Goal: Task Accomplishment & Management: Manage account settings

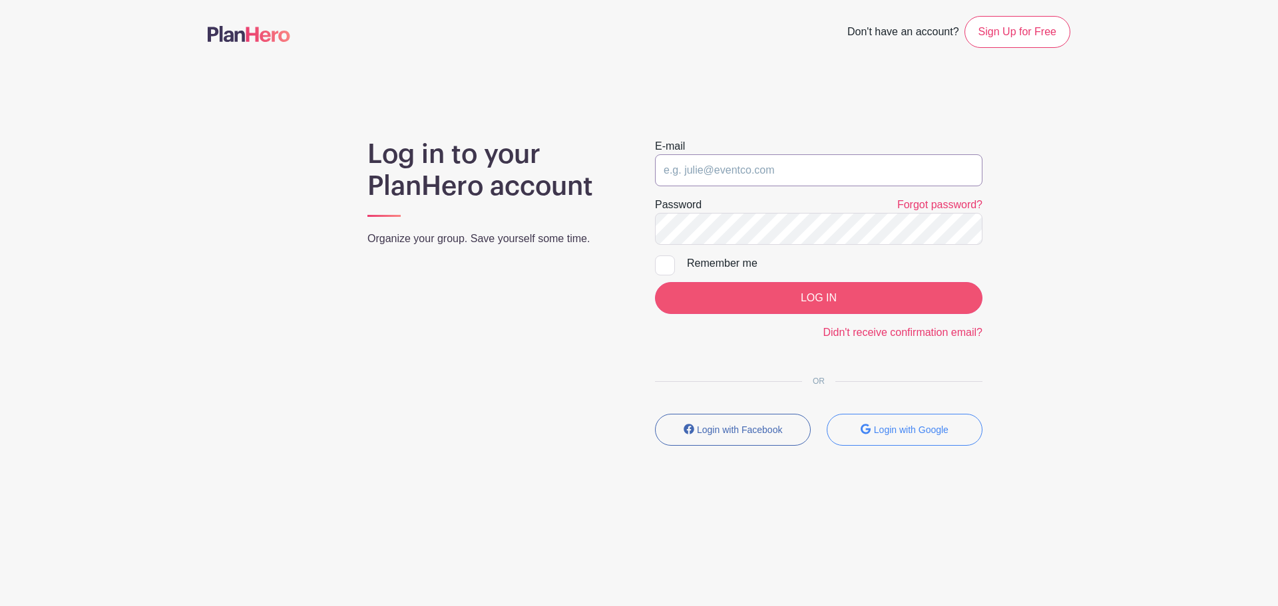
type input "[EMAIL_ADDRESS][DOMAIN_NAME]"
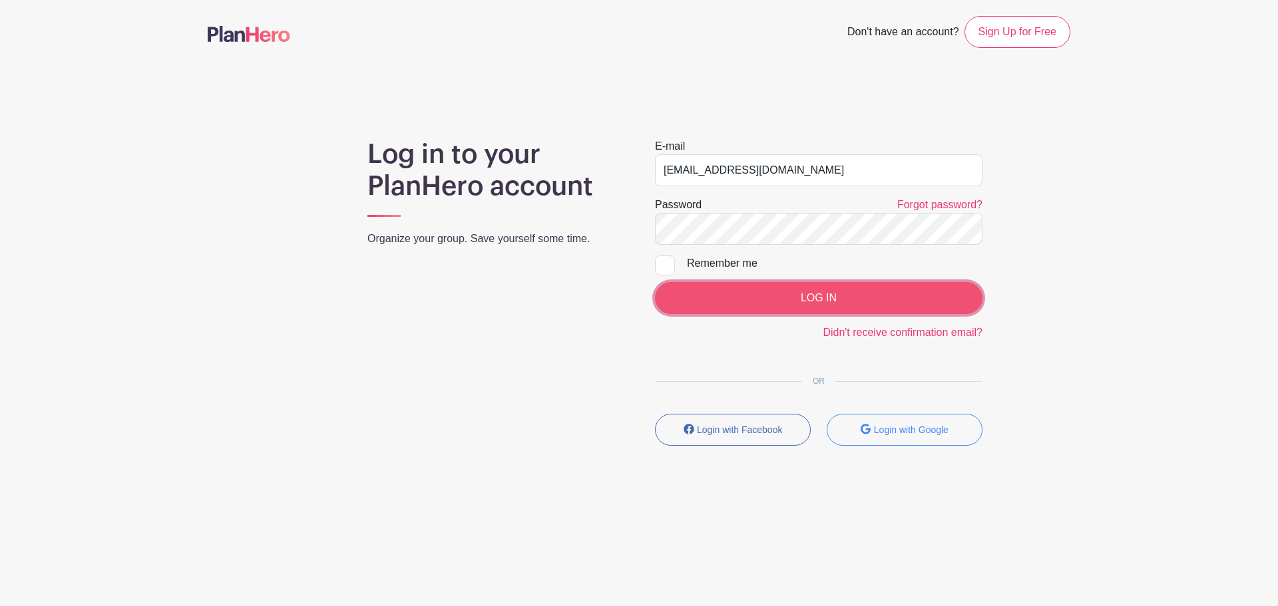
click at [787, 313] on input "LOG IN" at bounding box center [818, 298] width 327 height 32
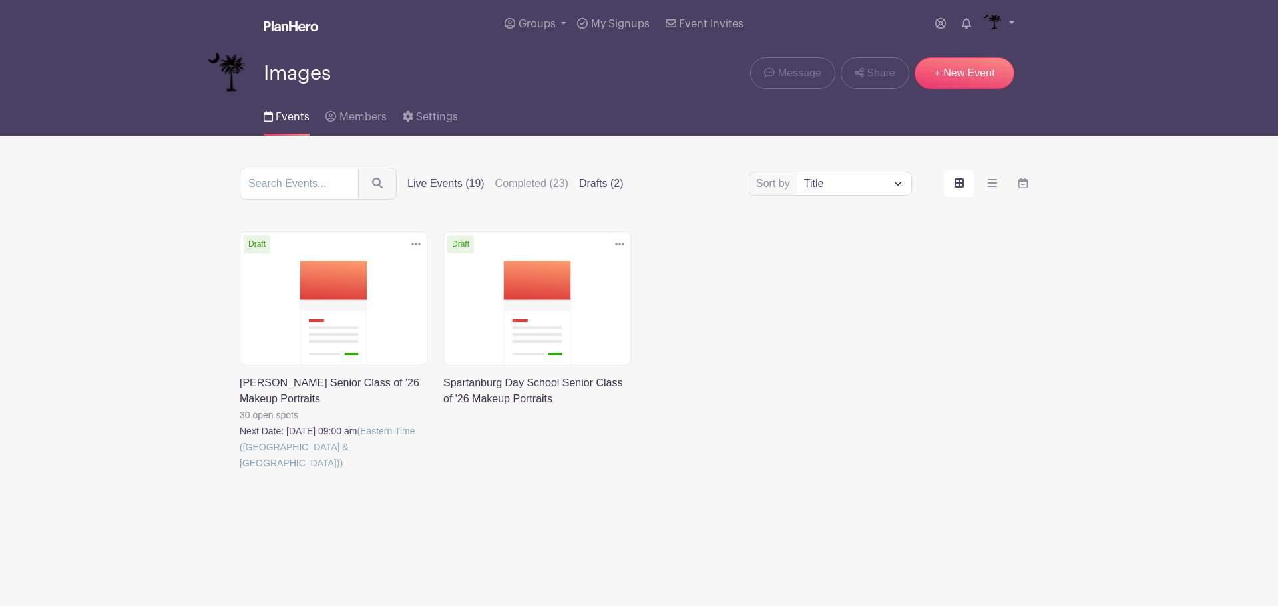
click at [428, 176] on label "Live Events (19)" at bounding box center [445, 184] width 77 height 16
click at [0, 0] on input "Live Events (19)" at bounding box center [0, 0] width 0 height 0
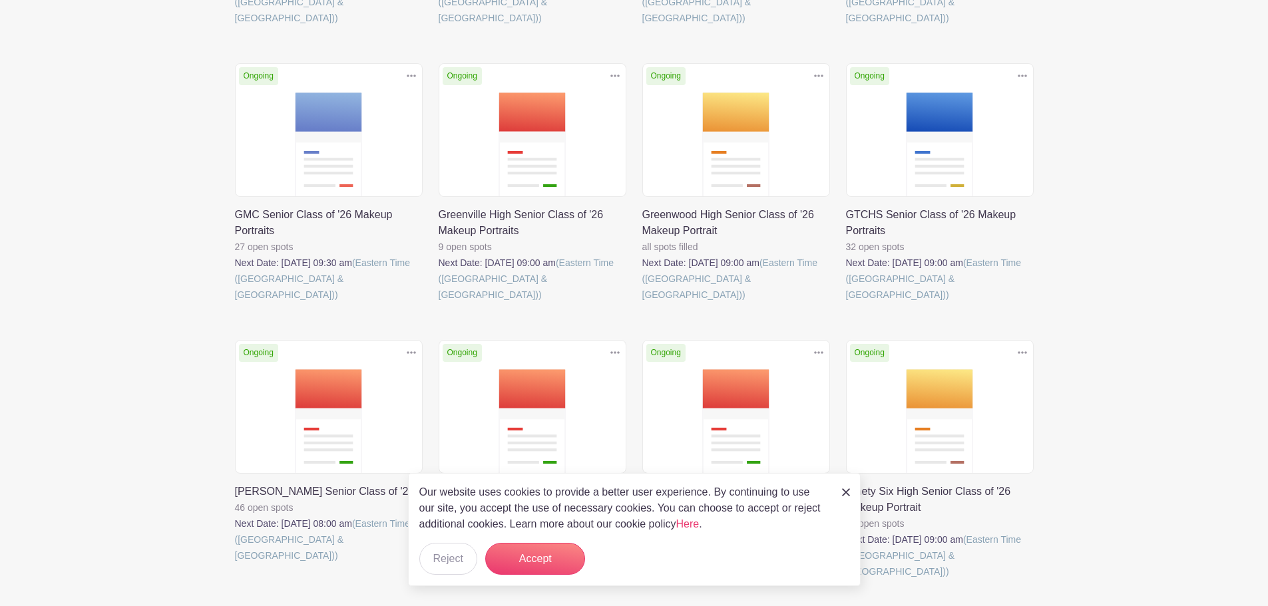
scroll to position [799, 0]
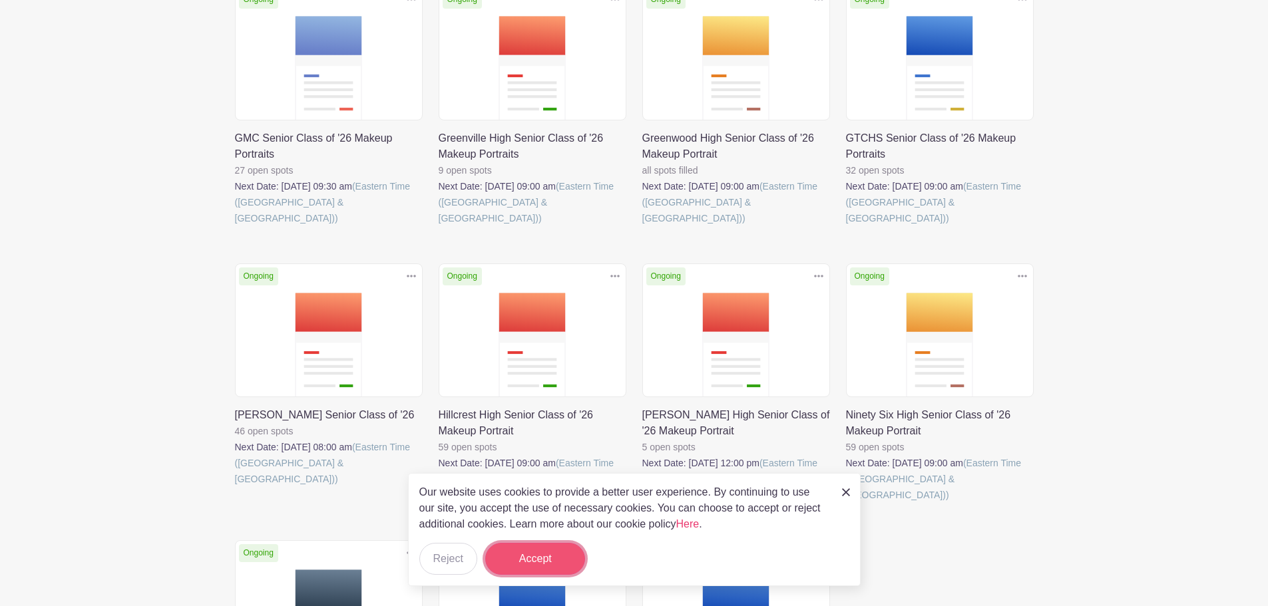
drag, startPoint x: 552, startPoint y: 554, endPoint x: 478, endPoint y: 459, distance: 121.0
click at [552, 554] on button "Accept" at bounding box center [535, 559] width 100 height 32
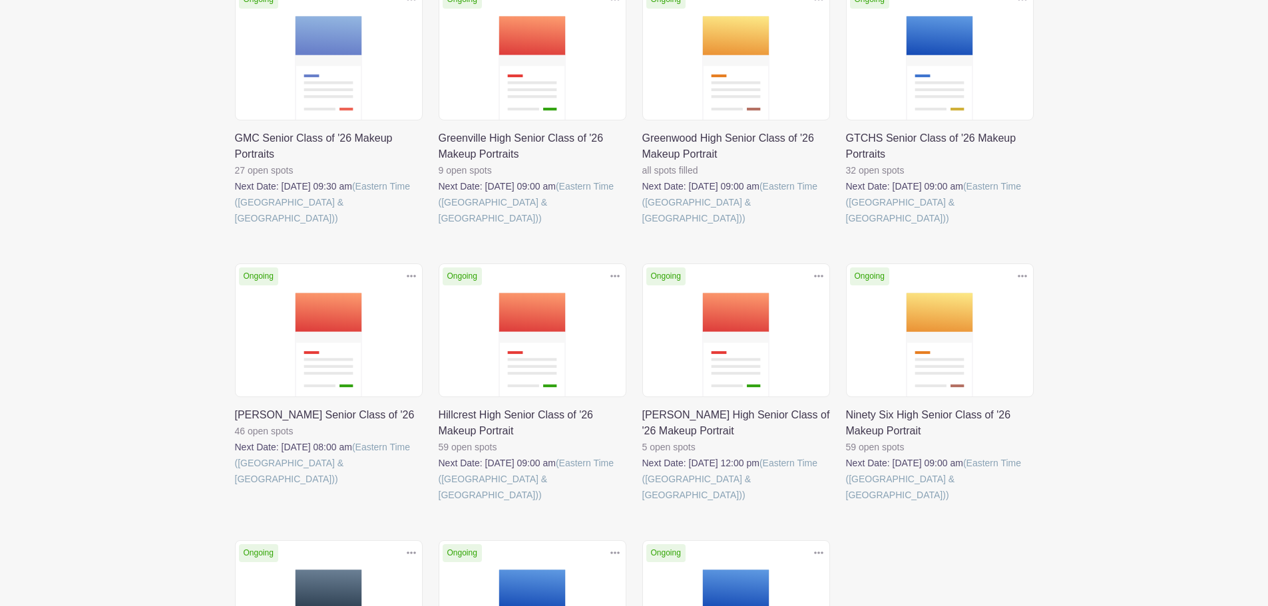
click at [439, 226] on link at bounding box center [439, 226] width 0 height 0
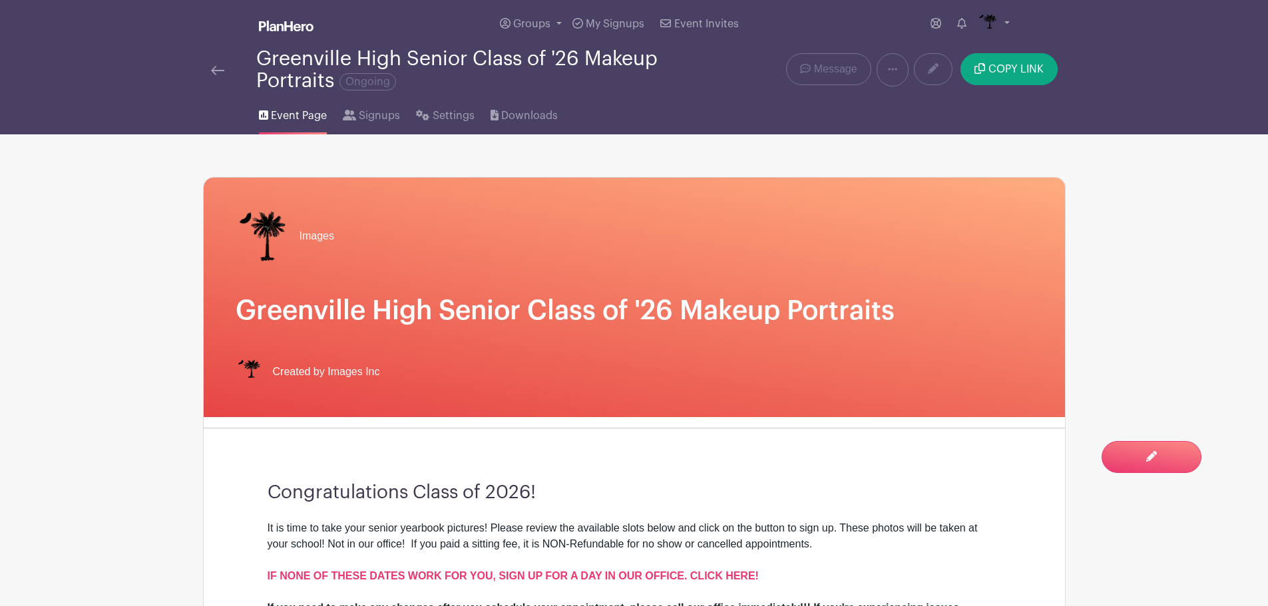
click at [206, 67] on div "Greenville High Senior Class of '26 Makeup Portraits Ongoing" at bounding box center [454, 70] width 503 height 44
click at [220, 67] on img at bounding box center [217, 70] width 13 height 9
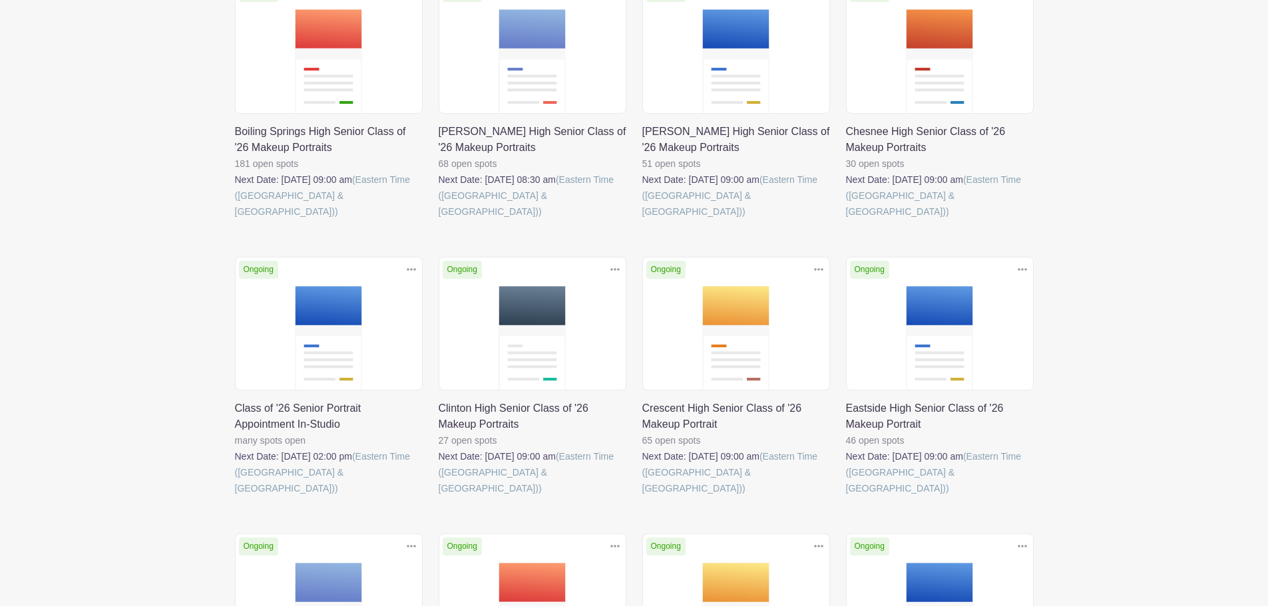
scroll to position [333, 0]
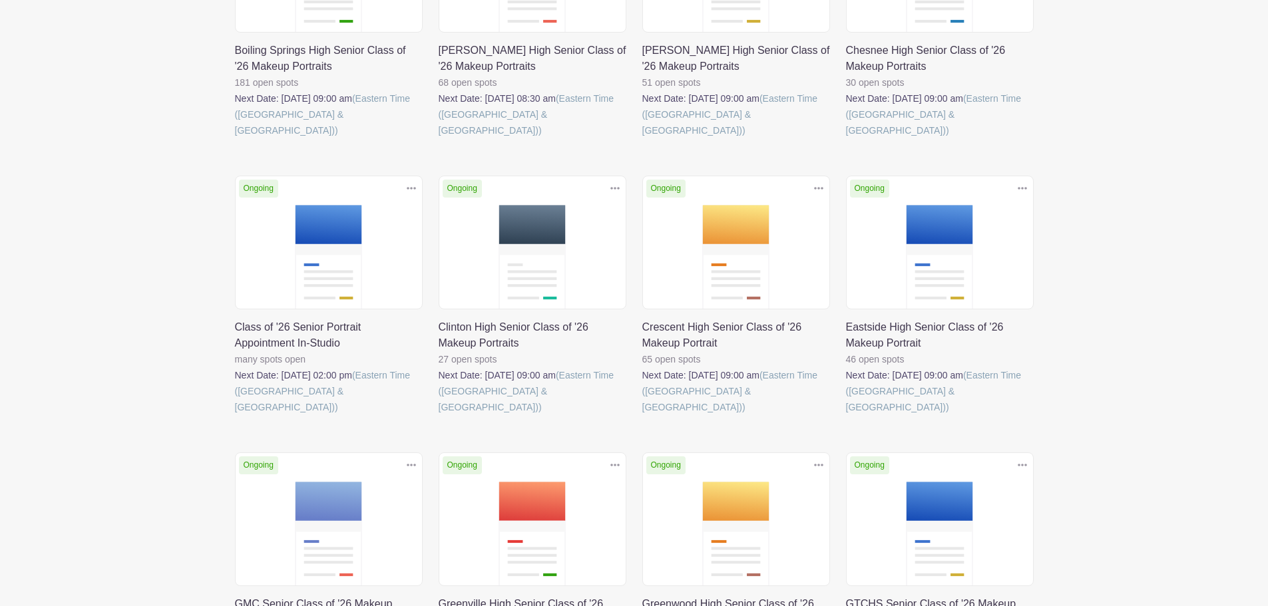
click at [235, 415] on link at bounding box center [235, 415] width 0 height 0
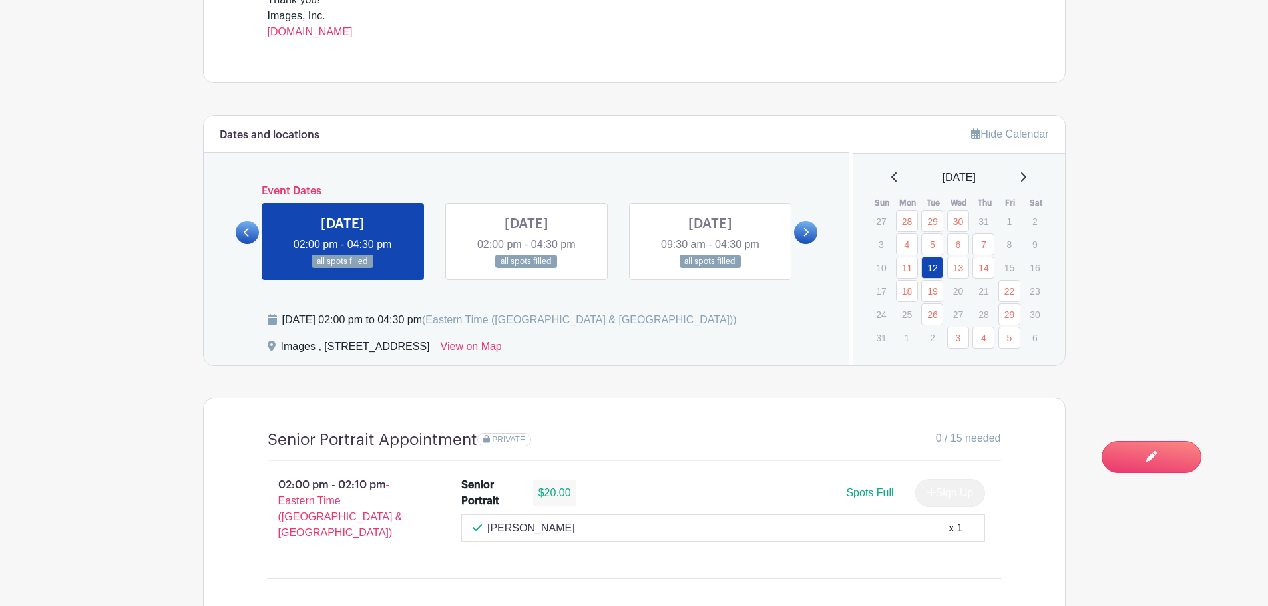
scroll to position [665, 0]
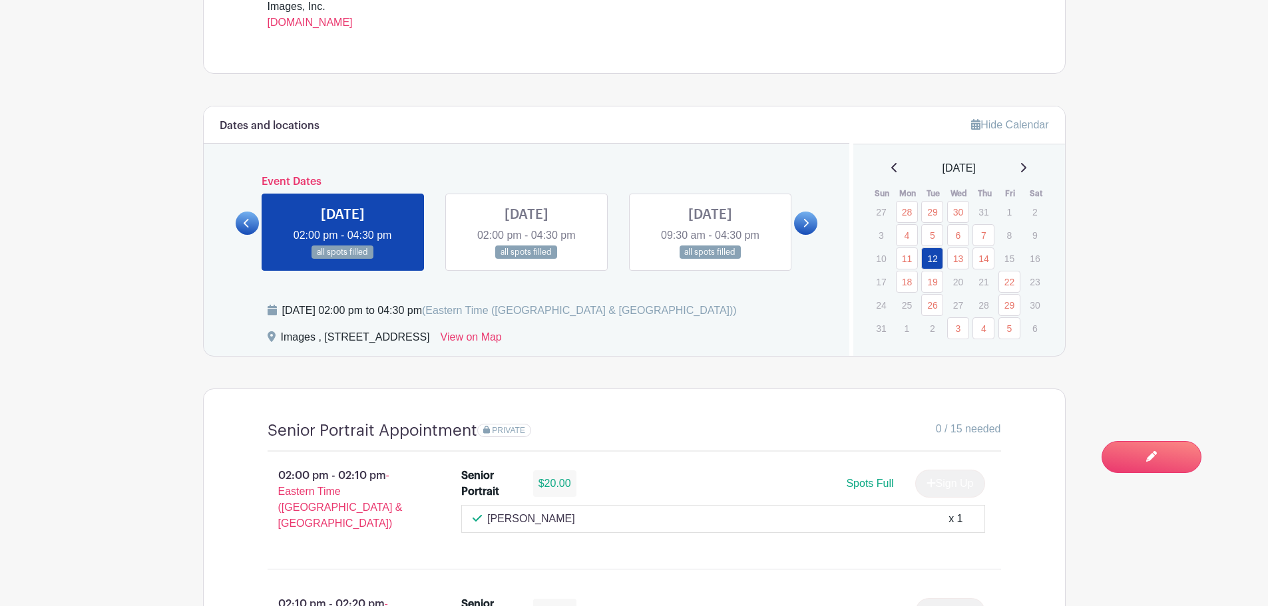
click at [526, 260] on link at bounding box center [526, 260] width 0 height 0
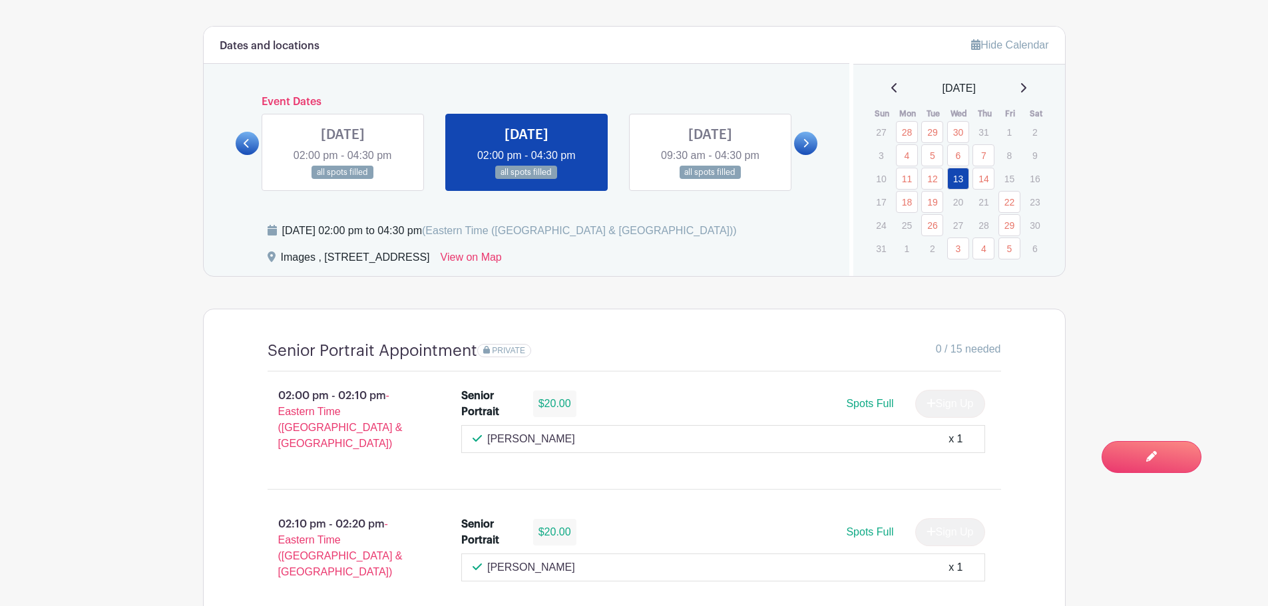
scroll to position [932, 0]
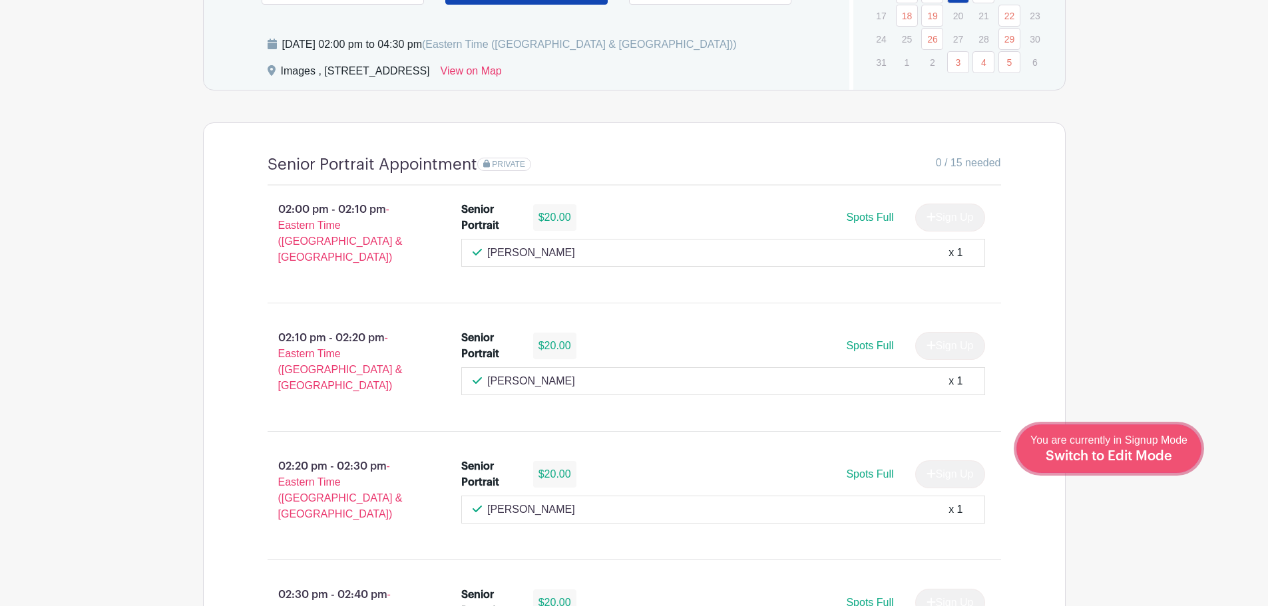
click at [1144, 445] on span "You are currently in Signup Mode Switch to Edit Mode" at bounding box center [1108, 449] width 157 height 28
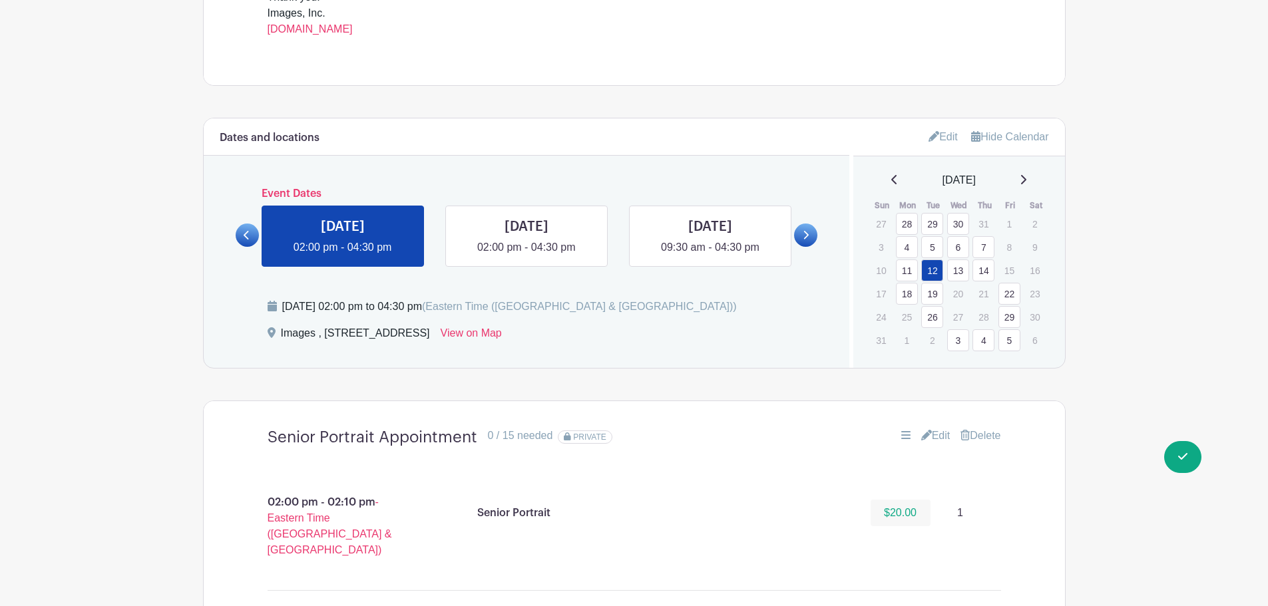
scroll to position [732, 0]
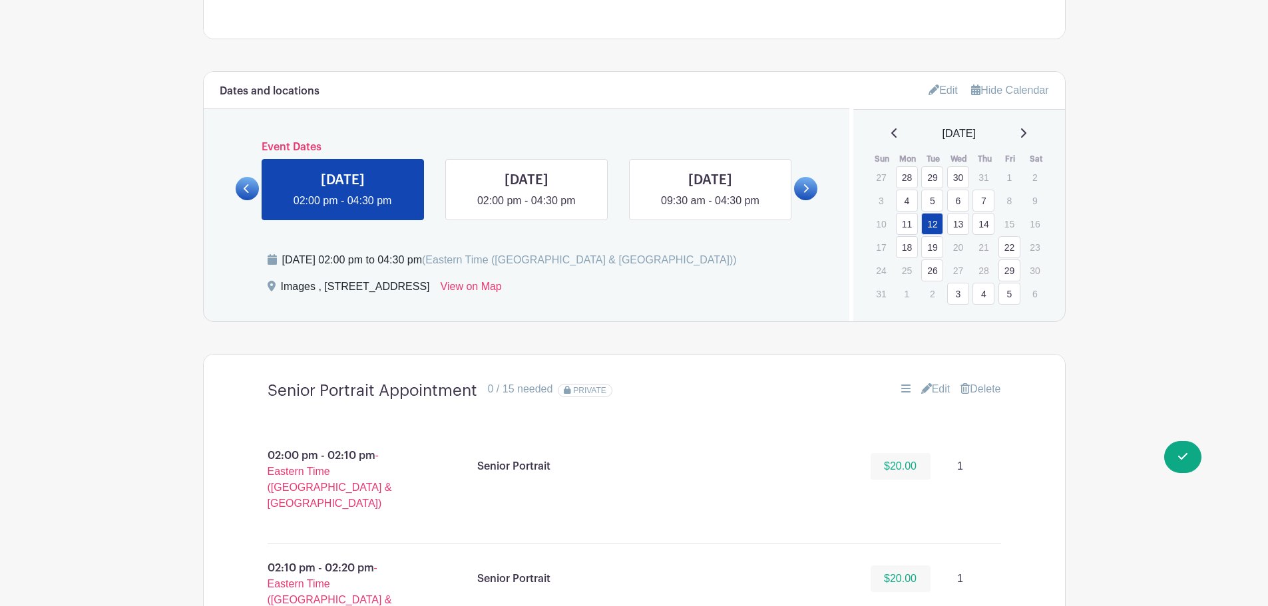
click at [954, 223] on link "13" at bounding box center [958, 224] width 22 height 22
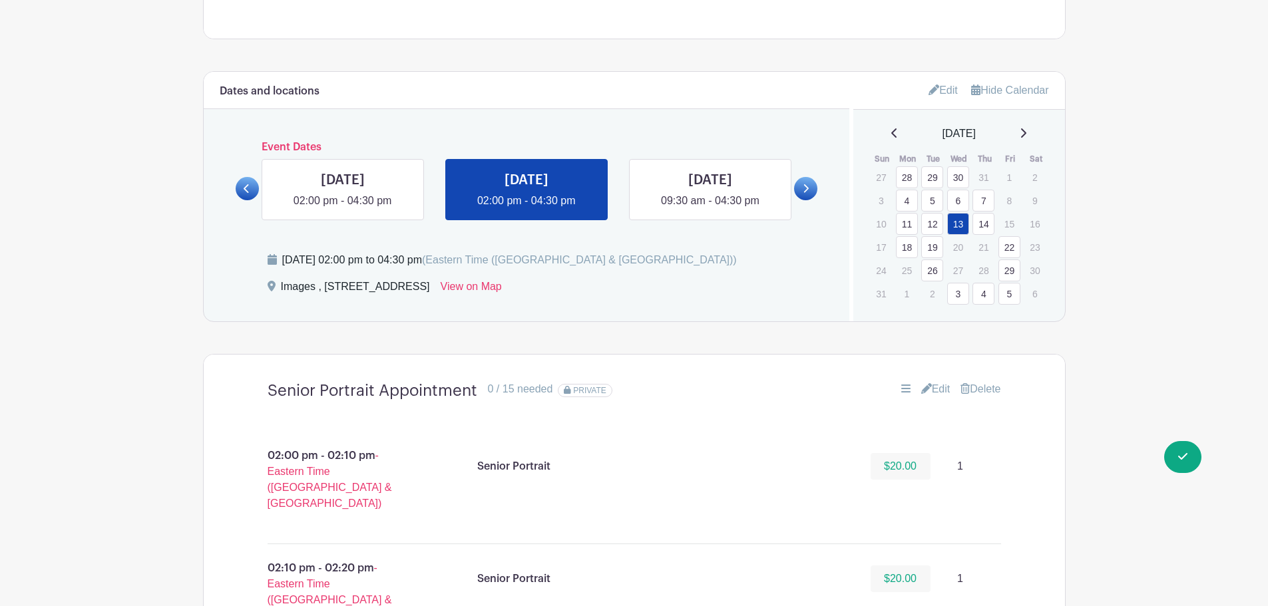
click at [1026, 130] on icon at bounding box center [1022, 133] width 7 height 11
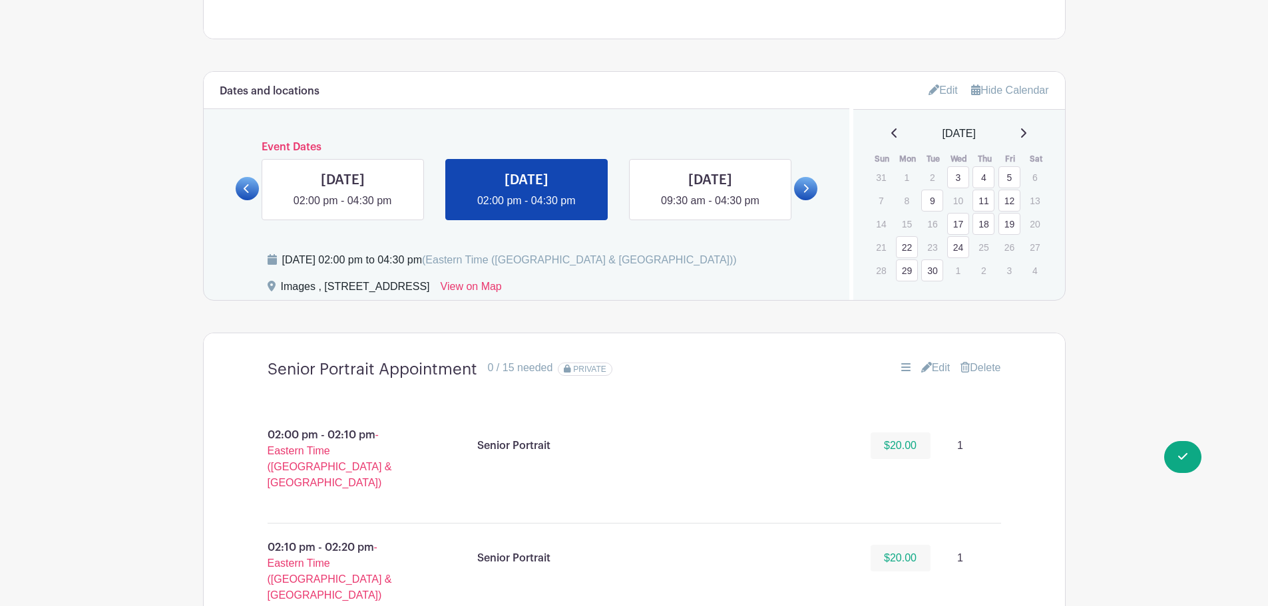
click at [891, 128] on icon at bounding box center [894, 133] width 7 height 11
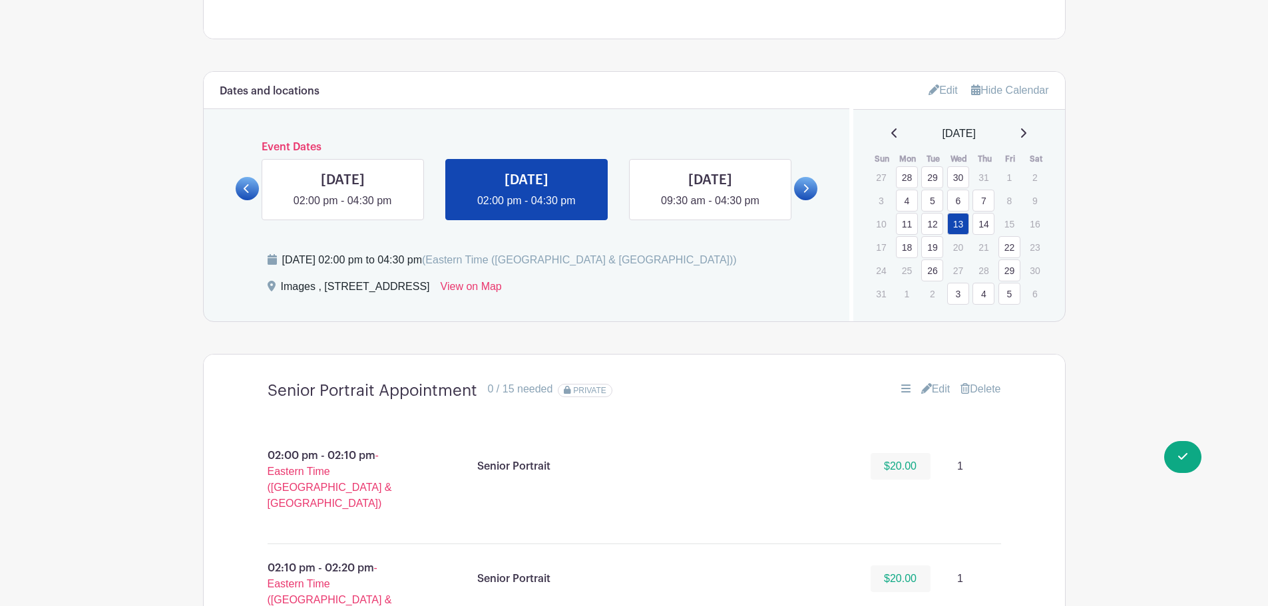
click at [933, 391] on link "Edit" at bounding box center [935, 389] width 29 height 16
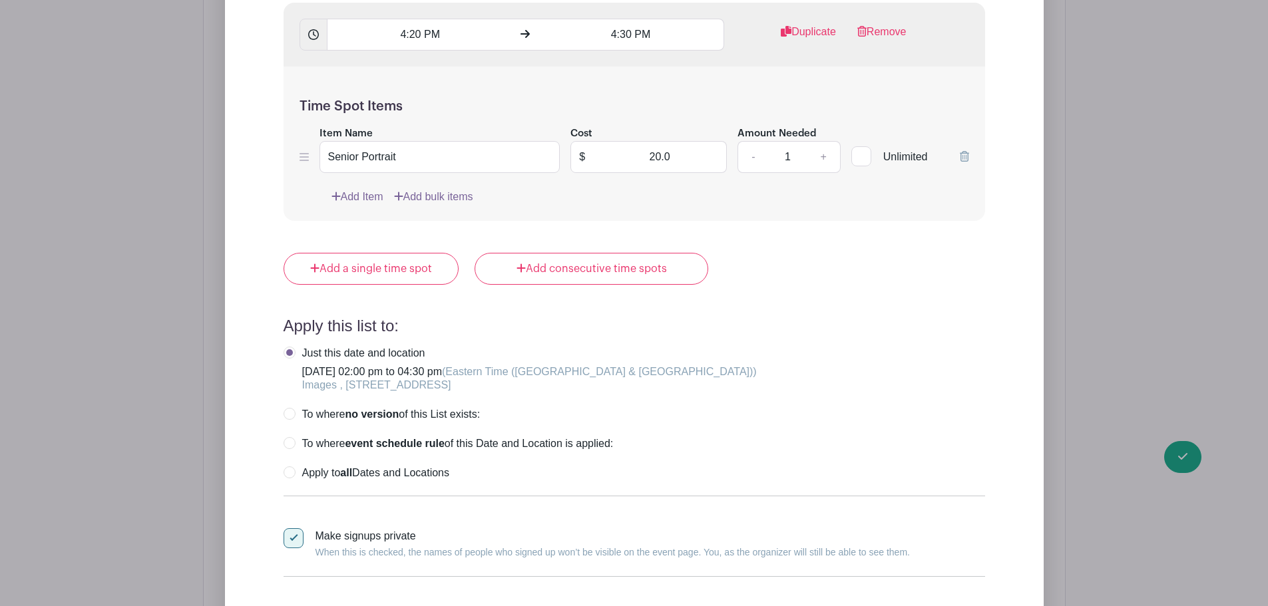
scroll to position [4858, 0]
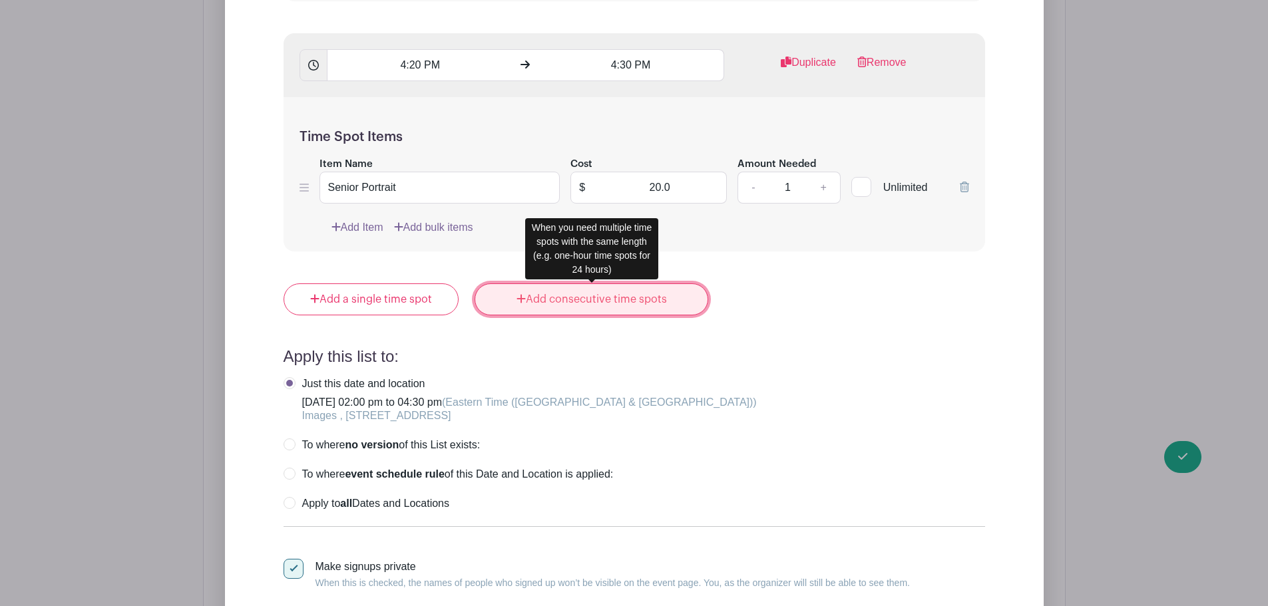
click at [540, 292] on link "Add consecutive time spots" at bounding box center [591, 299] width 234 height 32
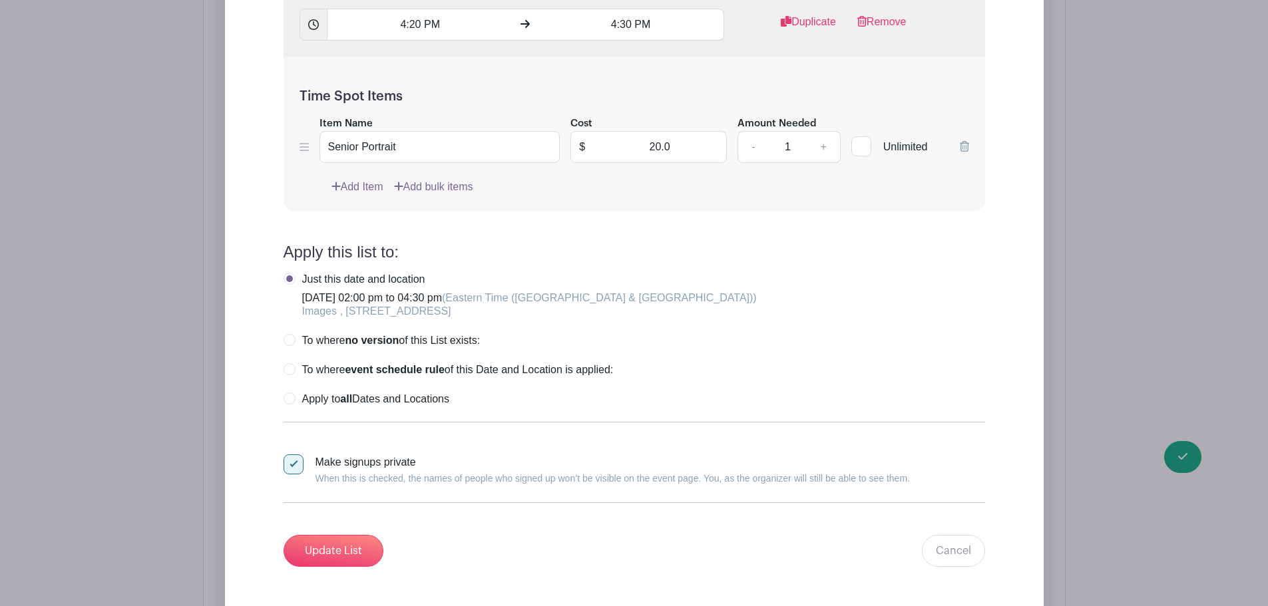
scroll to position [4924, 0]
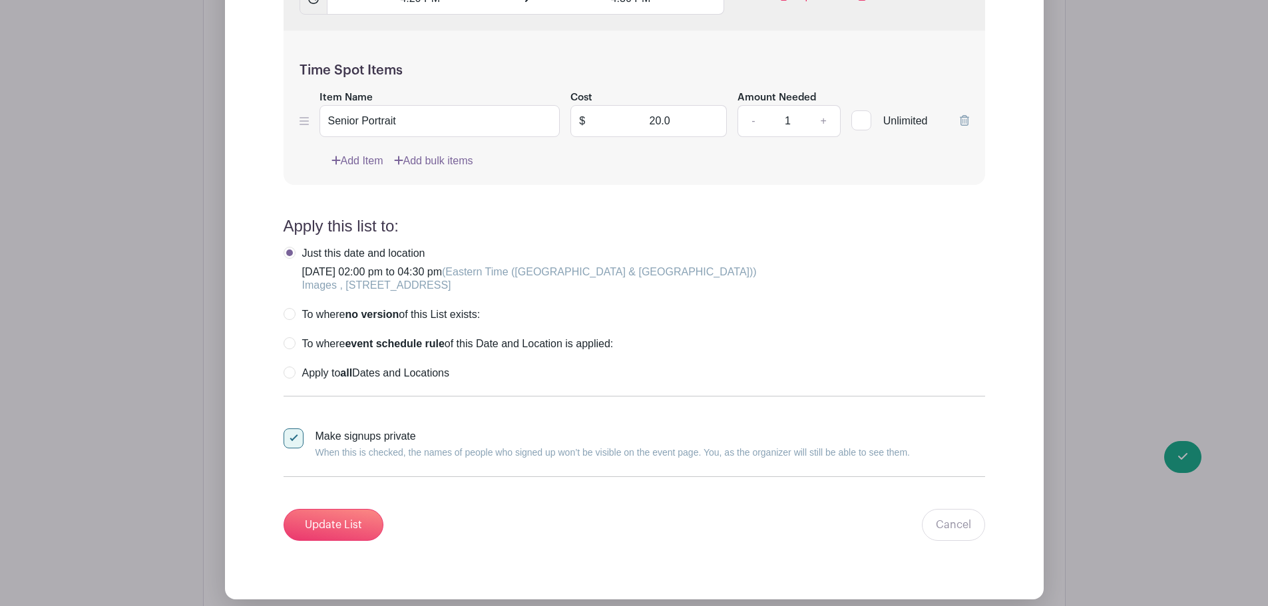
click at [290, 255] on label "Just this date and location Wednesday, August 13, 2025 at 02:00 pm to 04:30 pm …" at bounding box center [519, 269] width 473 height 45
click at [289, 251] on label "Just this date and location Wednesday, August 13, 2025 at 02:00 pm to 04:30 pm …" at bounding box center [519, 269] width 473 height 45
click at [942, 527] on link "Cancel" at bounding box center [953, 525] width 63 height 32
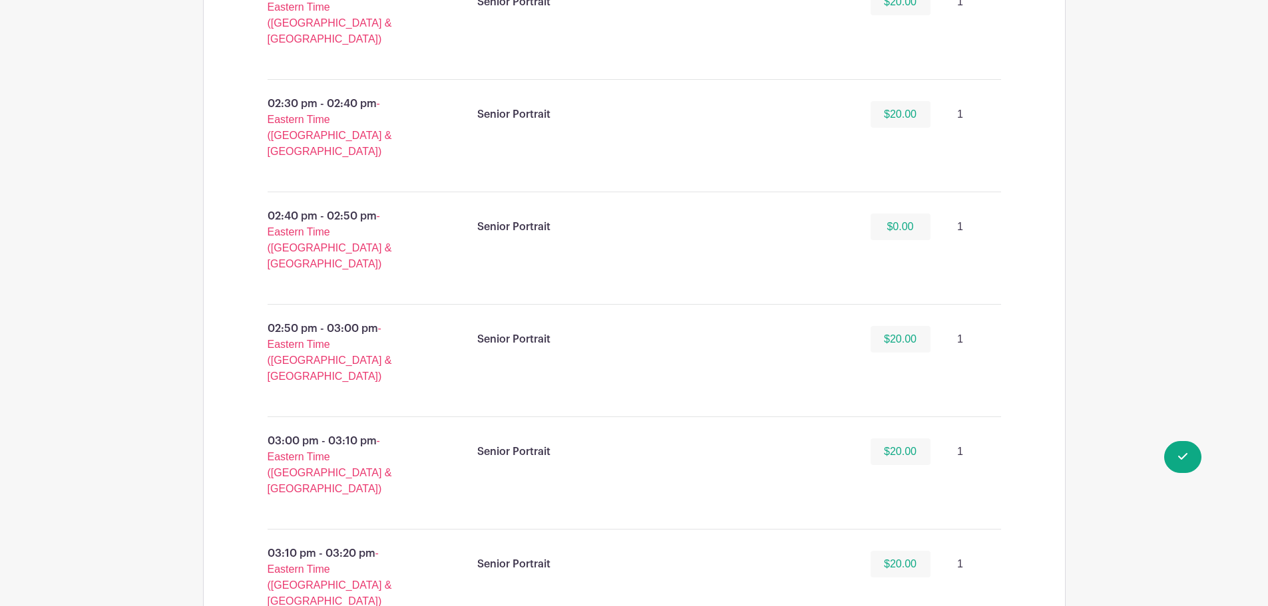
scroll to position [956, 0]
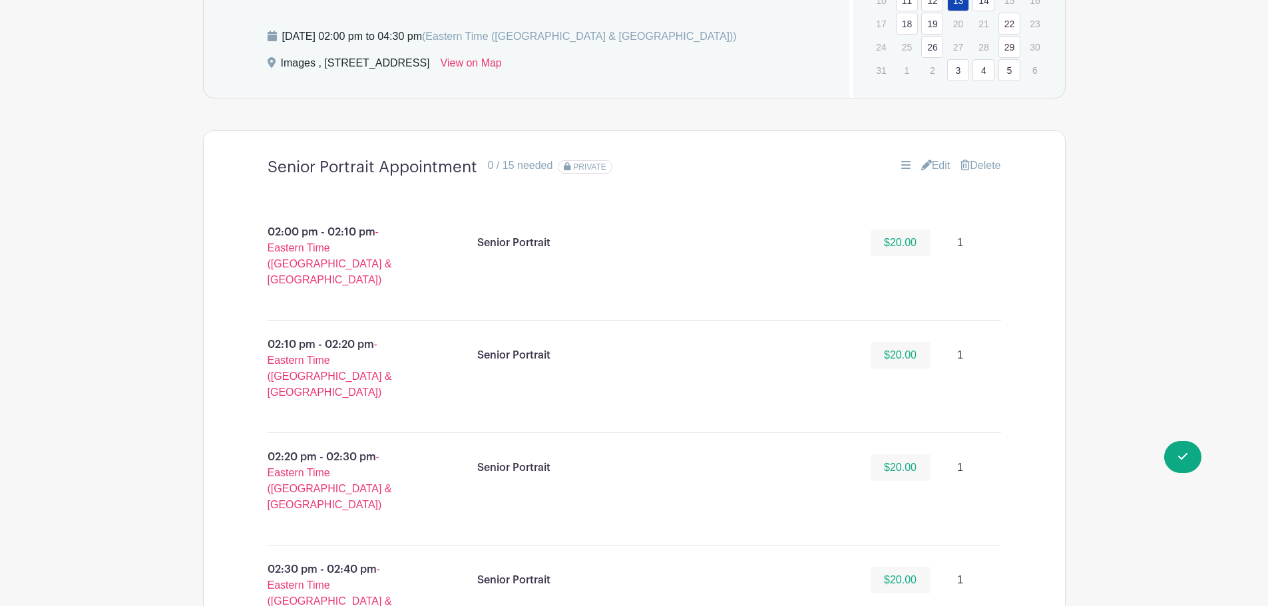
click at [938, 164] on link "Edit" at bounding box center [935, 166] width 29 height 16
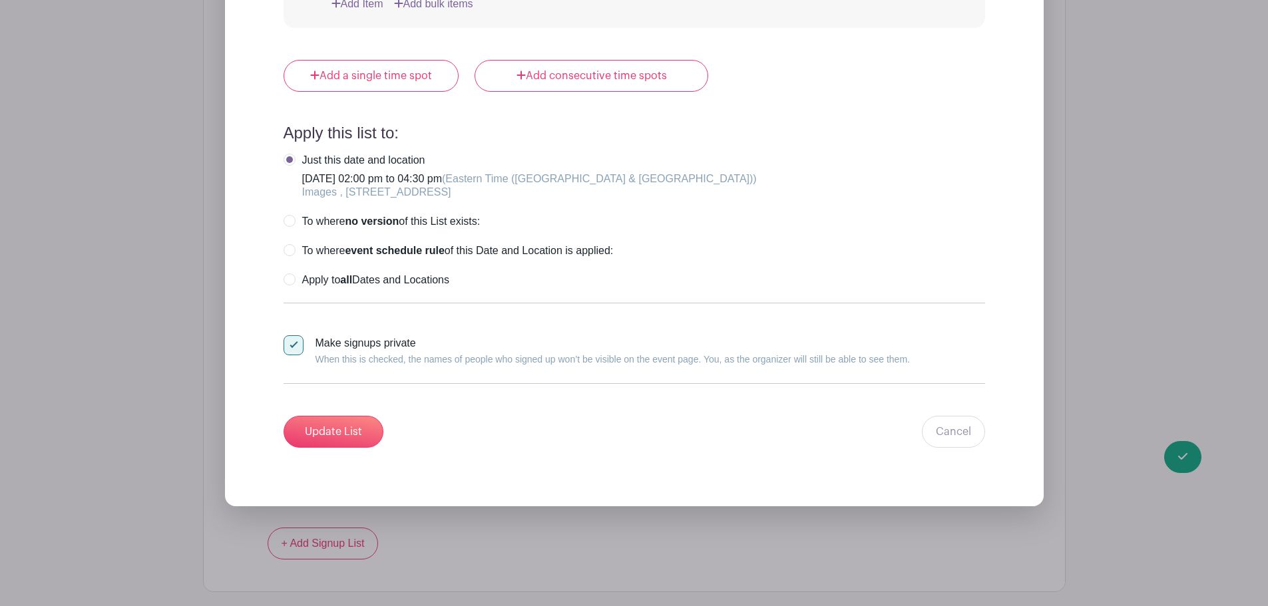
scroll to position [4948, 0]
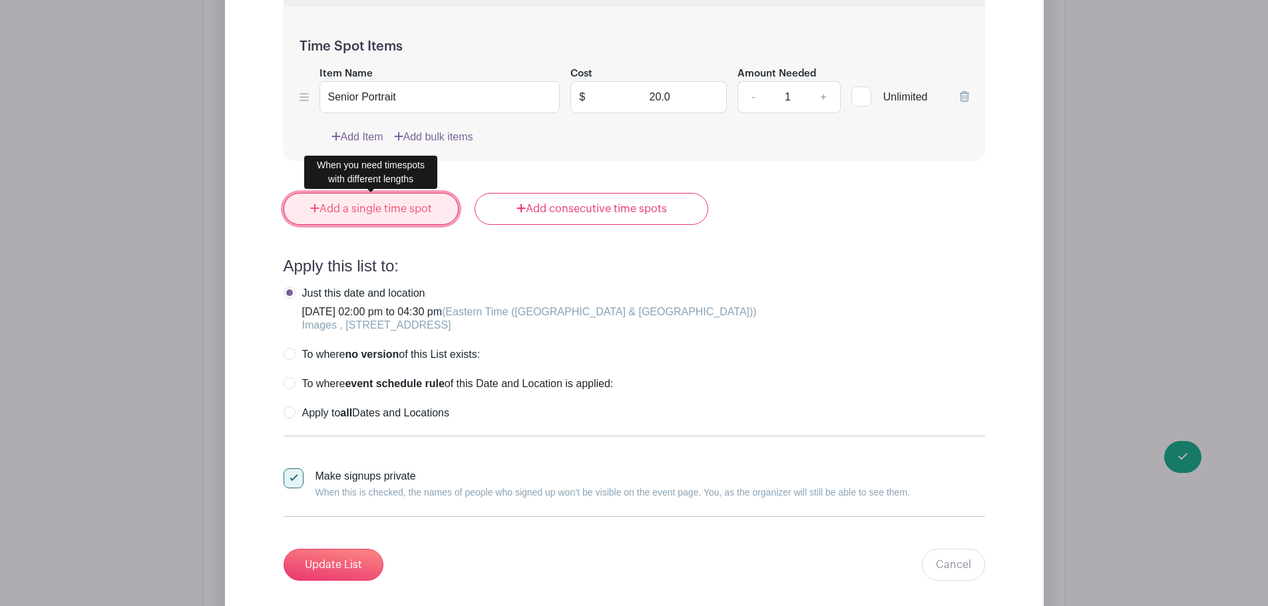
click at [397, 224] on link "Add a single time spot" at bounding box center [371, 209] width 176 height 32
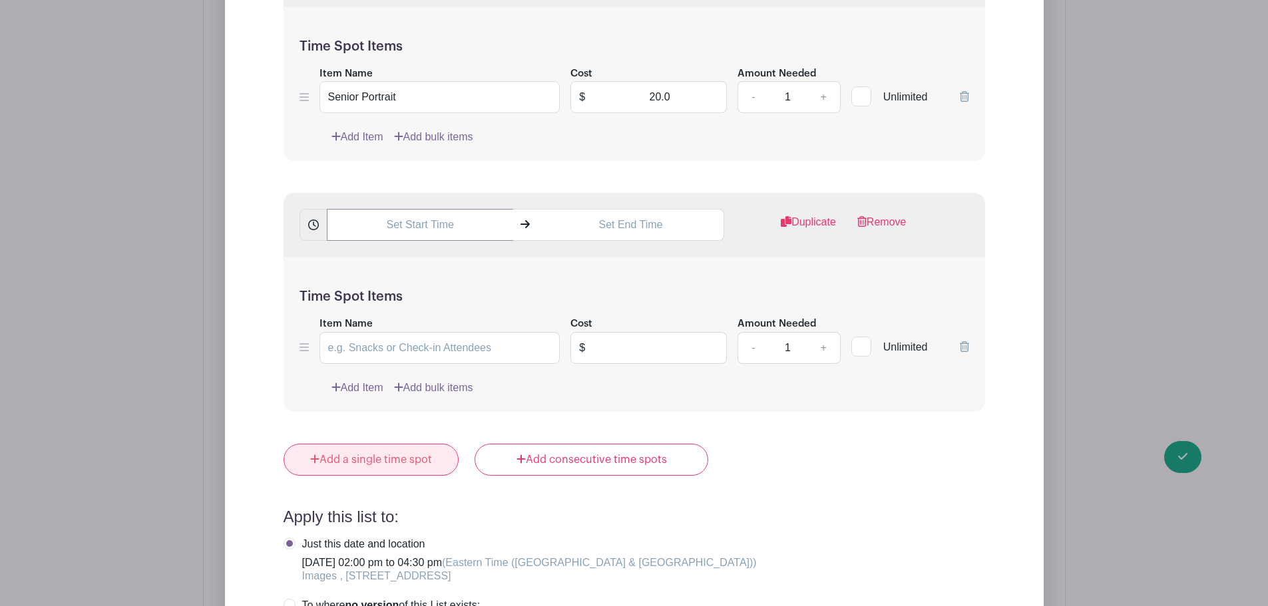
click at [397, 224] on input "text" at bounding box center [420, 225] width 186 height 32
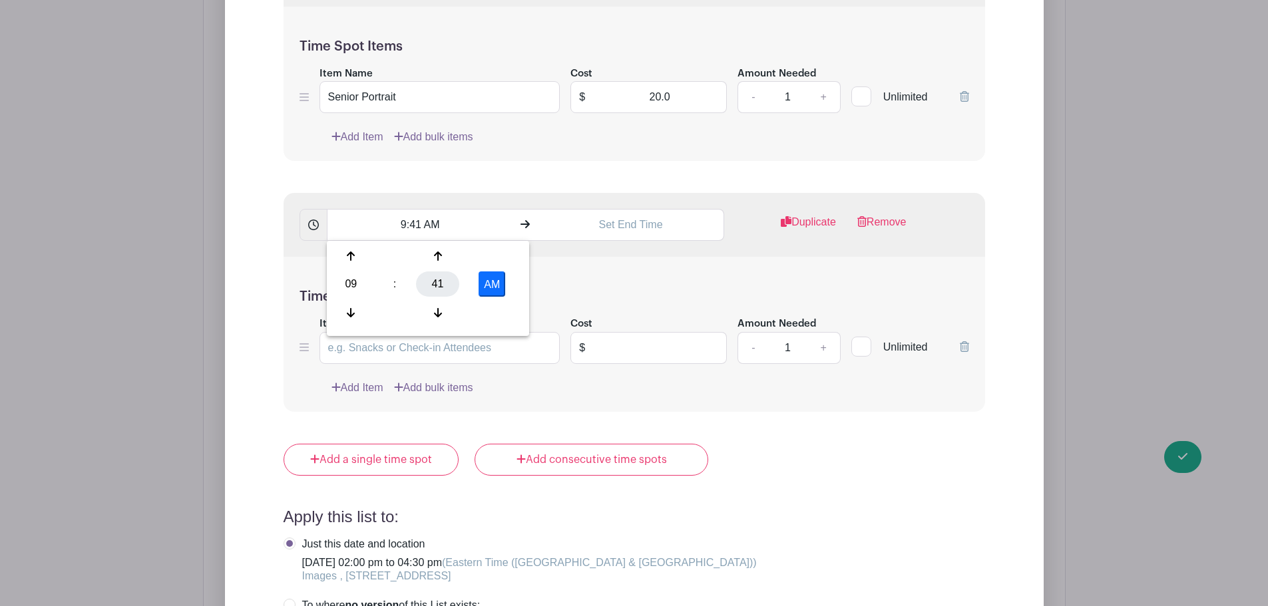
click at [431, 284] on div "41" at bounding box center [437, 284] width 43 height 25
click at [447, 284] on div "30" at bounding box center [450, 284] width 45 height 25
type input "9:30 AM"
click at [598, 220] on input "text" at bounding box center [631, 225] width 186 height 32
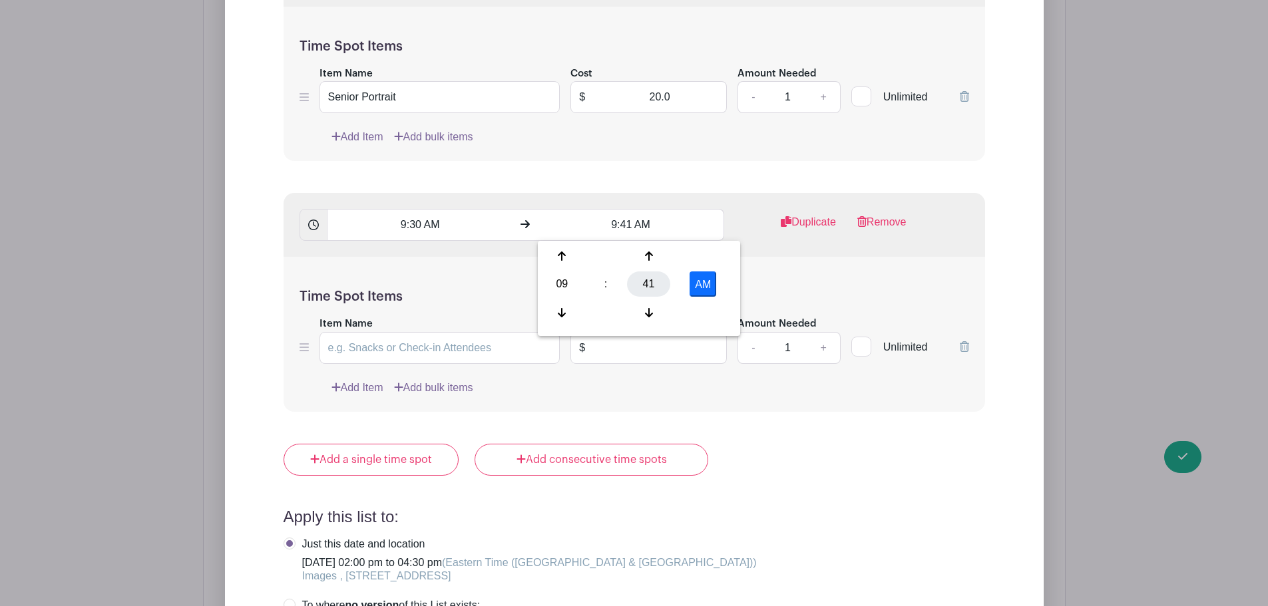
click at [655, 285] on div "41" at bounding box center [648, 284] width 43 height 25
click at [623, 225] on input "9:41 AM" at bounding box center [631, 225] width 186 height 32
click at [628, 222] on input "9:41 AM" at bounding box center [631, 225] width 186 height 32
click at [630, 224] on input "9:41 AM" at bounding box center [631, 225] width 186 height 32
click at [618, 224] on input "9:41 AM" at bounding box center [631, 225] width 186 height 32
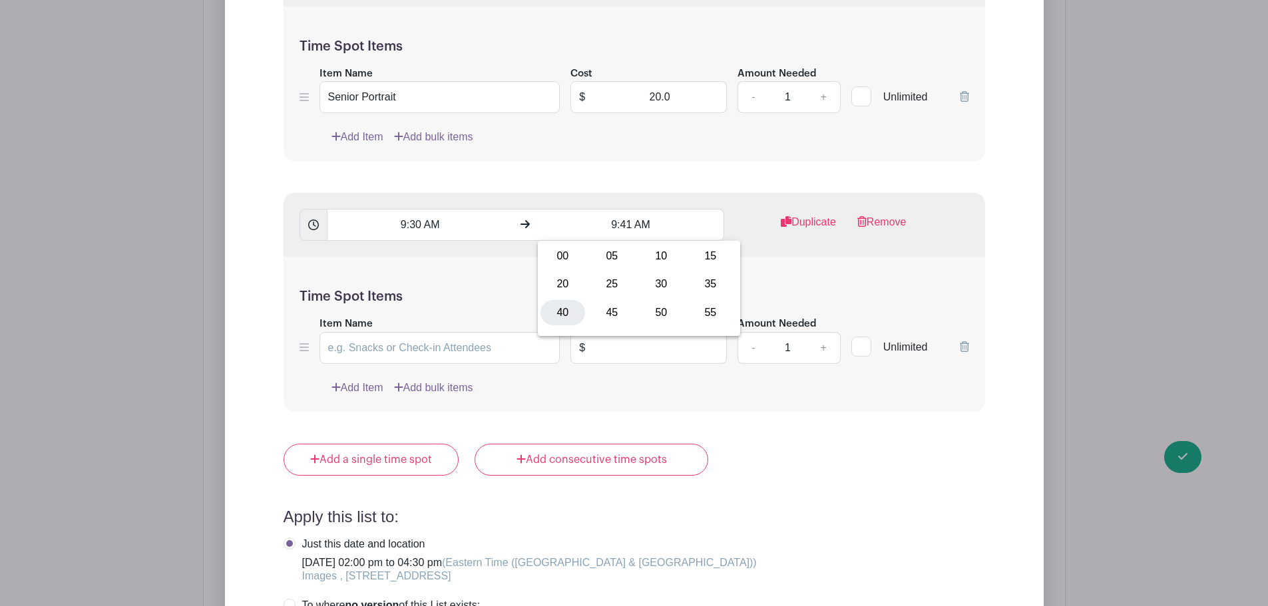
click at [562, 312] on div "40" at bounding box center [562, 312] width 45 height 25
type input "9:40 AM"
click at [786, 270] on div "Time Spot Items Item Name Cost $ Amount Needed - 1 + Unlimited Add Item Add bul…" at bounding box center [633, 334] width 701 height 155
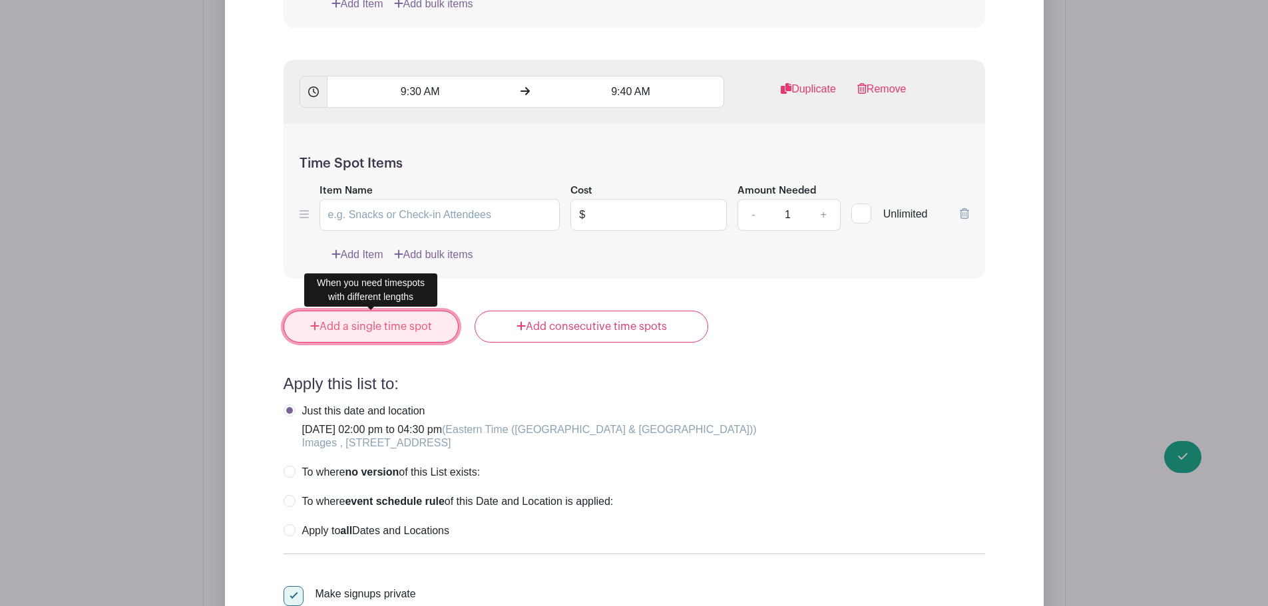
click at [421, 319] on link "Add a single time spot" at bounding box center [371, 327] width 176 height 32
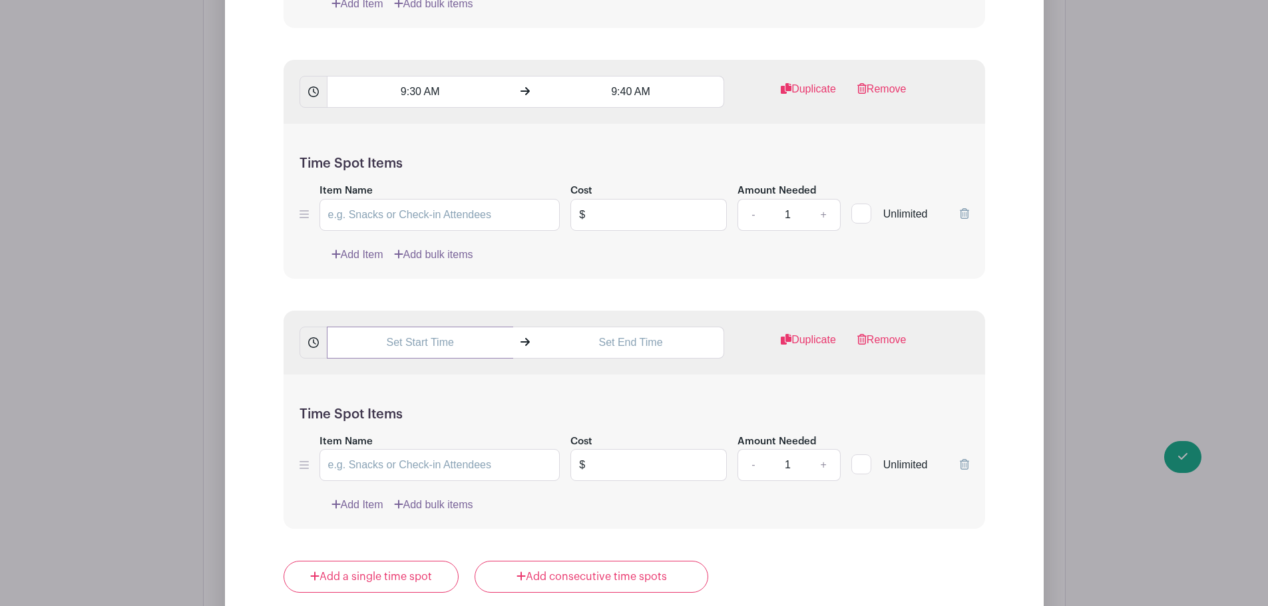
click at [389, 335] on input "text" at bounding box center [420, 343] width 186 height 32
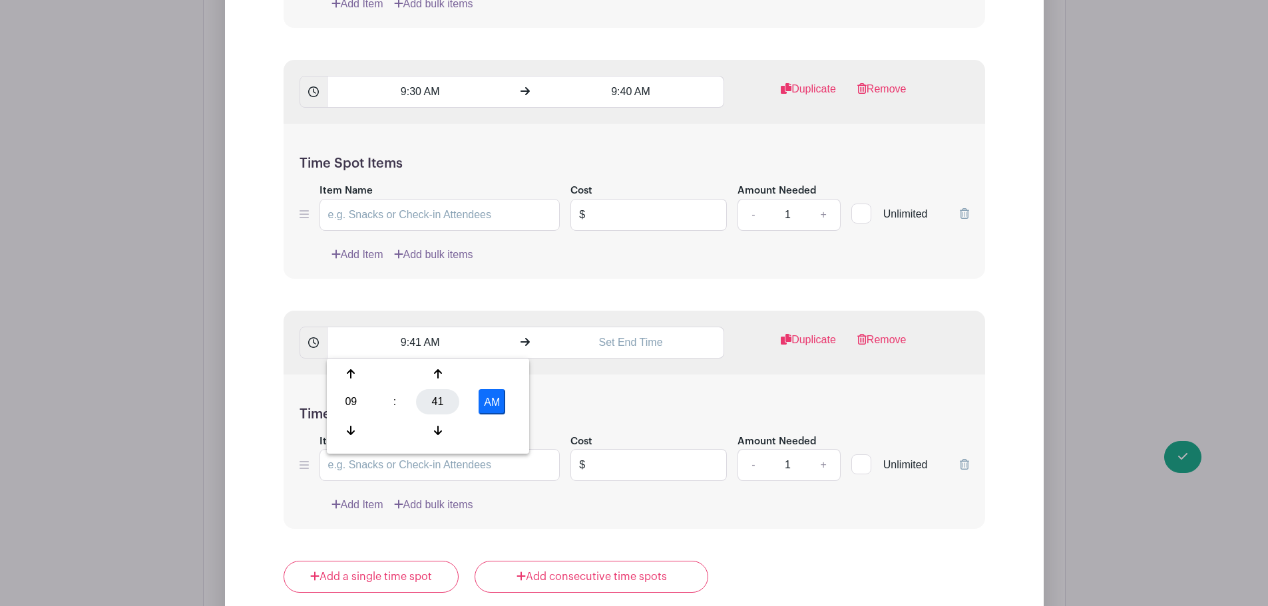
click at [431, 401] on div "41" at bounding box center [437, 401] width 43 height 25
click at [360, 378] on div "00" at bounding box center [351, 373] width 45 height 25
type input "9:00 AM"
click at [603, 341] on input "text" at bounding box center [631, 343] width 186 height 32
type input "9:41 AM"
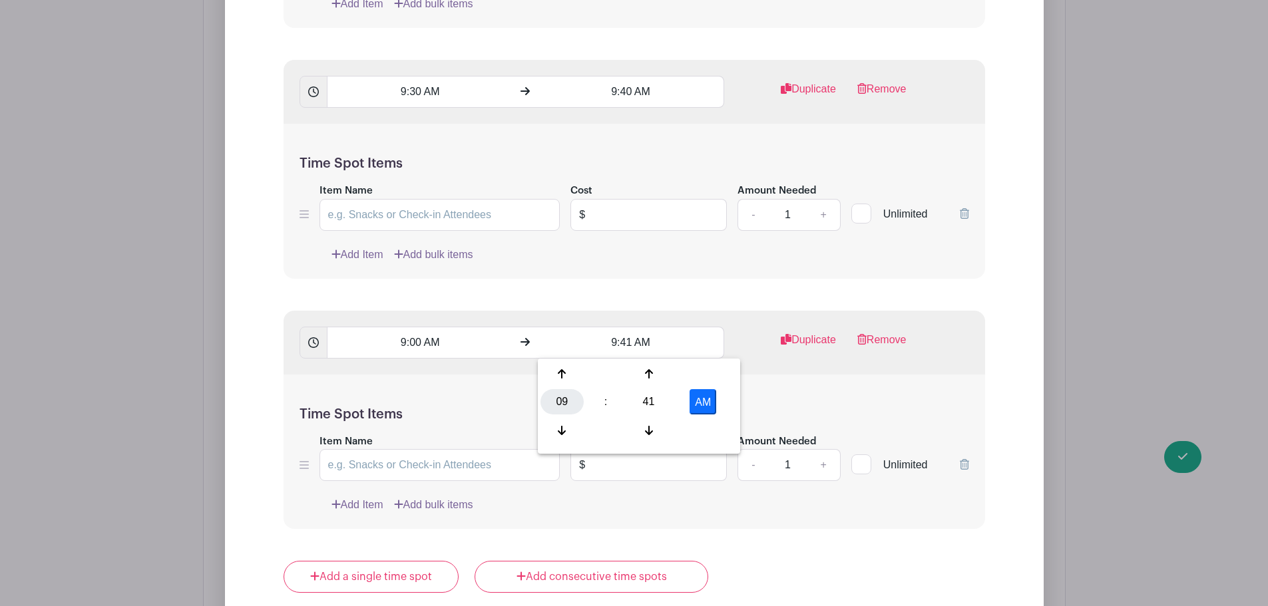
click at [557, 407] on div "09" at bounding box center [561, 401] width 43 height 25
click at [418, 345] on input "9:00 AM" at bounding box center [420, 343] width 186 height 32
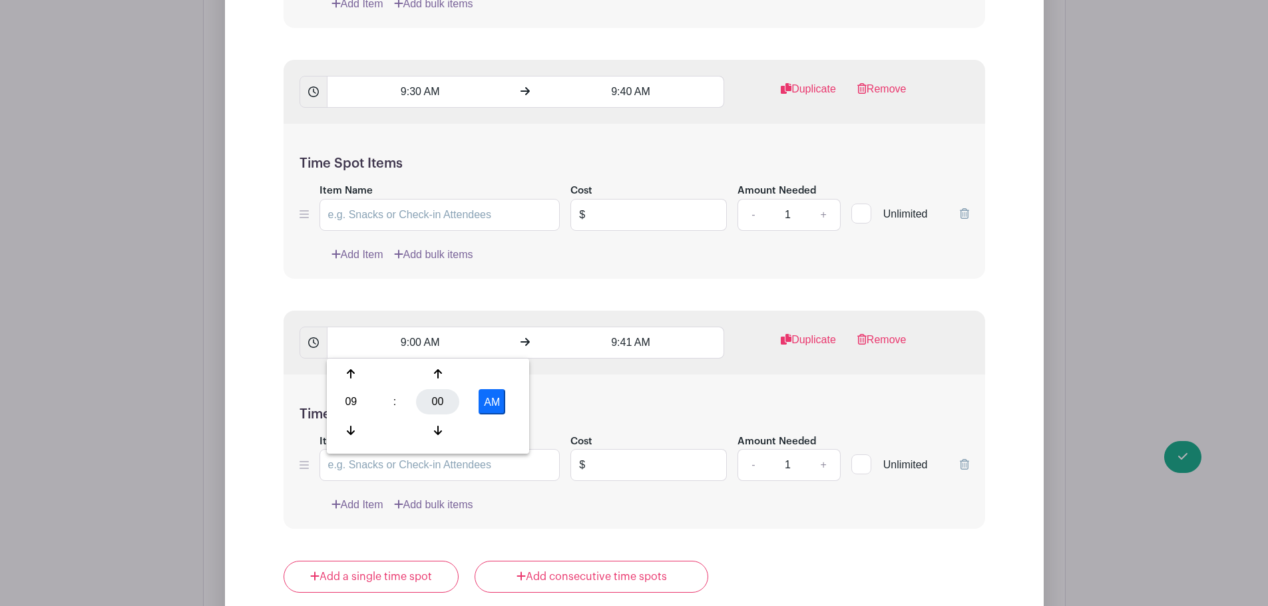
click at [451, 401] on div "00" at bounding box center [437, 401] width 43 height 25
click at [355, 427] on div "40" at bounding box center [351, 430] width 45 height 25
type input "9:40 AM"
click at [622, 338] on input "9:41 AM" at bounding box center [631, 343] width 186 height 32
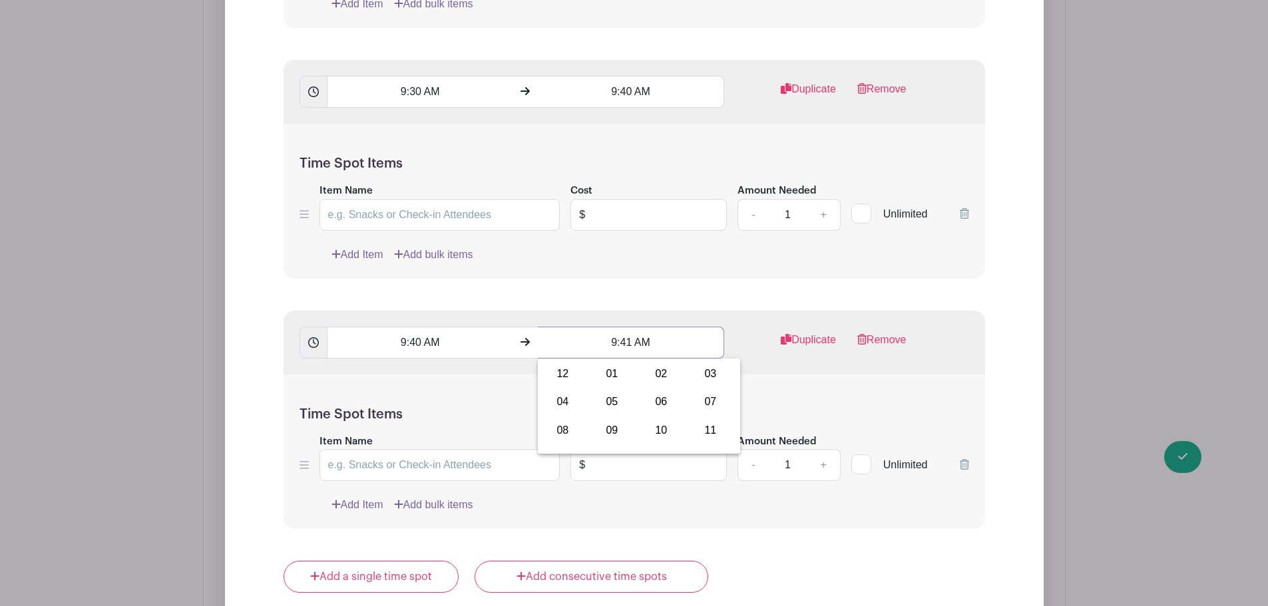
click at [632, 343] on input "9:41 AM" at bounding box center [631, 343] width 186 height 32
click at [626, 341] on input "9:41 AM" at bounding box center [631, 343] width 186 height 32
click at [616, 431] on div "09" at bounding box center [612, 430] width 45 height 25
click at [645, 409] on div "41" at bounding box center [648, 401] width 43 height 25
click at [663, 430] on div "50" at bounding box center [661, 430] width 45 height 25
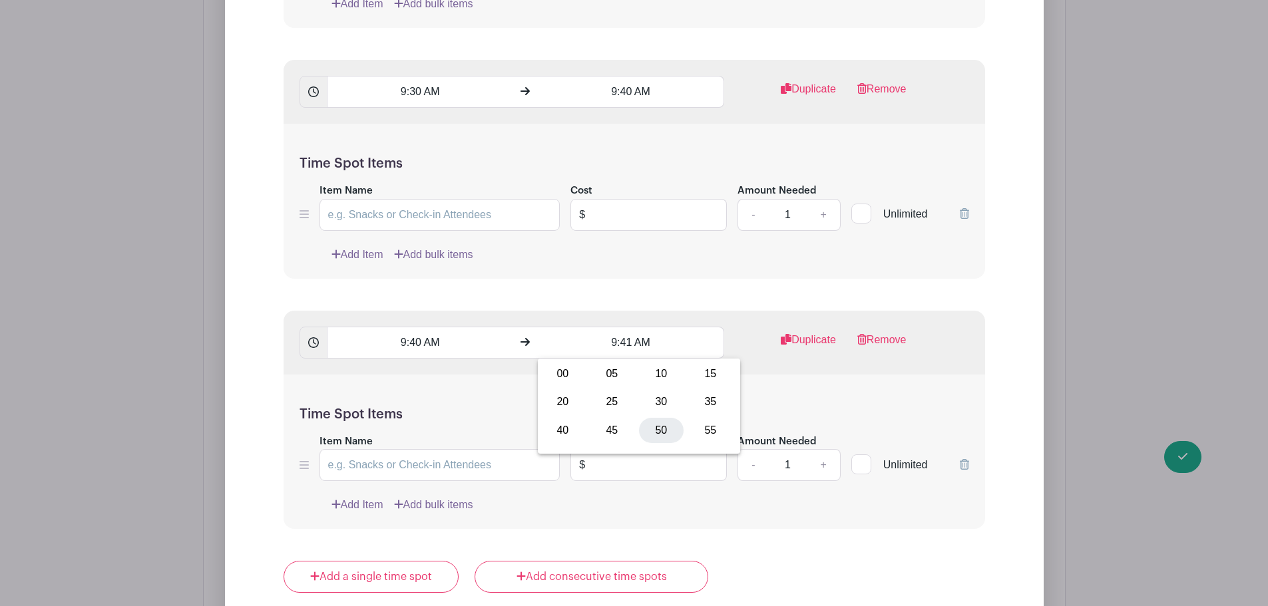
type input "9:50 AM"
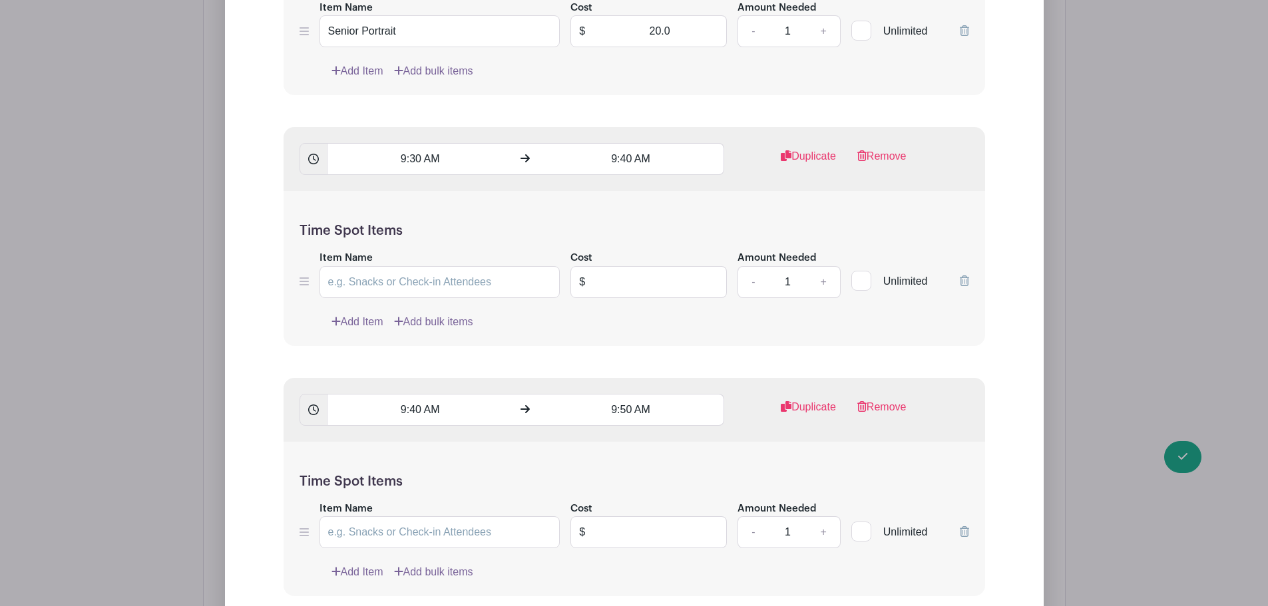
scroll to position [5015, 0]
click at [643, 284] on input "text" at bounding box center [660, 282] width 134 height 32
type input "20.00"
click at [401, 285] on input "Item Name" at bounding box center [439, 282] width 241 height 32
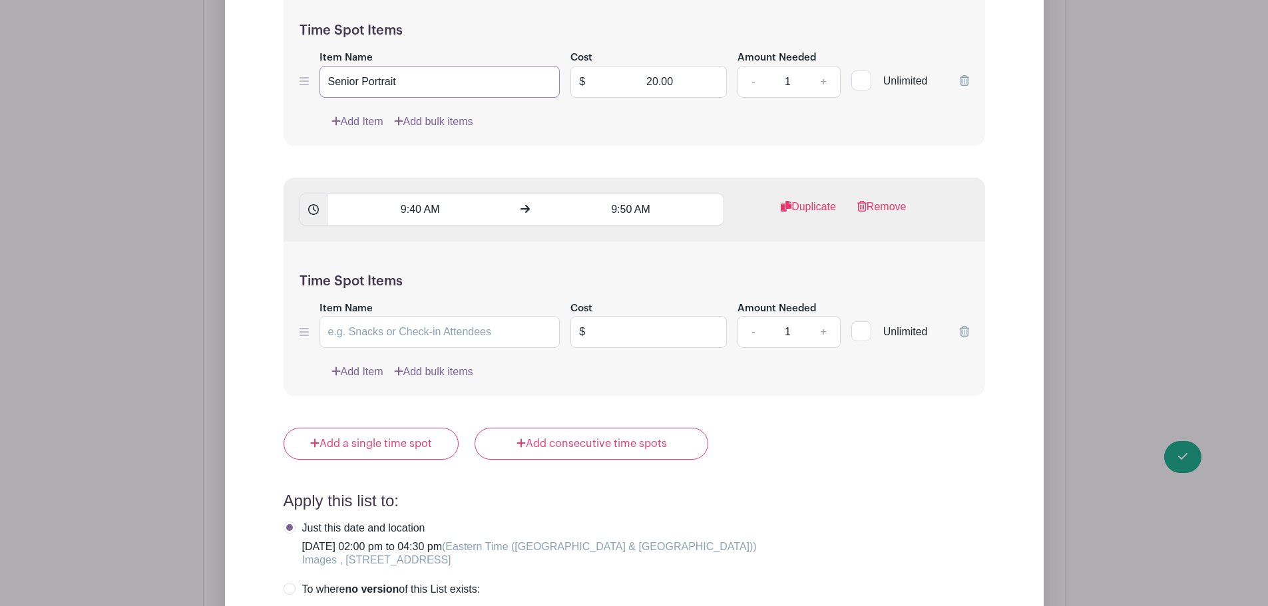
type input "Senior Portrait"
click at [391, 325] on input "Item Name" at bounding box center [439, 332] width 241 height 32
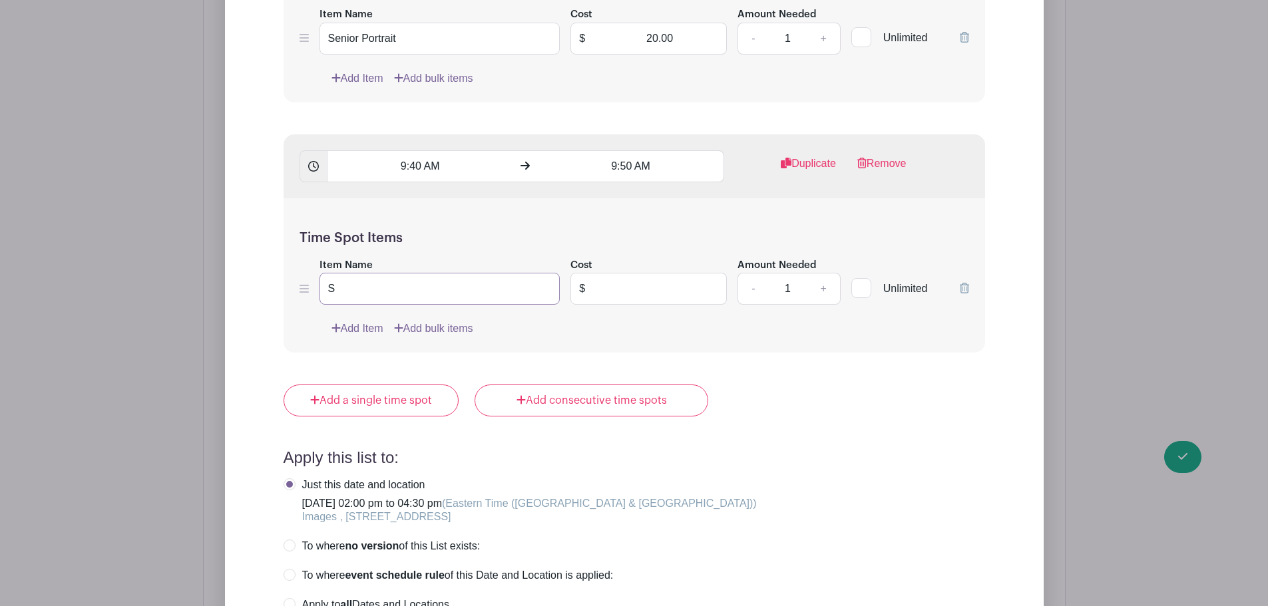
scroll to position [5281, 0]
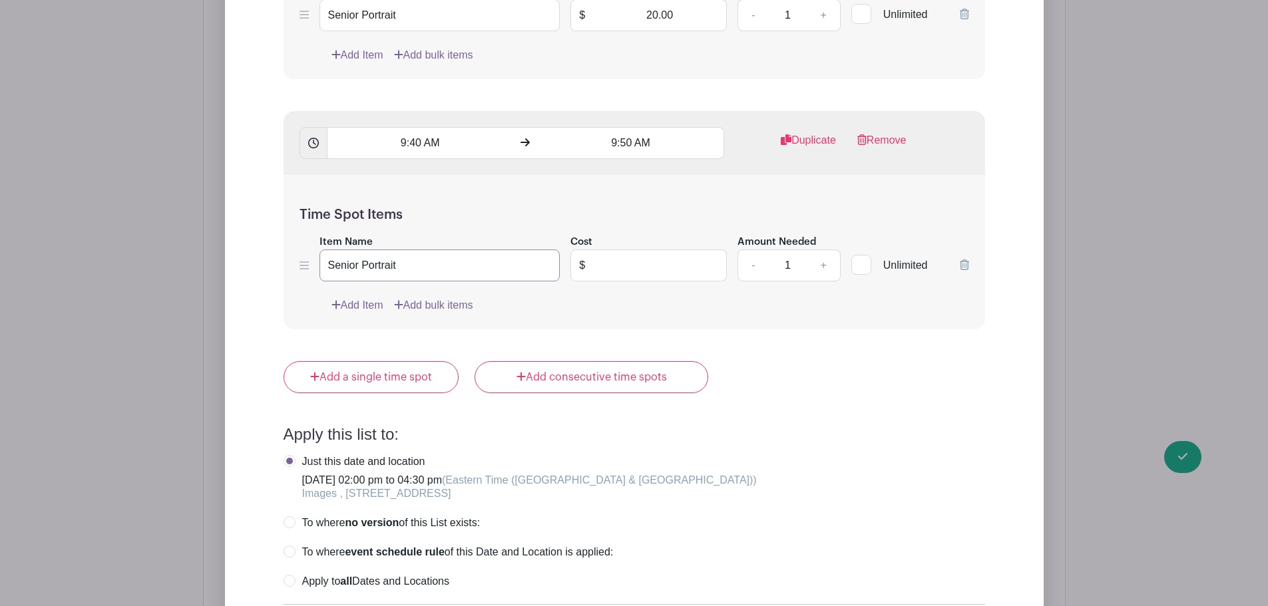
type input "Senior Portrait"
click at [700, 261] on input "text" at bounding box center [660, 266] width 134 height 32
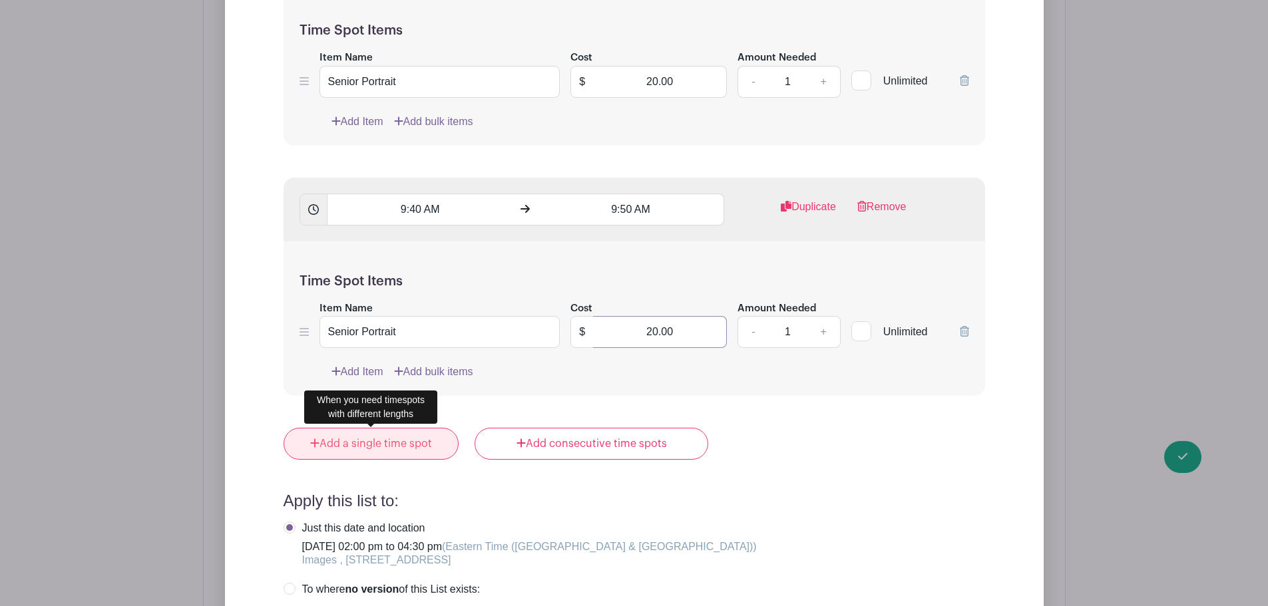
type input "20.00"
click at [365, 436] on link "Add a single time spot" at bounding box center [371, 444] width 176 height 32
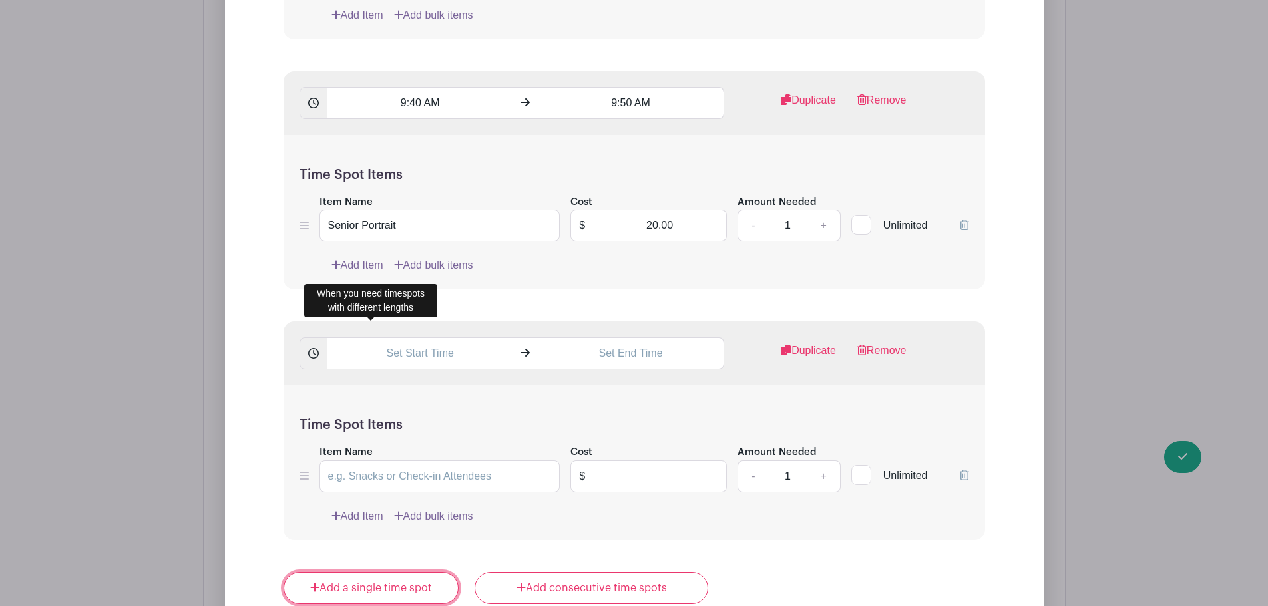
scroll to position [5215, 0]
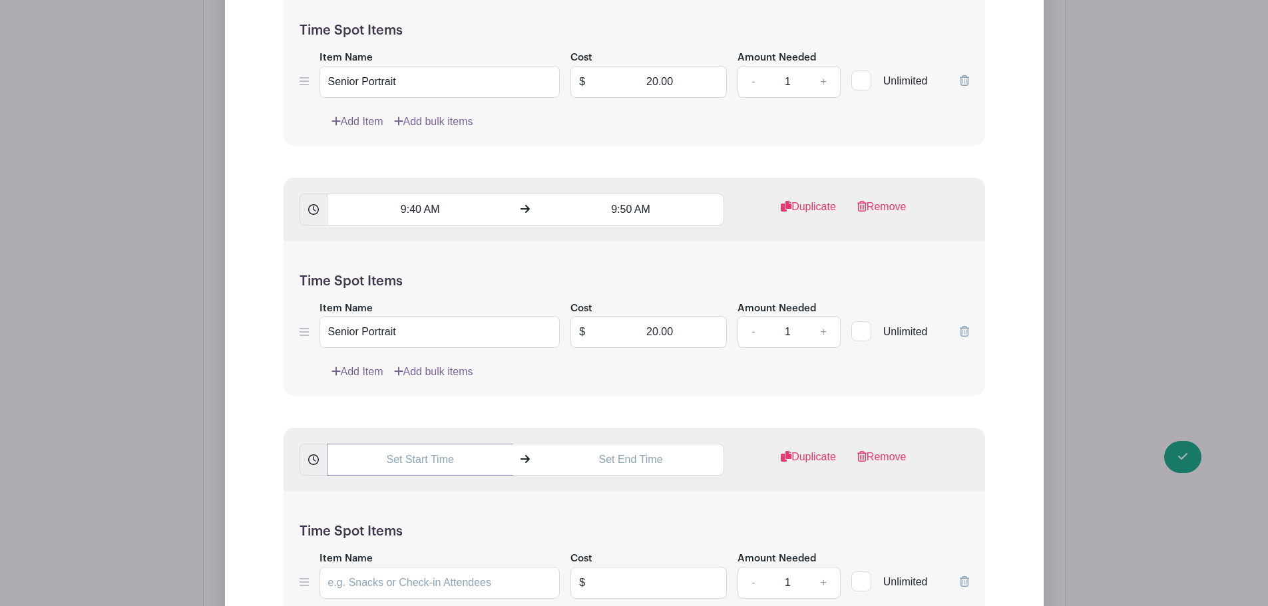
click at [394, 459] on input "text" at bounding box center [420, 460] width 186 height 32
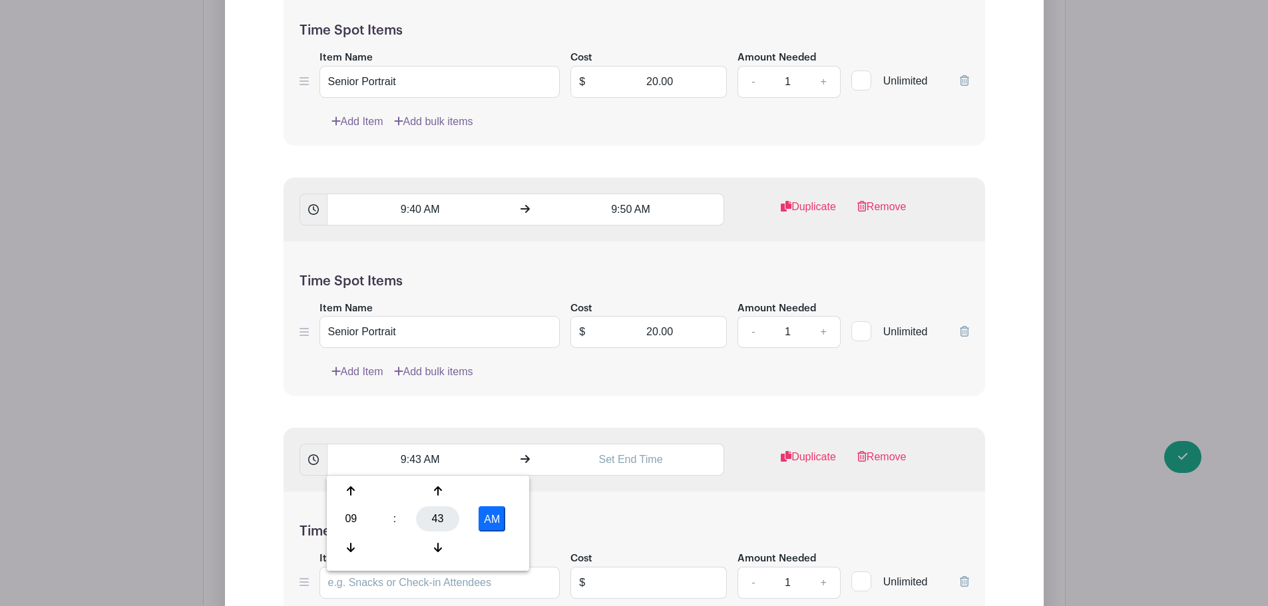
click at [443, 520] on div "43" at bounding box center [437, 518] width 43 height 25
click at [455, 537] on div "50" at bounding box center [450, 547] width 45 height 25
type input "9:50 AM"
click at [617, 462] on input "text" at bounding box center [631, 460] width 186 height 32
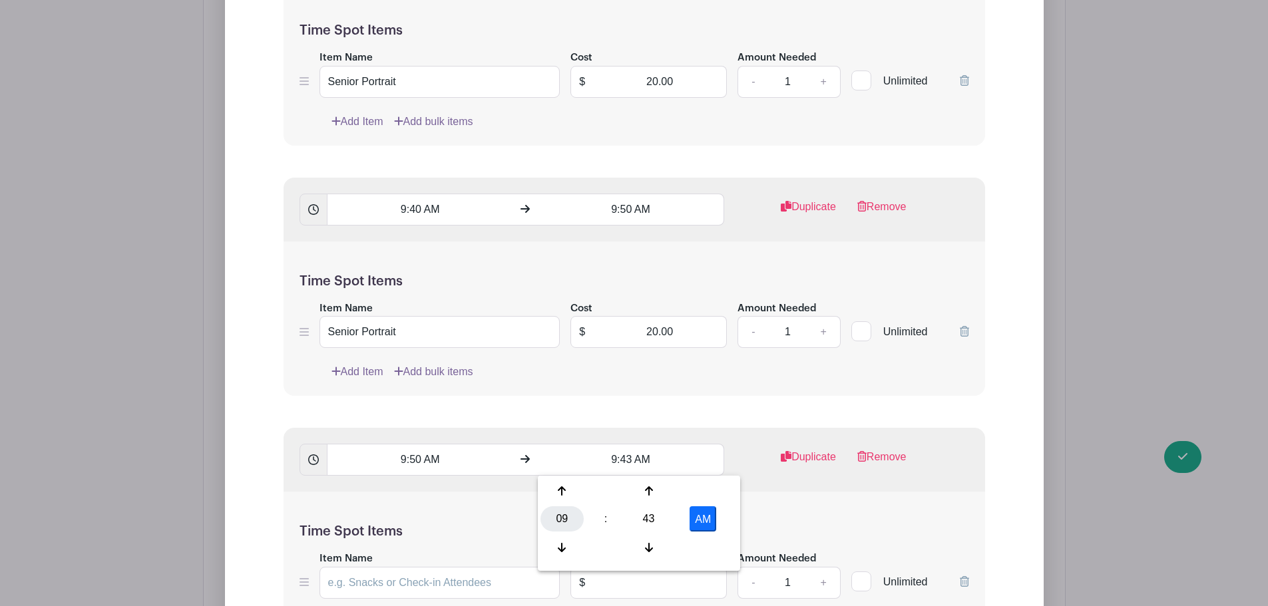
click at [568, 526] on div "09" at bounding box center [561, 518] width 43 height 25
click at [671, 546] on div "10" at bounding box center [661, 547] width 45 height 25
click at [652, 520] on div "43" at bounding box center [648, 518] width 43 height 25
click at [570, 488] on div "00" at bounding box center [562, 490] width 45 height 25
click at [703, 515] on button "AM" at bounding box center [702, 518] width 27 height 25
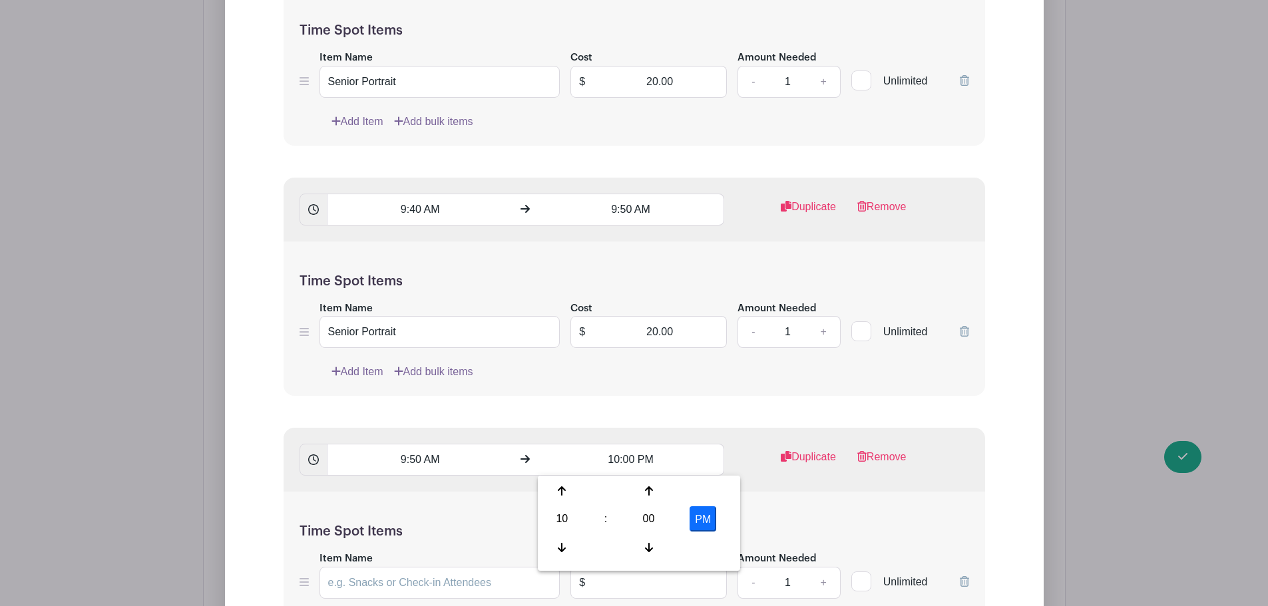
click at [645, 457] on input "10:00 PM" at bounding box center [631, 460] width 186 height 32
drag, startPoint x: 701, startPoint y: 514, endPoint x: 705, endPoint y: 462, distance: 52.0
click at [701, 514] on button "PM" at bounding box center [702, 518] width 27 height 25
type input "10:00 AM"
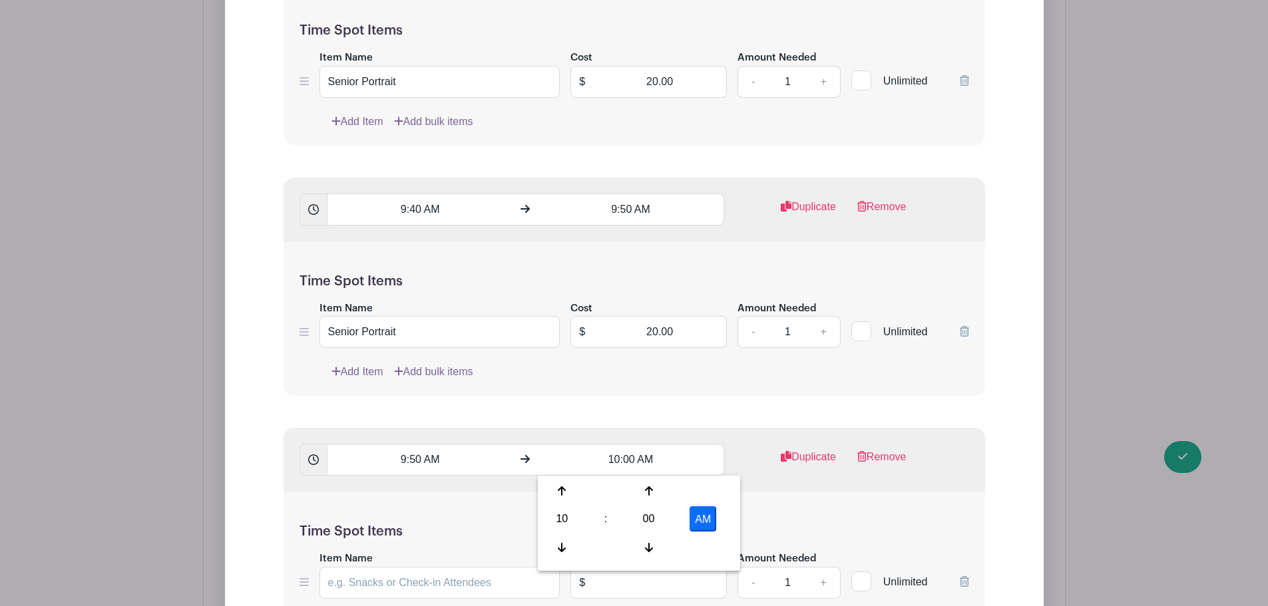
click at [707, 437] on div "9:50 AM 10:00 AM Duplicate Remove" at bounding box center [633, 460] width 701 height 64
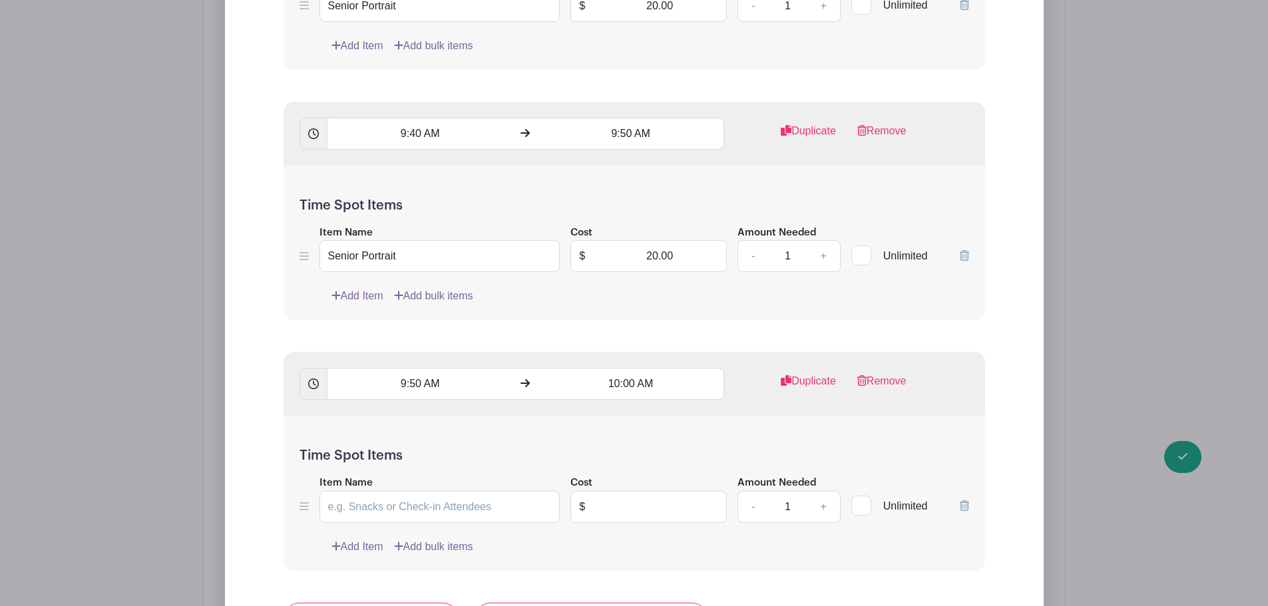
scroll to position [5414, 0]
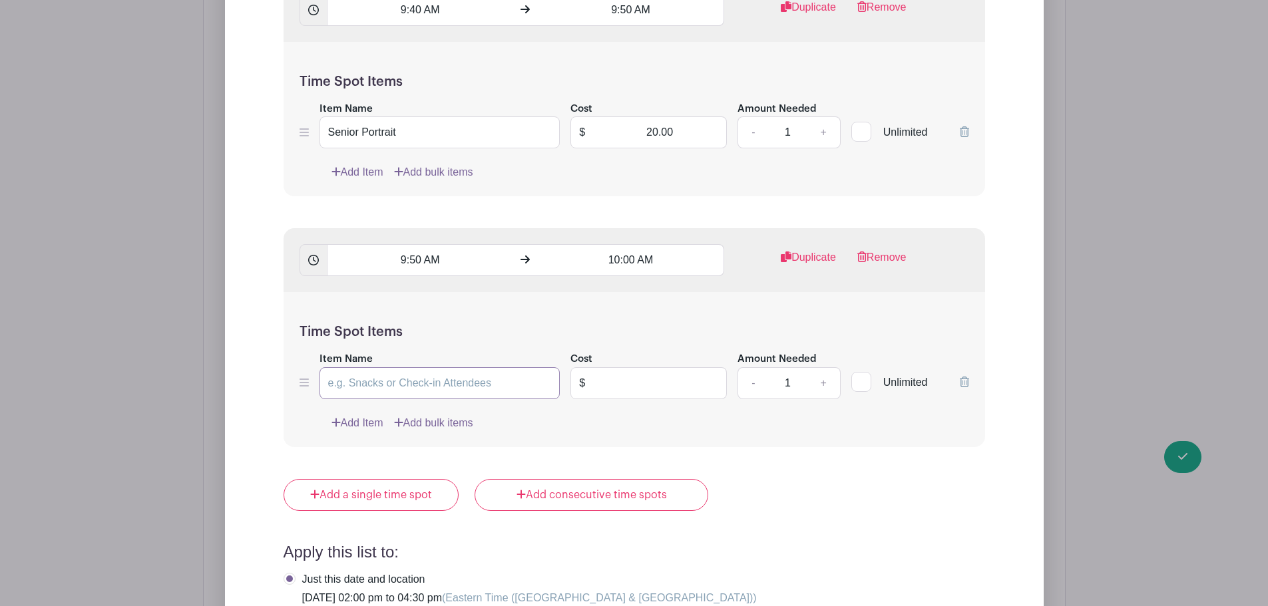
click at [427, 391] on input "Item Name" at bounding box center [439, 383] width 241 height 32
type input "Senior Portrait"
click at [643, 376] on input "text" at bounding box center [660, 383] width 134 height 32
type input "20.00"
click at [783, 436] on div "Time Spot Items Item Name Senior Portrait Cost $ 20.00 Amount Needed - 1 + Unli…" at bounding box center [633, 369] width 701 height 155
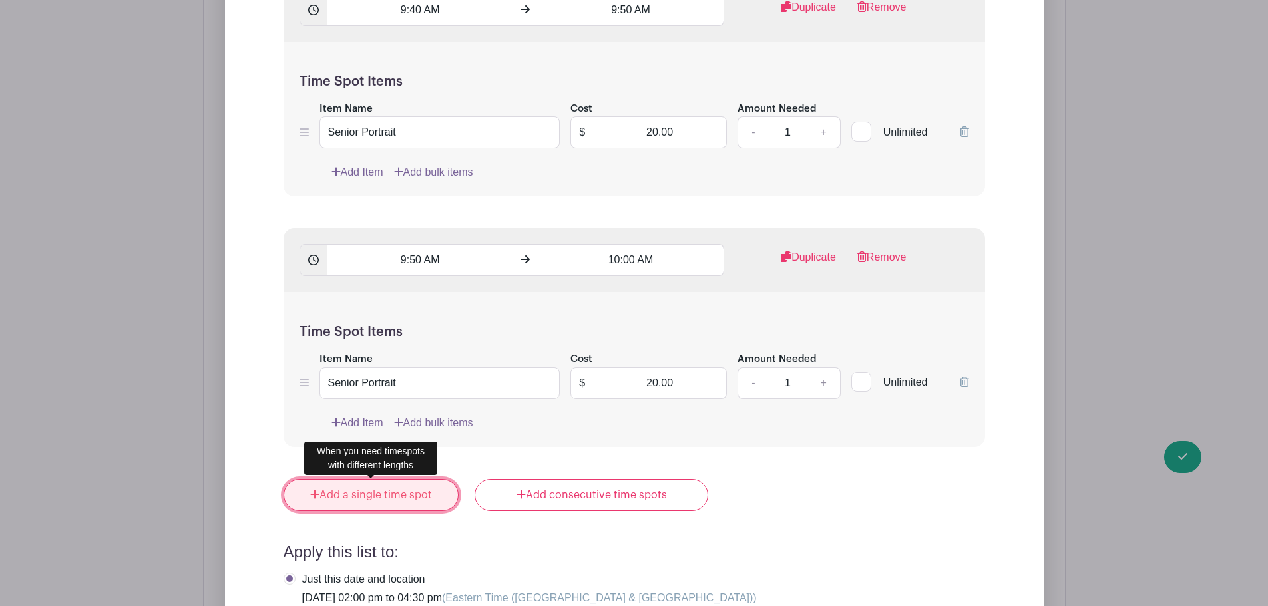
click at [440, 498] on link "Add a single time spot" at bounding box center [371, 495] width 176 height 32
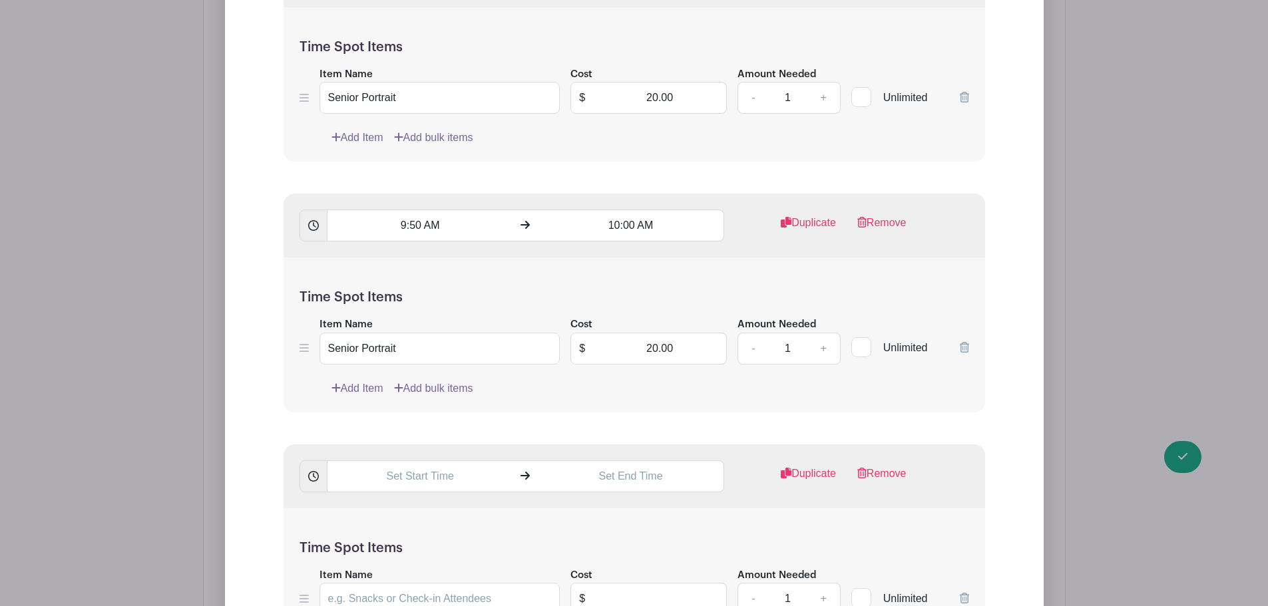
scroll to position [5481, 0]
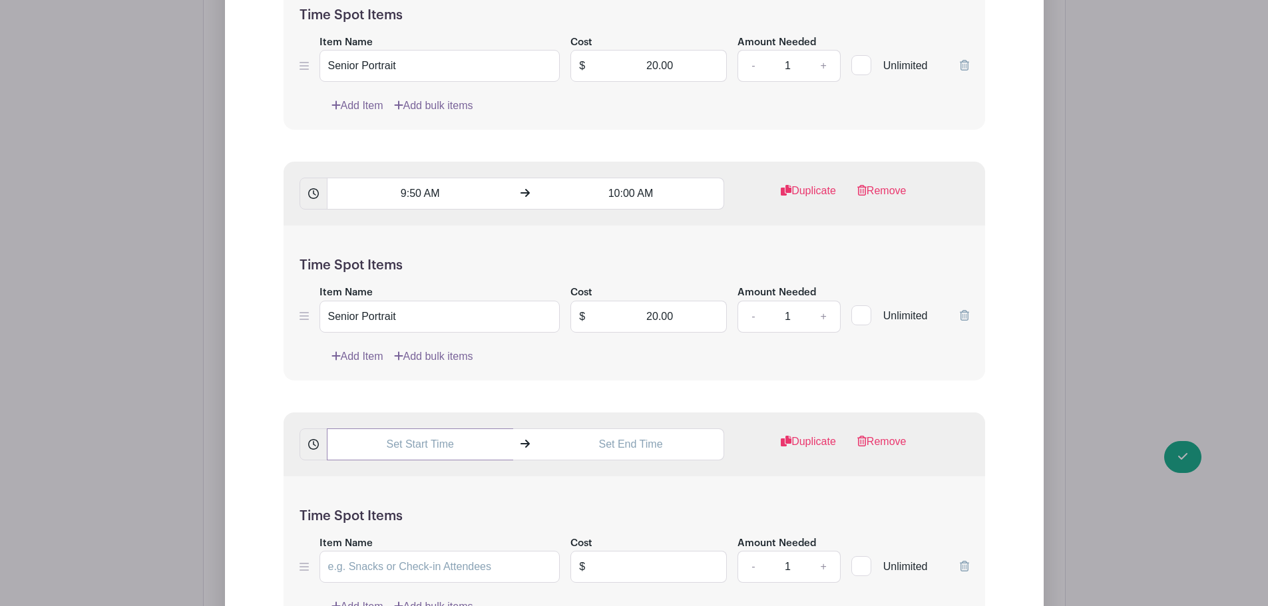
click at [389, 451] on input "text" at bounding box center [420, 445] width 186 height 32
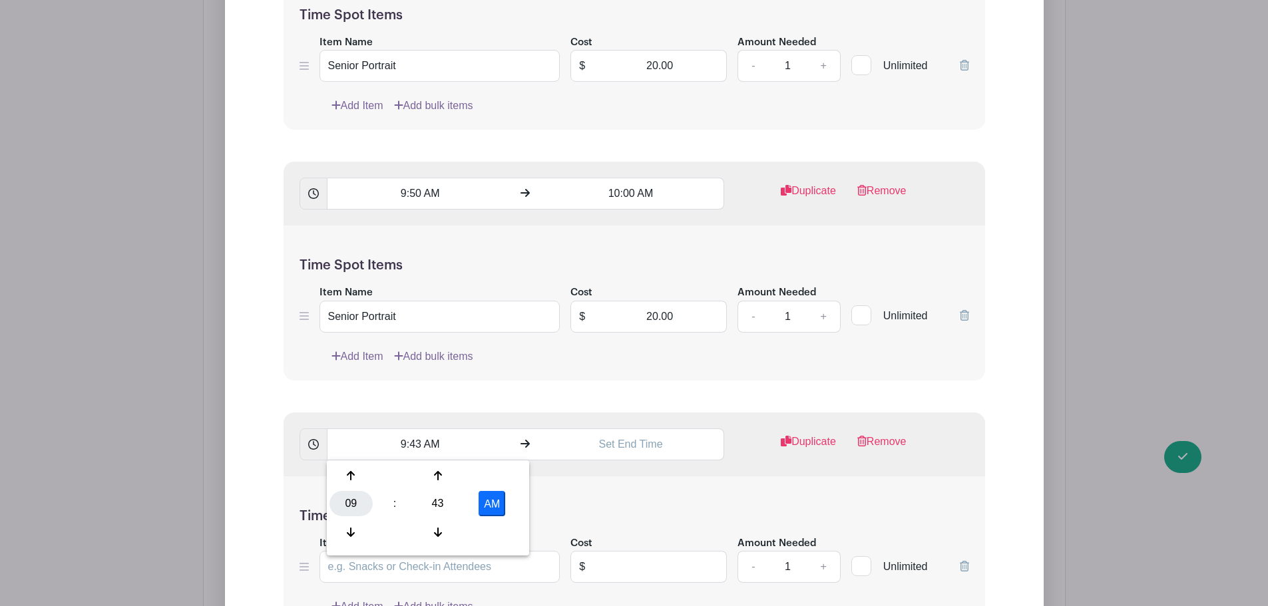
click at [356, 509] on div "09" at bounding box center [350, 503] width 43 height 25
click at [451, 532] on div "10" at bounding box center [450, 532] width 45 height 25
click at [448, 503] on div "43" at bounding box center [437, 503] width 43 height 25
click at [358, 476] on div "00" at bounding box center [351, 475] width 45 height 25
type input "10:00 AM"
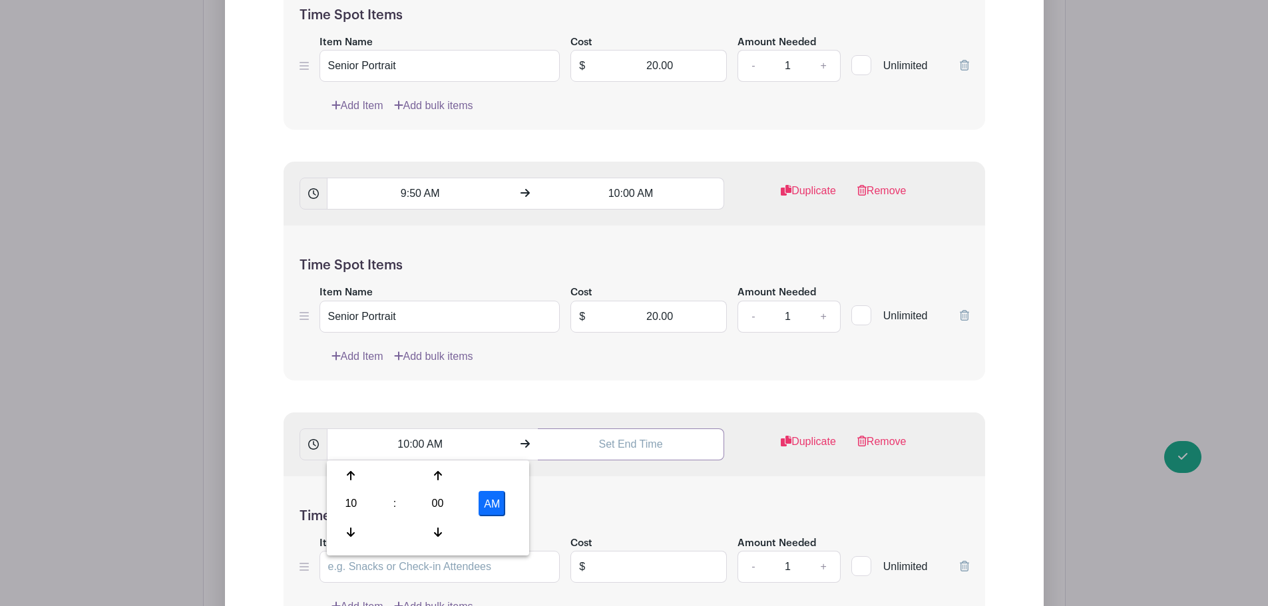
click at [610, 445] on input "text" at bounding box center [631, 445] width 186 height 32
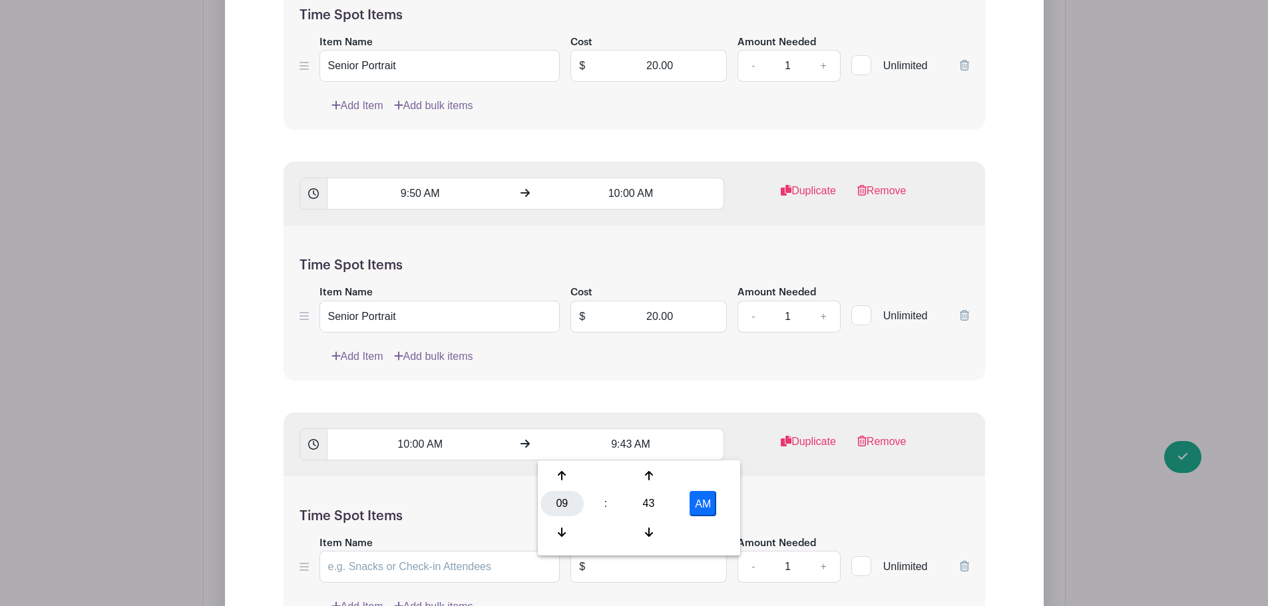
click at [557, 508] on div "09" at bounding box center [561, 503] width 43 height 25
click at [646, 525] on div "10" at bounding box center [661, 532] width 45 height 25
click at [650, 496] on div "43" at bounding box center [648, 503] width 43 height 25
click at [661, 481] on div "10" at bounding box center [661, 475] width 45 height 25
type input "10:10 AM"
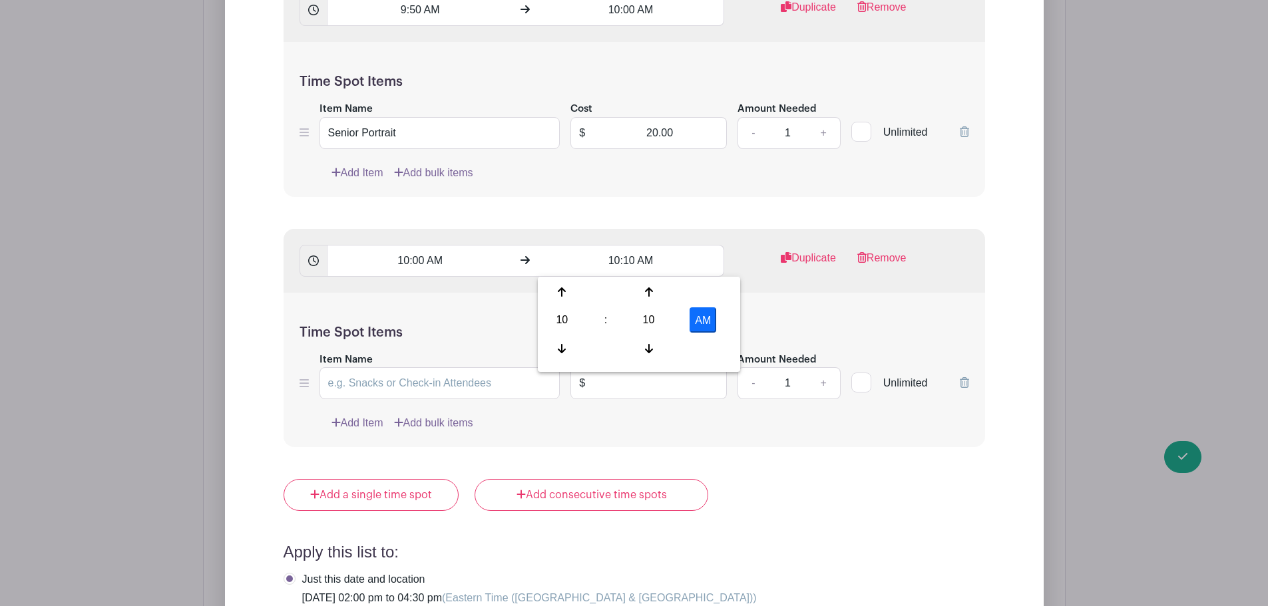
scroll to position [5680, 0]
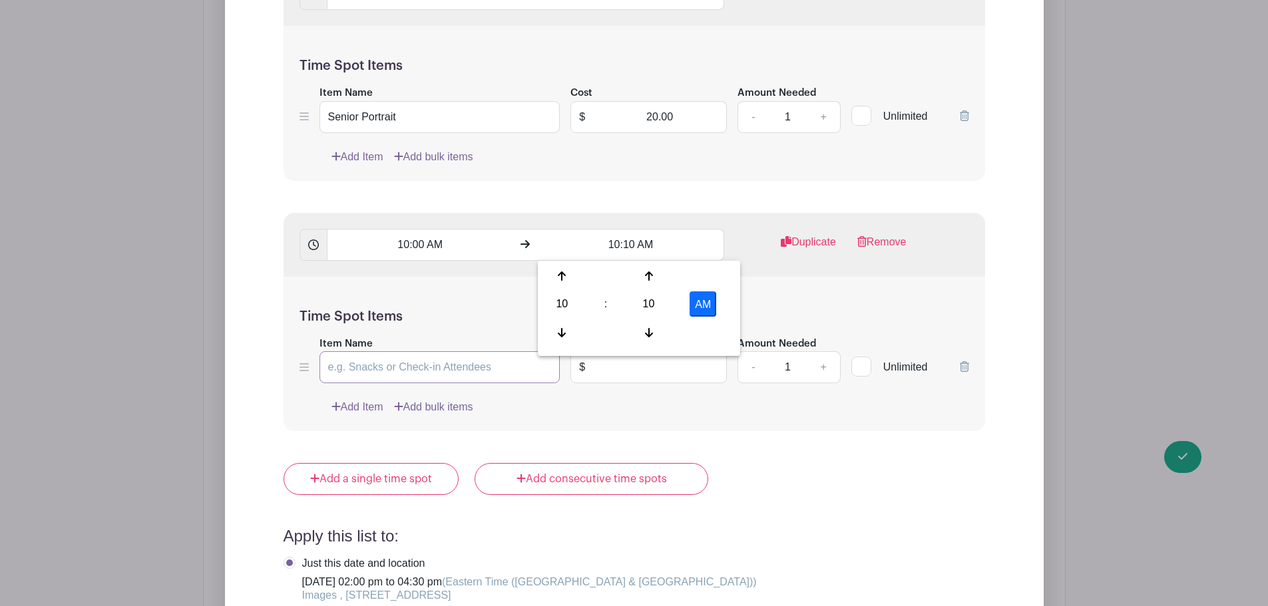
click at [445, 367] on input "Item Name" at bounding box center [439, 367] width 241 height 32
type input "Senior Portrait"
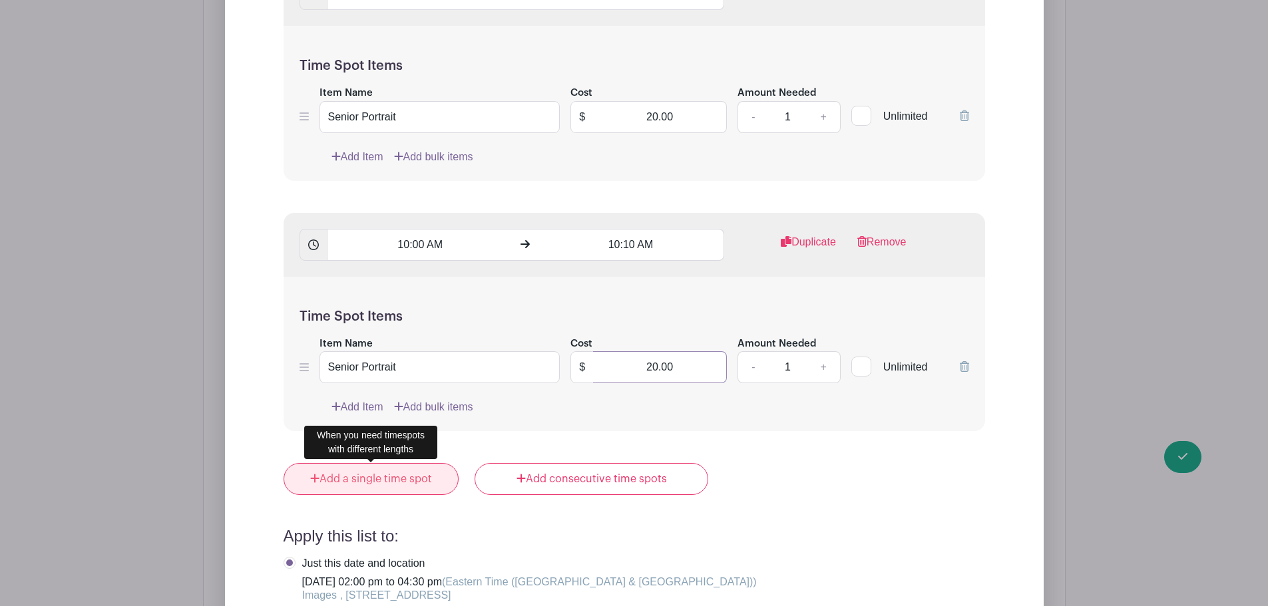
type input "20.00"
click at [426, 472] on link "Add a single time spot" at bounding box center [371, 479] width 176 height 32
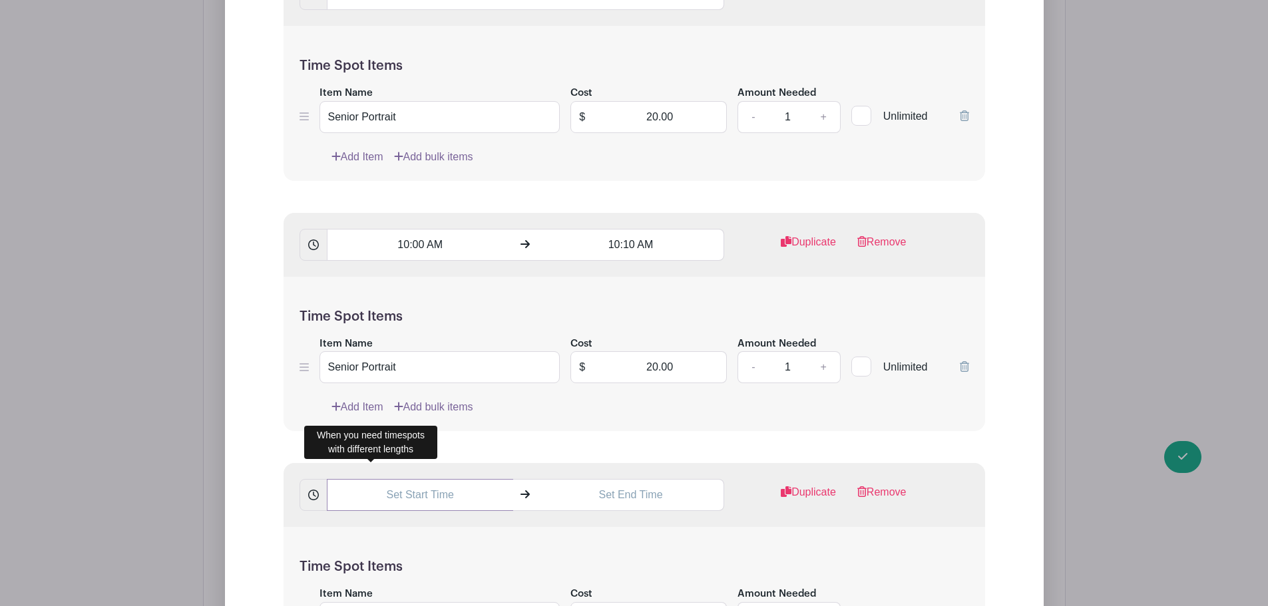
click at [393, 496] on input "text" at bounding box center [420, 495] width 186 height 32
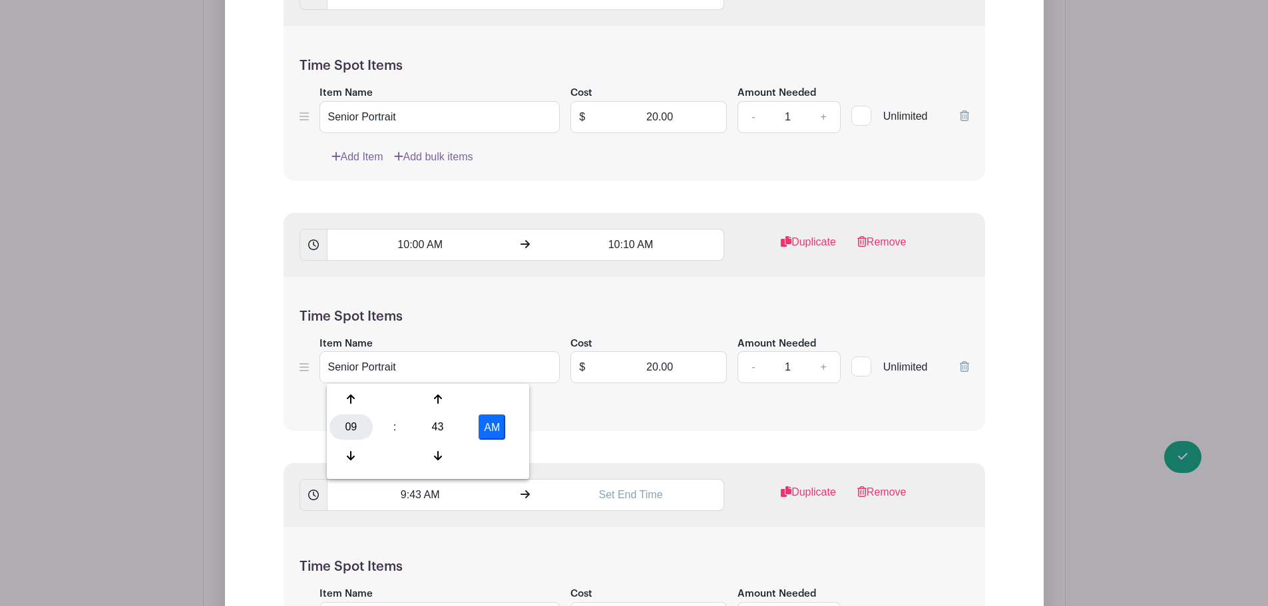
click at [342, 431] on div "09" at bounding box center [350, 427] width 43 height 25
click at [446, 456] on div "10" at bounding box center [450, 455] width 45 height 25
click at [442, 426] on div "43" at bounding box center [437, 427] width 43 height 25
click at [453, 393] on div "10" at bounding box center [450, 399] width 45 height 25
type input "10:10 AM"
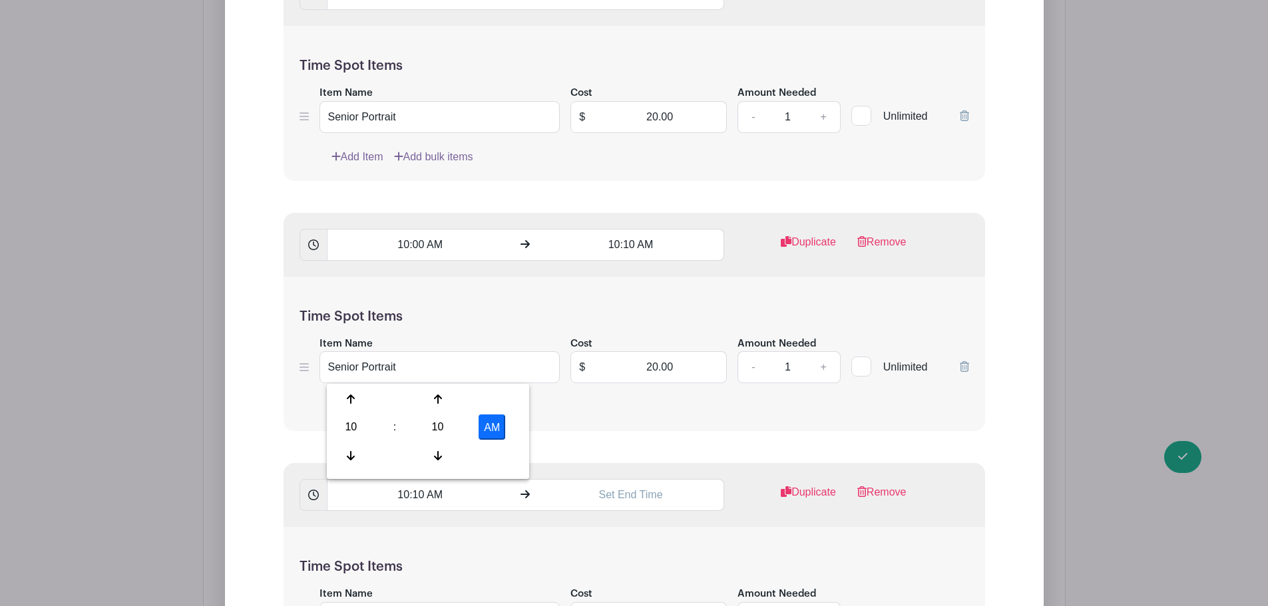
click at [649, 413] on div "Add Item Add bulk items" at bounding box center [650, 407] width 638 height 16
click at [628, 497] on input "text" at bounding box center [631, 495] width 186 height 32
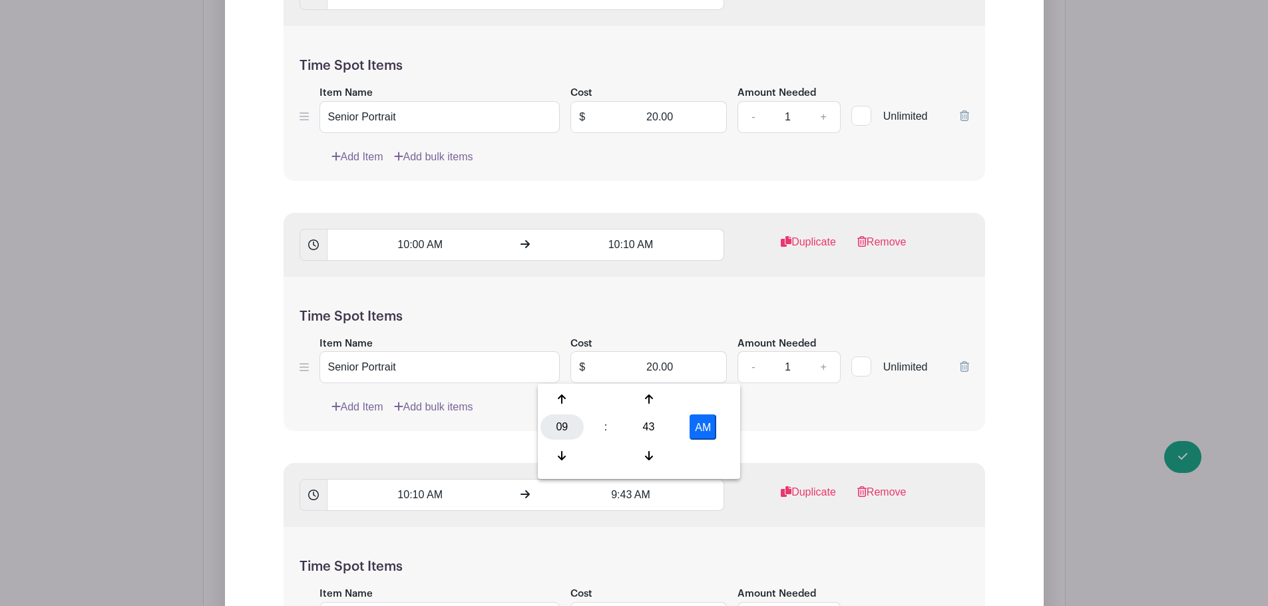
click at [564, 431] on div "09" at bounding box center [561, 427] width 43 height 25
click at [667, 453] on div "10" at bounding box center [661, 455] width 45 height 25
click at [647, 423] on div "43" at bounding box center [648, 427] width 43 height 25
click at [566, 421] on div "20" at bounding box center [562, 427] width 45 height 25
type input "10:20 AM"
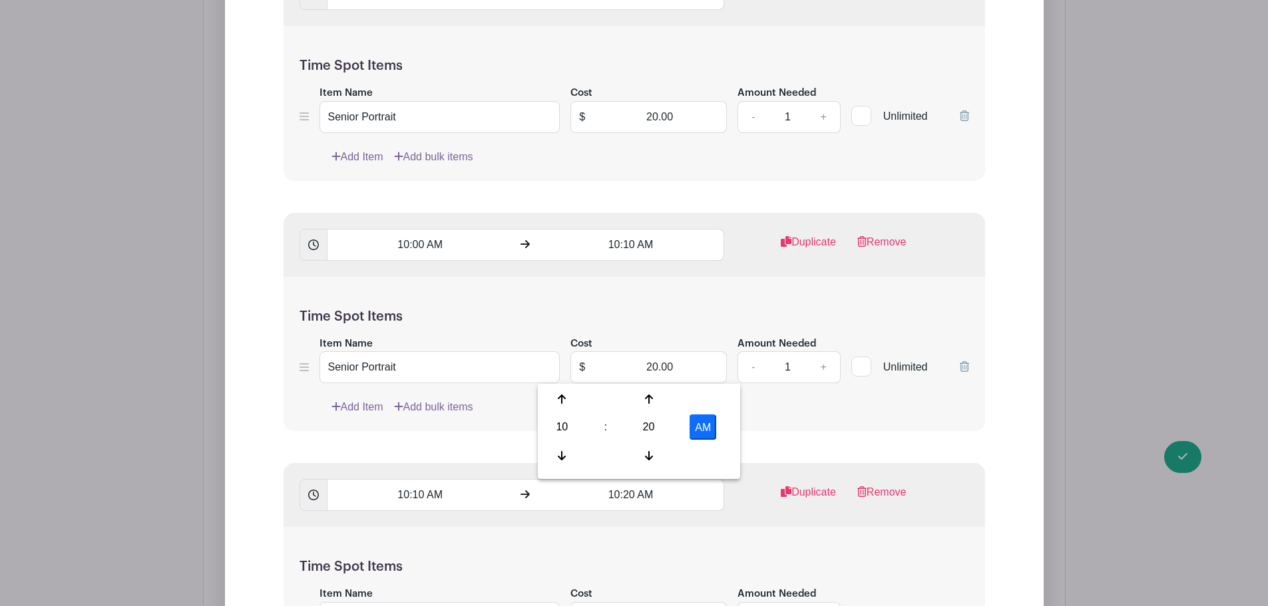
click at [738, 508] on div "Duplicate" at bounding box center [791, 497] width 112 height 27
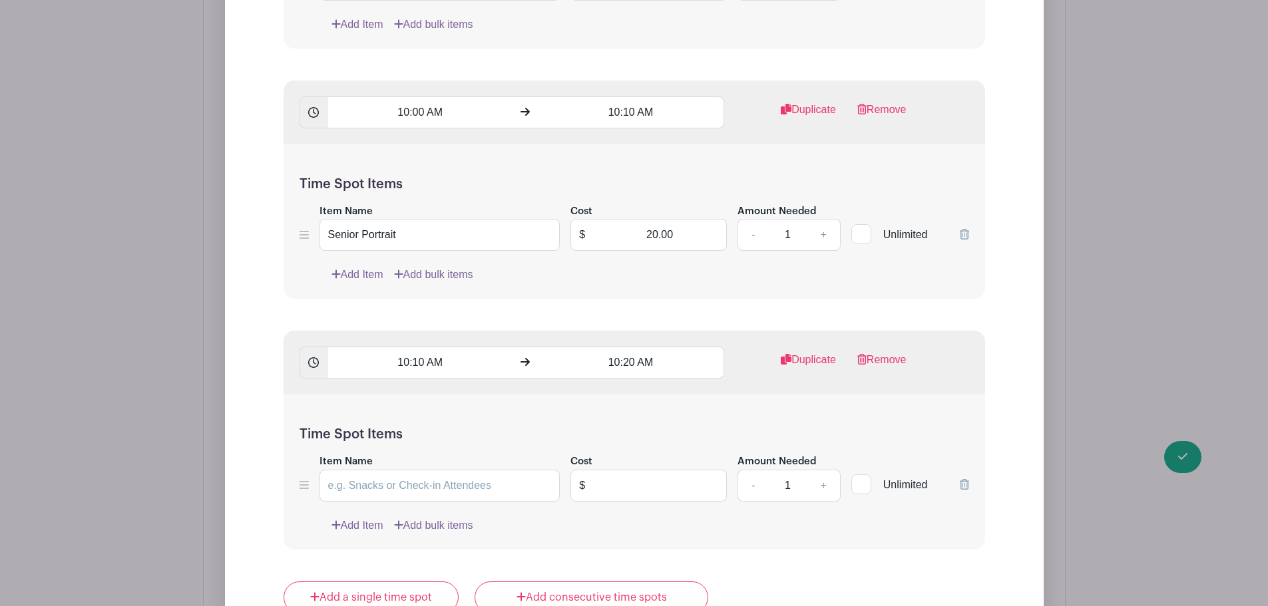
scroll to position [5813, 0]
click at [401, 490] on input "Item Name" at bounding box center [439, 485] width 241 height 32
type input "Senior Portrait"
drag, startPoint x: 663, startPoint y: 474, endPoint x: 710, endPoint y: 504, distance: 55.4
click at [664, 474] on input "text" at bounding box center [660, 485] width 134 height 32
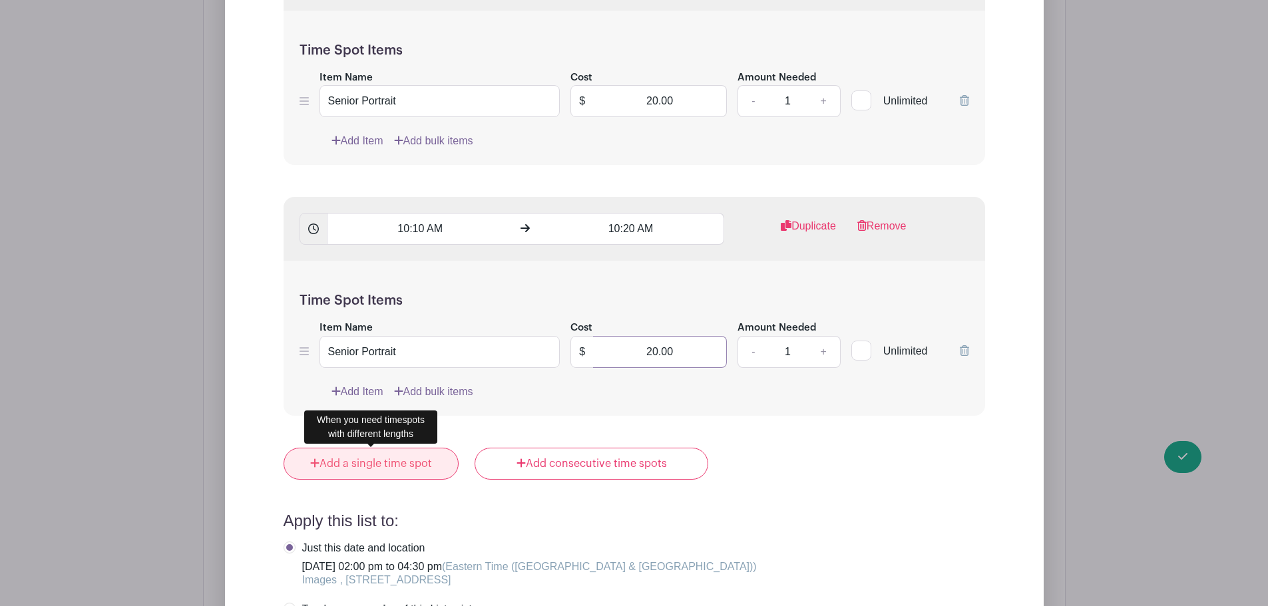
type input "20.00"
click at [416, 462] on link "Add a single time spot" at bounding box center [371, 464] width 176 height 32
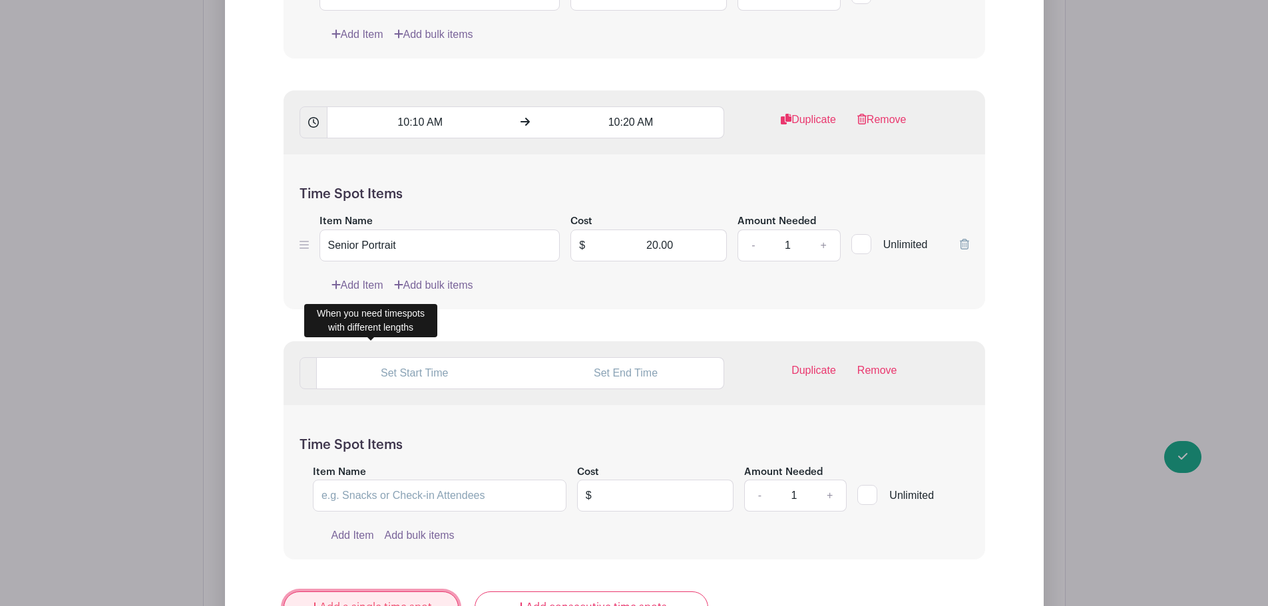
scroll to position [5947, 0]
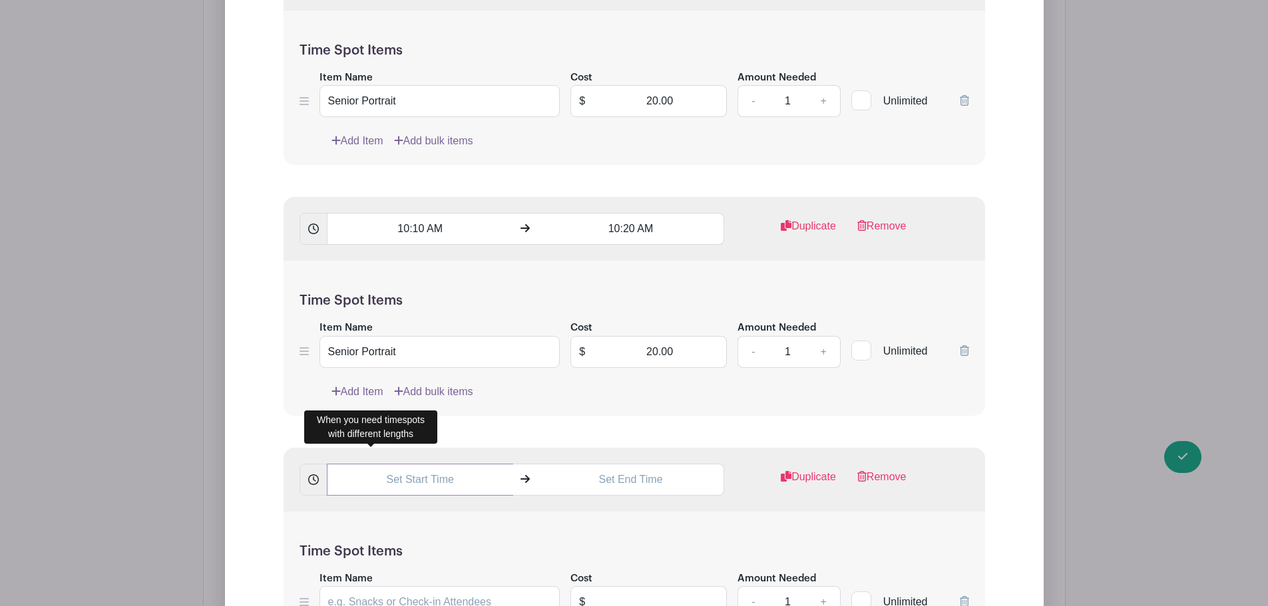
click at [388, 480] on input "text" at bounding box center [420, 480] width 186 height 32
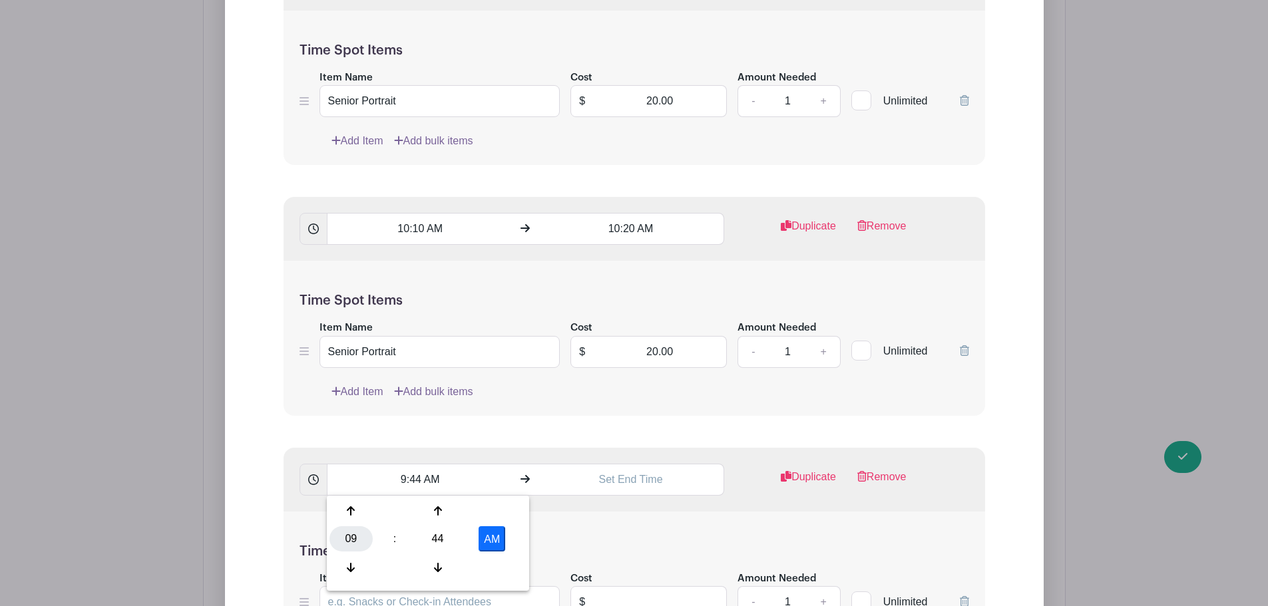
click at [365, 543] on div "09" at bounding box center [350, 538] width 43 height 25
click at [453, 565] on div "10" at bounding box center [450, 567] width 45 height 25
click at [441, 539] on div "44" at bounding box center [437, 538] width 43 height 25
click at [457, 544] on div "30" at bounding box center [450, 538] width 45 height 25
type input "10:30 AM"
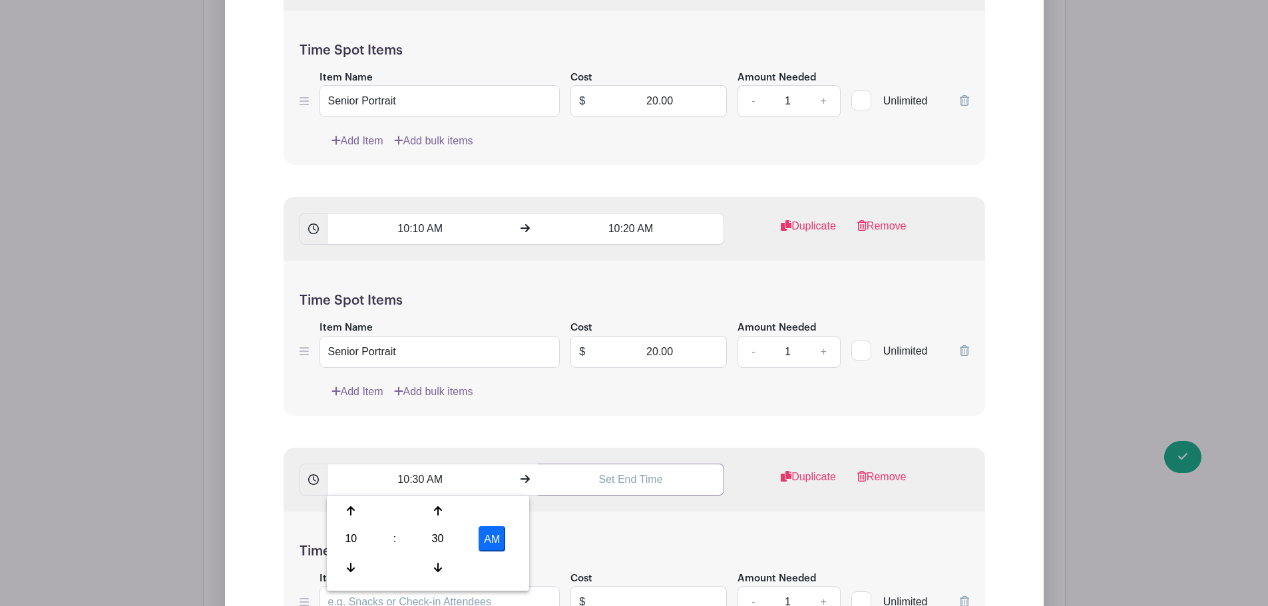
click at [616, 480] on input "text" at bounding box center [631, 480] width 186 height 32
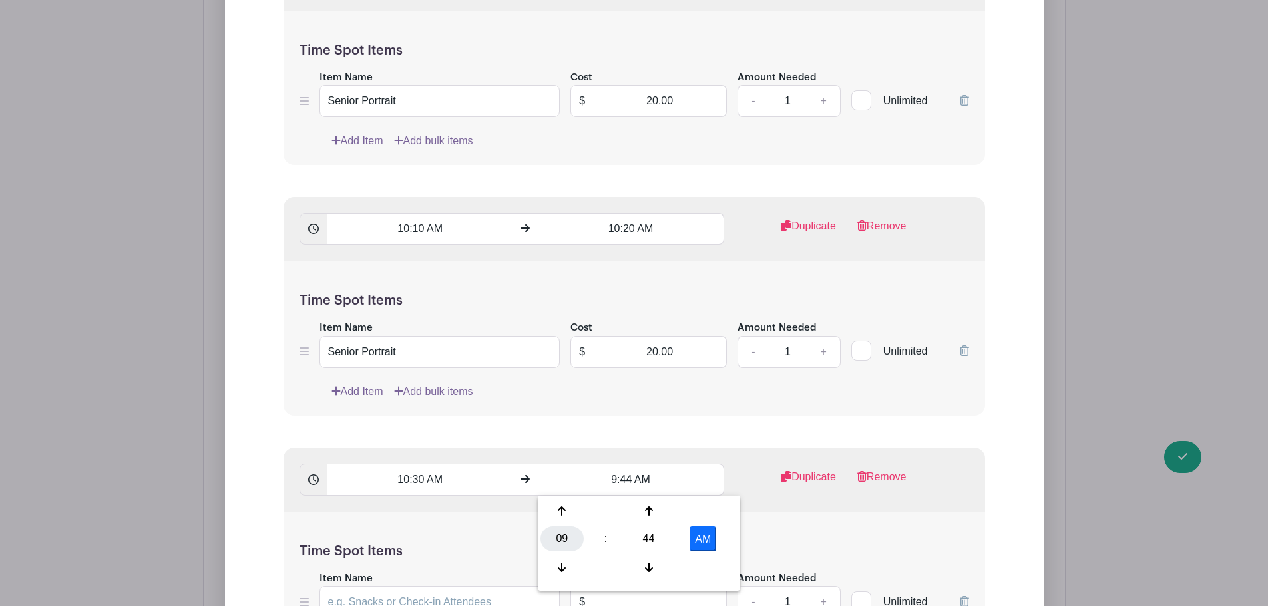
click at [573, 542] on div "09" at bounding box center [561, 538] width 43 height 25
click at [668, 570] on div "10" at bounding box center [661, 567] width 45 height 25
click at [656, 544] on div "44" at bounding box center [648, 538] width 43 height 25
click at [557, 573] on div "40" at bounding box center [562, 567] width 45 height 25
type input "10:40 AM"
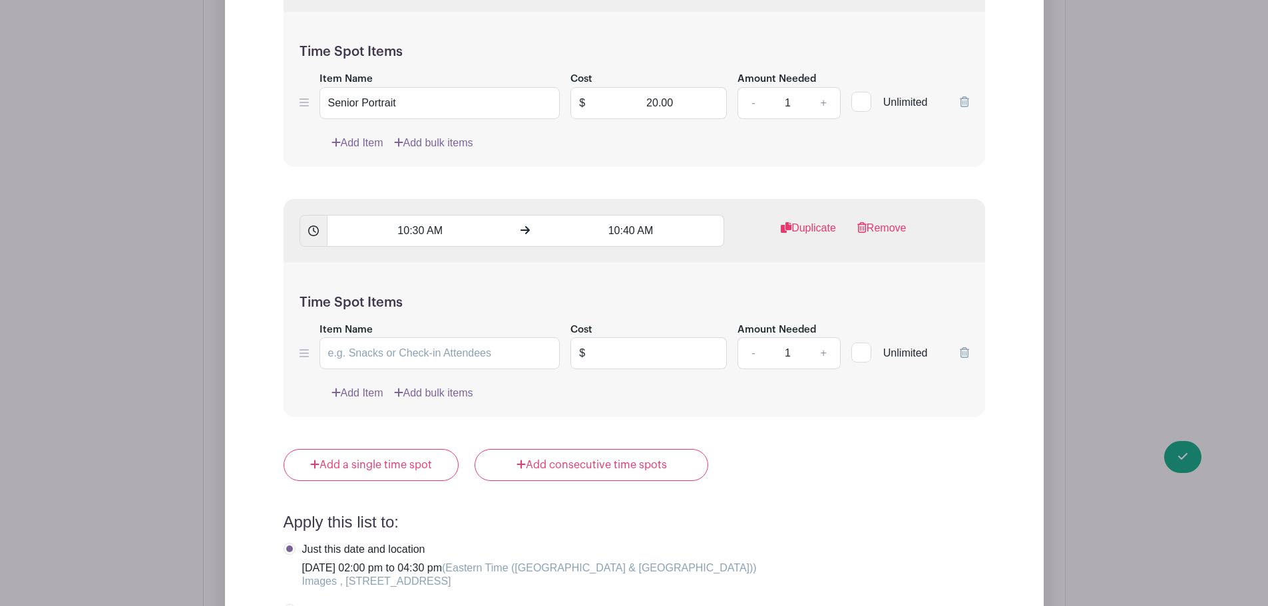
scroll to position [6213, 0]
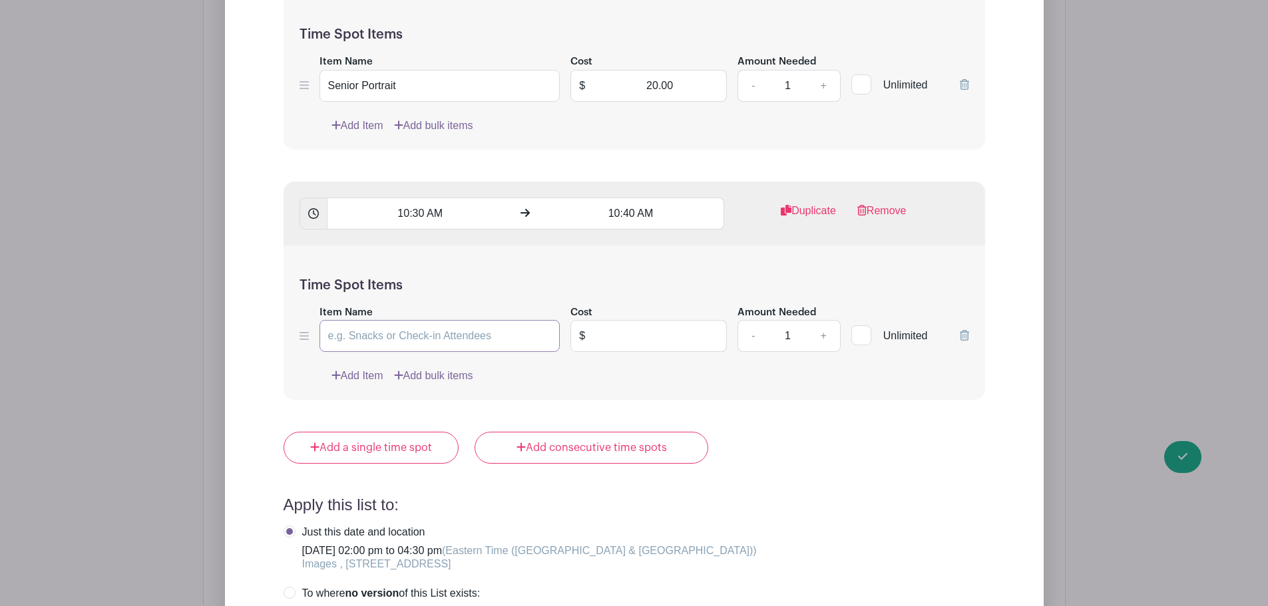
drag, startPoint x: 446, startPoint y: 335, endPoint x: 459, endPoint y: 338, distance: 13.6
click at [446, 335] on input "Item Name" at bounding box center [439, 336] width 241 height 32
type input "Senior Portrait"
click at [604, 333] on input "text" at bounding box center [660, 336] width 134 height 32
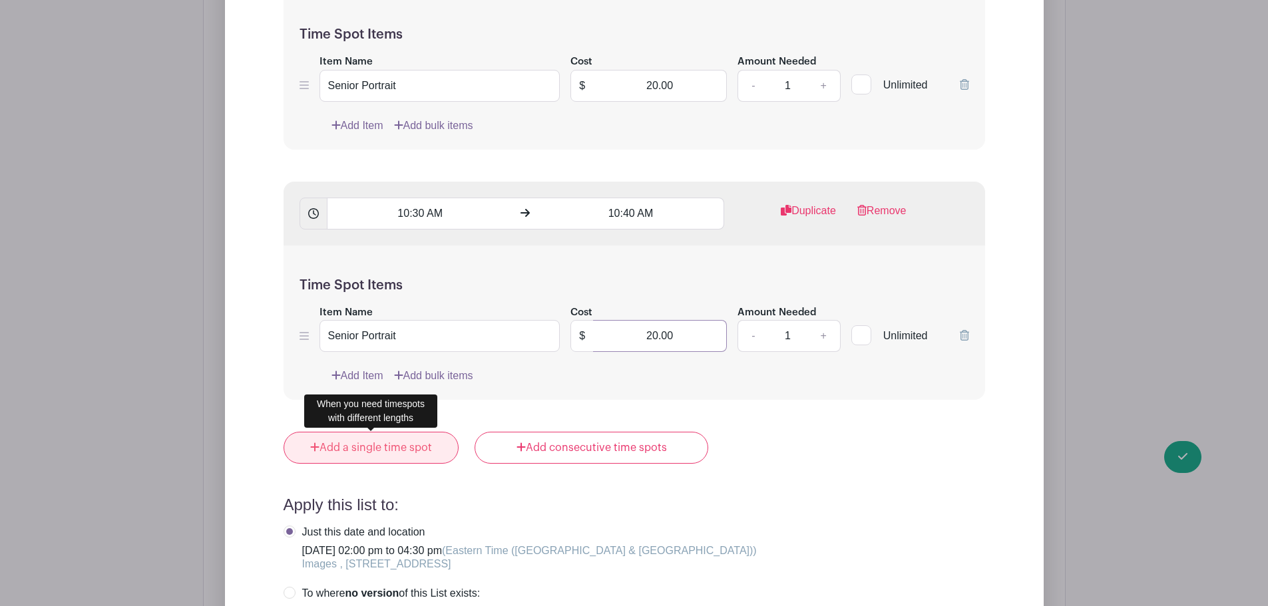
type input "20.00"
click at [431, 448] on link "Add a single time spot" at bounding box center [371, 448] width 176 height 32
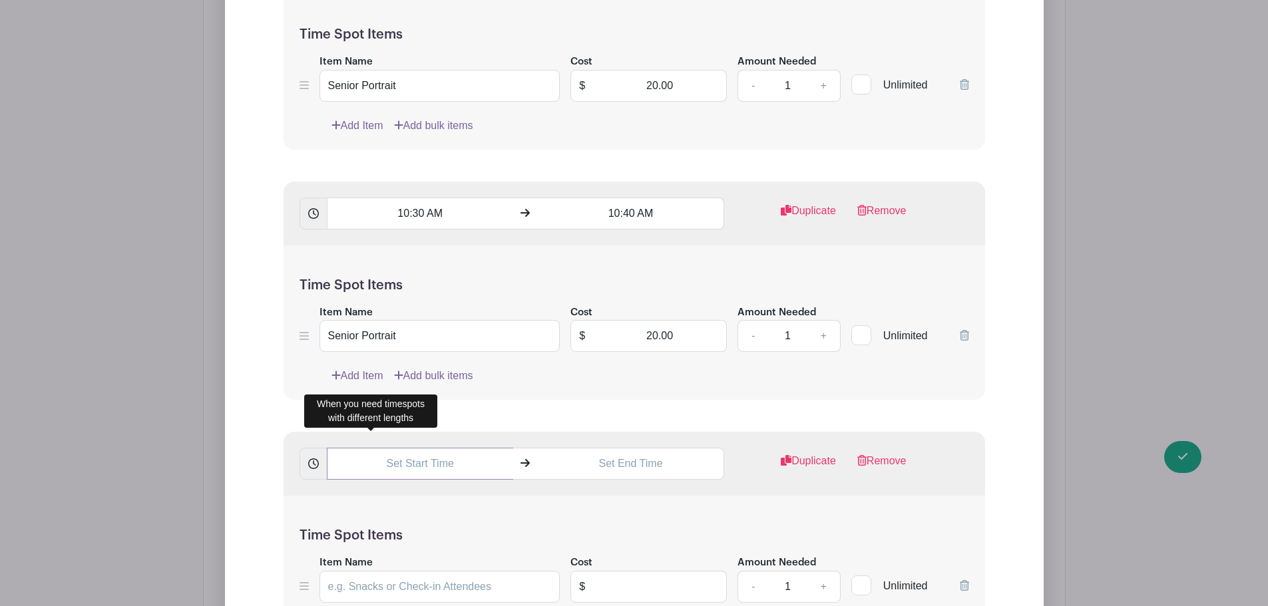
click at [396, 467] on input "text" at bounding box center [420, 464] width 186 height 32
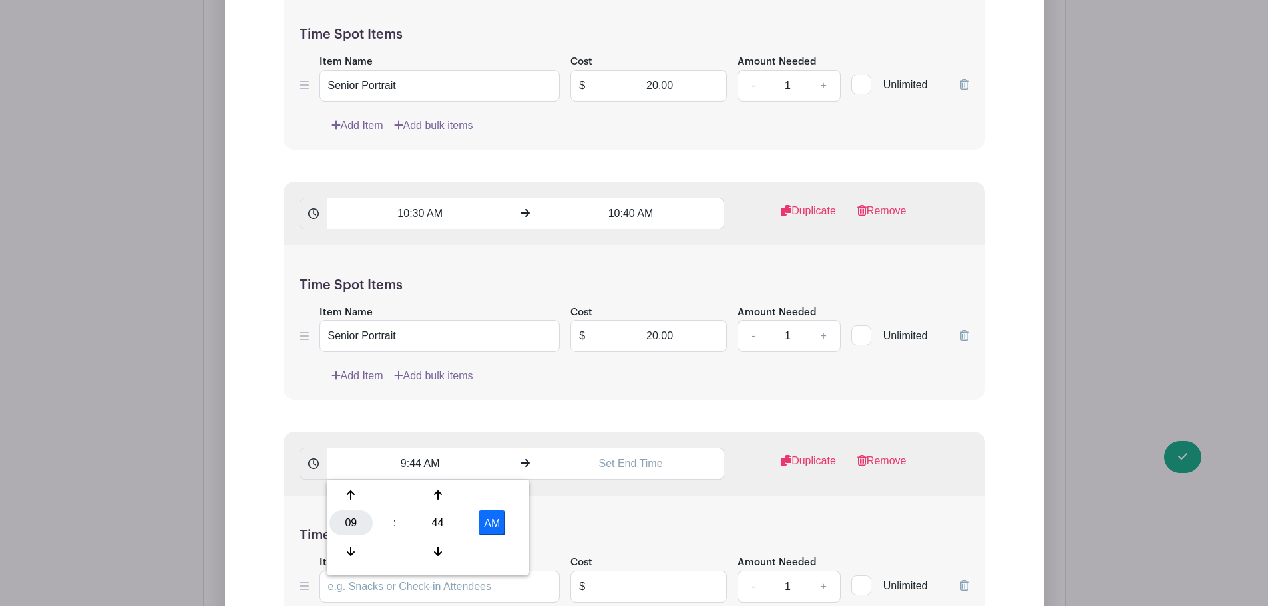
click at [363, 524] on div "09" at bounding box center [350, 522] width 43 height 25
click at [455, 542] on div "10" at bounding box center [450, 551] width 45 height 25
click at [443, 518] on div "44" at bounding box center [437, 522] width 43 height 25
click at [354, 549] on div "40" at bounding box center [351, 551] width 45 height 25
type input "10:40 AM"
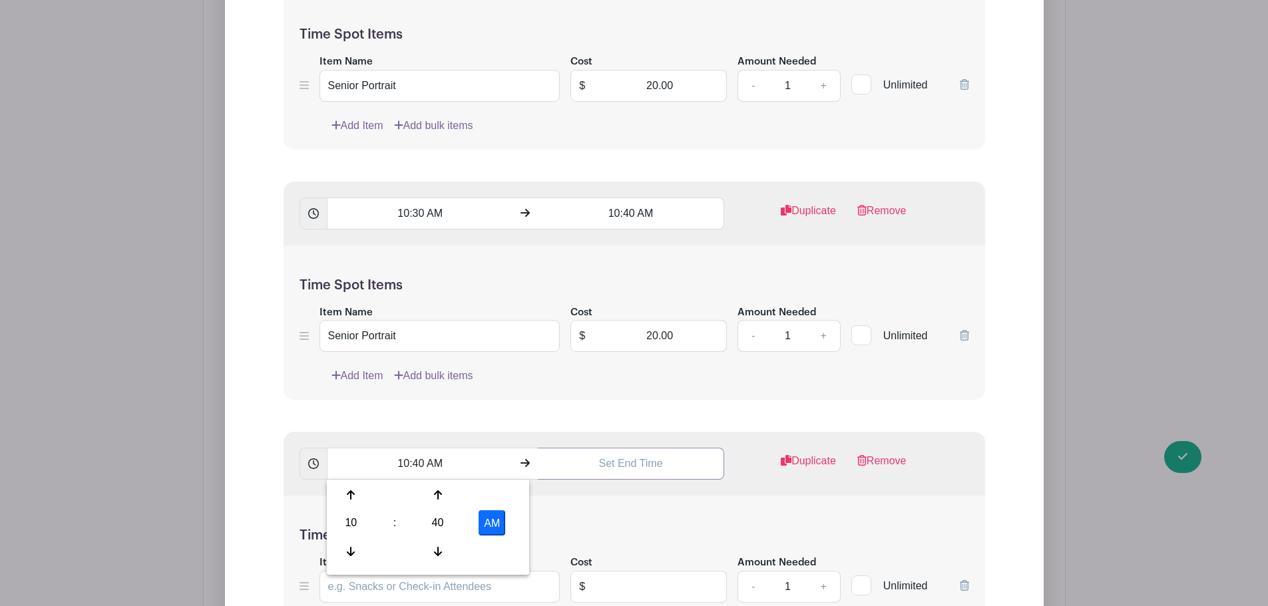
click at [636, 470] on input "text" at bounding box center [631, 464] width 186 height 32
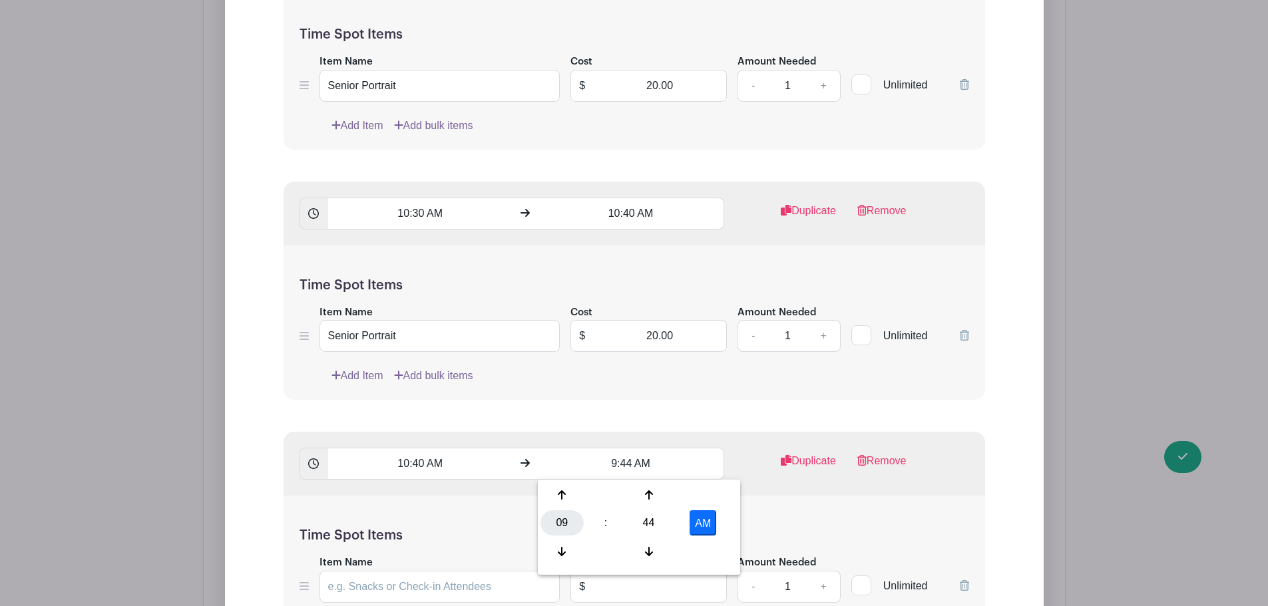
click at [577, 529] on div "09" at bounding box center [561, 522] width 43 height 25
click at [668, 548] on div "10" at bounding box center [661, 551] width 45 height 25
click at [673, 521] on div "10 : 44 AM" at bounding box center [638, 524] width 197 height 85
click at [659, 520] on div "44" at bounding box center [648, 522] width 43 height 25
click at [653, 544] on div "50" at bounding box center [661, 551] width 45 height 25
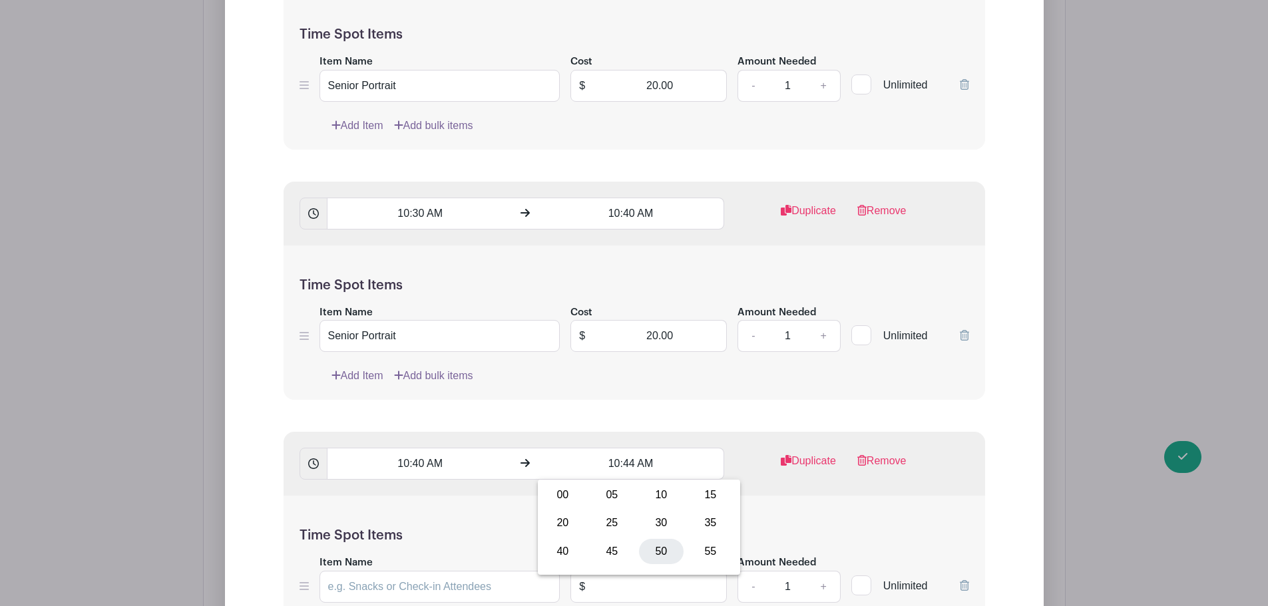
type input "10:50 AM"
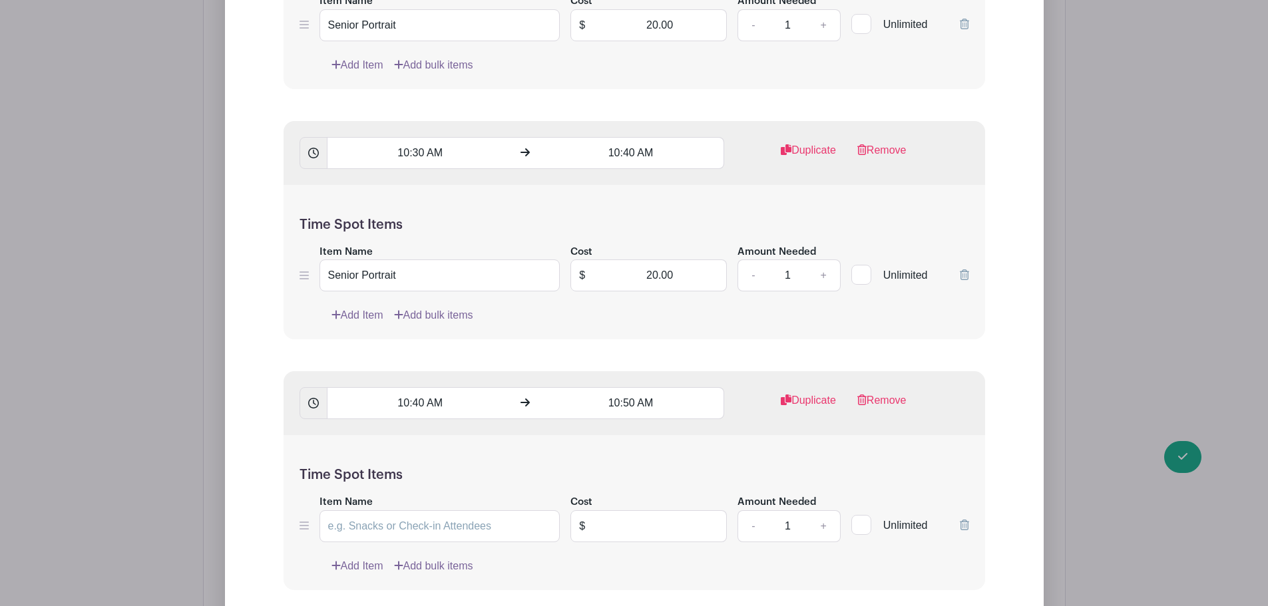
scroll to position [6346, 0]
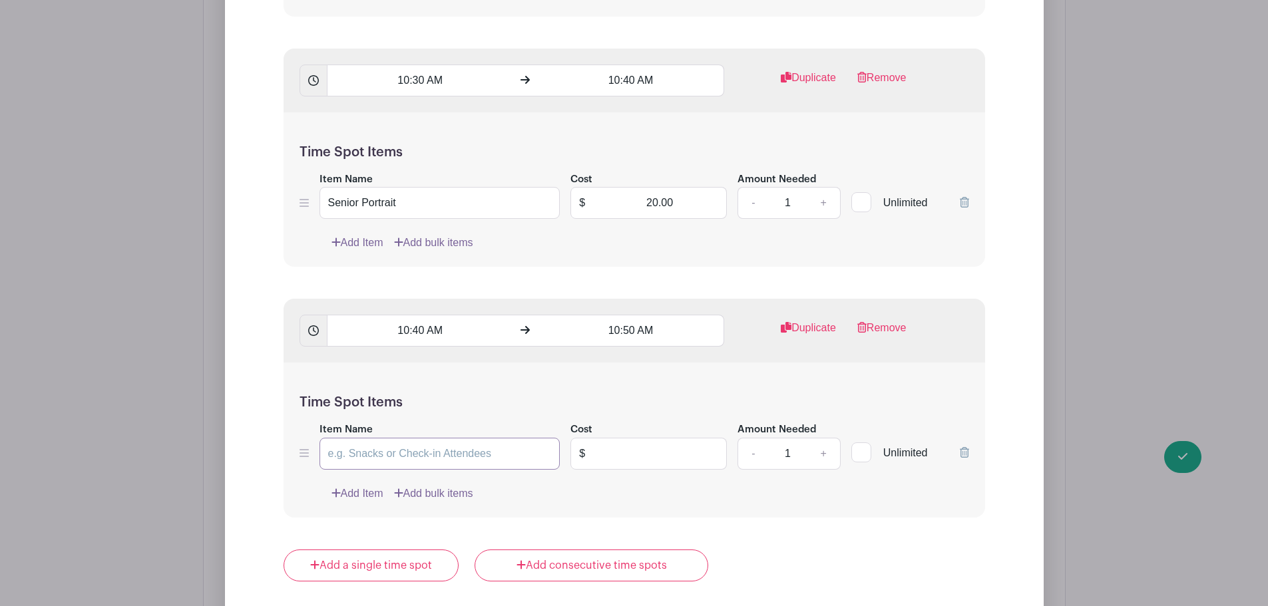
click at [407, 444] on input "Item Name" at bounding box center [439, 454] width 241 height 32
type input "Senior Portrait"
click at [696, 457] on input "text" at bounding box center [660, 454] width 134 height 32
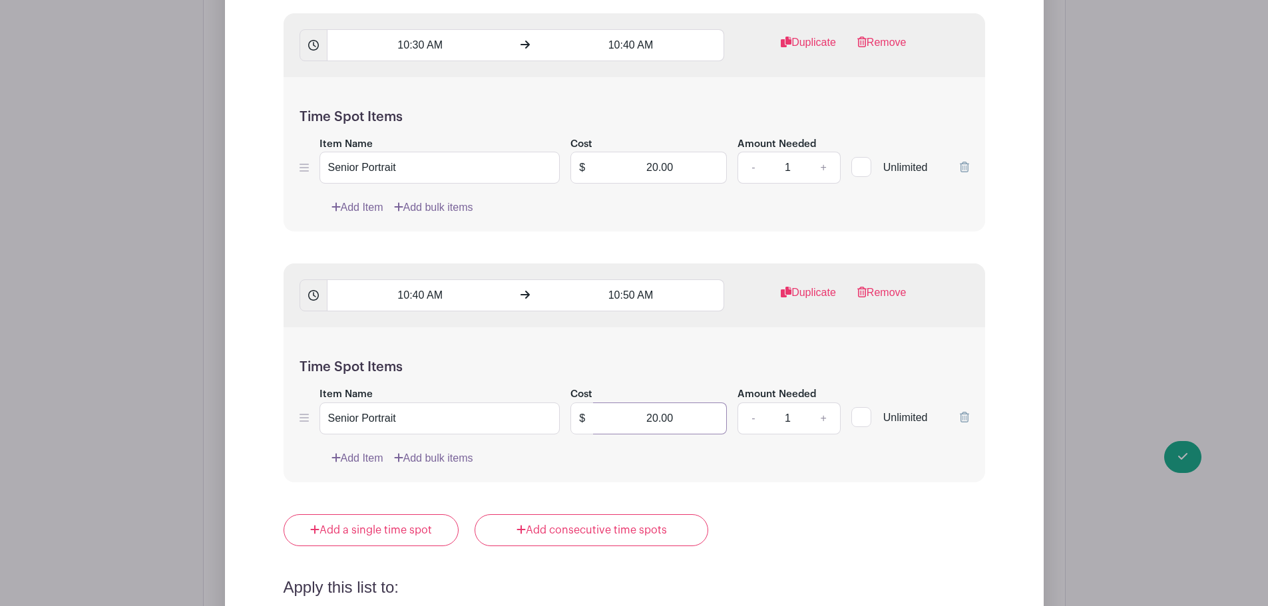
scroll to position [6412, 0]
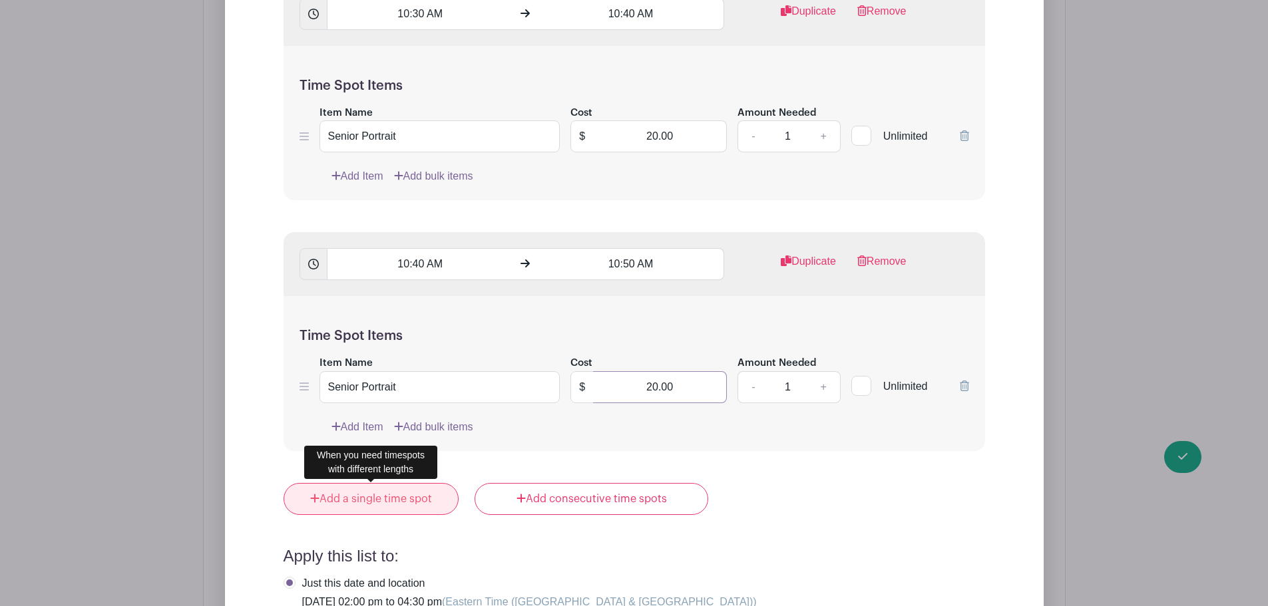
type input "20.00"
click at [443, 506] on link "Add a single time spot" at bounding box center [371, 499] width 176 height 32
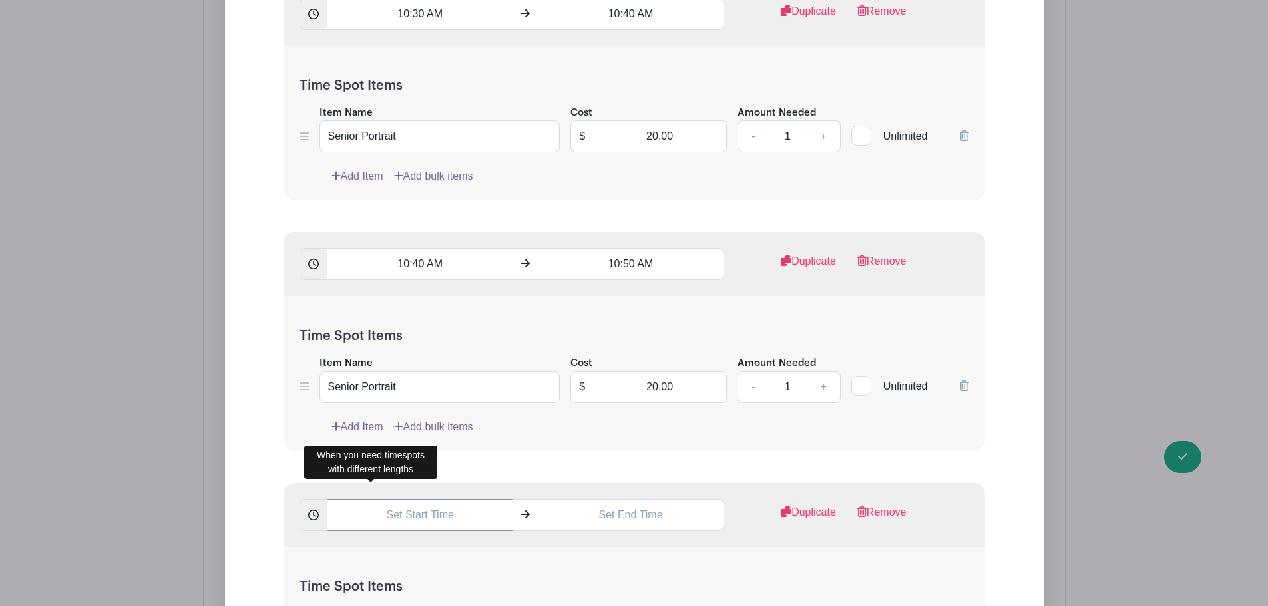
click at [392, 521] on input "text" at bounding box center [420, 515] width 186 height 32
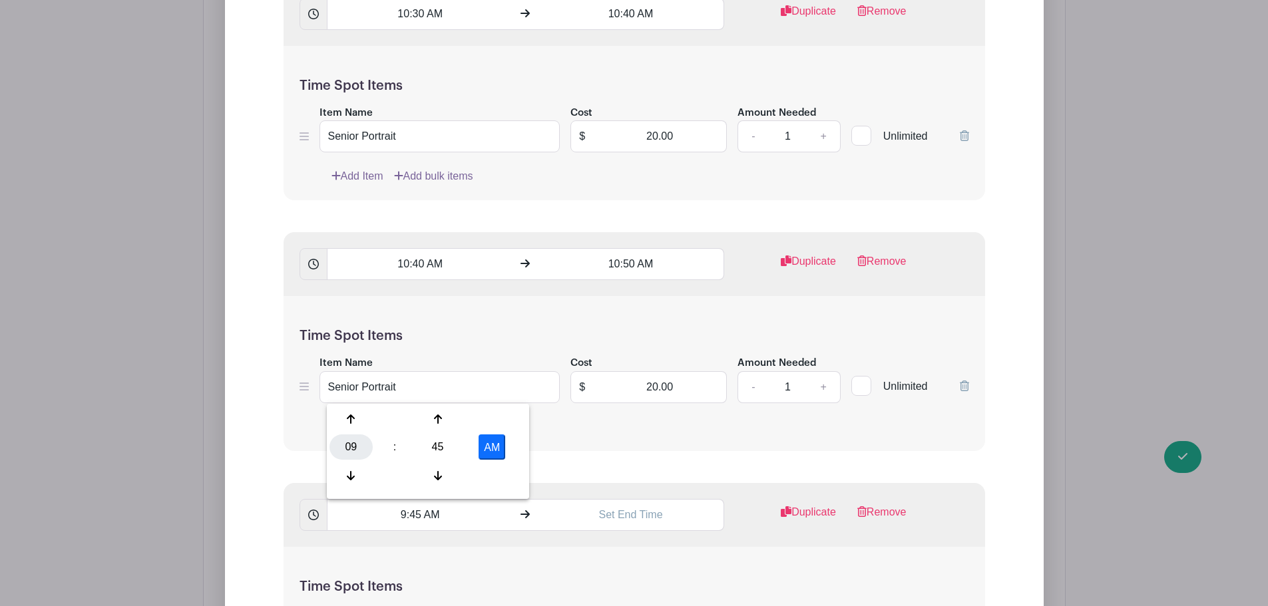
click at [356, 443] on div "09" at bounding box center [350, 447] width 43 height 25
click at [441, 474] on div "10" at bounding box center [450, 475] width 45 height 25
click at [443, 445] on div "45" at bounding box center [437, 447] width 43 height 25
click at [459, 479] on div "50" at bounding box center [450, 475] width 45 height 25
type input "10:50 AM"
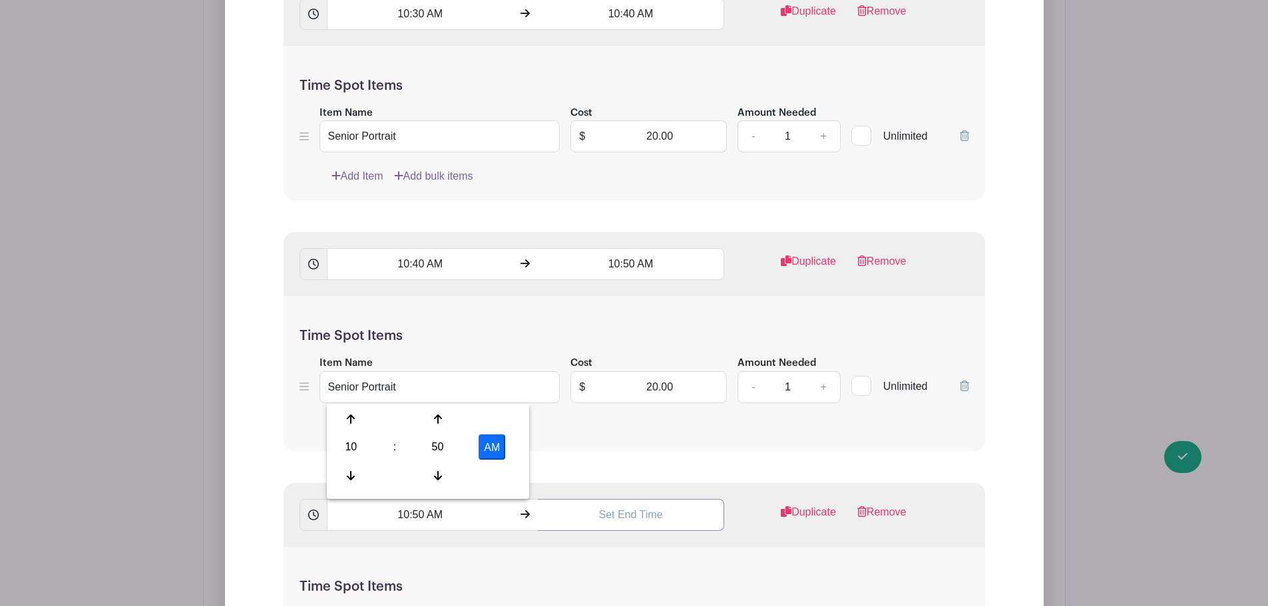
click at [606, 516] on input "text" at bounding box center [631, 515] width 186 height 32
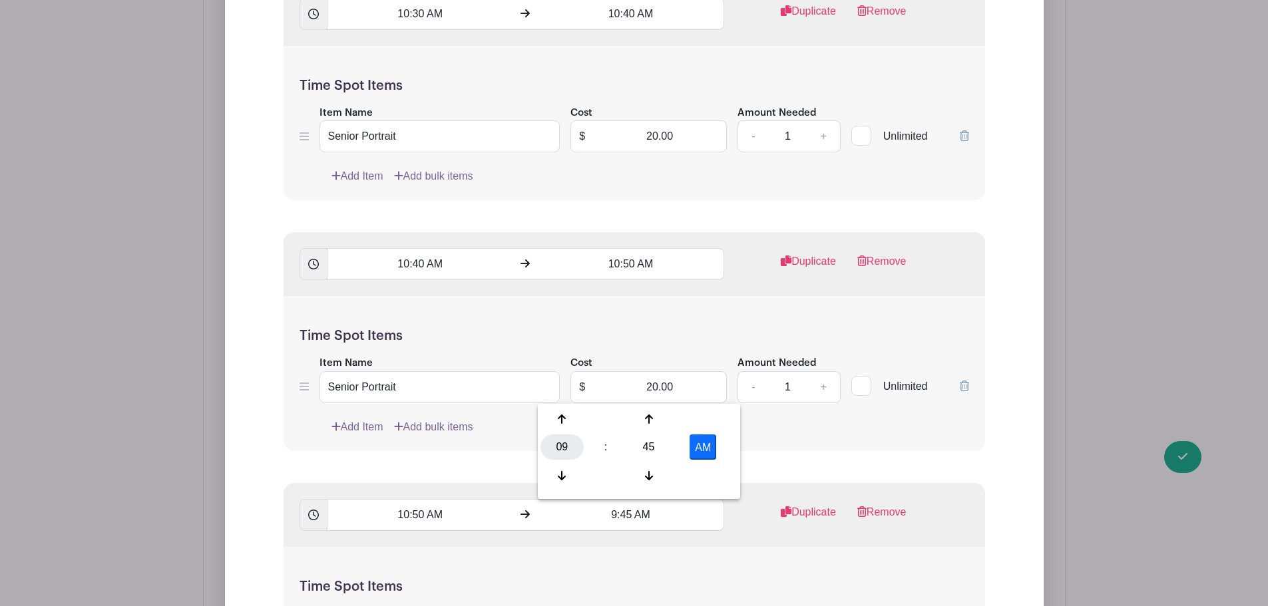
click at [554, 443] on div "09" at bounding box center [561, 447] width 43 height 25
click at [650, 471] on div "10" at bounding box center [661, 475] width 45 height 25
click at [649, 449] on div "45" at bounding box center [648, 447] width 43 height 25
click at [612, 515] on input "10:45 AM" at bounding box center [631, 515] width 186 height 32
click at [613, 514] on input "10:45 AM" at bounding box center [631, 515] width 186 height 32
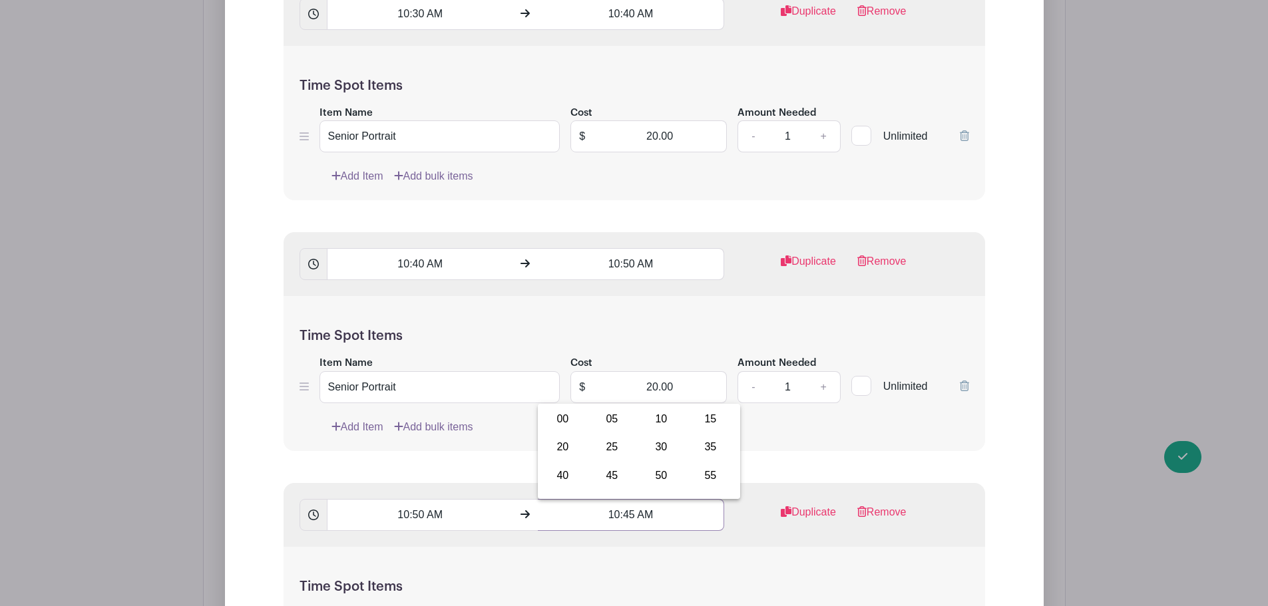
click at [693, 517] on input "10:45 AM" at bounding box center [631, 515] width 186 height 32
click at [614, 512] on input "10:45 AM" at bounding box center [631, 515] width 186 height 32
click at [632, 514] on input "10:45 AM" at bounding box center [631, 515] width 186 height 32
click at [627, 515] on input "10:45 AM" at bounding box center [631, 515] width 186 height 32
click at [566, 422] on div "00" at bounding box center [562, 419] width 45 height 25
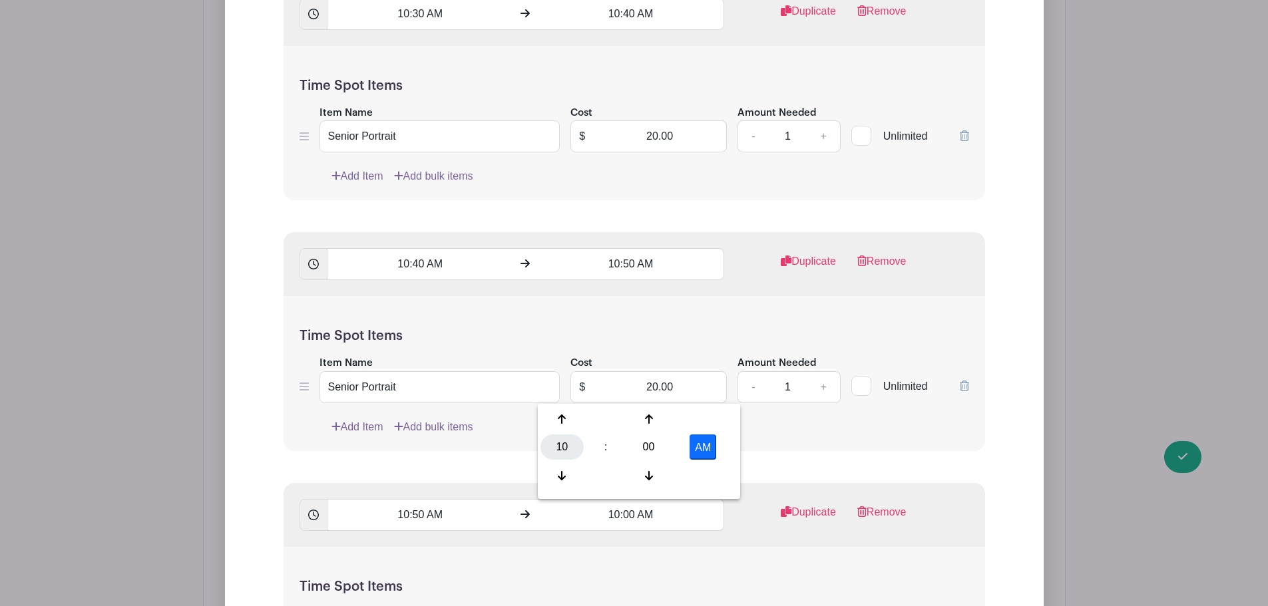
click at [555, 441] on div "10" at bounding box center [561, 447] width 43 height 25
click at [701, 471] on div "11" at bounding box center [710, 475] width 45 height 25
type input "11:00 AM"
click at [728, 526] on div "10:50 AM 11:00 AM Duplicate Remove" at bounding box center [633, 515] width 701 height 64
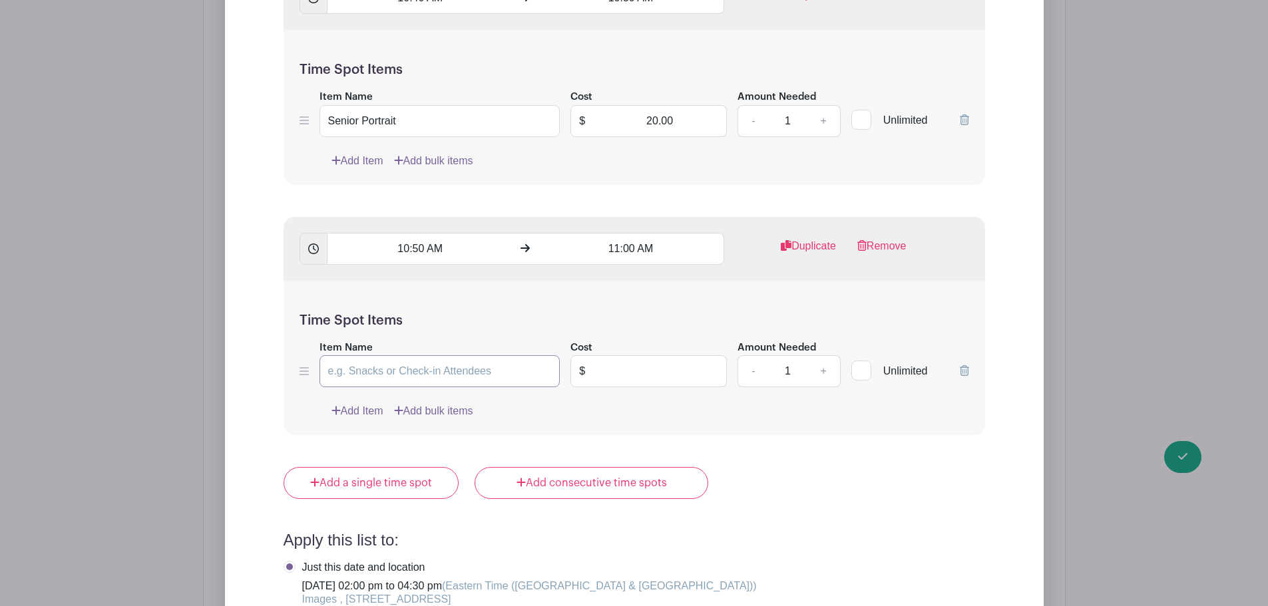
click at [396, 373] on input "Item Name" at bounding box center [439, 371] width 241 height 32
click at [451, 375] on input "Senior" at bounding box center [439, 371] width 241 height 32
type input "Senior Portrait"
click at [633, 378] on input "text" at bounding box center [660, 371] width 134 height 32
type input "20.00"
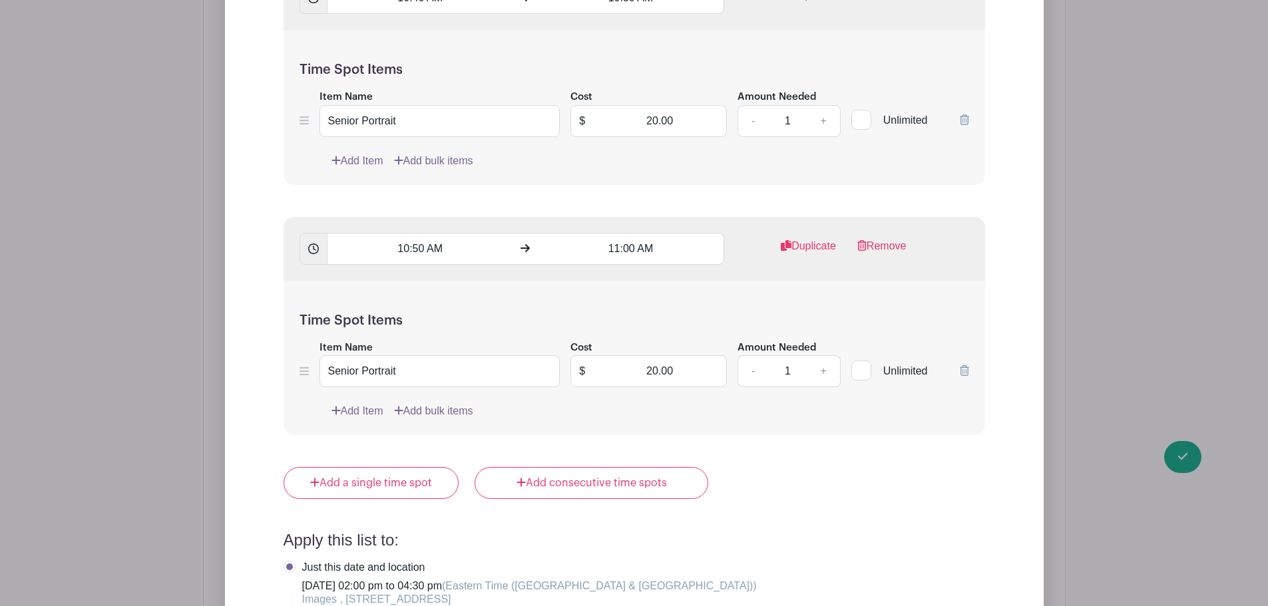
click at [649, 403] on div "Add Item Add bulk items" at bounding box center [650, 411] width 638 height 16
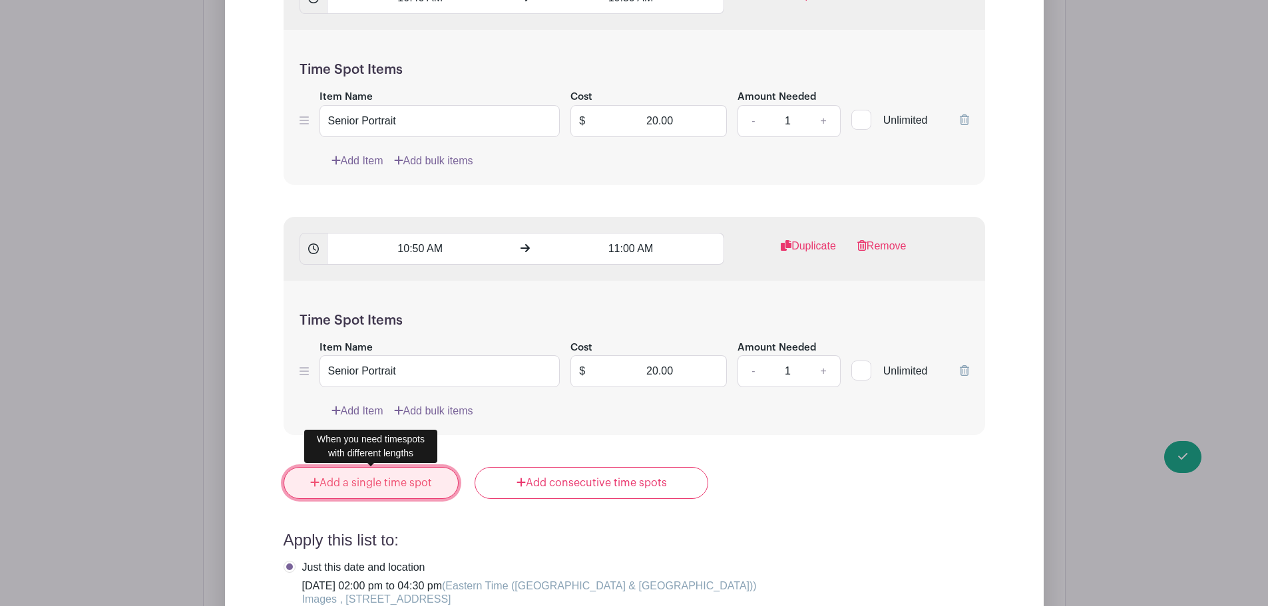
click at [393, 484] on link "Add a single time spot" at bounding box center [371, 483] width 176 height 32
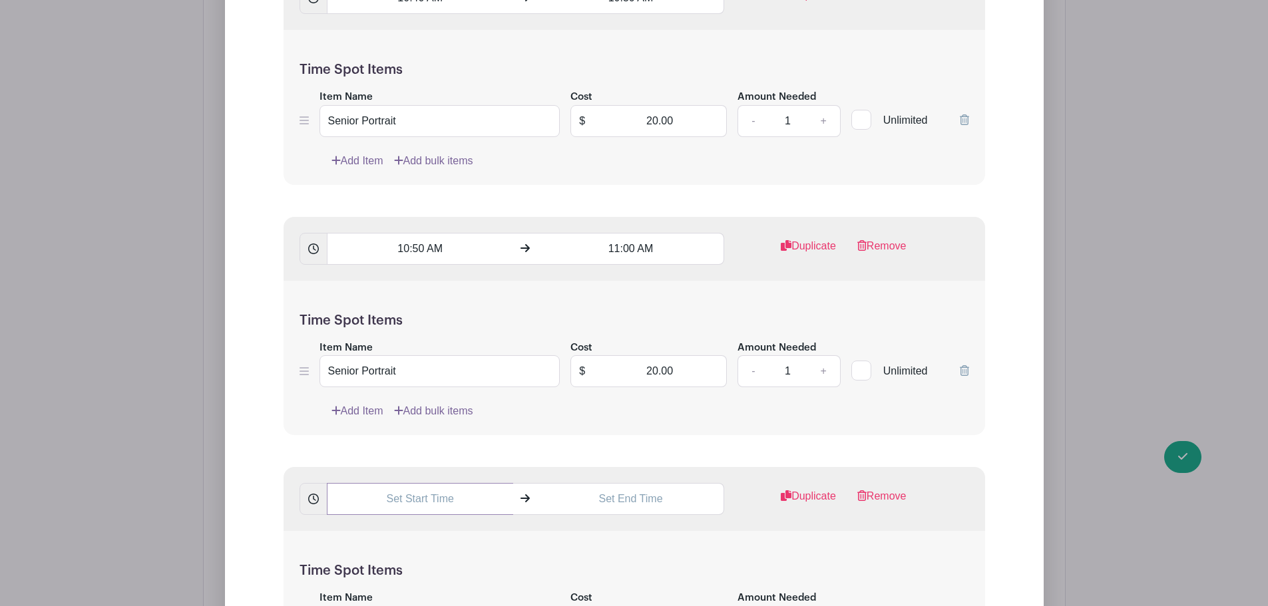
click at [395, 500] on input "text" at bounding box center [420, 499] width 186 height 32
click at [362, 433] on div "09" at bounding box center [350, 431] width 43 height 25
click at [488, 454] on div "11" at bounding box center [499, 459] width 45 height 25
click at [441, 434] on div "49" at bounding box center [437, 431] width 43 height 25
click at [345, 402] on div "00" at bounding box center [351, 403] width 45 height 25
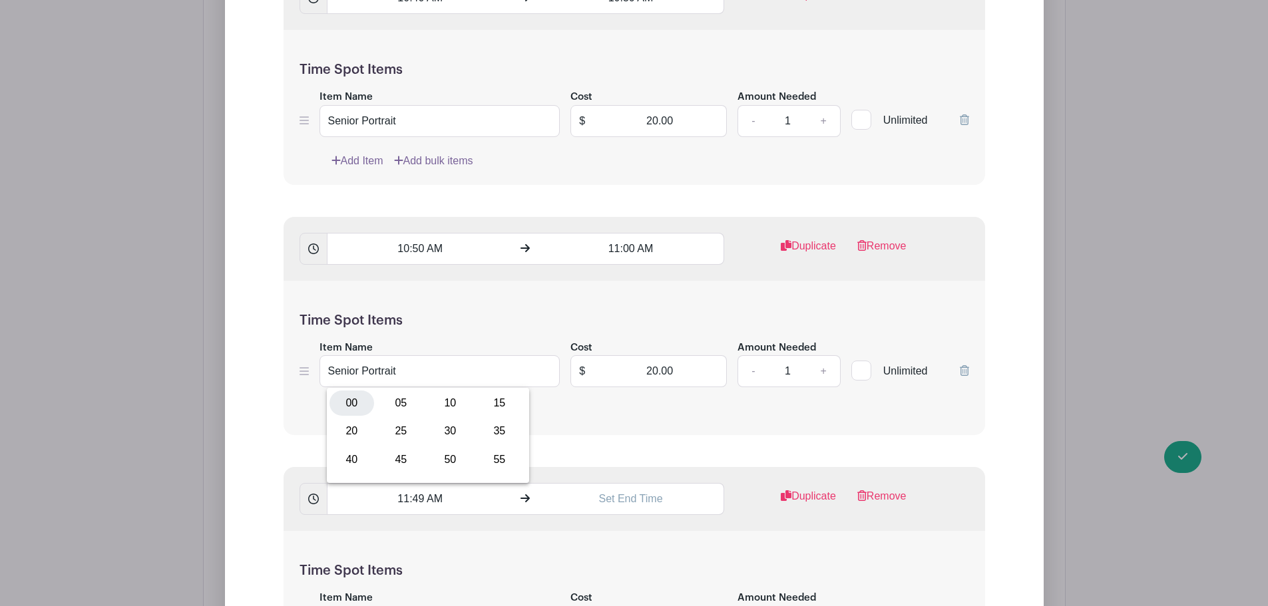
type input "11:00 AM"
click at [622, 504] on input "text" at bounding box center [631, 499] width 186 height 32
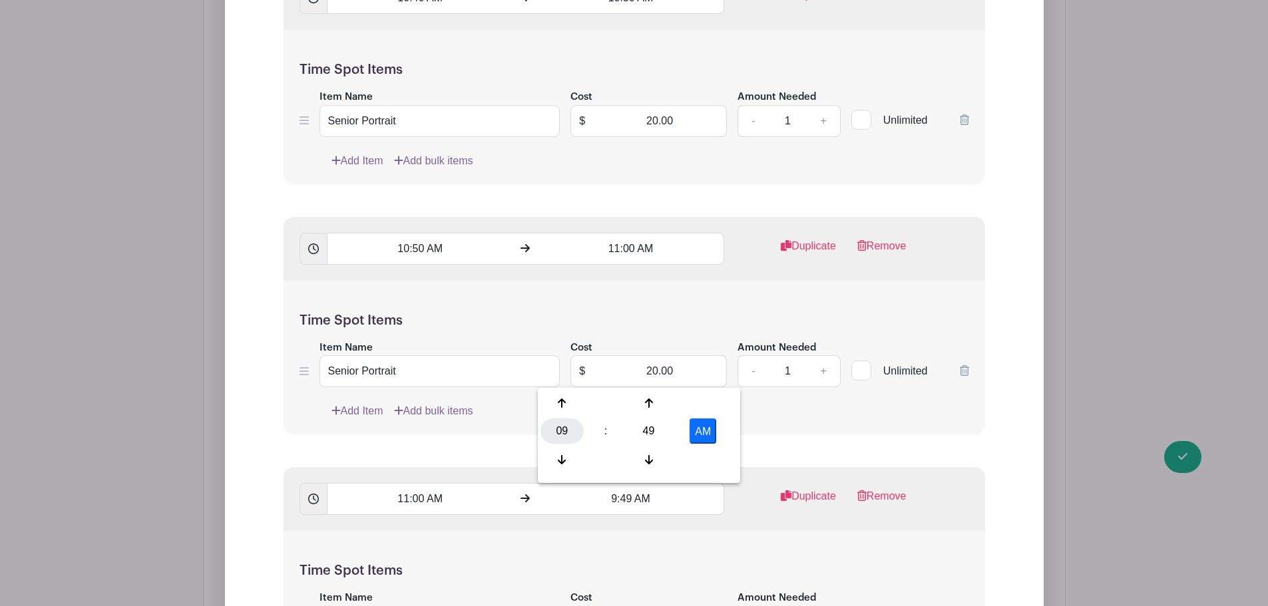
click at [567, 439] on div "09" at bounding box center [561, 431] width 43 height 25
click at [725, 460] on div "11" at bounding box center [710, 459] width 45 height 25
click at [650, 431] on div "49" at bounding box center [648, 431] width 43 height 25
click at [664, 403] on div "10" at bounding box center [661, 403] width 45 height 25
type input "11:10 AM"
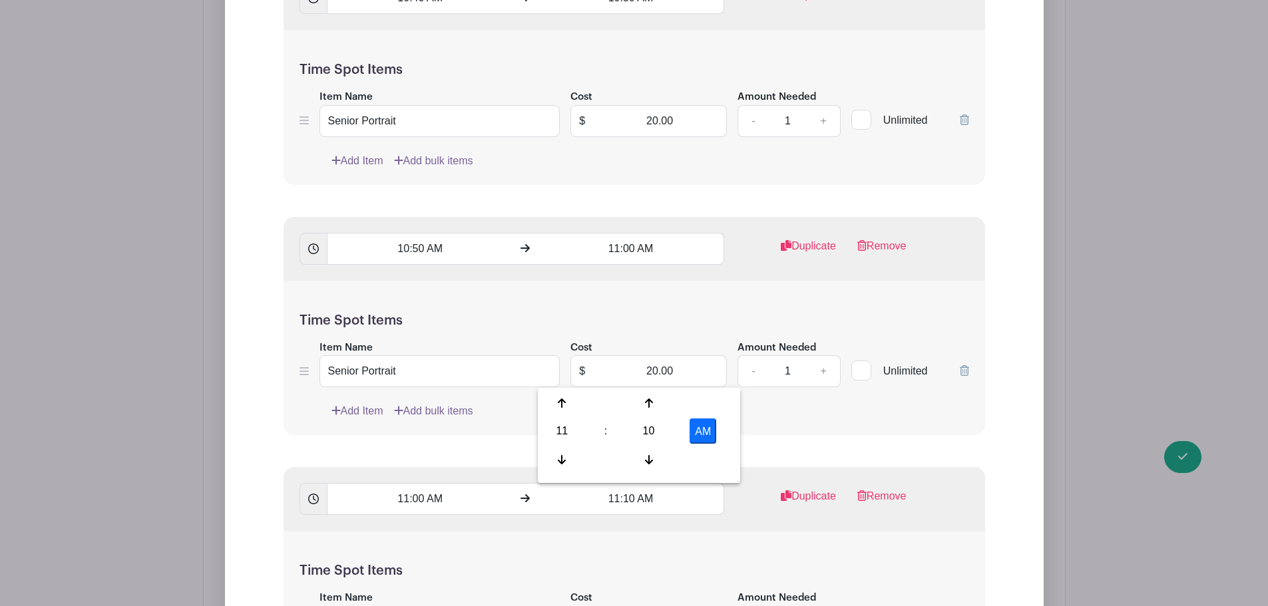
click at [714, 518] on div "11:00 AM 11:10 AM Duplicate Remove" at bounding box center [633, 499] width 701 height 64
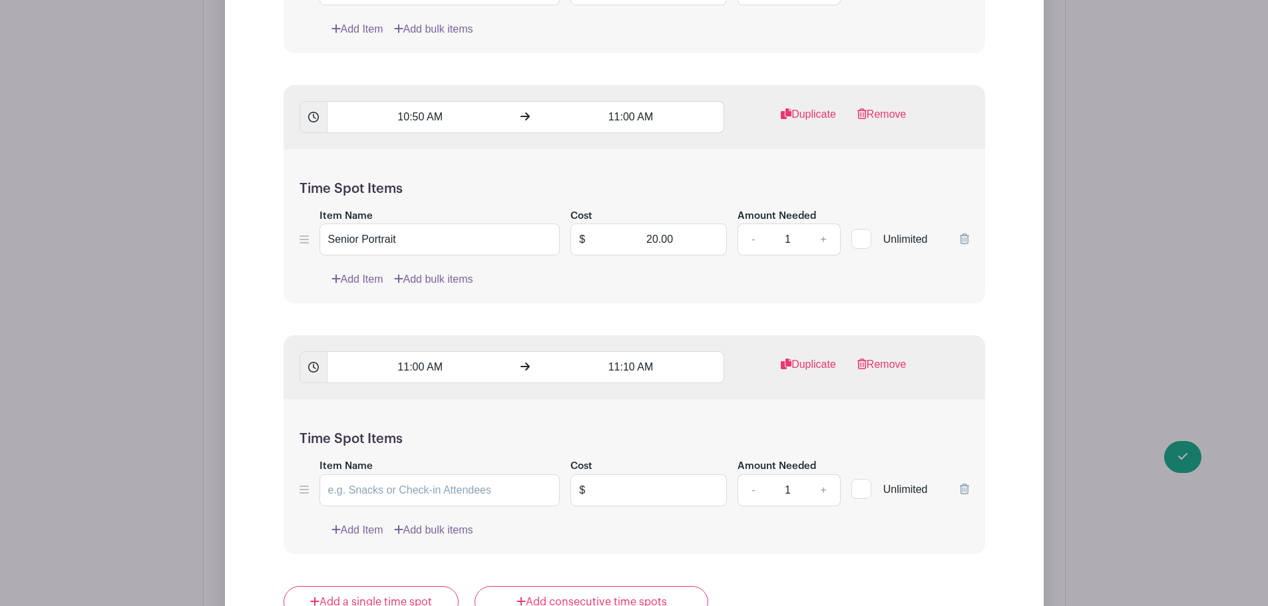
scroll to position [7078, 0]
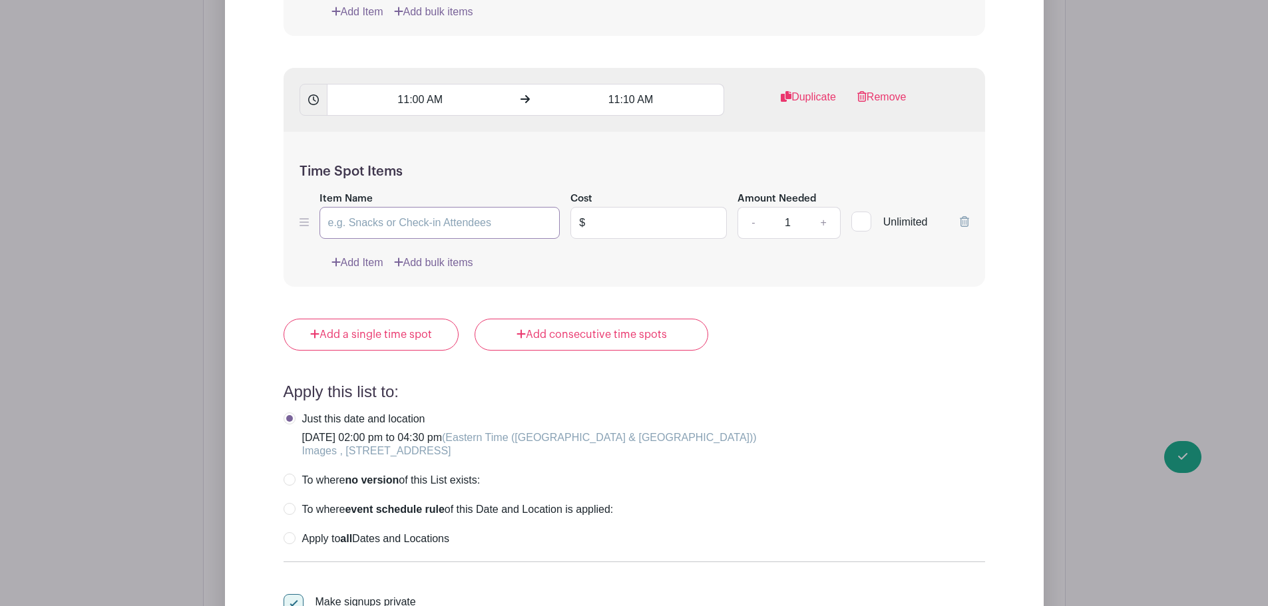
click at [340, 224] on input "Item Name" at bounding box center [439, 223] width 241 height 32
type input "Senior Portrait"
click at [620, 220] on input "text" at bounding box center [660, 223] width 134 height 32
type input "20.00"
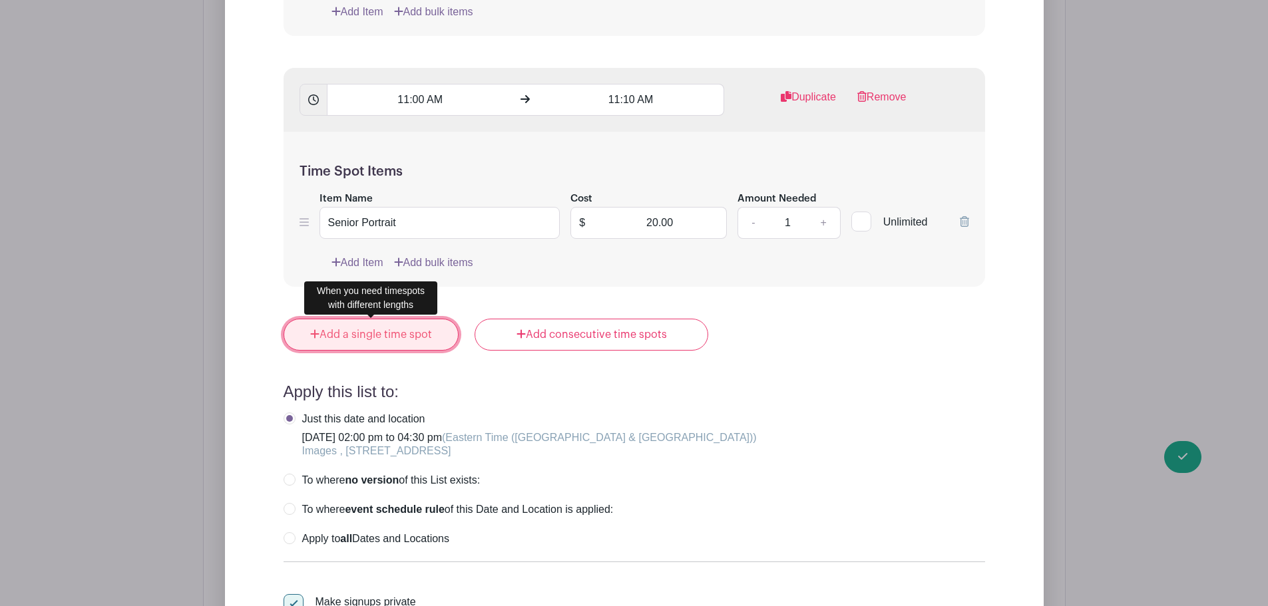
click at [423, 325] on link "Add a single time spot" at bounding box center [371, 335] width 176 height 32
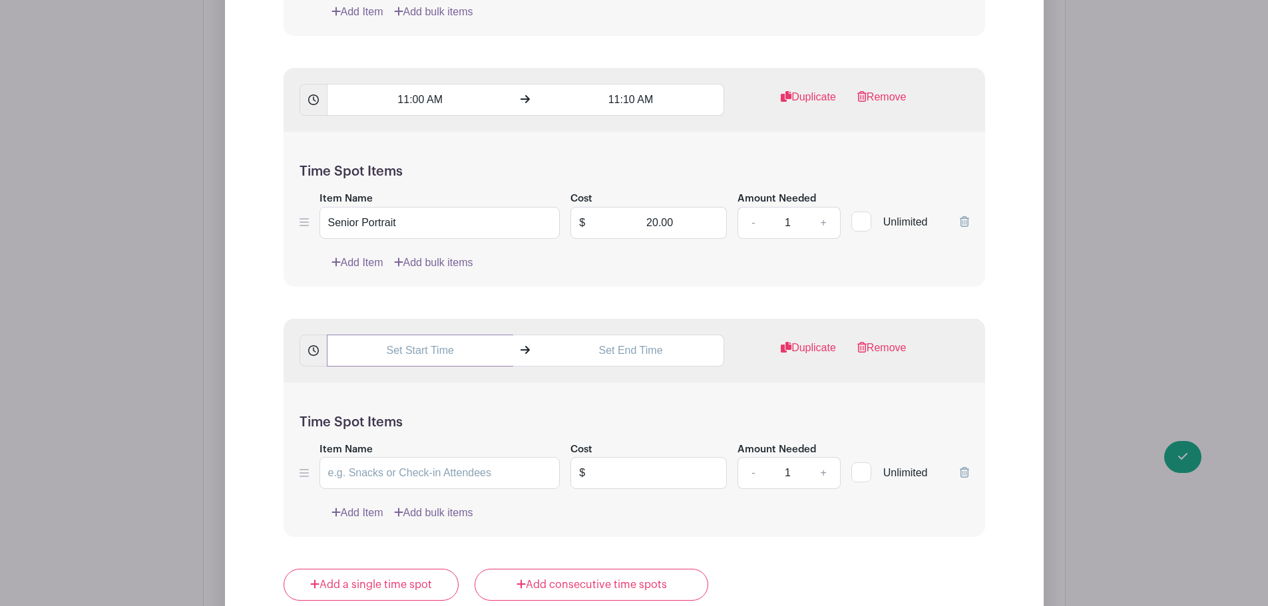
click at [398, 353] on input "text" at bounding box center [420, 351] width 186 height 32
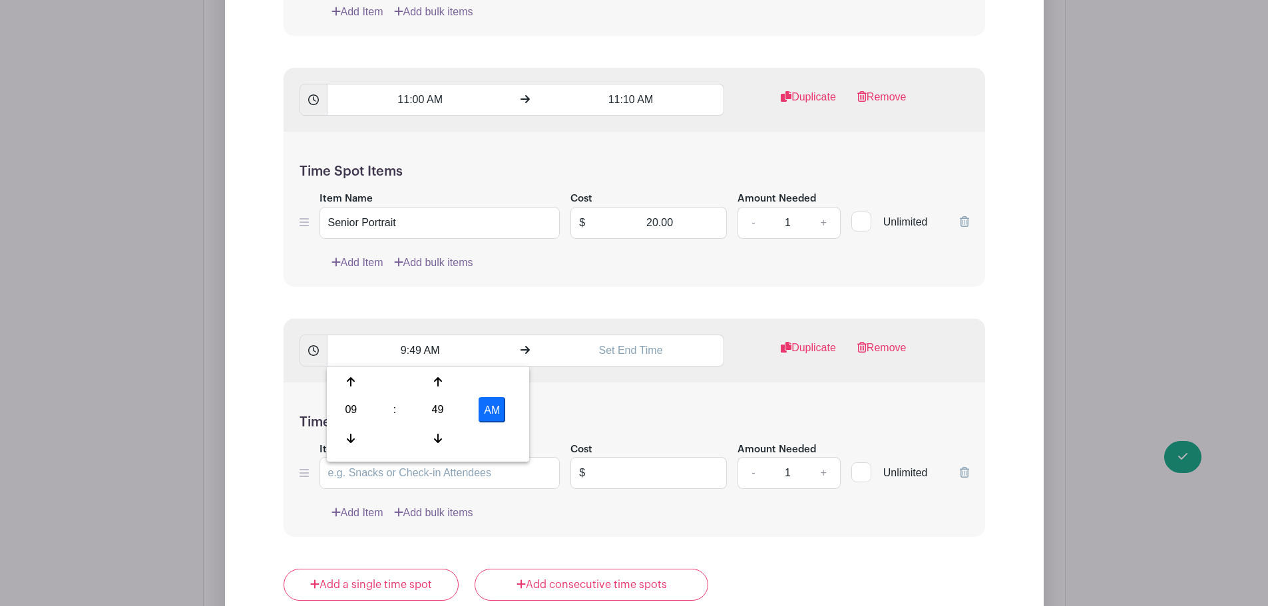
click at [374, 403] on div "09 : 49 AM" at bounding box center [427, 411] width 197 height 85
click at [353, 411] on div "09" at bounding box center [350, 409] width 43 height 25
click at [500, 443] on div "11" at bounding box center [499, 438] width 45 height 25
click at [439, 411] on div "49" at bounding box center [437, 409] width 43 height 25
click at [447, 381] on div "10" at bounding box center [450, 381] width 45 height 25
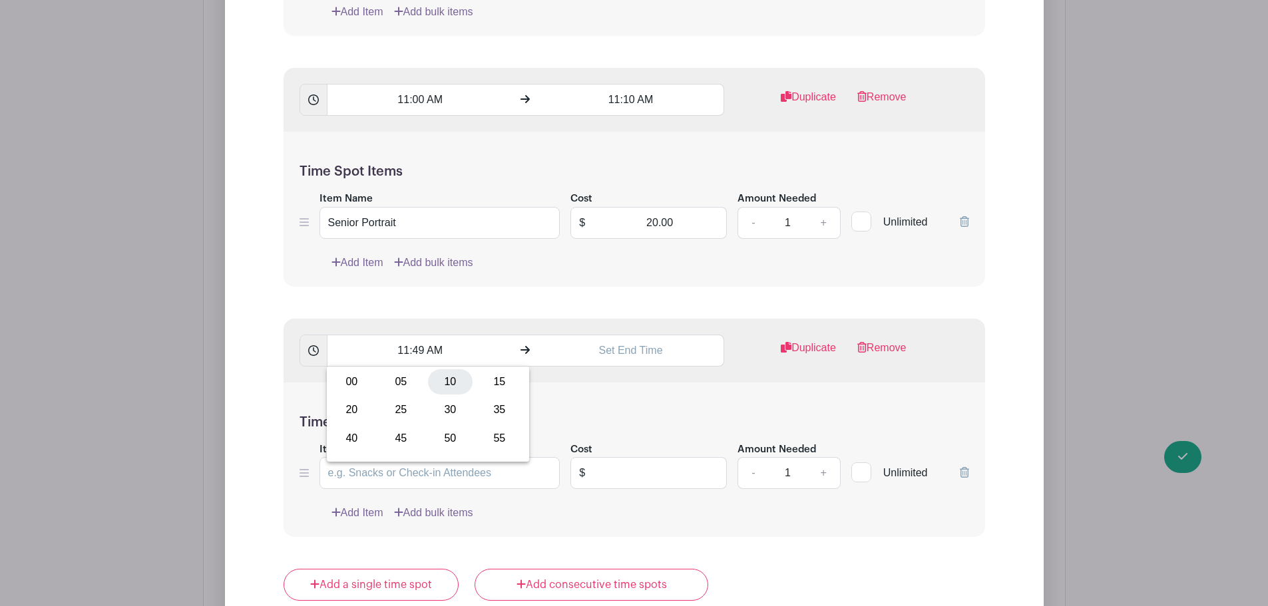
type input "11:10 AM"
click at [601, 355] on input "text" at bounding box center [631, 351] width 186 height 32
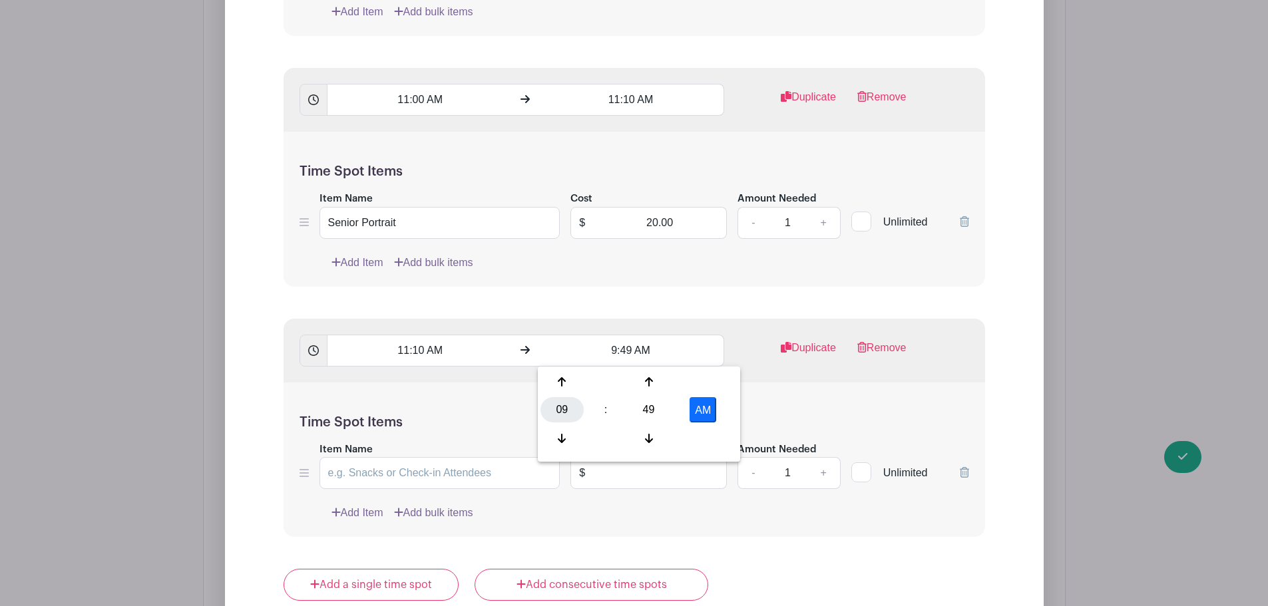
click at [567, 407] on div "09" at bounding box center [561, 409] width 43 height 25
click at [711, 438] on div "11" at bounding box center [710, 438] width 45 height 25
click at [641, 399] on div "49" at bounding box center [648, 409] width 43 height 25
click at [570, 405] on div "20" at bounding box center [562, 409] width 45 height 25
type input "11:20 AM"
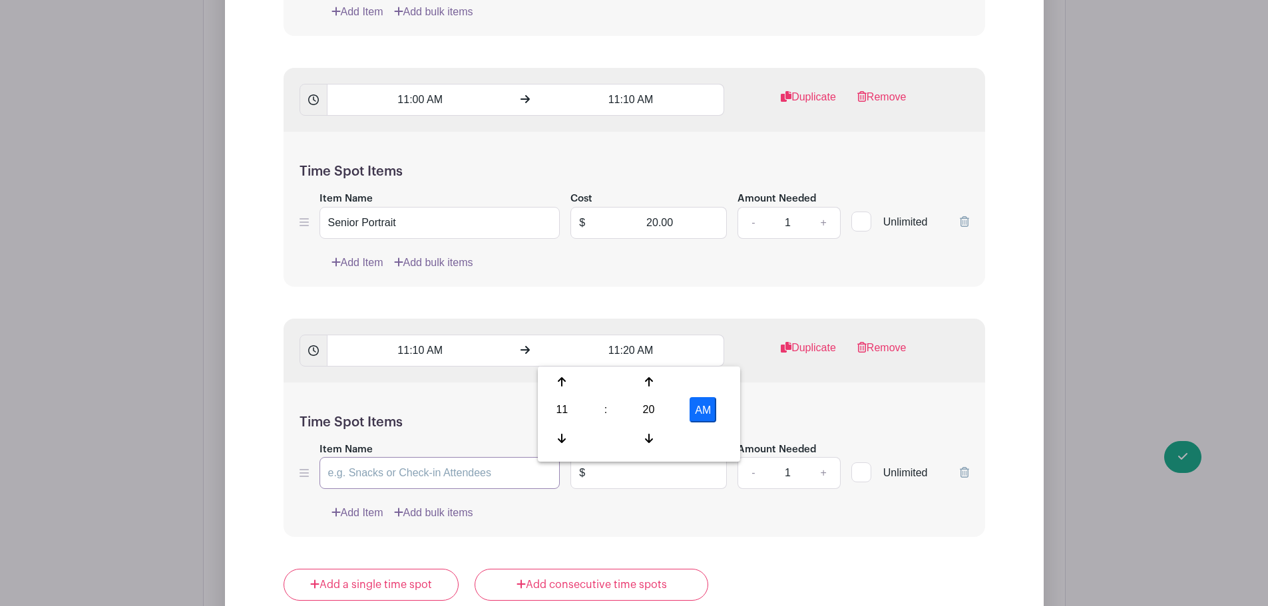
click at [429, 470] on input "Item Name" at bounding box center [439, 473] width 241 height 32
type input "Senior Portrait"
type input "20.00"
click at [567, 528] on div "Time Spot Items Item Name Senior Portrait Cost $ 20.00 Amount Needed - 1 + Unli…" at bounding box center [633, 460] width 701 height 155
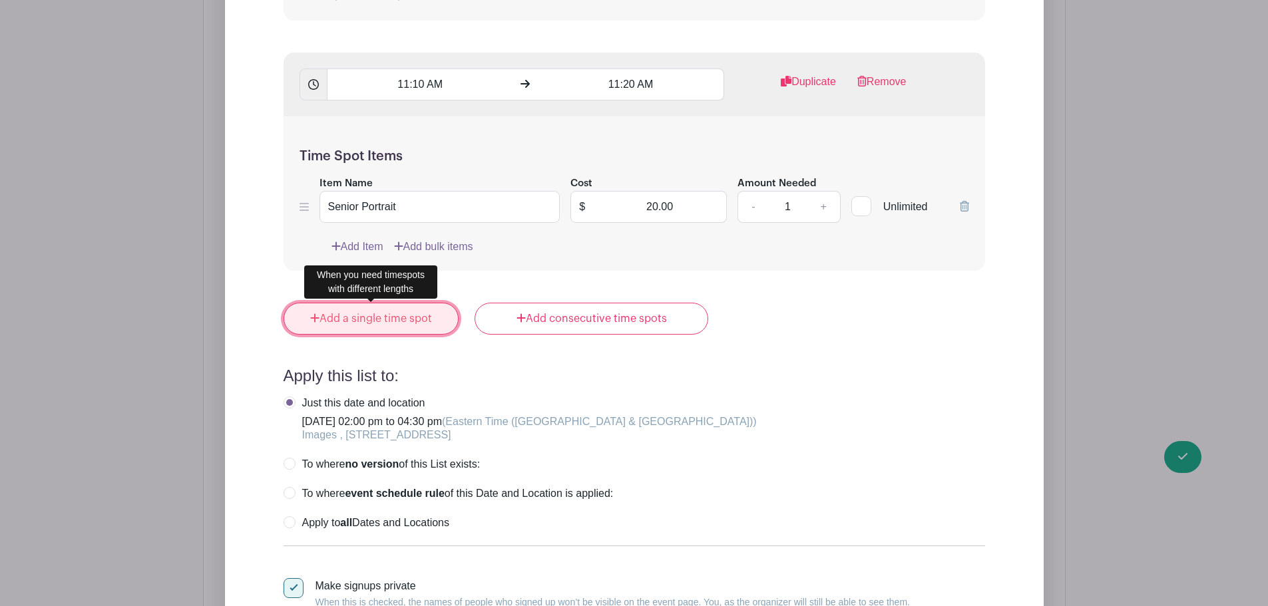
click at [394, 316] on link "Add a single time spot" at bounding box center [371, 319] width 176 height 32
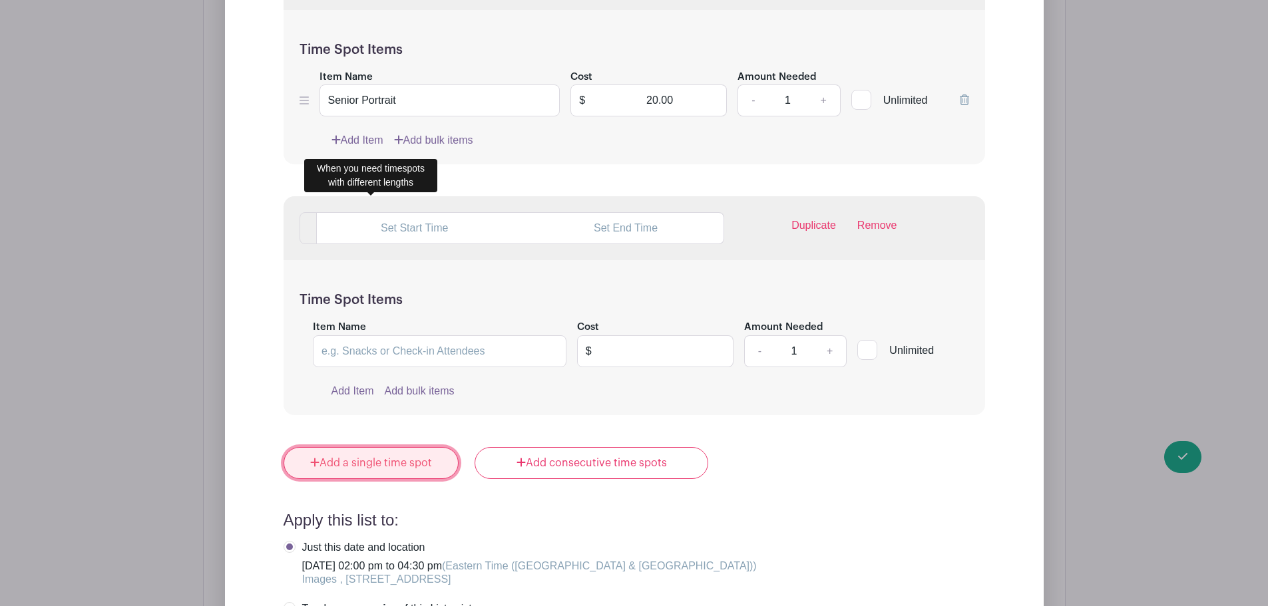
scroll to position [7344, 0]
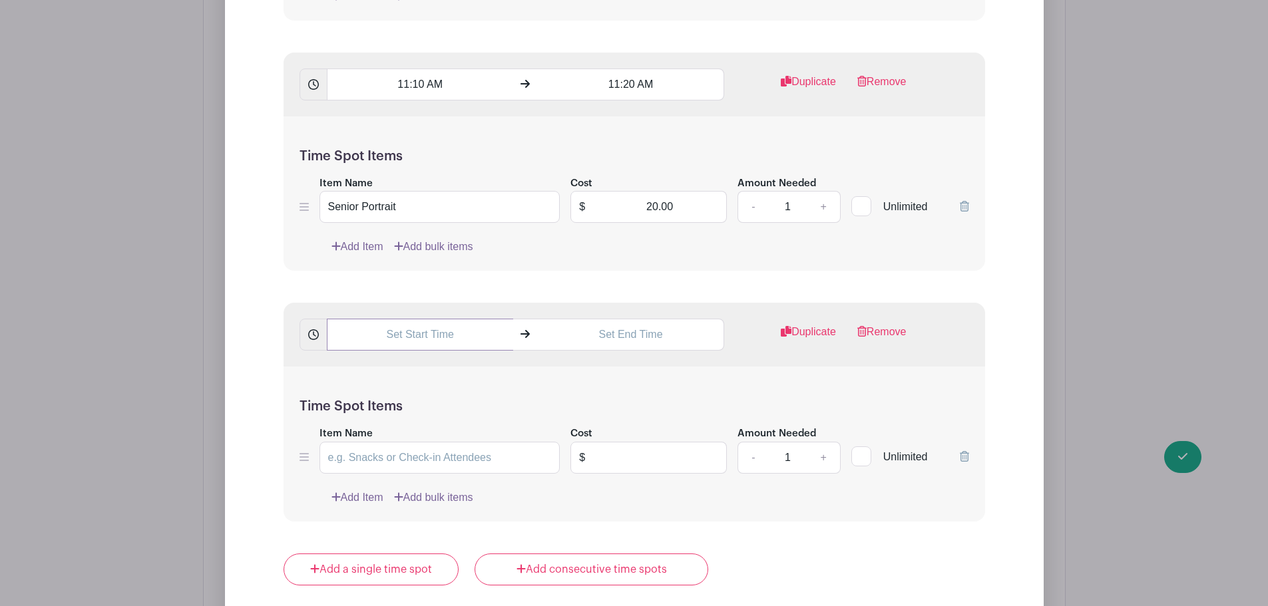
click at [387, 337] on input "text" at bounding box center [420, 335] width 186 height 32
click at [374, 387] on div "09 : 49 AM" at bounding box center [427, 395] width 197 height 85
click at [366, 389] on div "09" at bounding box center [350, 393] width 43 height 25
click at [492, 427] on div "11" at bounding box center [499, 422] width 45 height 25
click at [436, 394] on div "49" at bounding box center [437, 393] width 43 height 25
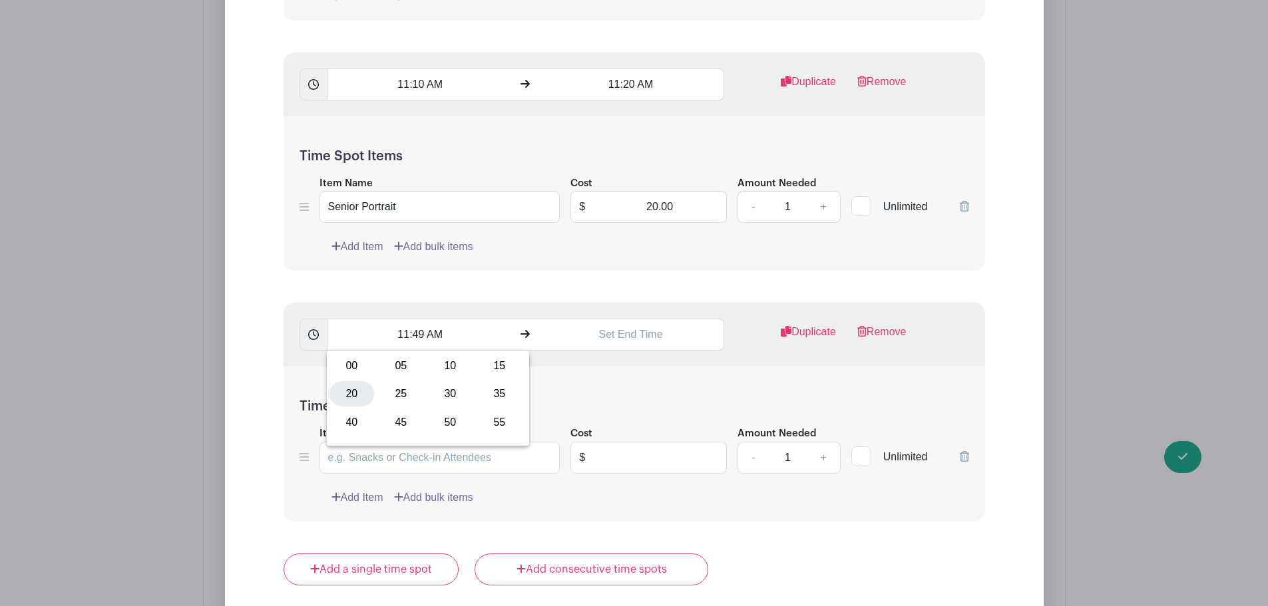
click at [351, 389] on div "20" at bounding box center [351, 393] width 45 height 25
type input "11:20 AM"
click at [610, 333] on input "text" at bounding box center [631, 335] width 186 height 32
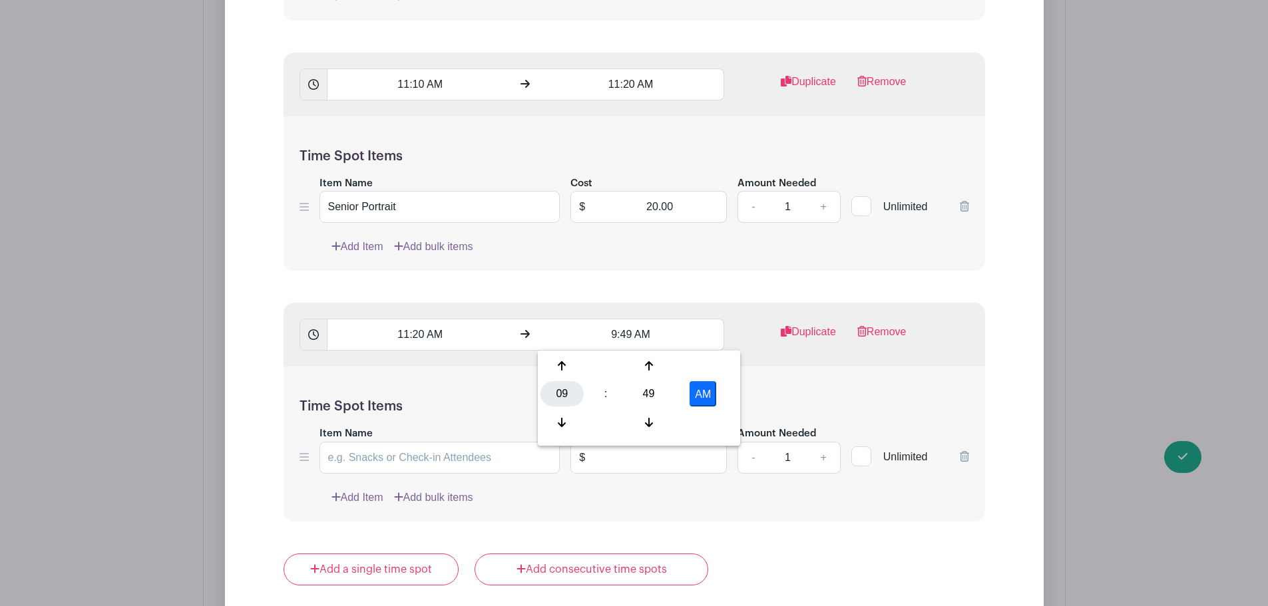
click at [554, 396] on div "09" at bounding box center [561, 393] width 43 height 25
click at [706, 420] on div "11" at bounding box center [710, 422] width 45 height 25
type input "11:49 AM"
click at [648, 390] on div "49" at bounding box center [648, 393] width 43 height 25
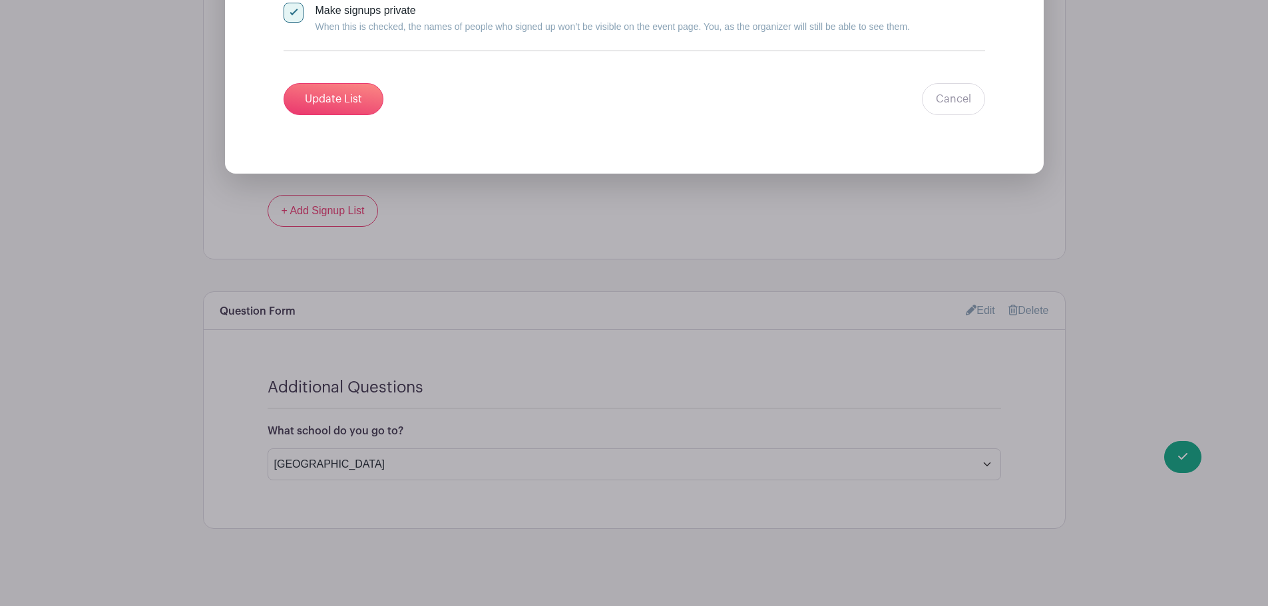
scroll to position [8176, 0]
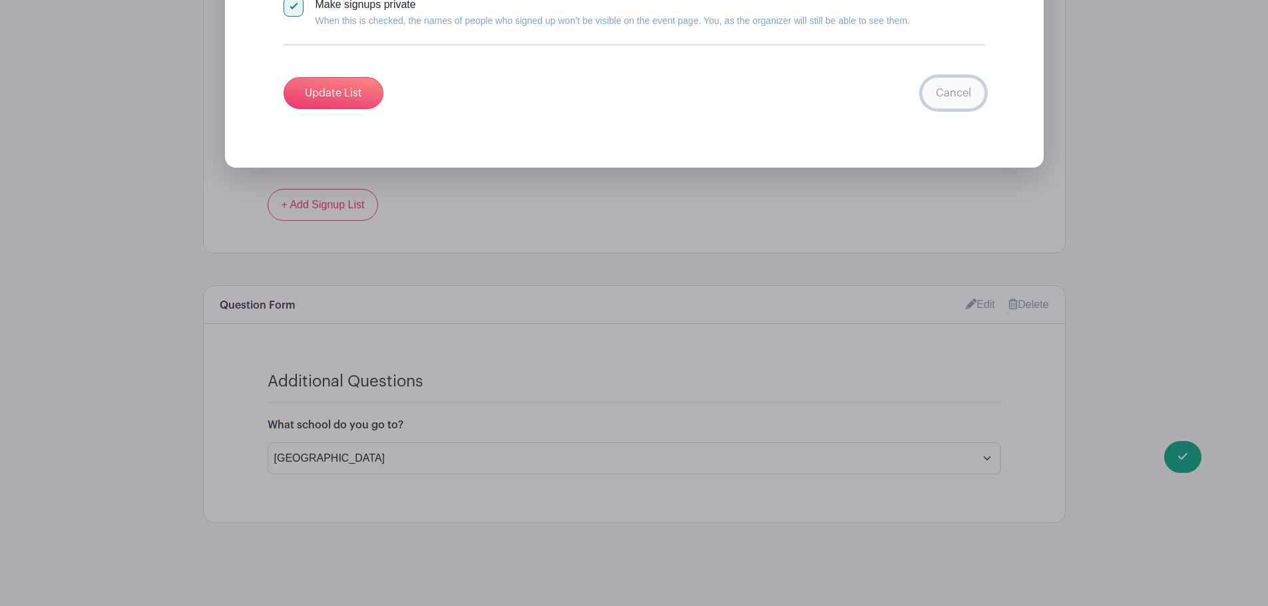
click at [967, 92] on link "Cancel" at bounding box center [953, 93] width 63 height 32
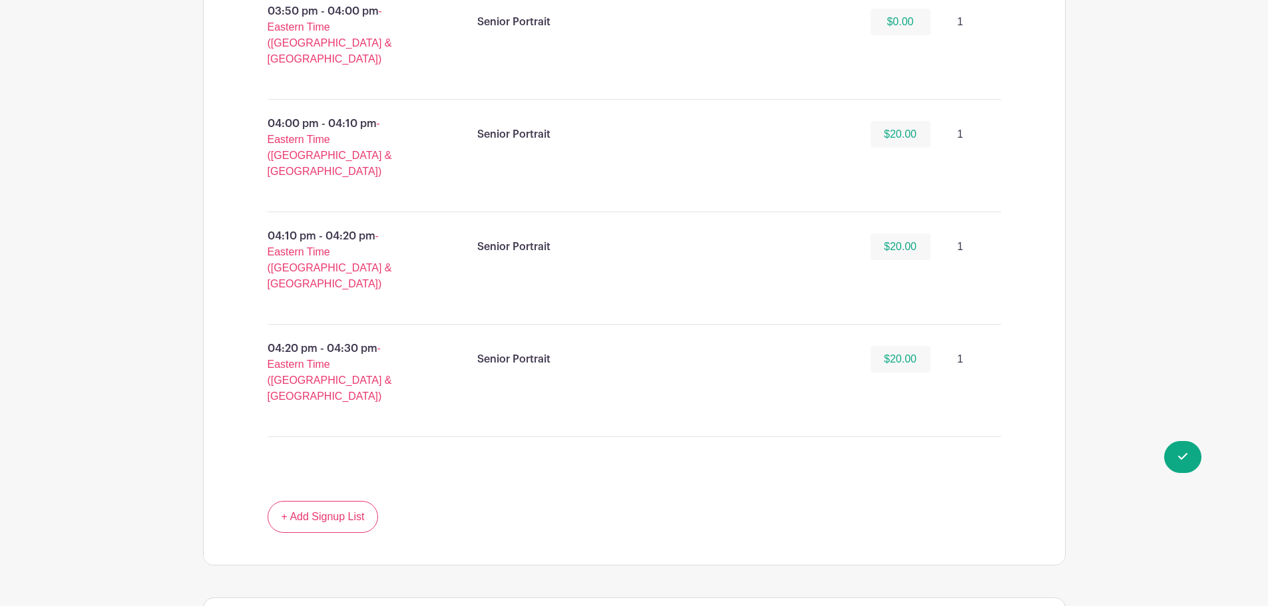
scroll to position [2486, 0]
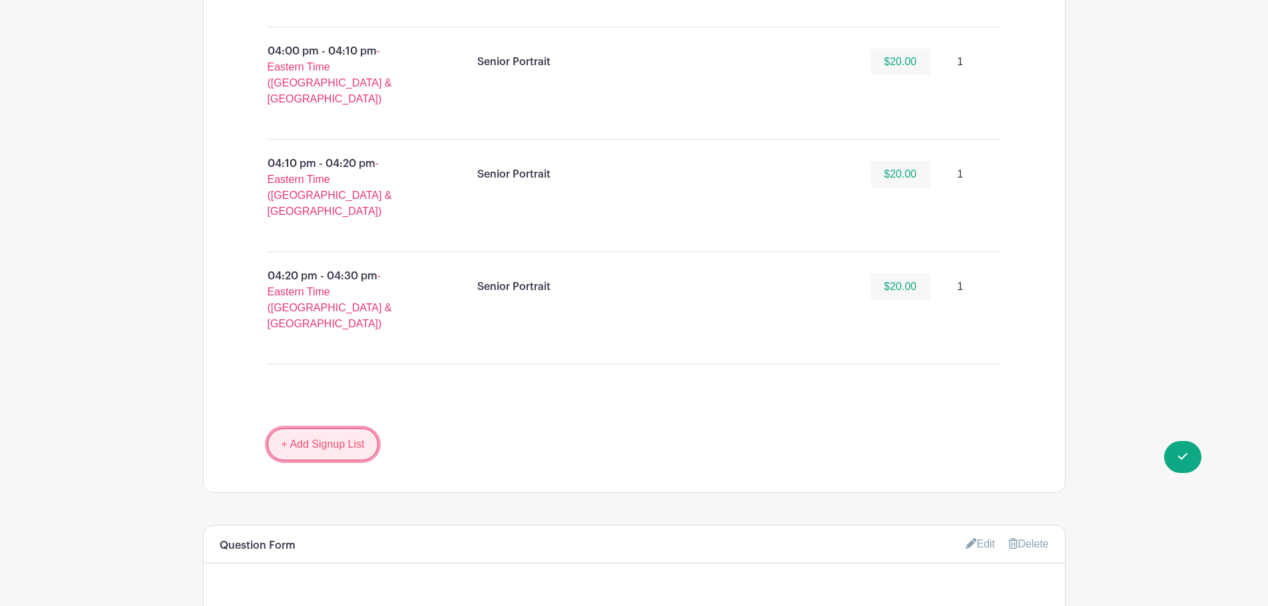
click at [345, 429] on link "+ Add Signup List" at bounding box center [323, 445] width 111 height 32
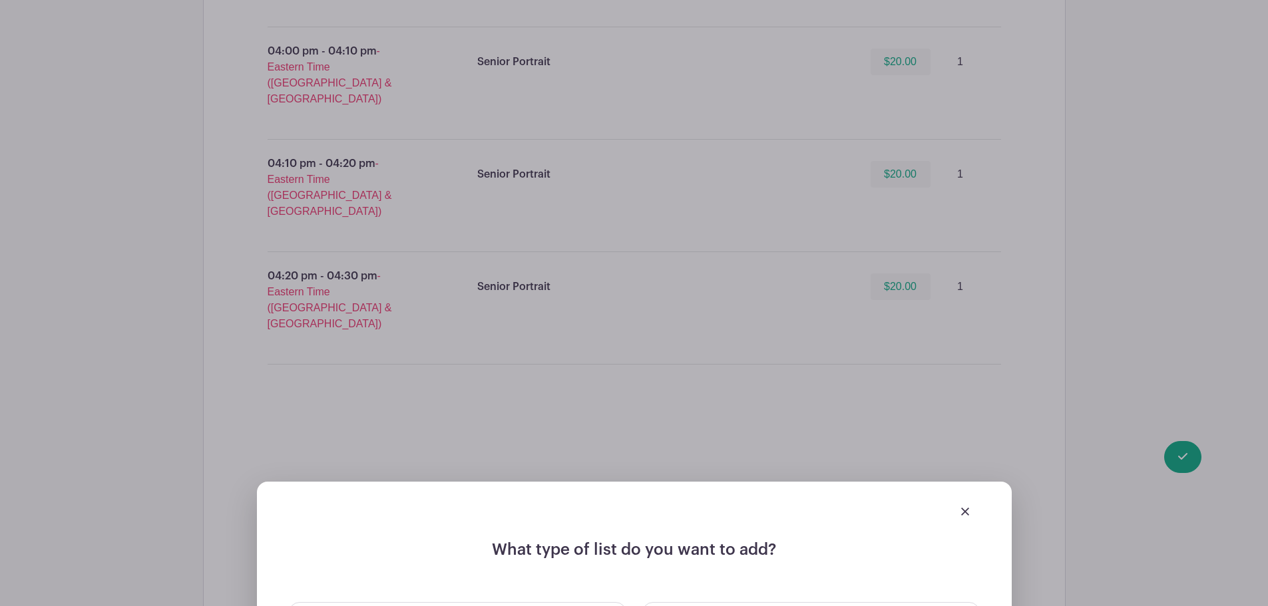
checkbox input "true"
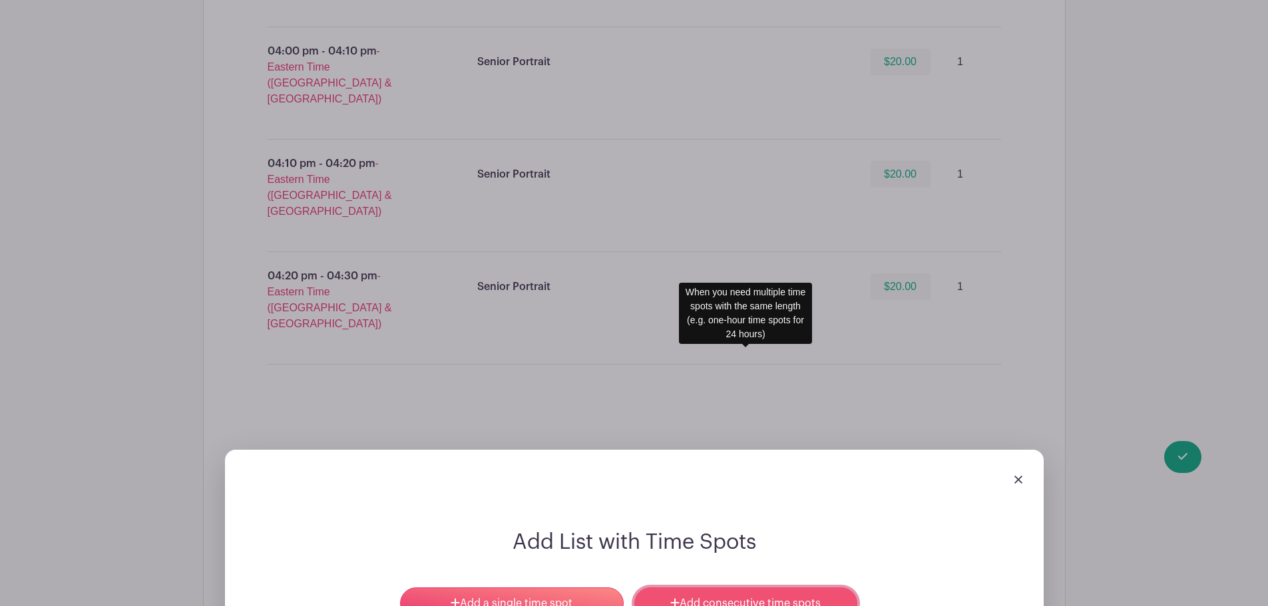
click at [743, 588] on link "Add consecutive time spots" at bounding box center [745, 604] width 223 height 32
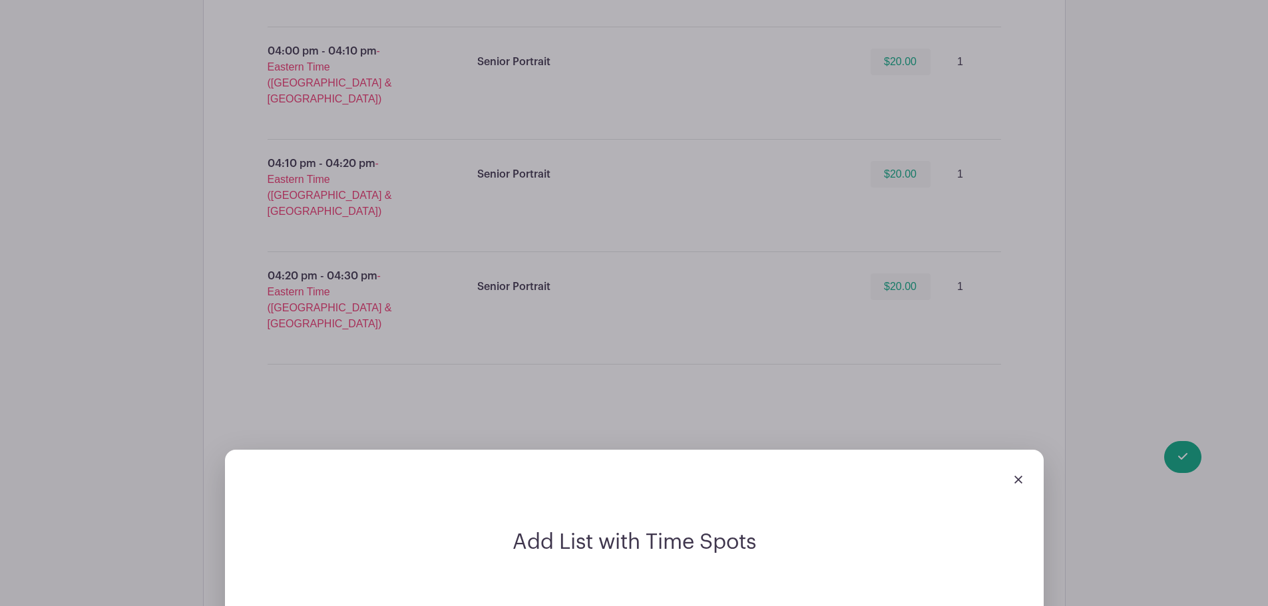
type input "Senior Portrait Appointment"
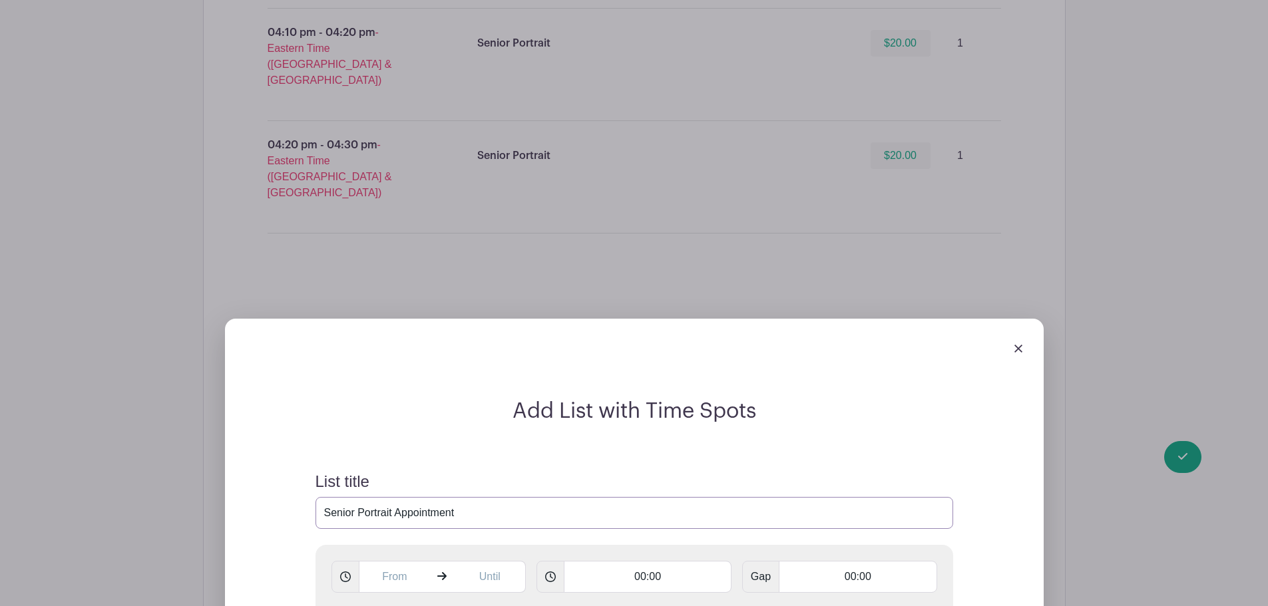
scroll to position [2792, 0]
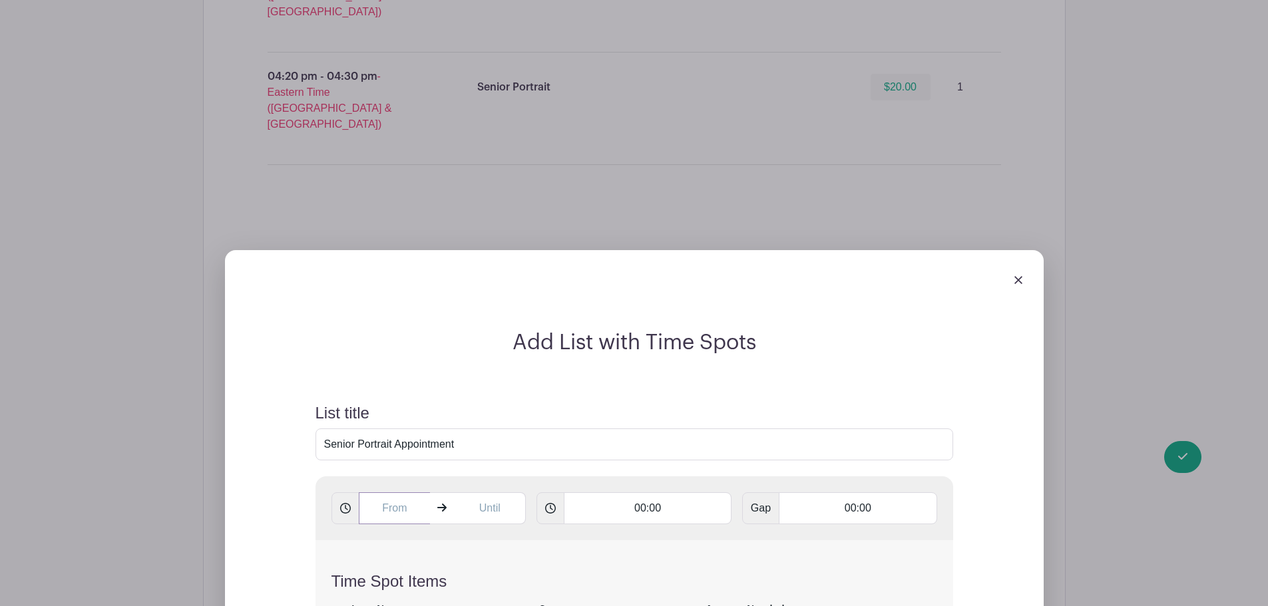
click at [384, 492] on input "text" at bounding box center [395, 508] width 72 height 32
click at [479, 326] on div "50" at bounding box center [469, 327] width 43 height 25
click at [492, 328] on div "30" at bounding box center [482, 327] width 45 height 25
type input "9:30 AM"
click at [480, 492] on input "text" at bounding box center [490, 508] width 72 height 32
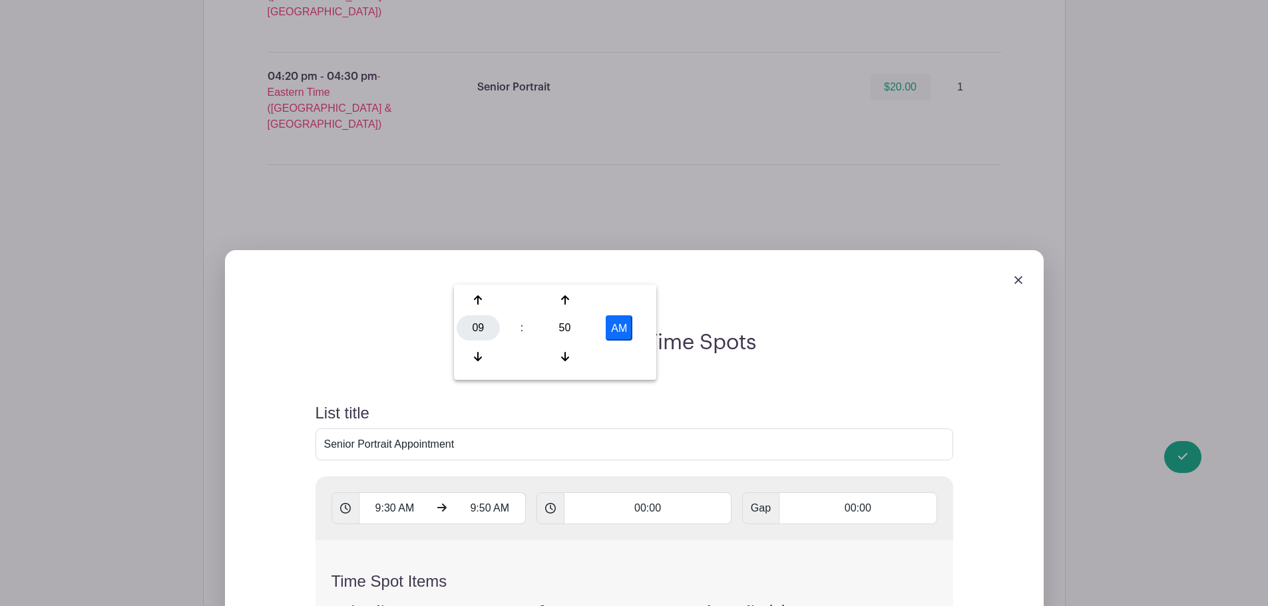
click at [478, 331] on div "09" at bounding box center [478, 327] width 43 height 25
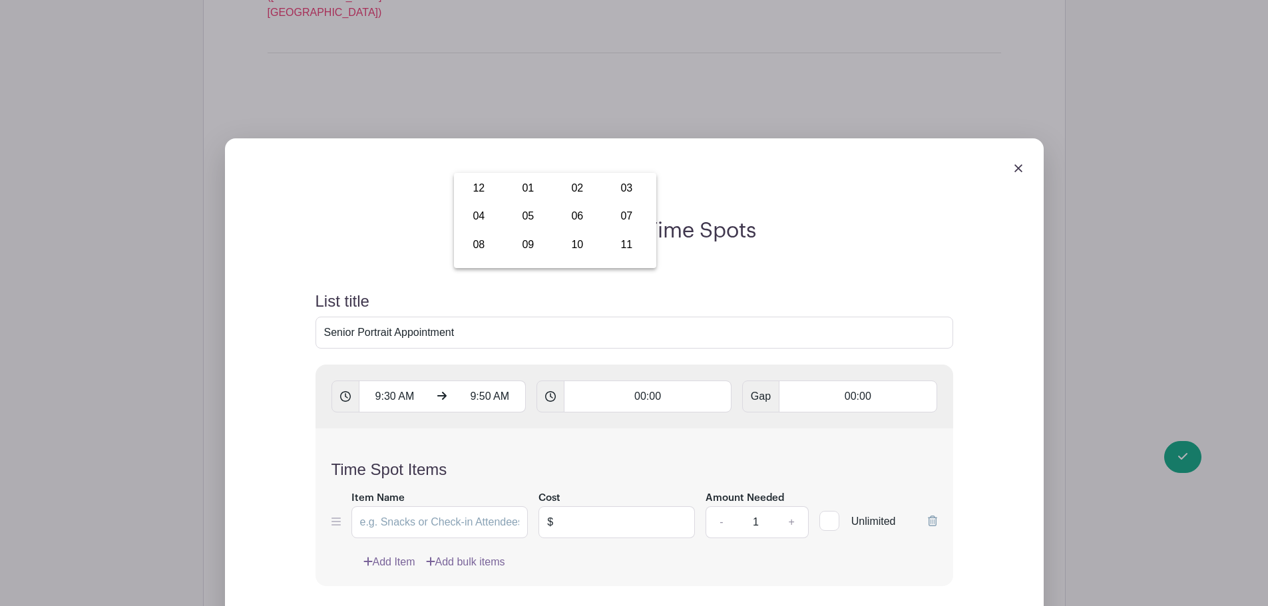
scroll to position [2823, 0]
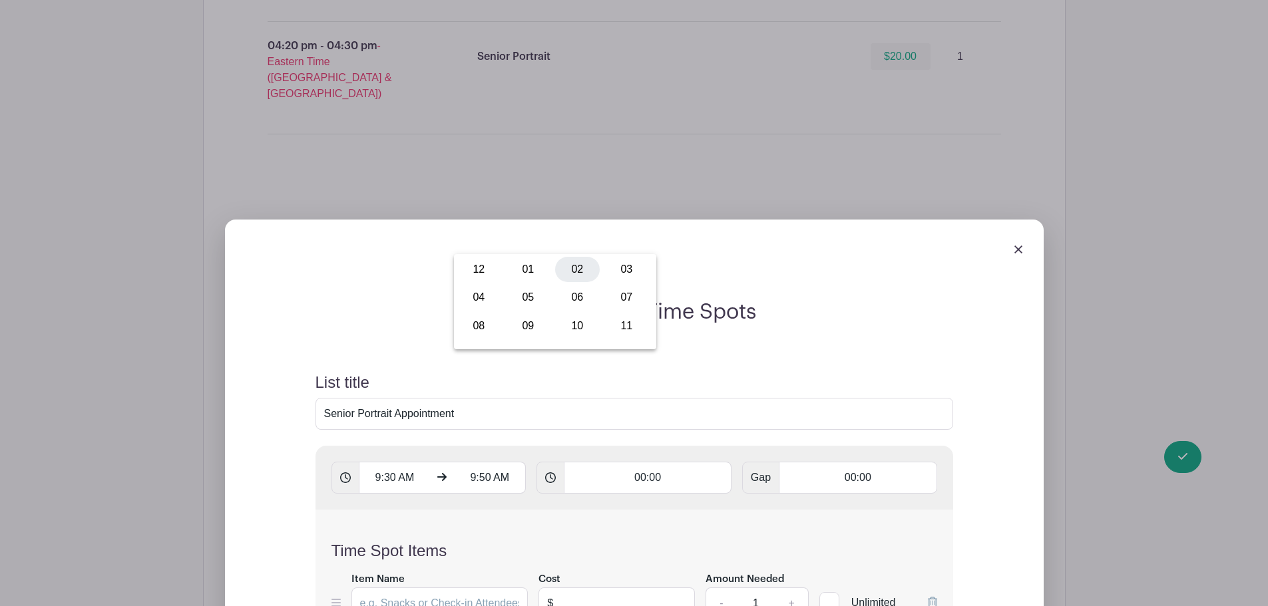
click at [566, 266] on div "02" at bounding box center [577, 269] width 45 height 25
click at [575, 295] on div "50" at bounding box center [564, 297] width 43 height 25
click at [483, 270] on div "00" at bounding box center [479, 269] width 45 height 25
click at [613, 294] on button "AM" at bounding box center [619, 297] width 27 height 25
type input "2:00 PM"
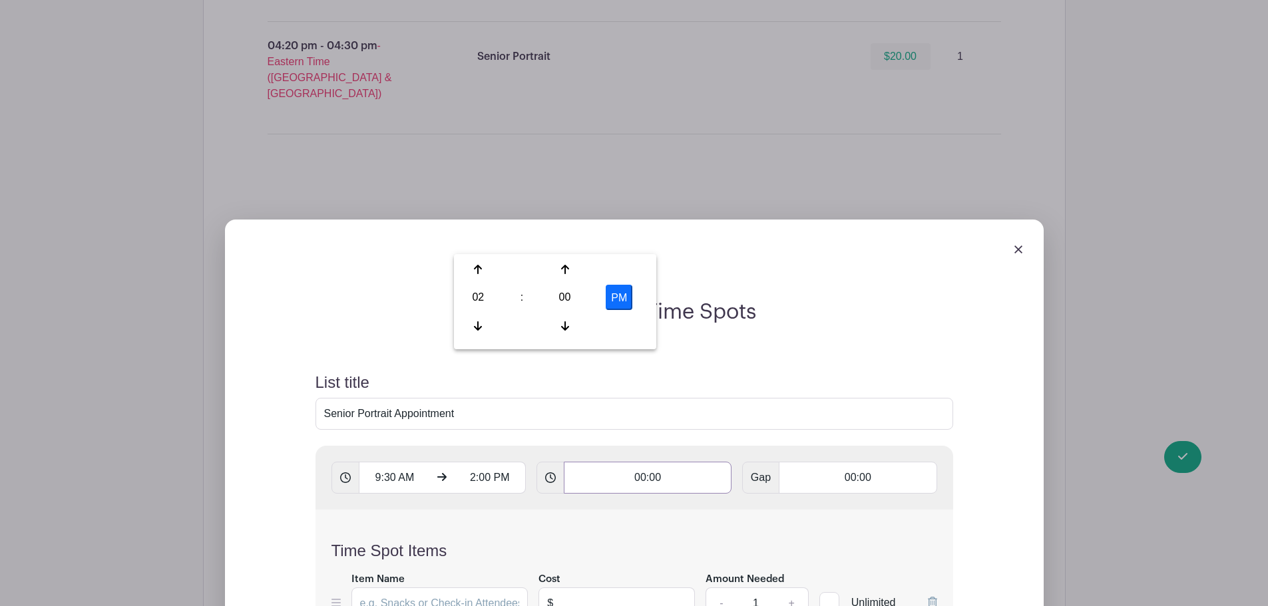
click at [668, 462] on input "00:00" at bounding box center [648, 478] width 168 height 32
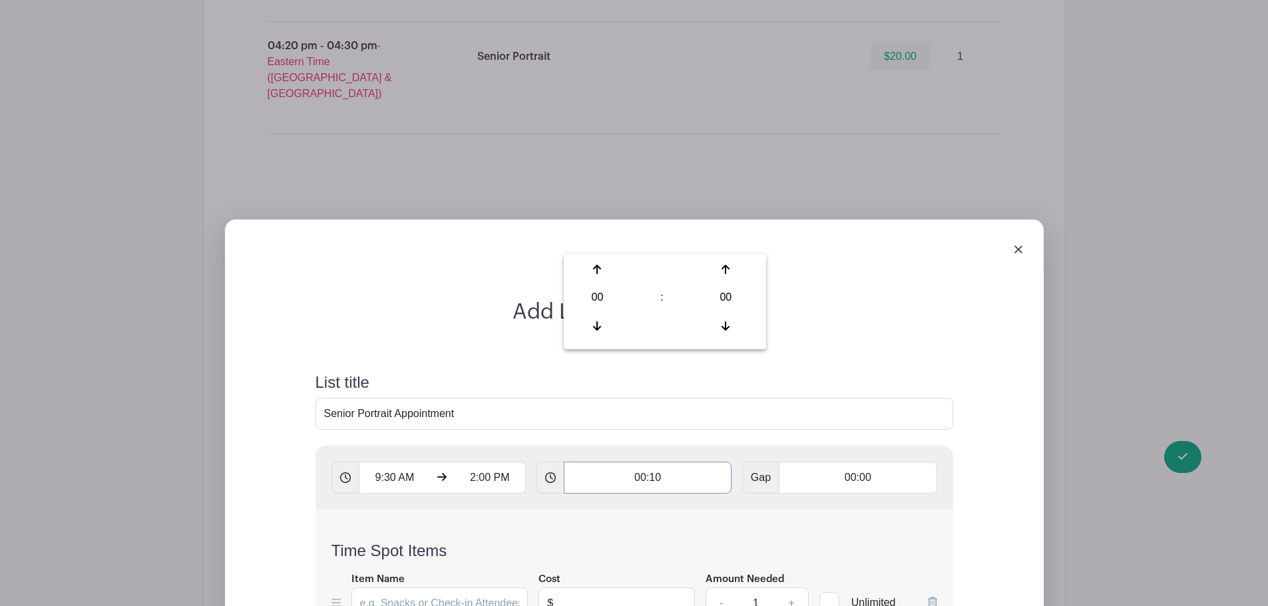
type input "00:10"
type input "Add 27 timespots"
click at [472, 588] on input "Item Name" at bounding box center [439, 604] width 177 height 32
type input "Senior Portrait"
click at [624, 588] on input "text" at bounding box center [628, 604] width 134 height 32
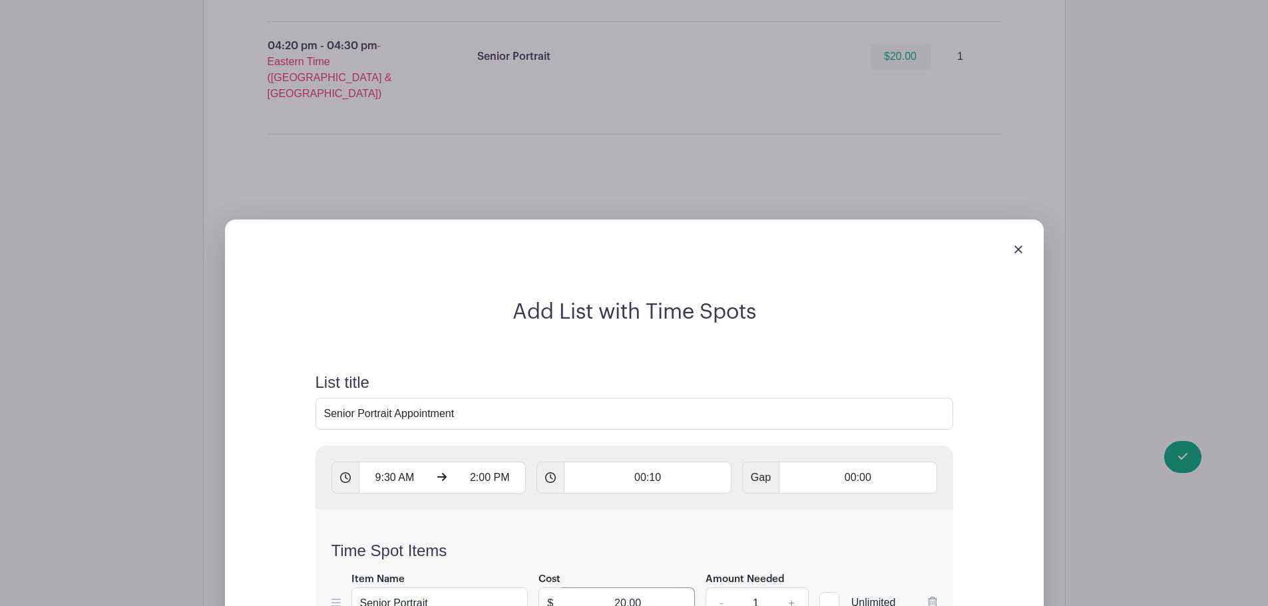
type input "20.00"
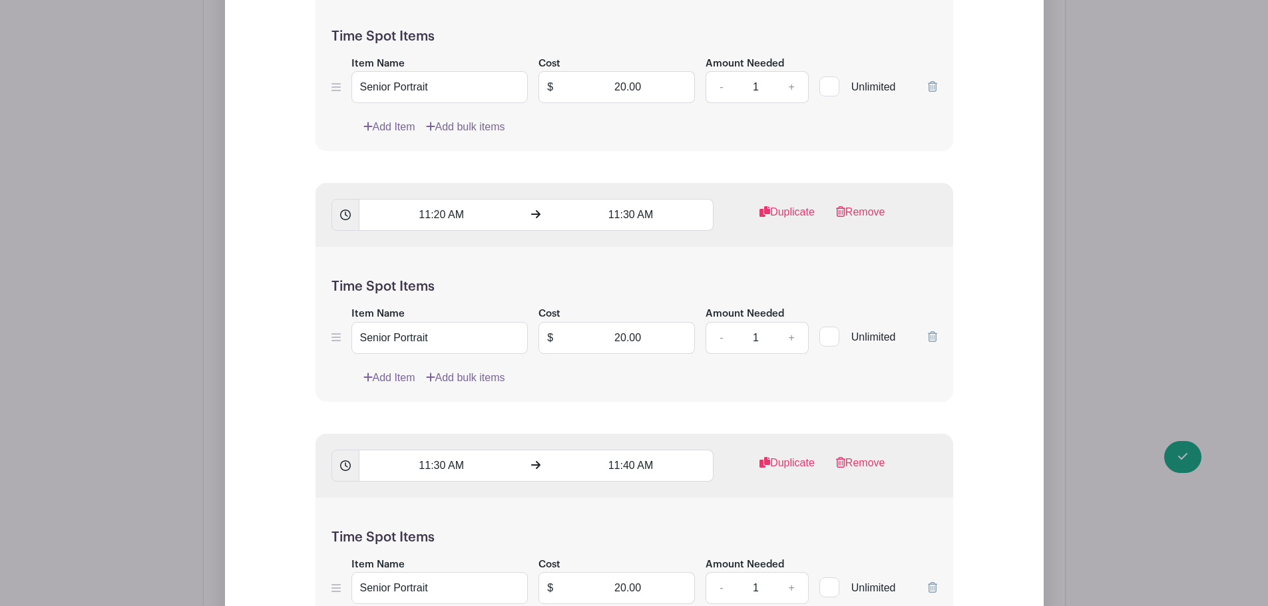
scroll to position [6017, 0]
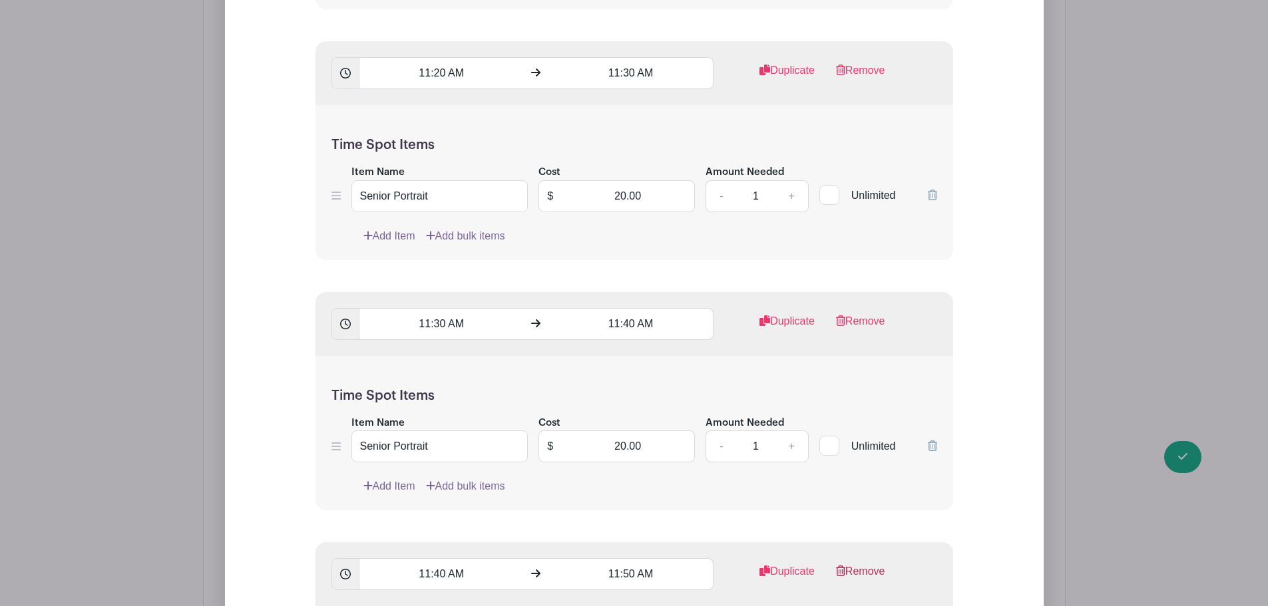
click at [885, 564] on link "Remove" at bounding box center [860, 577] width 49 height 27
click at [884, 564] on link "Remove" at bounding box center [860, 577] width 49 height 27
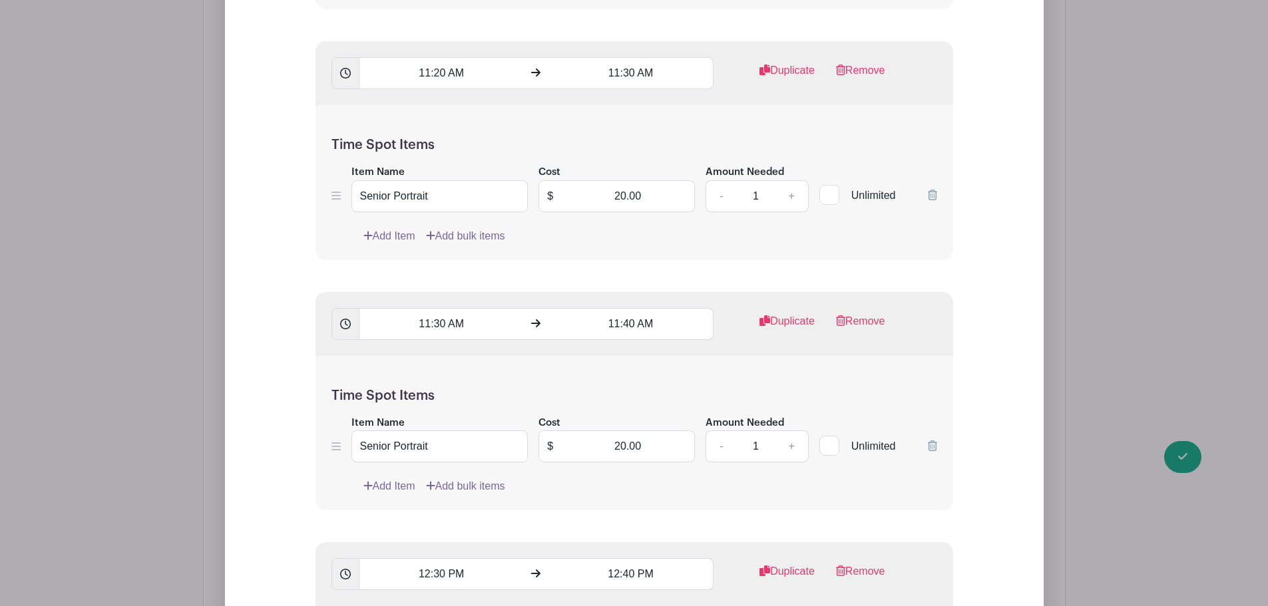
click at [884, 564] on link "Remove" at bounding box center [860, 577] width 49 height 27
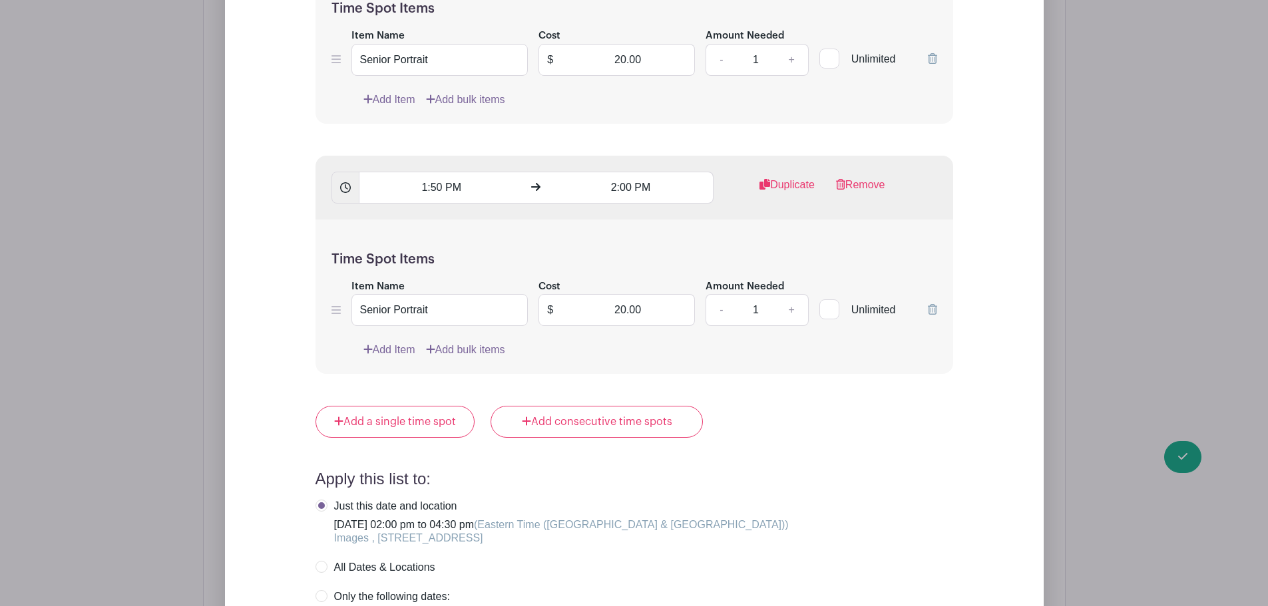
scroll to position [7681, 0]
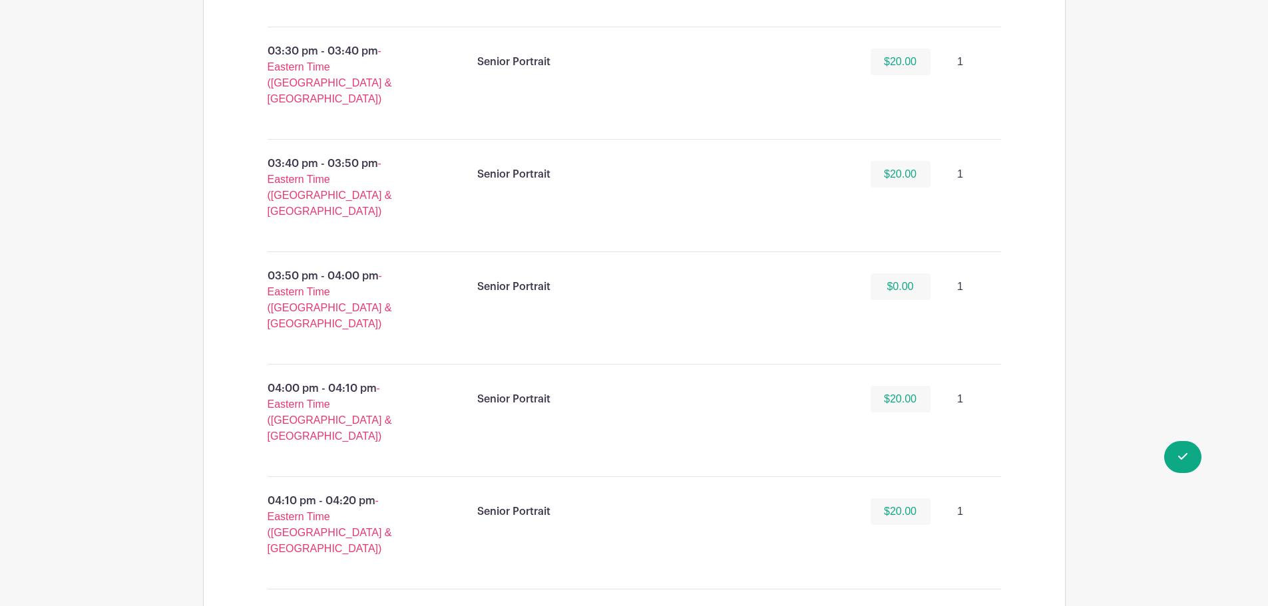
scroll to position [2249, 0]
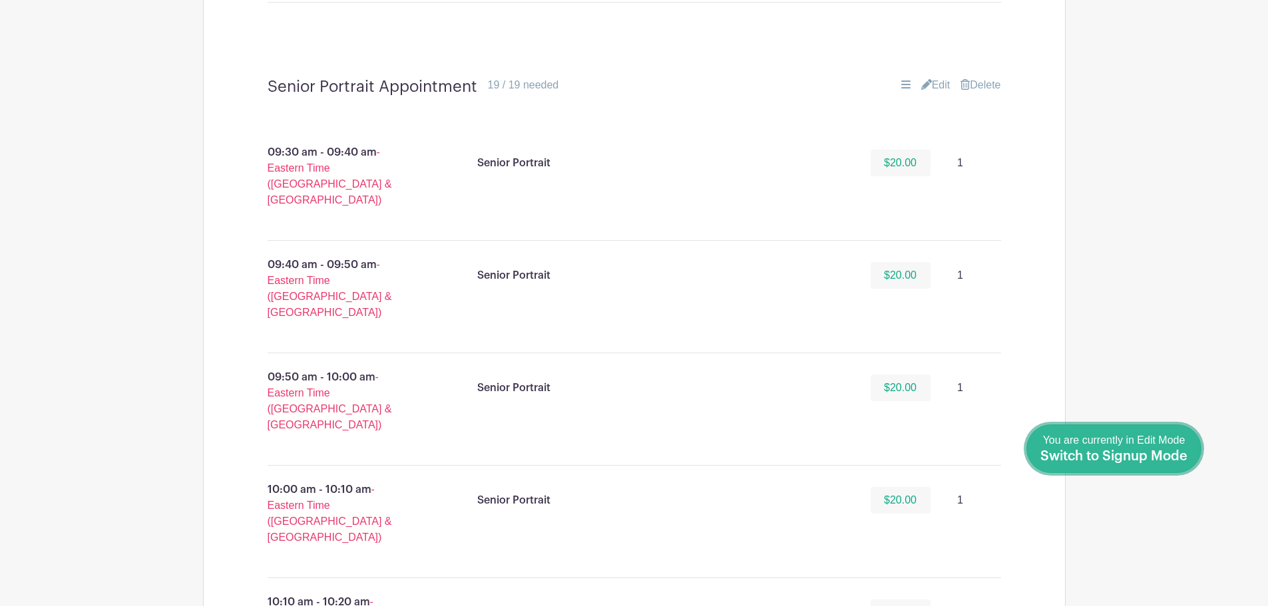
click at [1191, 456] on link "Done Editing You are currently in Edit Mode Switch to Signup Mode" at bounding box center [1113, 449] width 175 height 49
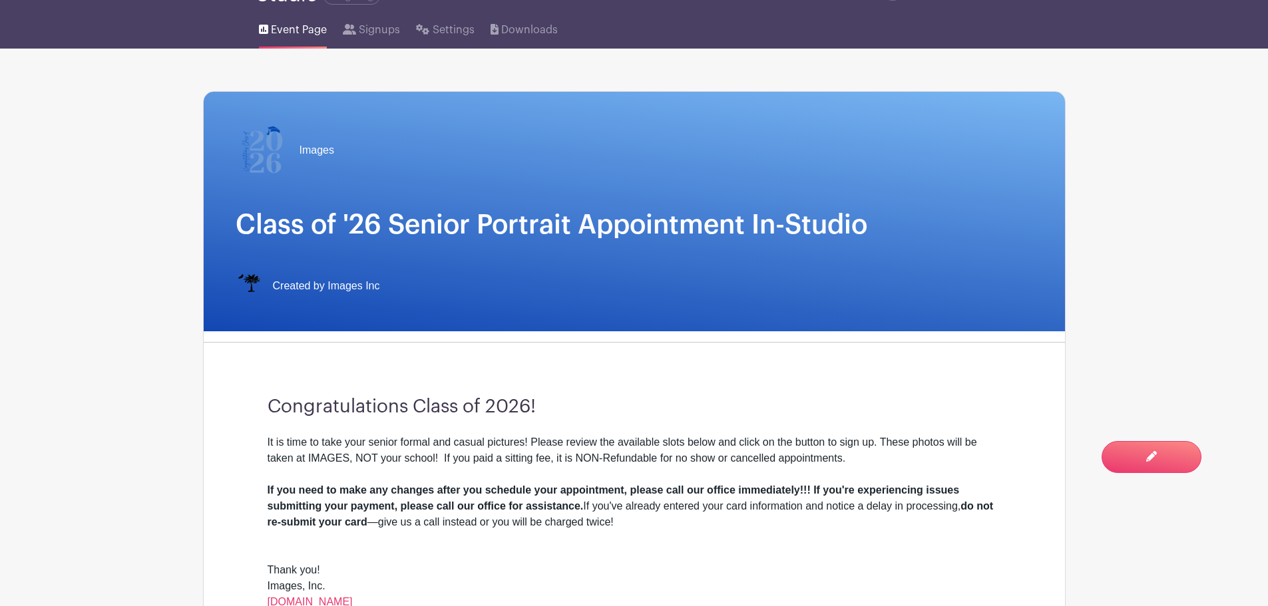
scroll to position [599, 0]
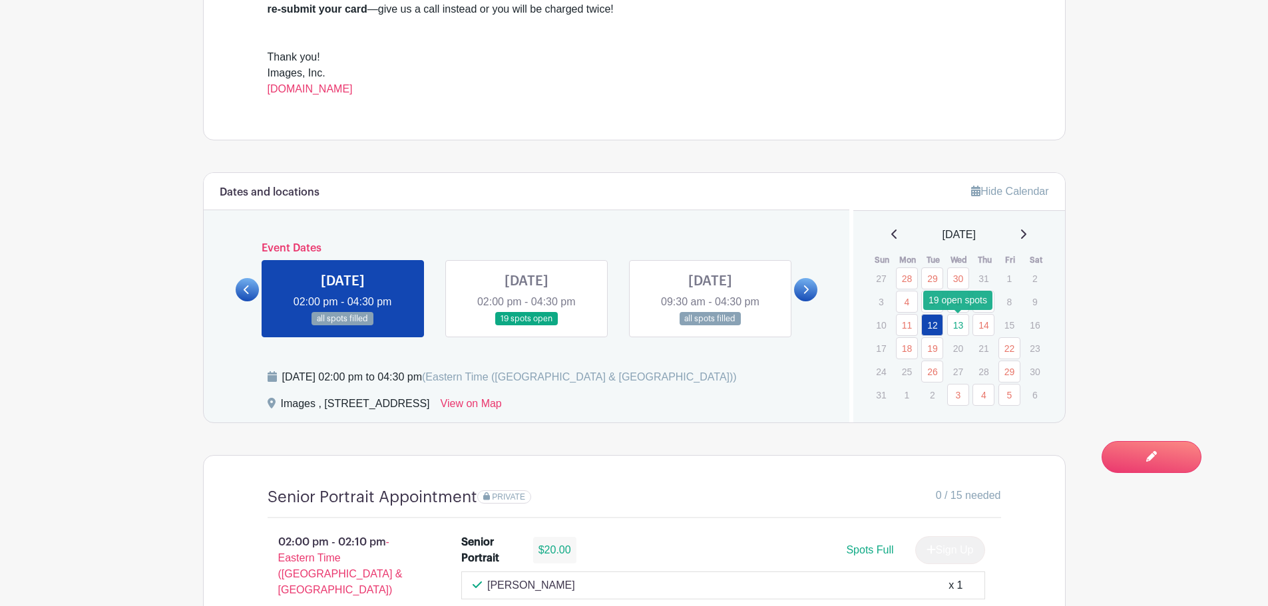
click at [954, 325] on link "13" at bounding box center [958, 325] width 22 height 22
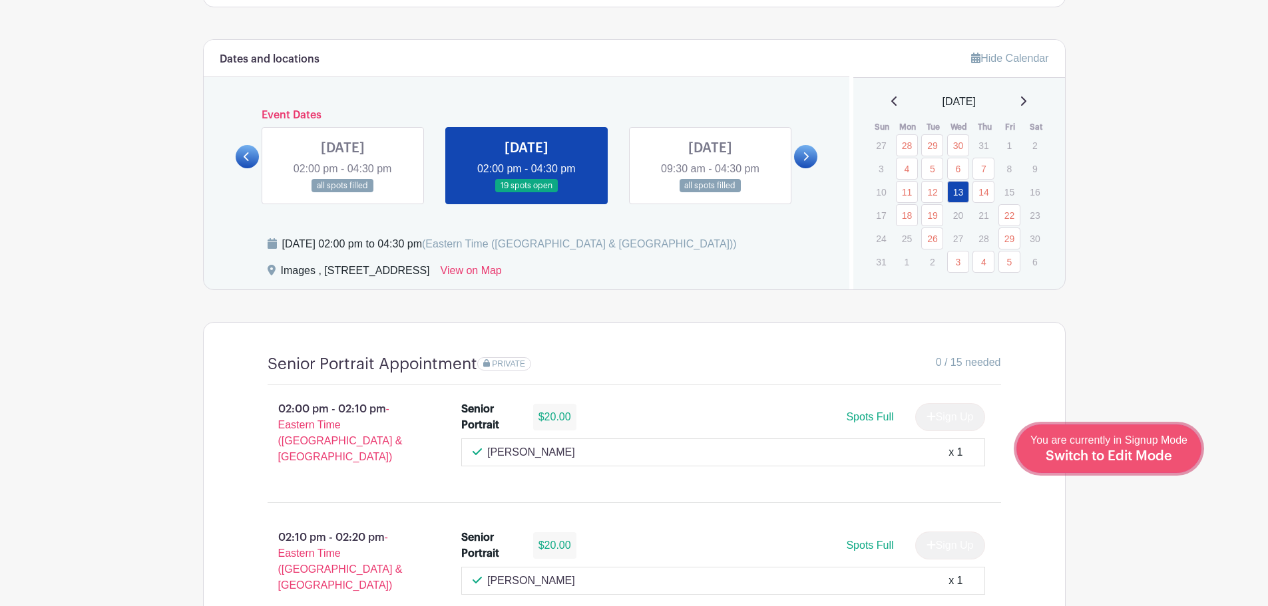
click at [1135, 457] on span "Switch to Edit Mode" at bounding box center [1108, 456] width 126 height 13
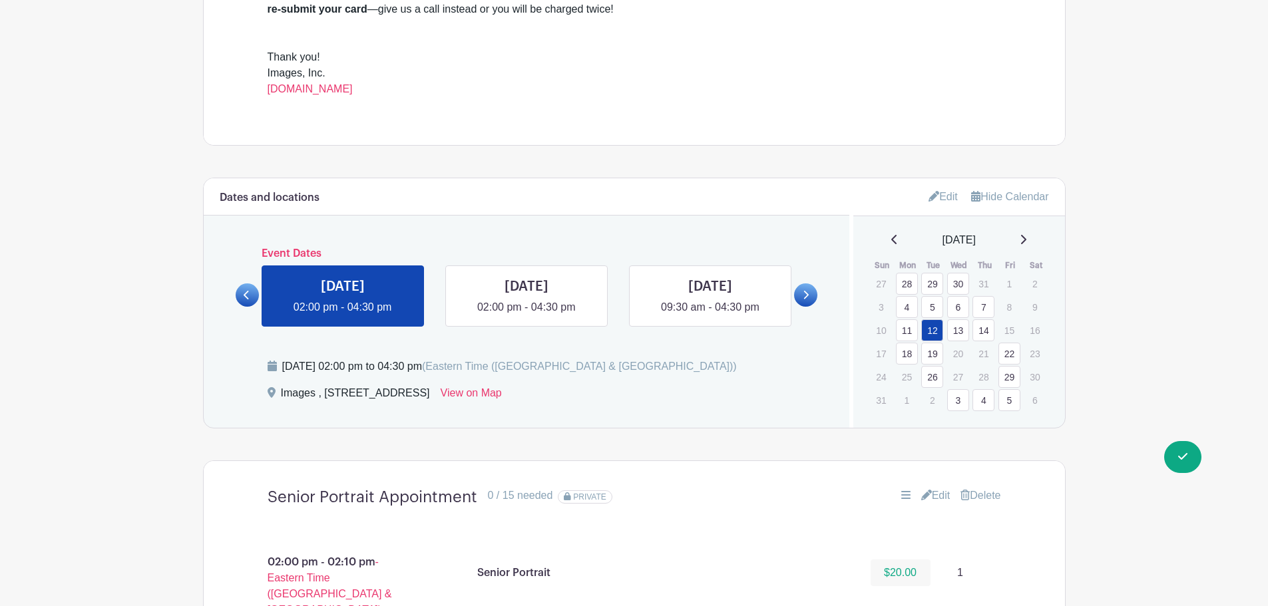
scroll to position [665, 0]
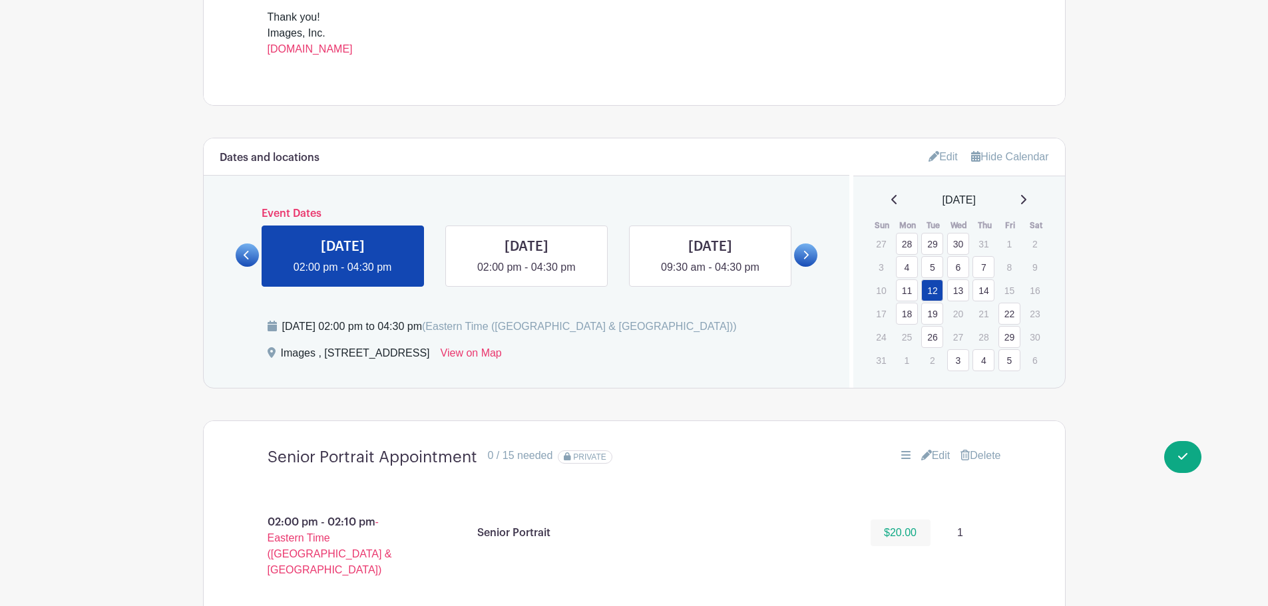
click at [1026, 204] on icon at bounding box center [1022, 199] width 7 height 11
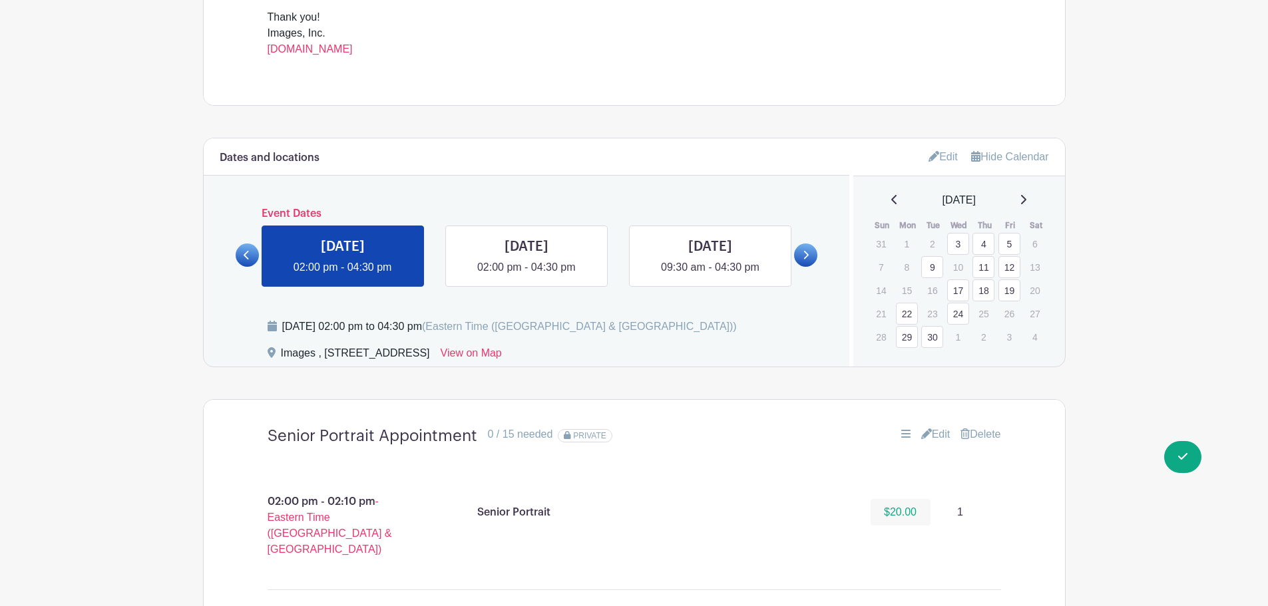
click at [944, 148] on link "Edit" at bounding box center [942, 157] width 29 height 22
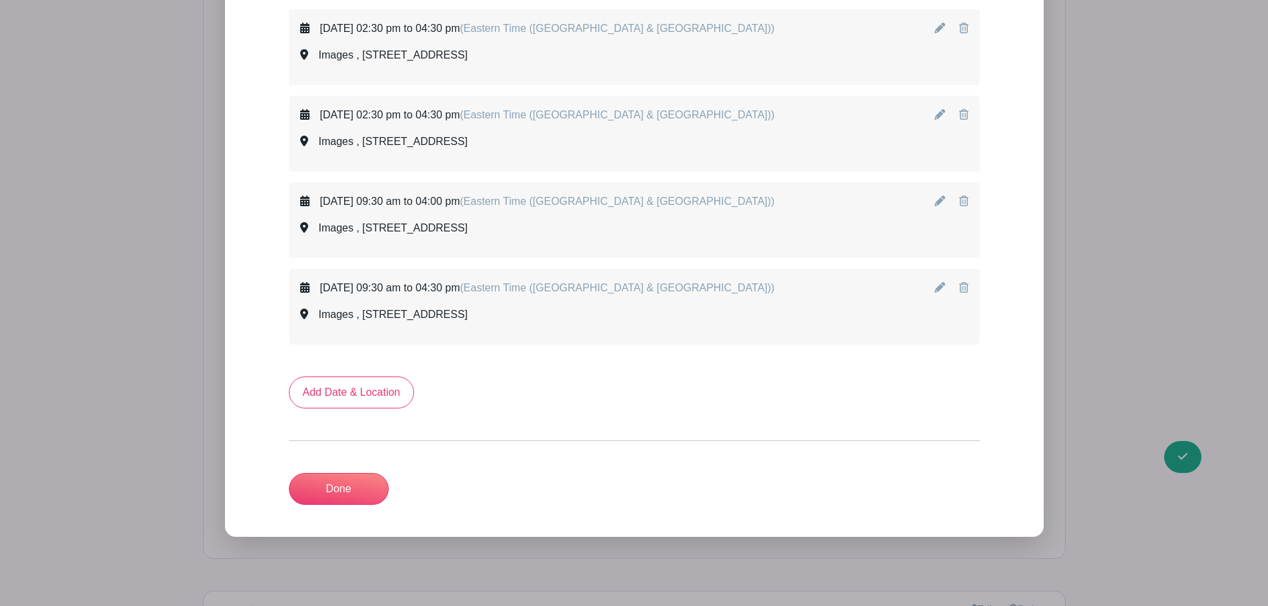
scroll to position [2930, 0]
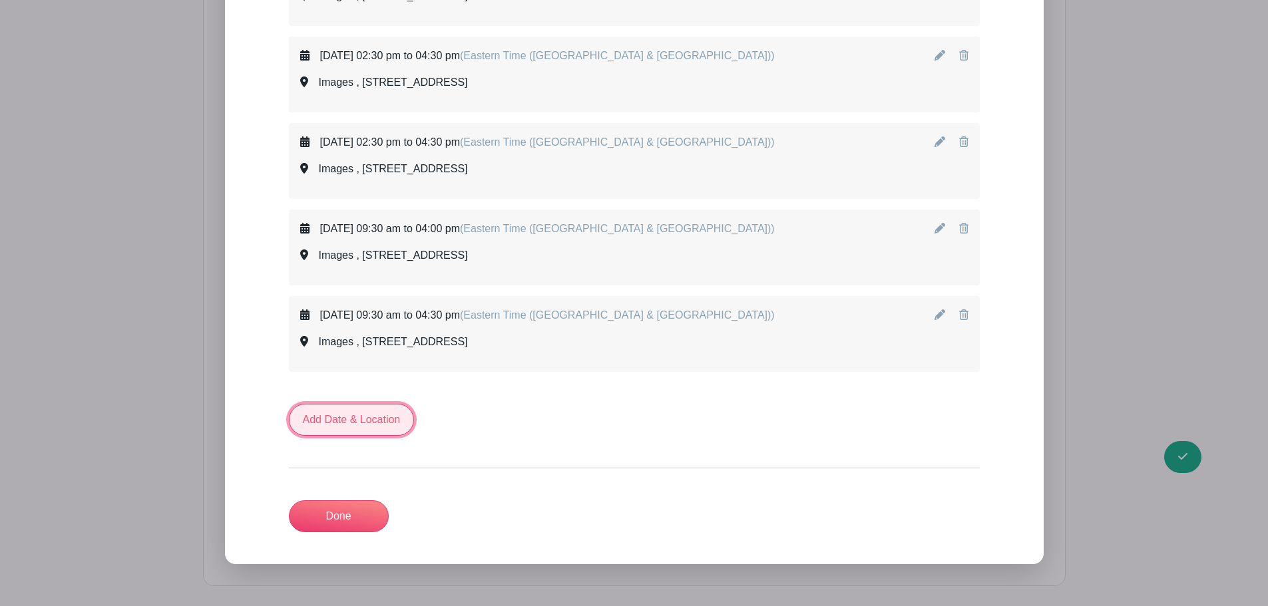
click at [345, 426] on link "Add Date & Location" at bounding box center [352, 420] width 126 height 32
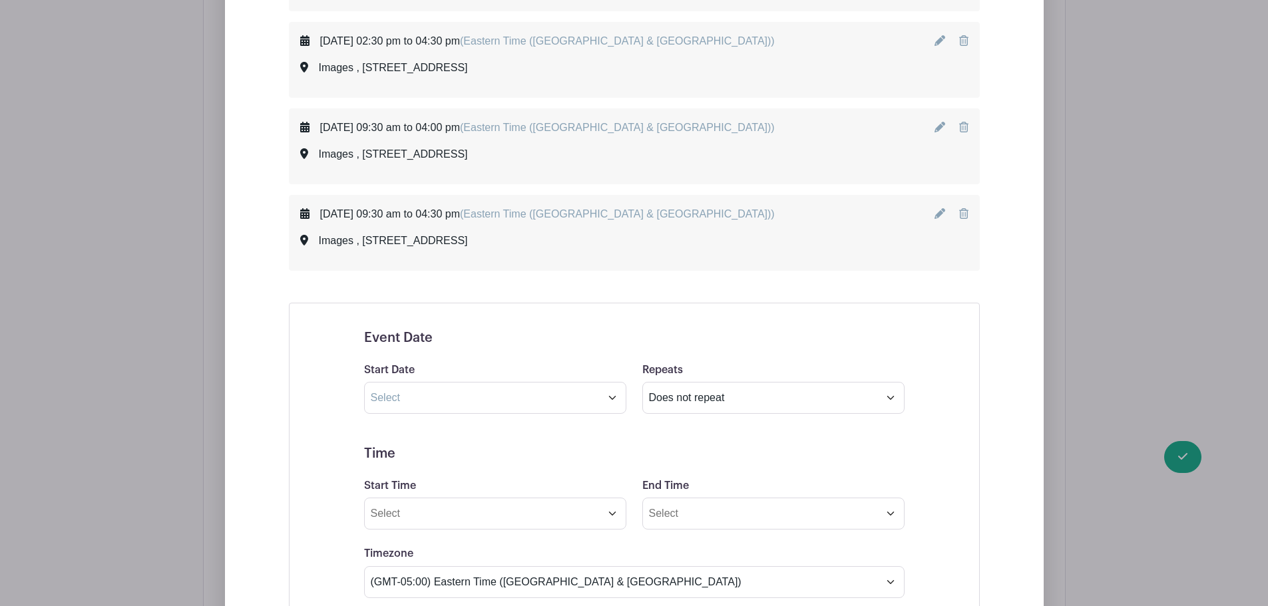
scroll to position [3130, 0]
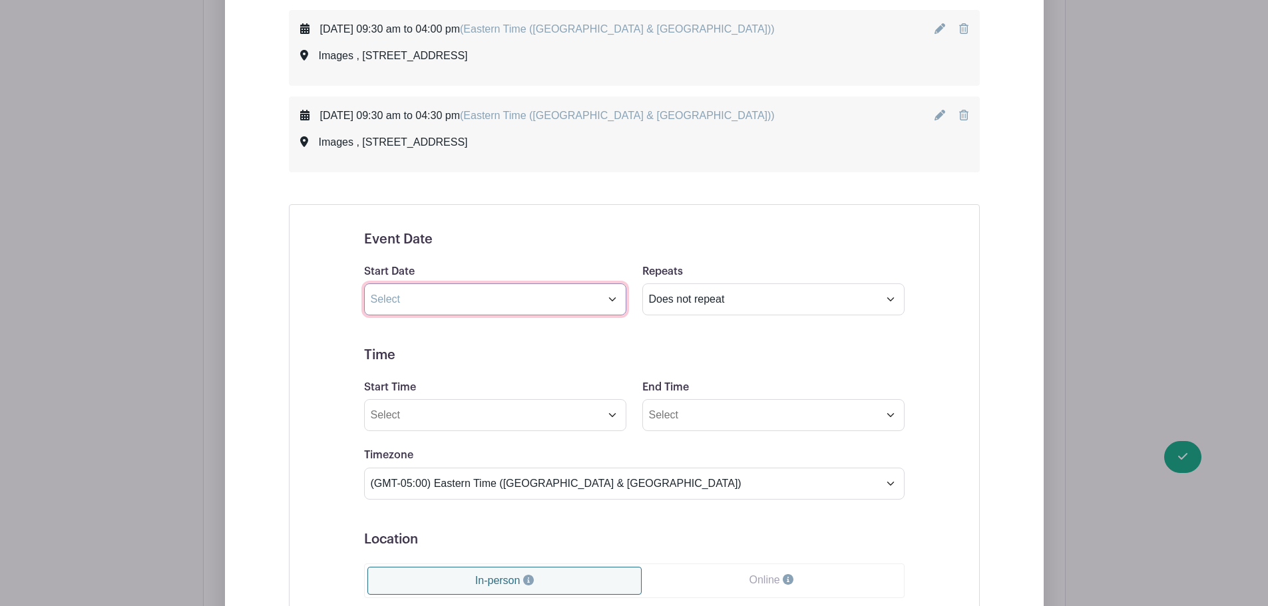
click at [433, 297] on input "text" at bounding box center [495, 299] width 262 height 32
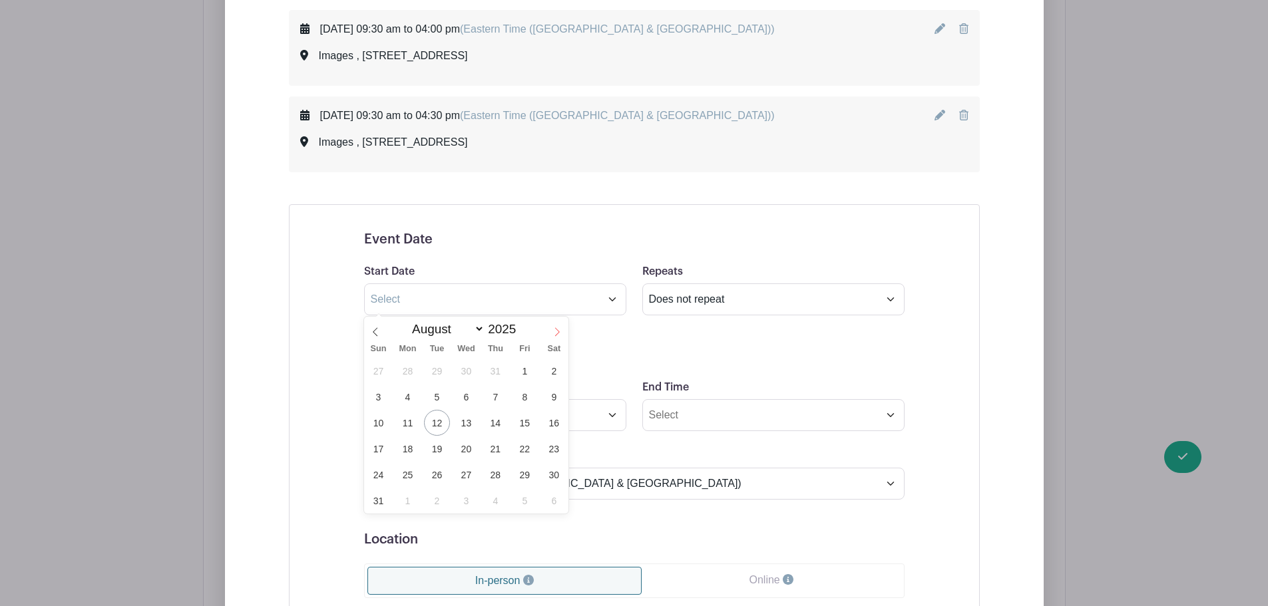
click at [553, 330] on icon at bounding box center [556, 331] width 9 height 9
select select "8"
click at [411, 420] on span "15" at bounding box center [408, 423] width 26 height 26
type input "Sep 15 2025"
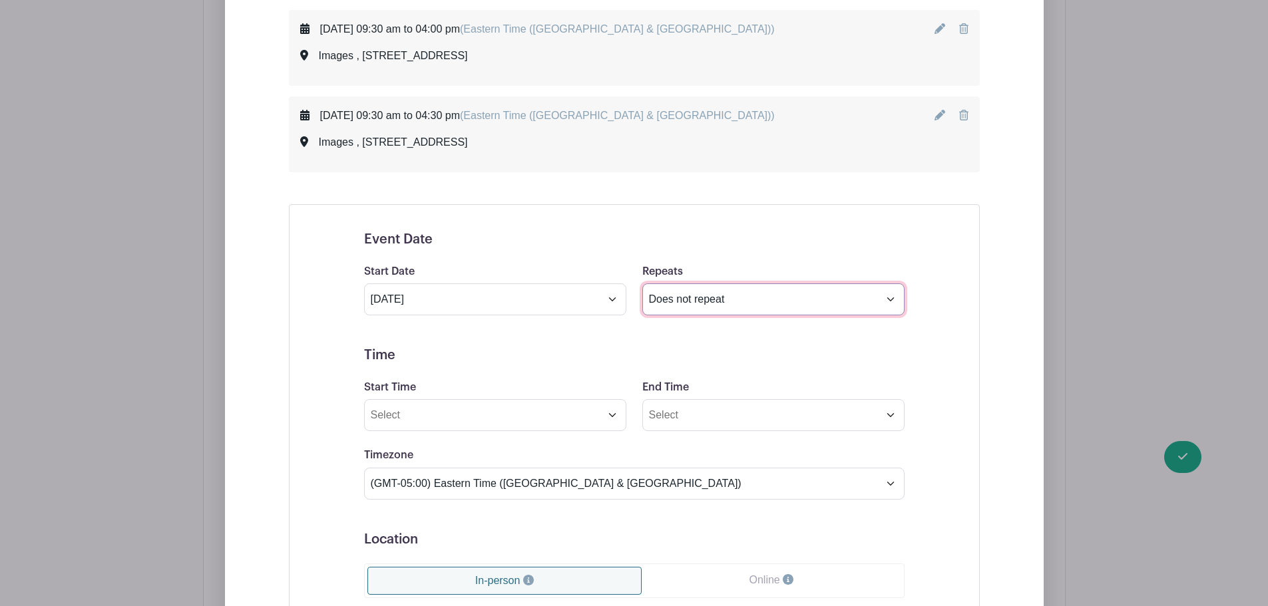
click at [739, 308] on select "Does not repeat Daily Weekly Monthly on day 15 Monthly on the third Monday Othe…" at bounding box center [773, 299] width 262 height 32
select select "other"
click at [642, 283] on select "Does not repeat Daily Weekly Monthly on day 15 Monthly on the third Monday Othe…" at bounding box center [773, 299] width 262 height 32
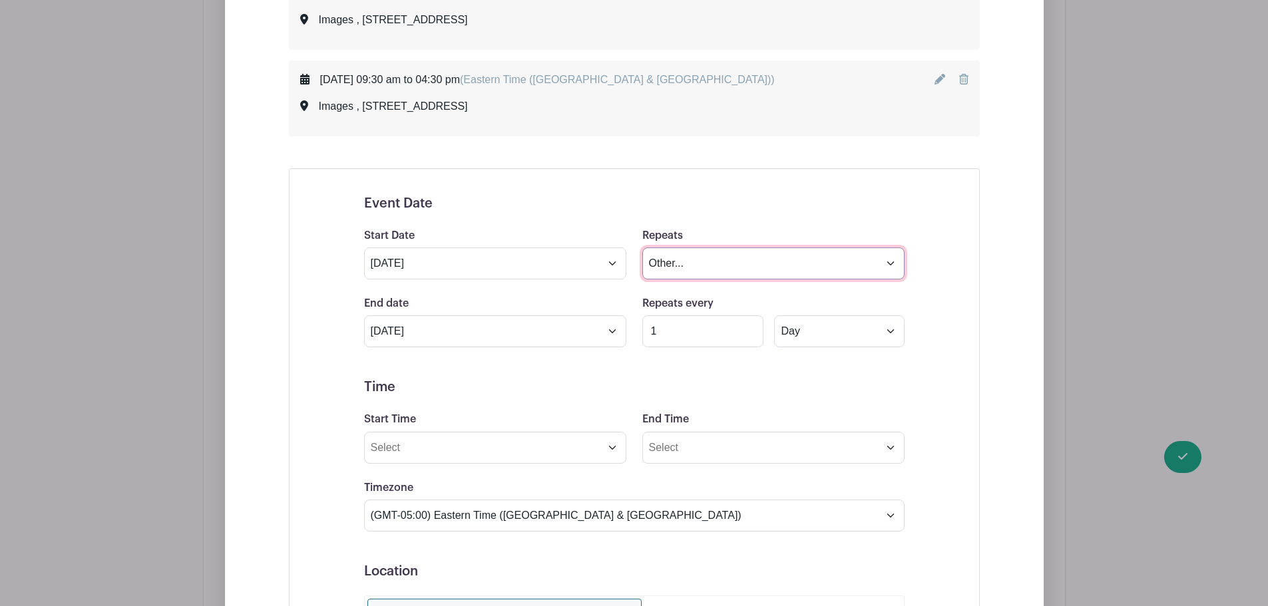
scroll to position [3196, 0]
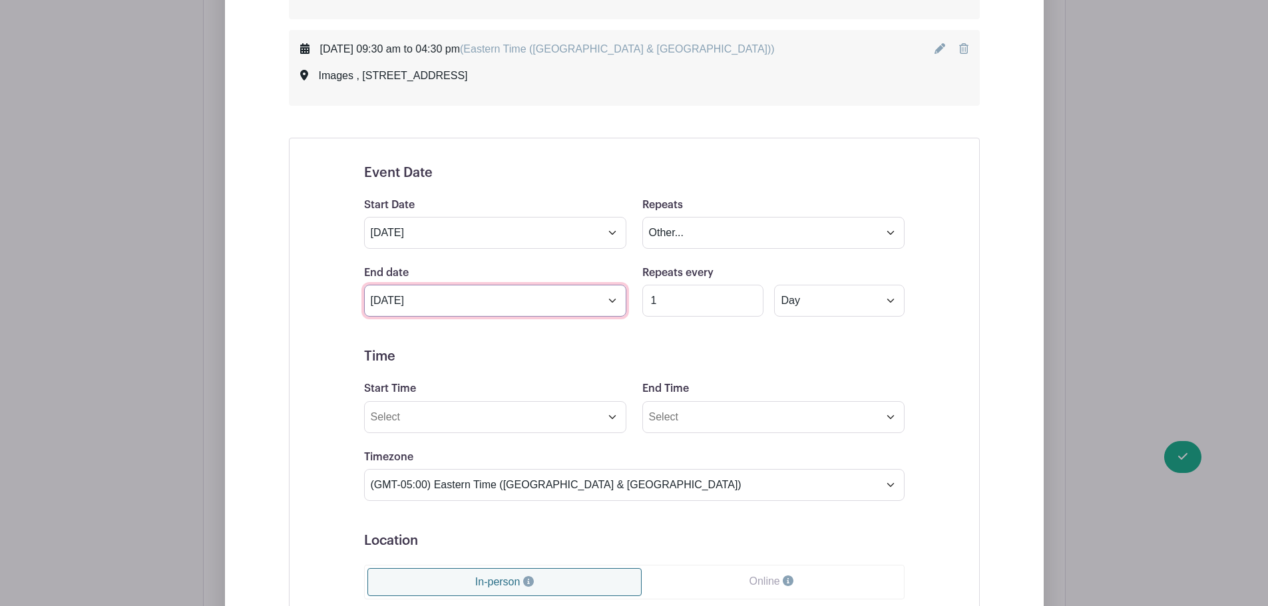
click at [530, 300] on input "Oct 15 2025" at bounding box center [495, 301] width 262 height 32
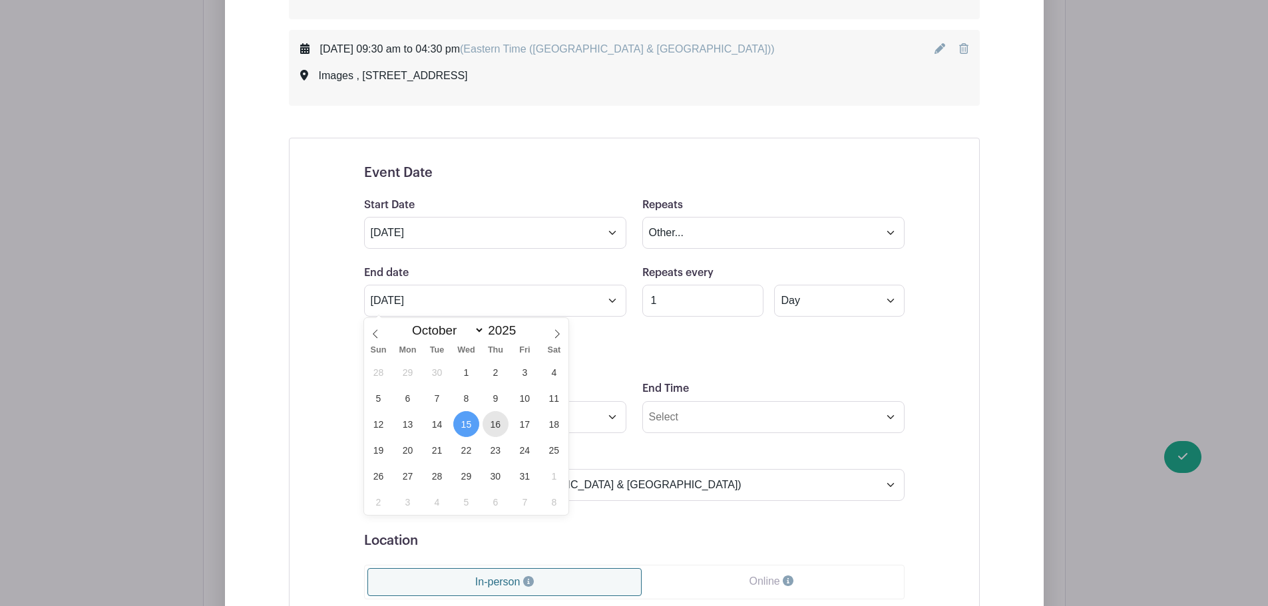
click at [490, 421] on span "16" at bounding box center [495, 424] width 26 height 26
type input "Oct 16 2025"
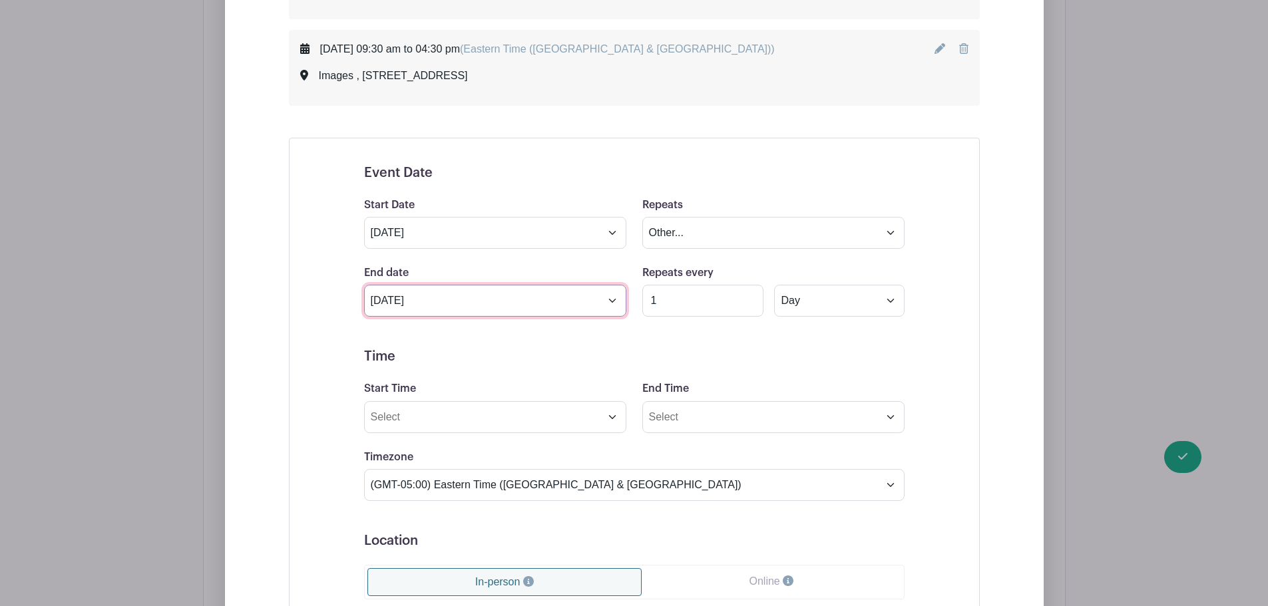
click at [550, 301] on input "Oct 16 2025" at bounding box center [495, 301] width 262 height 32
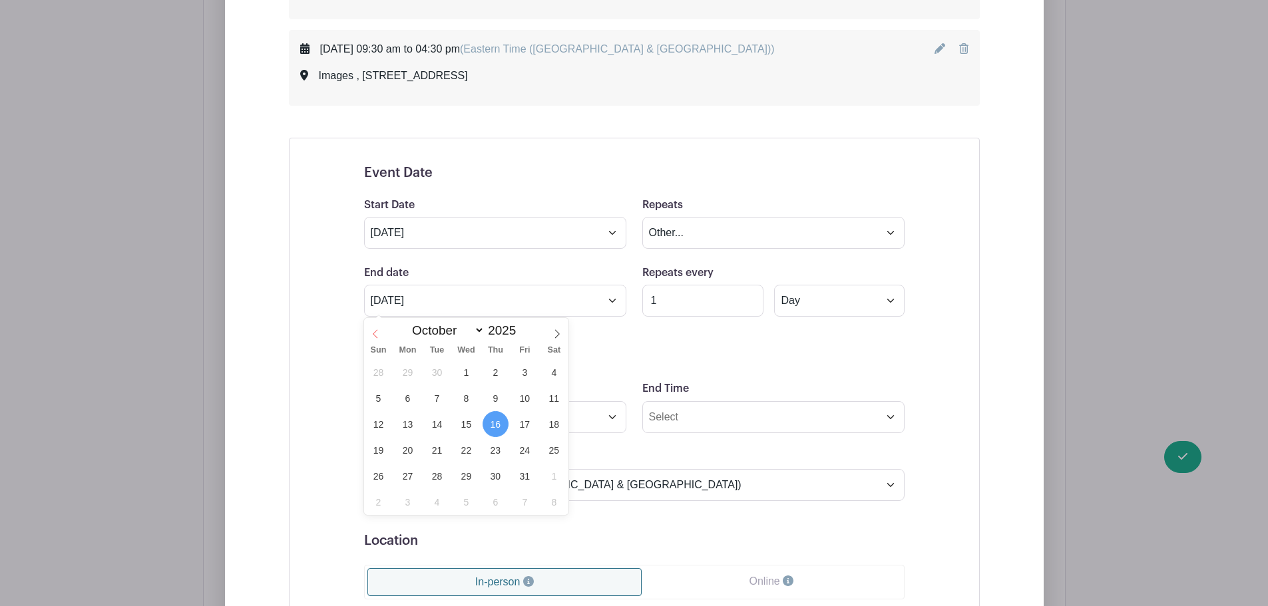
click at [367, 329] on span at bounding box center [375, 329] width 23 height 23
select select "8"
click at [435, 423] on span "16" at bounding box center [437, 424] width 26 height 26
type input "Sep 16 2025"
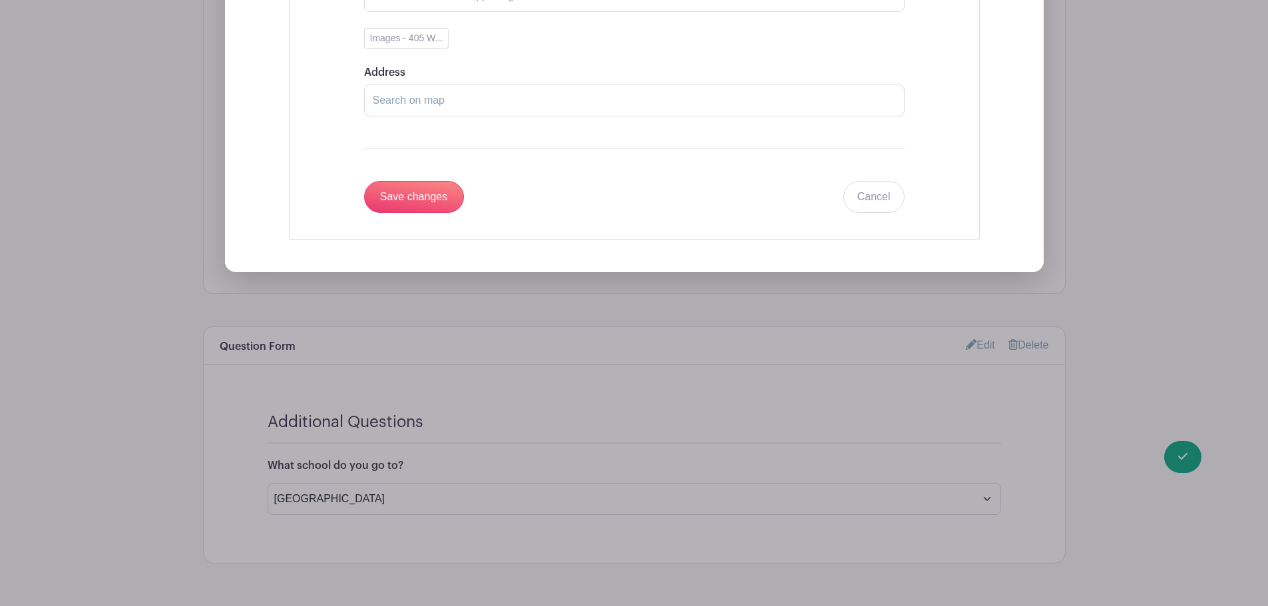
scroll to position [3862, 0]
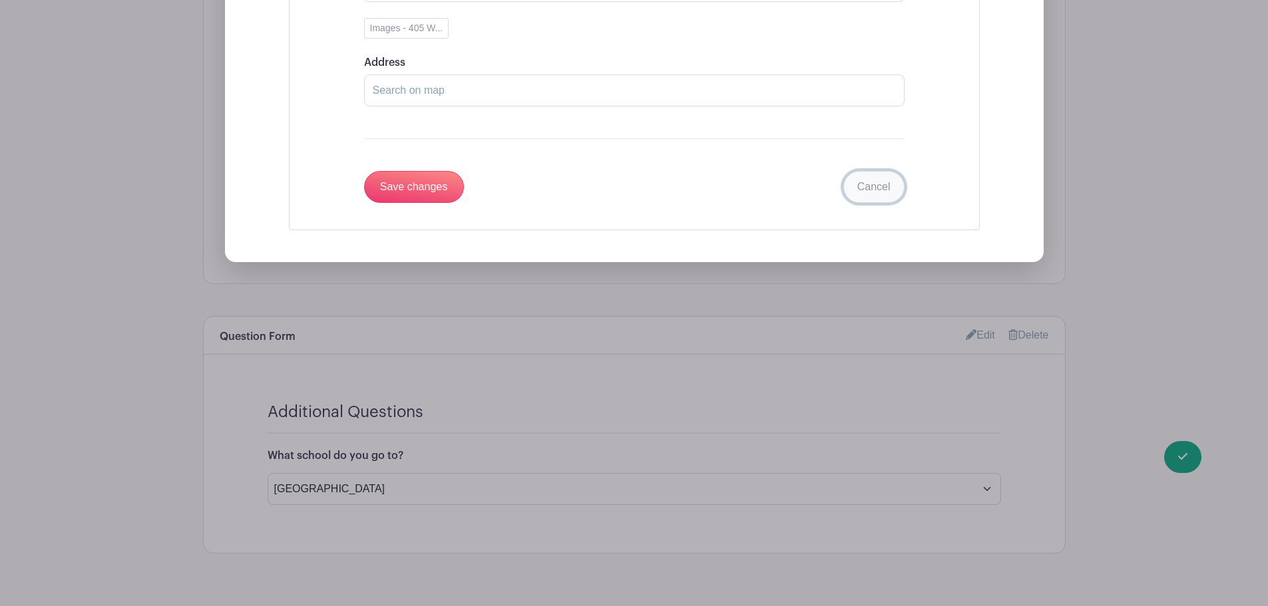
click at [862, 185] on link "Cancel" at bounding box center [873, 187] width 61 height 32
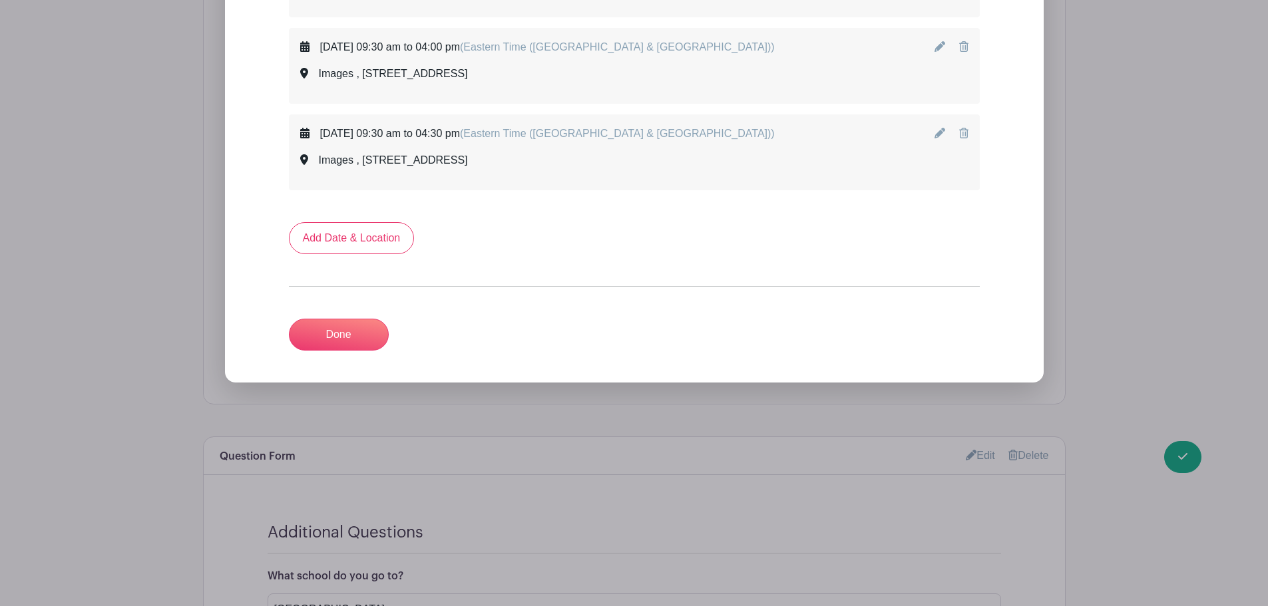
scroll to position [2997, 0]
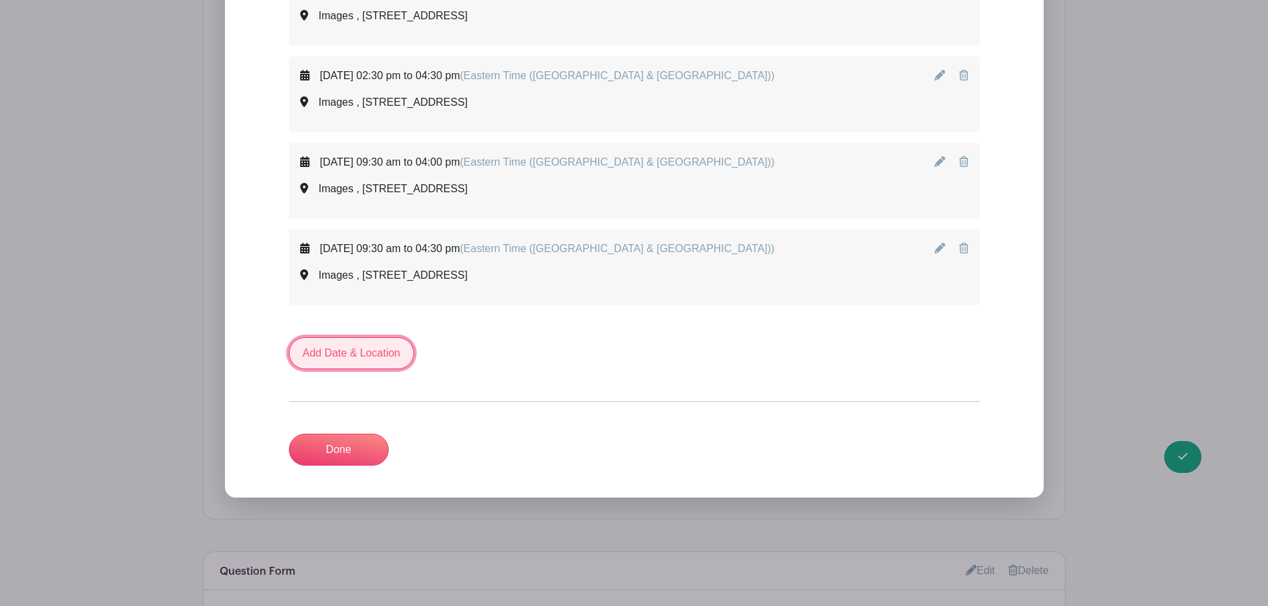
click at [328, 357] on link "Add Date & Location" at bounding box center [352, 353] width 126 height 32
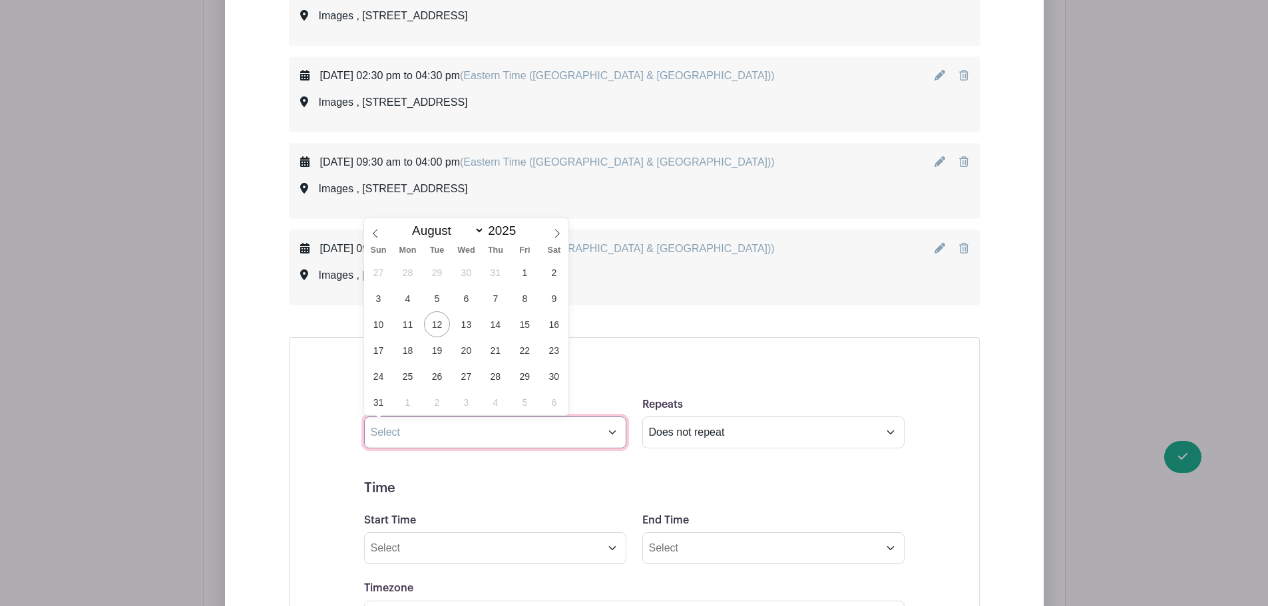
click at [441, 426] on input "text" at bounding box center [495, 433] width 262 height 32
click at [372, 231] on icon at bounding box center [375, 233] width 9 height 9
click at [550, 232] on span at bounding box center [557, 229] width 23 height 23
select select "8"
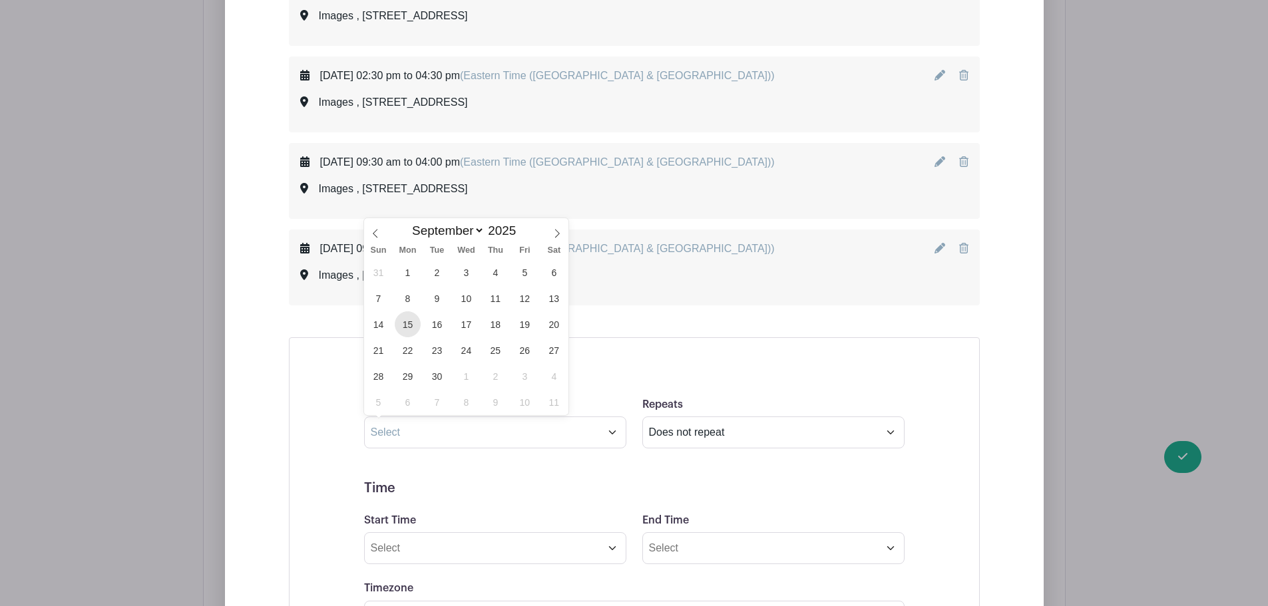
click at [412, 328] on span "15" at bounding box center [408, 324] width 26 height 26
type input "Sep 15 2025"
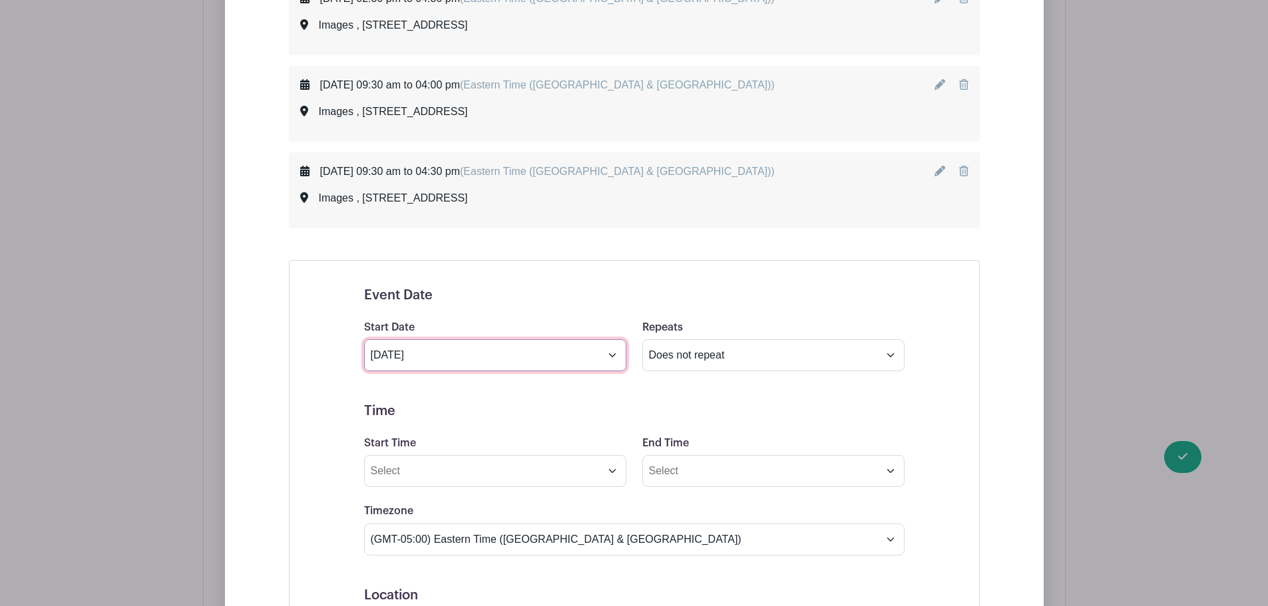
scroll to position [3130, 0]
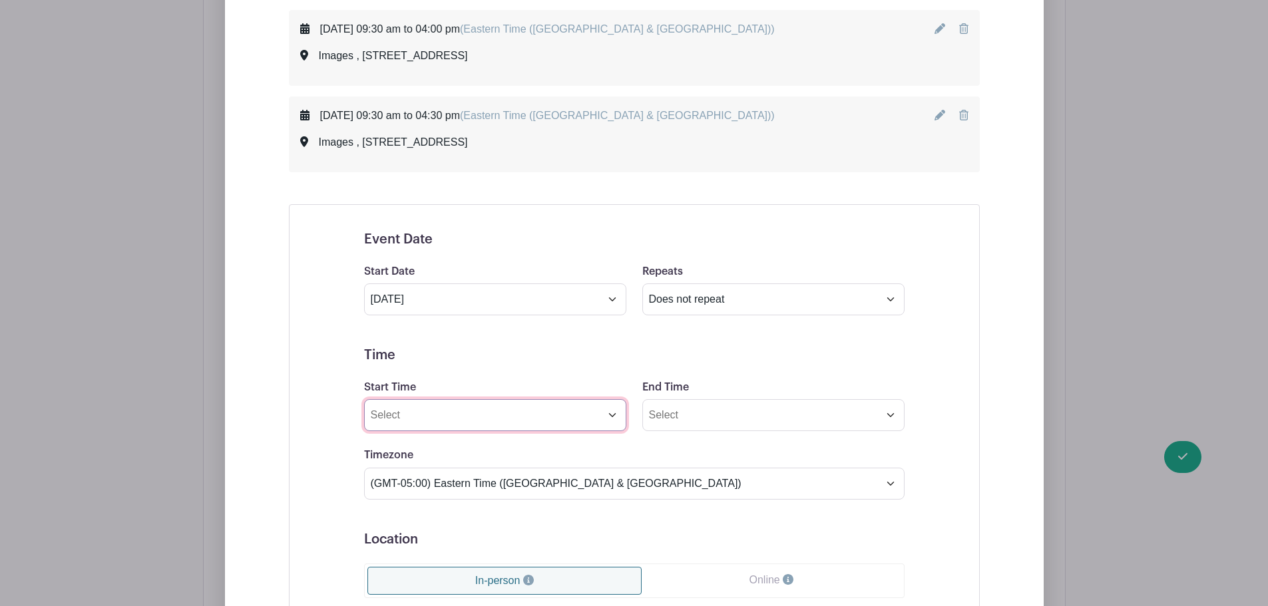
click at [441, 405] on input "Start Time" at bounding box center [495, 415] width 262 height 32
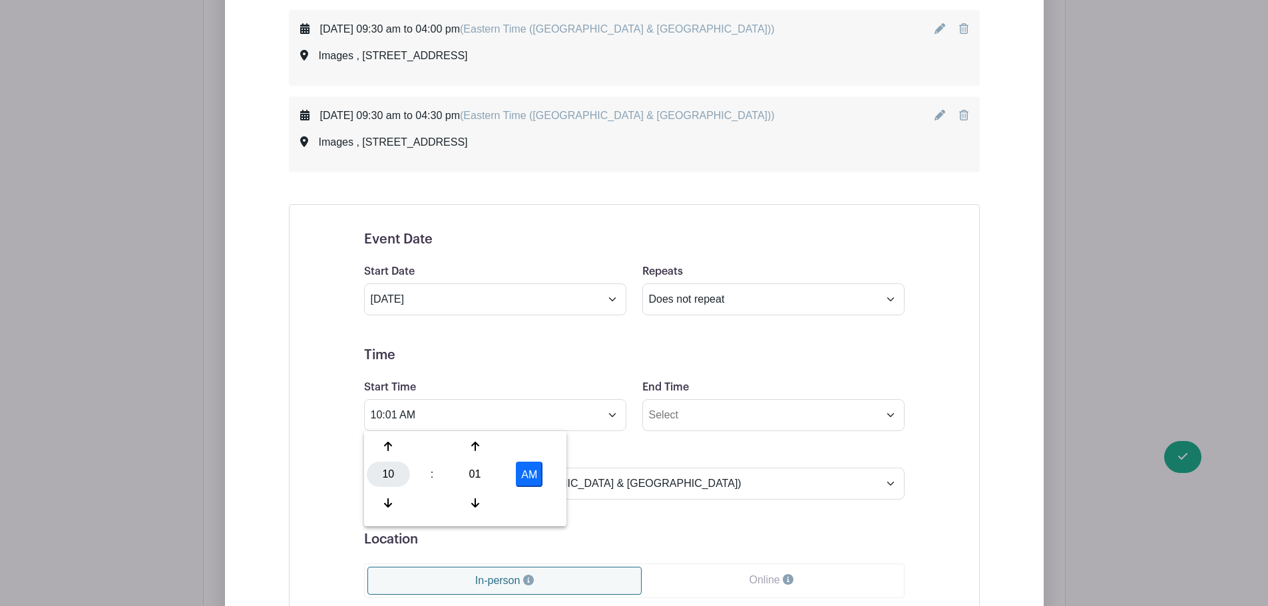
click at [390, 478] on div "10" at bounding box center [388, 474] width 43 height 25
click at [482, 446] on div "02" at bounding box center [487, 446] width 45 height 25
click at [474, 474] on div "01" at bounding box center [474, 474] width 43 height 25
click at [477, 473] on div "30" at bounding box center [487, 474] width 45 height 25
click at [527, 473] on button "AM" at bounding box center [529, 474] width 27 height 25
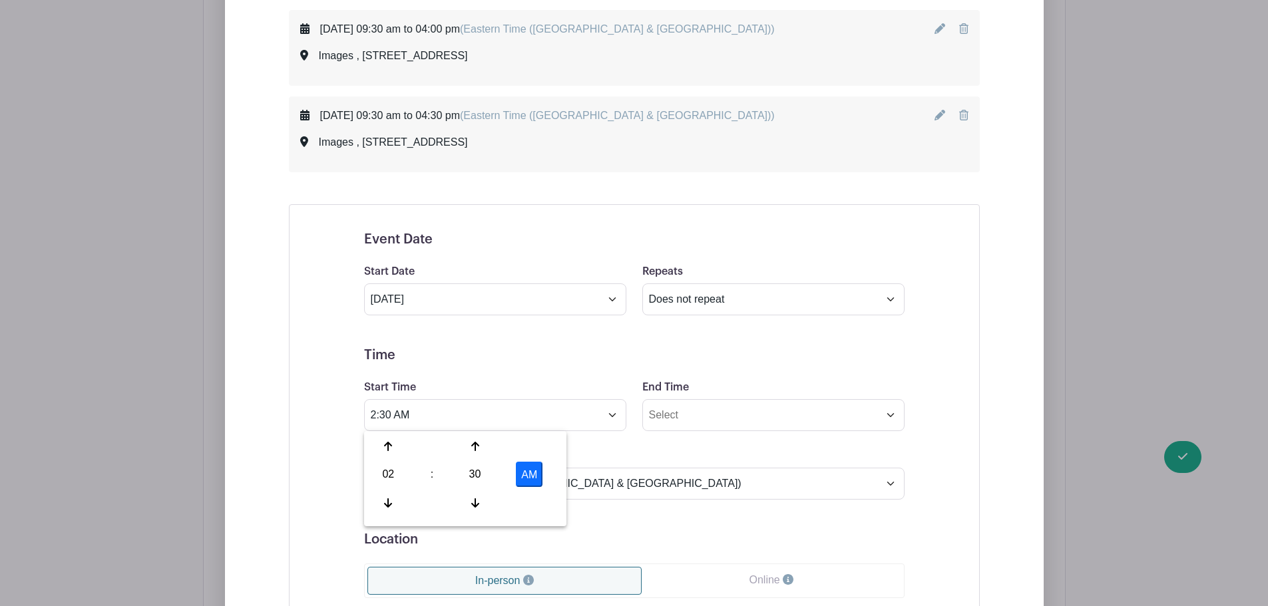
type input "2:30 PM"
click at [648, 409] on input "End Time" at bounding box center [773, 415] width 262 height 32
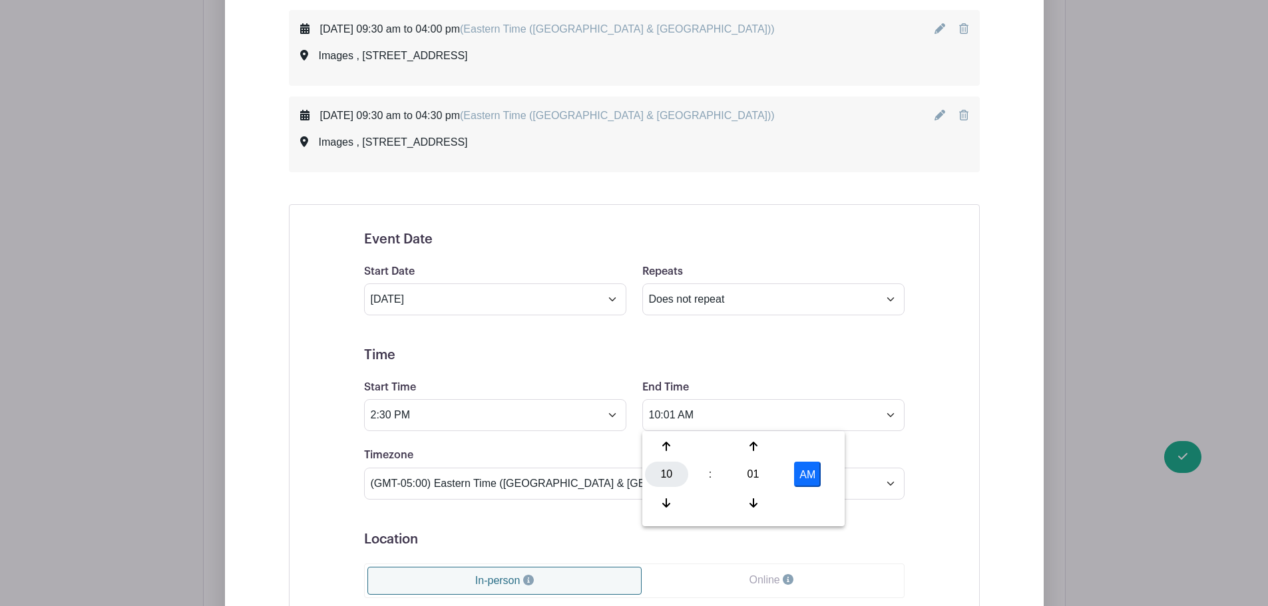
click at [661, 473] on div "10" at bounding box center [666, 474] width 43 height 25
click at [675, 473] on div "04" at bounding box center [667, 474] width 45 height 25
click at [745, 477] on div "01" at bounding box center [752, 474] width 43 height 25
click at [763, 477] on div "30" at bounding box center [765, 474] width 45 height 25
click at [810, 476] on button "AM" at bounding box center [807, 474] width 27 height 25
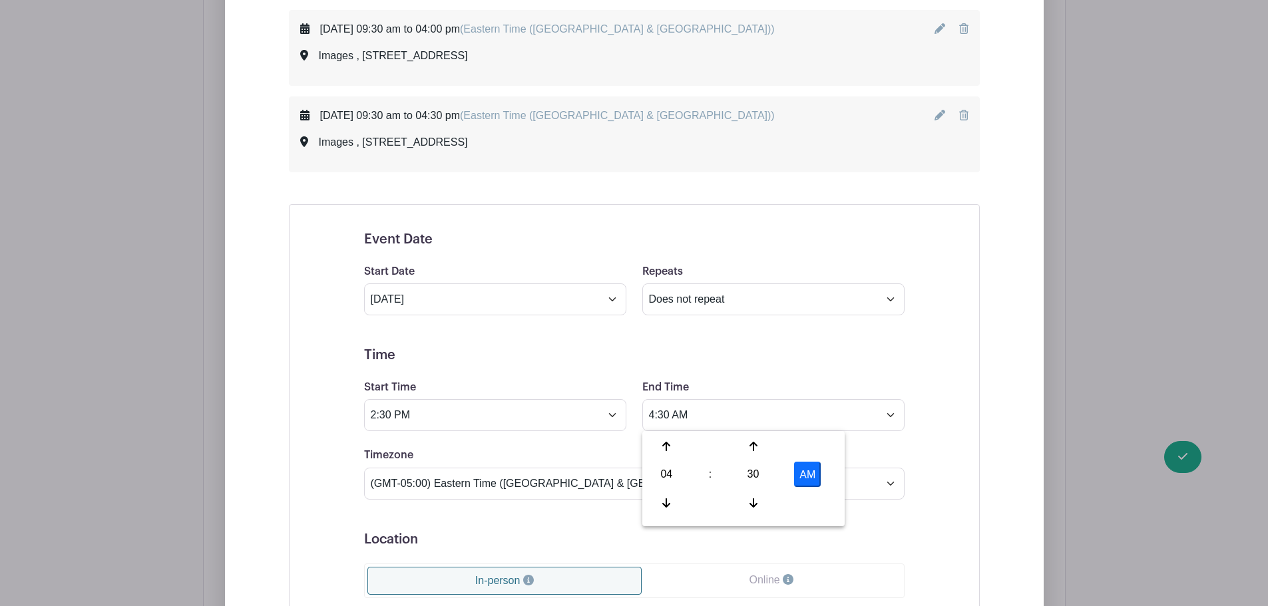
type input "4:30 PM"
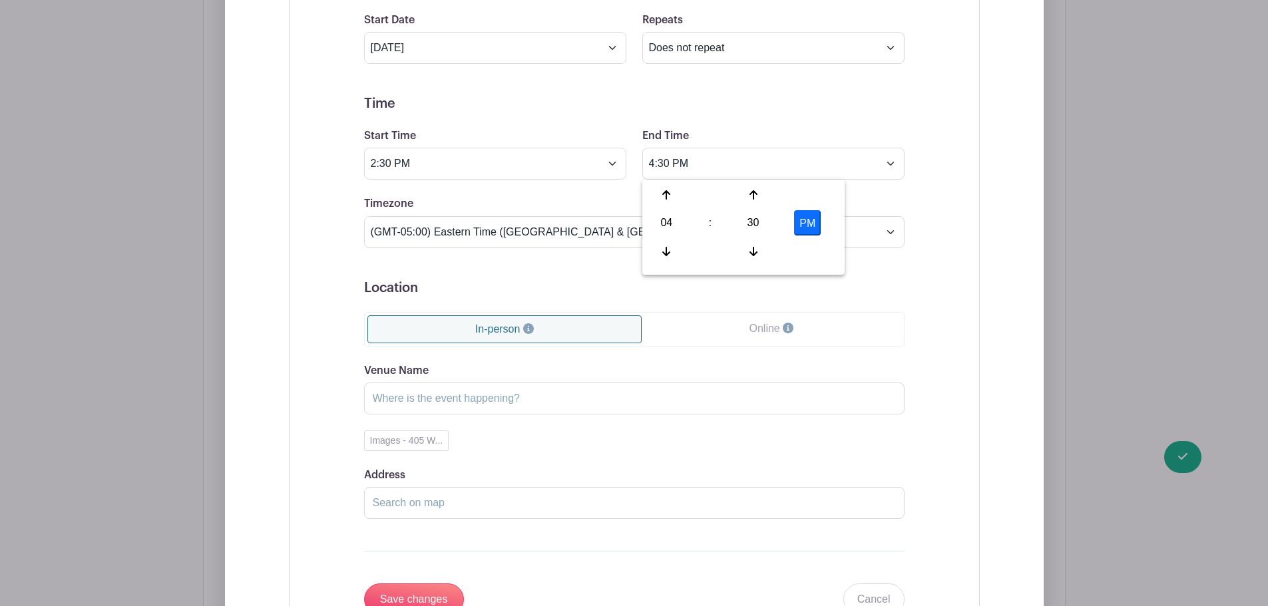
scroll to position [3396, 0]
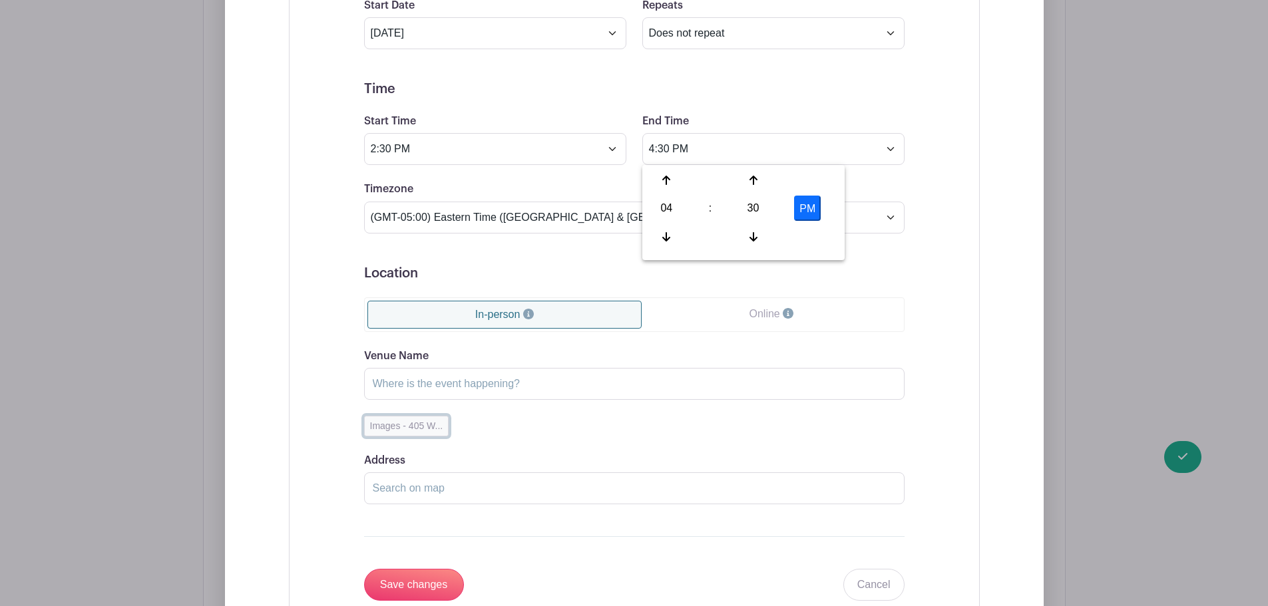
click at [397, 424] on button "Images - 405 W..." at bounding box center [406, 426] width 85 height 21
type input "Images"
type input "405 West Poinsett Street, Greer, SC, USA"
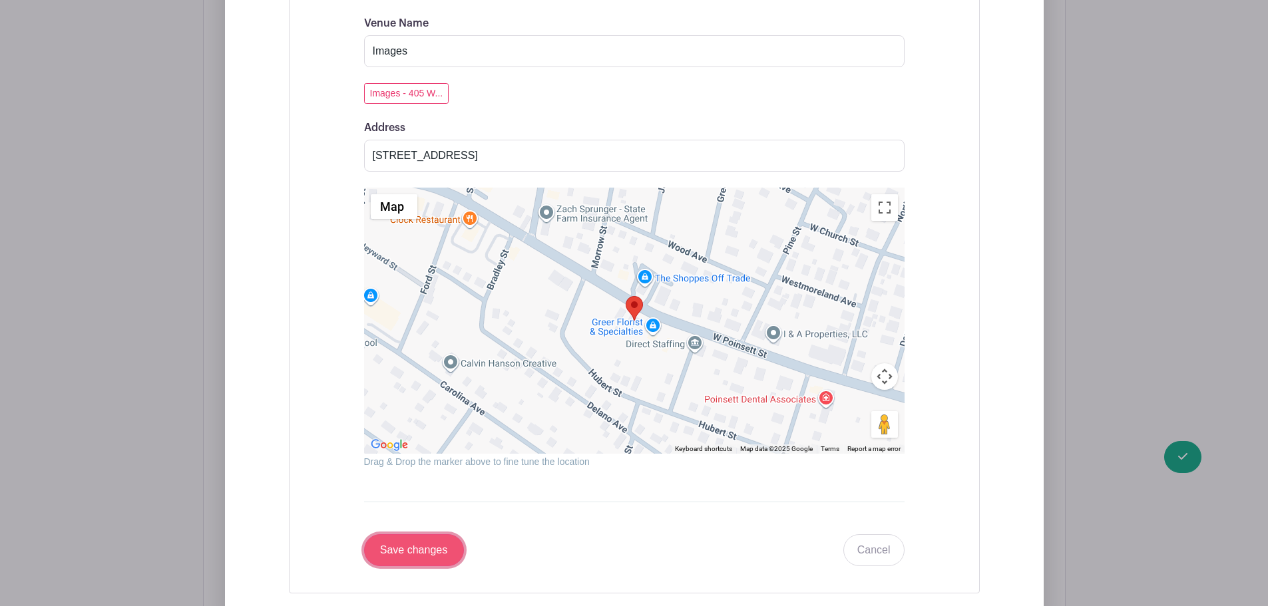
click at [441, 547] on input "Save changes" at bounding box center [414, 550] width 100 height 32
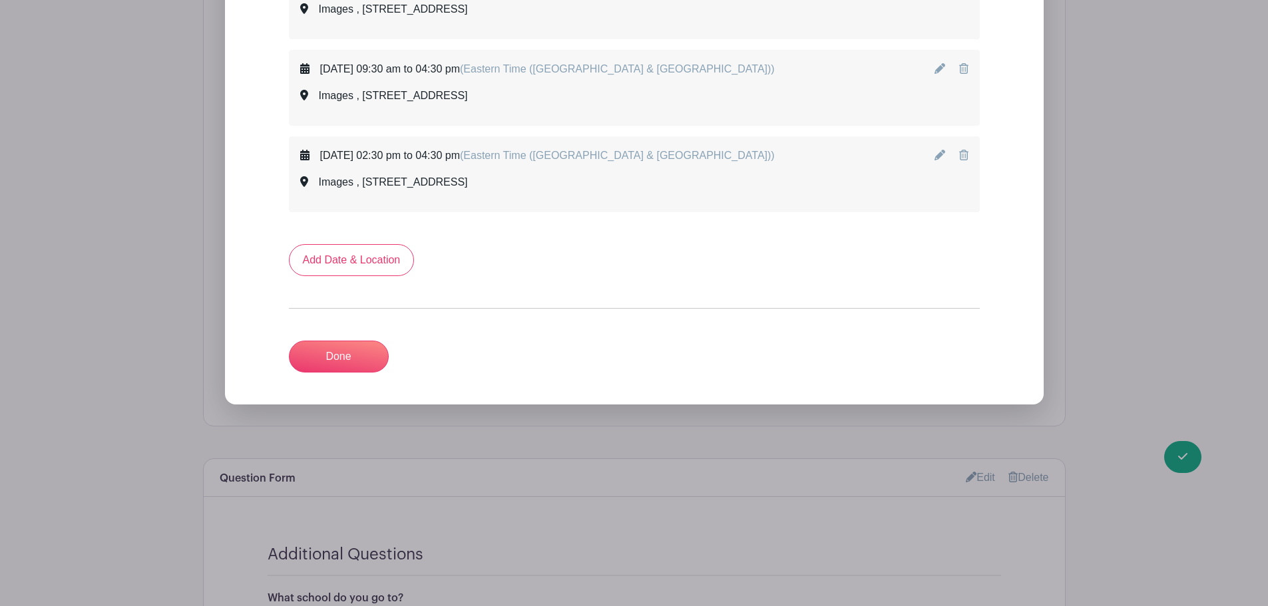
scroll to position [3083, 0]
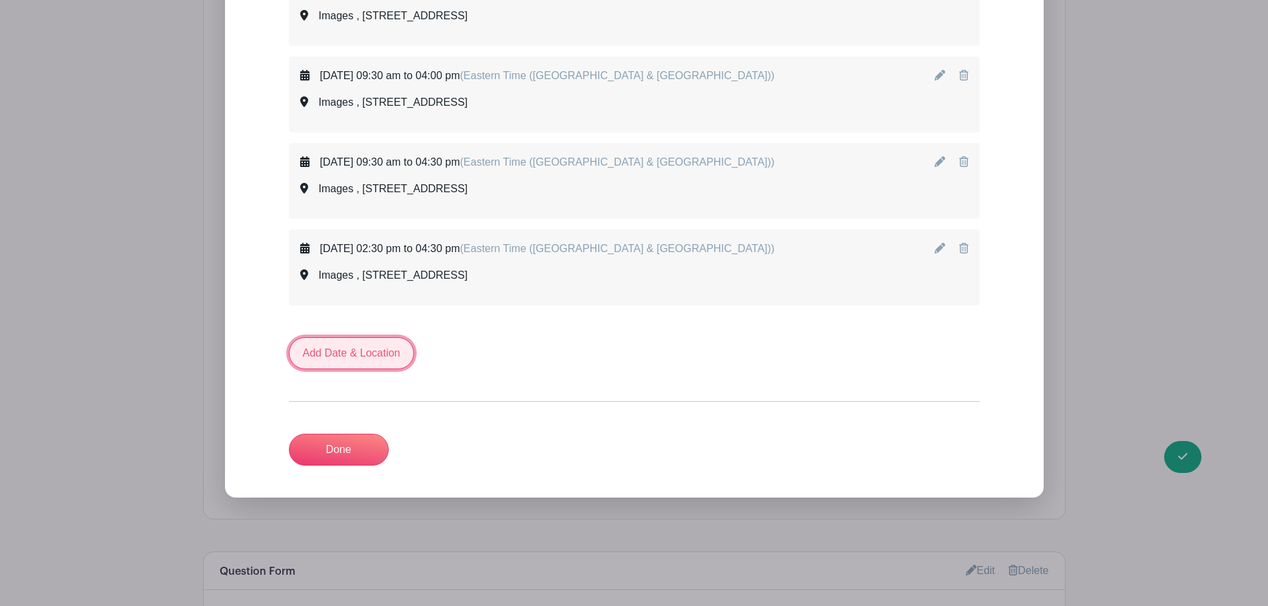
click at [393, 351] on link "Add Date & Location" at bounding box center [352, 353] width 126 height 32
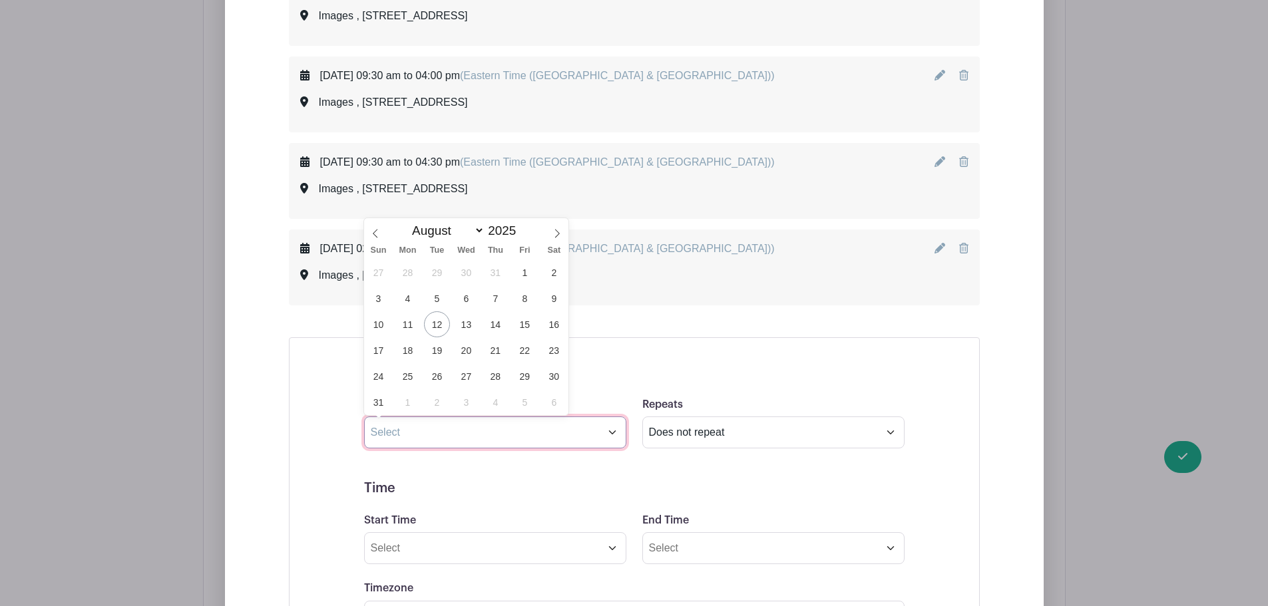
click at [447, 430] on input "text" at bounding box center [495, 433] width 262 height 32
click at [559, 229] on icon at bounding box center [556, 233] width 9 height 9
select select "8"
click at [433, 323] on span "16" at bounding box center [437, 324] width 26 height 26
type input "Sep 16 2025"
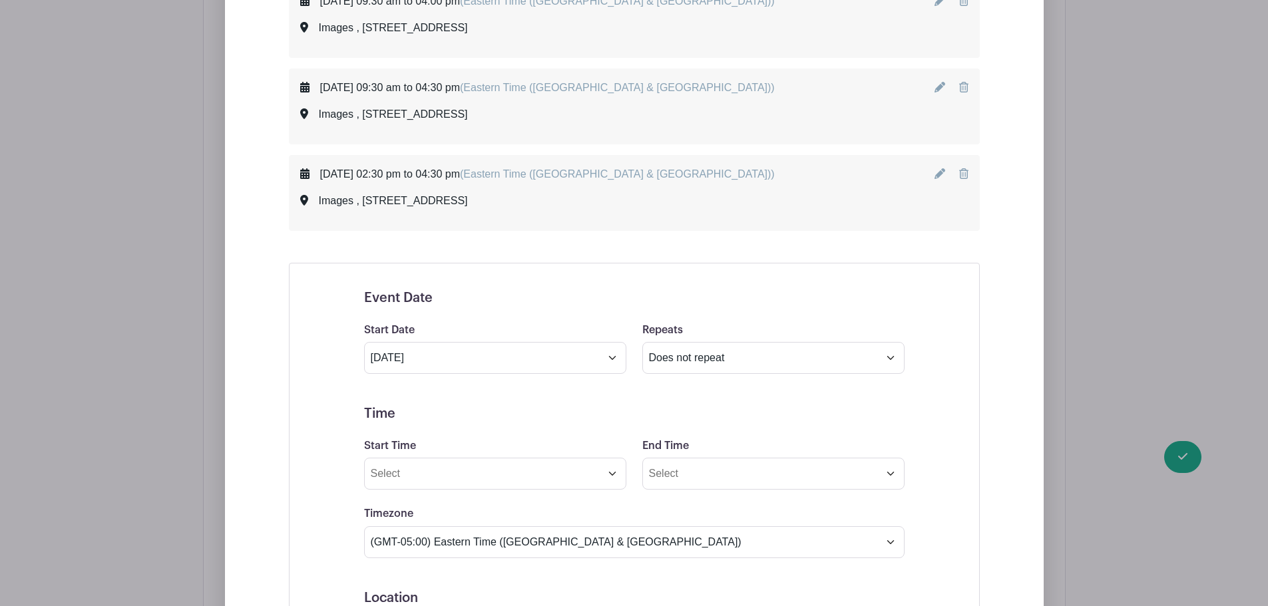
scroll to position [3216, 0]
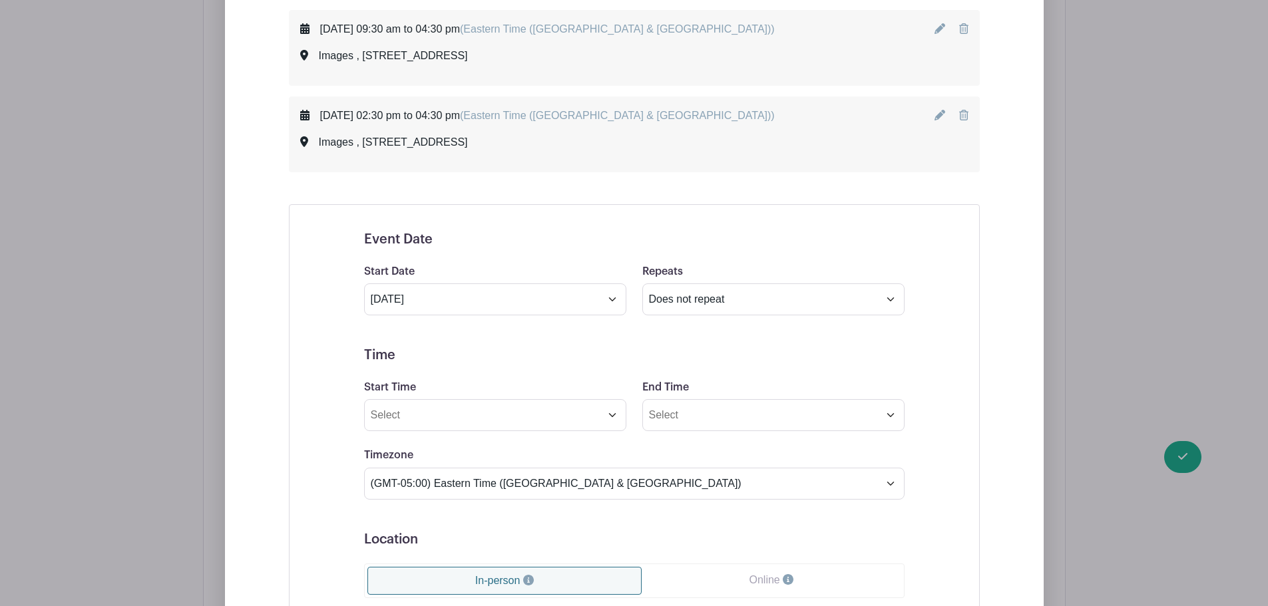
click at [0, 0] on div "31 1 2 3 4 5 6 7 8 9 10 11 12 13 14 15 16 17 18 19 20 21 22 23 24 25 26 27 28 2…" at bounding box center [0, 0] width 0 height 0
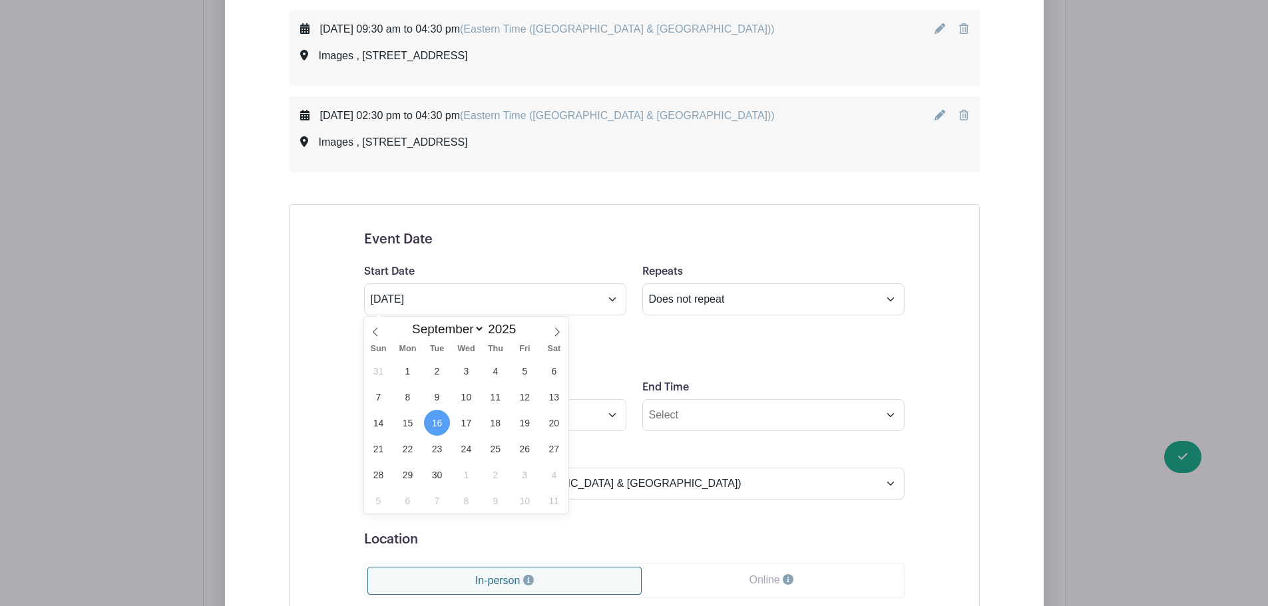
click at [439, 421] on span "16" at bounding box center [437, 423] width 26 height 26
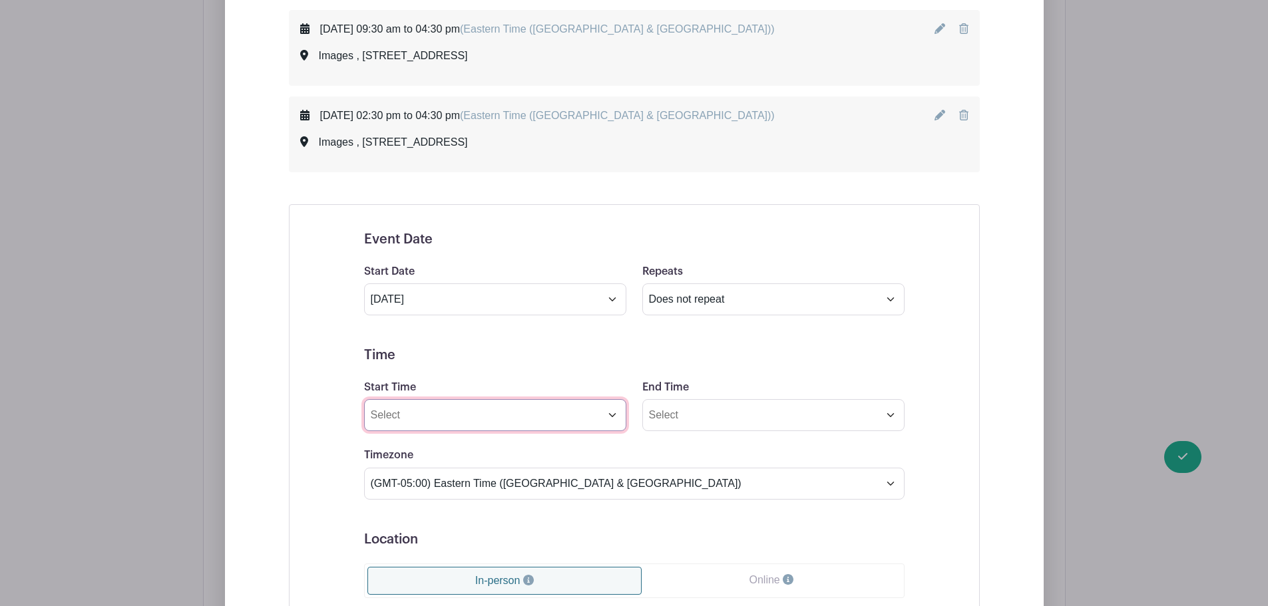
click at [437, 409] on input "Start Time" at bounding box center [495, 415] width 262 height 32
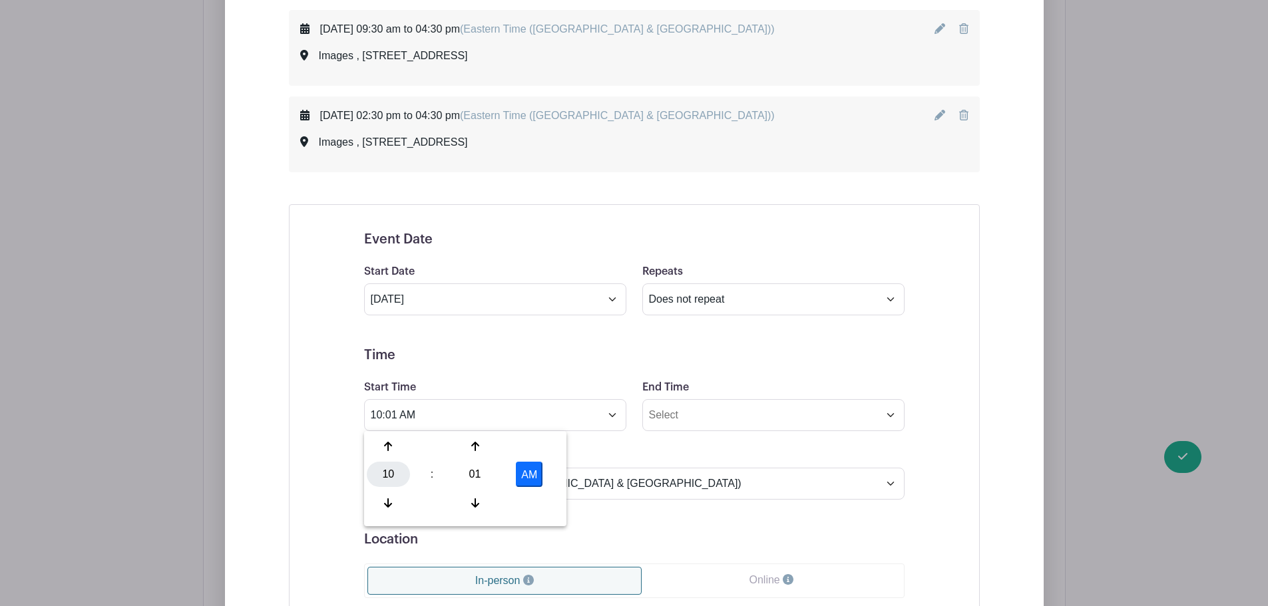
click at [388, 470] on div "10" at bounding box center [388, 474] width 43 height 25
click at [494, 441] on div "02" at bounding box center [487, 446] width 45 height 25
click at [483, 487] on div "01" at bounding box center [474, 474] width 43 height 25
click at [486, 475] on div "30" at bounding box center [487, 474] width 45 height 25
click at [533, 472] on button "AM" at bounding box center [529, 474] width 27 height 25
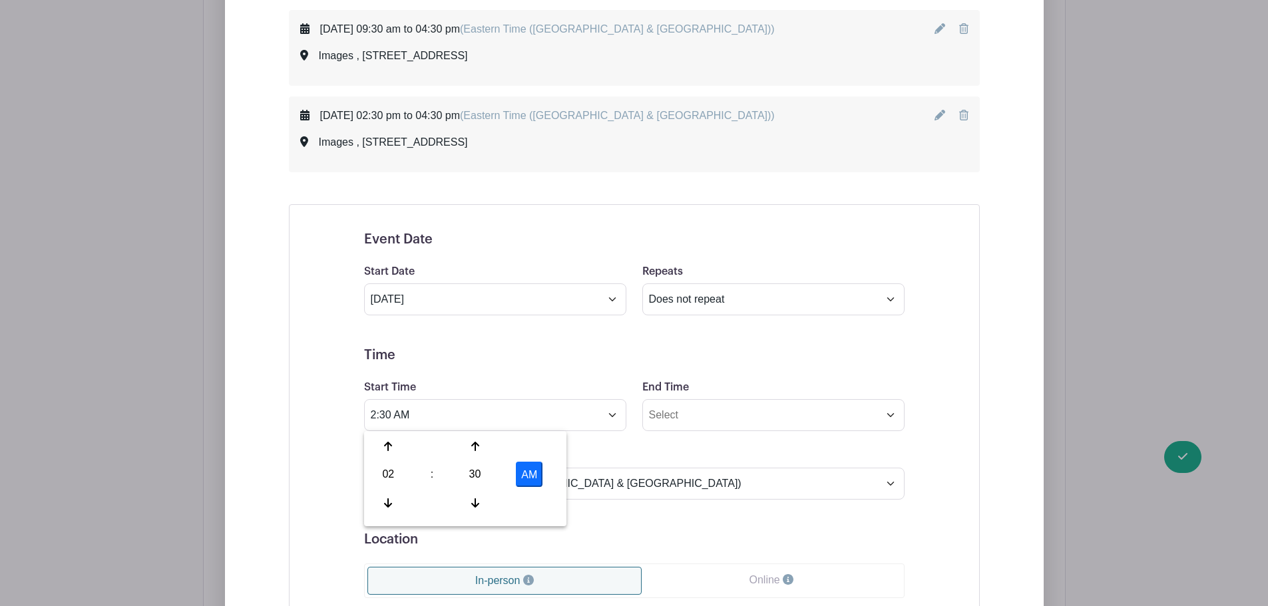
type input "2:30 PM"
click at [685, 415] on input "End Time" at bounding box center [773, 415] width 262 height 32
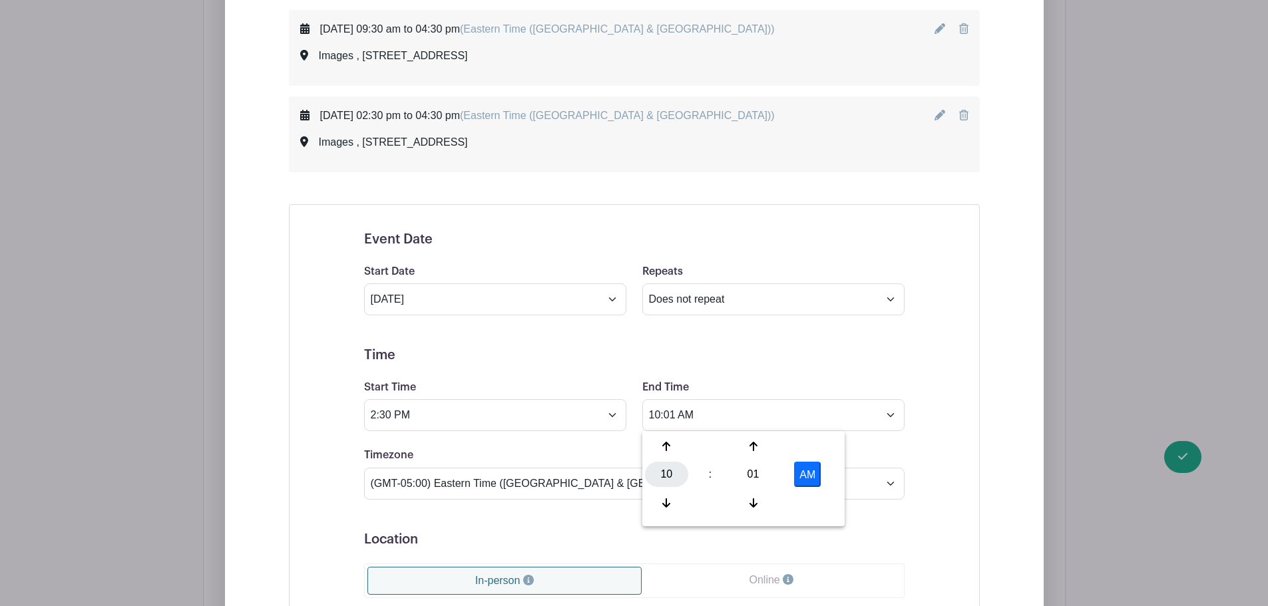
click at [670, 476] on div "10" at bounding box center [666, 474] width 43 height 25
click at [763, 504] on div "10" at bounding box center [765, 502] width 45 height 25
click at [677, 474] on div "10" at bounding box center [666, 474] width 43 height 25
click at [677, 474] on div "04" at bounding box center [667, 474] width 45 height 25
click at [747, 472] on div "01" at bounding box center [752, 474] width 43 height 25
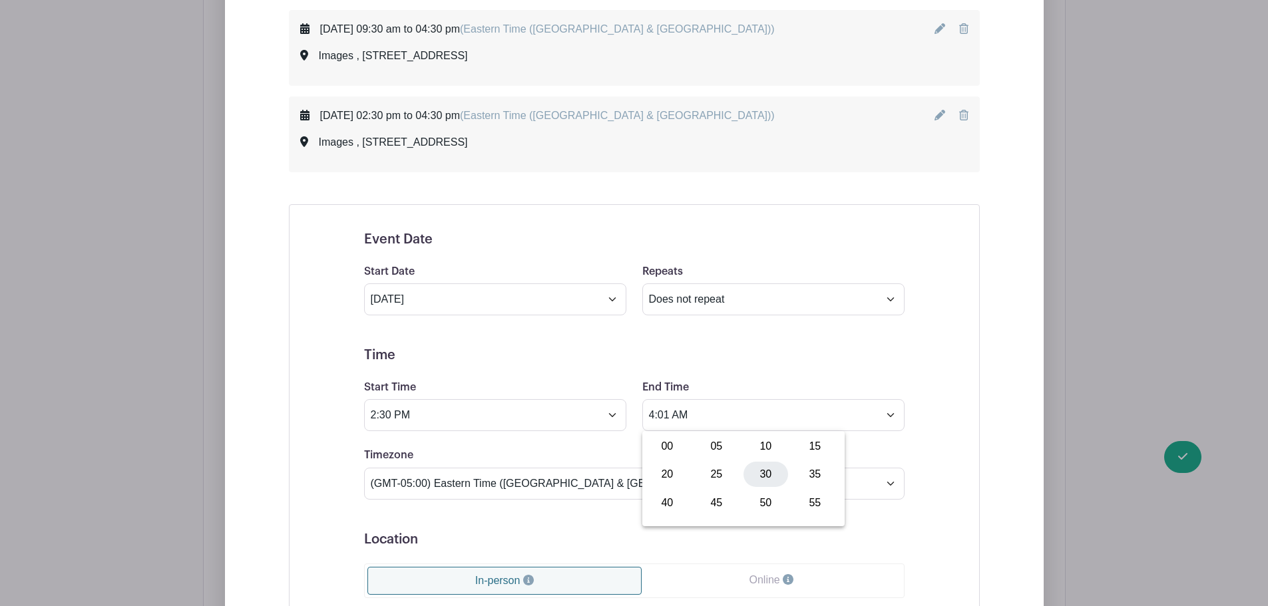
click at [755, 470] on div "30" at bounding box center [765, 474] width 45 height 25
click at [812, 470] on button "AM" at bounding box center [807, 474] width 27 height 25
type input "4:30 PM"
click at [970, 454] on div "Event Date Start Date Sep 16 2025 Repeats Does not repeat Daily Weekly Monthly …" at bounding box center [634, 549] width 691 height 690
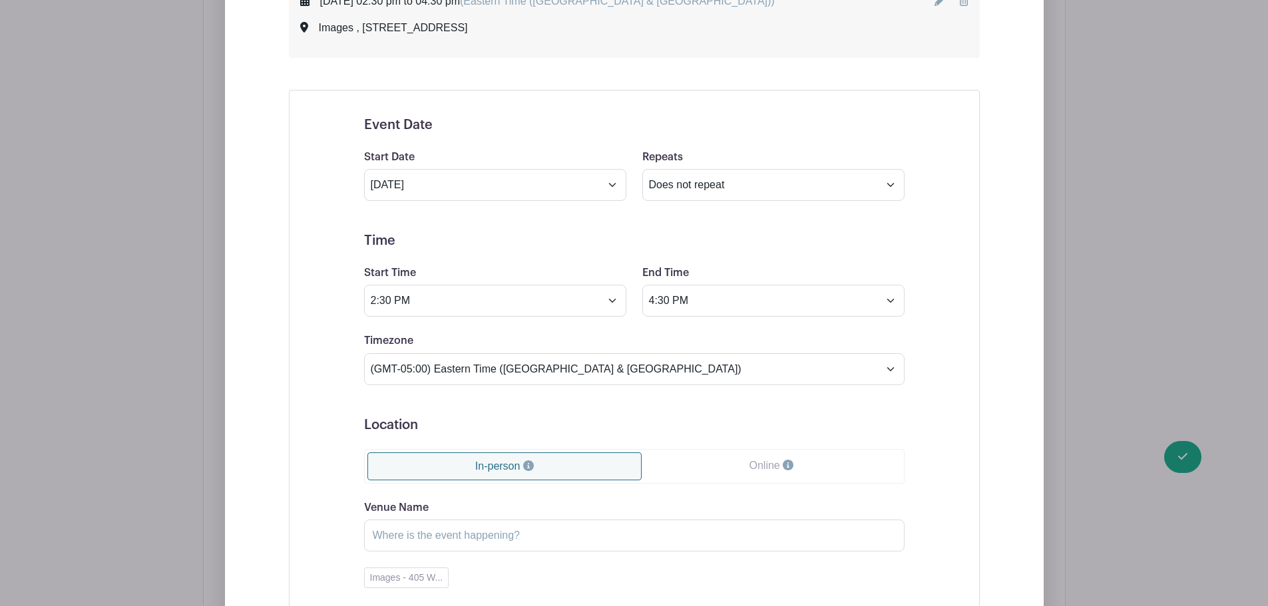
scroll to position [3416, 0]
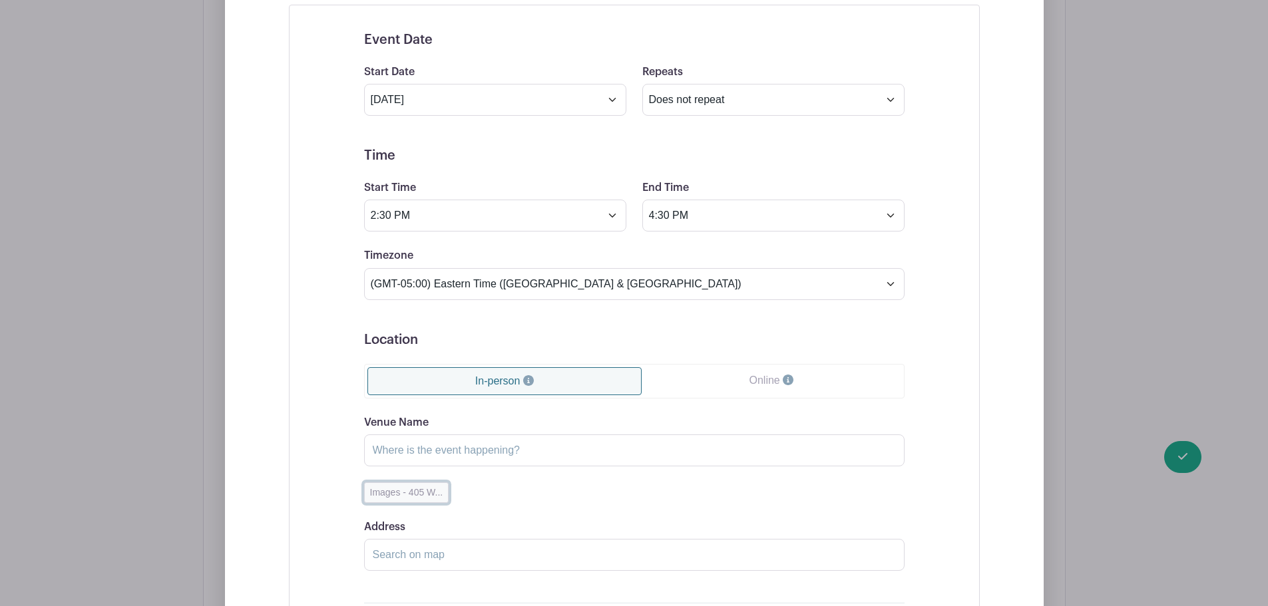
click at [405, 488] on button "Images - 405 W..." at bounding box center [406, 492] width 85 height 21
type input "Images"
type input "405 West Poinsett Street, Greer, SC, USA"
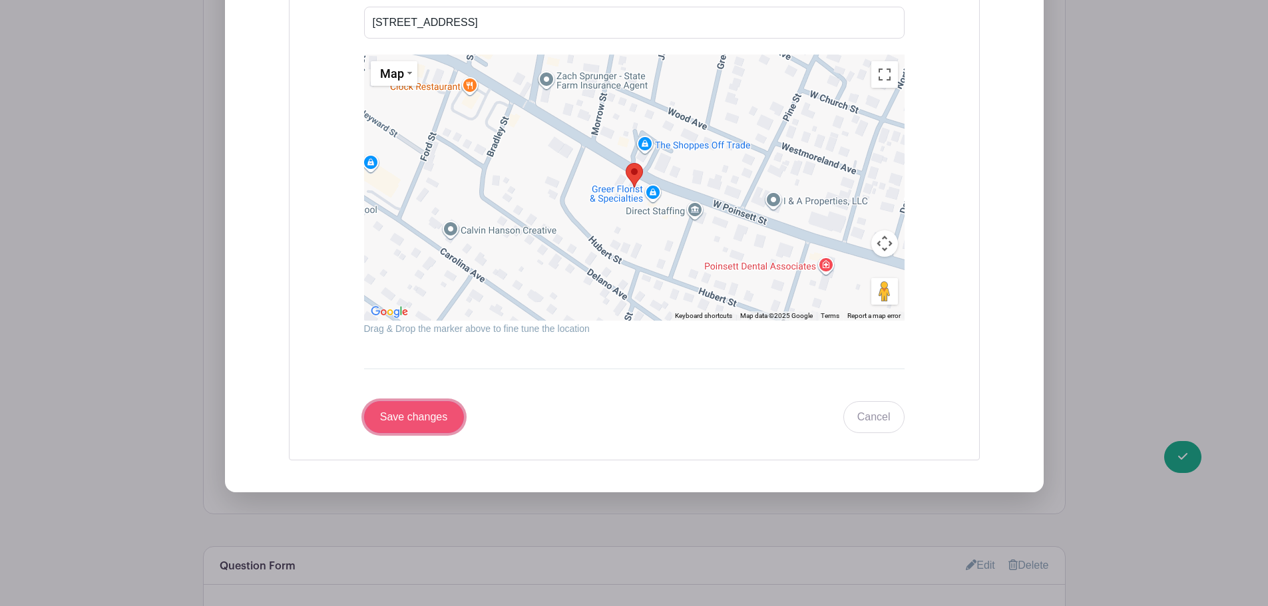
click at [434, 410] on input "Save changes" at bounding box center [414, 417] width 100 height 32
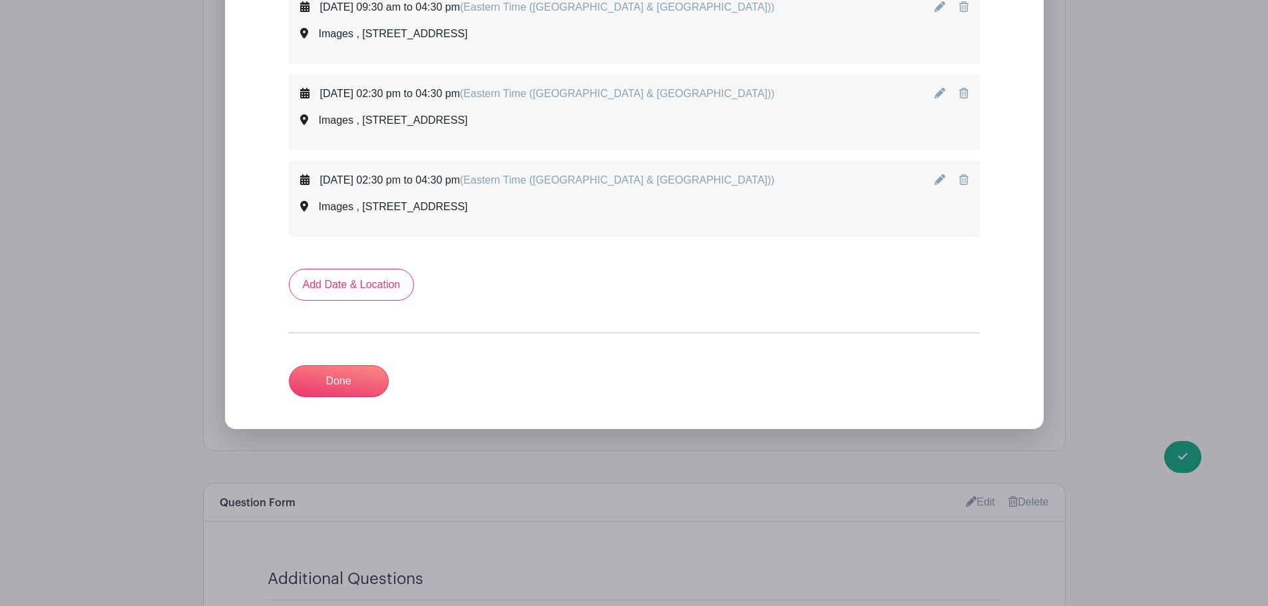
scroll to position [3236, 0]
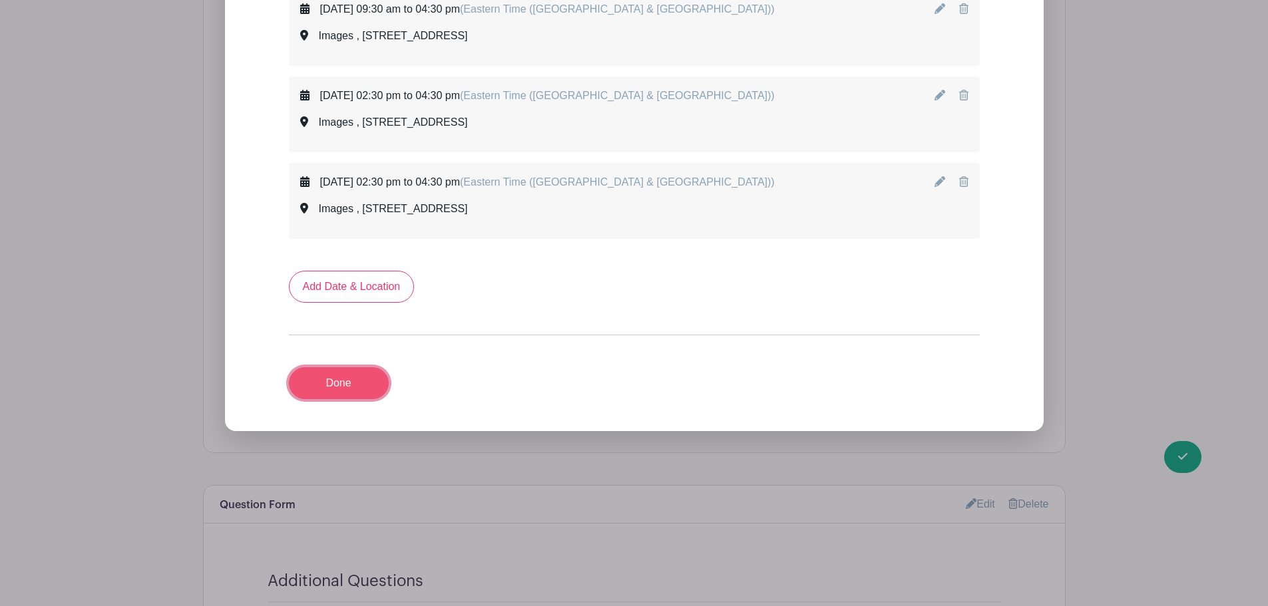
click at [349, 383] on link "Done" at bounding box center [339, 383] width 100 height 32
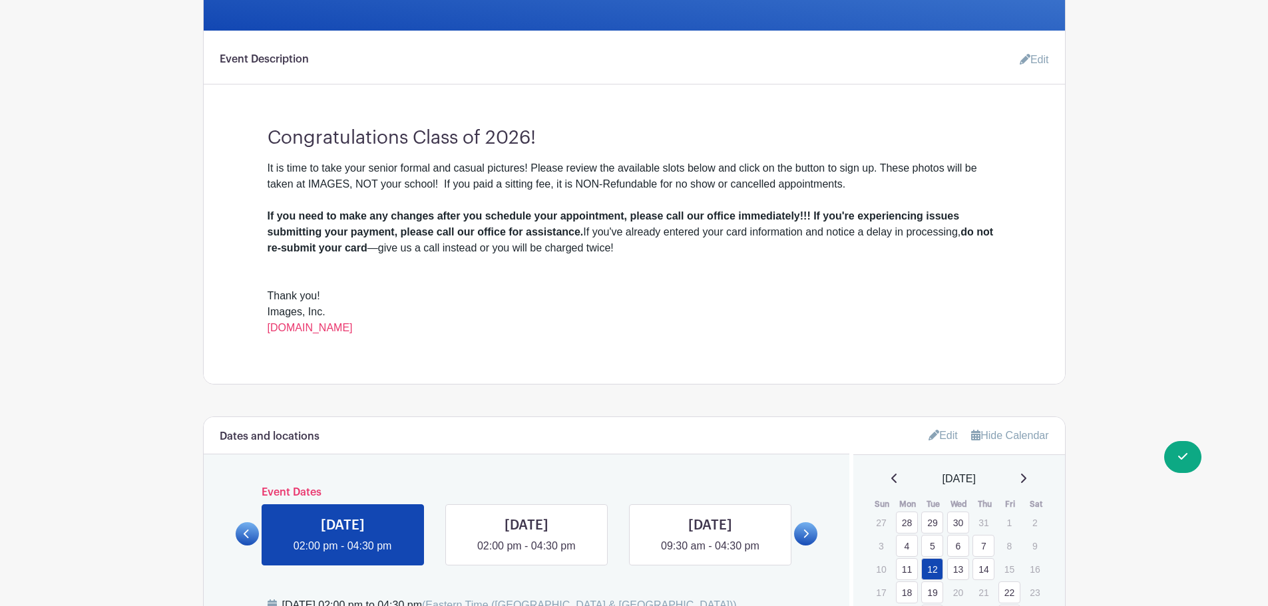
scroll to position [490, 0]
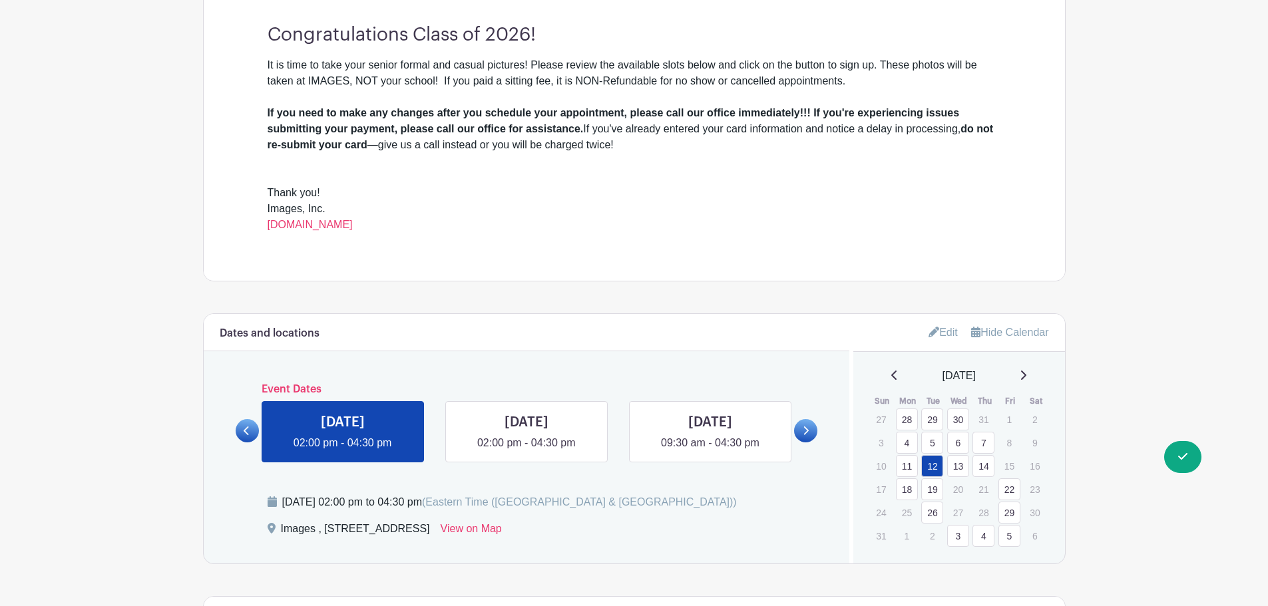
click at [1023, 369] on div "August 2025" at bounding box center [959, 376] width 180 height 16
click at [1031, 370] on div "August 2025" at bounding box center [959, 376] width 180 height 16
click at [1025, 374] on icon at bounding box center [1022, 375] width 7 height 11
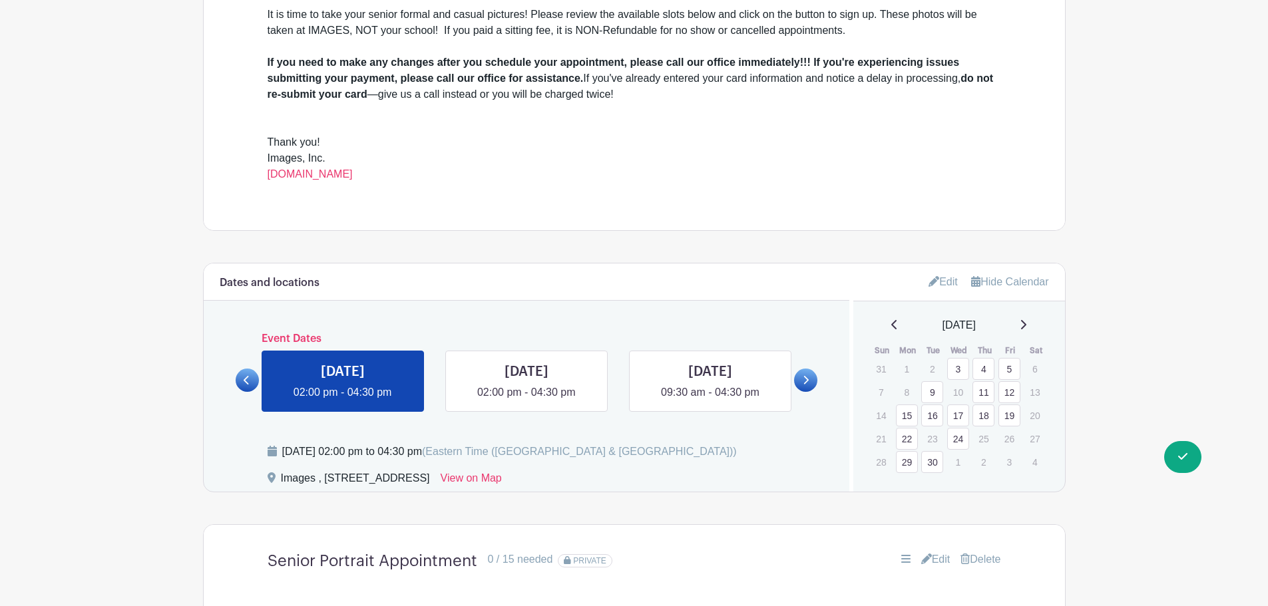
scroll to position [623, 0]
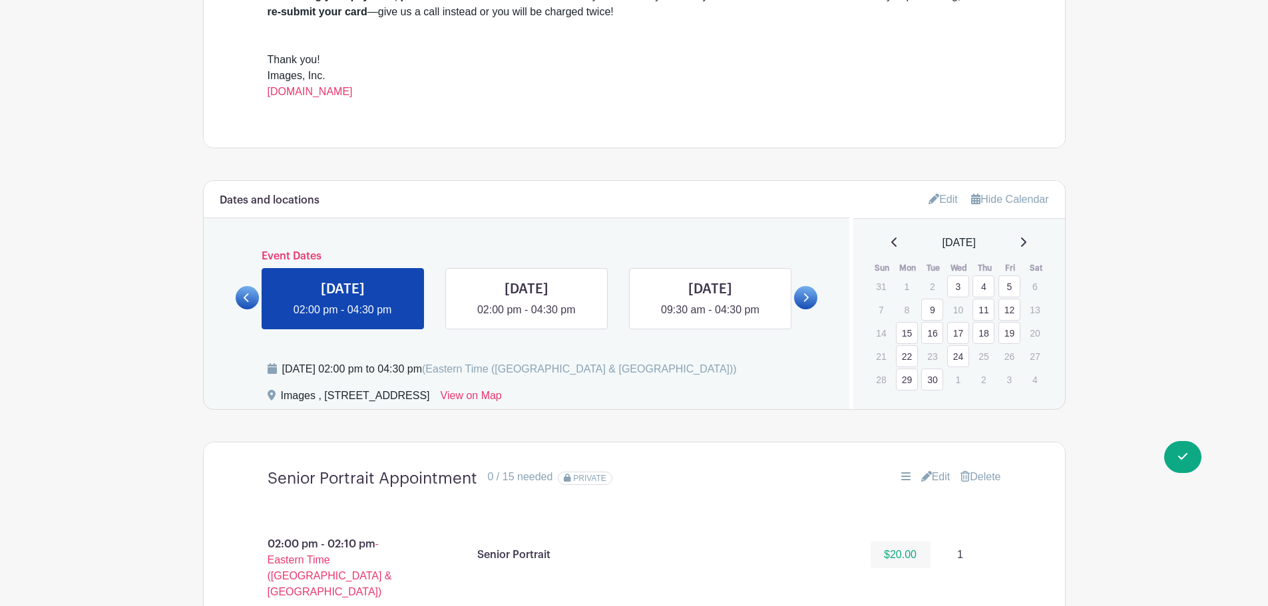
click at [906, 332] on link "15" at bounding box center [907, 333] width 22 height 22
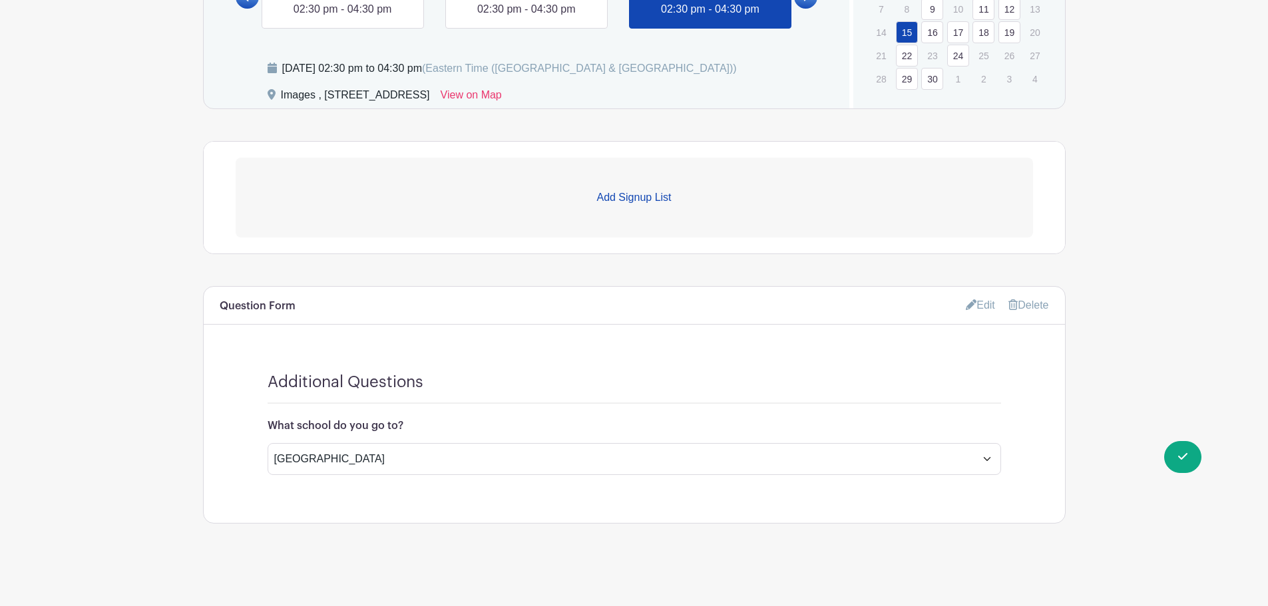
scroll to position [924, 0]
click at [640, 195] on p "Add Signup List" at bounding box center [634, 197] width 797 height 16
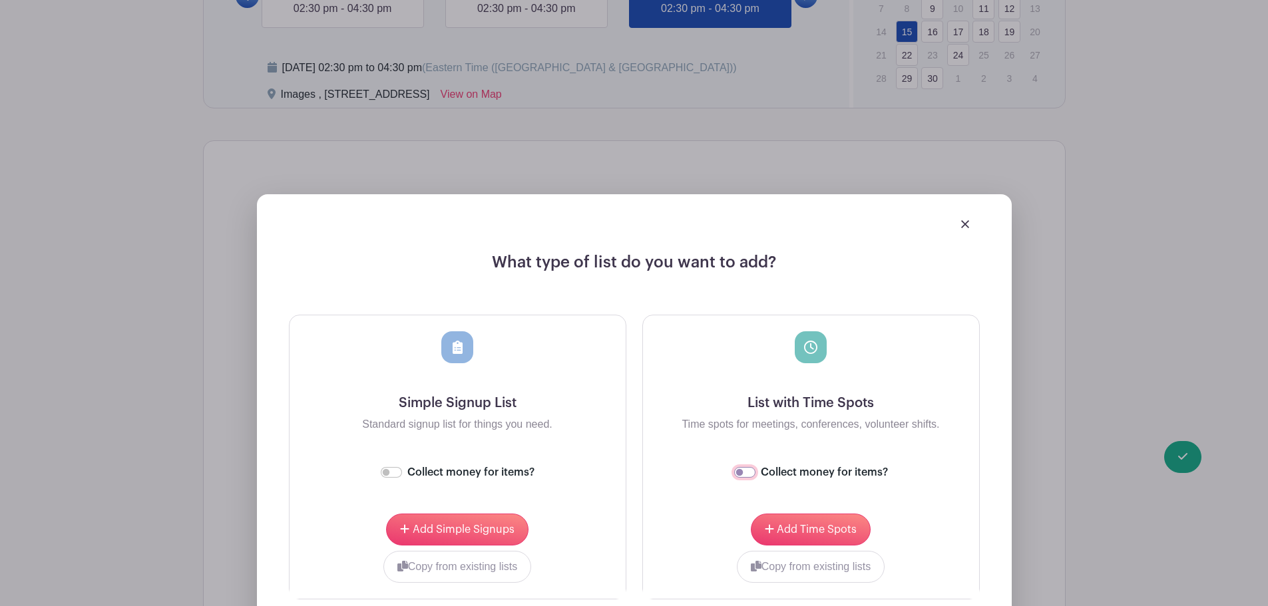
click at [746, 471] on input "Collect money for items?" at bounding box center [744, 472] width 21 height 11
checkbox input "true"
click at [798, 532] on span "Add Time Spots" at bounding box center [817, 529] width 80 height 11
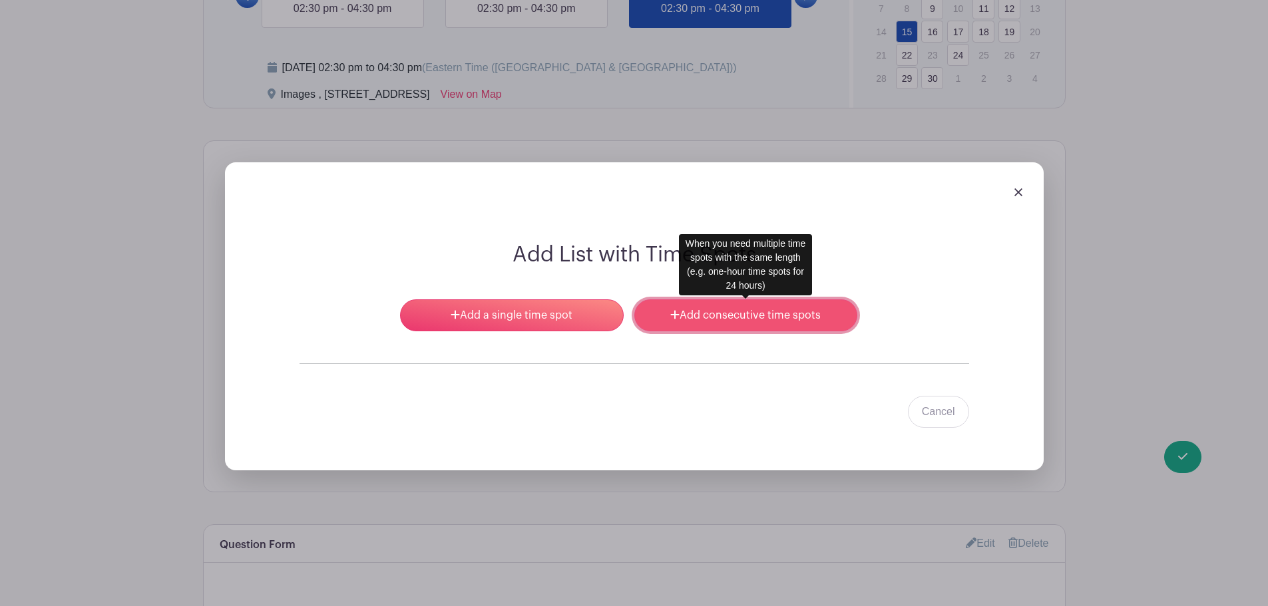
click at [716, 318] on link "Add consecutive time spots" at bounding box center [745, 315] width 223 height 32
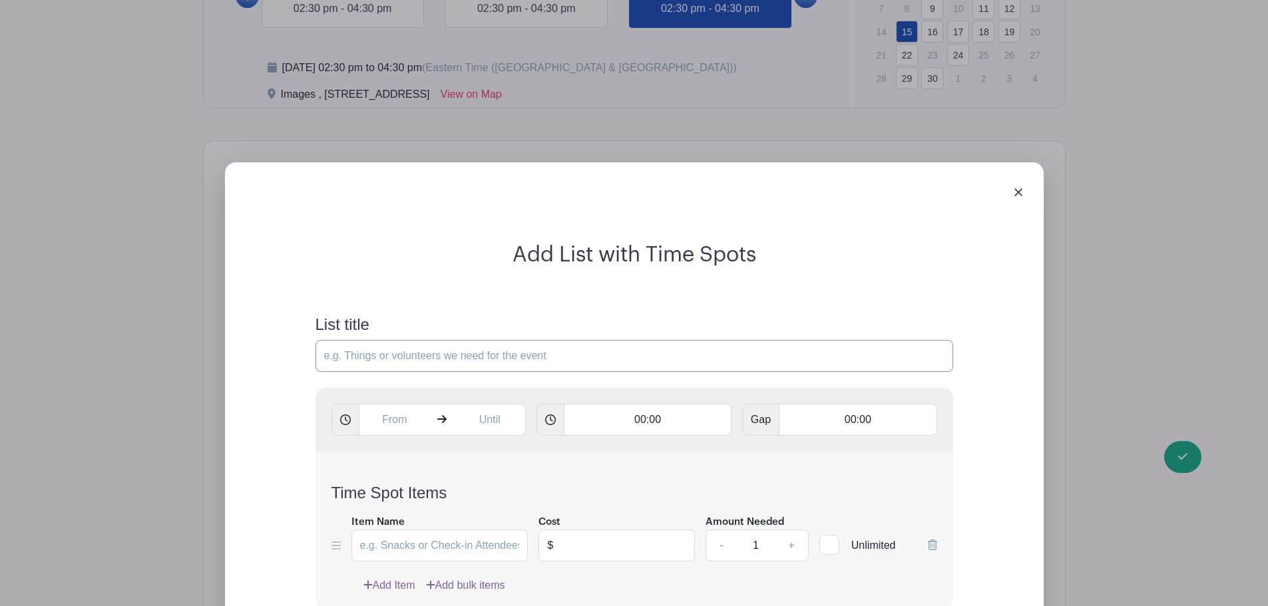
click at [476, 356] on input "List title" at bounding box center [634, 356] width 638 height 32
type input "Senior Portrait Appointment"
click at [393, 419] on input "text" at bounding box center [395, 420] width 72 height 32
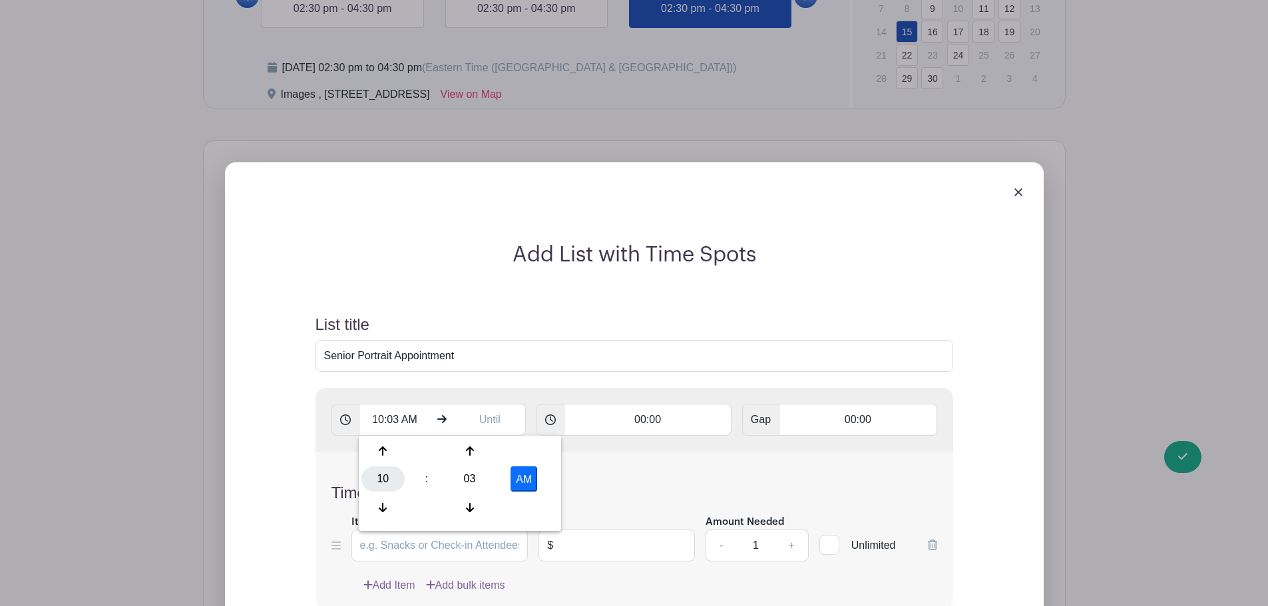
click at [374, 480] on div "10" at bounding box center [382, 478] width 43 height 25
click at [484, 447] on div "02" at bounding box center [482, 451] width 45 height 25
click at [478, 478] on div "03" at bounding box center [469, 478] width 43 height 25
click at [478, 476] on div "30" at bounding box center [482, 478] width 45 height 25
click at [513, 476] on button "AM" at bounding box center [523, 478] width 27 height 25
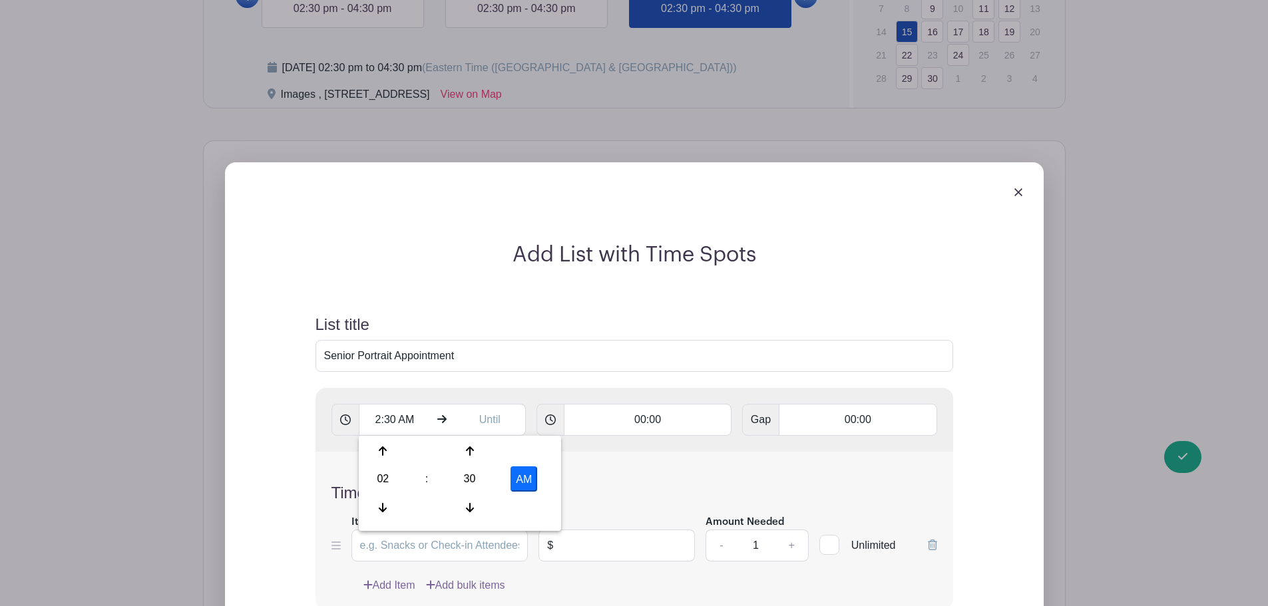
type input "2:30 PM"
click at [496, 415] on input "text" at bounding box center [490, 420] width 72 height 32
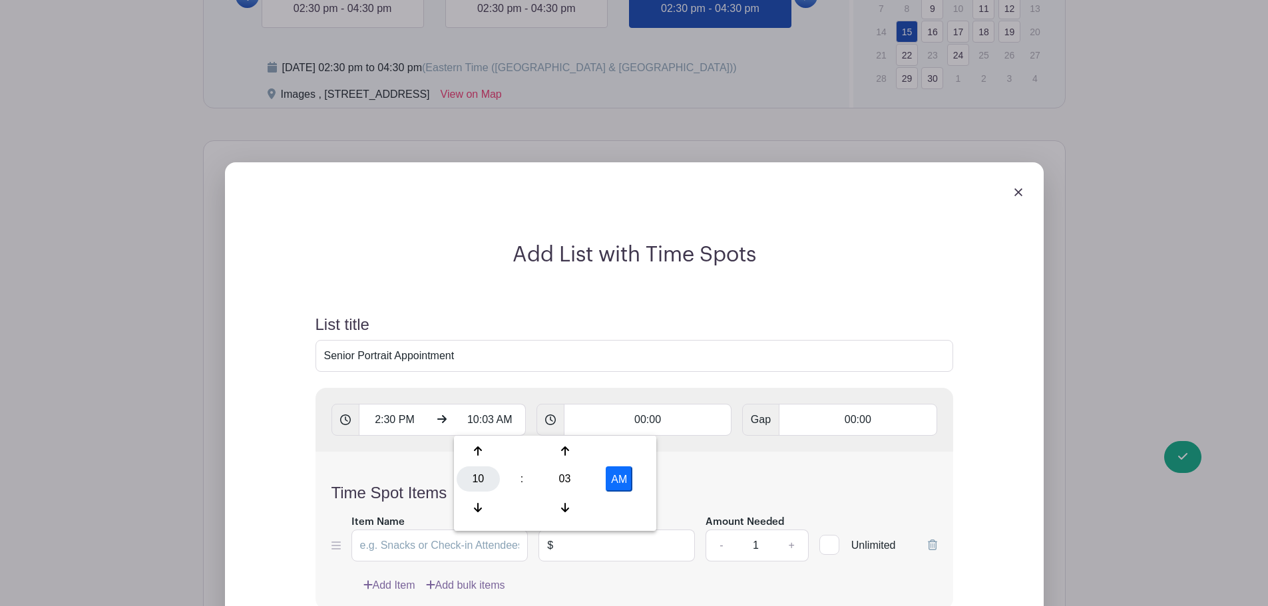
click at [487, 488] on div "10" at bounding box center [478, 478] width 43 height 25
click at [470, 472] on div "04" at bounding box center [479, 478] width 45 height 25
click at [568, 484] on div "03" at bounding box center [564, 478] width 43 height 25
click at [568, 480] on div "30" at bounding box center [577, 478] width 45 height 25
click at [614, 477] on button "AM" at bounding box center [619, 478] width 27 height 25
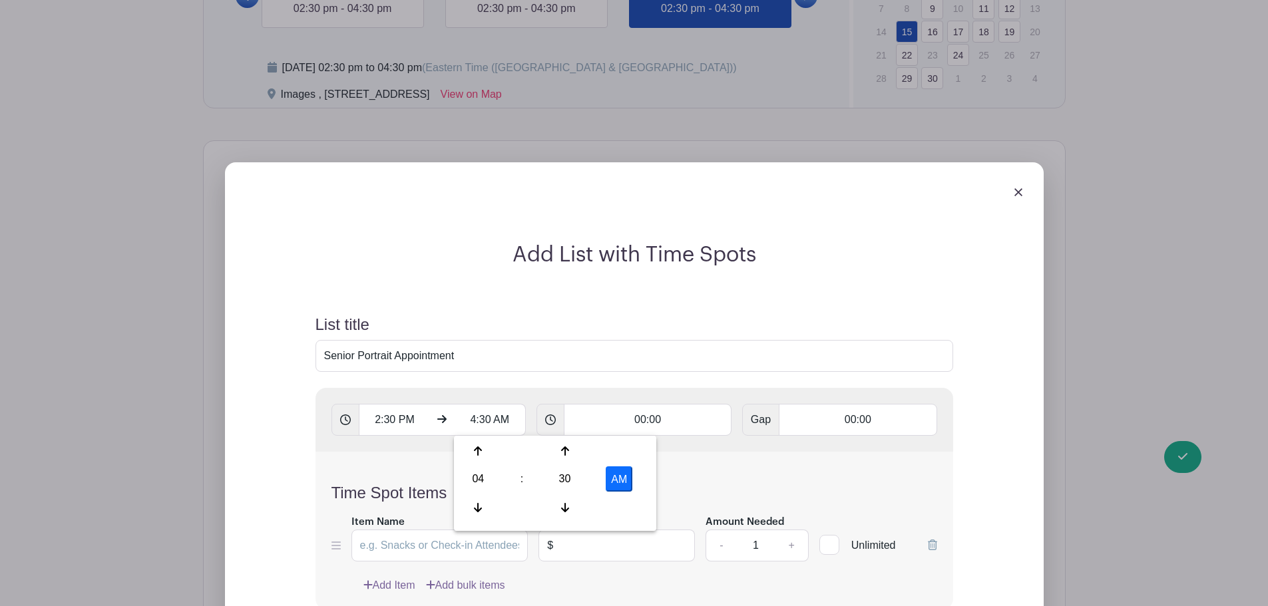
type input "4:30 PM"
click at [652, 413] on input "00:00" at bounding box center [648, 420] width 168 height 32
type input "00:10"
type input "Add 12 timespots"
click at [841, 269] on div "Add List with Time Spots List title Senior Portrait Appointment 2:30 PM 4:30 PM…" at bounding box center [634, 482] width 733 height 480
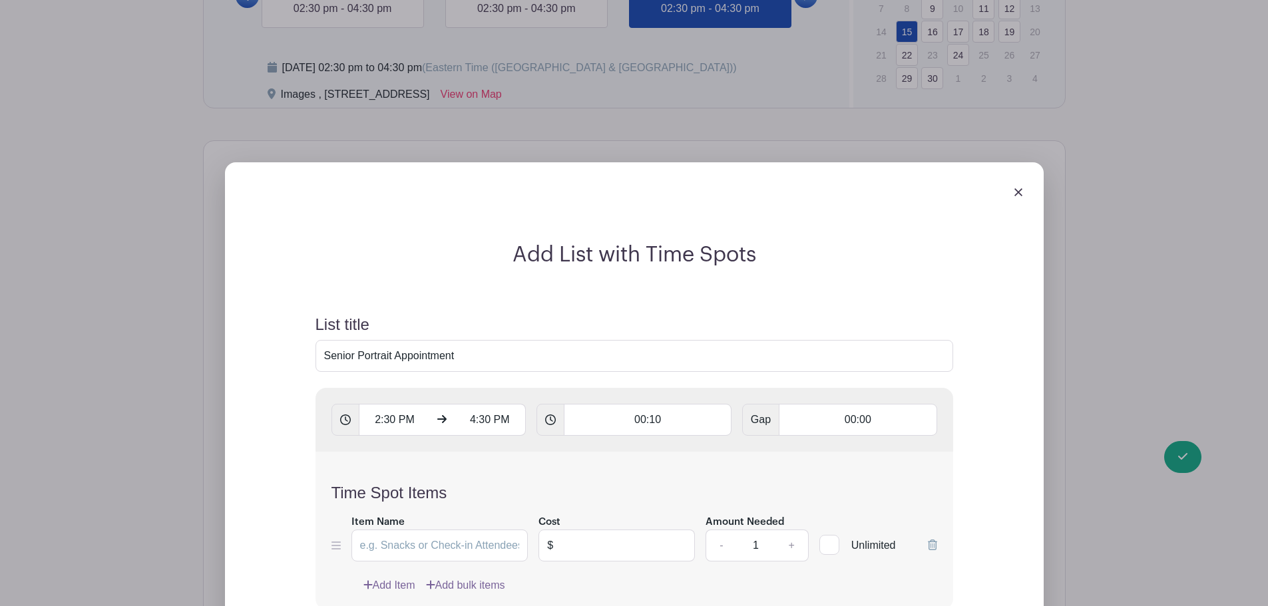
scroll to position [1297, 0]
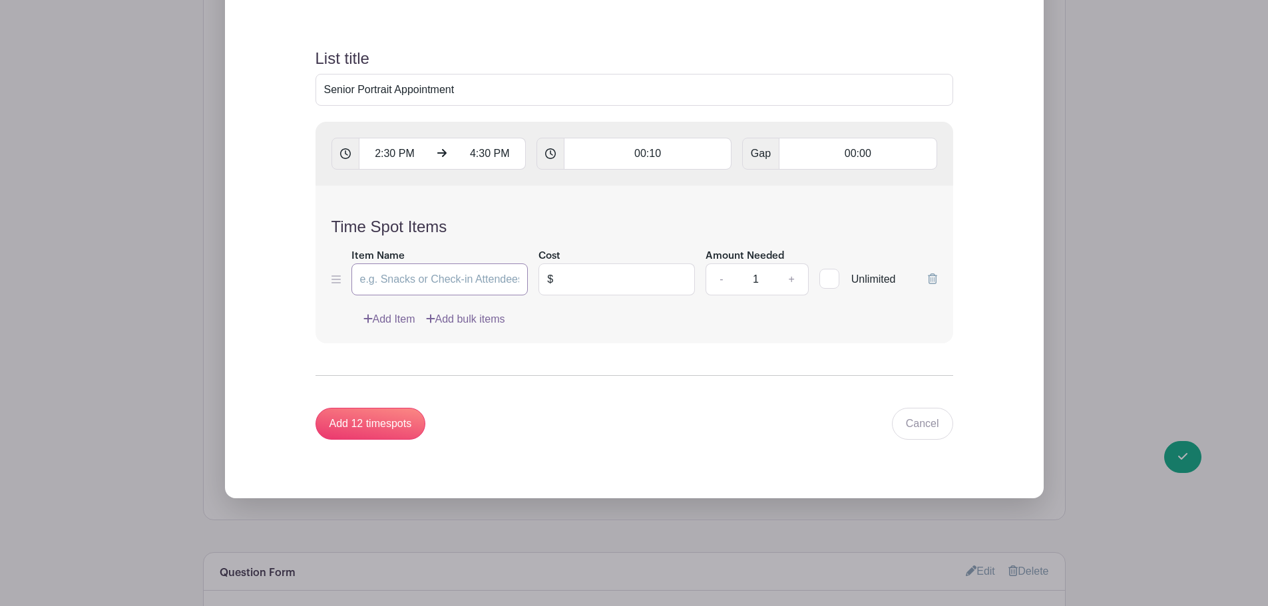
click at [474, 281] on input "Item Name" at bounding box center [439, 280] width 177 height 32
type input "Senior Portrait"
type input "20.00"
click at [397, 423] on input "Add 12 timespots" at bounding box center [370, 424] width 110 height 32
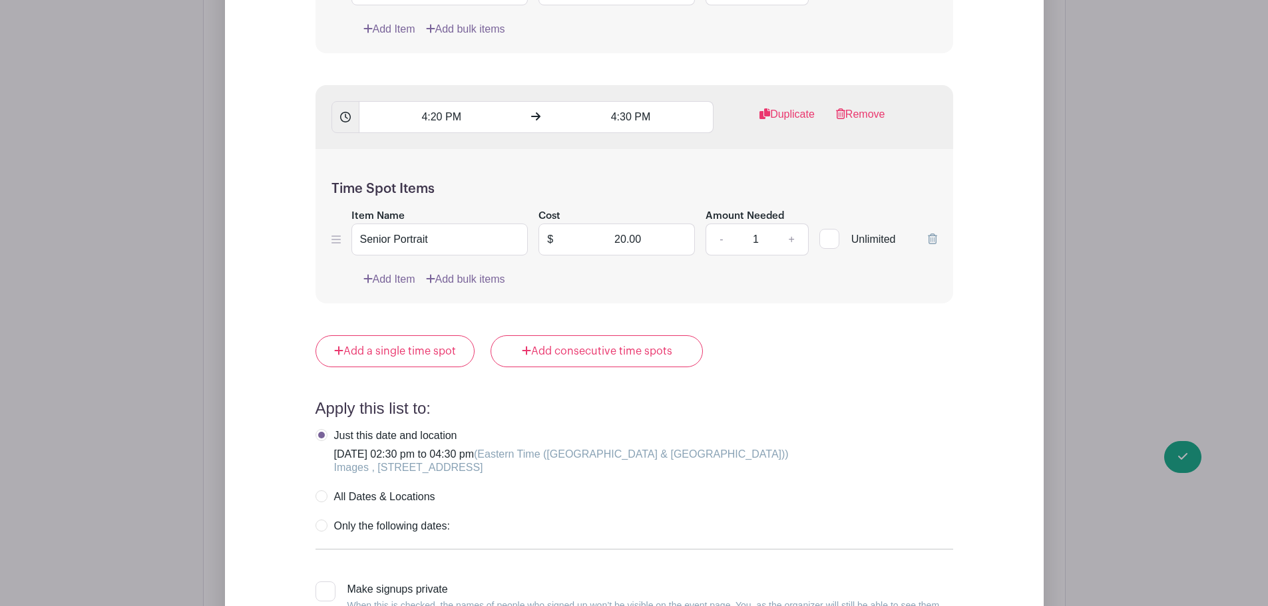
scroll to position [4225, 0]
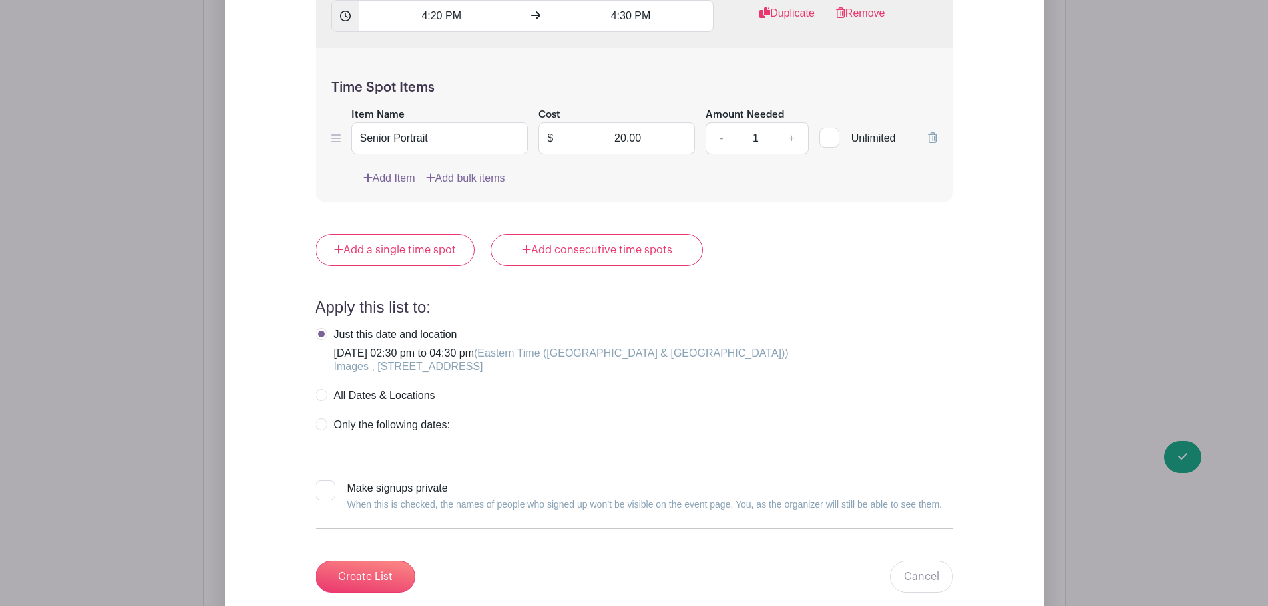
click at [427, 487] on div "Make signups private When this is checked, the names of people who signed up wo…" at bounding box center [644, 496] width 594 height 32
click at [324, 487] on input "Make signups private When this is checked, the names of people who signed up wo…" at bounding box center [319, 484] width 9 height 9
checkbox input "true"
drag, startPoint x: 410, startPoint y: 395, endPoint x: 501, endPoint y: 391, distance: 91.3
click at [501, 391] on div "All Dates & Locations" at bounding box center [634, 395] width 638 height 13
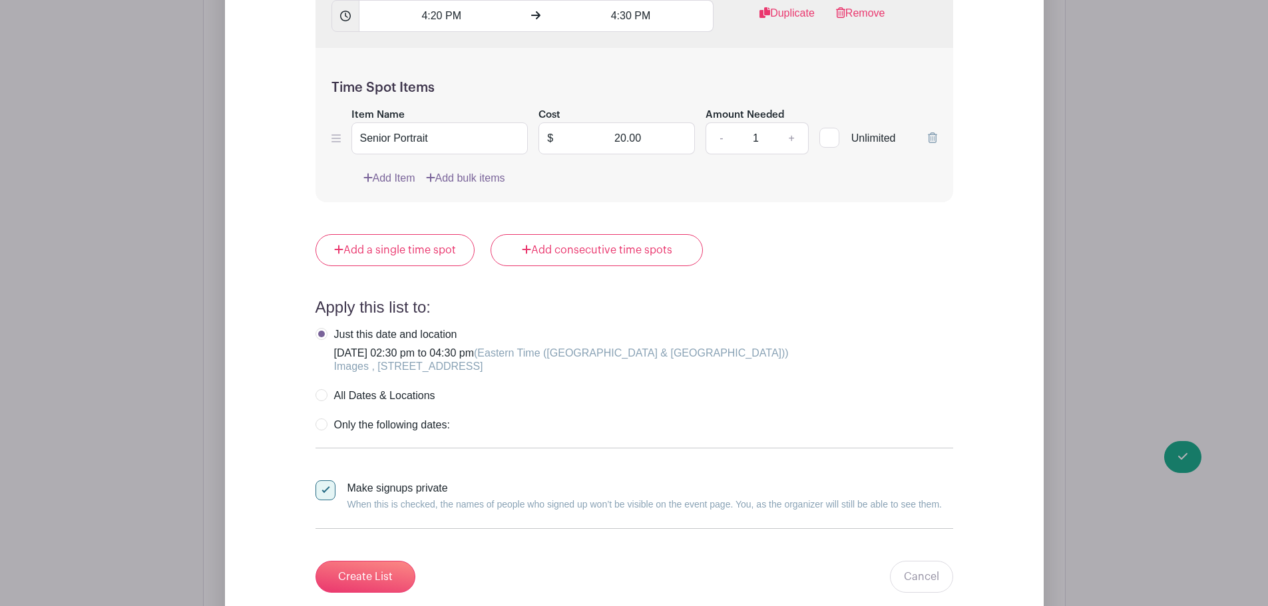
click at [412, 425] on label "Only the following dates:" at bounding box center [382, 425] width 134 height 13
radio input "true"
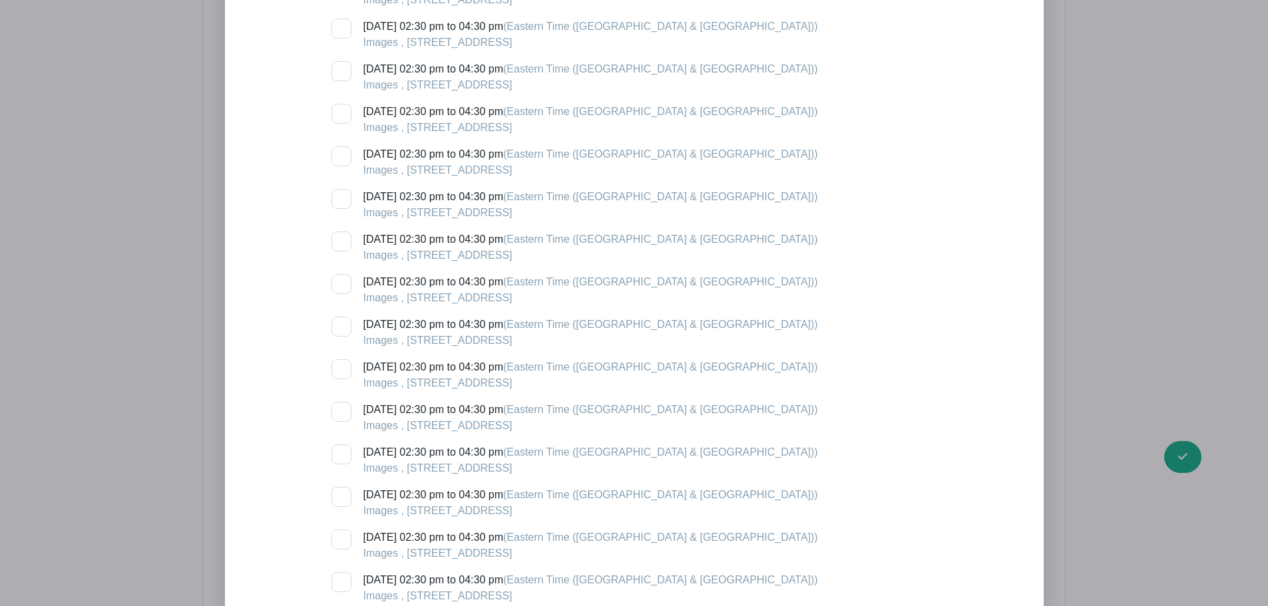
scroll to position [6221, 0]
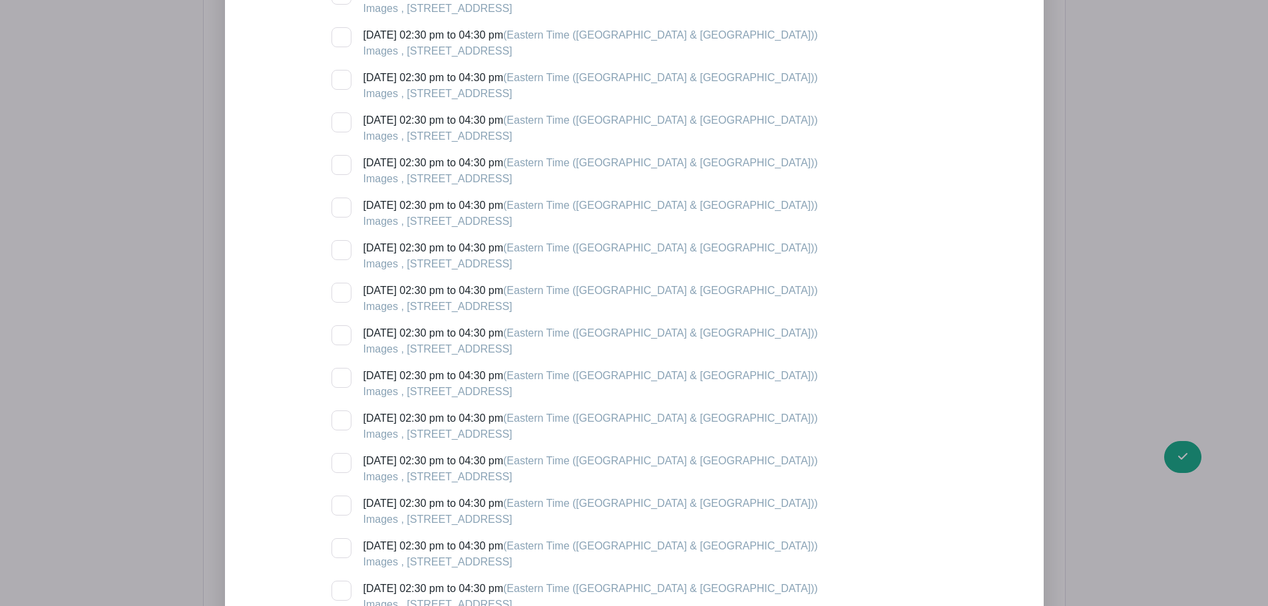
click at [341, 287] on div at bounding box center [341, 293] width 20 height 20
click at [340, 287] on input "Monday, September 15, 2025 at 02:30 pm to 04:30 pm (Eastern Time (US & Canada))…" at bounding box center [335, 287] width 9 height 9
checkbox input "true"
click at [341, 335] on div at bounding box center [341, 335] width 20 height 20
click at [340, 334] on input "Tuesday, September 16, 2025 at 02:30 pm to 04:30 pm (Eastern Time (US & Canada)…" at bounding box center [335, 329] width 9 height 9
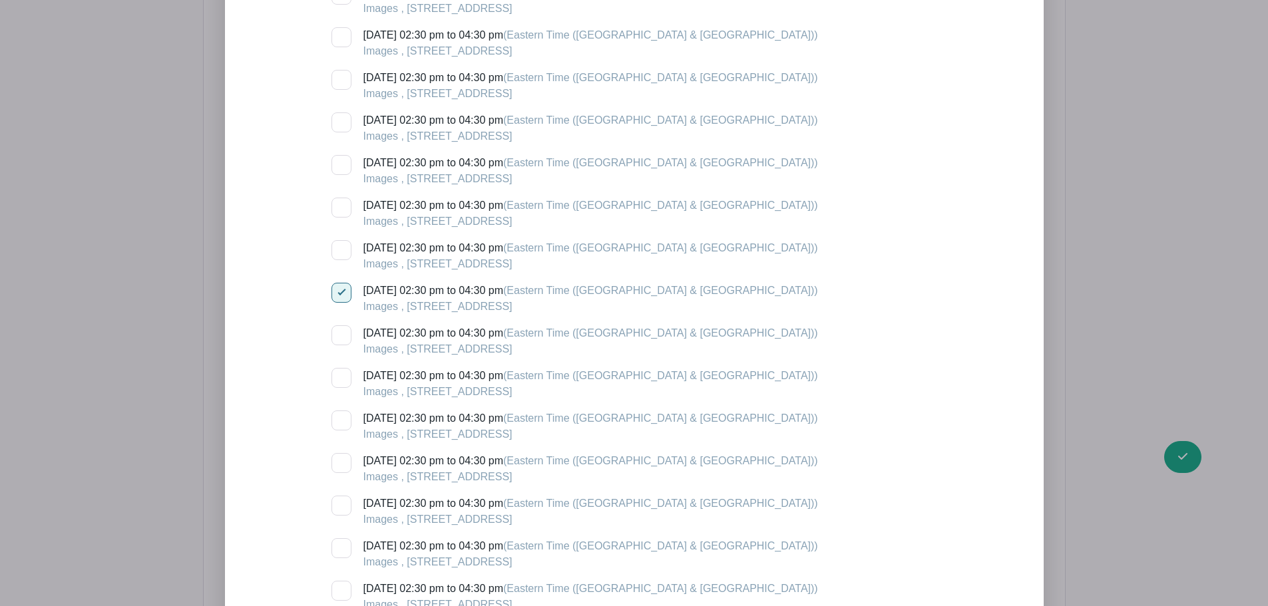
checkbox input "true"
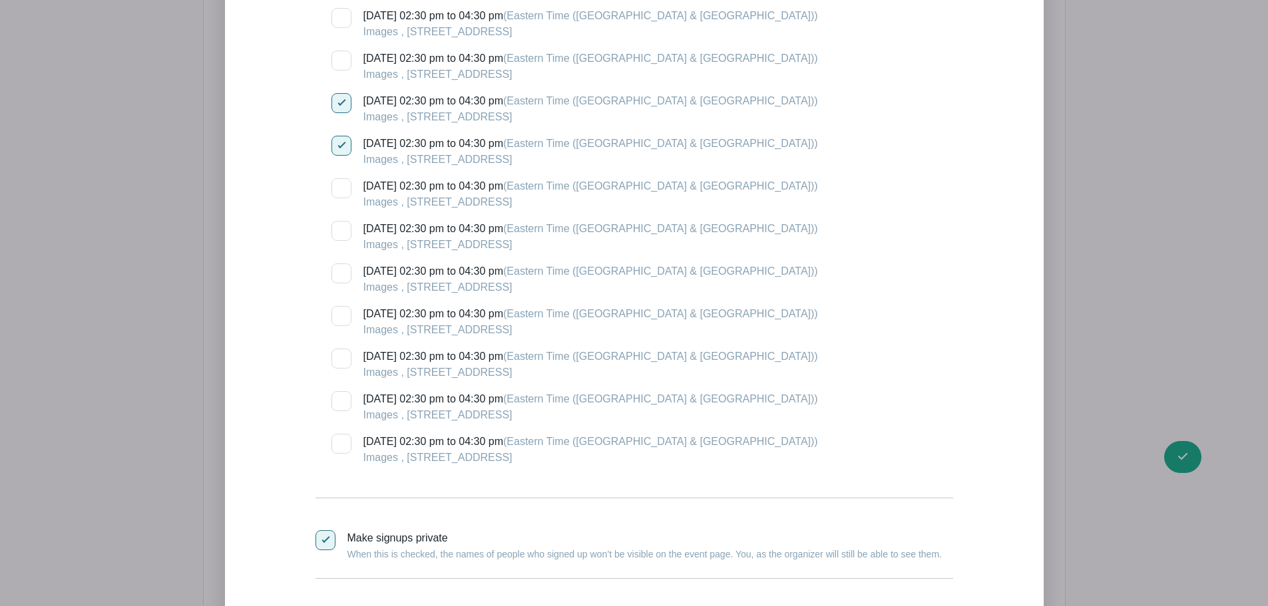
scroll to position [6881, 0]
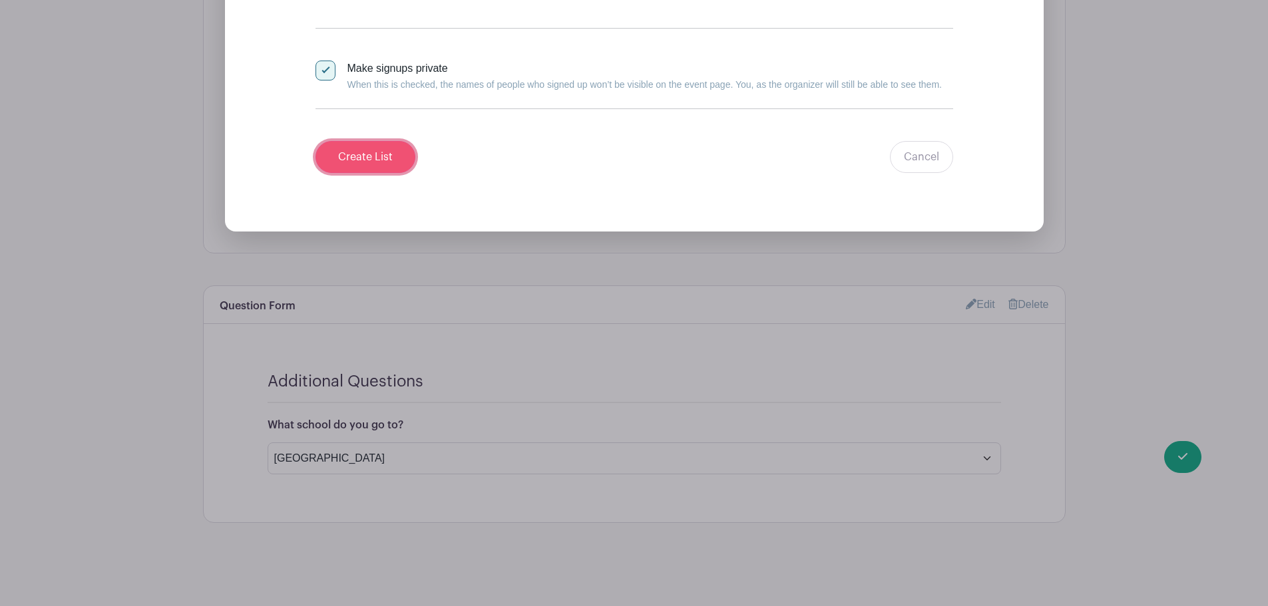
click at [355, 158] on input "Create List" at bounding box center [365, 157] width 100 height 32
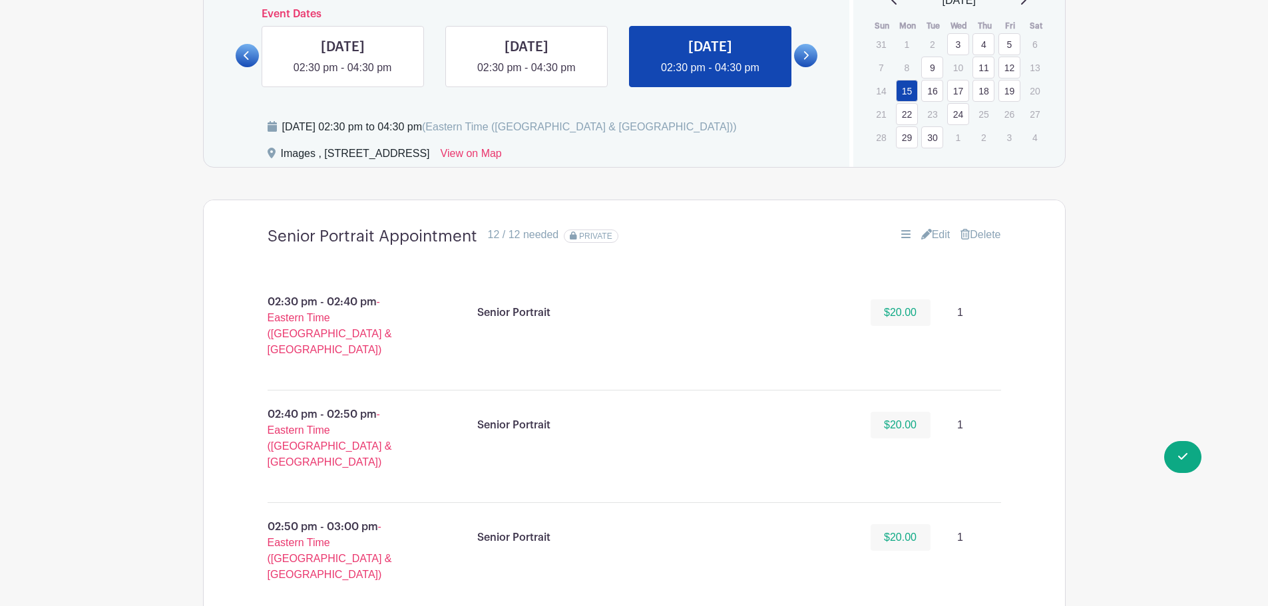
scroll to position [665, 0]
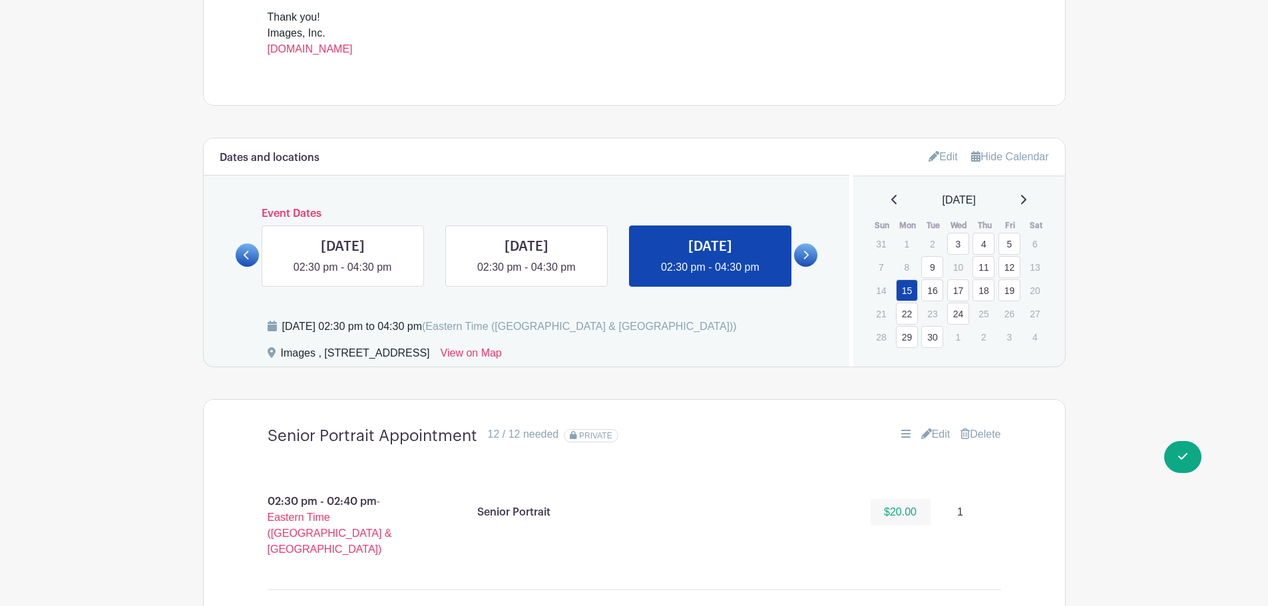
click at [801, 255] on link at bounding box center [805, 255] width 23 height 23
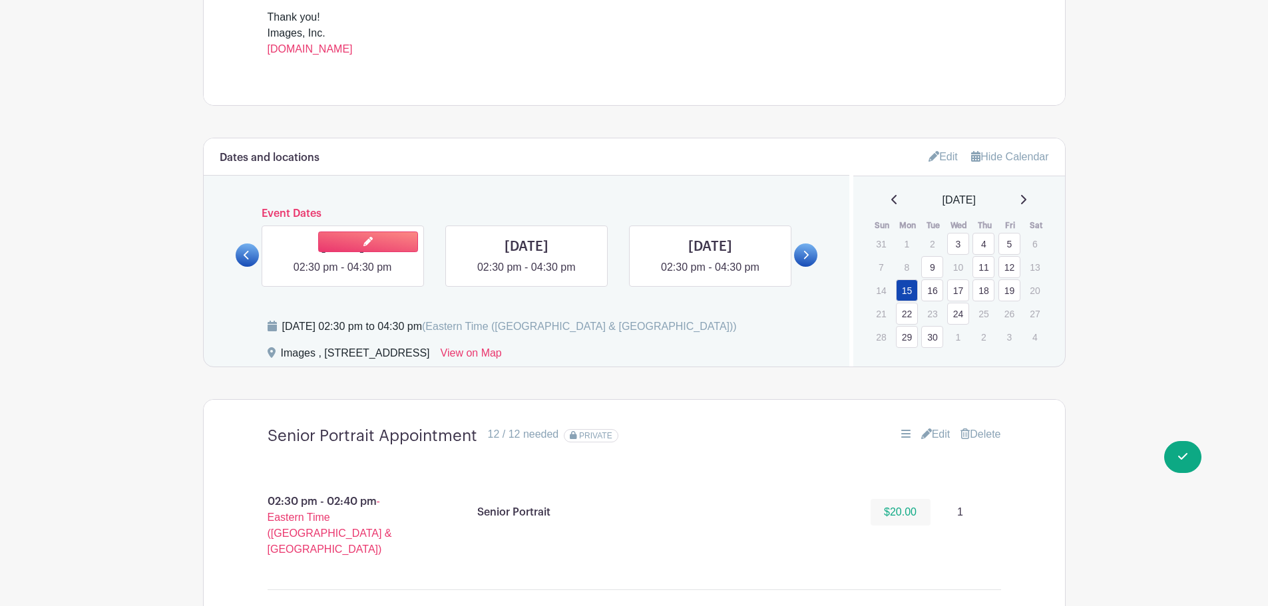
click at [343, 276] on link at bounding box center [343, 276] width 0 height 0
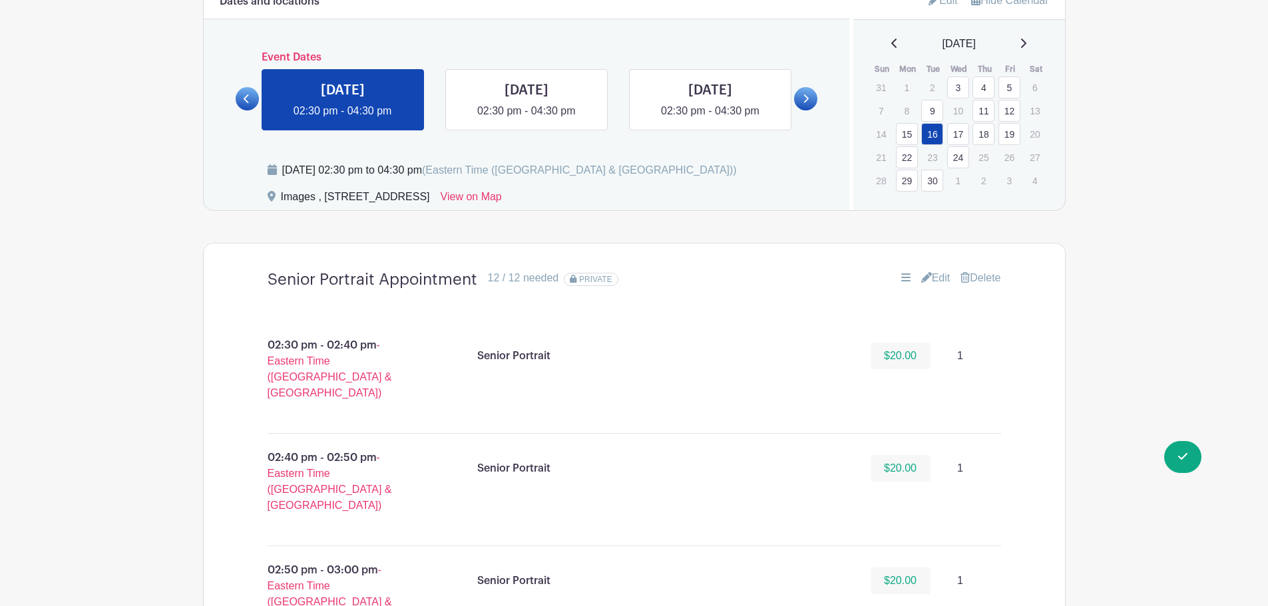
scroll to position [532, 0]
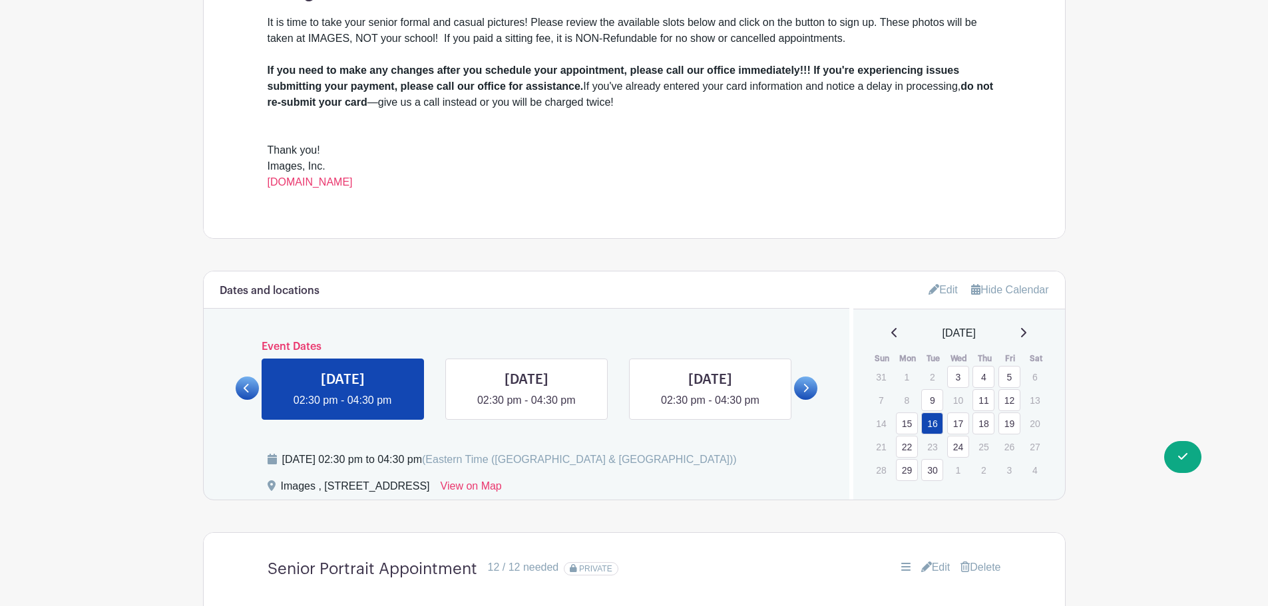
click at [882, 330] on div "September 2025" at bounding box center [959, 333] width 180 height 16
click at [891, 330] on icon at bounding box center [894, 332] width 7 height 11
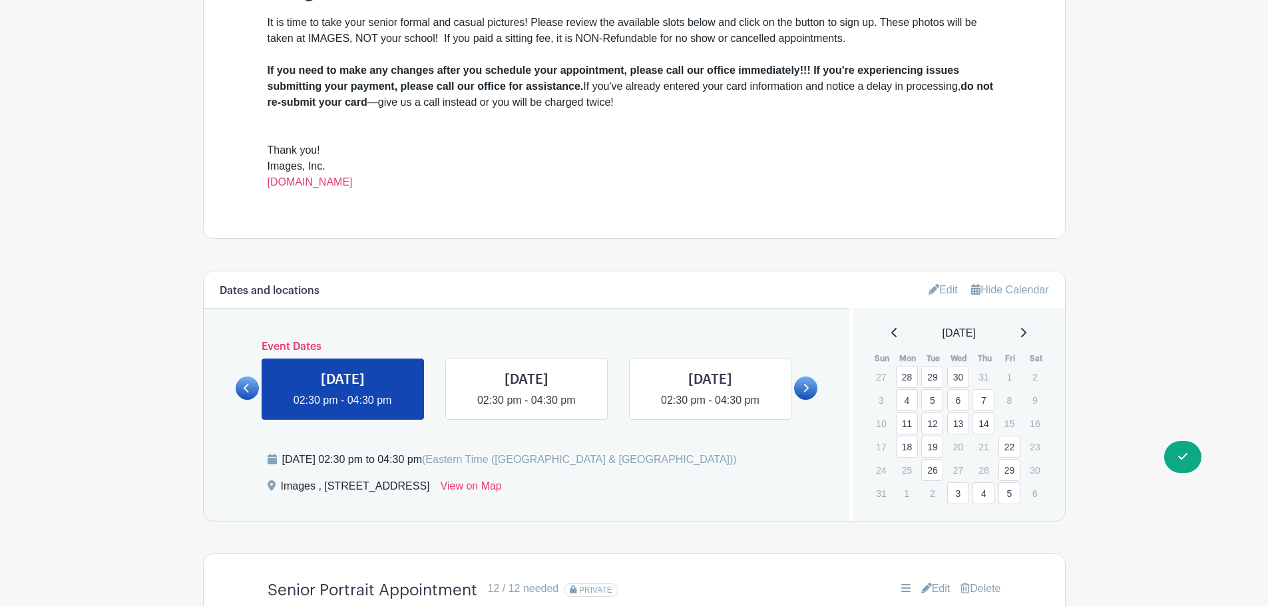
click at [959, 426] on link "13" at bounding box center [958, 424] width 22 height 22
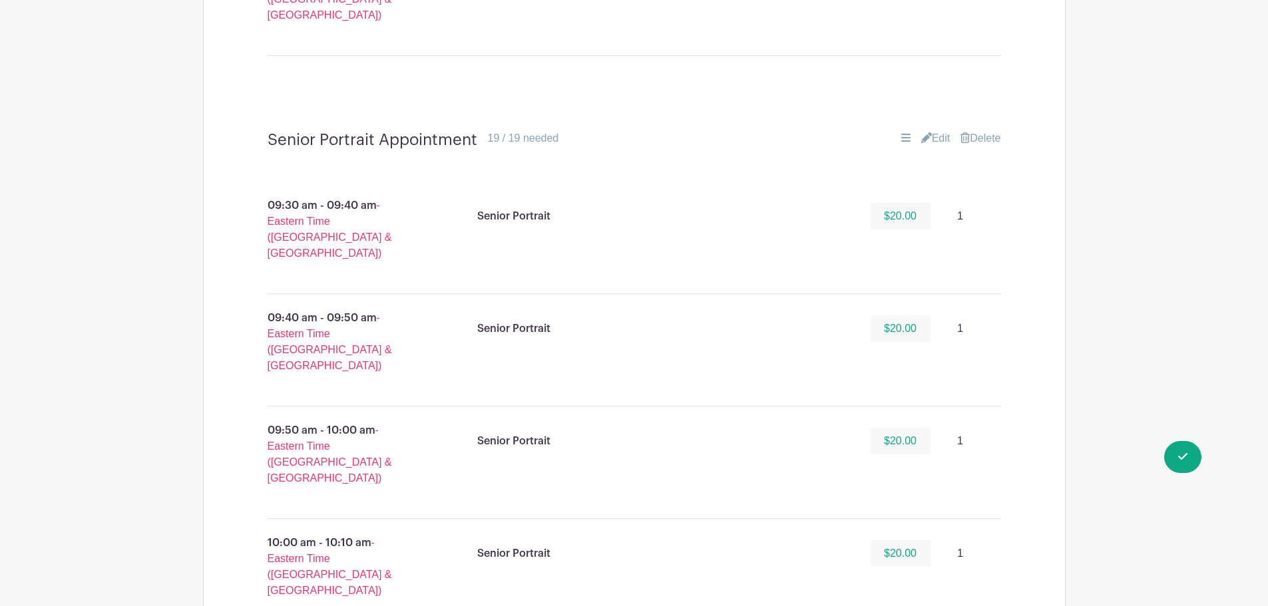
scroll to position [2396, 0]
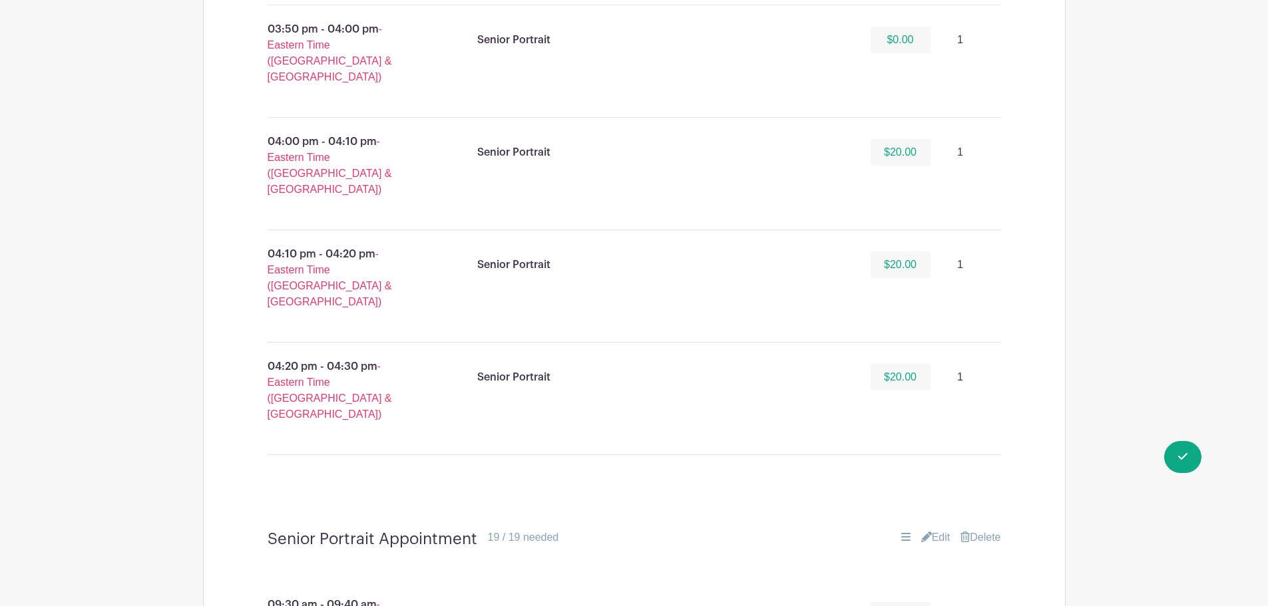
click at [940, 530] on link "Edit" at bounding box center [935, 538] width 29 height 16
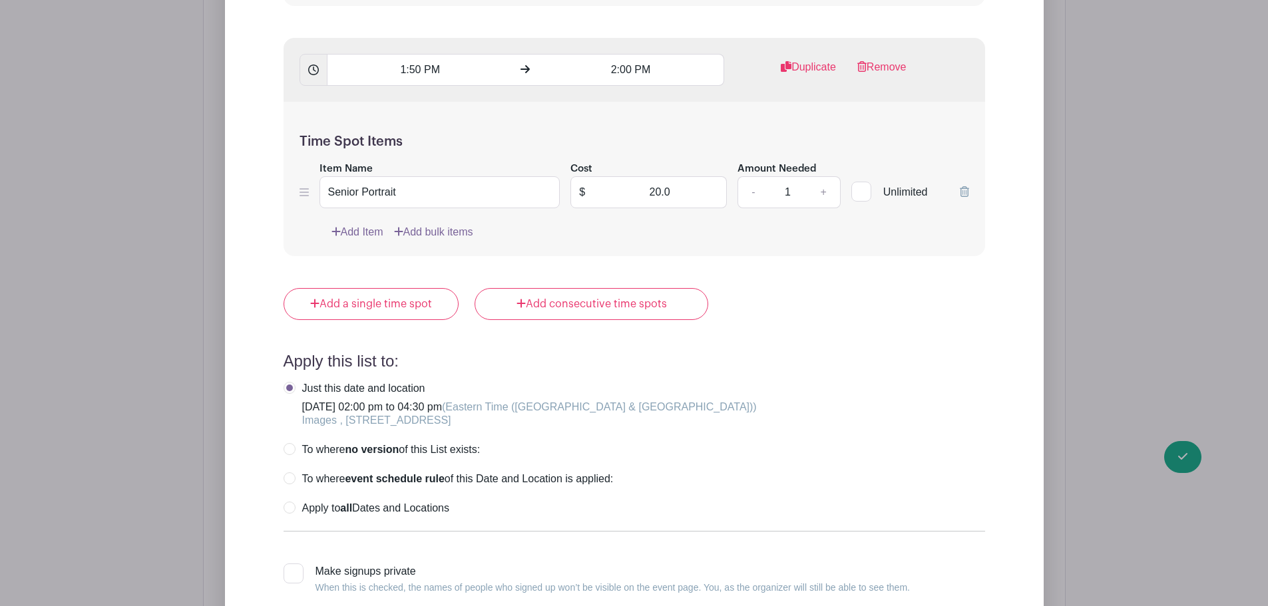
scroll to position [7663, 0]
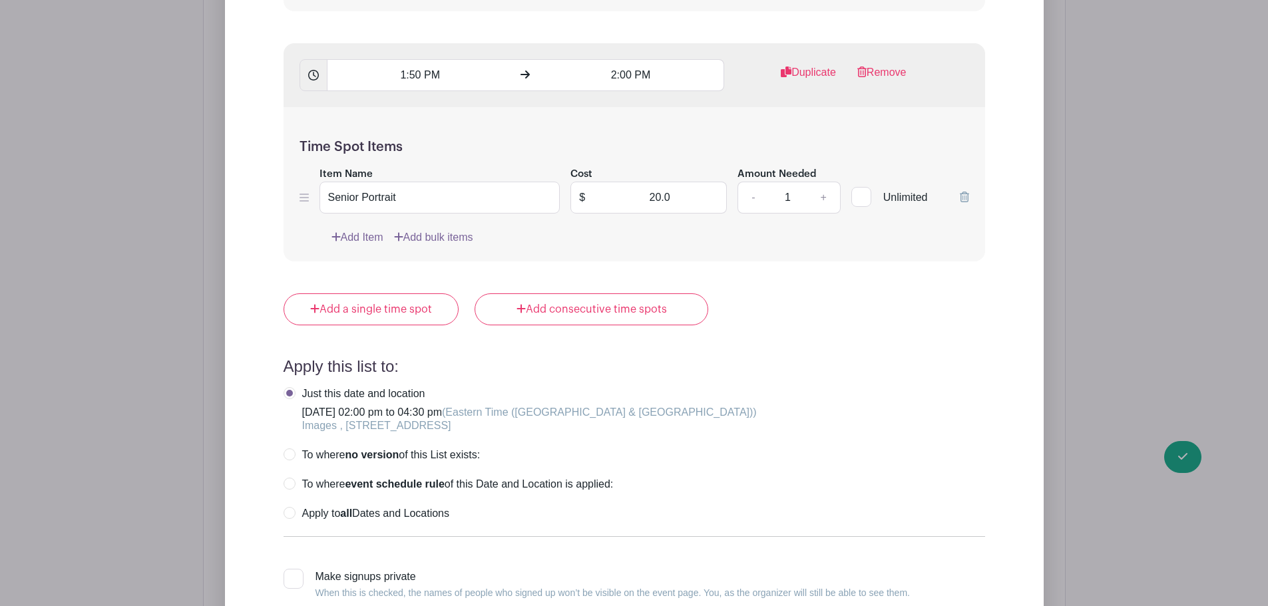
click at [287, 569] on div at bounding box center [293, 579] width 20 height 20
click at [287, 569] on input "Make signups private When this is checked, the names of people who signed up wo…" at bounding box center [287, 573] width 9 height 9
checkbox input "true"
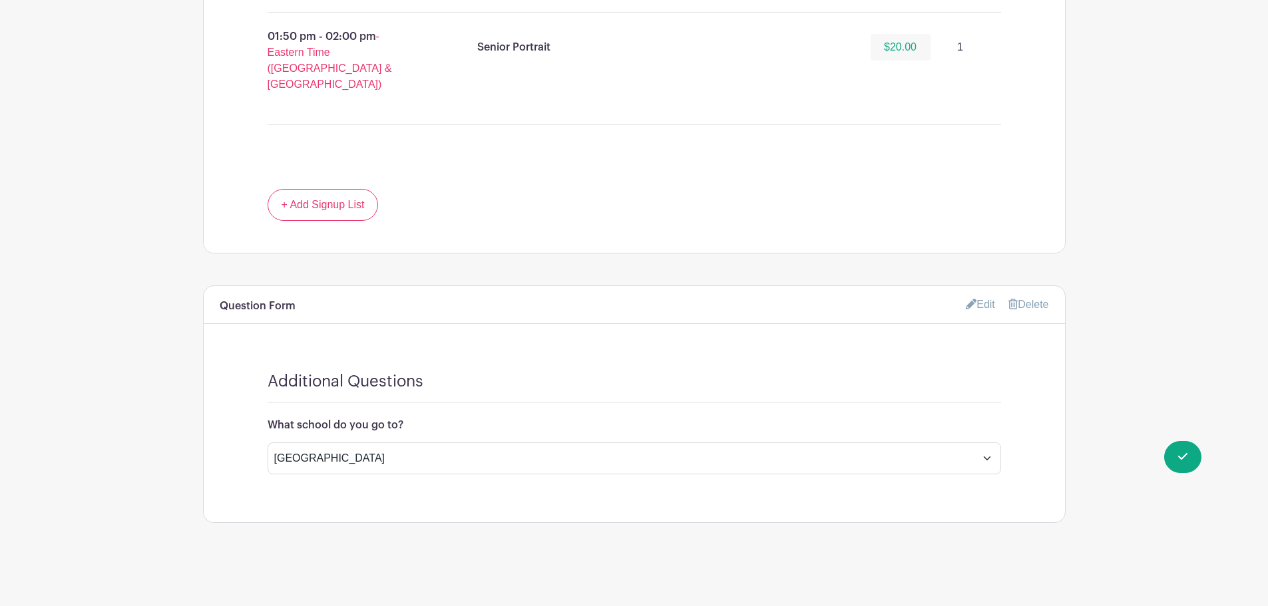
scroll to position [4445, 0]
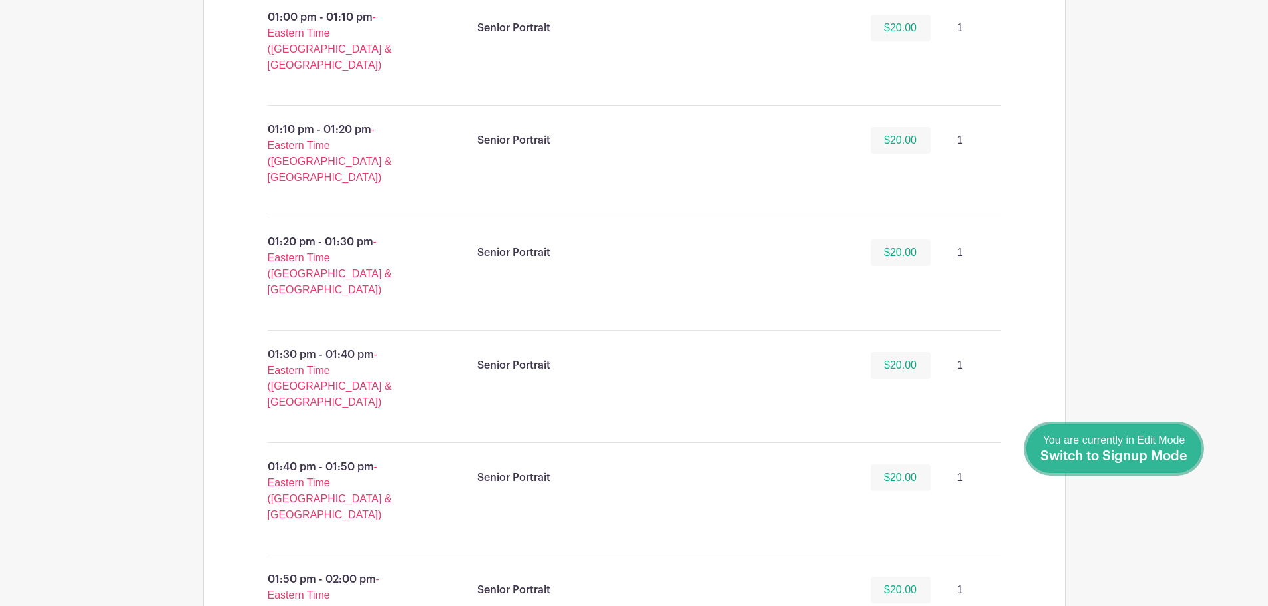
click at [1161, 456] on span "Switch to Signup Mode" at bounding box center [1113, 456] width 147 height 13
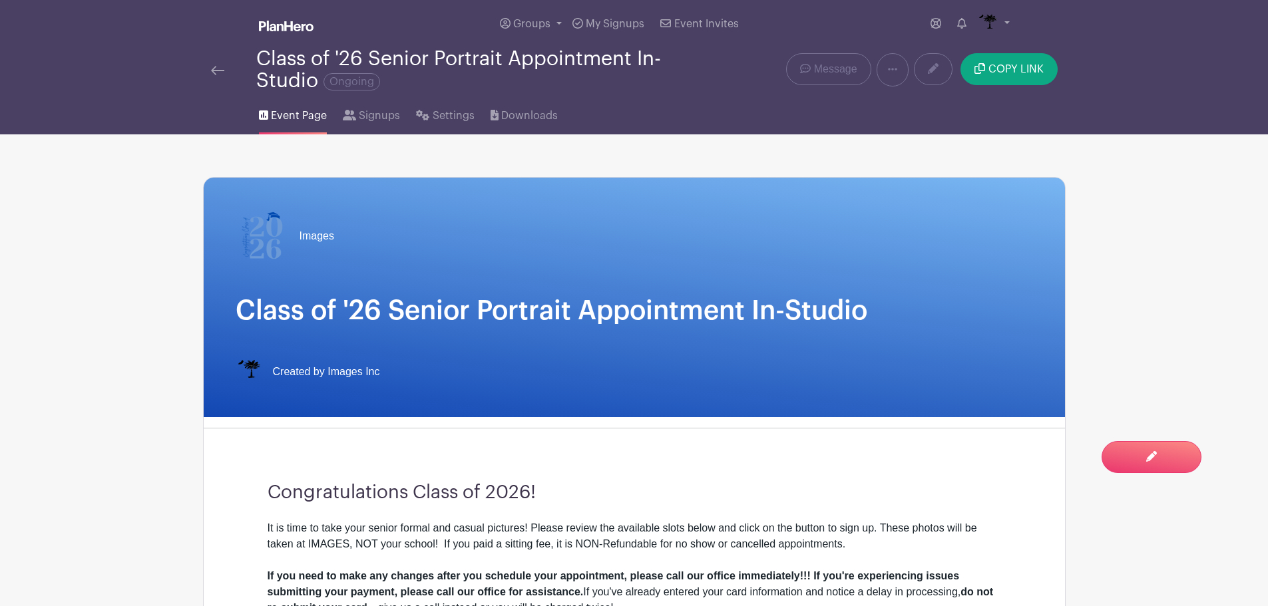
scroll to position [532, 0]
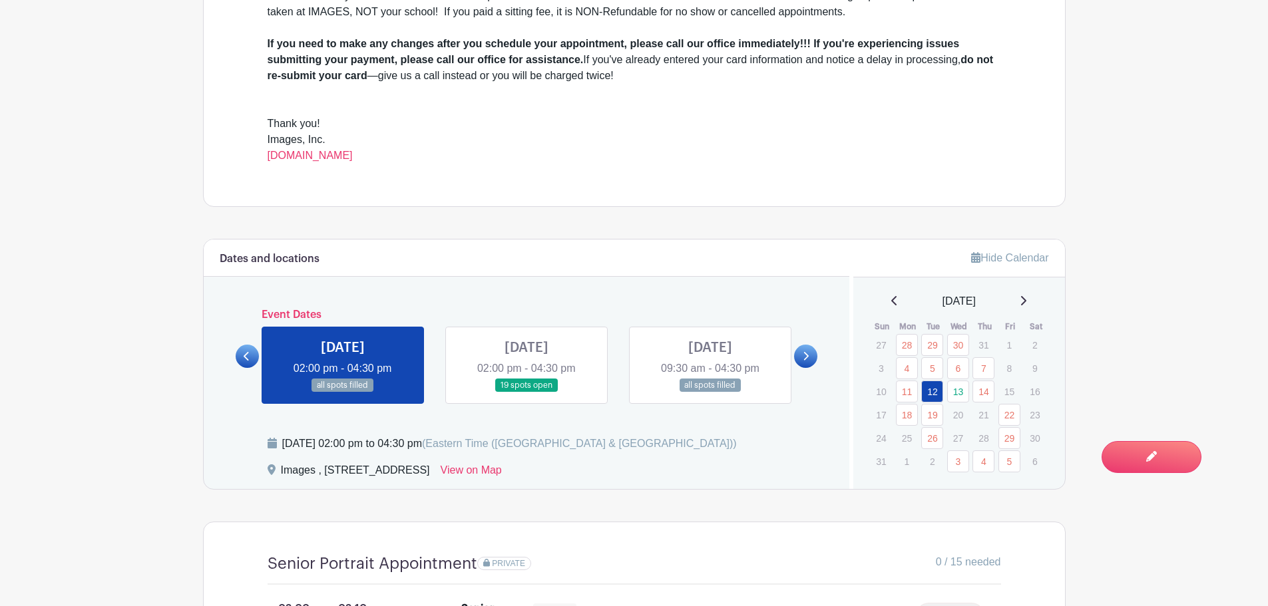
click at [1026, 293] on link at bounding box center [1022, 301] width 7 height 16
click at [908, 392] on link "15" at bounding box center [907, 392] width 22 height 22
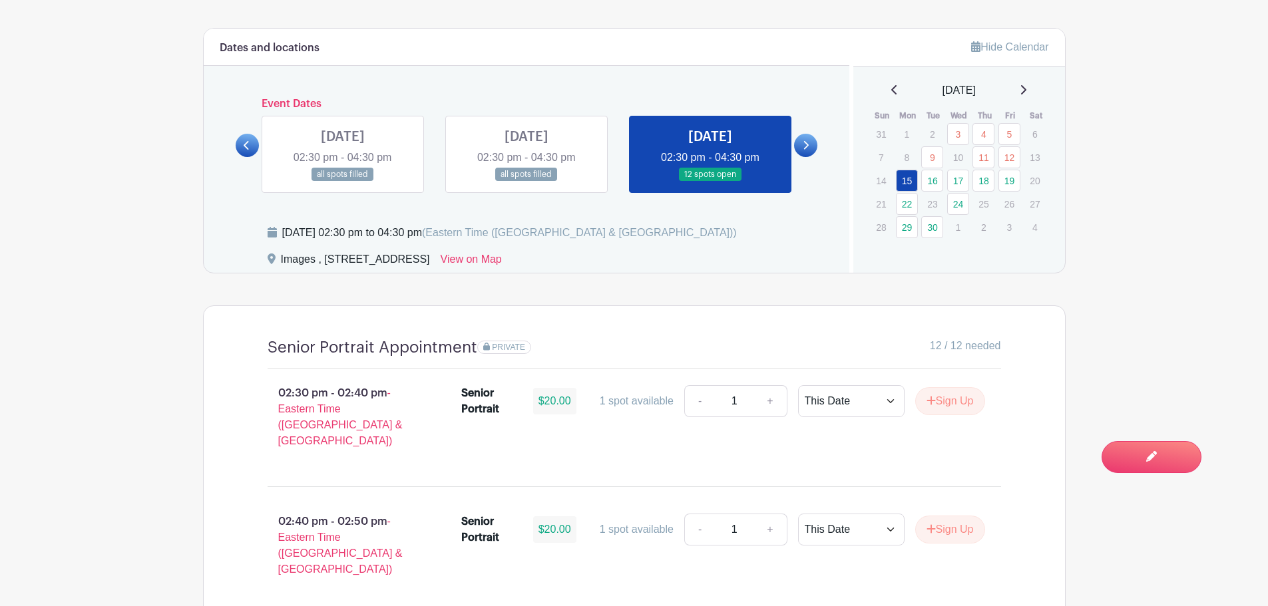
scroll to position [799, 0]
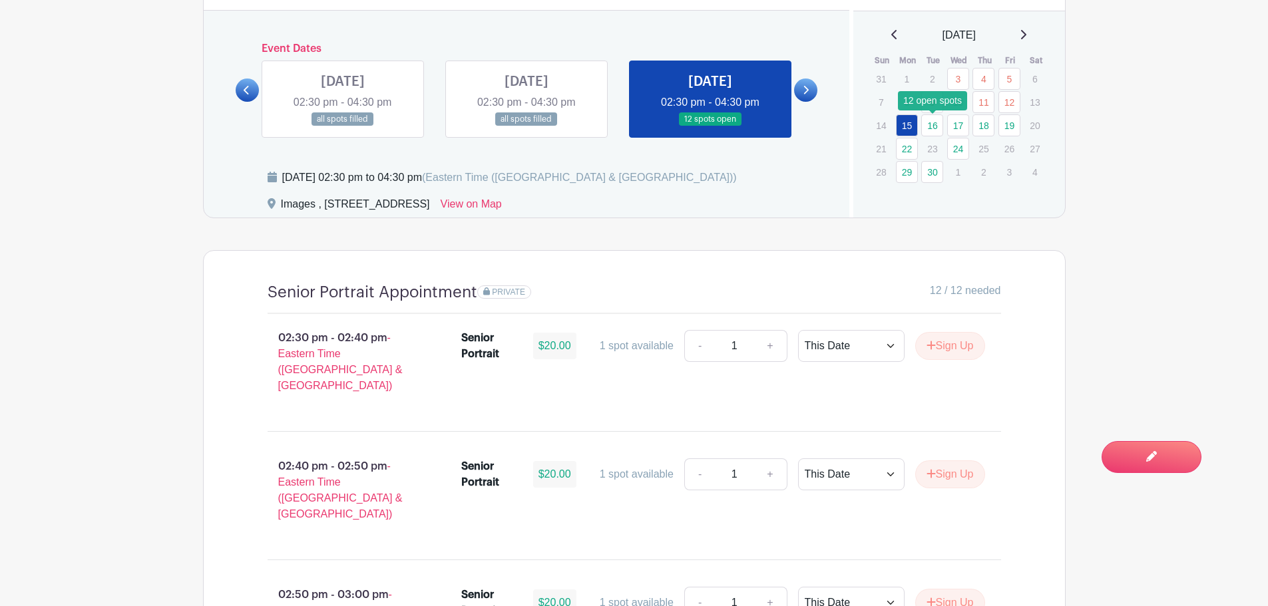
click at [929, 124] on link "16" at bounding box center [932, 125] width 22 height 22
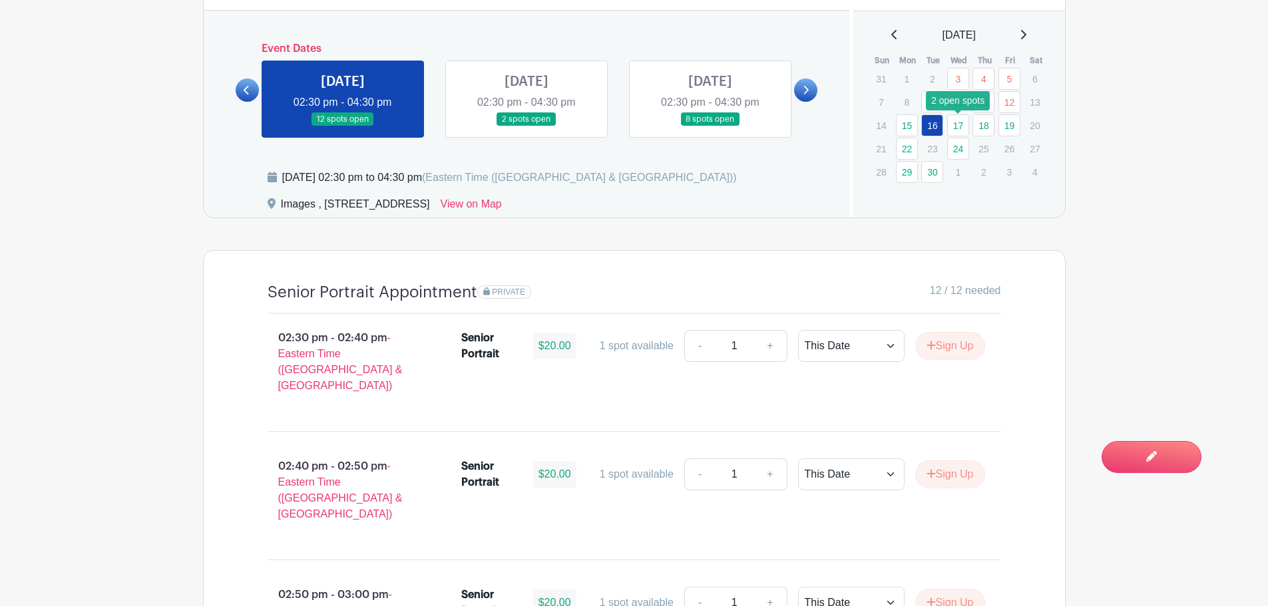
click at [956, 126] on link "17" at bounding box center [958, 125] width 22 height 22
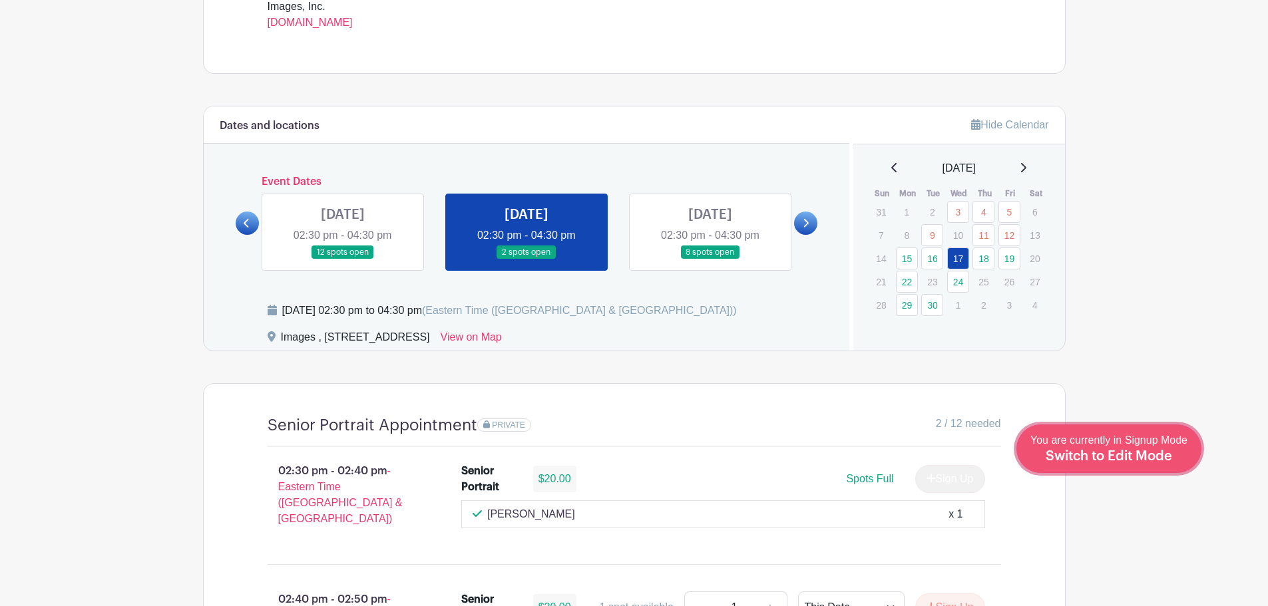
click at [1165, 459] on span "Switch to Edit Mode" at bounding box center [1108, 456] width 126 height 13
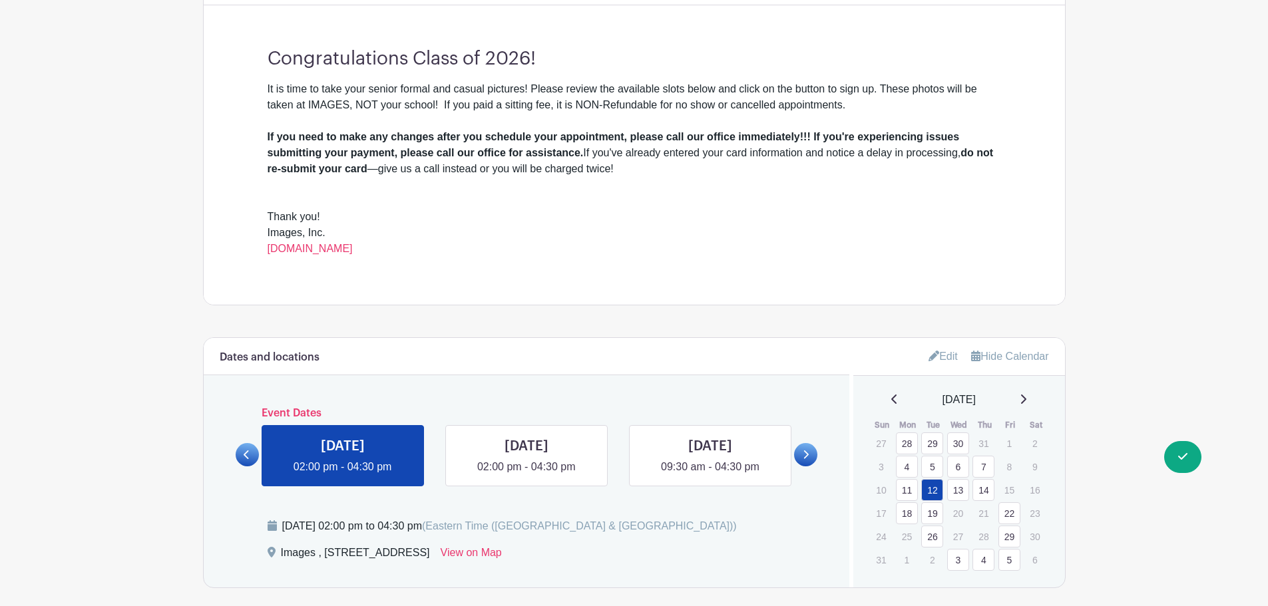
scroll to position [732, 0]
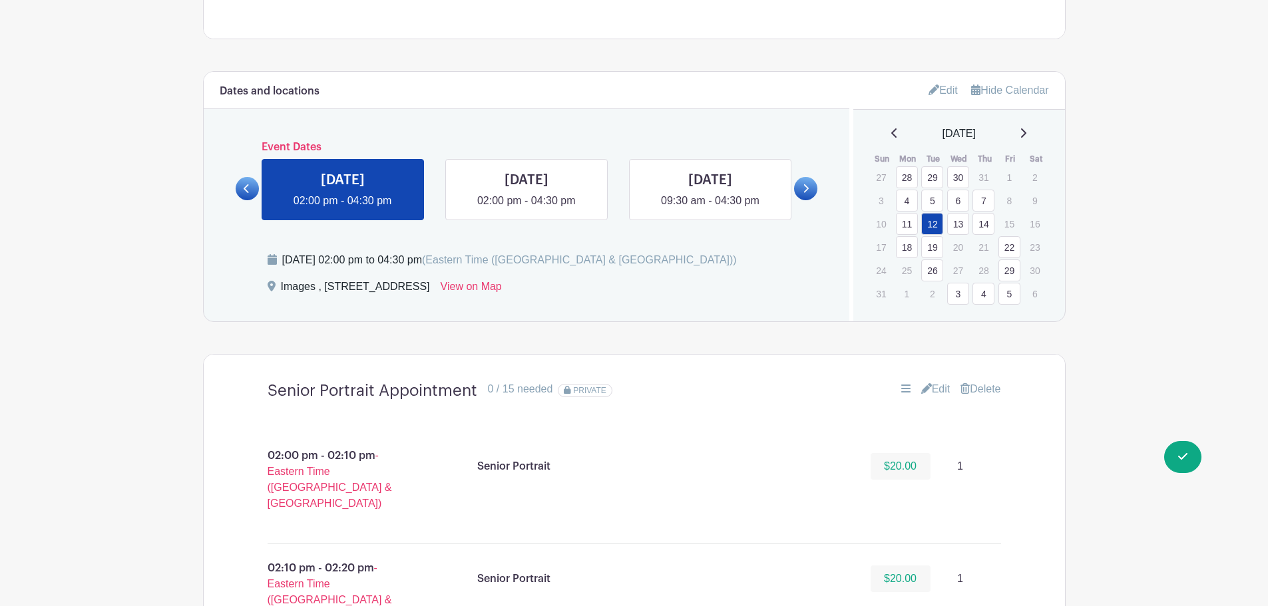
click at [1023, 132] on icon at bounding box center [1022, 133] width 7 height 11
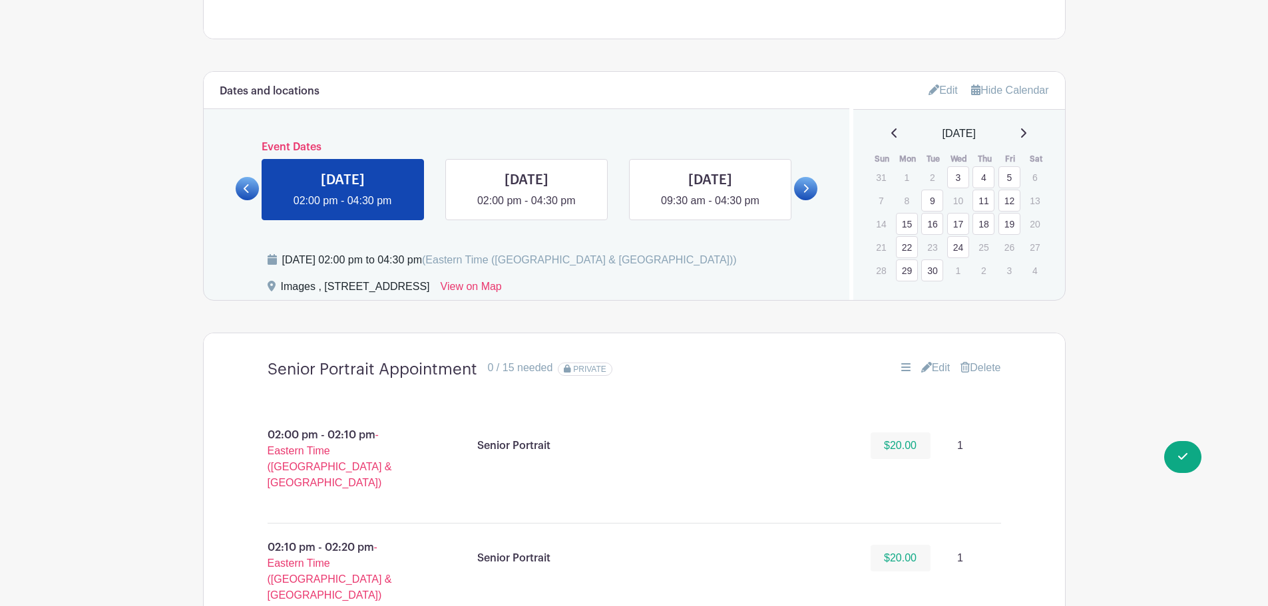
click at [1015, 200] on link "12" at bounding box center [1009, 201] width 22 height 22
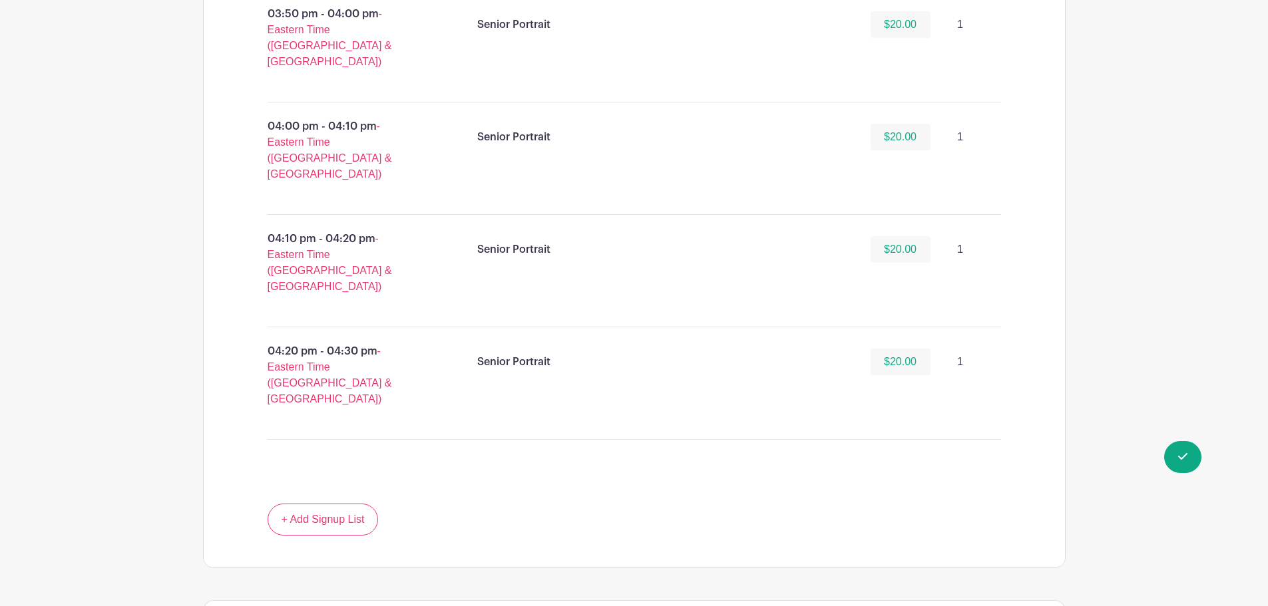
scroll to position [2129, 0]
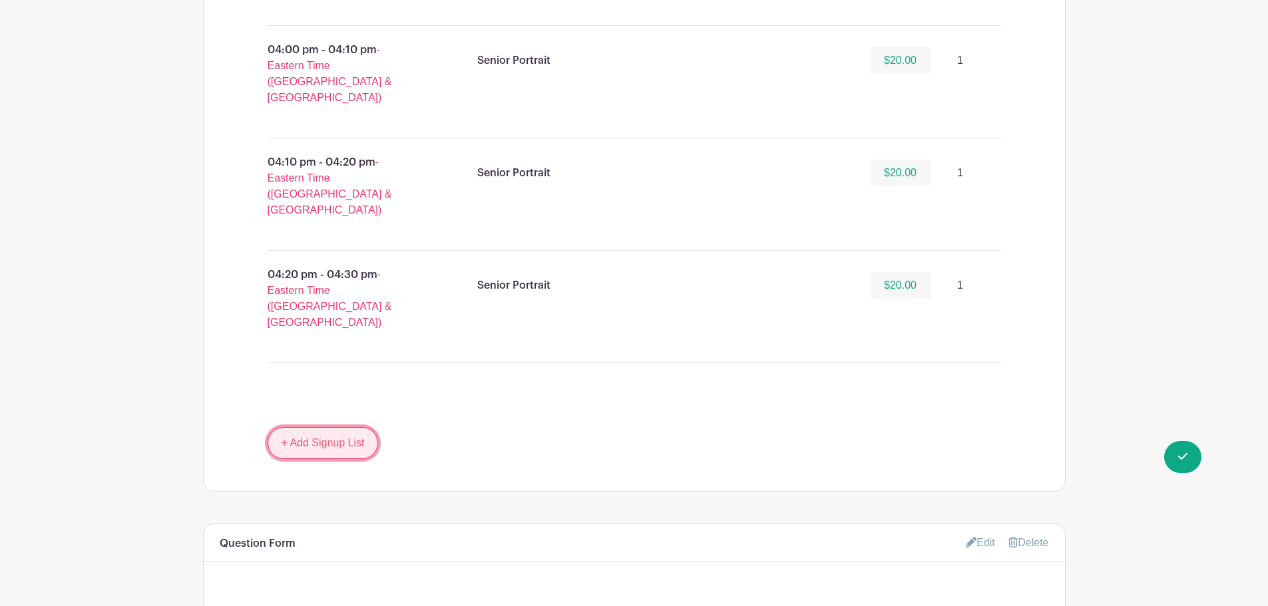
click at [346, 427] on link "+ Add Signup List" at bounding box center [323, 443] width 111 height 32
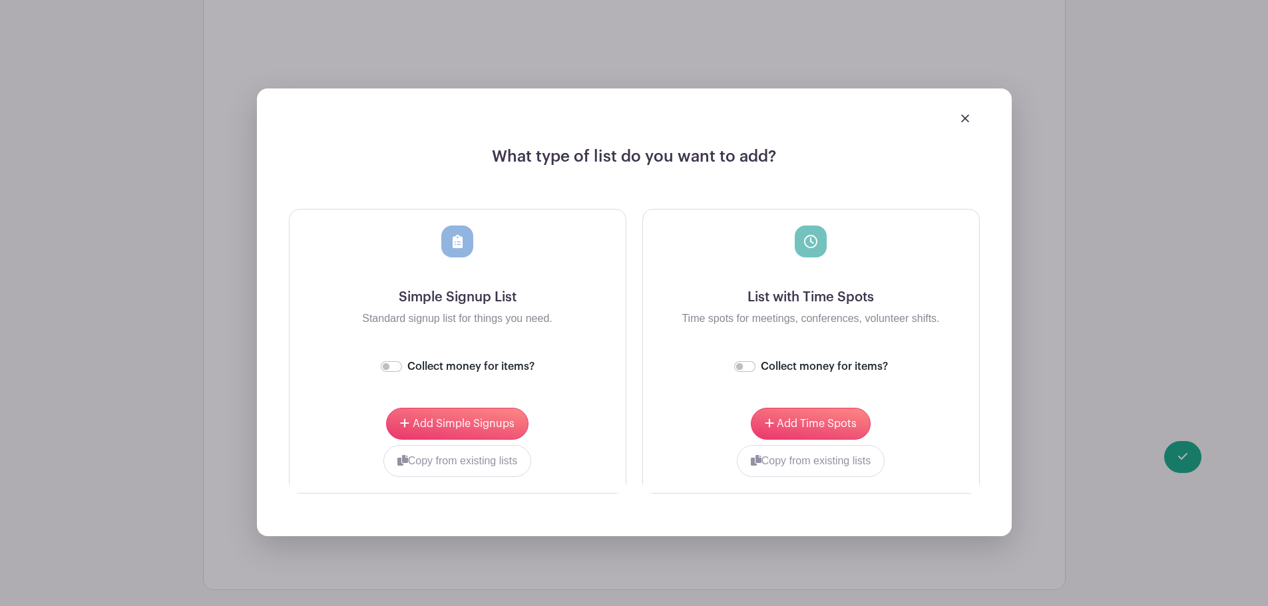
scroll to position [2529, 0]
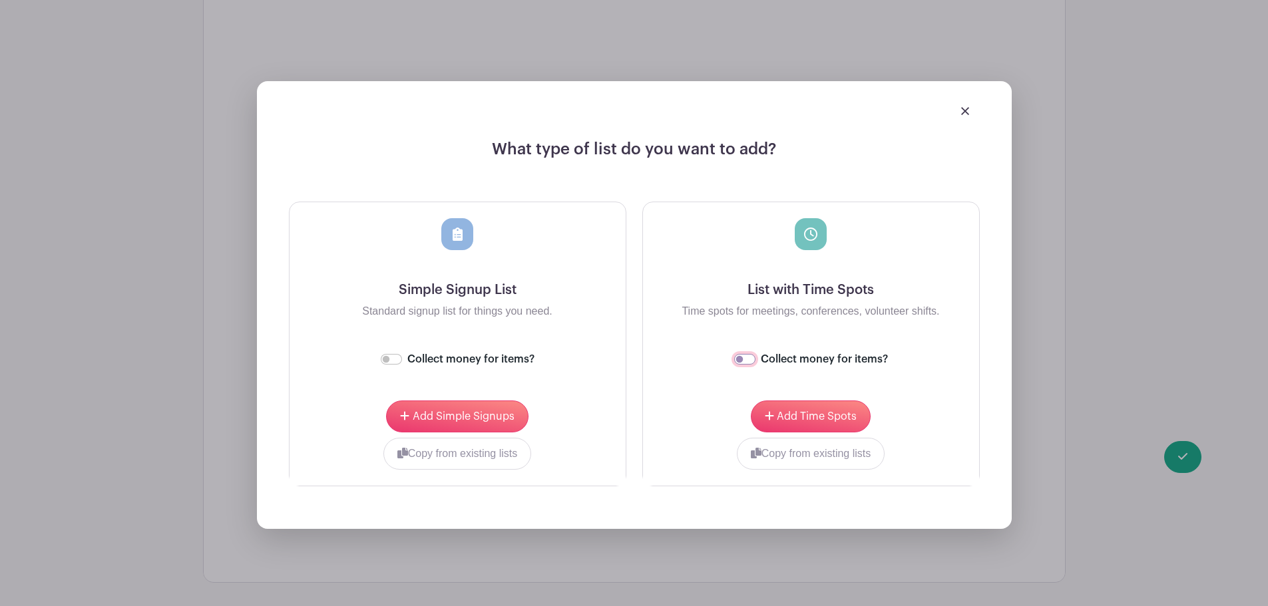
click at [751, 354] on input "Collect money for items?" at bounding box center [744, 359] width 21 height 11
checkbox input "true"
click at [793, 411] on span "Add Time Spots" at bounding box center [817, 416] width 80 height 11
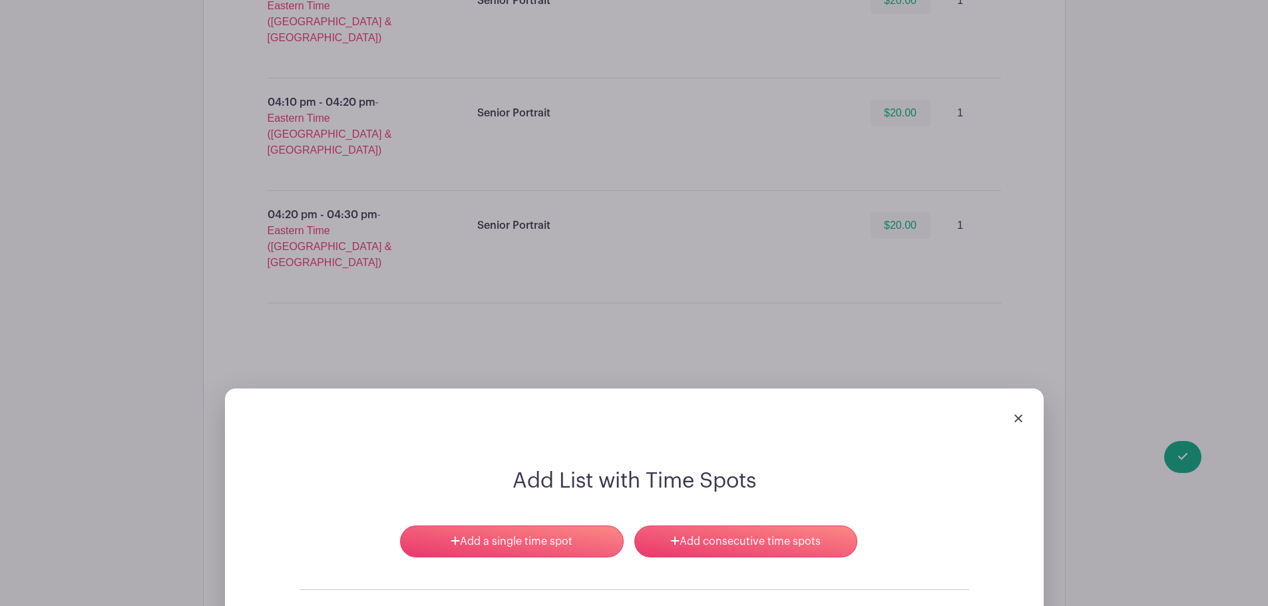
scroll to position [2468, 0]
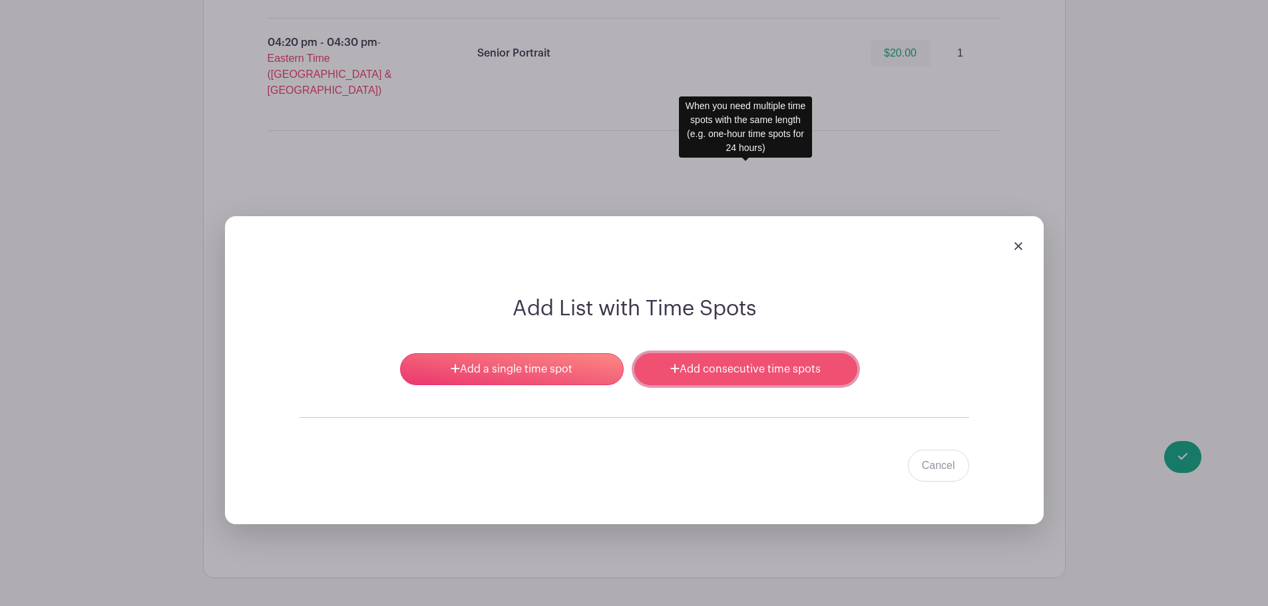
click at [711, 353] on link "Add consecutive time spots" at bounding box center [745, 369] width 223 height 32
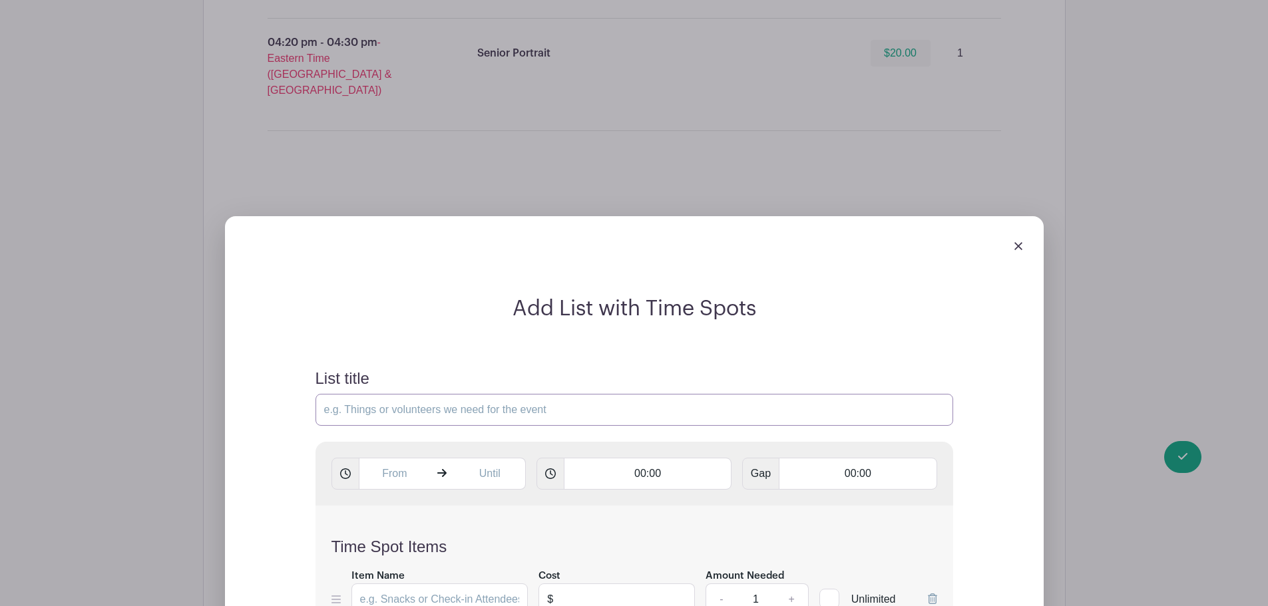
click at [459, 394] on input "List title" at bounding box center [634, 410] width 638 height 32
type input "Senior Portrait Appointment"
click at [395, 458] on input "text" at bounding box center [395, 474] width 72 height 32
click at [459, 341] on div "05" at bounding box center [469, 341] width 43 height 25
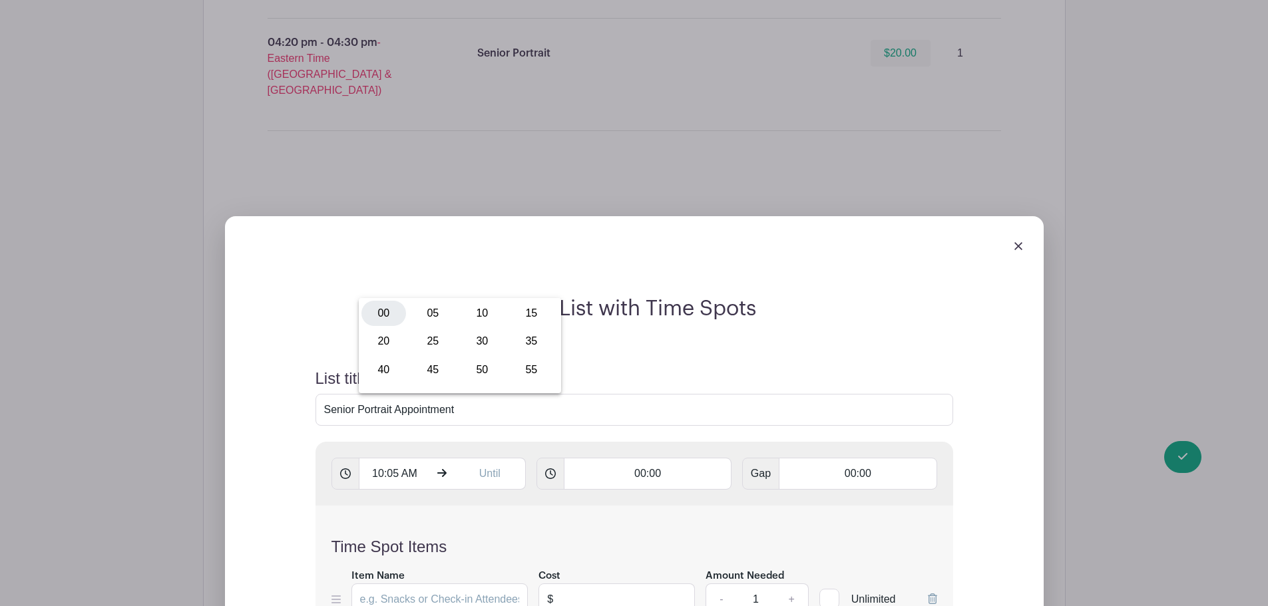
click at [372, 311] on div "00" at bounding box center [383, 313] width 45 height 25
type input "10:00 AM"
click at [492, 458] on input "text" at bounding box center [490, 474] width 72 height 32
click at [488, 345] on div "10" at bounding box center [478, 341] width 43 height 25
click at [570, 312] on div "02" at bounding box center [577, 313] width 45 height 25
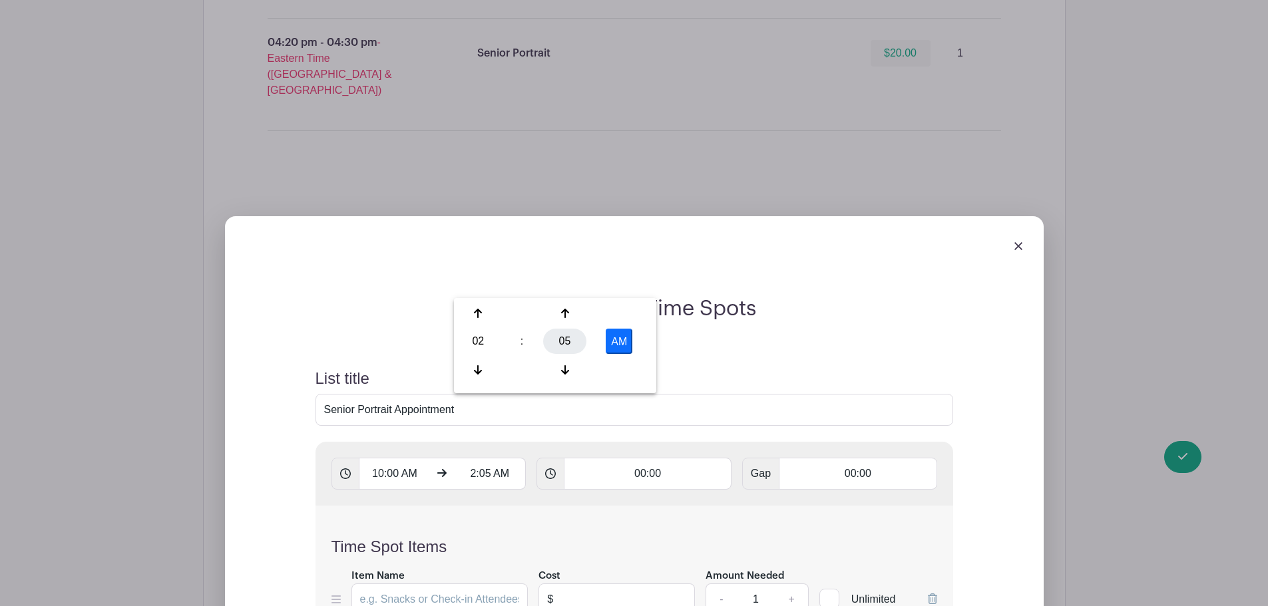
click at [576, 347] on div "05" at bounding box center [564, 341] width 43 height 25
click at [477, 310] on div "00" at bounding box center [479, 313] width 45 height 25
click at [619, 338] on button "AM" at bounding box center [619, 341] width 27 height 25
type input "2:00 PM"
click at [701, 506] on div "Time Spot Items Item Name Cost $ Amount Needed - 1 + Unlimited Add Item Add bul…" at bounding box center [634, 585] width 638 height 158
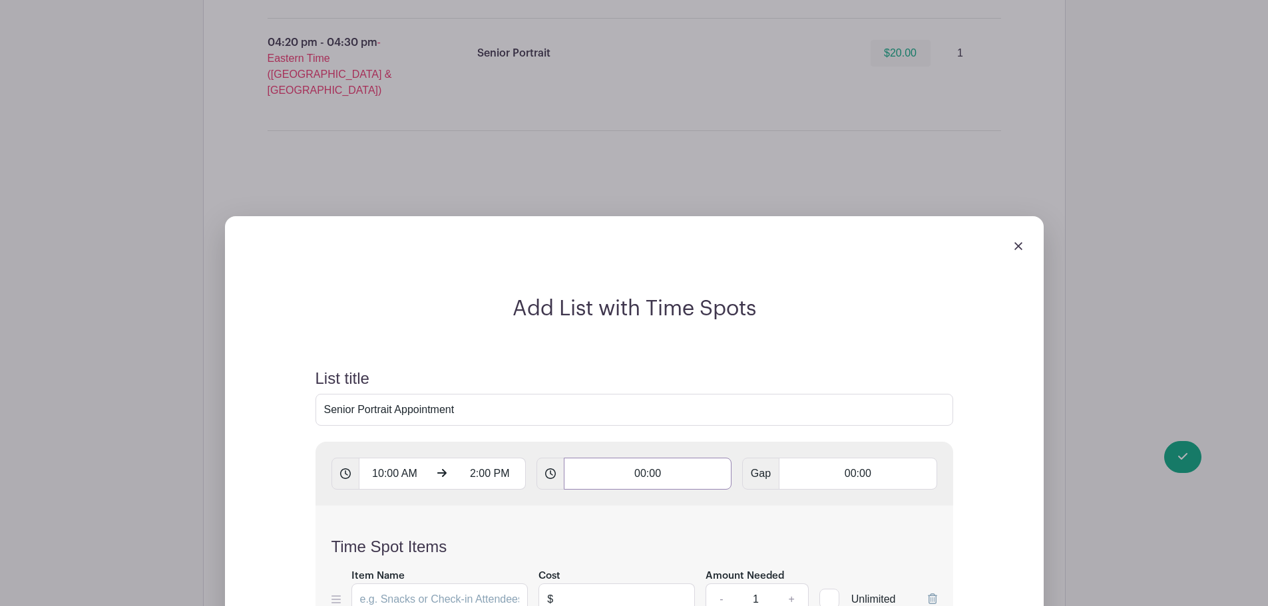
click at [666, 458] on input "00:00" at bounding box center [648, 474] width 168 height 32
click at [656, 458] on input "00:00" at bounding box center [648, 474] width 168 height 32
type input "00:10"
type input "Add 24 timespots"
click at [705, 506] on div "Time Spot Items Item Name Cost $ Amount Needed - 1 + Unlimited Add Item Add bul…" at bounding box center [634, 585] width 638 height 158
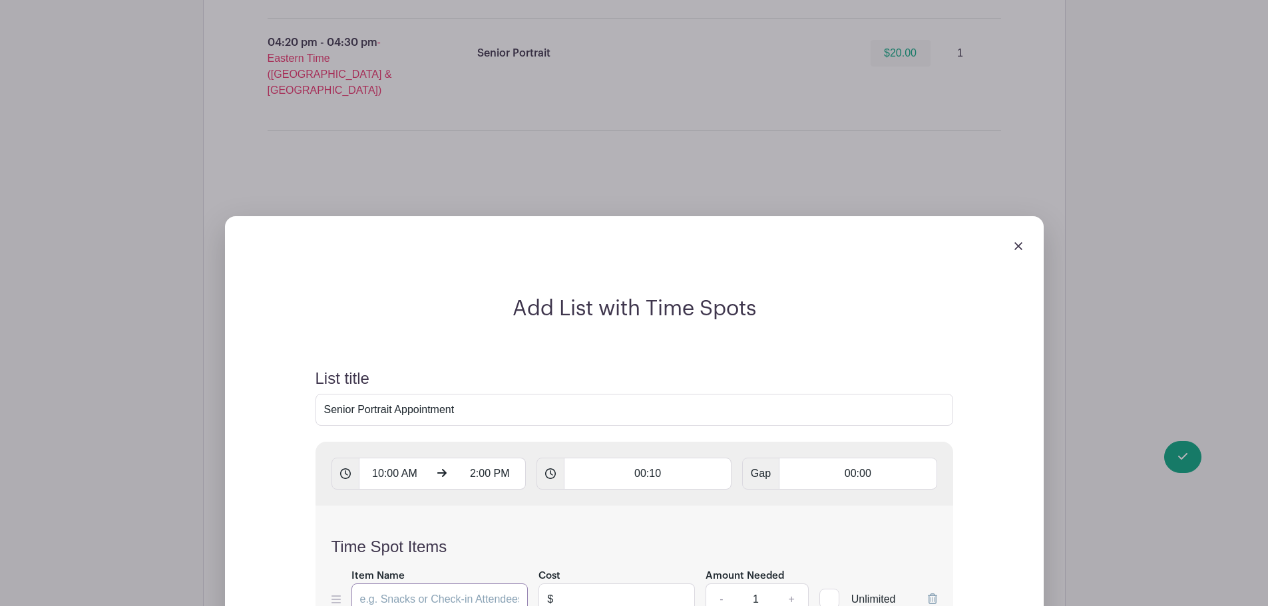
drag, startPoint x: 451, startPoint y: 402, endPoint x: 504, endPoint y: 417, distance: 55.2
click at [451, 584] on input "Item Name" at bounding box center [439, 600] width 177 height 32
type input "Senior Portrait"
type input "20.00"
click at [850, 506] on div "Time Spot Items Item Name Senior Portrait Cost $ 20.00 Amount Needed - 1 + Unli…" at bounding box center [634, 585] width 638 height 158
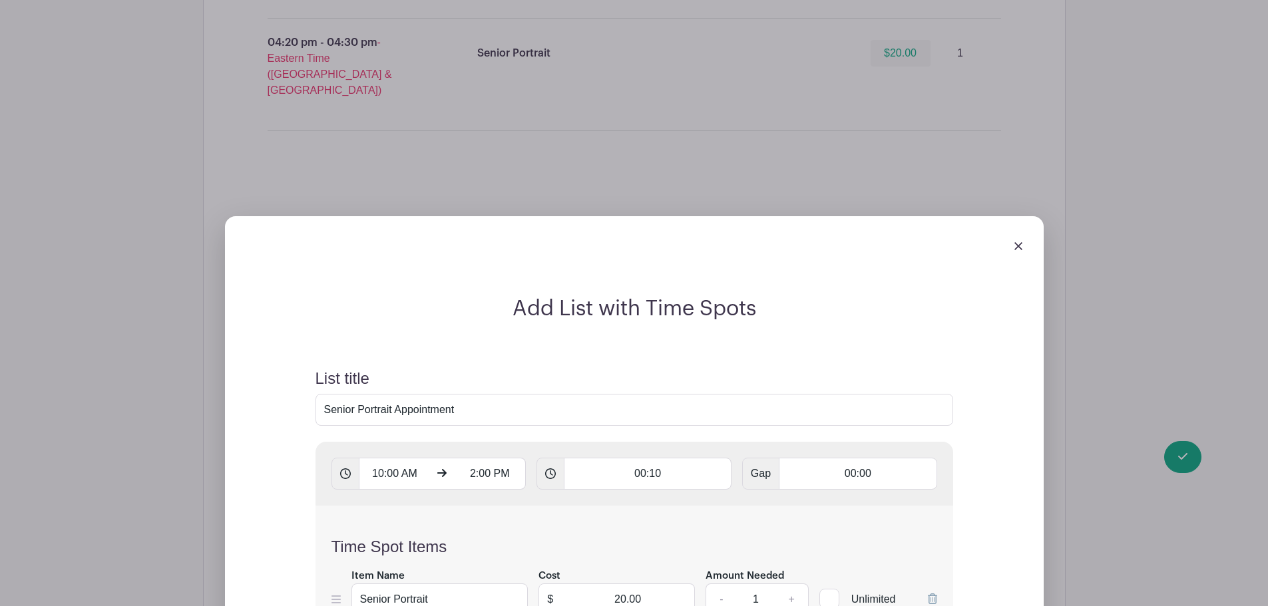
scroll to position [2535, 0]
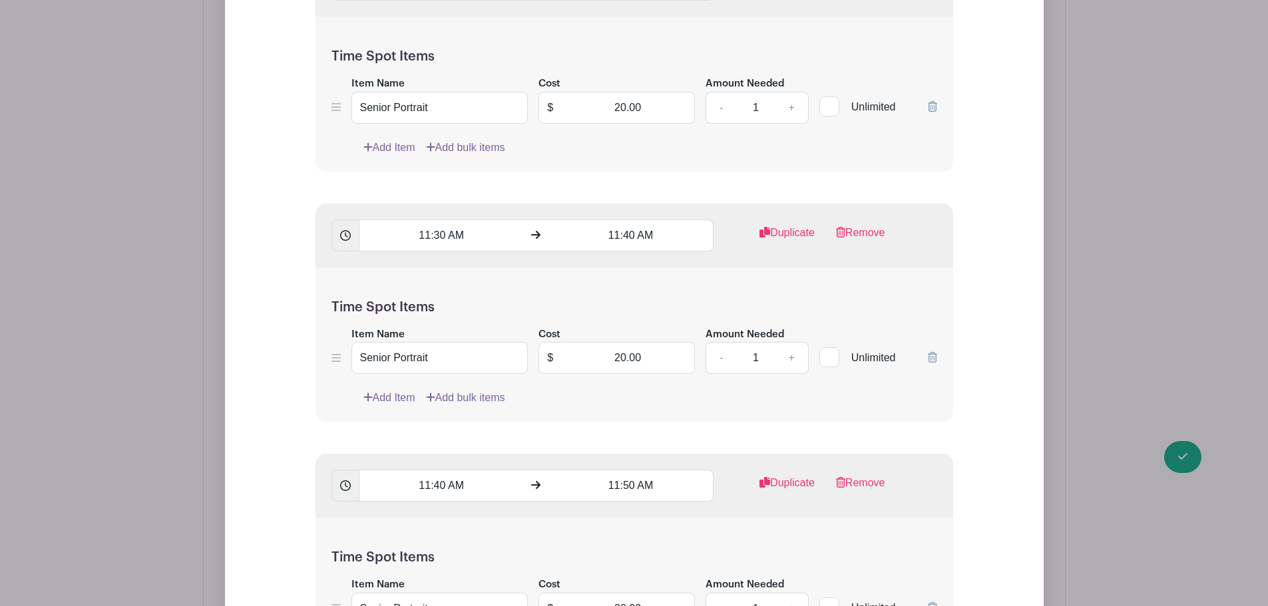
scroll to position [4997, 0]
click at [856, 474] on link "Remove" at bounding box center [860, 487] width 49 height 27
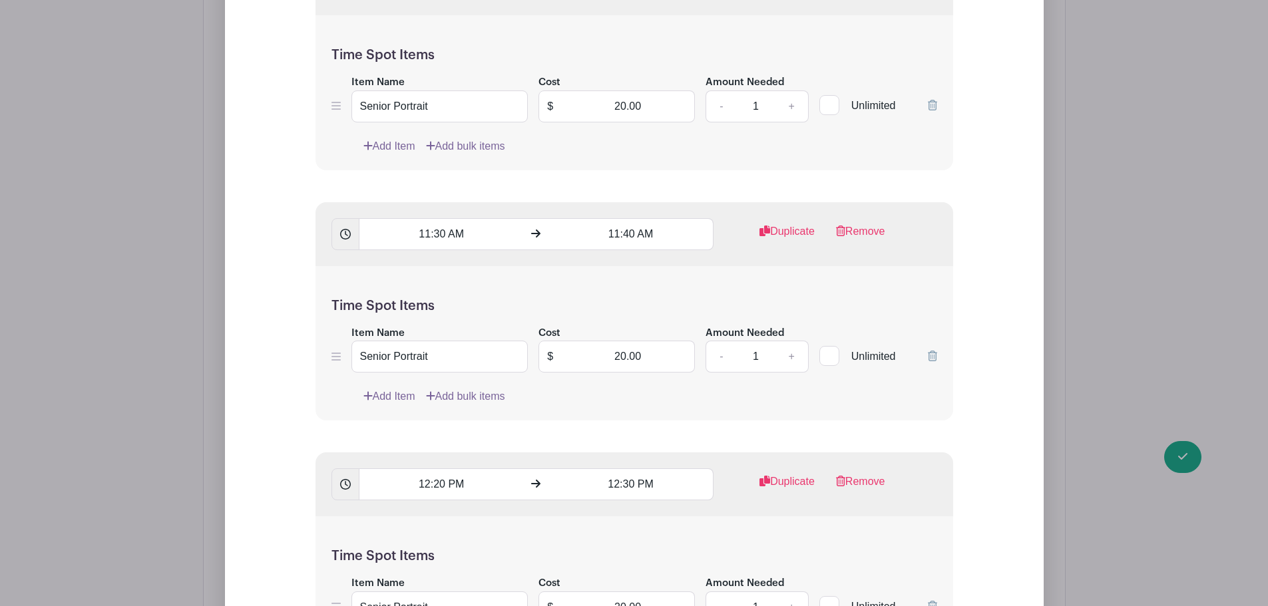
click at [856, 474] on link "Remove" at bounding box center [860, 487] width 49 height 27
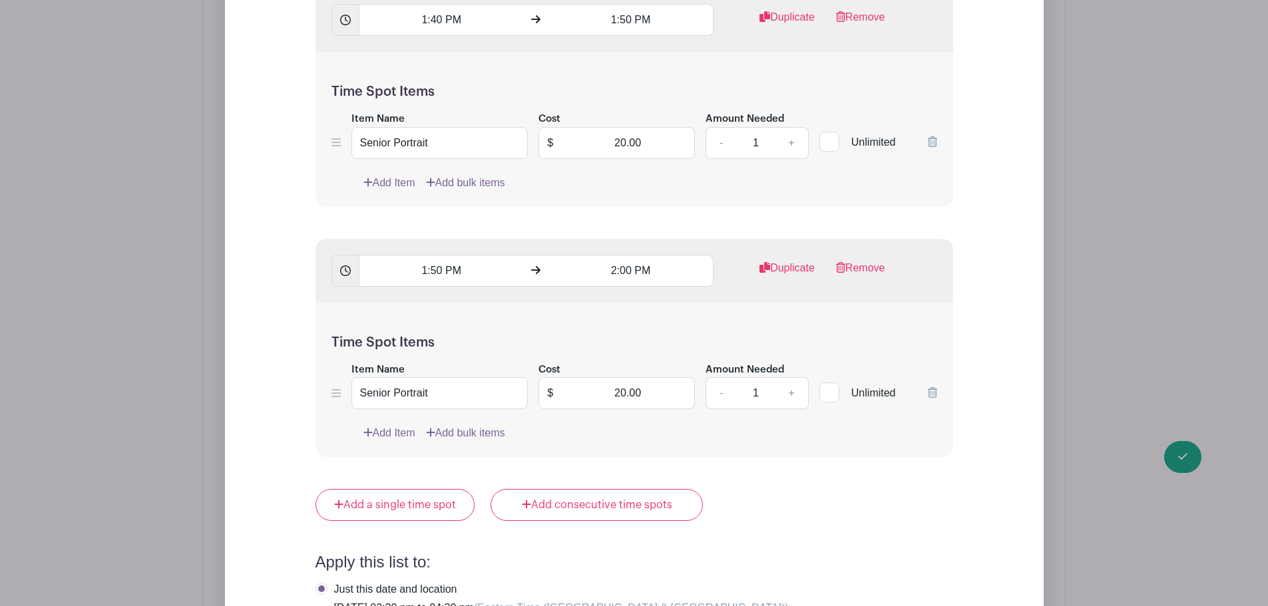
scroll to position [6527, 0]
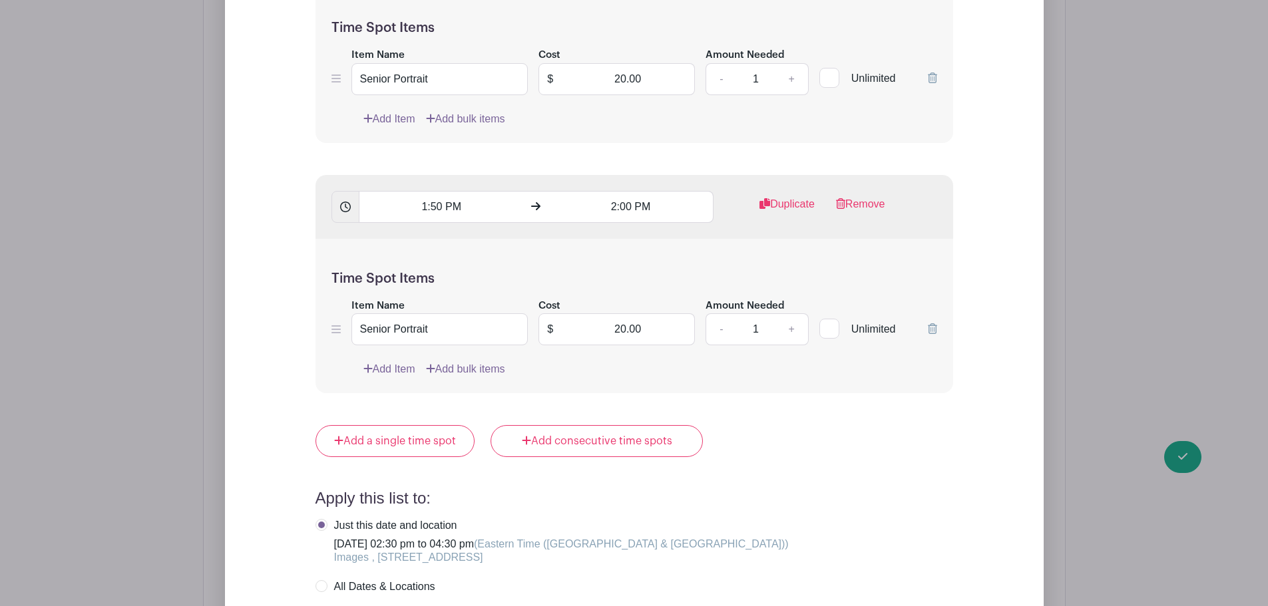
checkbox input "true"
click at [370, 606] on label "Only the following dates:" at bounding box center [382, 616] width 134 height 13
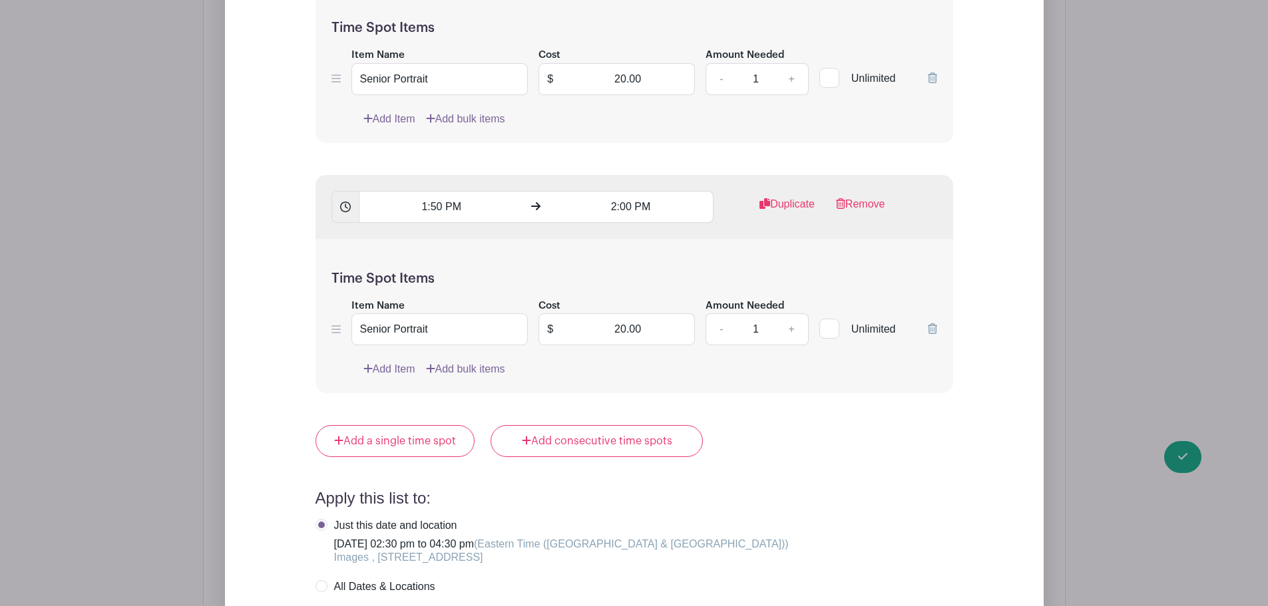
radio input "true"
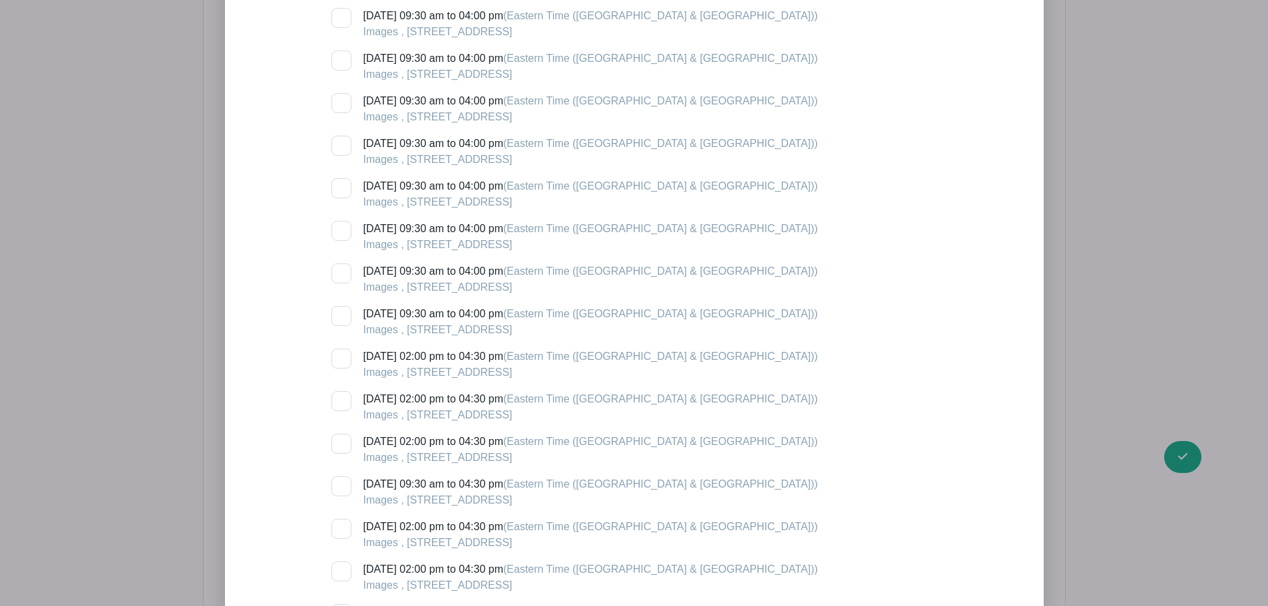
scroll to position [8391, 0]
click at [341, 564] on div at bounding box center [341, 574] width 20 height 20
click at [340, 564] on input "Friday, September 12, 2025 at 02:30 pm to 04:30 pm (Eastern Time (US & Canada))…" at bounding box center [335, 568] width 9 height 9
checkbox input "true"
click at [339, 479] on input "Tuesday, September 09, 2025 at 02:30 pm to 04:30 pm (Eastern Time (US & Canada)…" at bounding box center [335, 483] width 9 height 9
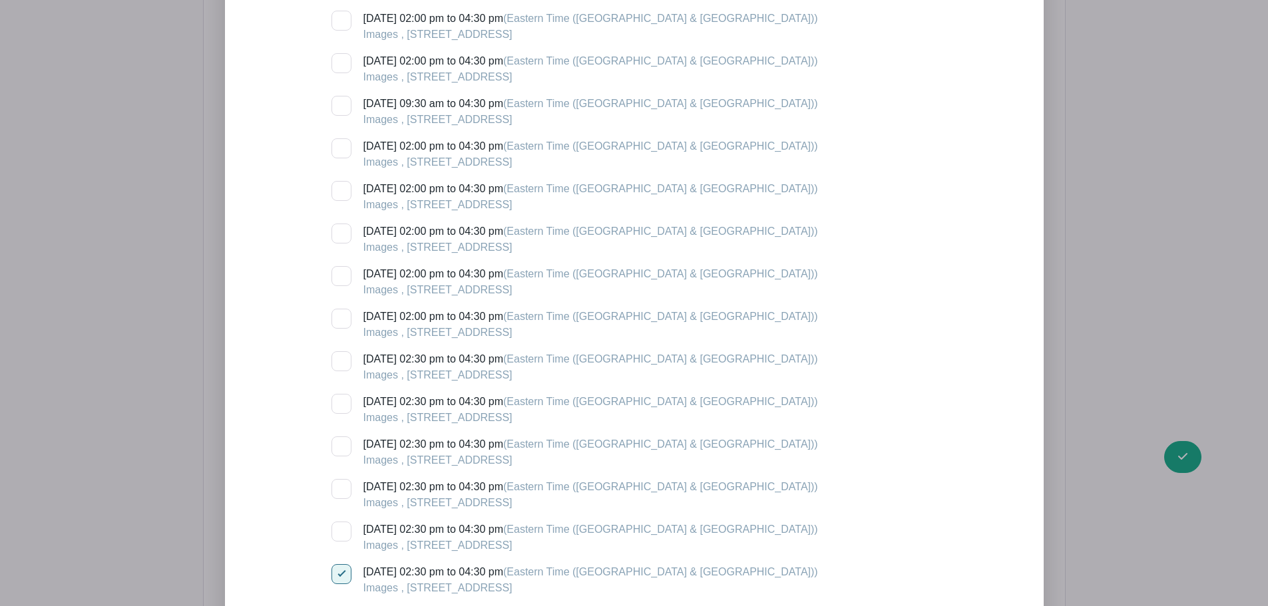
checkbox input "true"
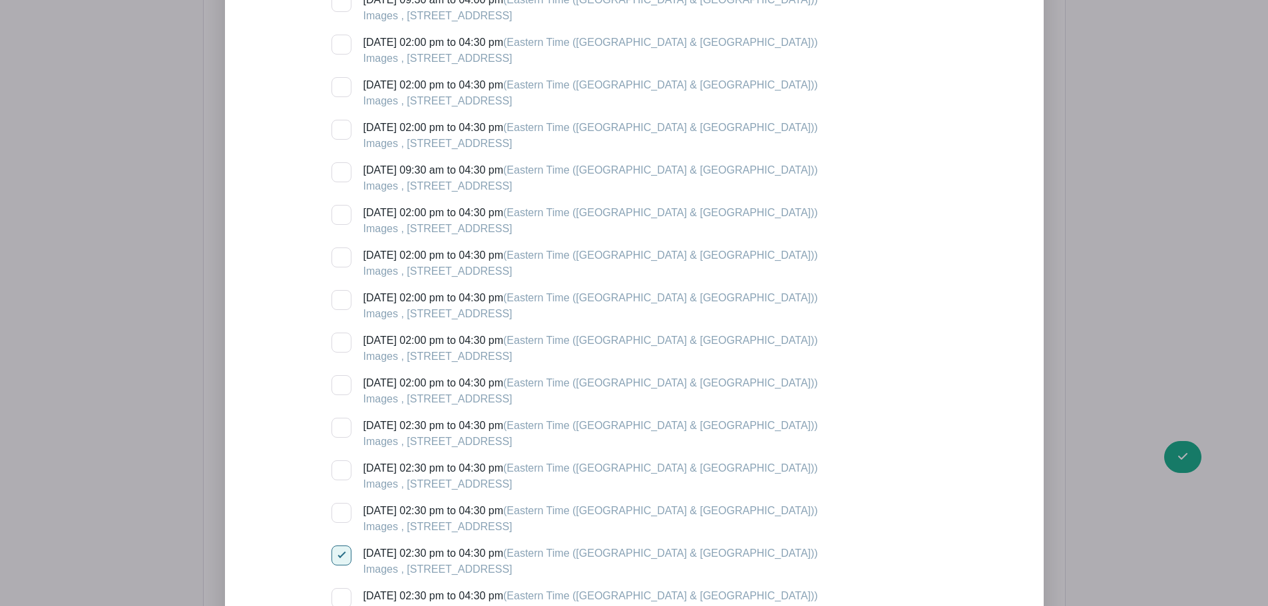
click at [338, 460] on div at bounding box center [341, 470] width 20 height 20
click at [338, 460] on input "Thursday, September 04, 2025 at 02:30 pm to 04:30 pm (Eastern Time (US & Canada…" at bounding box center [335, 464] width 9 height 9
checkbox input "true"
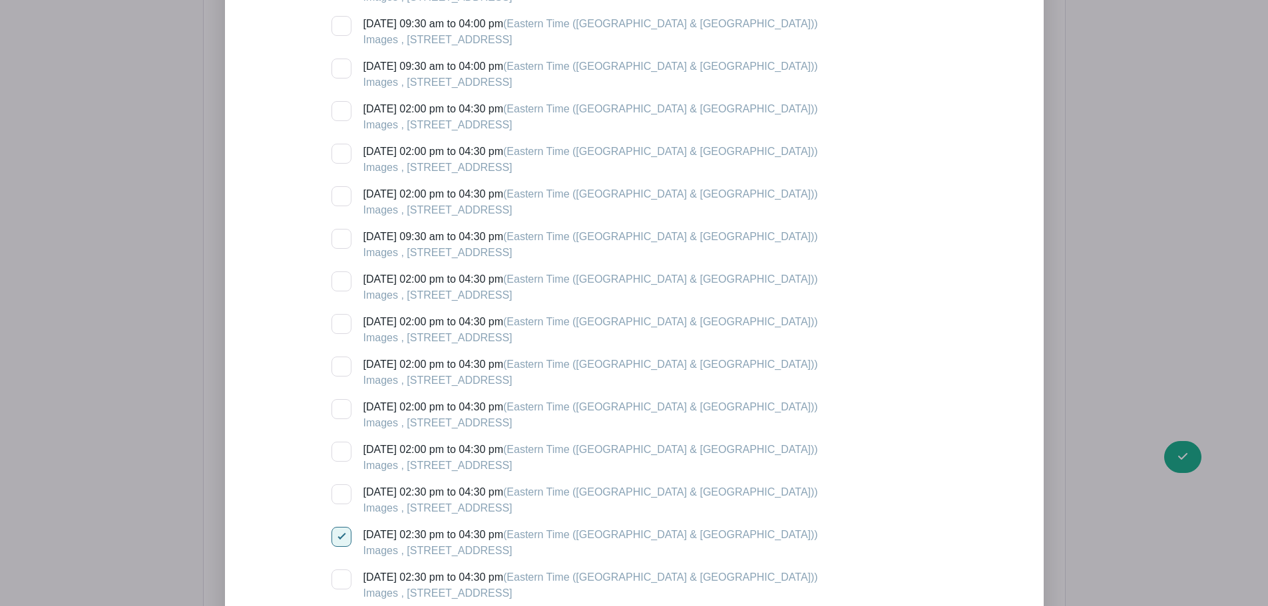
click at [347, 442] on div at bounding box center [341, 452] width 20 height 20
click at [340, 442] on input "Friday, August 29, 2025 at 02:00 pm to 04:30 pm (Eastern Time (US & Canada)) Im…" at bounding box center [335, 446] width 9 height 9
checkbox input "true"
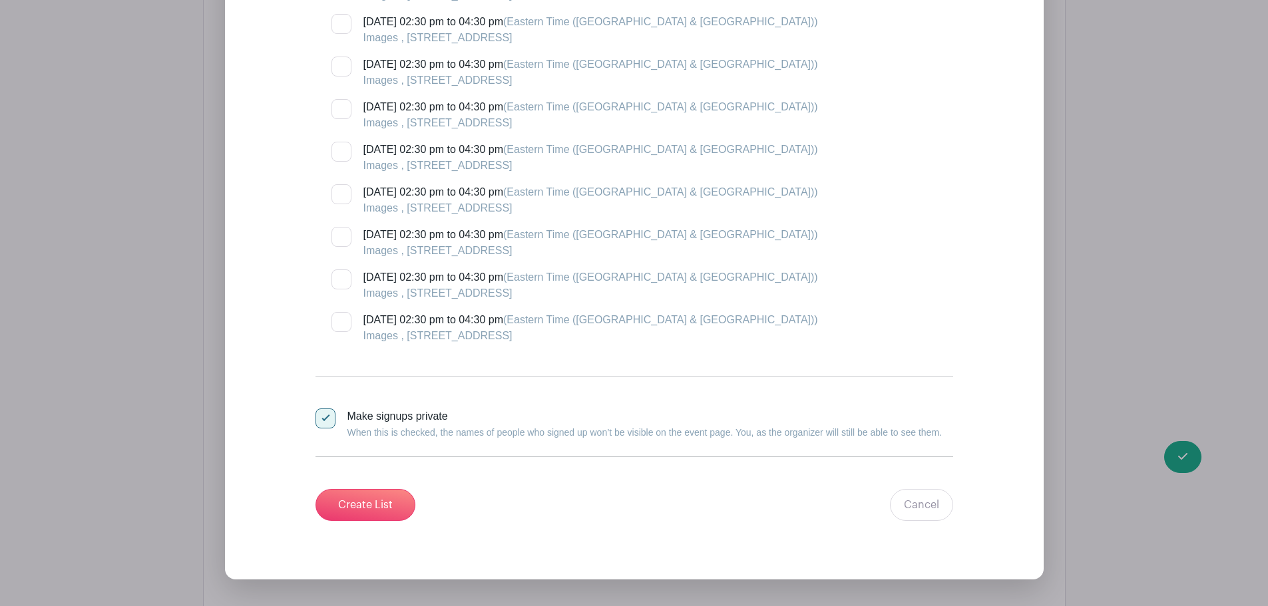
scroll to position [8923, 0]
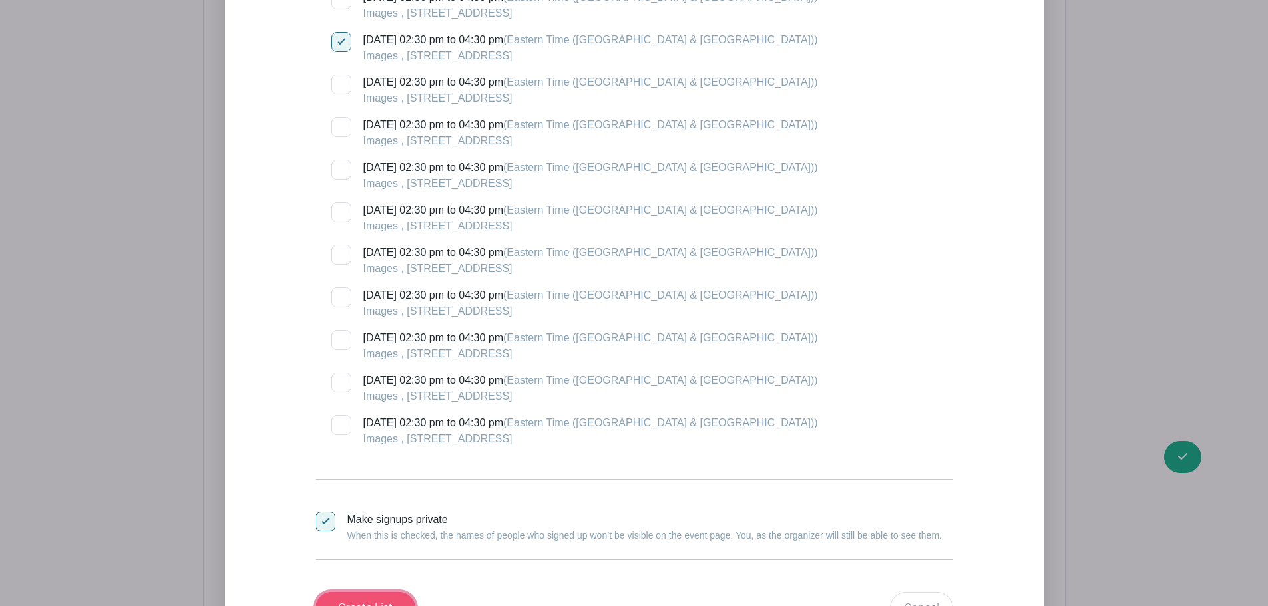
click at [385, 592] on input "Create List" at bounding box center [365, 608] width 100 height 32
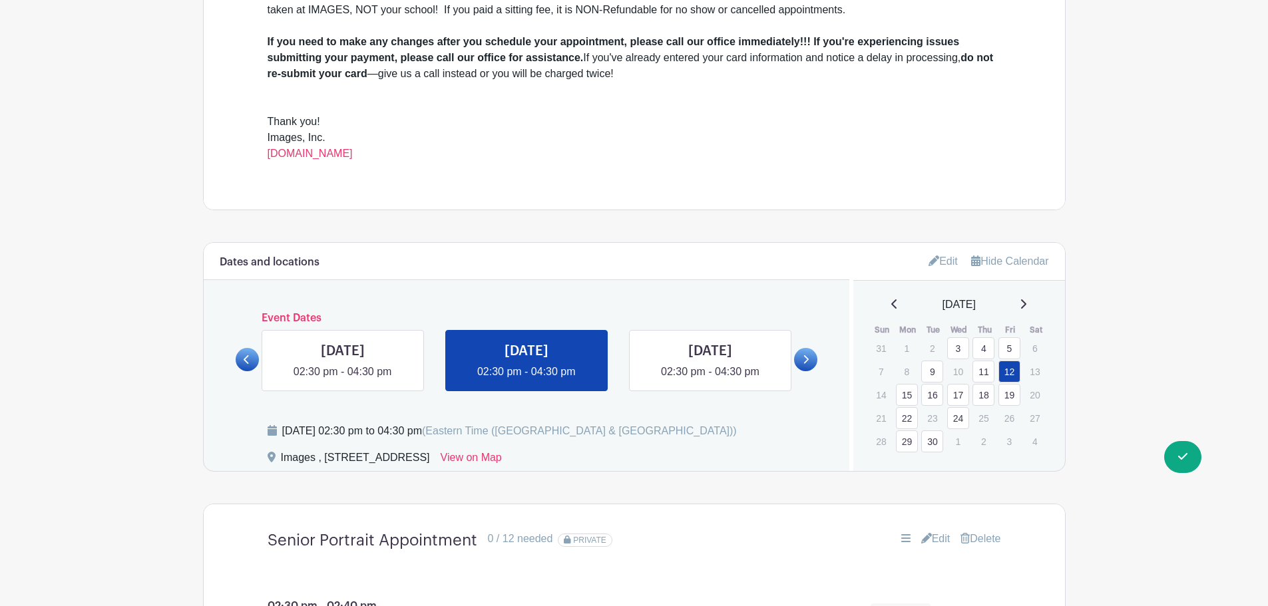
scroll to position [560, 0]
click at [934, 264] on link "Edit" at bounding box center [942, 263] width 29 height 22
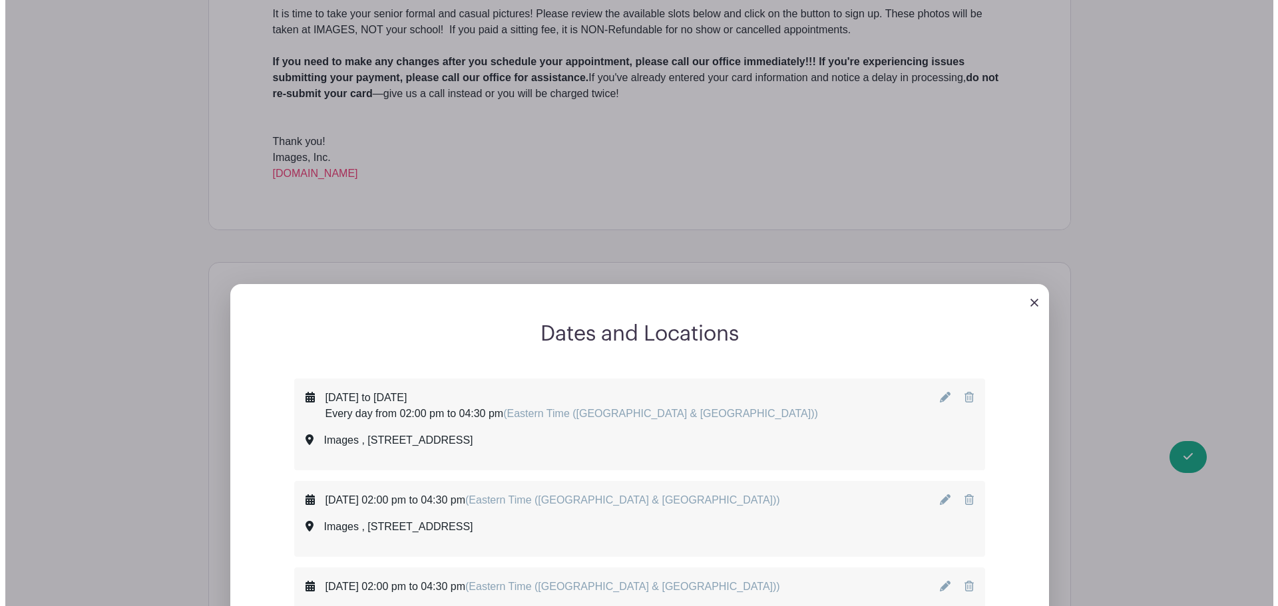
scroll to position [626, 0]
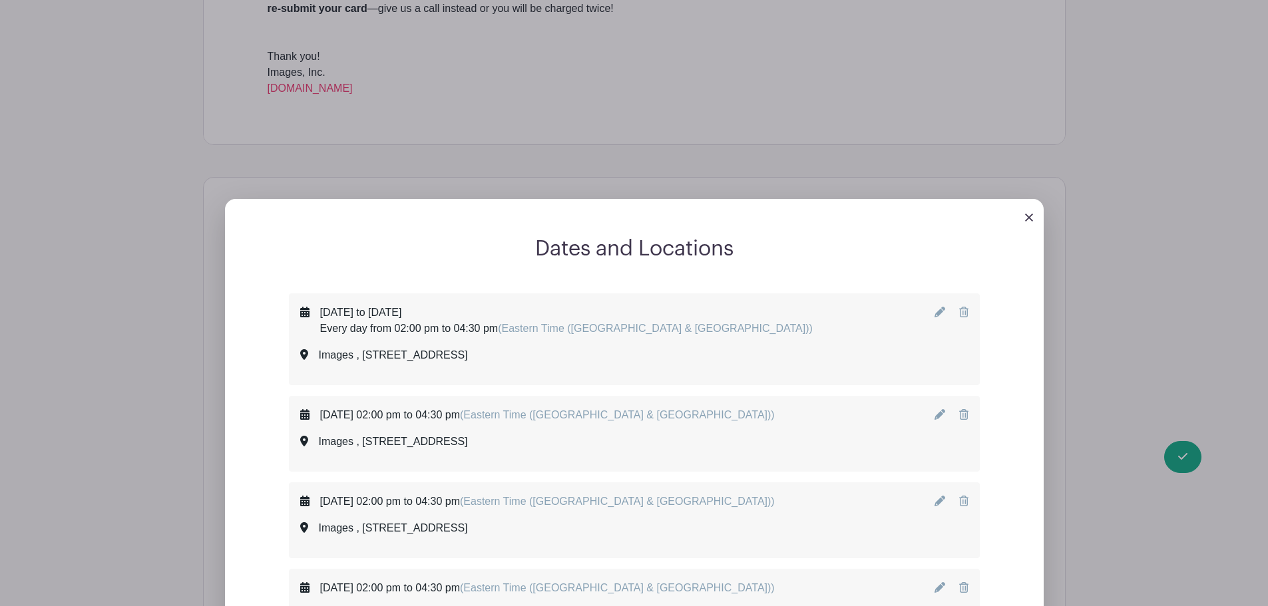
click at [1028, 213] on link at bounding box center [1029, 217] width 8 height 11
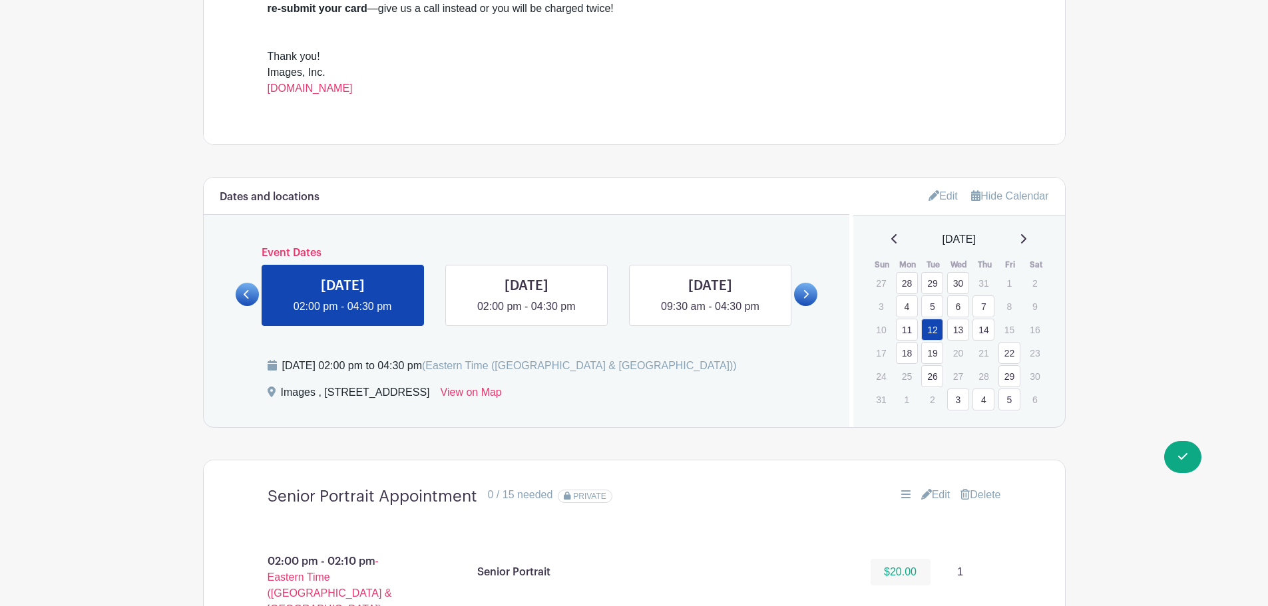
click at [1033, 238] on div "August 2025" at bounding box center [959, 240] width 180 height 16
click at [1021, 234] on div "August 2025" at bounding box center [959, 240] width 180 height 16
click at [1024, 234] on icon at bounding box center [1022, 239] width 7 height 11
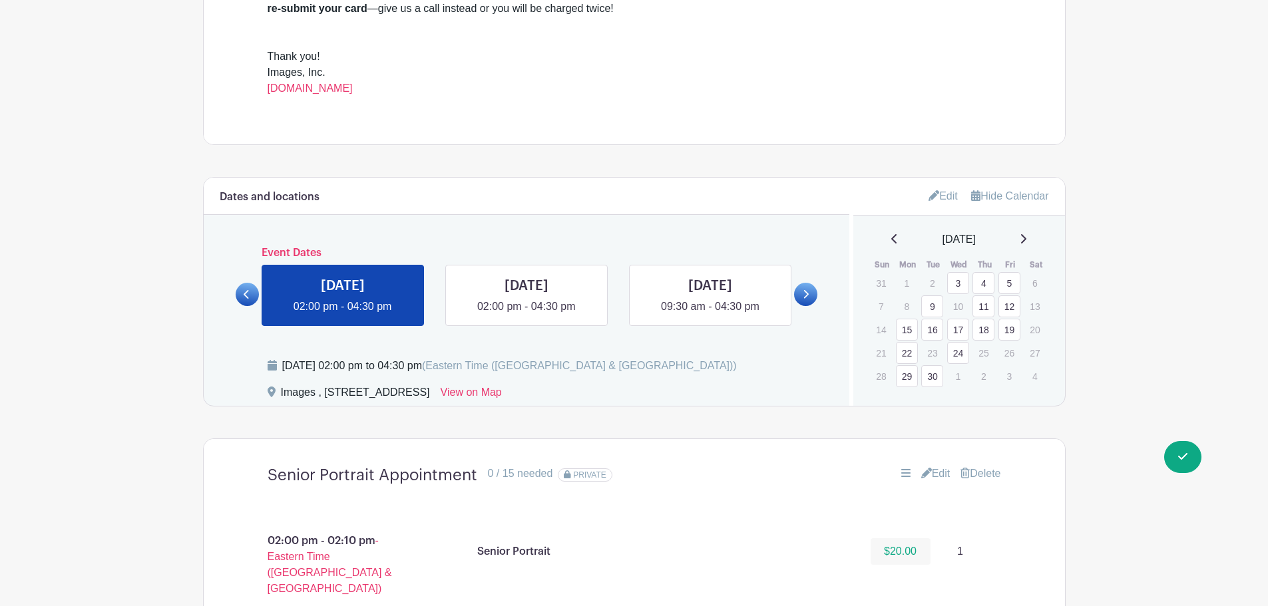
click at [1013, 306] on link "12" at bounding box center [1009, 306] width 22 height 22
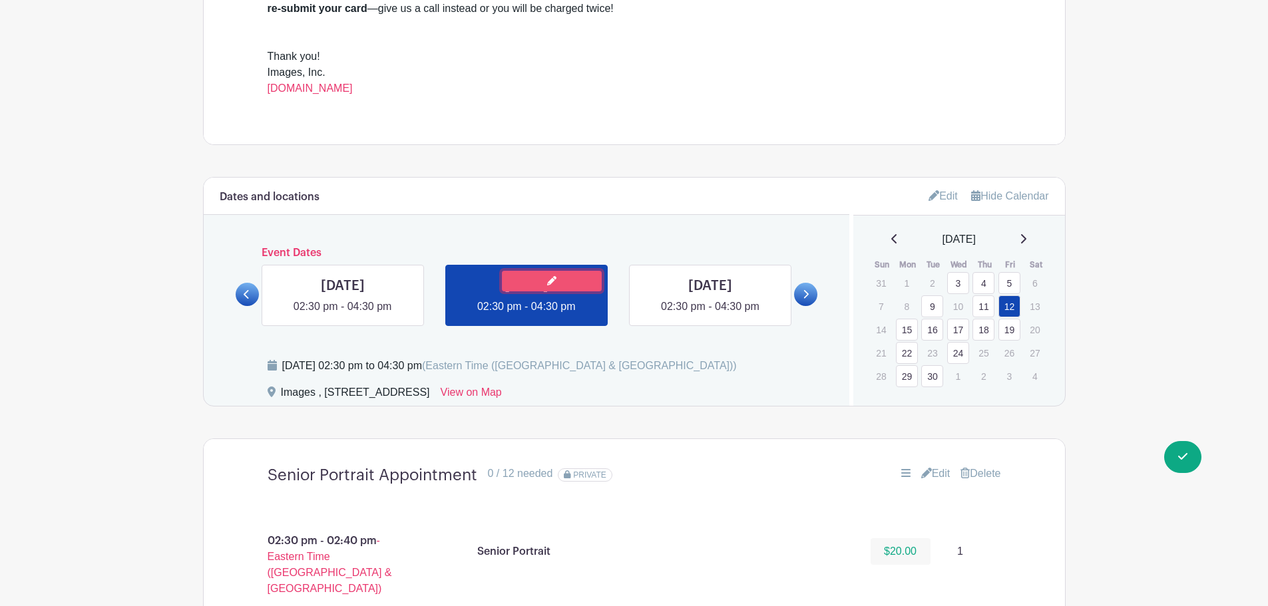
click at [561, 277] on link at bounding box center [552, 281] width 100 height 21
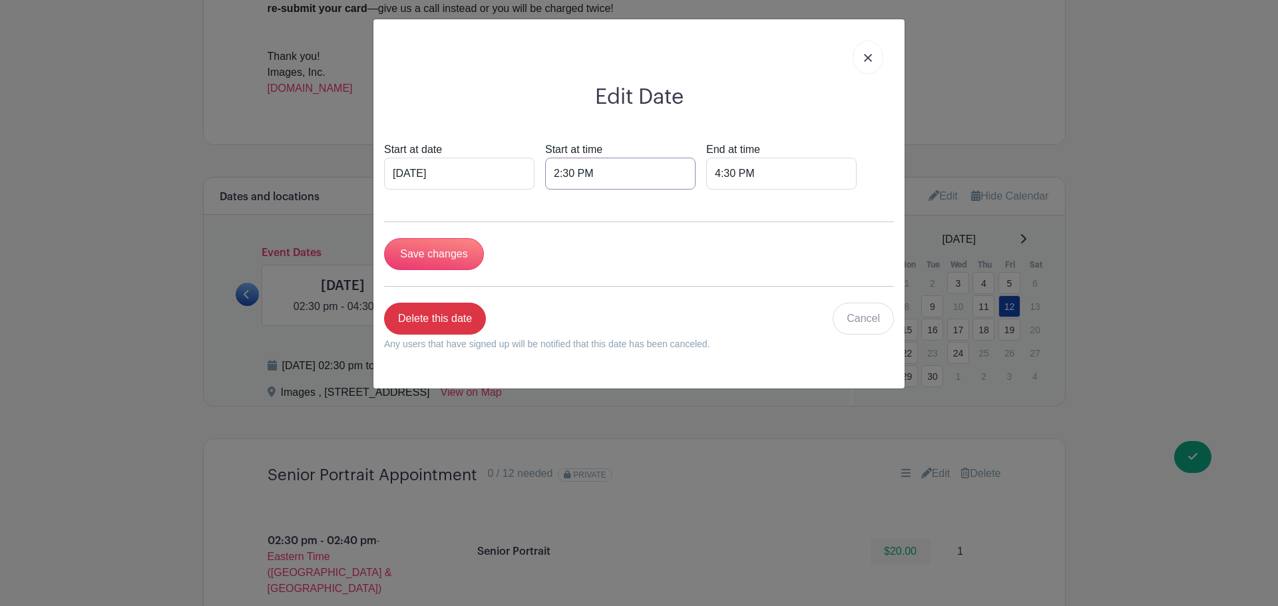
click at [552, 172] on input "2:30 PM" at bounding box center [620, 174] width 150 height 32
click at [570, 239] on div "02" at bounding box center [565, 232] width 43 height 25
click at [665, 262] on div "10" at bounding box center [665, 261] width 45 height 25
click at [661, 226] on div "30" at bounding box center [652, 232] width 43 height 25
click at [567, 200] on div "00" at bounding box center [566, 204] width 45 height 25
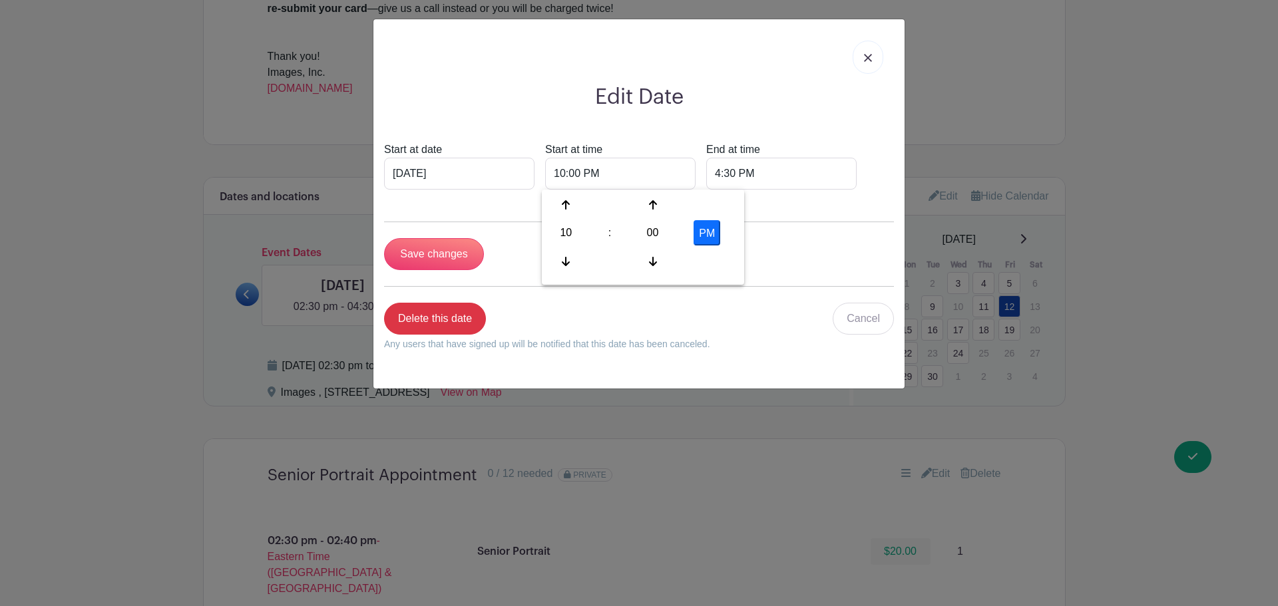
click at [707, 229] on button "PM" at bounding box center [706, 232] width 27 height 25
type input "10:00 AM"
click at [795, 206] on form "Start at date Sep 12 2025 Start at time 10:00 AM End at time 4:30 PM Save chang…" at bounding box center [639, 252] width 510 height 220
click at [454, 250] on input "Save changes" at bounding box center [434, 254] width 100 height 32
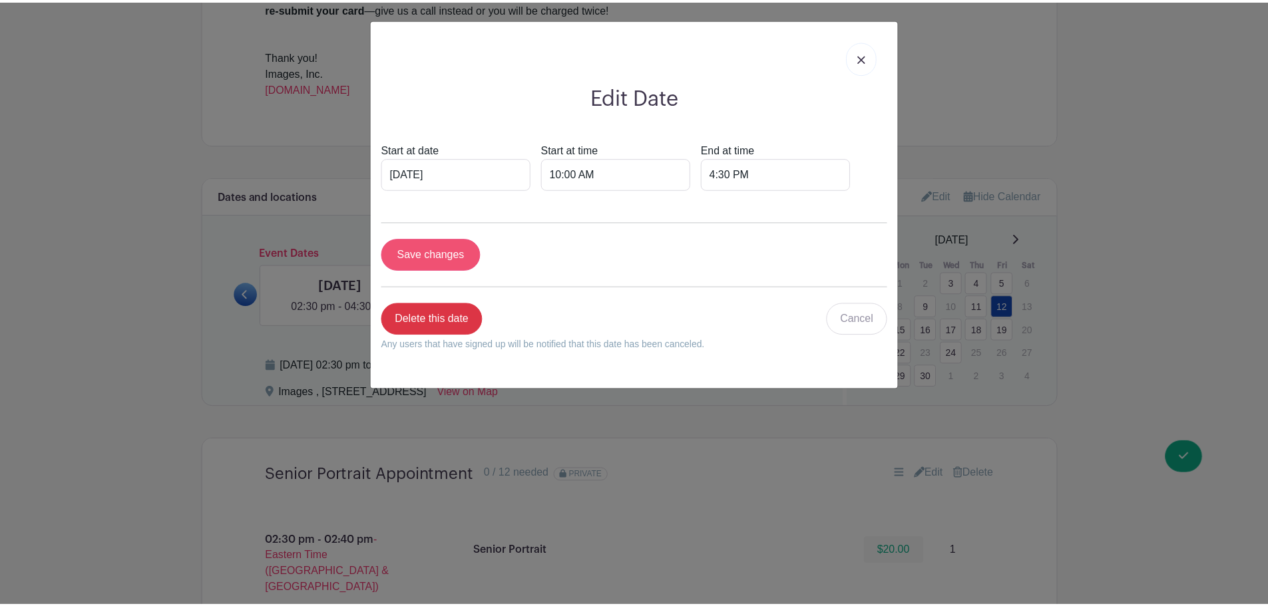
scroll to position [733, 0]
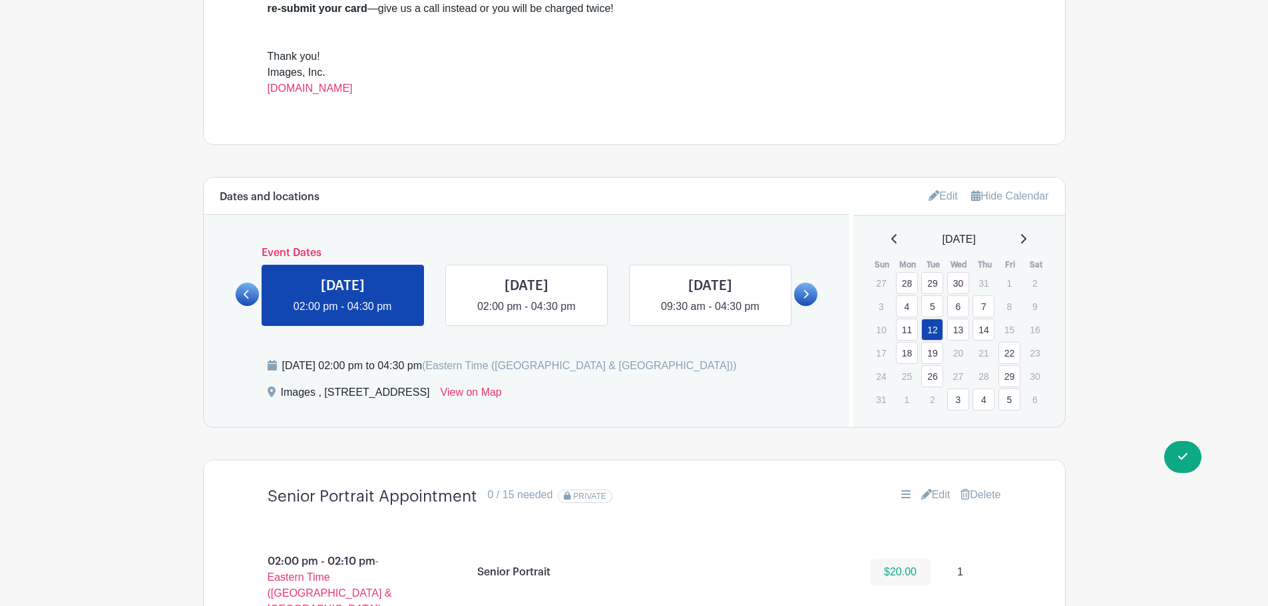
click at [1026, 235] on icon at bounding box center [1022, 239] width 7 height 11
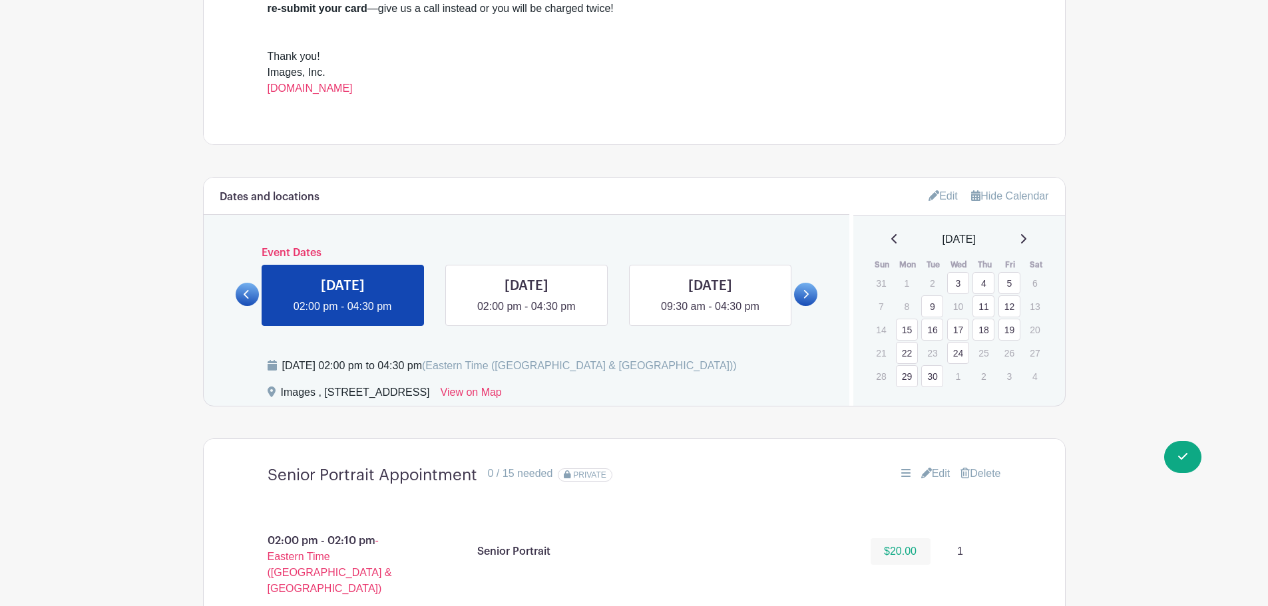
click at [1008, 308] on link "12" at bounding box center [1009, 306] width 22 height 22
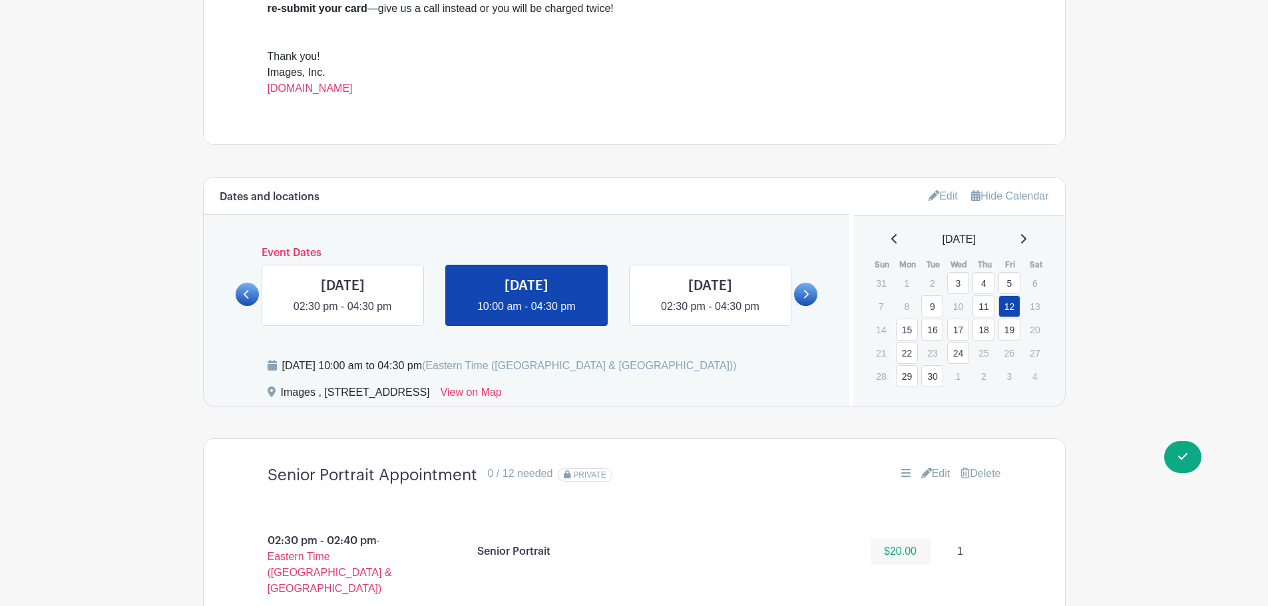
click at [982, 282] on link "4" at bounding box center [983, 283] width 22 height 22
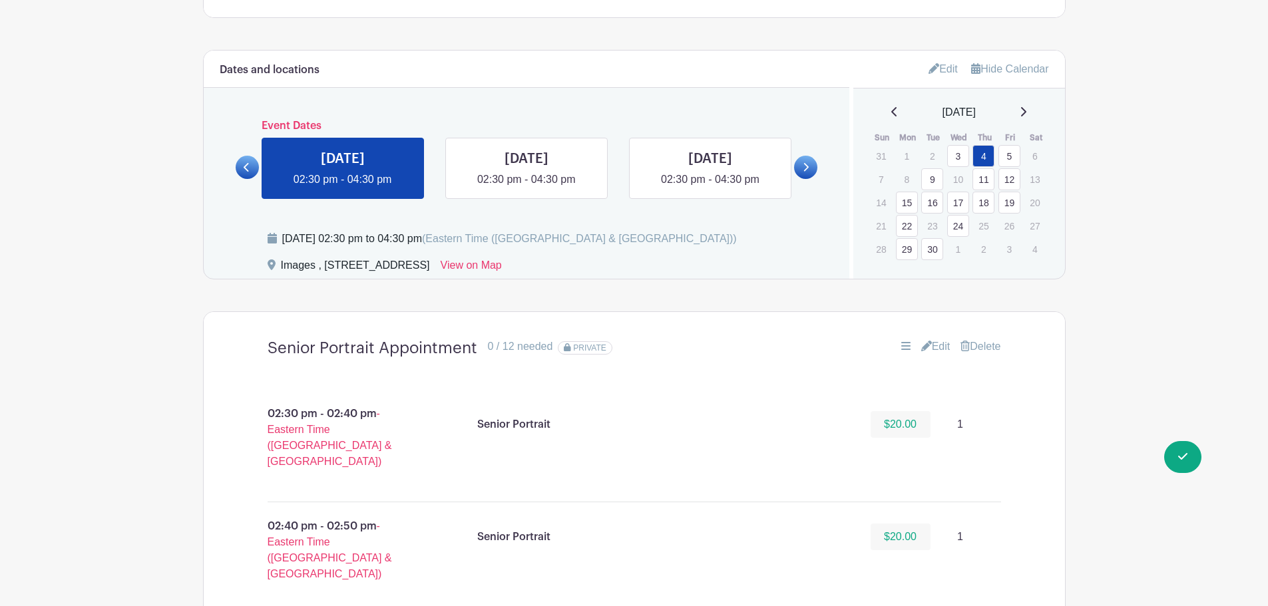
scroll to position [600, 0]
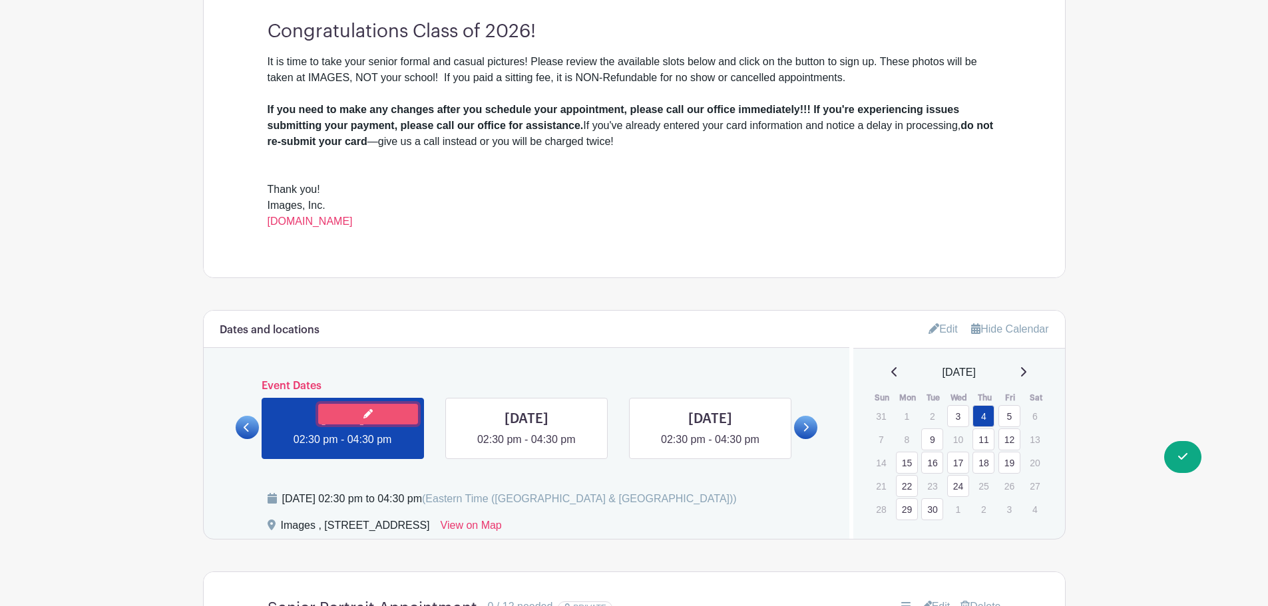
click at [361, 416] on link at bounding box center [368, 414] width 100 height 21
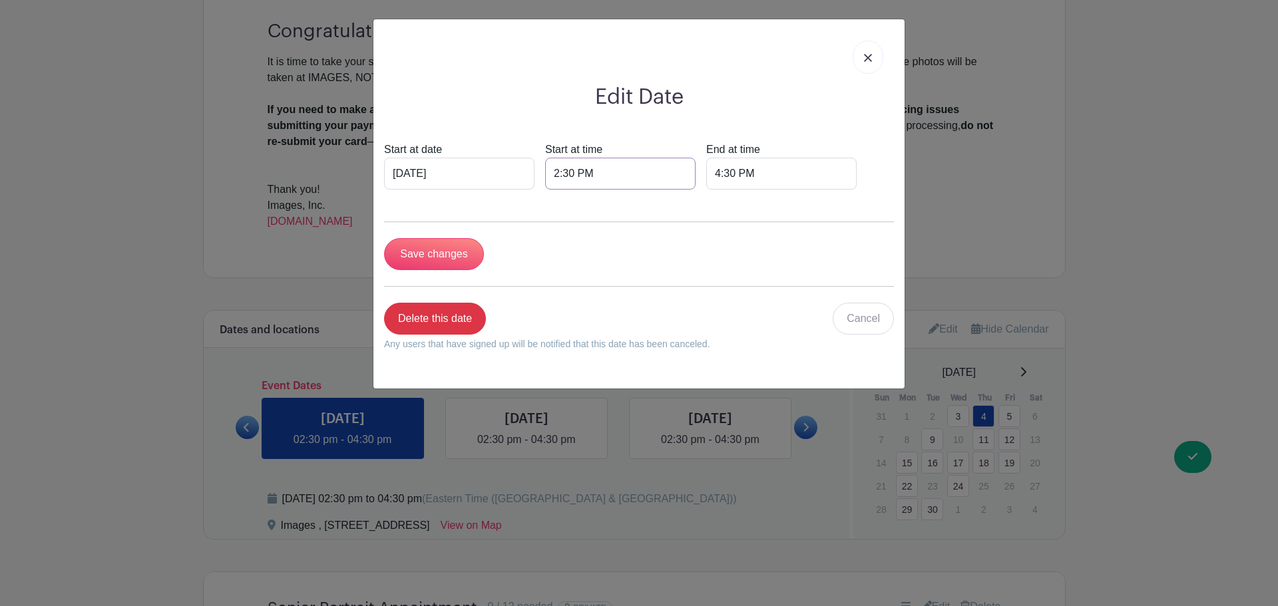
click at [554, 174] on input "2:30 PM" at bounding box center [620, 174] width 150 height 32
click at [575, 234] on div "02" at bounding box center [565, 232] width 43 height 25
click at [672, 257] on div "10" at bounding box center [665, 261] width 45 height 25
click at [647, 232] on div "30" at bounding box center [652, 232] width 43 height 25
click at [559, 204] on div "00" at bounding box center [566, 204] width 45 height 25
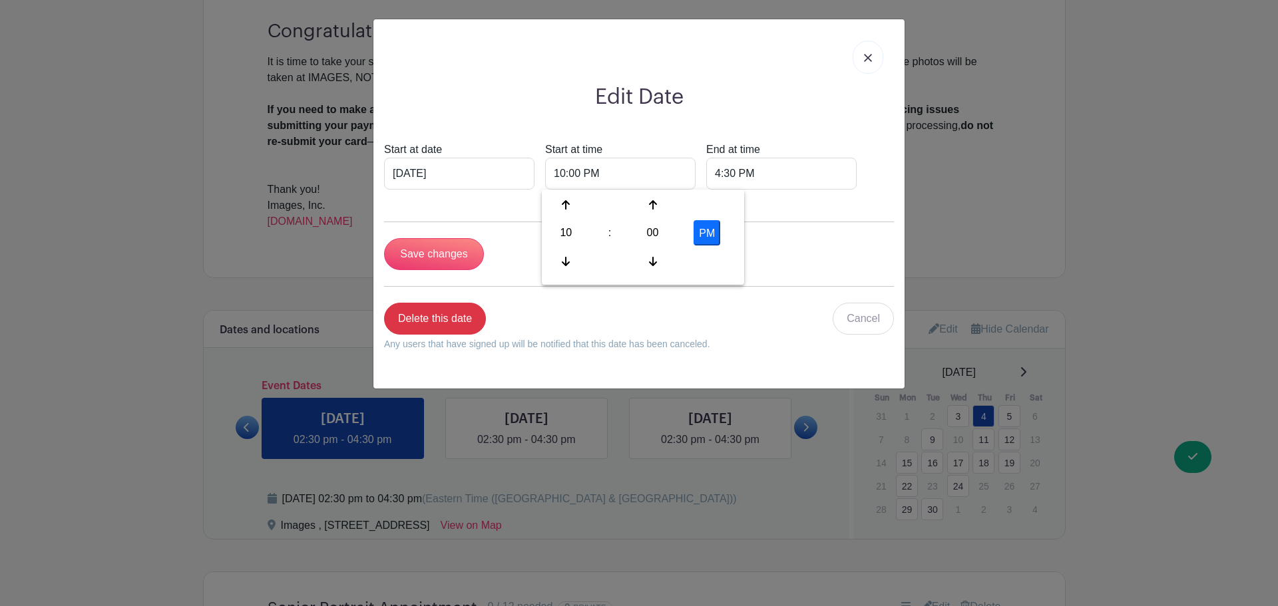
click at [709, 229] on button "PM" at bounding box center [706, 232] width 27 height 25
type input "10:00 AM"
click at [825, 203] on form "Start at date Sep 4 2025 Start at time 10:00 AM End at time 4:30 PM Save change…" at bounding box center [639, 252] width 510 height 220
click at [438, 249] on input "Save changes" at bounding box center [434, 254] width 100 height 32
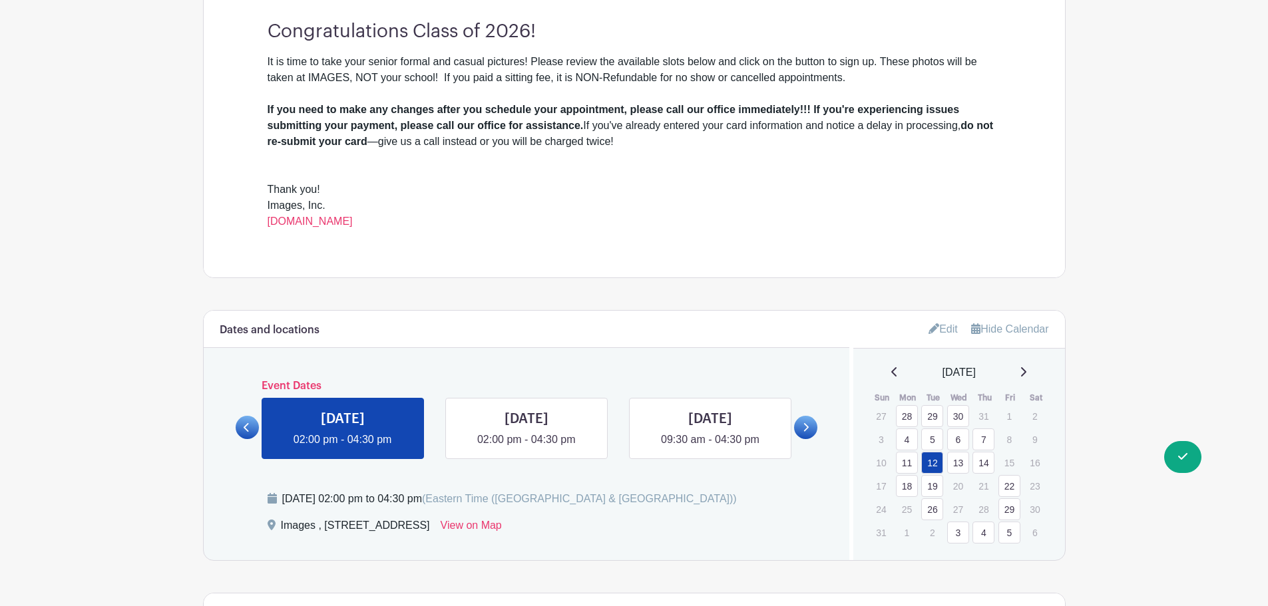
click at [1026, 367] on icon at bounding box center [1022, 372] width 7 height 11
click at [989, 414] on link "4" at bounding box center [983, 416] width 22 height 22
click at [928, 438] on link "9" at bounding box center [932, 440] width 22 height 22
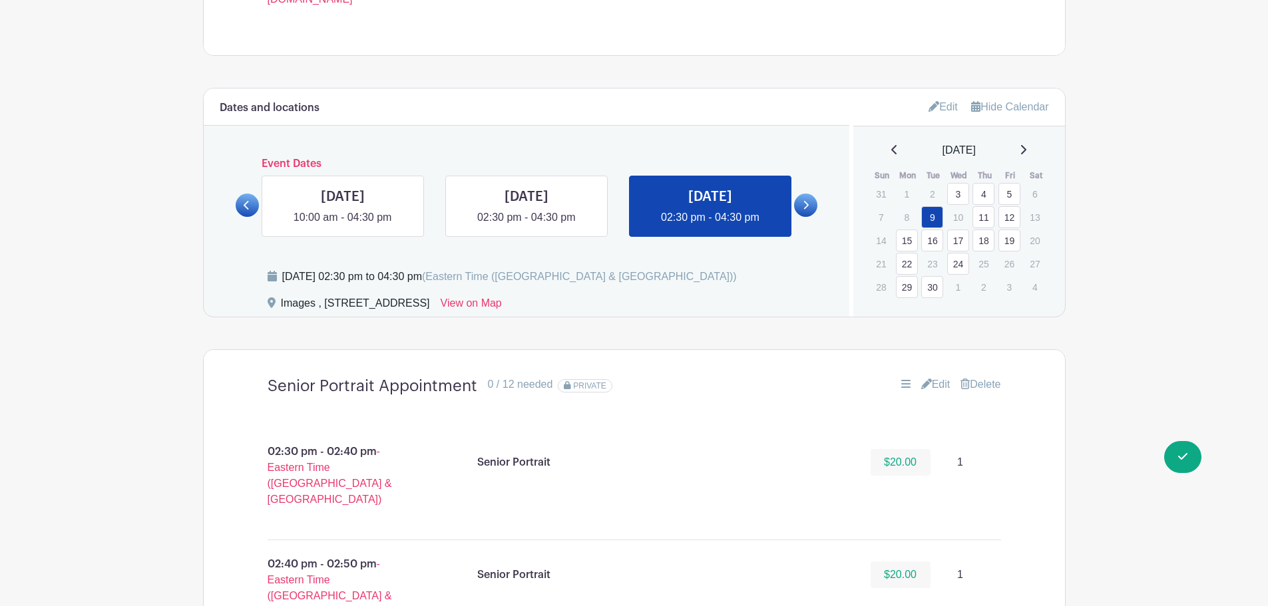
scroll to position [799, 0]
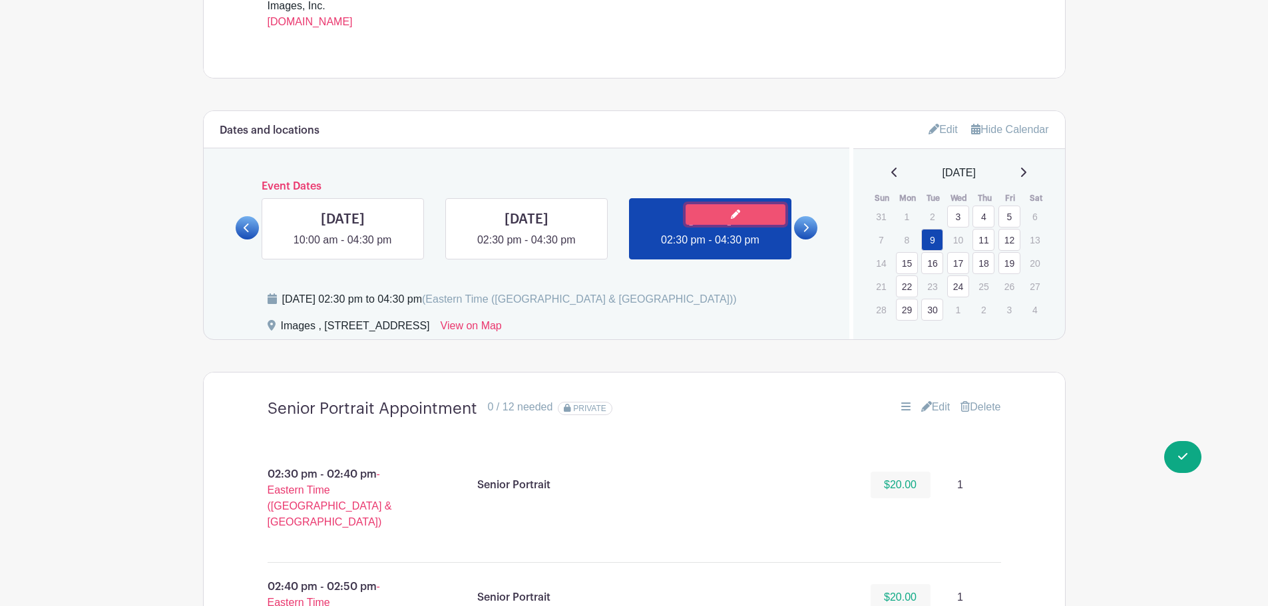
click at [728, 208] on link at bounding box center [735, 214] width 100 height 21
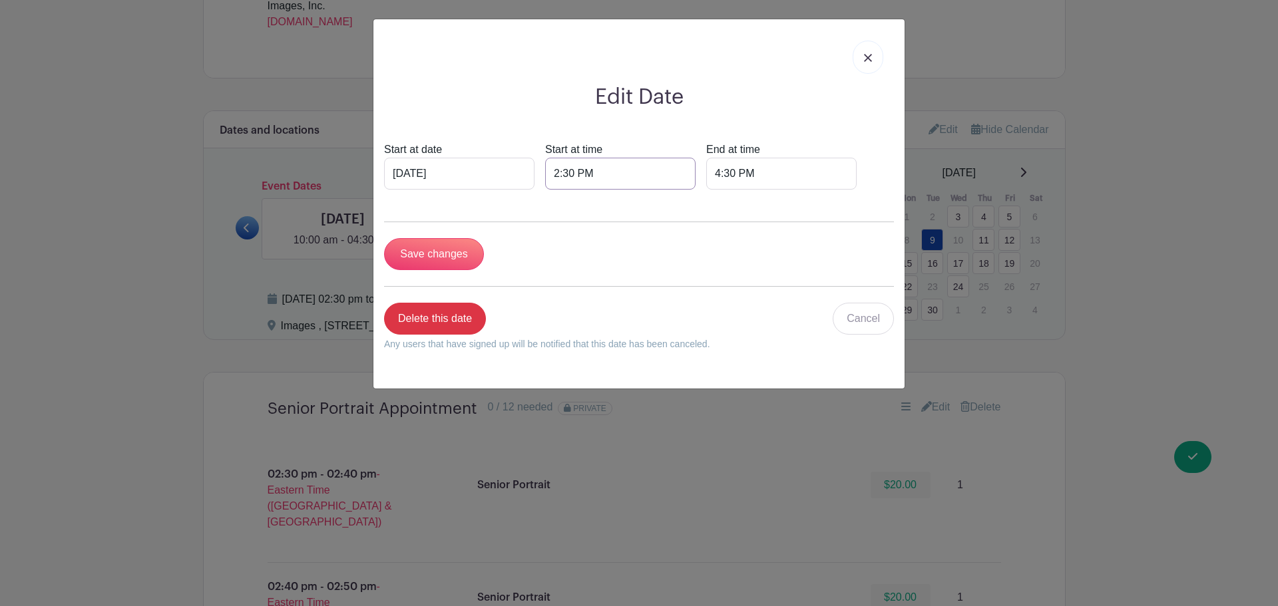
click at [569, 171] on input "2:30 PM" at bounding box center [620, 174] width 150 height 32
click at [568, 231] on div "02" at bounding box center [565, 232] width 43 height 25
click at [667, 262] on div "10" at bounding box center [665, 261] width 45 height 25
click at [667, 232] on div "30" at bounding box center [652, 232] width 43 height 25
click at [576, 200] on div "00" at bounding box center [566, 204] width 45 height 25
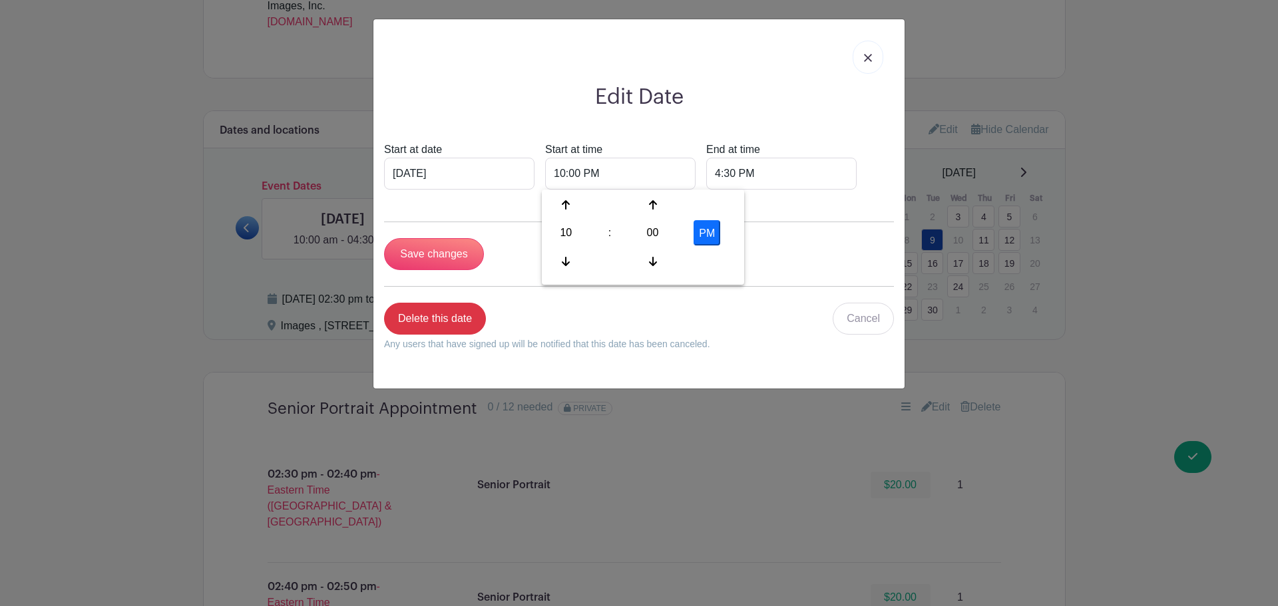
click at [711, 230] on button "PM" at bounding box center [706, 232] width 27 height 25
type input "10:00 AM"
click at [454, 256] on input "Save changes" at bounding box center [434, 254] width 100 height 32
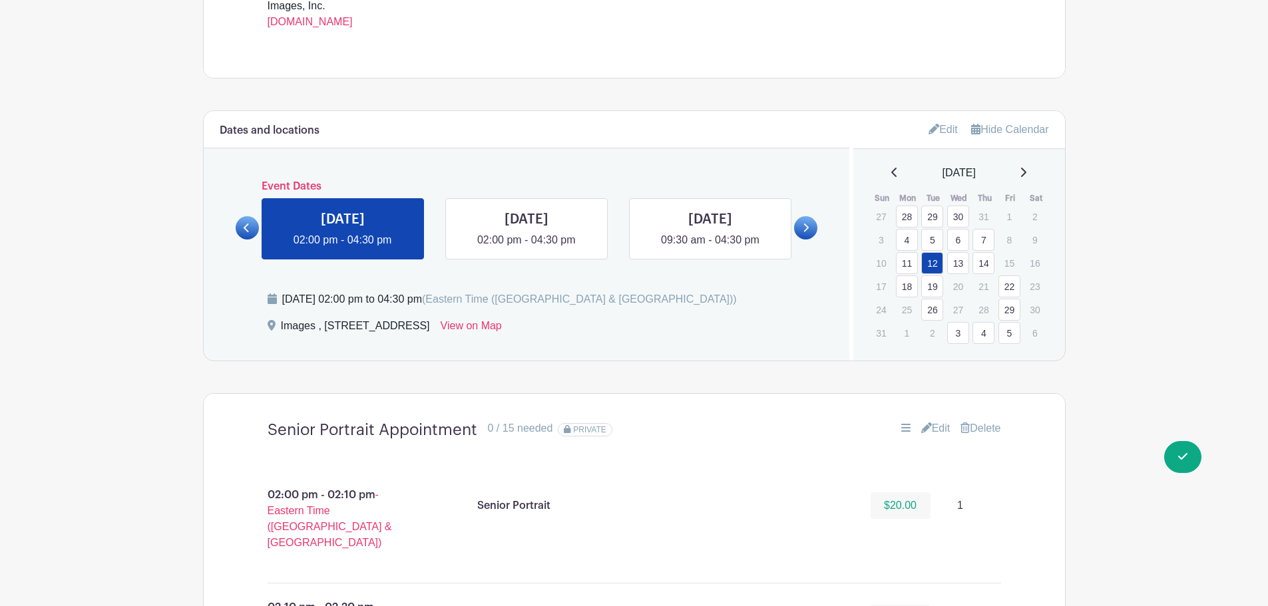
click at [1024, 170] on icon at bounding box center [1022, 172] width 7 height 11
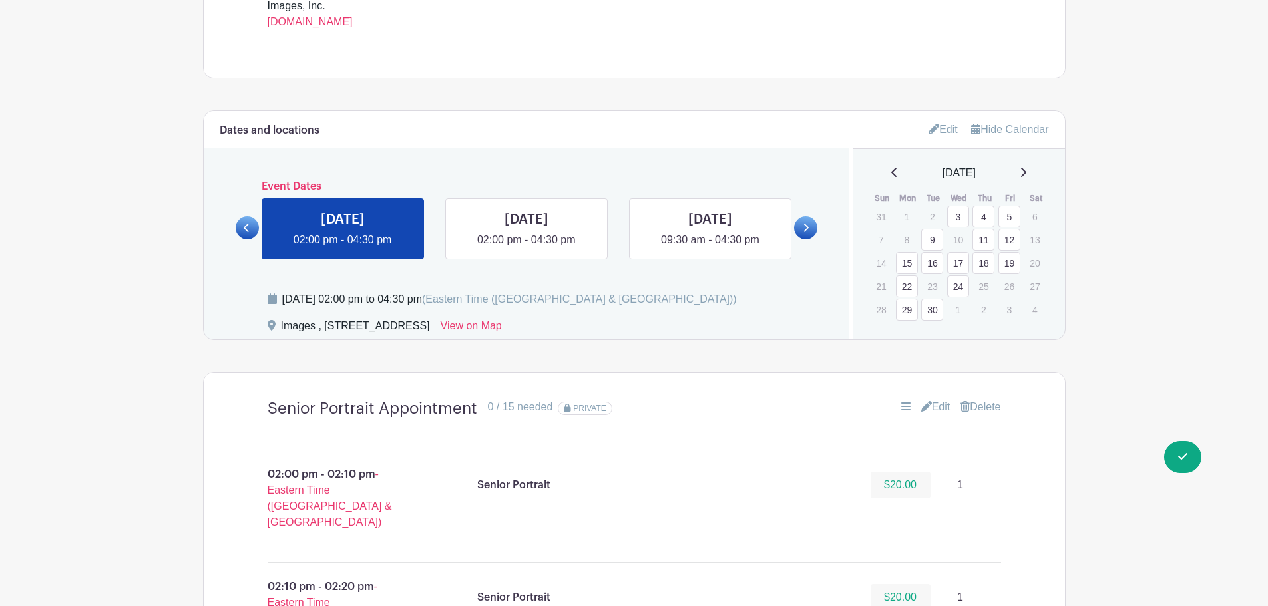
click at [982, 219] on link "4" at bounding box center [983, 217] width 22 height 22
click at [933, 240] on link "9" at bounding box center [932, 240] width 22 height 22
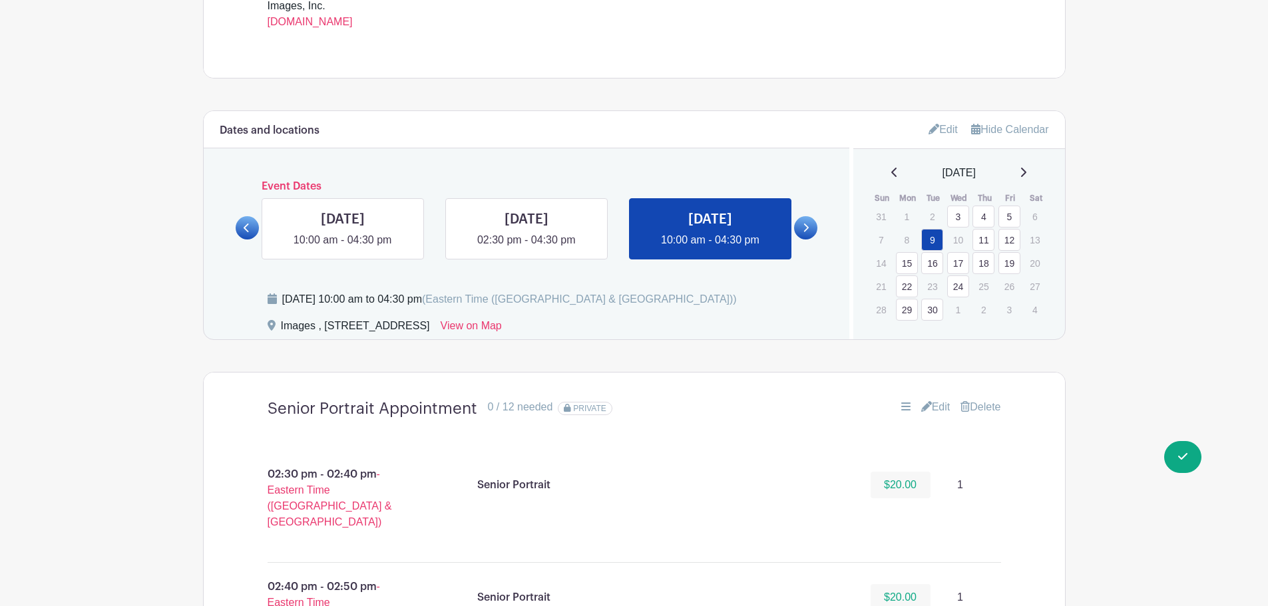
click at [1012, 236] on link "12" at bounding box center [1009, 240] width 22 height 22
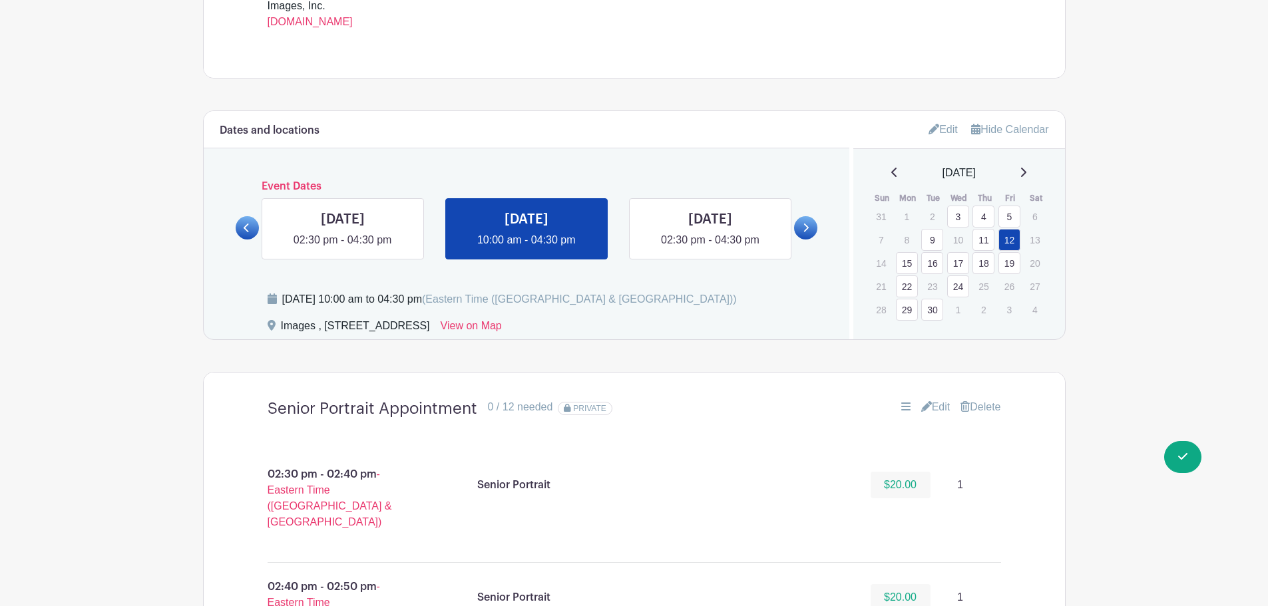
click at [891, 176] on icon at bounding box center [894, 172] width 7 height 11
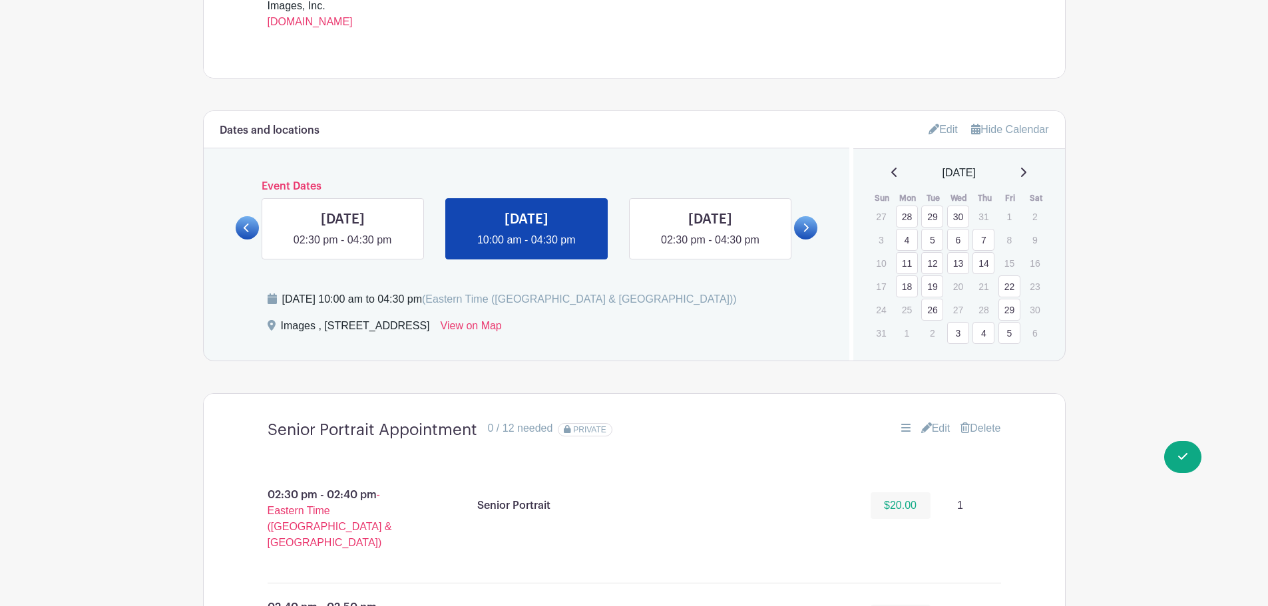
click at [1000, 311] on link "29" at bounding box center [1009, 310] width 22 height 22
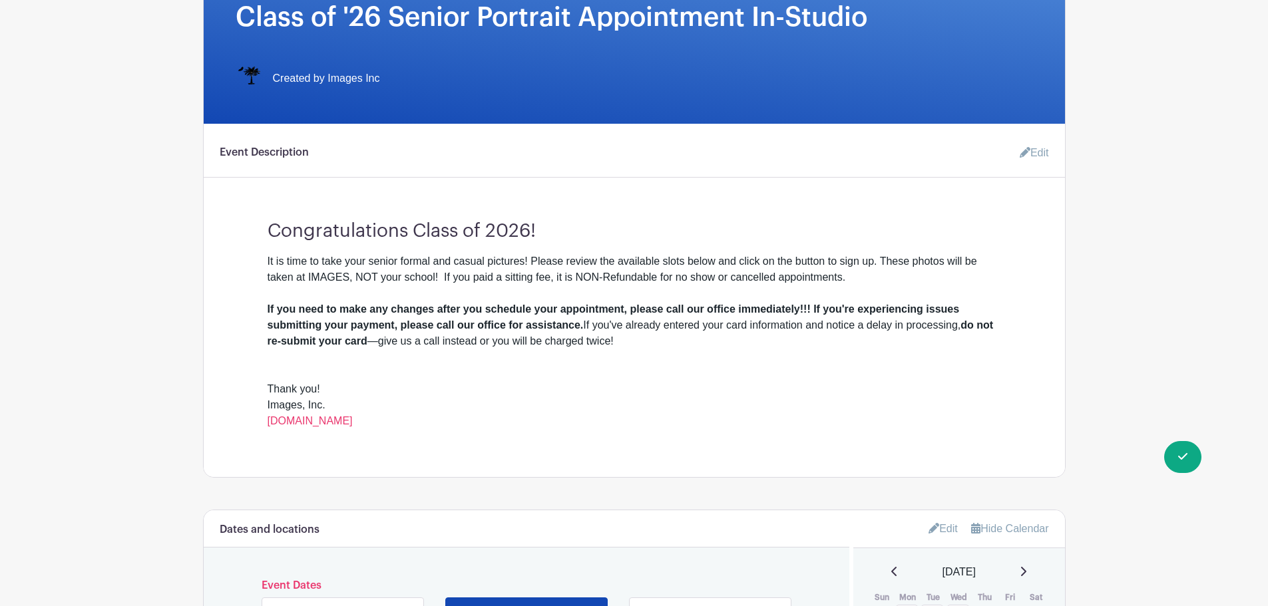
scroll to position [932, 0]
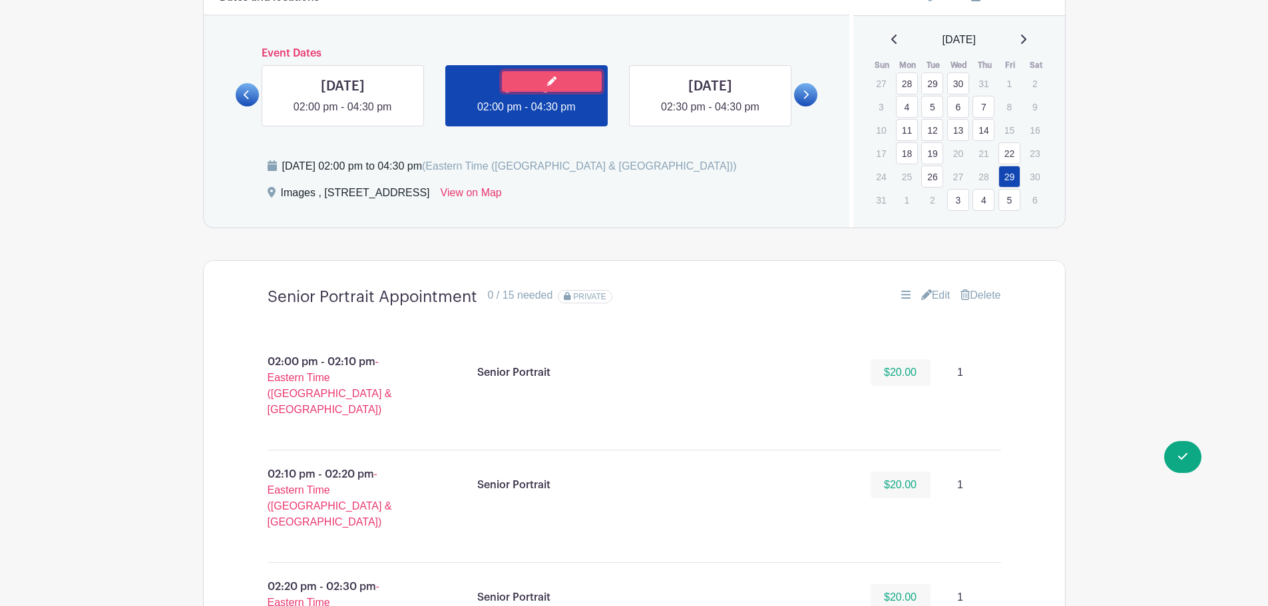
click at [544, 86] on link at bounding box center [552, 81] width 100 height 21
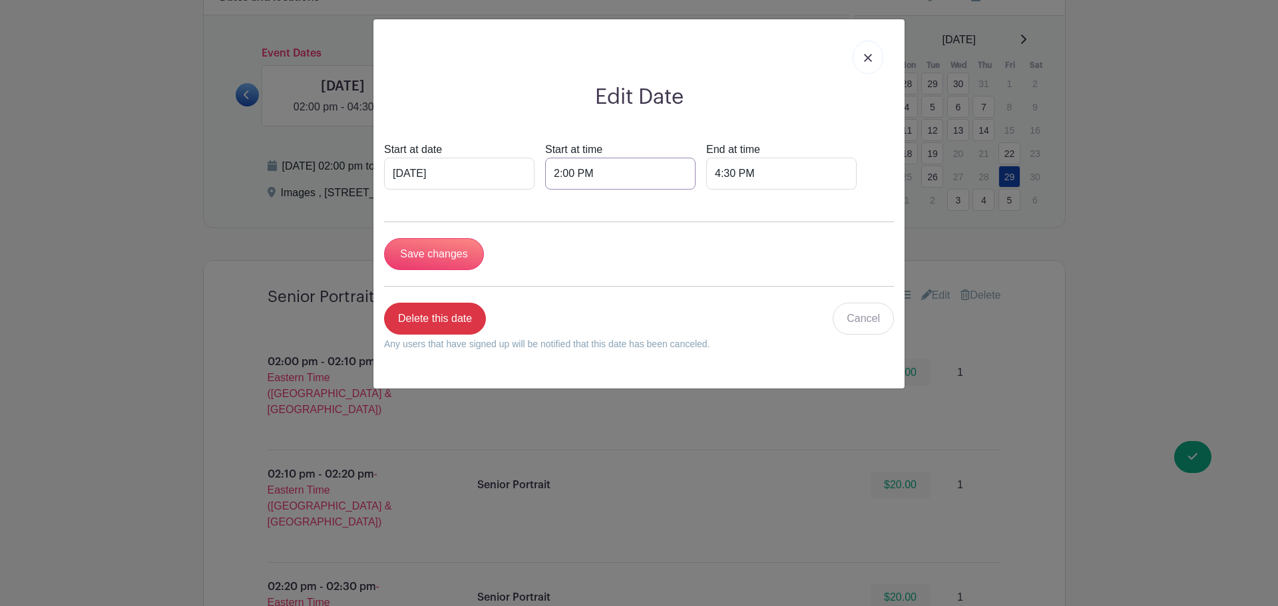
click at [560, 170] on input "2:00 PM" at bounding box center [620, 174] width 150 height 32
click at [573, 232] on div "02" at bounding box center [565, 232] width 43 height 25
click at [671, 257] on div "10" at bounding box center [665, 261] width 45 height 25
click at [707, 232] on button "PM" at bounding box center [706, 232] width 27 height 25
type input "10:00 AM"
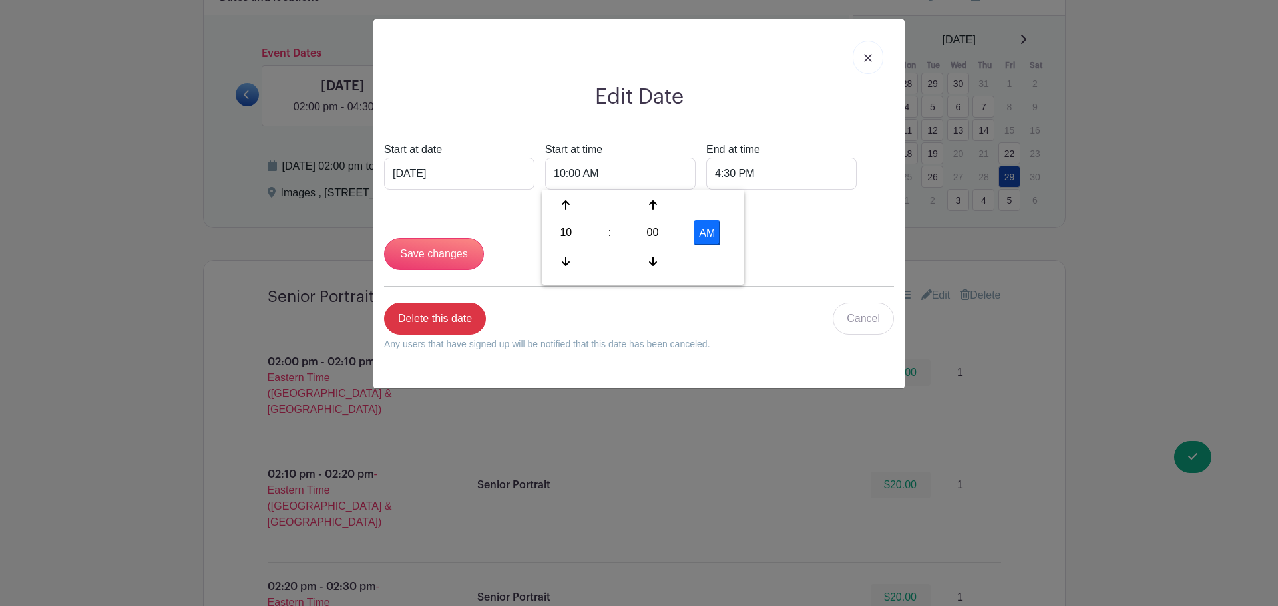
click at [830, 232] on form "Start at date Aug 29 2025 Start at time 10:00 AM End at time 4:30 PM Save chang…" at bounding box center [639, 252] width 510 height 220
click at [463, 250] on input "Save changes" at bounding box center [434, 254] width 100 height 32
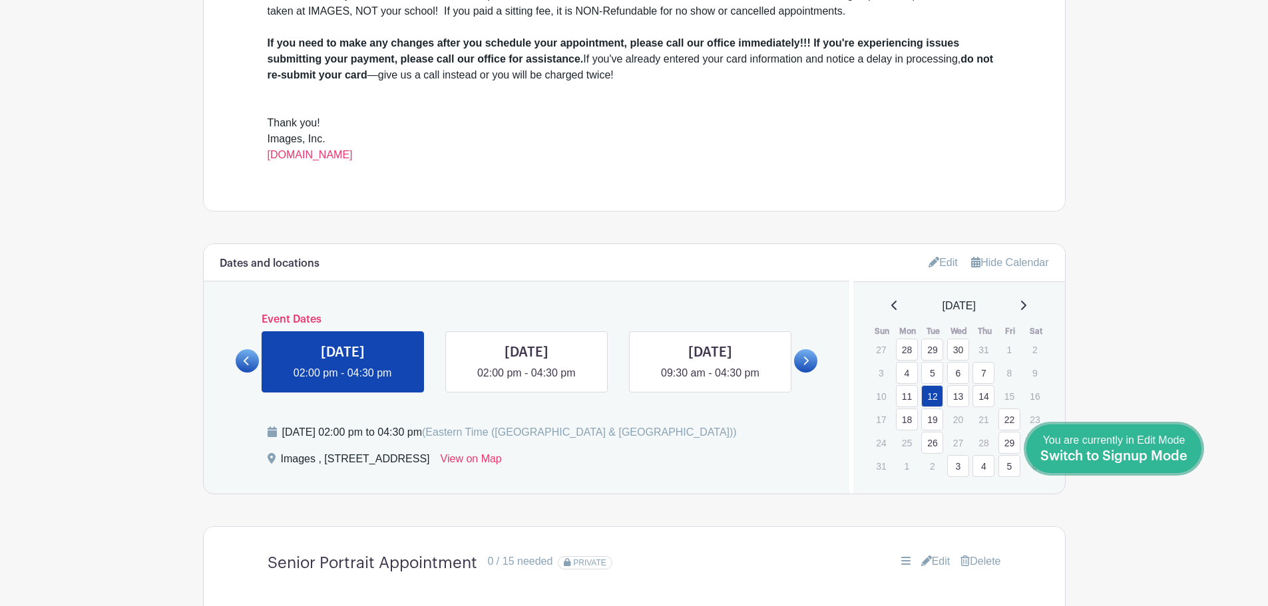
click at [1191, 444] on link "Done Editing You are currently in Edit Mode Switch to Signup Mode" at bounding box center [1113, 449] width 175 height 49
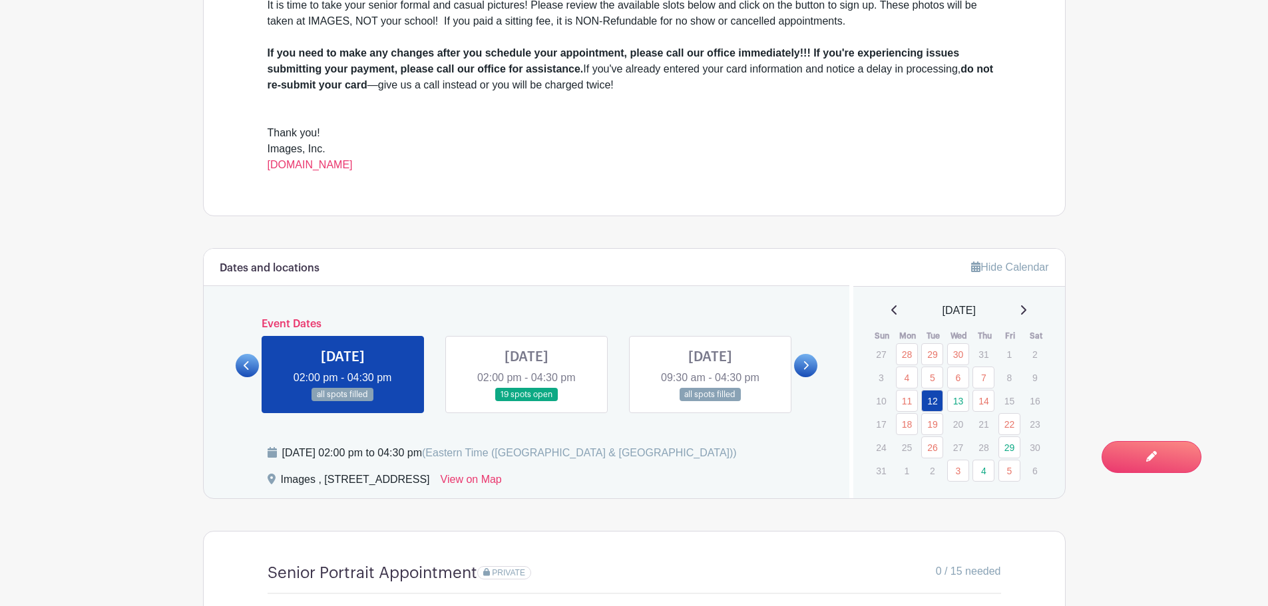
scroll to position [799, 0]
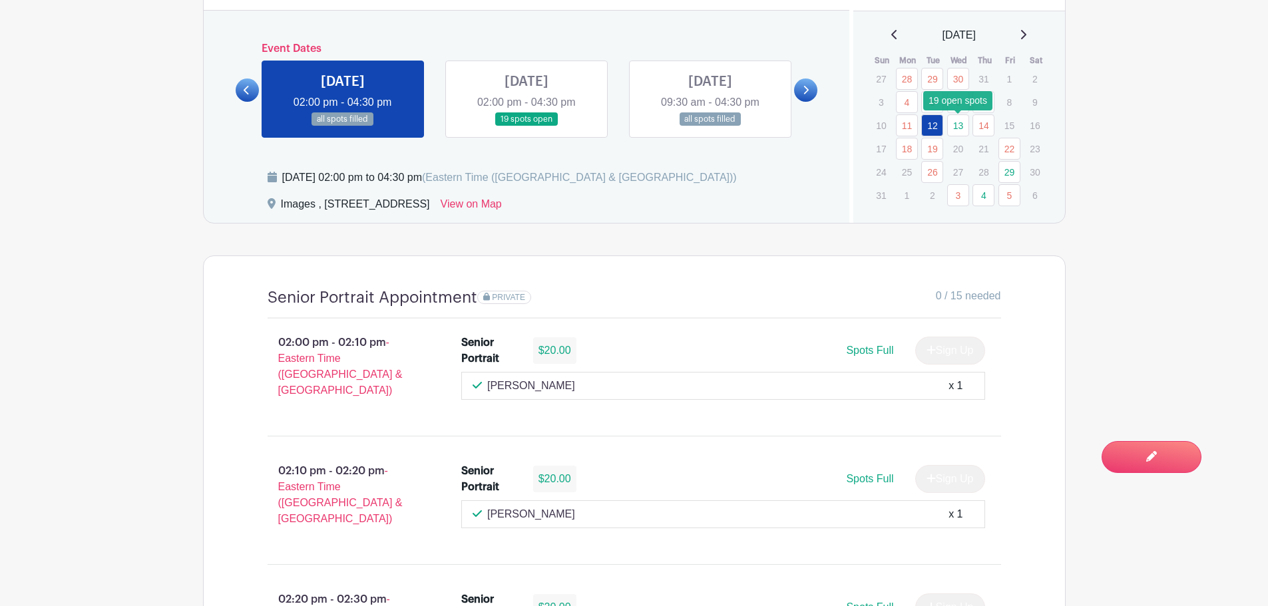
click at [959, 122] on link "13" at bounding box center [958, 125] width 22 height 22
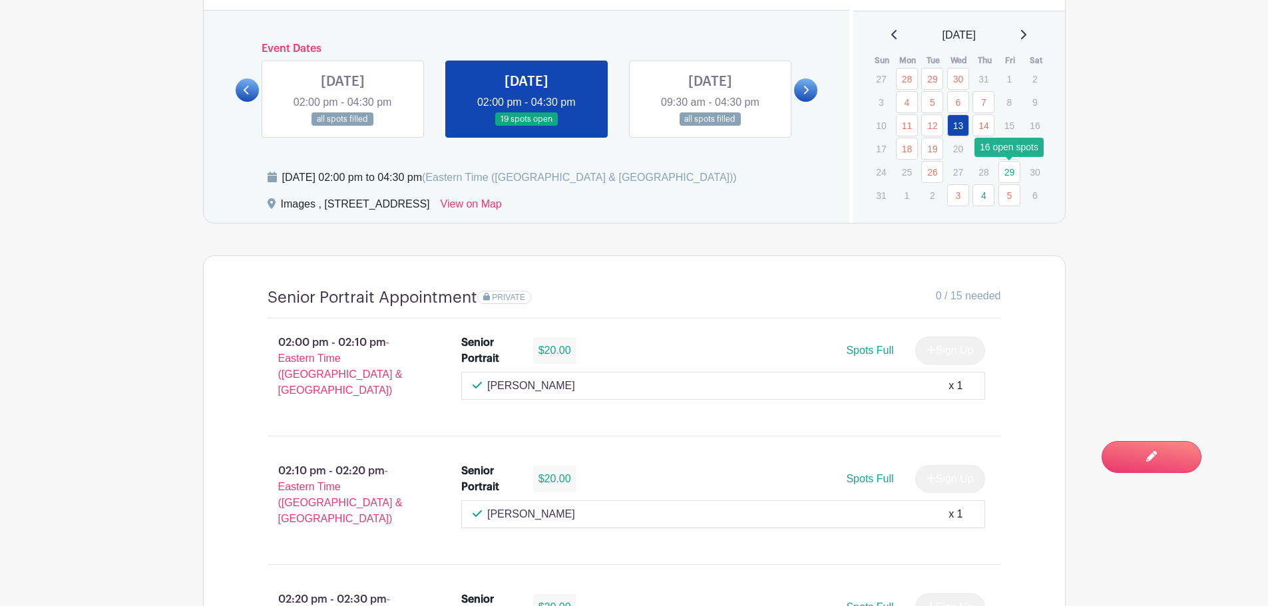
click at [1016, 171] on link "29" at bounding box center [1009, 172] width 22 height 22
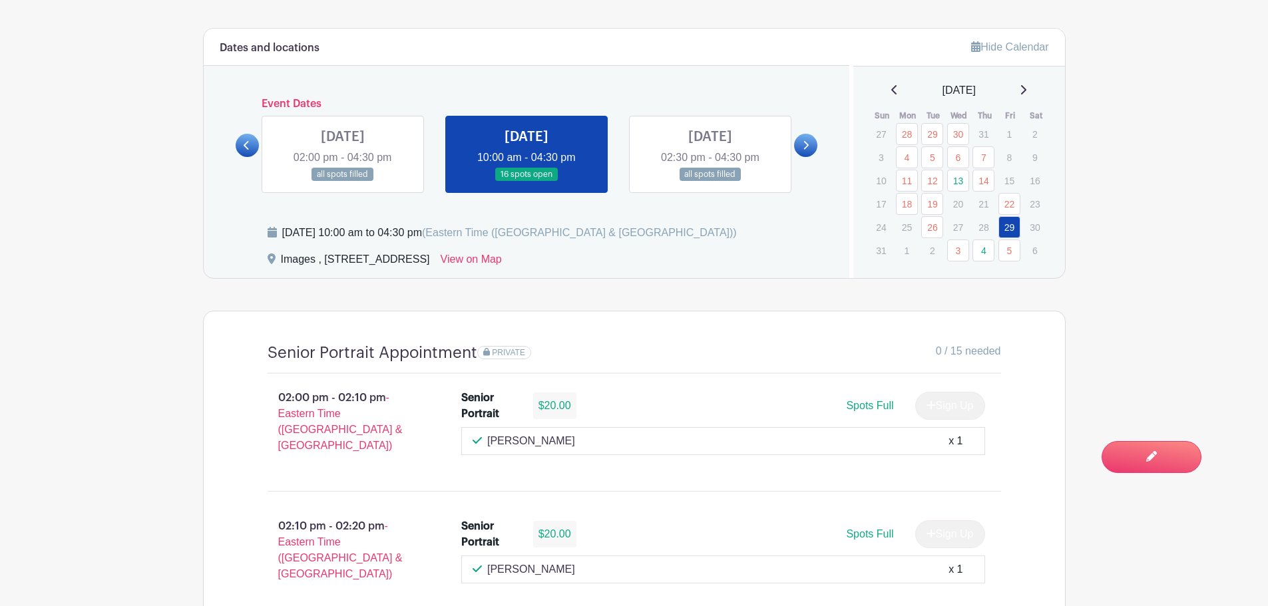
scroll to position [532, 0]
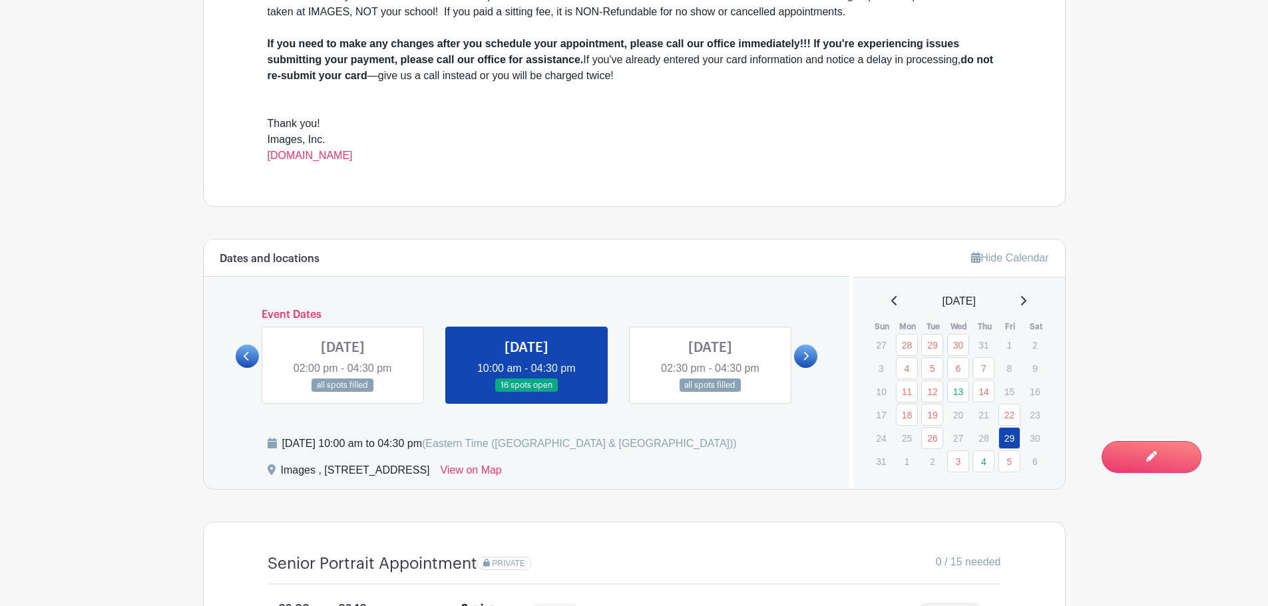
click at [1021, 301] on div "August 2025" at bounding box center [959, 301] width 180 height 16
click at [1026, 301] on icon at bounding box center [1022, 300] width 7 height 11
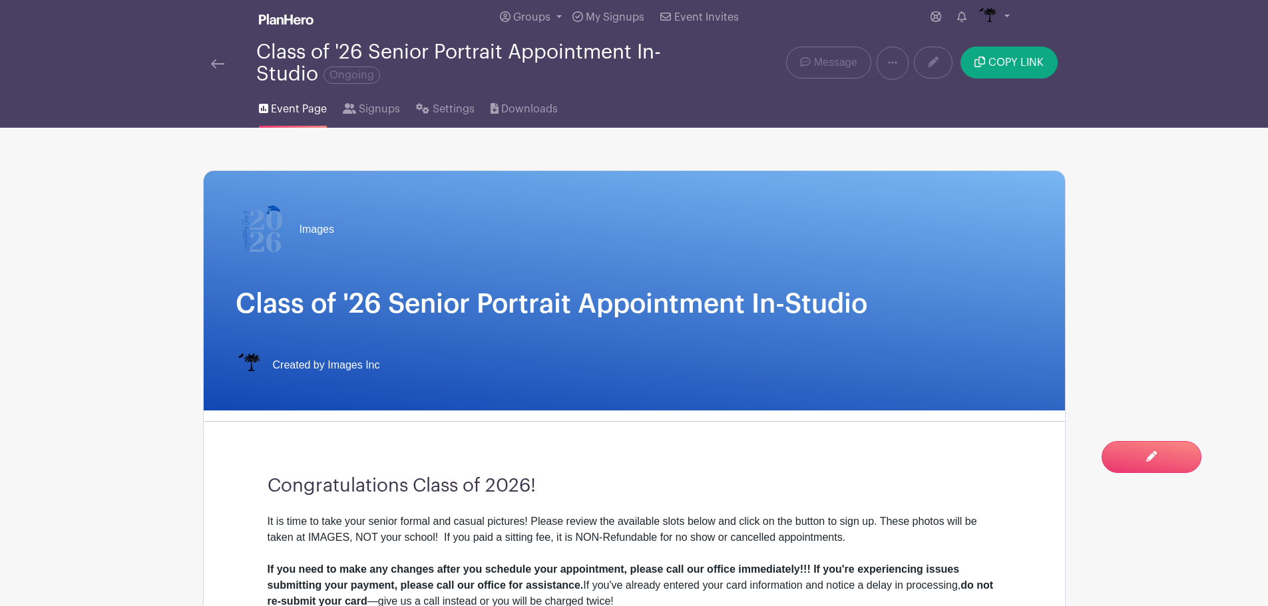
scroll to position [0, 0]
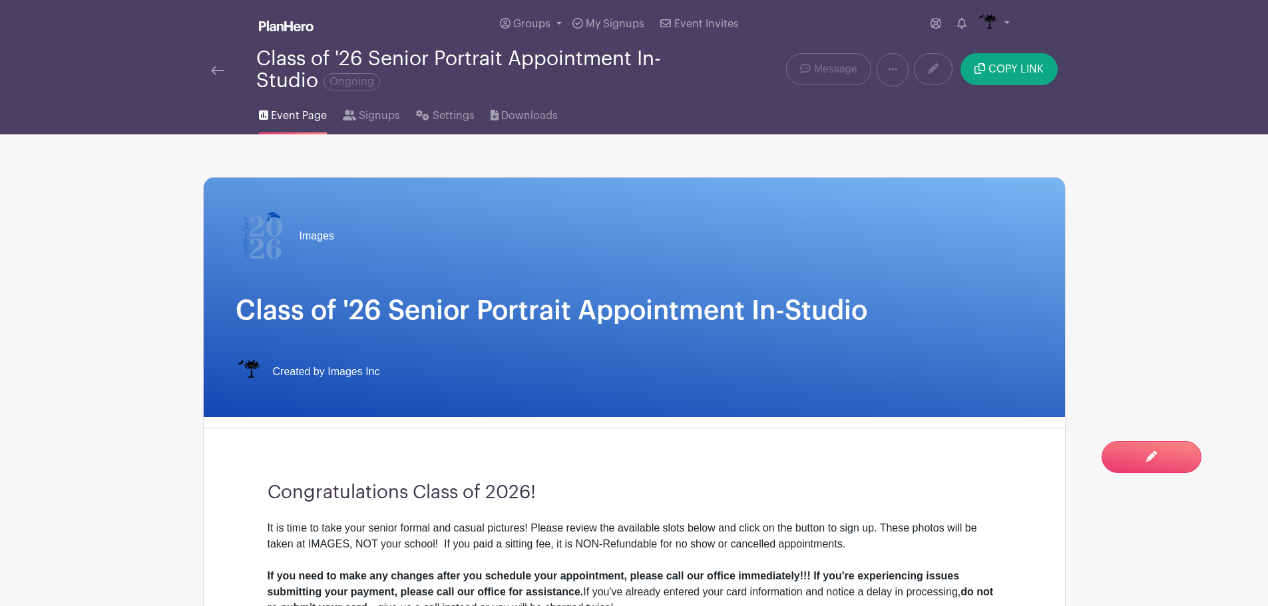
click at [212, 67] on img at bounding box center [217, 70] width 13 height 9
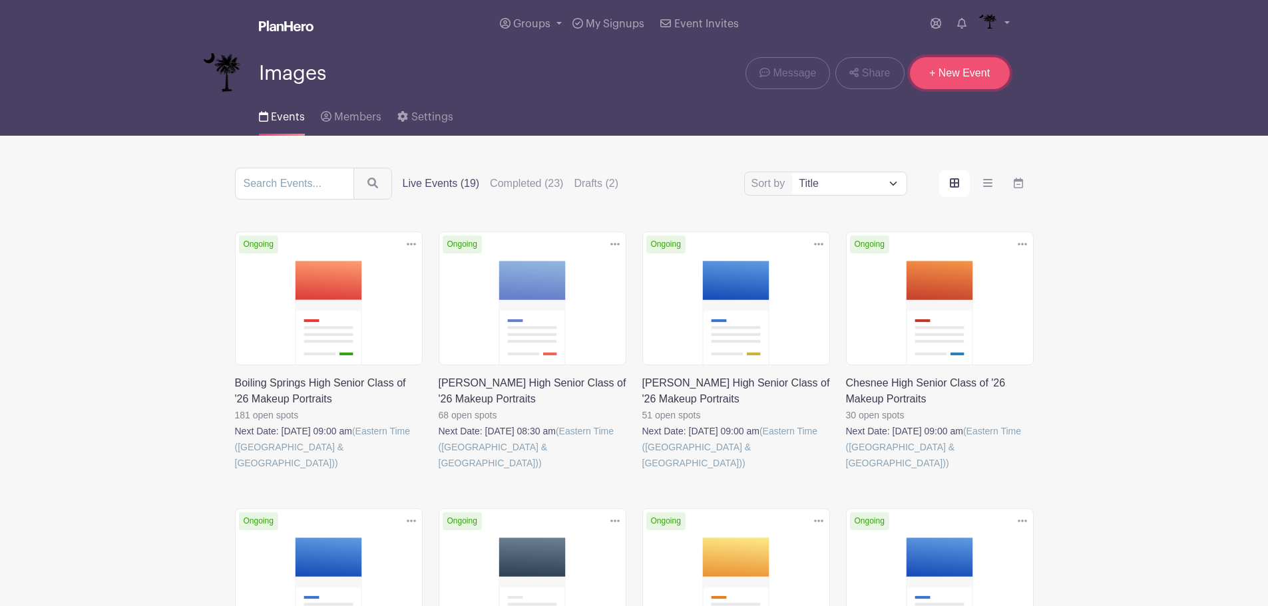
click at [979, 74] on link "+ New Event" at bounding box center [960, 73] width 100 height 32
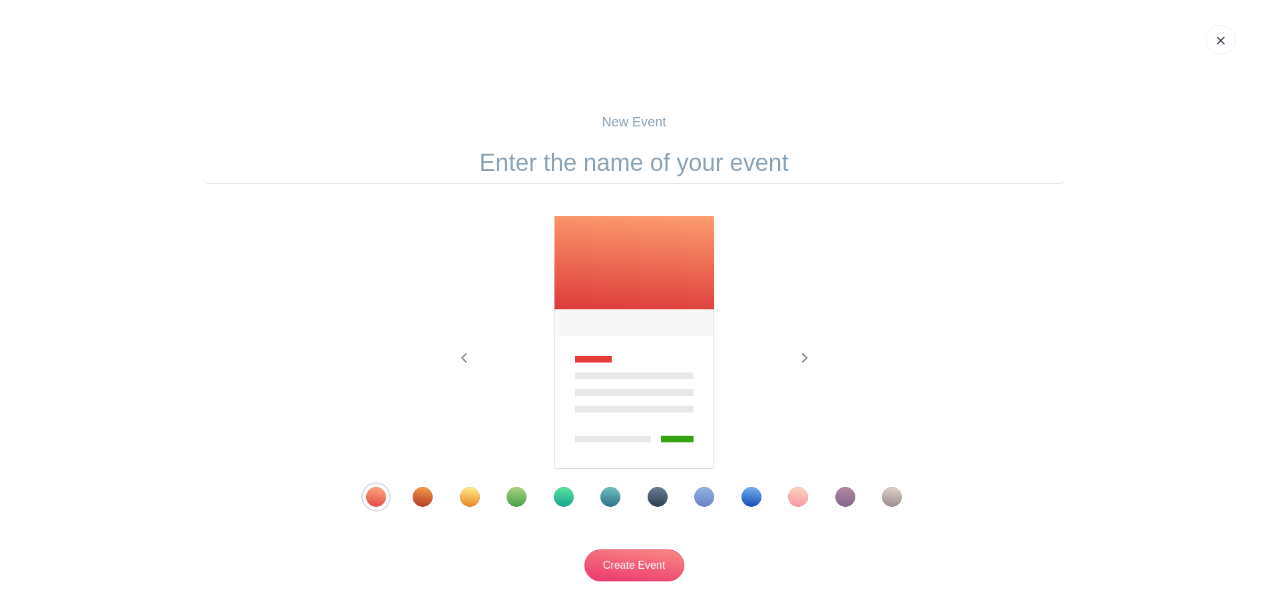
click at [614, 157] on input "text" at bounding box center [634, 162] width 862 height 41
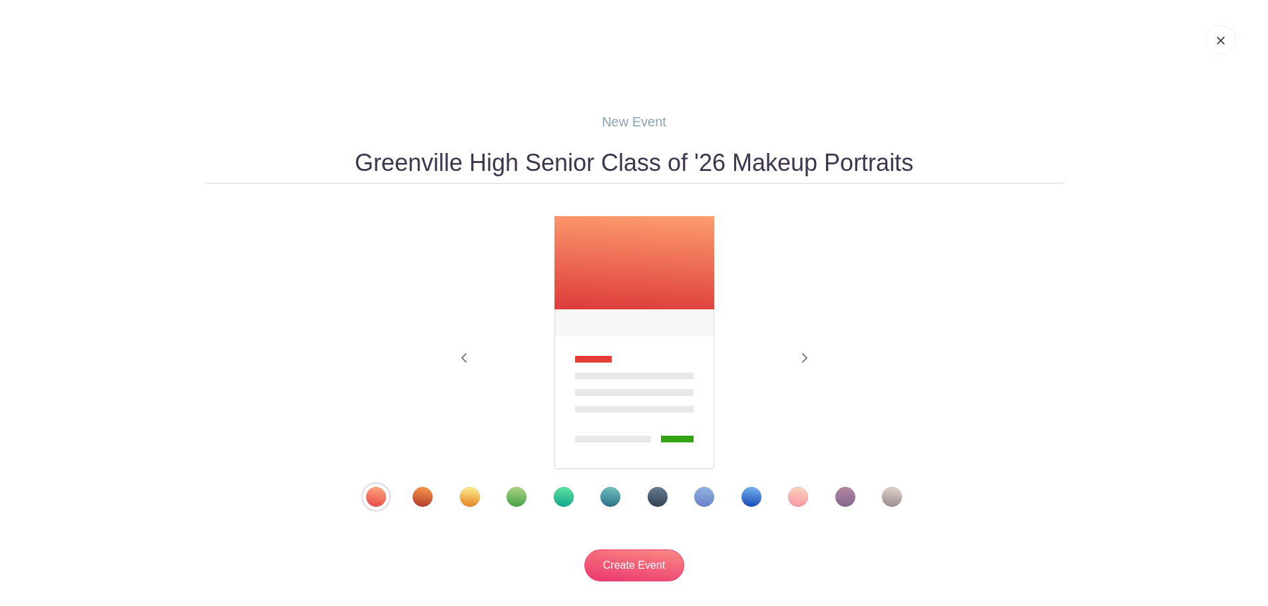
click at [729, 166] on input "Greenville High Senior Class of '26 Makeup Portraits" at bounding box center [634, 162] width 862 height 41
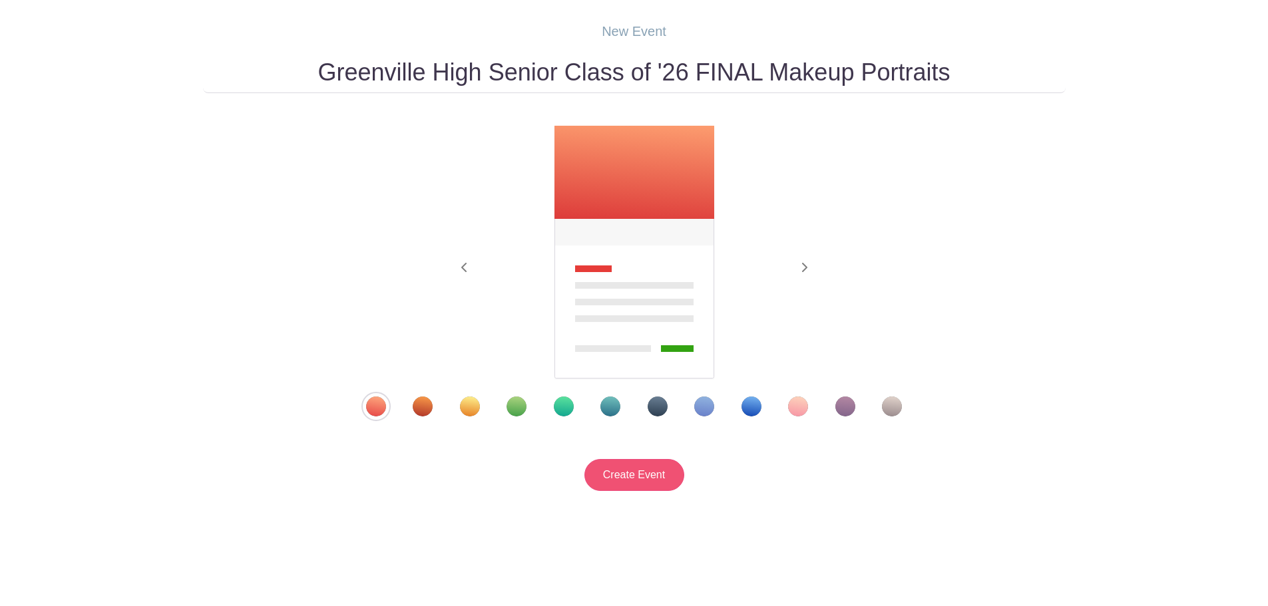
type input "Greenville High Senior Class of '26 FINAL Makeup Portraits"
click at [610, 489] on input "Create Event" at bounding box center [634, 475] width 100 height 32
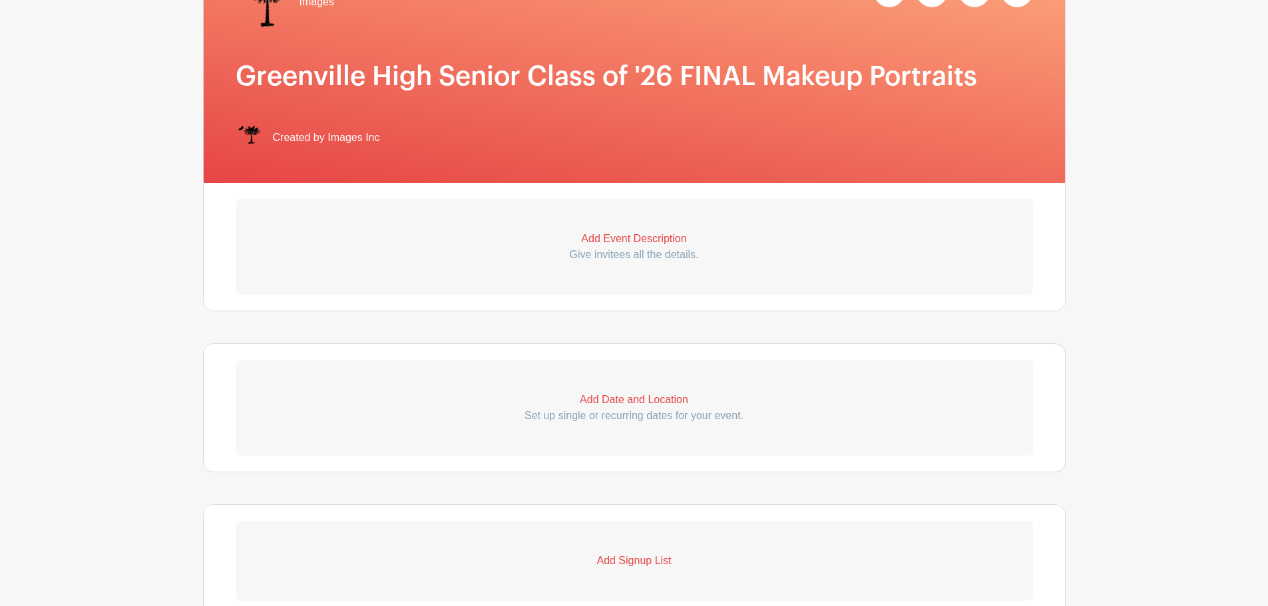
scroll to position [200, 0]
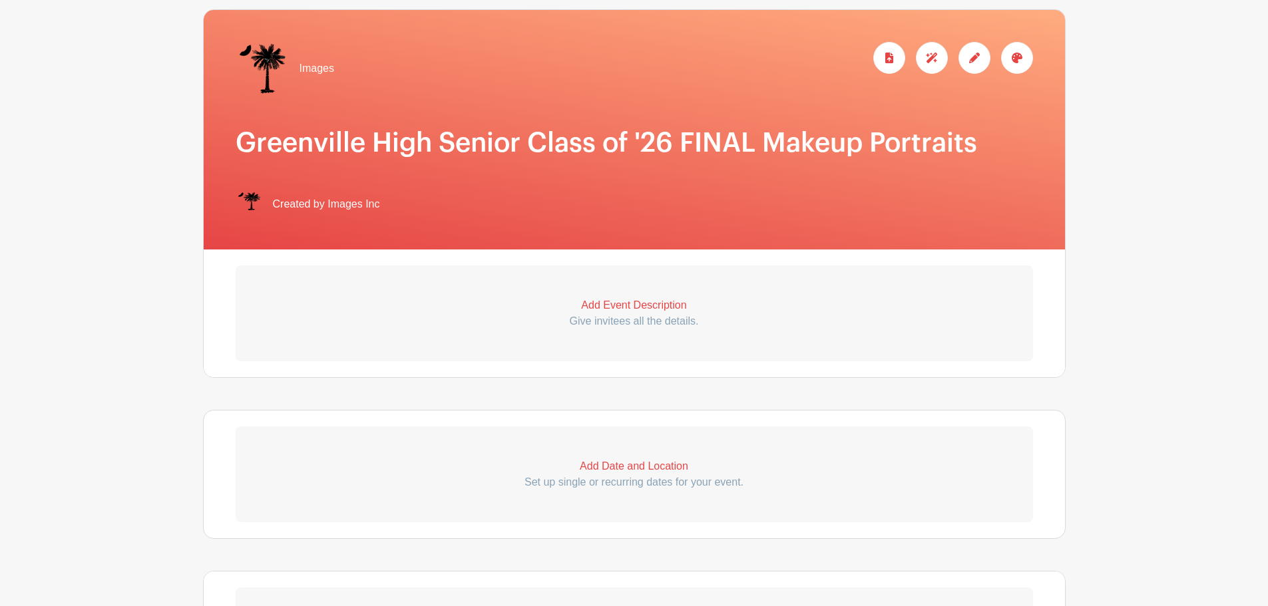
click at [654, 291] on link "Add Event Description Give invitees all the details." at bounding box center [634, 314] width 797 height 96
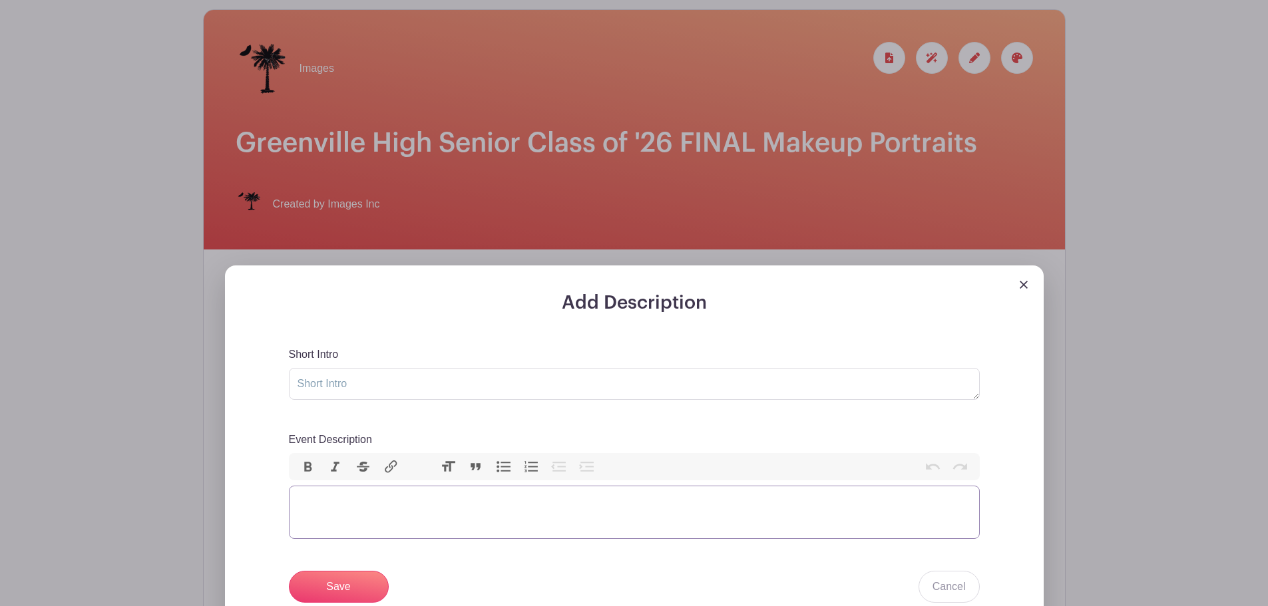
click at [359, 512] on trix-editor "Event Description" at bounding box center [634, 512] width 691 height 53
paste trix-editor "<div><br>Congratulations Class of 2026!<br><br></div><div>It is time to take yo…"
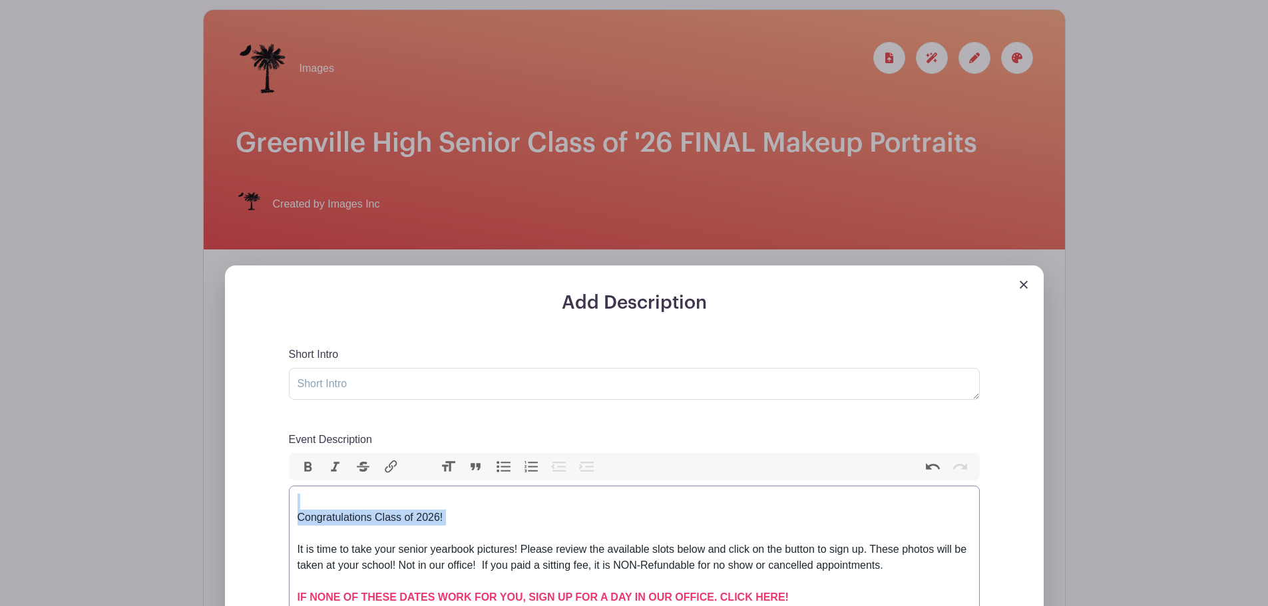
drag, startPoint x: 463, startPoint y: 535, endPoint x: 316, endPoint y: 508, distance: 149.6
click at [316, 508] on div "Congratulations Class of 2026!" at bounding box center [633, 518] width 673 height 48
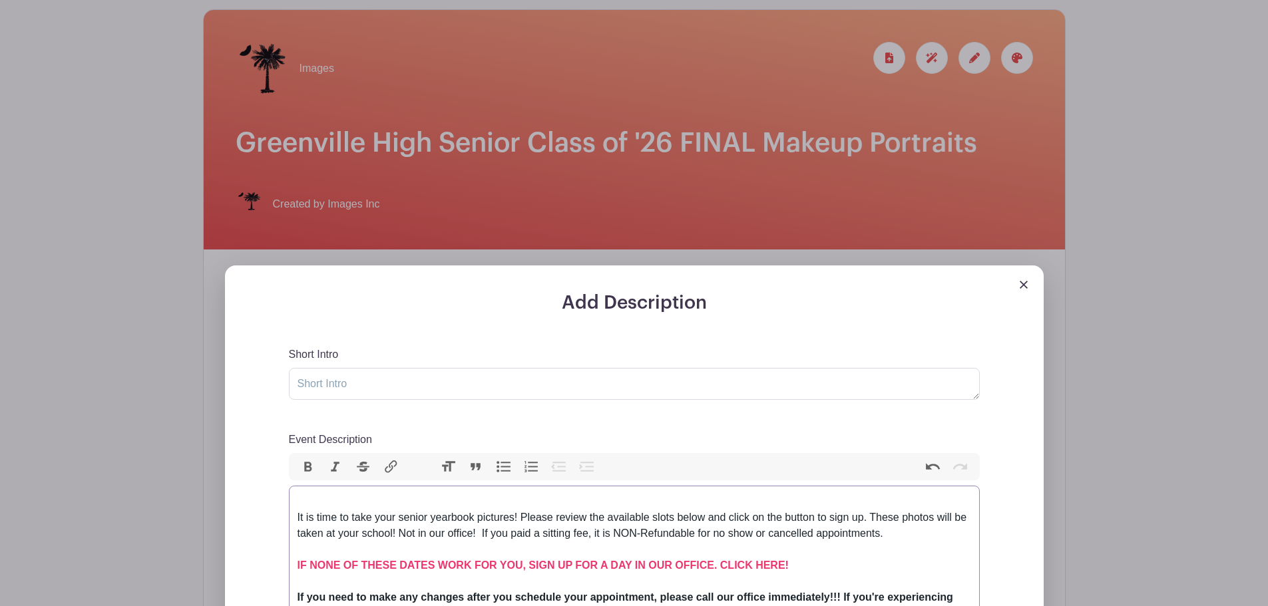
click at [295, 514] on trix-editor "It is time to take your senior yearbook pictures! Please review the available s…" at bounding box center [634, 598] width 691 height 224
type trix-editor "<div>It is time to take your senior yearbook pictures! Please review the availa…"
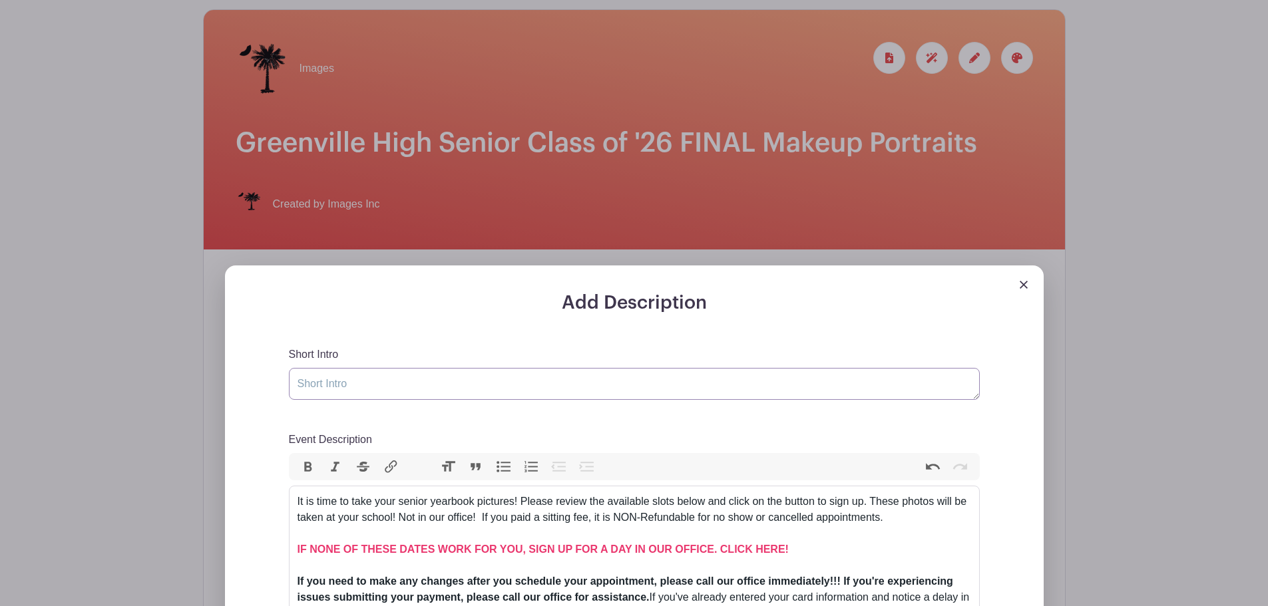
click at [343, 375] on textarea "Short Intro" at bounding box center [634, 384] width 691 height 32
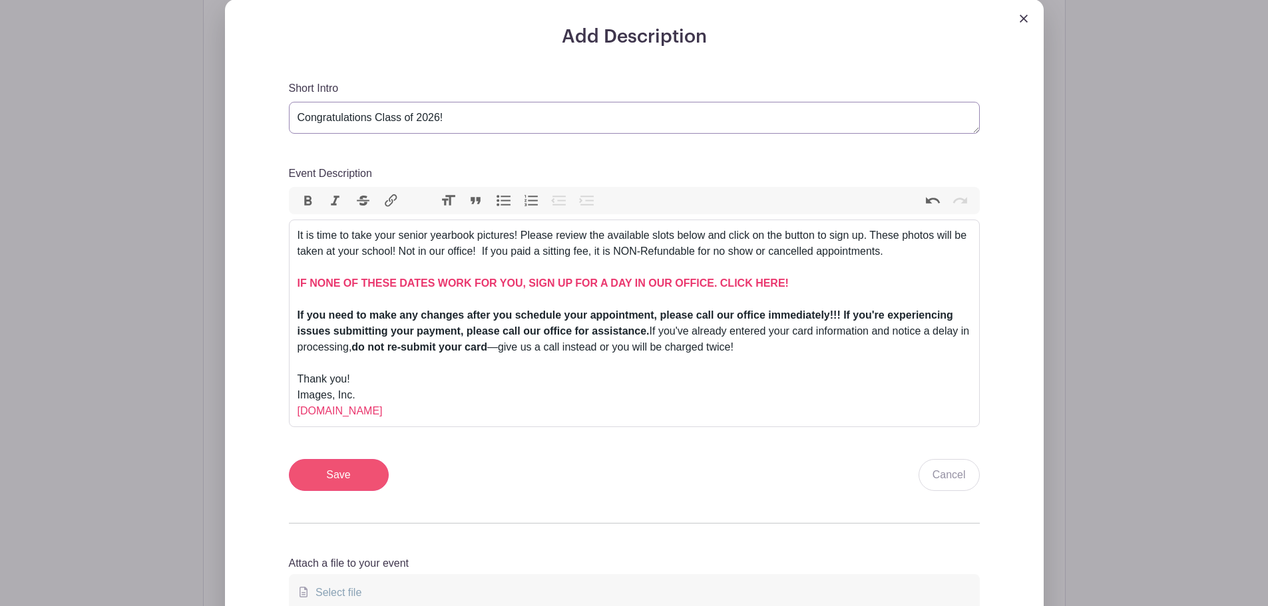
type textarea "Congratulations Class of 2026!"
click at [357, 484] on input "Save" at bounding box center [339, 475] width 100 height 32
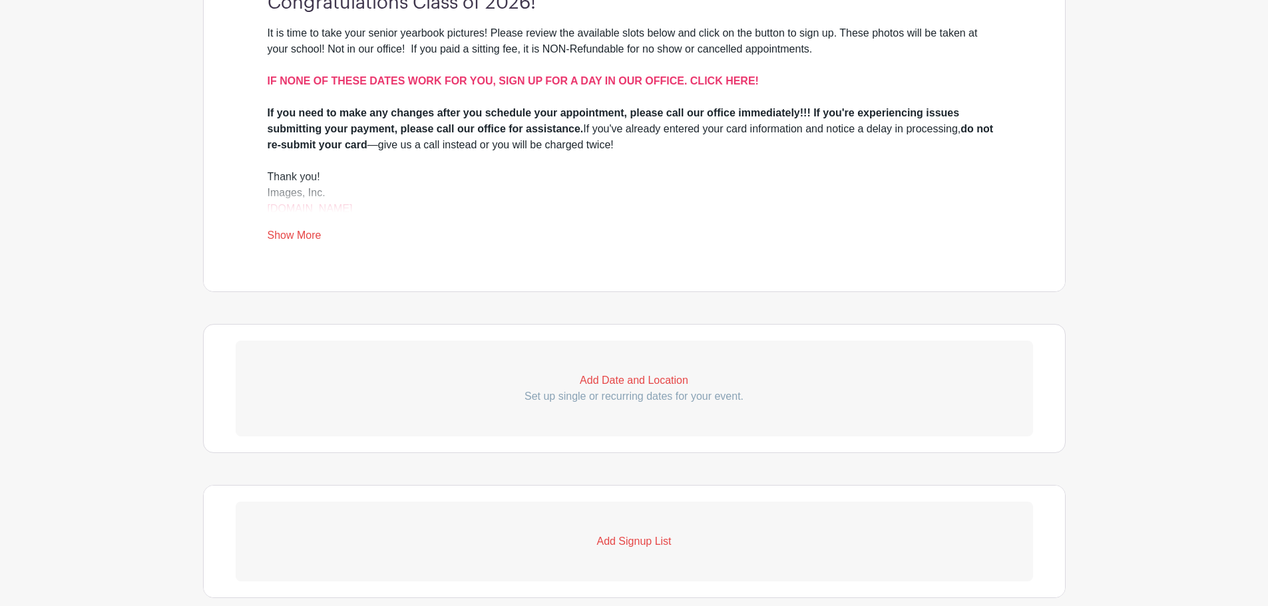
scroll to position [772, 0]
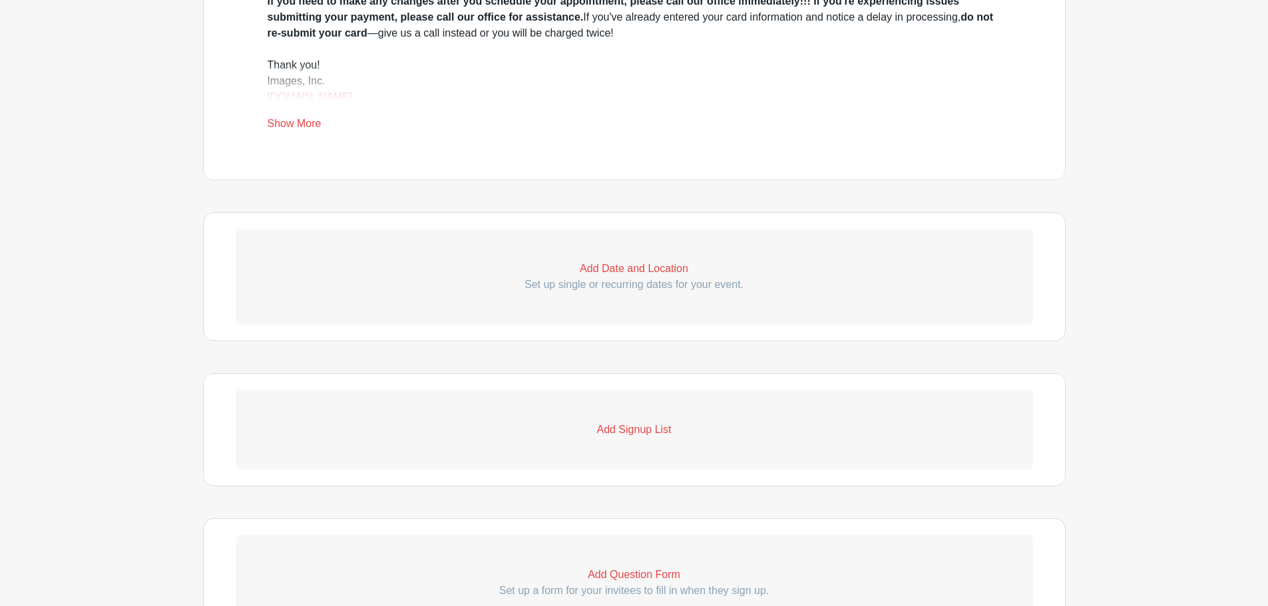
click at [640, 263] on p "Add Date and Location" at bounding box center [634, 269] width 797 height 16
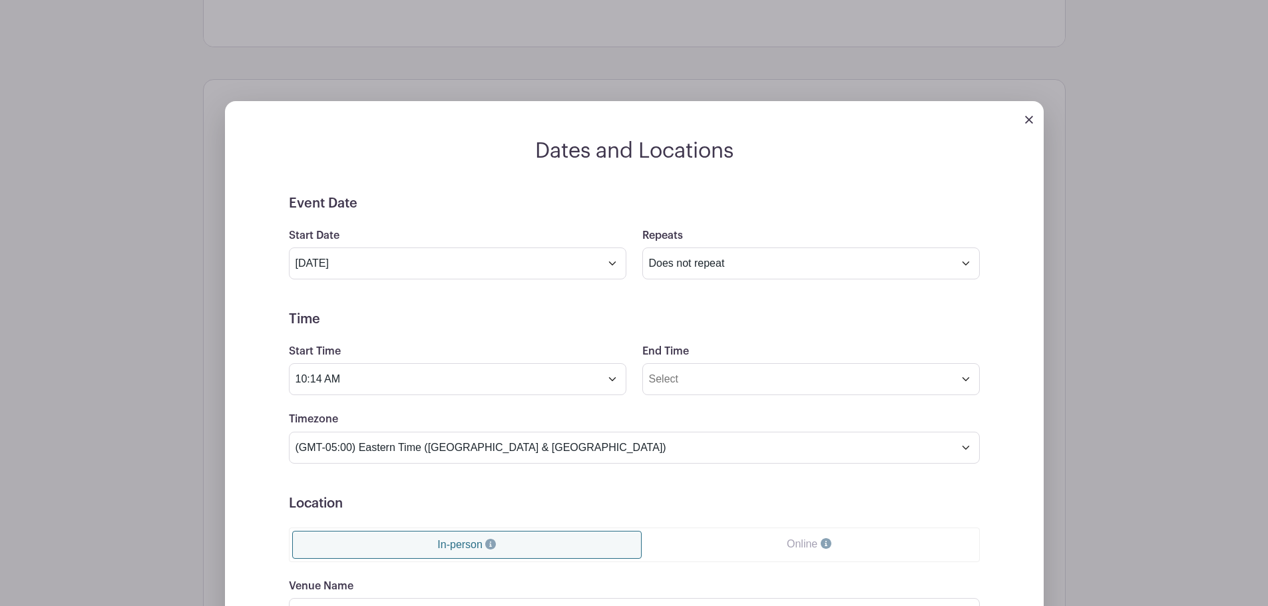
scroll to position [972, 0]
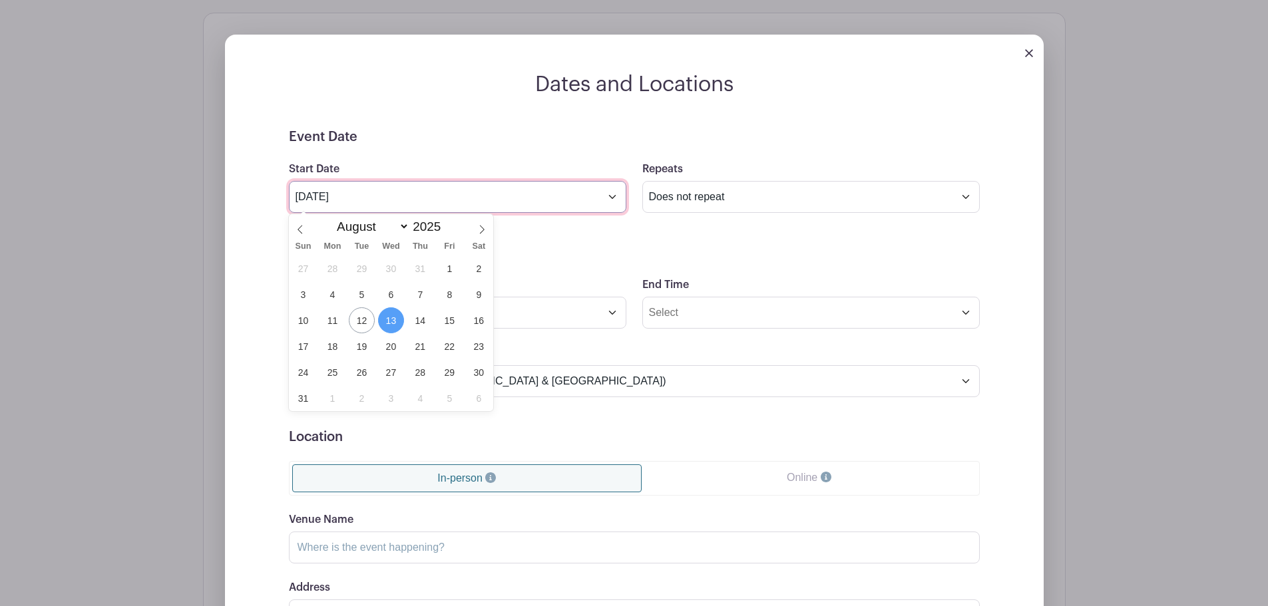
click at [387, 186] on input "Aug 13 2025" at bounding box center [457, 197] width 337 height 32
click at [482, 228] on icon at bounding box center [481, 229] width 9 height 9
select select "9"
click at [366, 321] on span "14" at bounding box center [362, 320] width 26 height 26
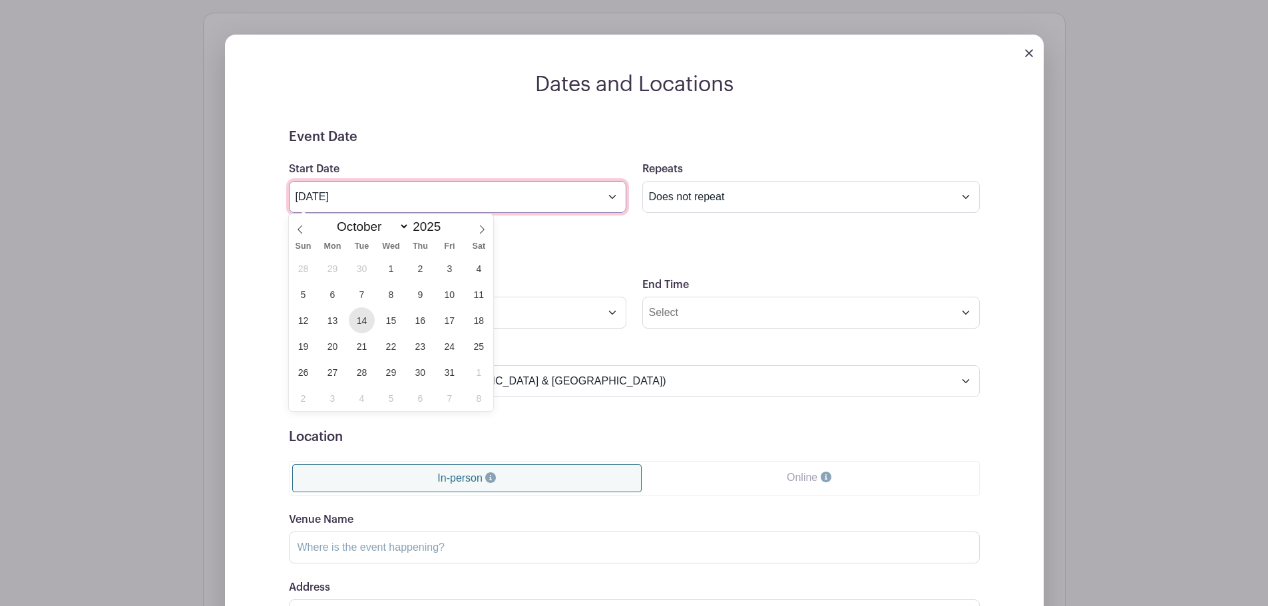
type input "Oct 14 2025"
click at [476, 94] on h2 "Dates and Locations" at bounding box center [634, 84] width 819 height 25
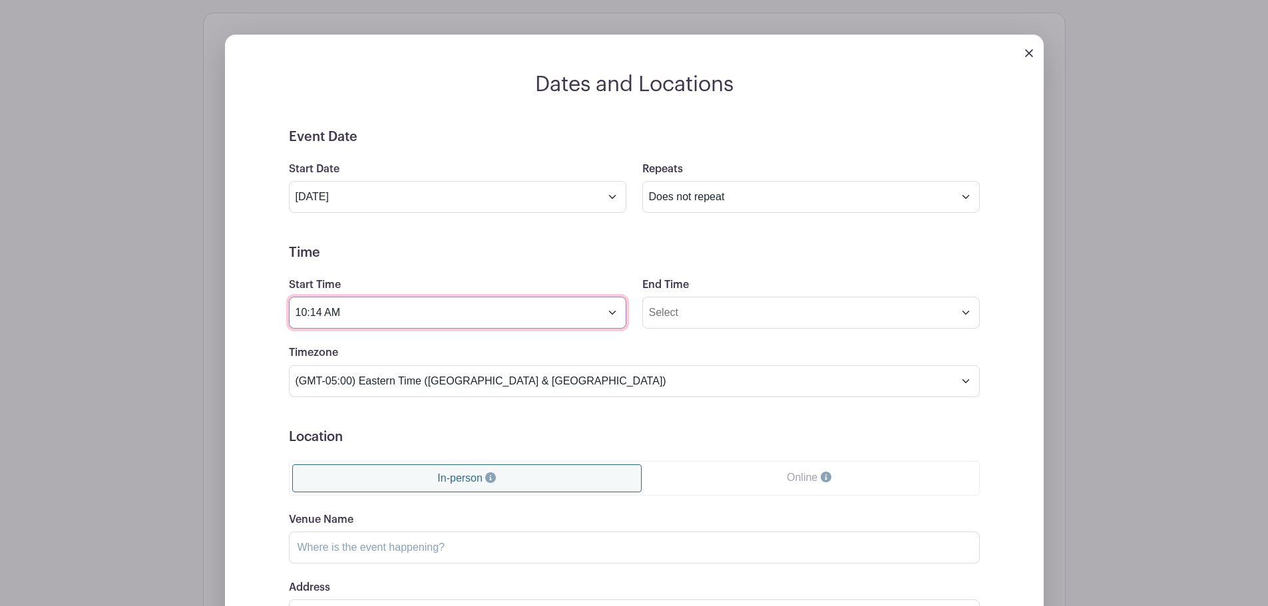
click at [373, 317] on input "10:14 AM" at bounding box center [457, 313] width 337 height 32
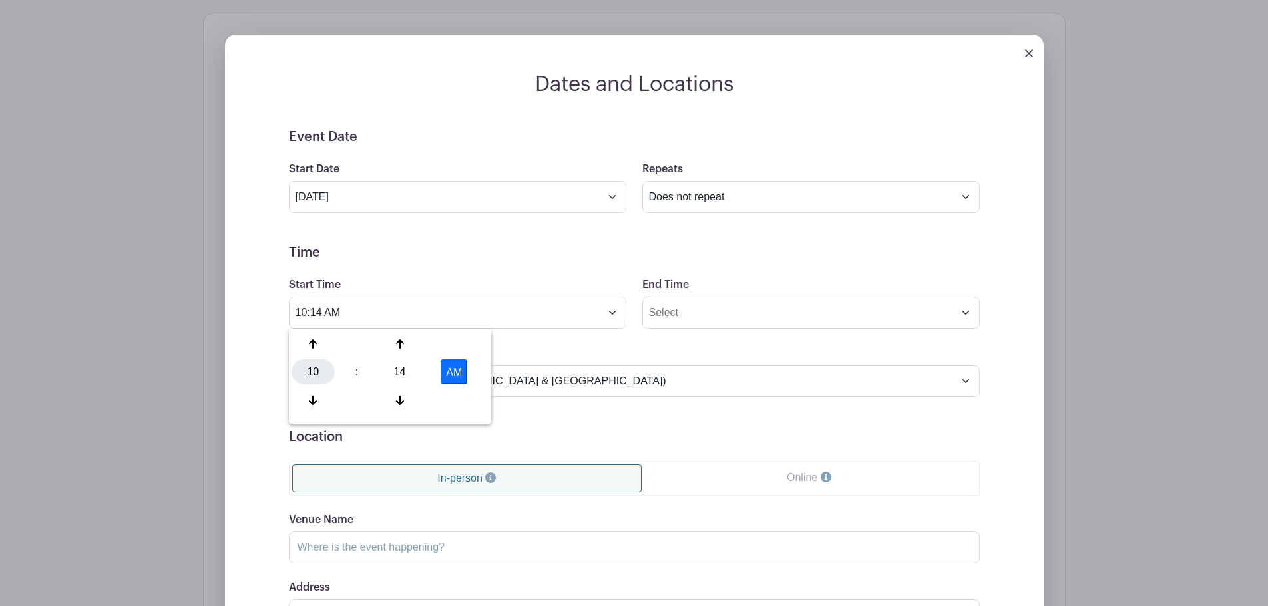
click at [322, 381] on div "10" at bounding box center [312, 371] width 43 height 25
click at [363, 405] on div "09" at bounding box center [363, 400] width 45 height 25
click at [401, 372] on div "14" at bounding box center [399, 371] width 43 height 25
click at [323, 352] on div "00" at bounding box center [313, 343] width 45 height 25
type input "9:00 AM"
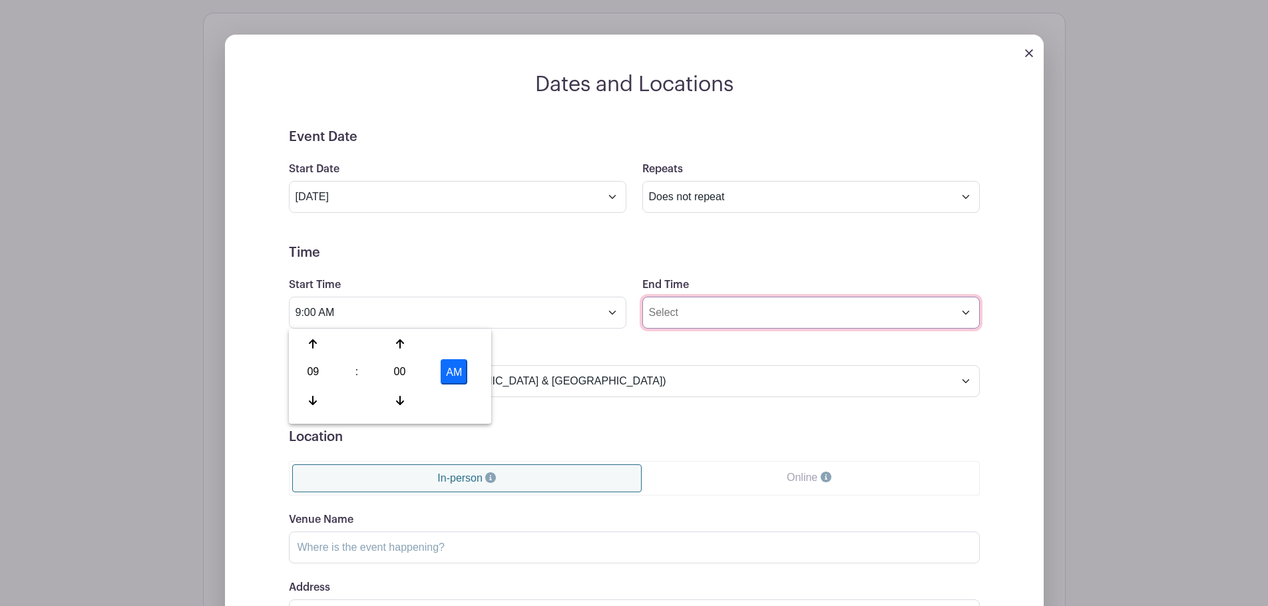
click at [700, 311] on input "End Time" at bounding box center [810, 313] width 337 height 32
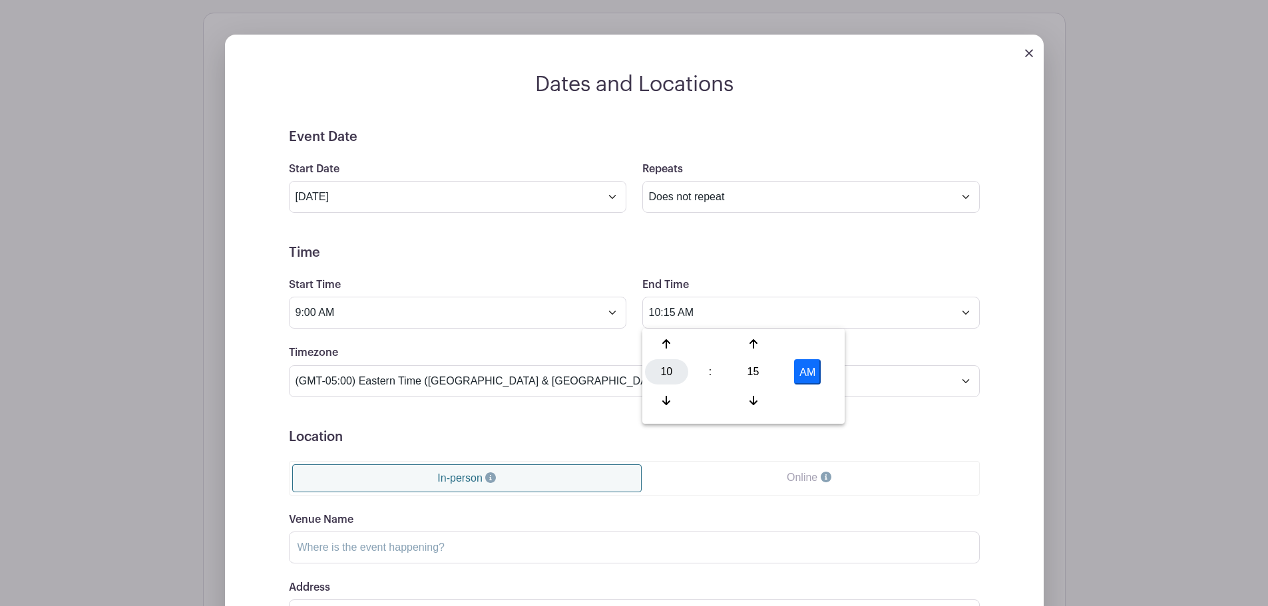
click at [673, 364] on div "10" at bounding box center [666, 371] width 43 height 25
click at [815, 347] on div "03" at bounding box center [815, 343] width 45 height 25
click at [759, 374] on div "15" at bounding box center [752, 371] width 43 height 25
click at [657, 342] on div "00" at bounding box center [667, 343] width 45 height 25
click at [815, 371] on button "AM" at bounding box center [807, 371] width 27 height 25
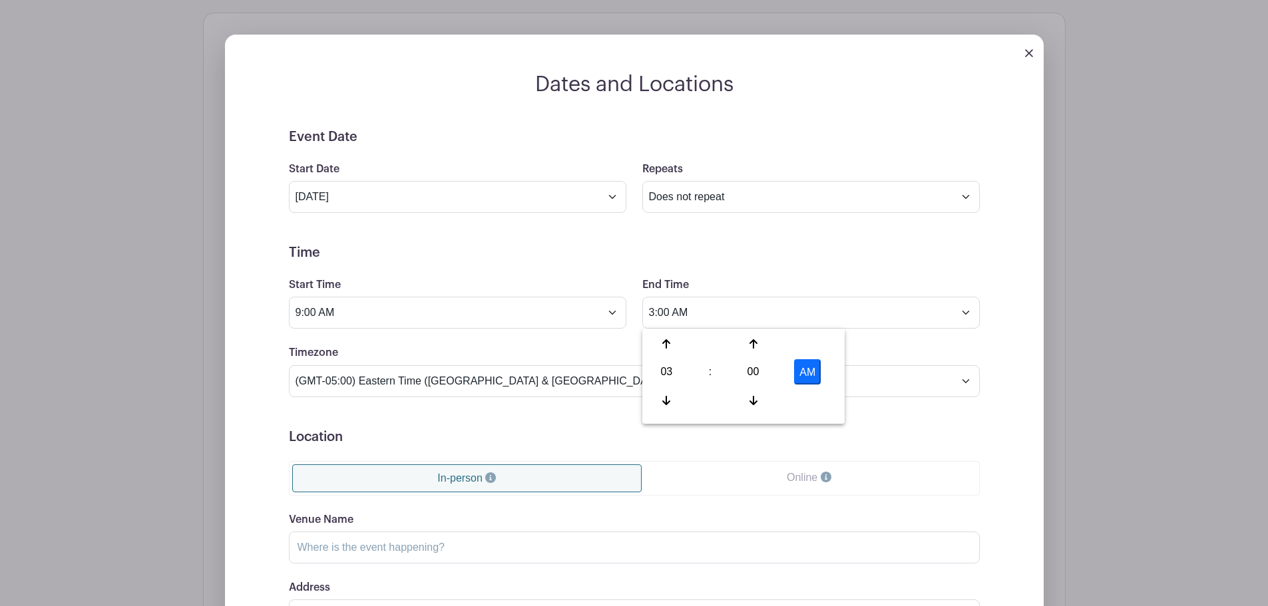
type input "3:00 PM"
click at [783, 244] on form "Event Date Start Date Oct 14 2025 Repeats Does not repeat Daily Weekly Monthly …" at bounding box center [634, 428] width 691 height 599
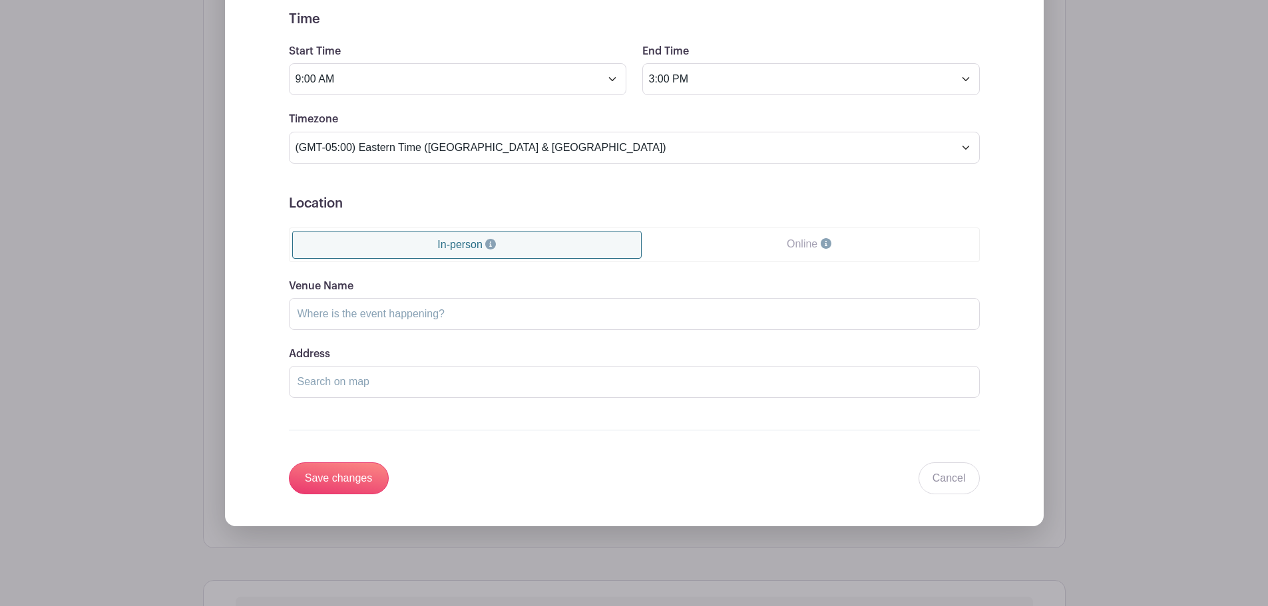
scroll to position [1238, 0]
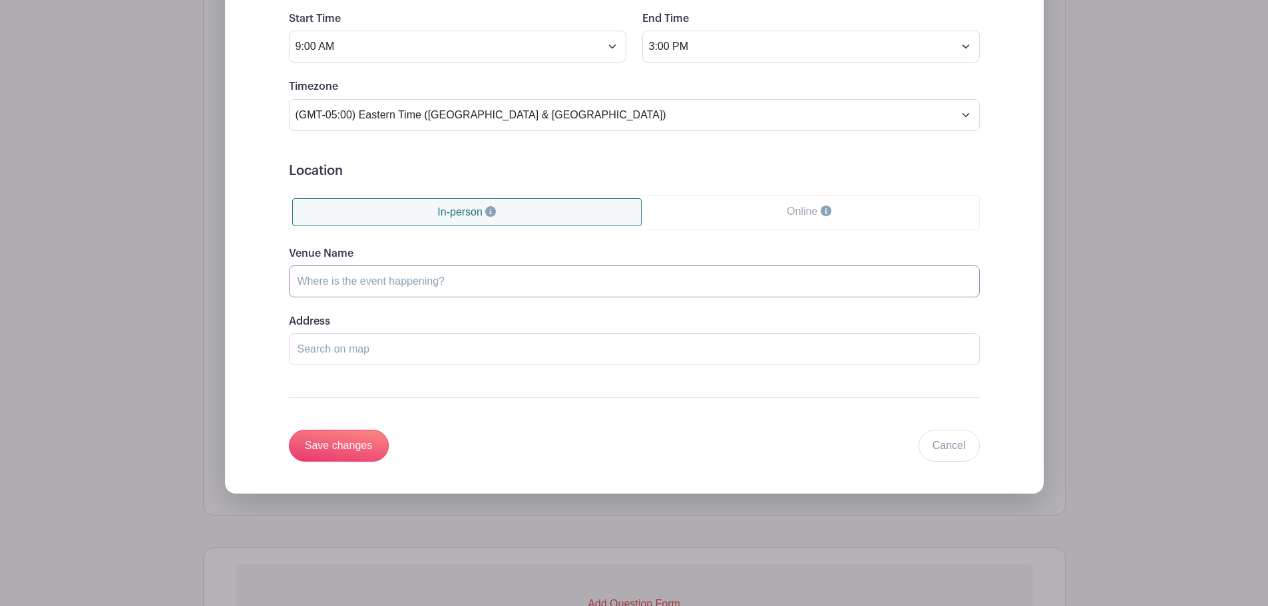
click at [387, 279] on input "Venue Name" at bounding box center [634, 282] width 691 height 32
type input "Greenville Senior High School"
click at [359, 343] on input "Address" at bounding box center [634, 349] width 691 height 32
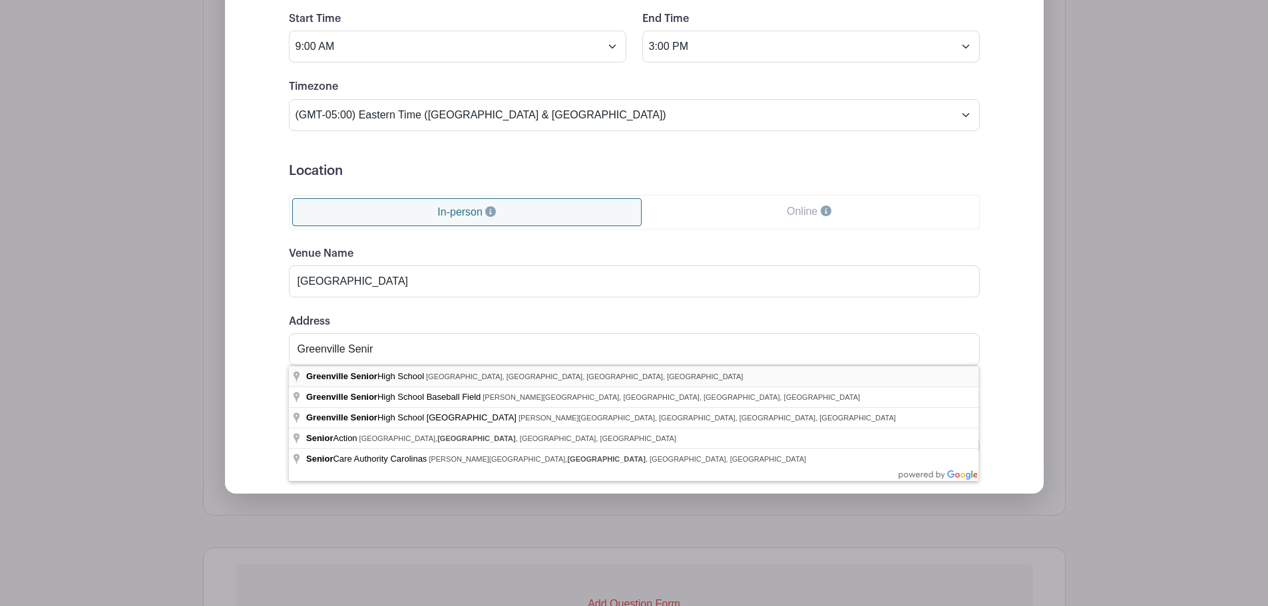
type input "Greenville Senior High School, Vardry Street, Greenville, SC, USA"
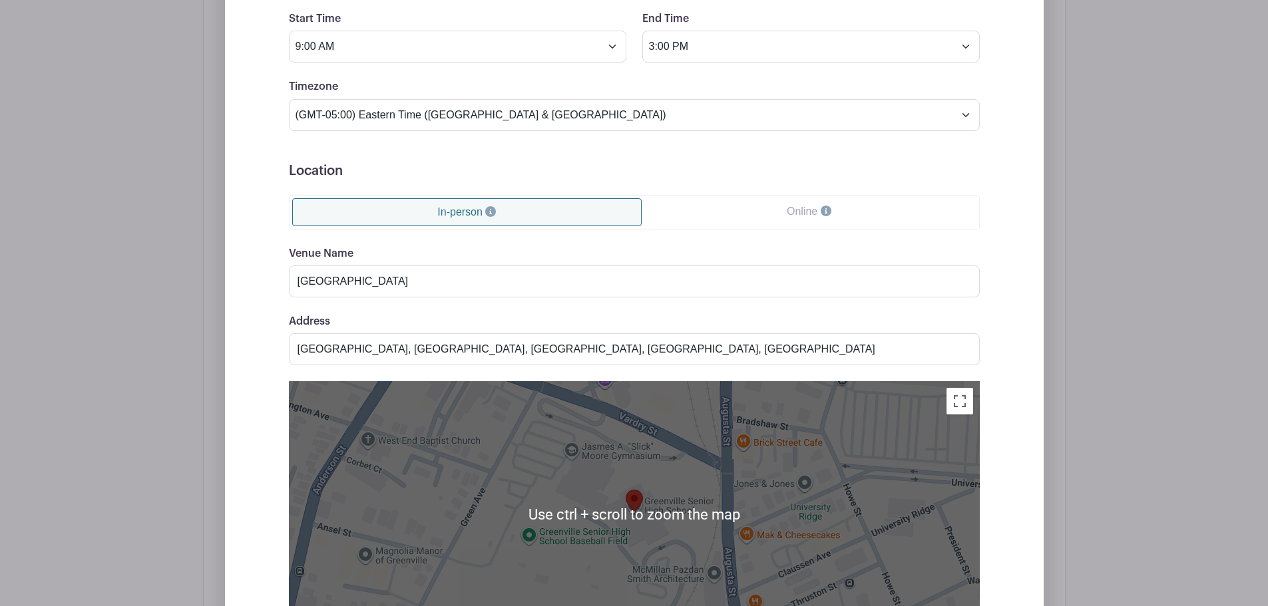
scroll to position [1637, 0]
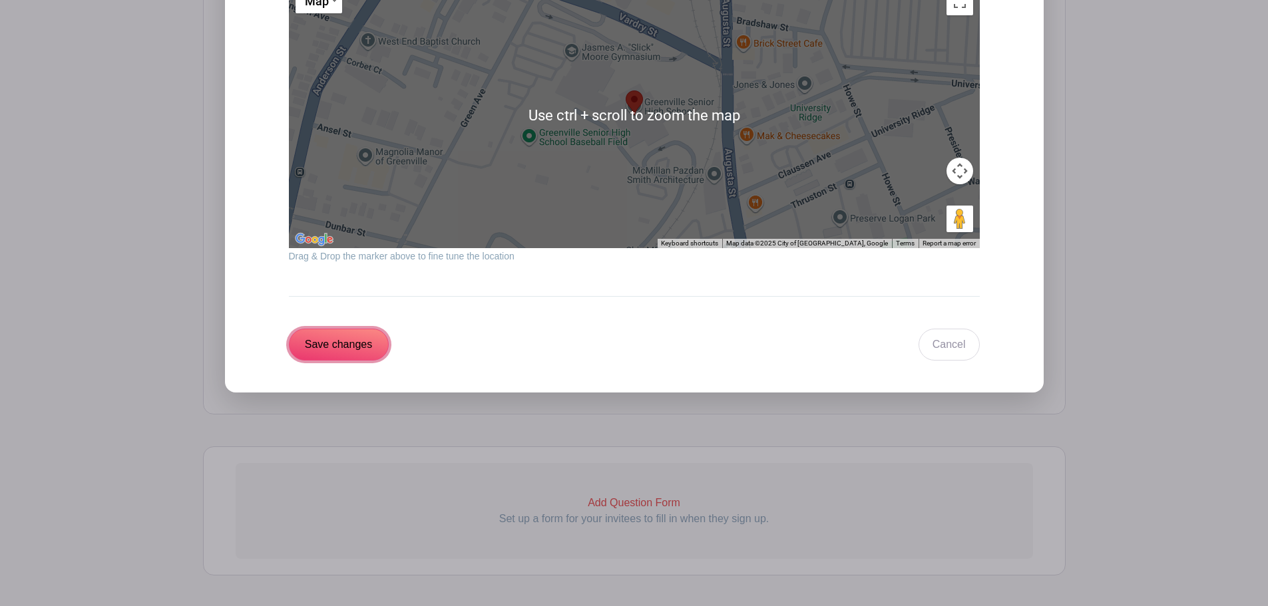
click at [321, 349] on input "Save changes" at bounding box center [339, 345] width 100 height 32
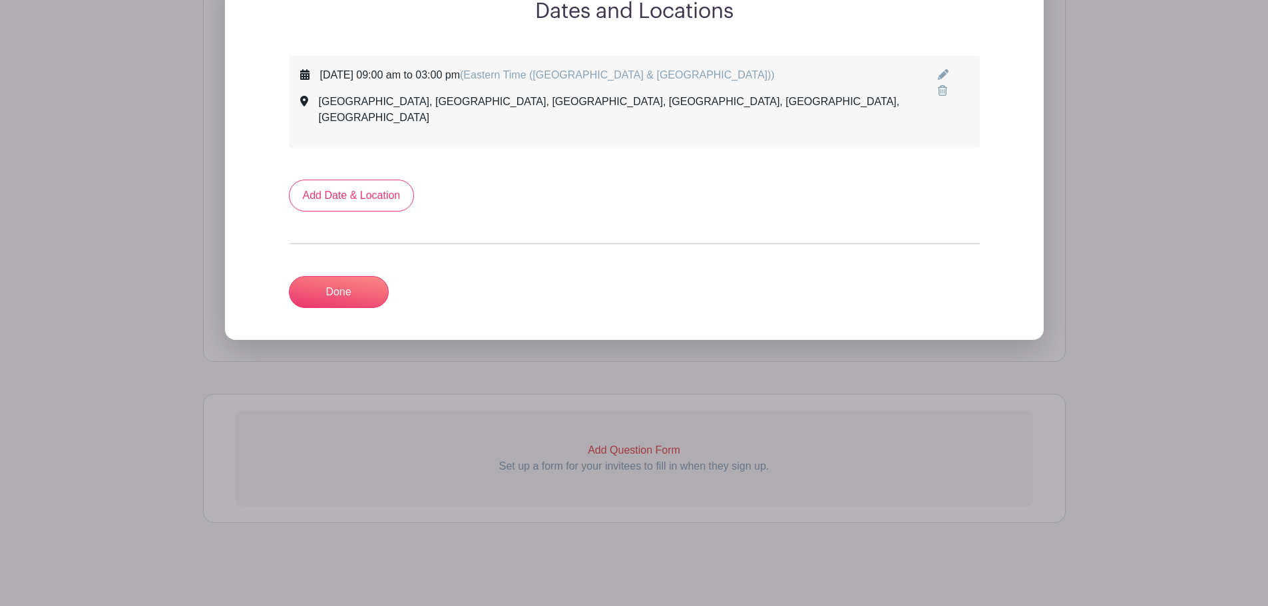
scroll to position [922, 0]
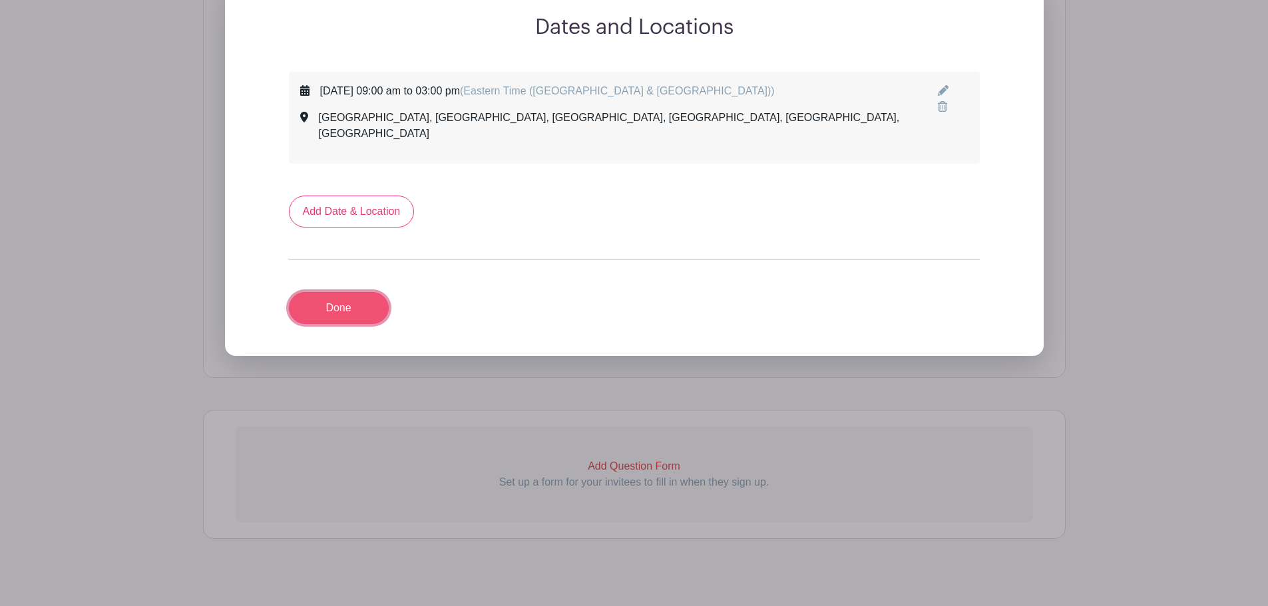
click at [352, 295] on link "Done" at bounding box center [339, 308] width 100 height 32
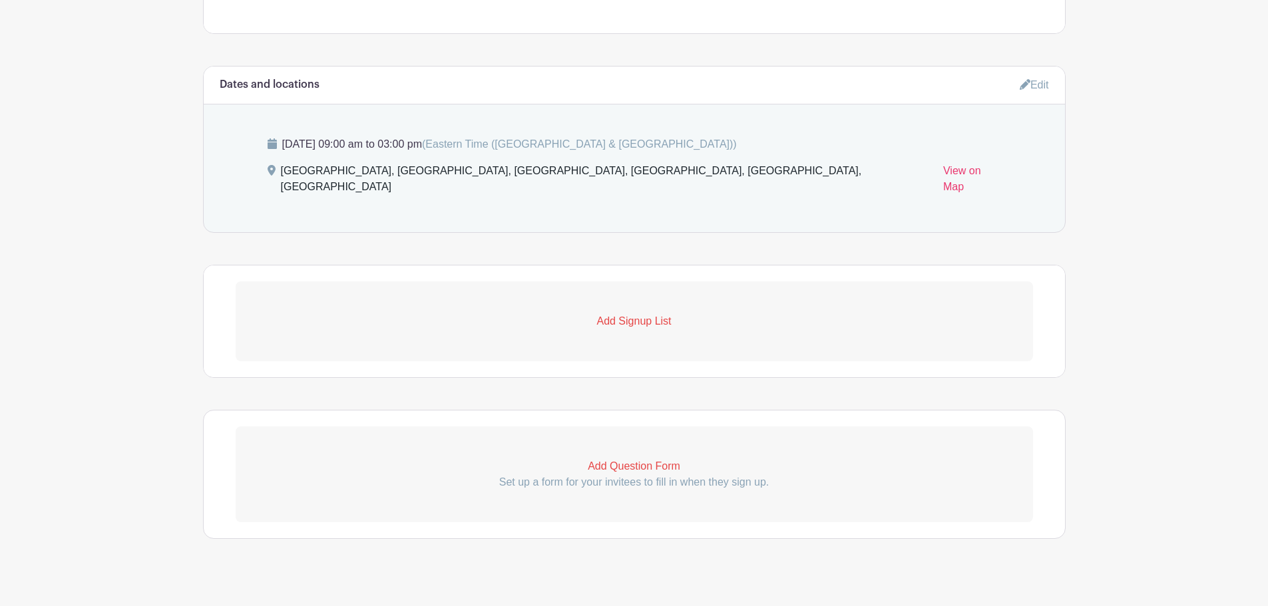
click at [647, 313] on p "Add Signup List" at bounding box center [634, 321] width 797 height 16
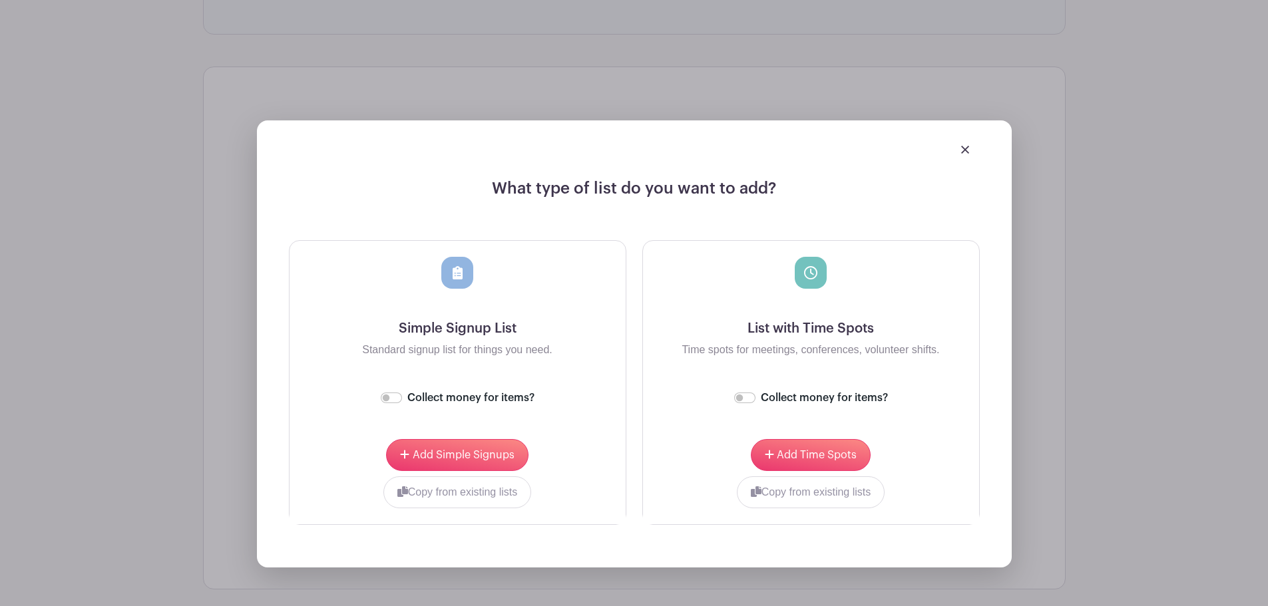
scroll to position [1011, 0]
click at [739, 391] on input "Collect money for items?" at bounding box center [744, 396] width 21 height 11
checkbox input "true"
click at [797, 449] on span "Add Time Spots" at bounding box center [817, 454] width 80 height 11
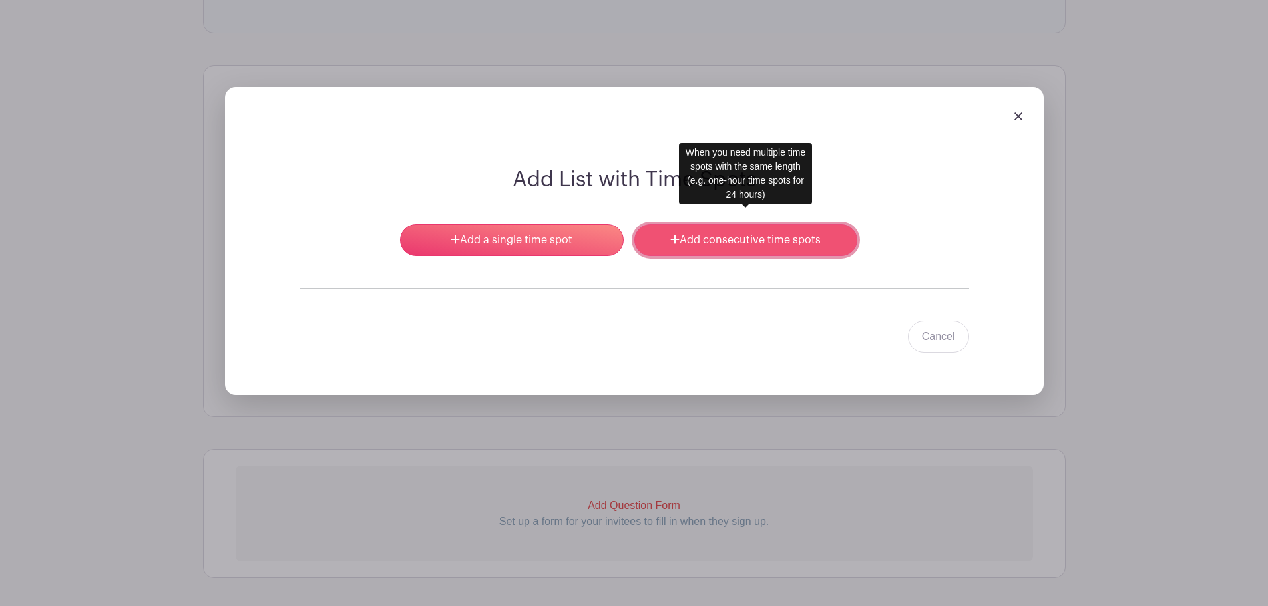
click at [711, 224] on link "Add consecutive time spots" at bounding box center [745, 240] width 223 height 32
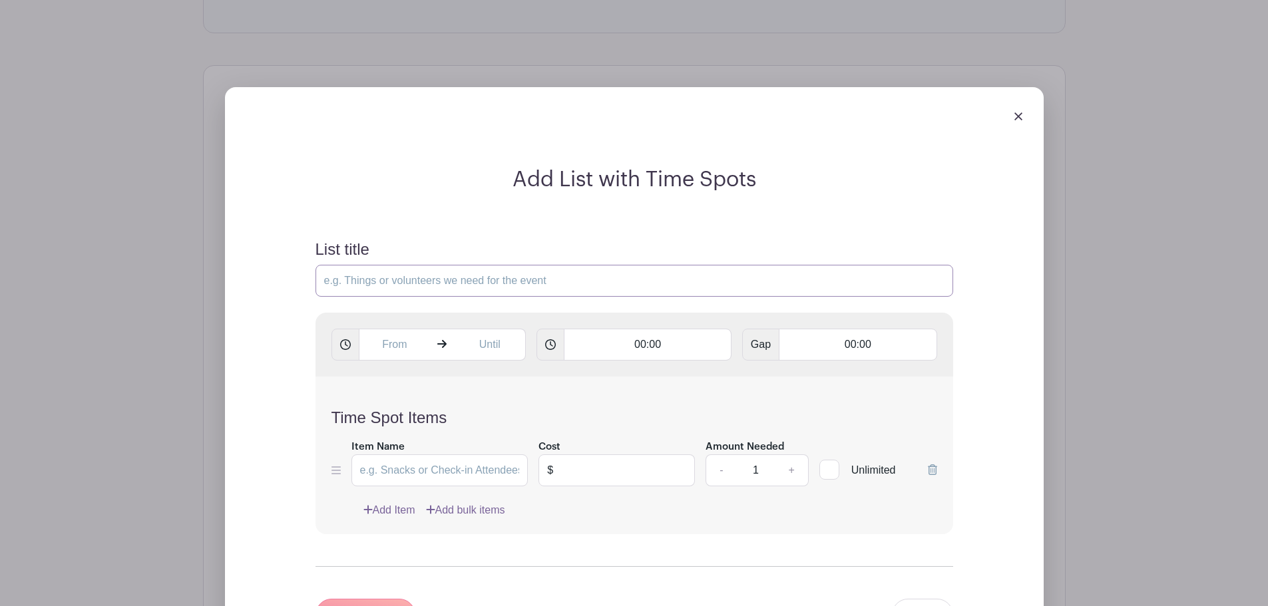
click at [492, 268] on input "List title" at bounding box center [634, 281] width 638 height 32
type input "Senior Portrait Appointment"
click at [393, 330] on input "text" at bounding box center [395, 345] width 72 height 32
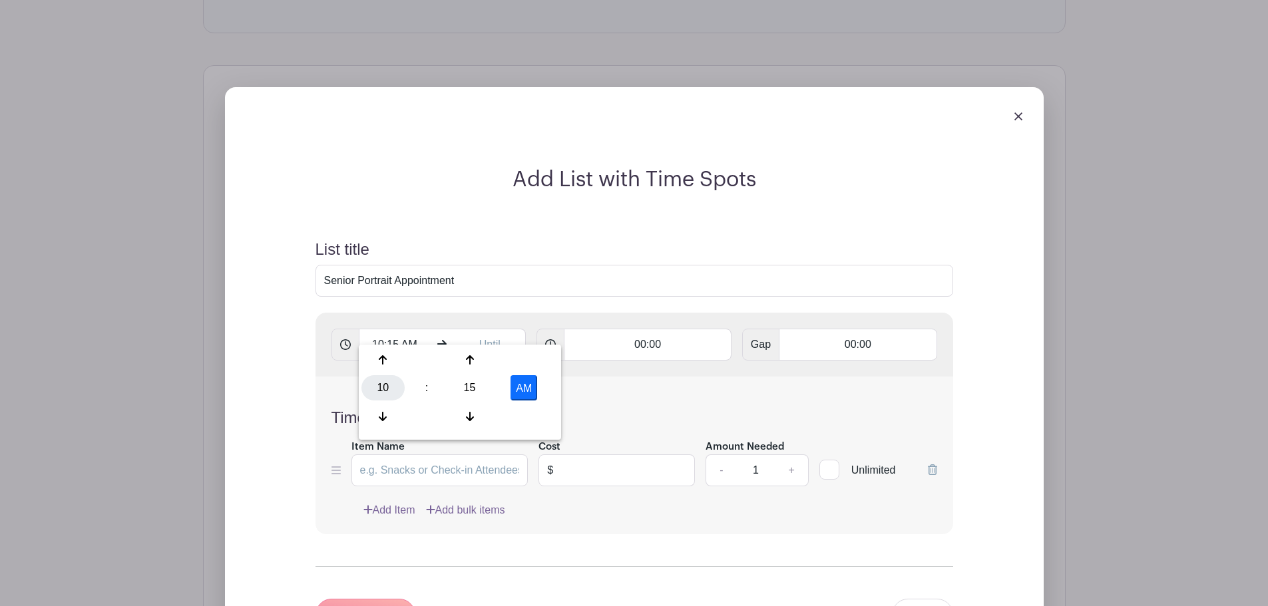
click at [387, 384] on div "10" at bounding box center [382, 387] width 43 height 25
click at [437, 424] on div "09" at bounding box center [433, 416] width 45 height 25
click at [481, 389] on div "15" at bounding box center [469, 387] width 43 height 25
click at [381, 362] on div "00" at bounding box center [383, 359] width 45 height 25
type input "9:00 AM"
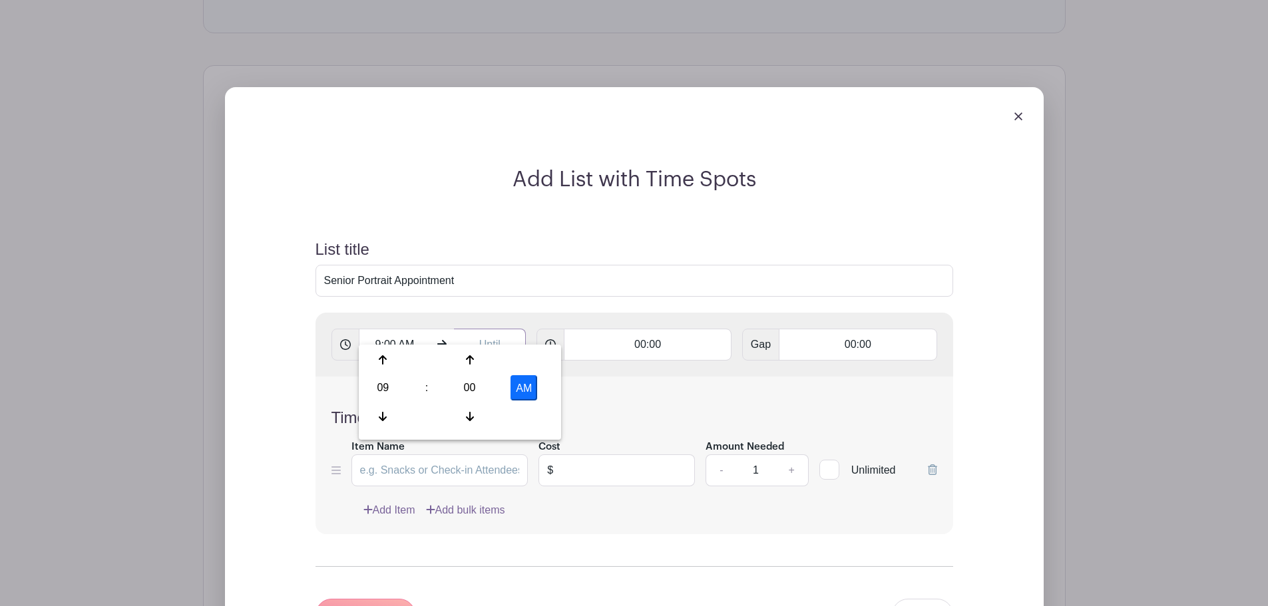
click at [505, 329] on input "text" at bounding box center [490, 345] width 72 height 32
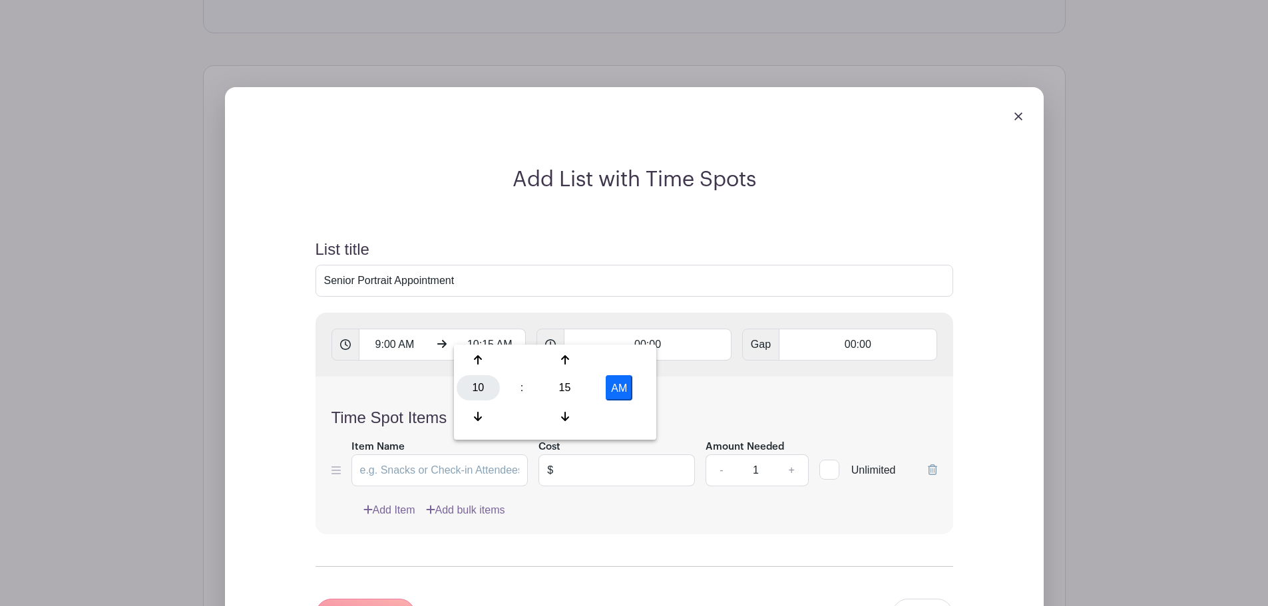
click at [488, 391] on div "10" at bounding box center [478, 387] width 43 height 25
click at [623, 359] on div "03" at bounding box center [626, 359] width 45 height 25
click at [567, 393] on div "15" at bounding box center [564, 387] width 43 height 25
click at [484, 361] on div "00" at bounding box center [479, 359] width 45 height 25
click at [620, 395] on button "AM" at bounding box center [619, 387] width 27 height 25
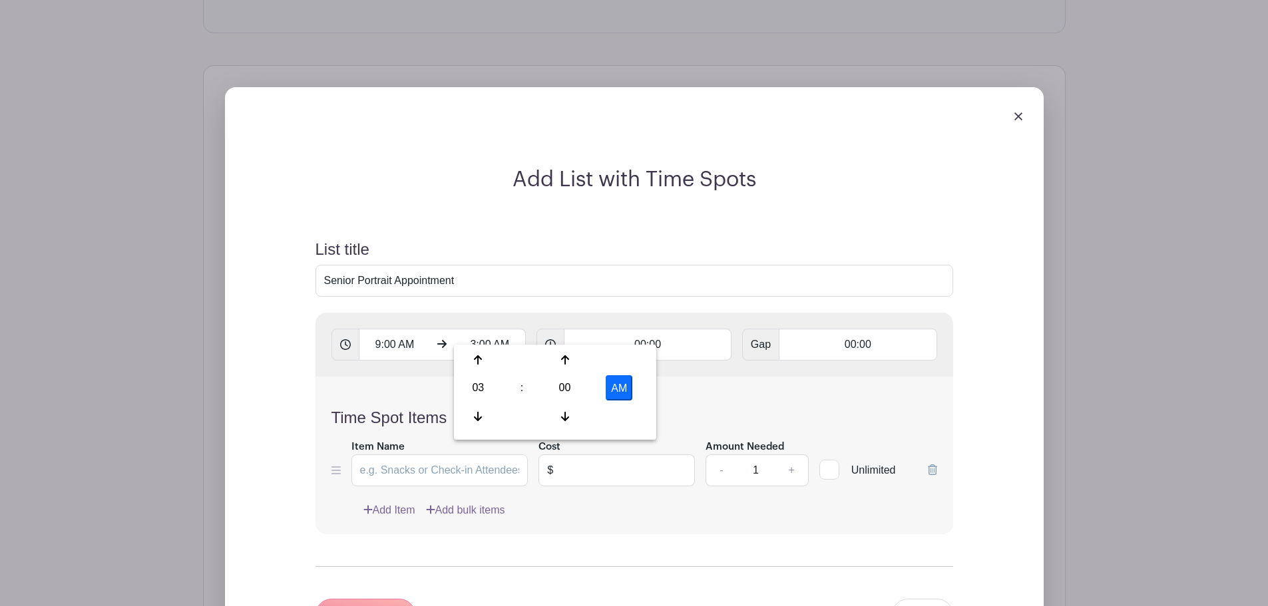
type input "3:00 PM"
click at [787, 377] on div "Time Spot Items Item Name Cost $ Amount Needed - 1 + Unlimited Add Item Add bul…" at bounding box center [634, 456] width 638 height 158
click at [698, 333] on input "00:00" at bounding box center [648, 345] width 168 height 32
type input "00:10"
type input "Add 36 timespots"
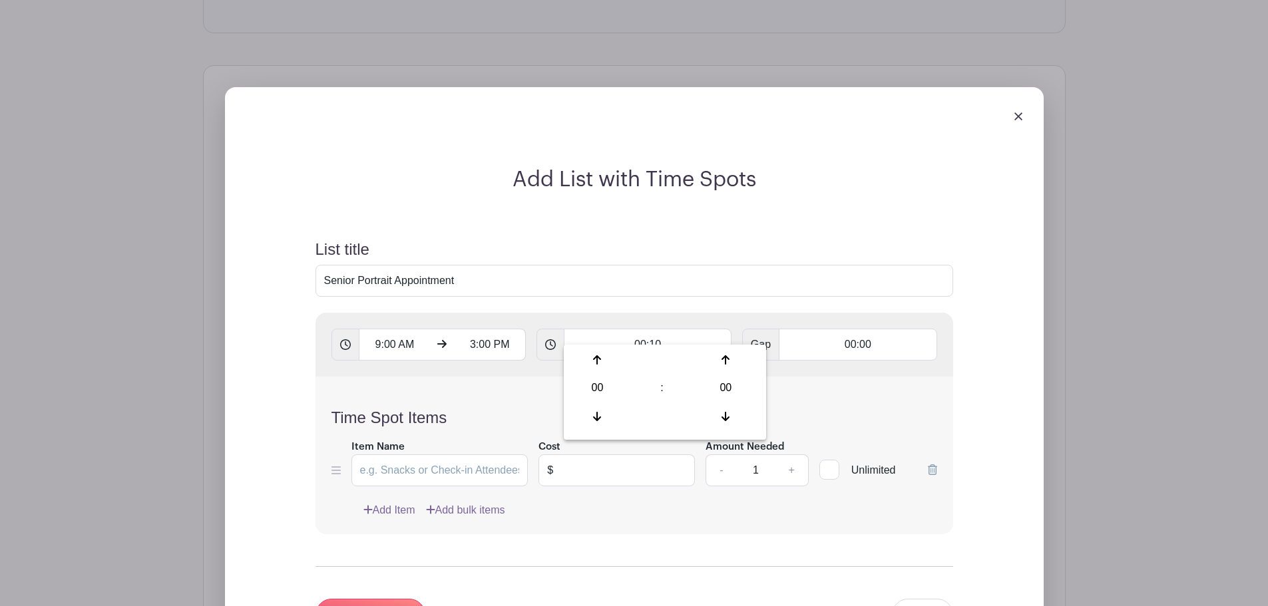
click at [821, 377] on div "Time Spot Items Item Name Cost $ Amount Needed - 1 + Unlimited Add Item Add bul…" at bounding box center [634, 456] width 638 height 158
click at [448, 455] on input "Item Name" at bounding box center [439, 471] width 177 height 32
type input "Senior Portrait"
click at [631, 461] on input "text" at bounding box center [628, 471] width 134 height 32
type input "20.00"
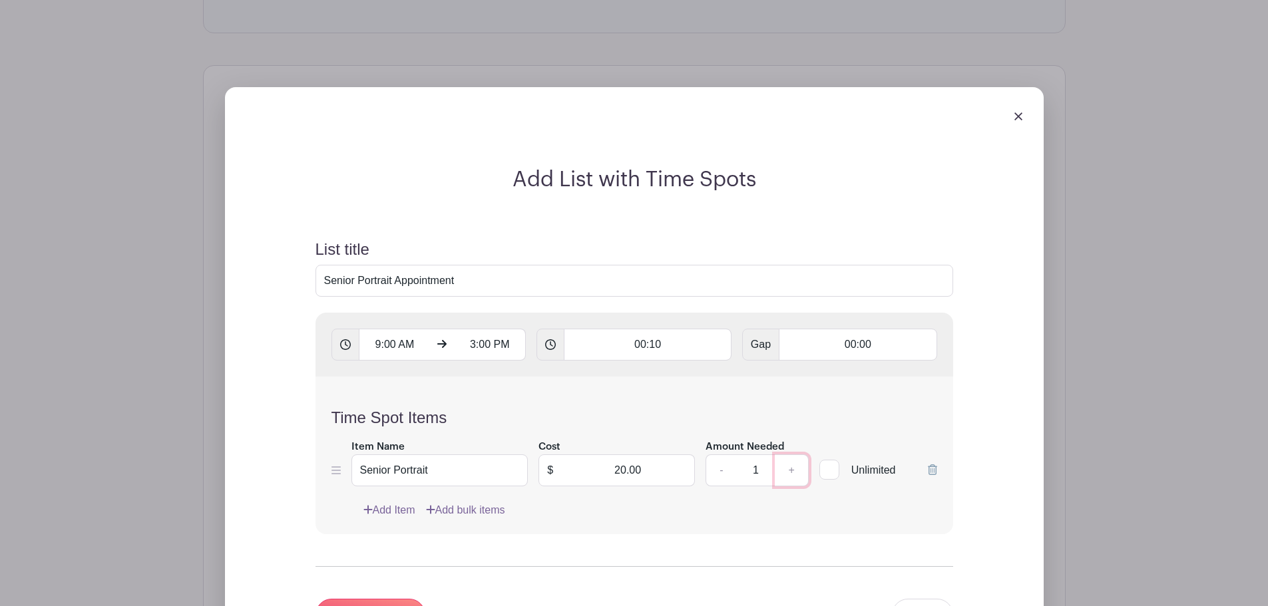
click at [777, 461] on link "+" at bounding box center [791, 471] width 33 height 32
click at [787, 456] on link "+" at bounding box center [791, 471] width 33 height 32
type input "3"
click at [788, 502] on div "Add Item Add bulk items" at bounding box center [650, 510] width 574 height 16
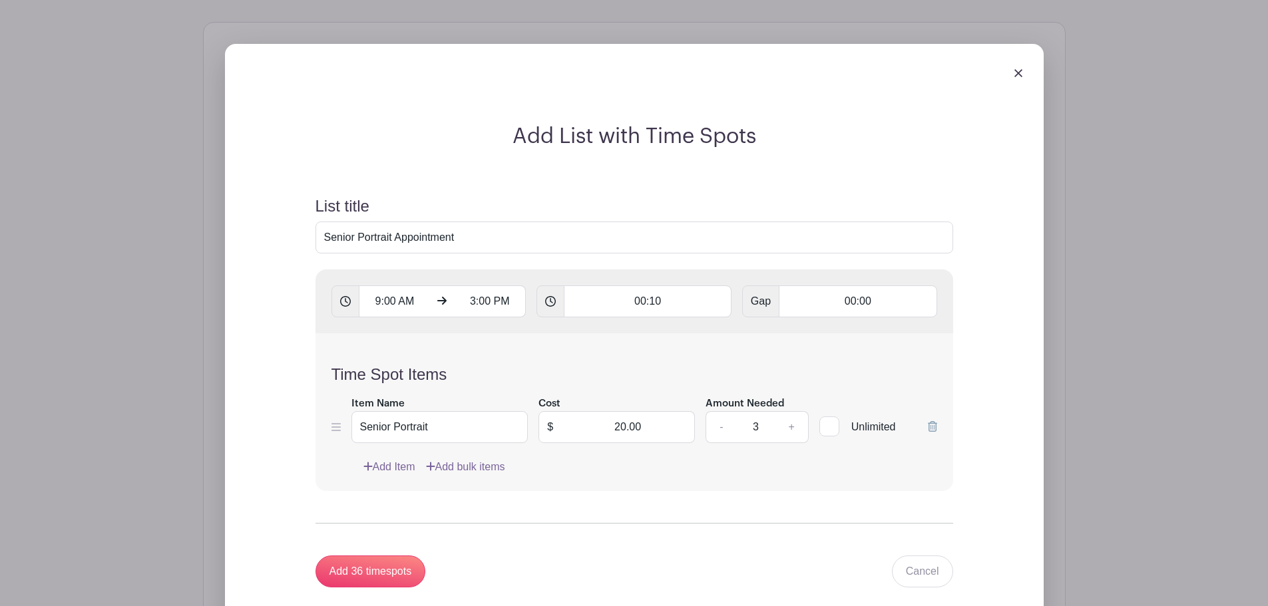
scroll to position [1185, 0]
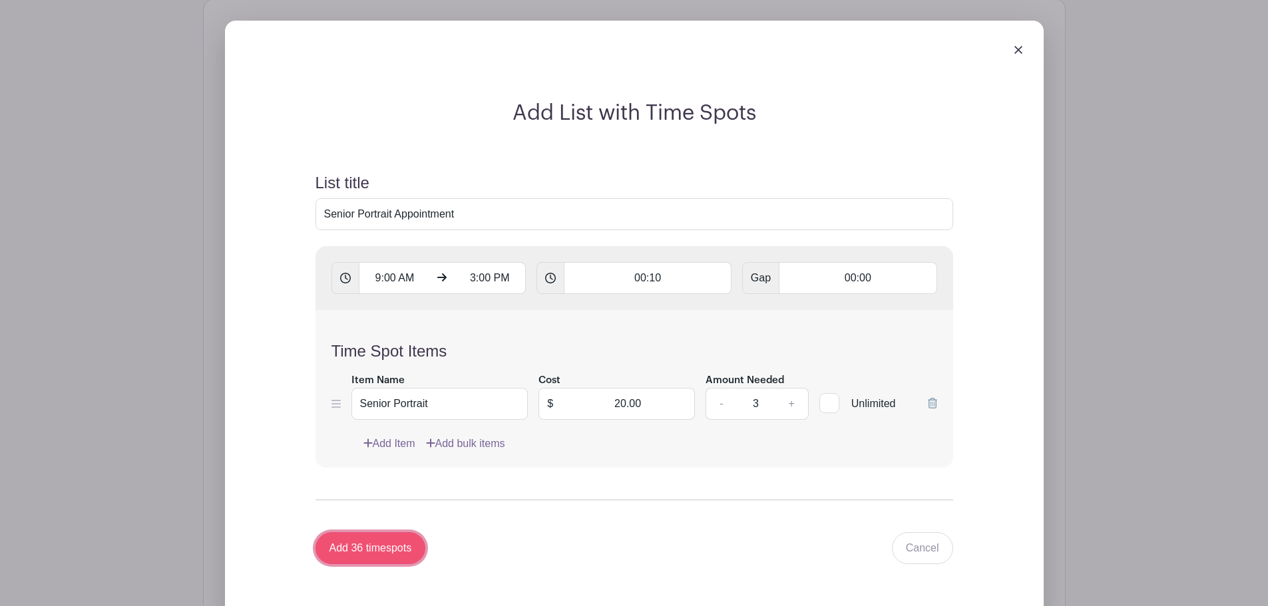
click at [362, 534] on input "Add 36 timespots" at bounding box center [370, 548] width 110 height 32
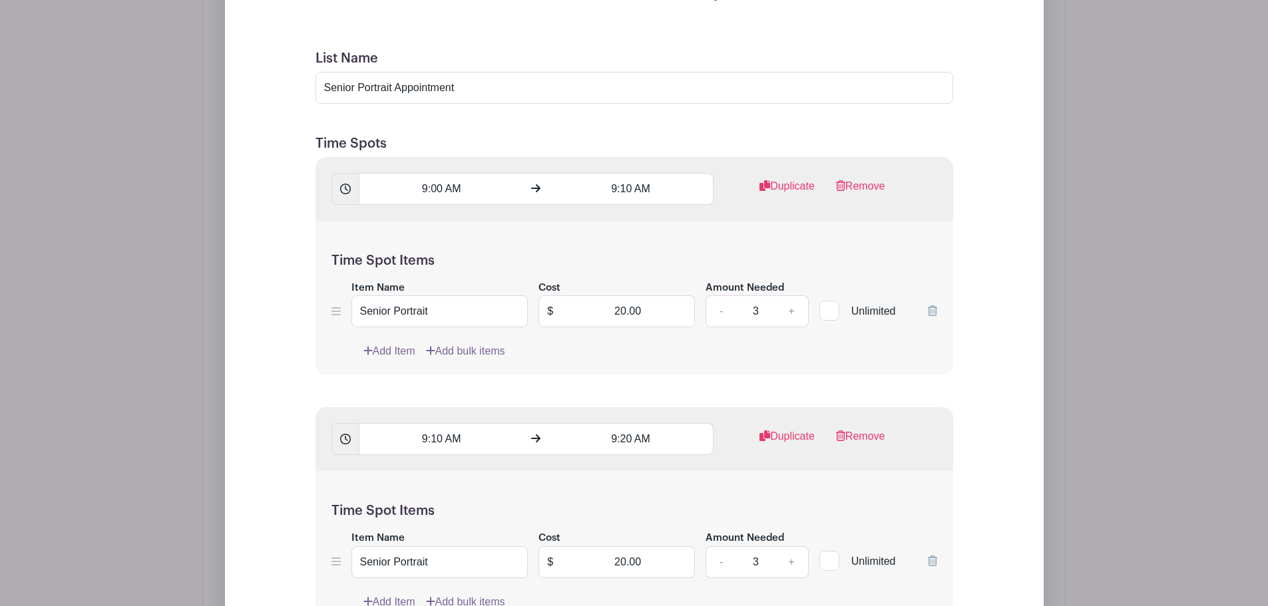
scroll to position [1318, 0]
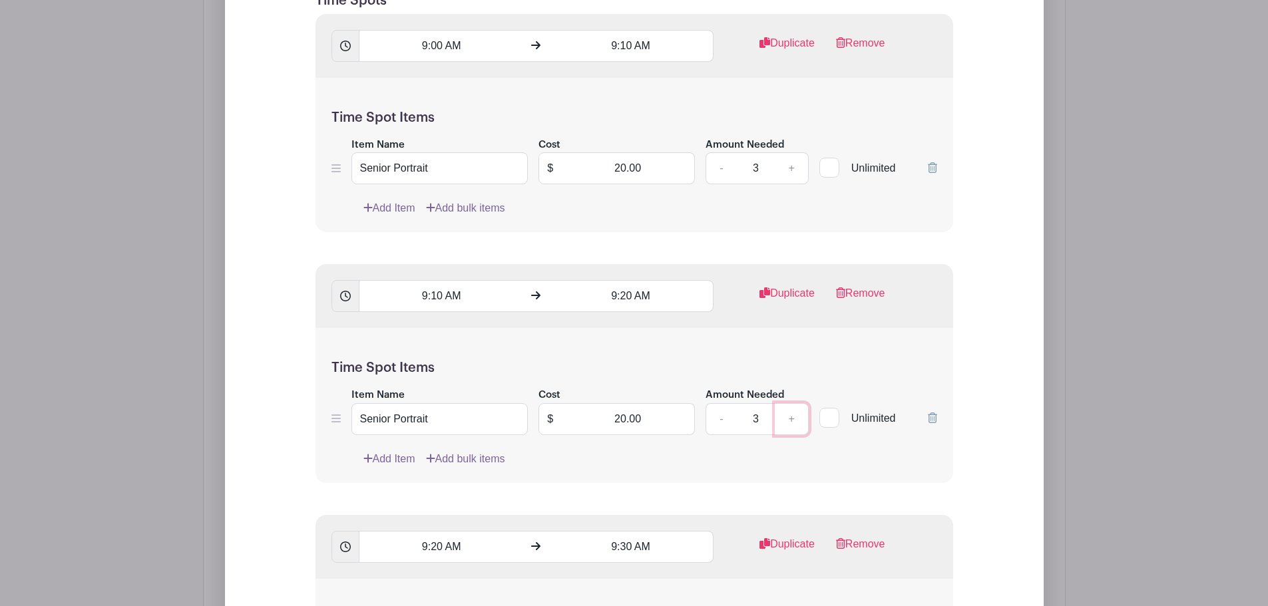
click at [794, 404] on link "+" at bounding box center [791, 419] width 33 height 32
type input "4"
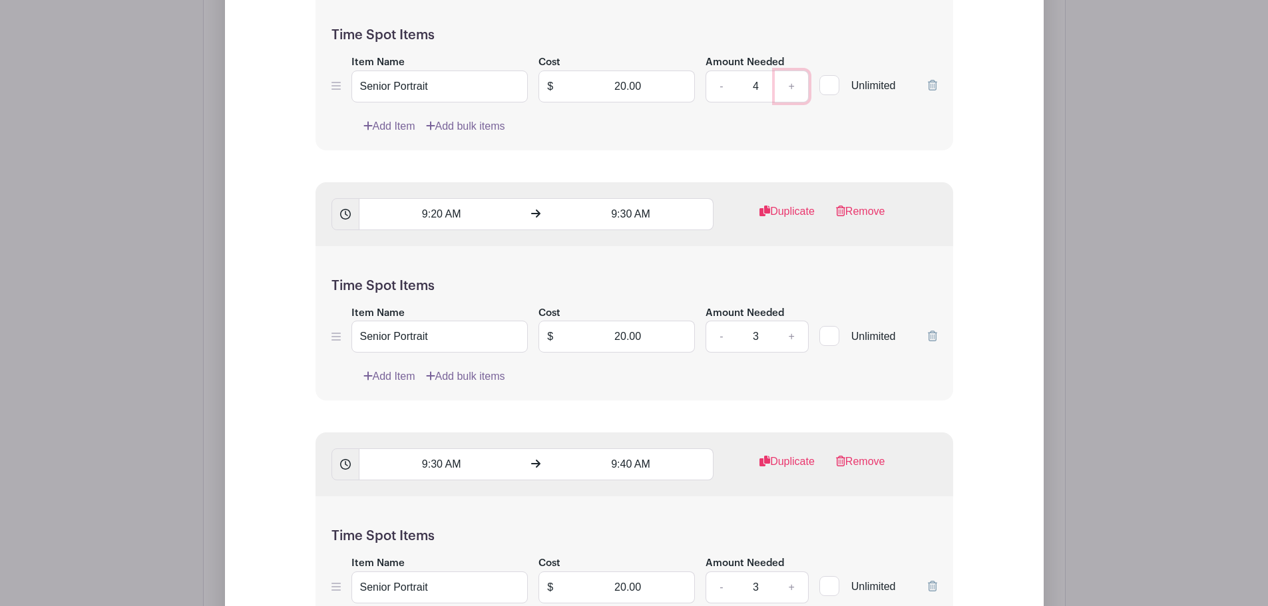
scroll to position [1850, 0]
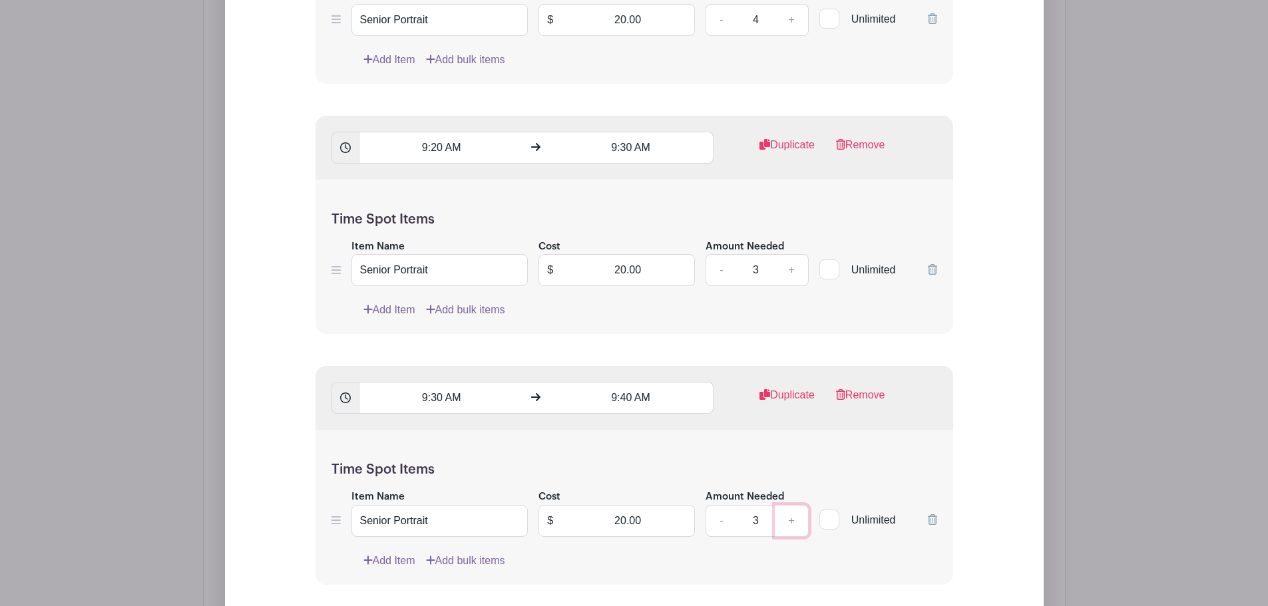
click at [785, 505] on link "+" at bounding box center [791, 521] width 33 height 32
type input "4"
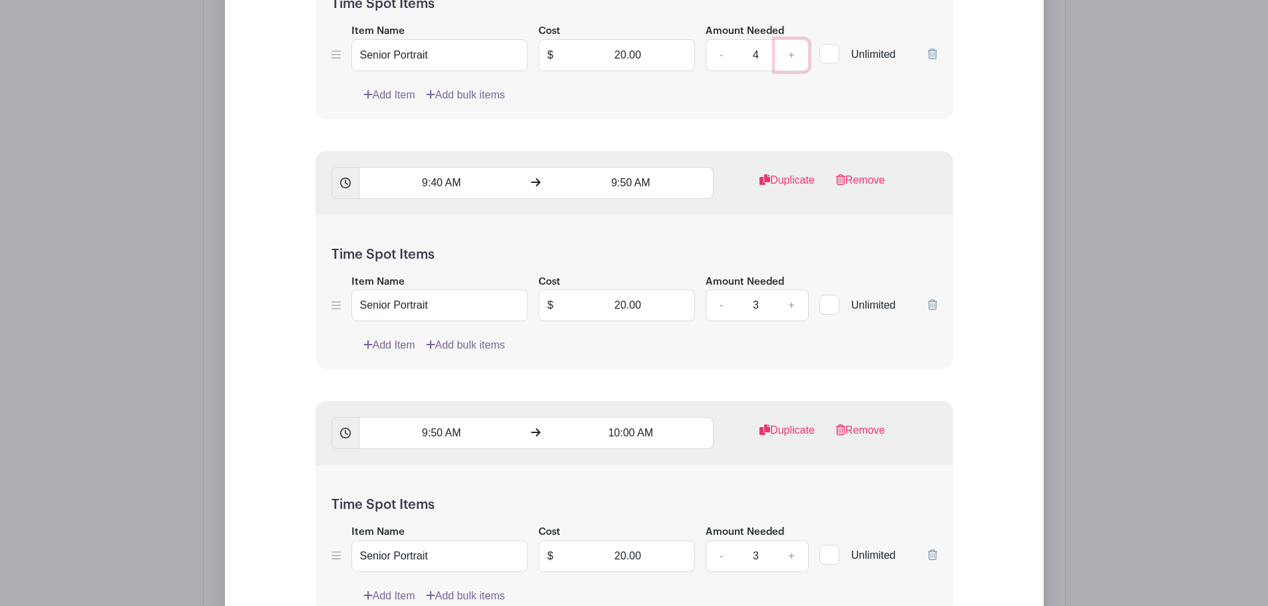
scroll to position [2382, 0]
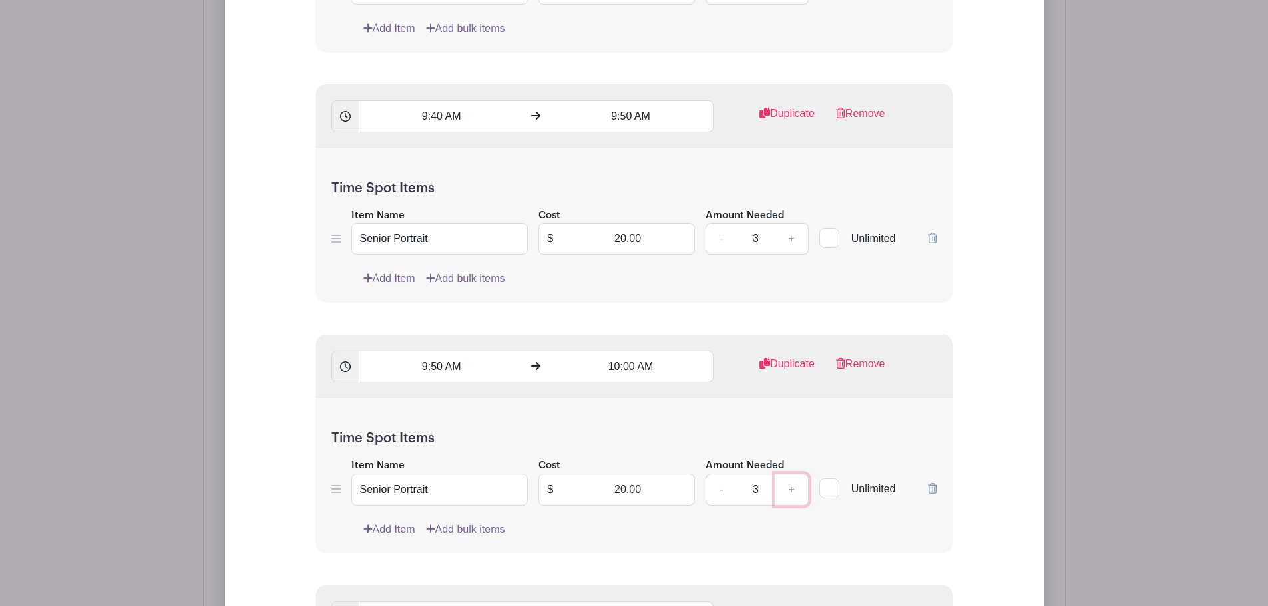
click at [788, 474] on link "+" at bounding box center [791, 490] width 33 height 32
type input "4"
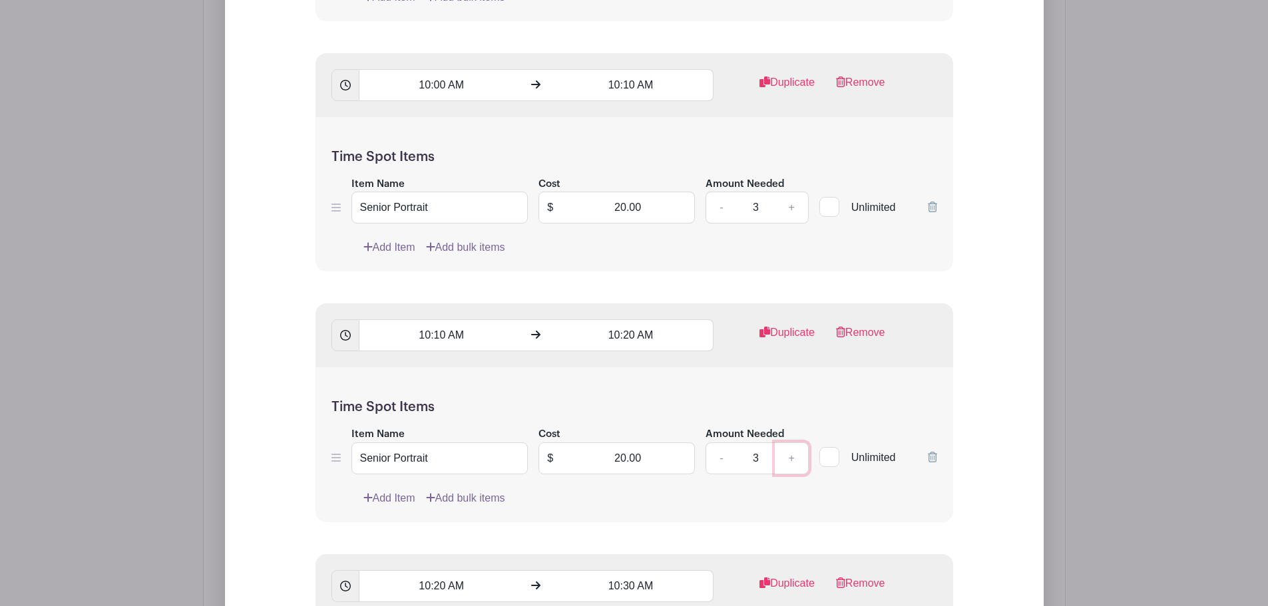
click at [787, 450] on link "+" at bounding box center [791, 459] width 33 height 32
type input "4"
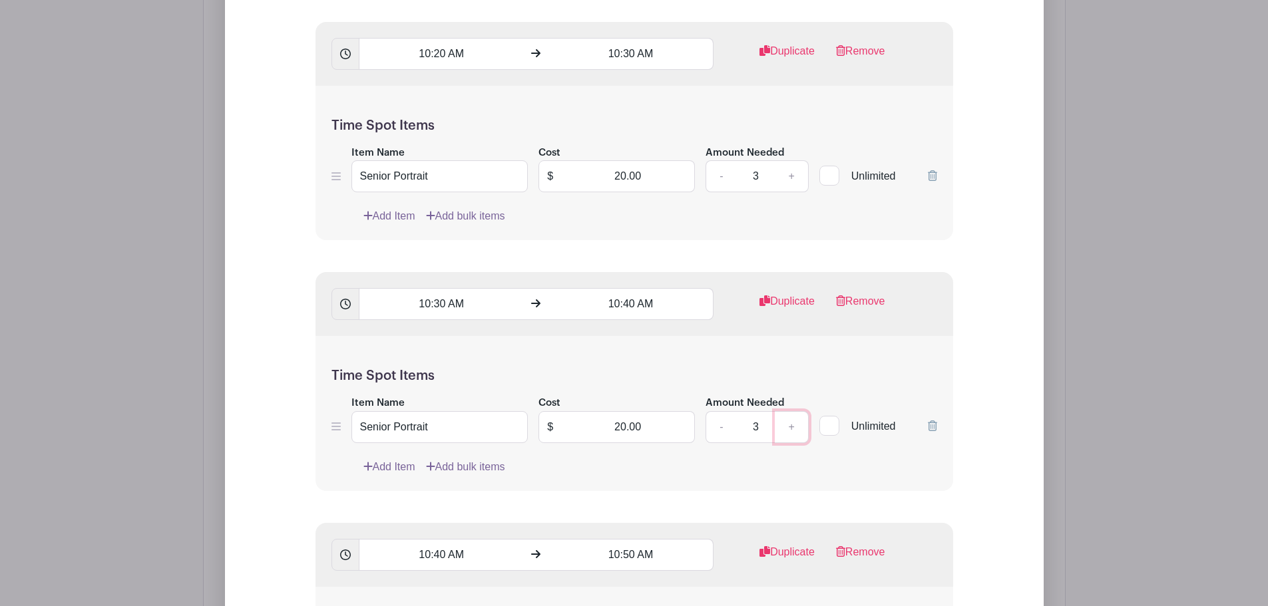
click at [797, 411] on link "+" at bounding box center [791, 427] width 33 height 32
type input "4"
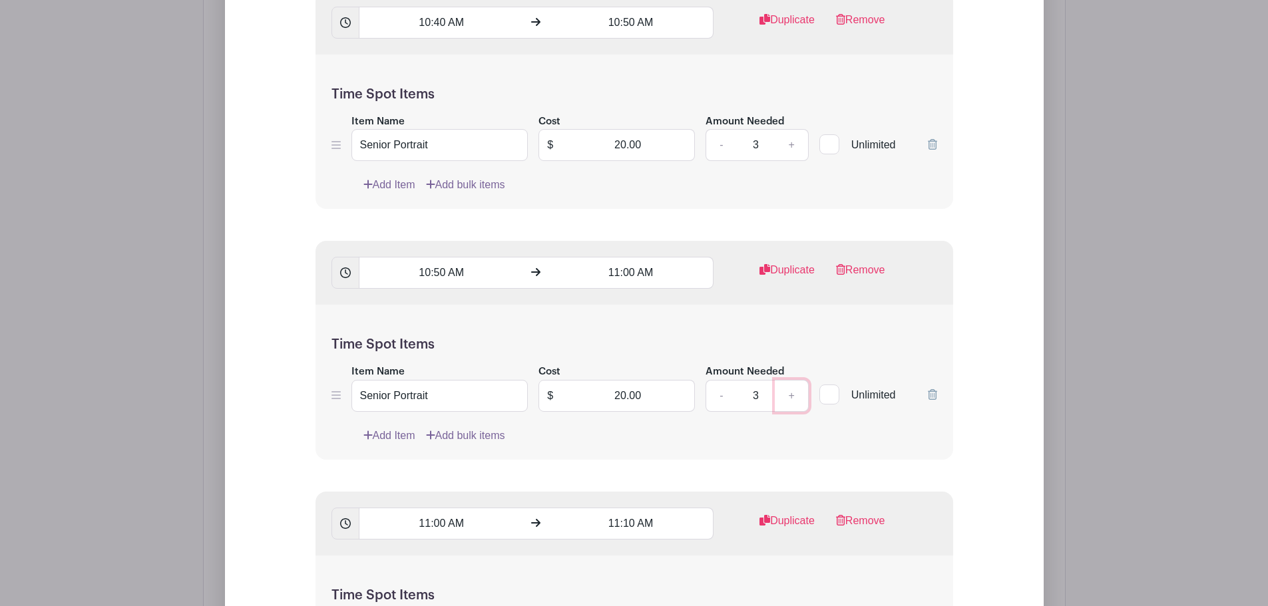
click at [793, 380] on link "+" at bounding box center [791, 396] width 33 height 32
type input "4"
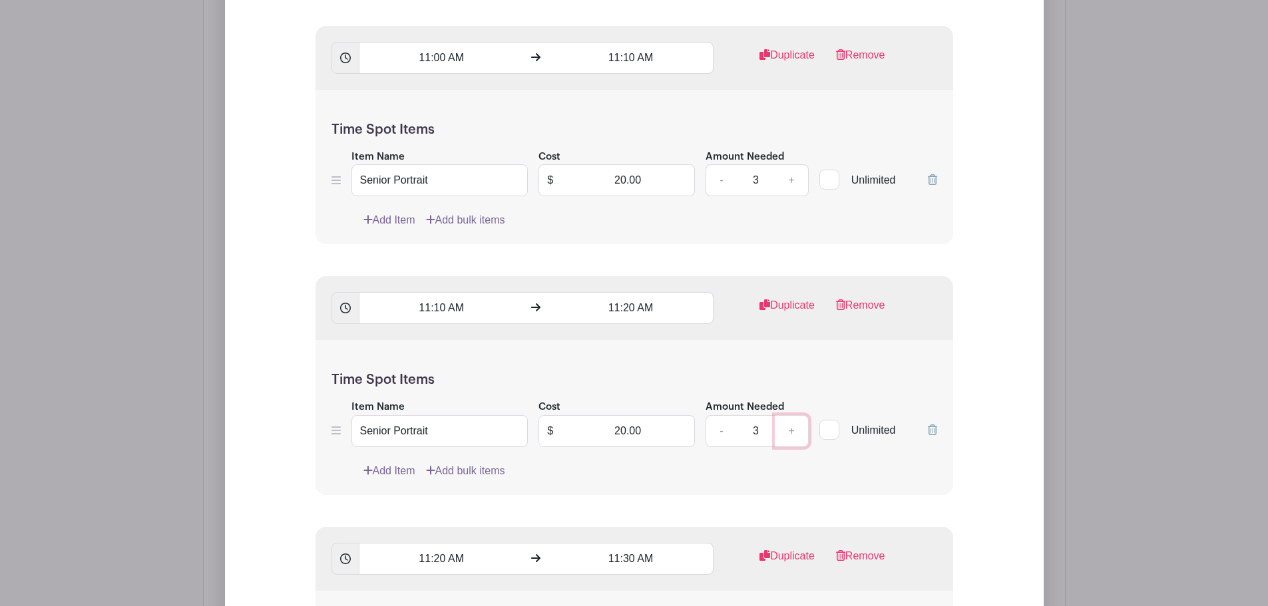
click at [789, 419] on link "+" at bounding box center [791, 431] width 33 height 32
type input "4"
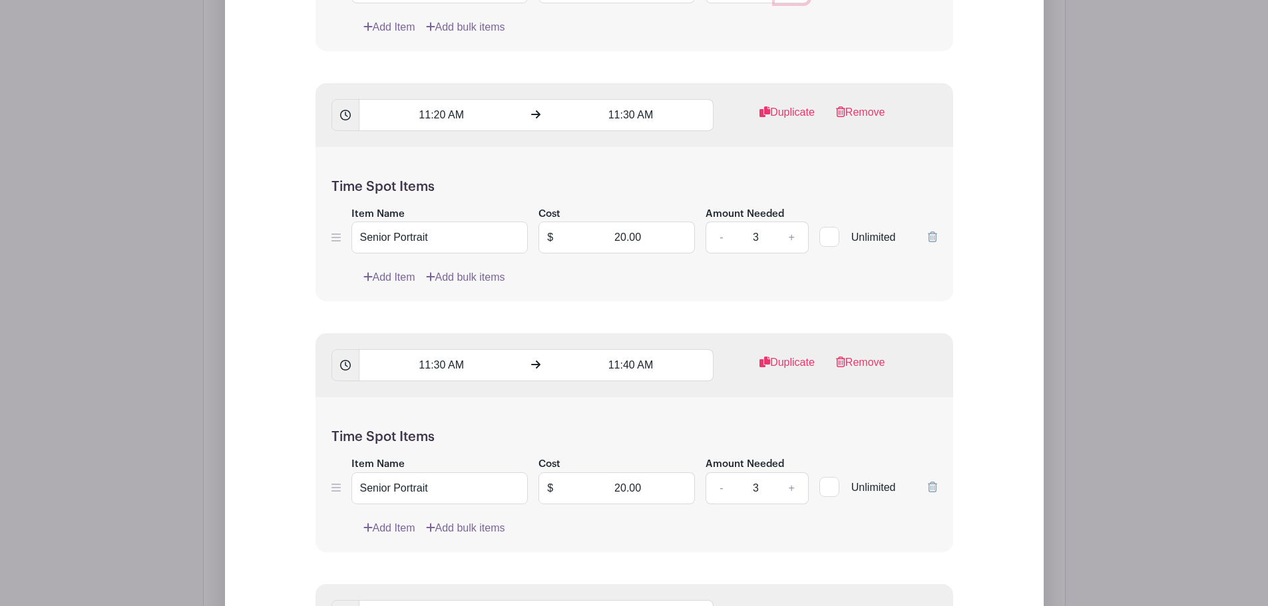
scroll to position [4911, 0]
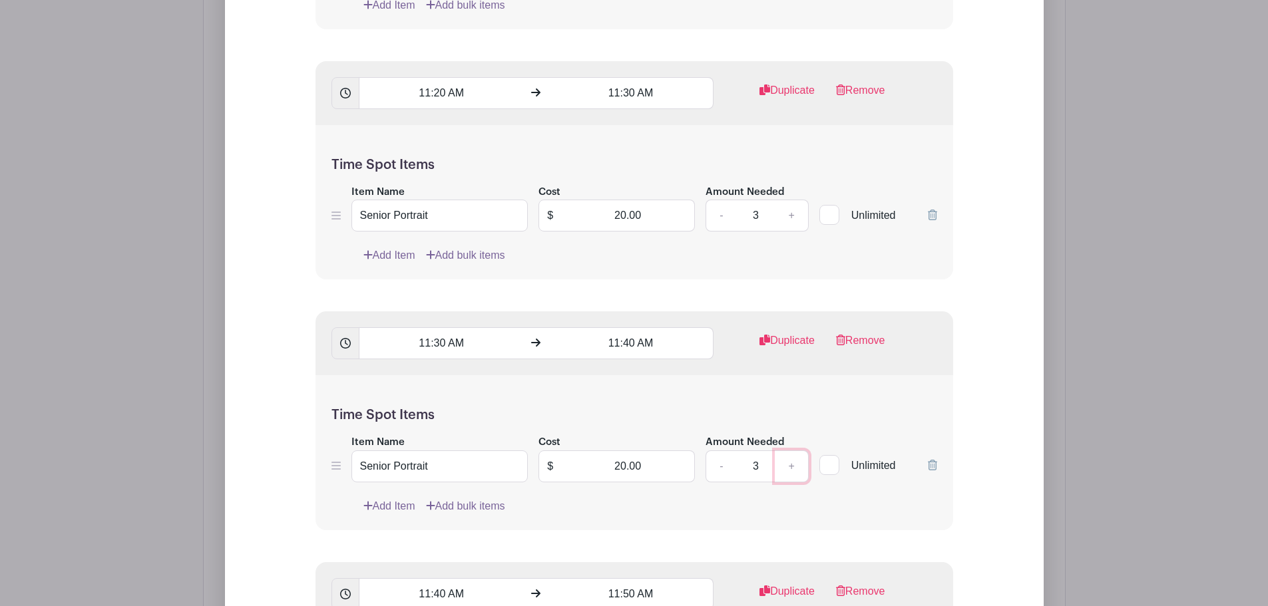
click at [793, 451] on link "+" at bounding box center [791, 467] width 33 height 32
type input "4"
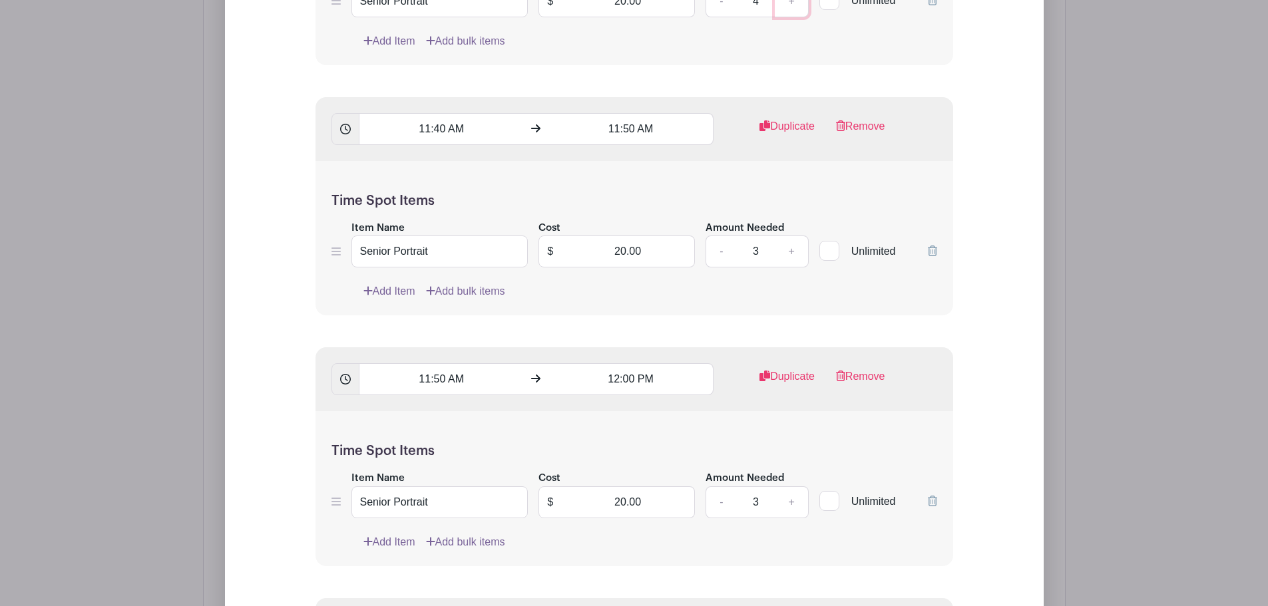
scroll to position [5377, 0]
click at [794, 486] on link "+" at bounding box center [791, 502] width 33 height 32
type input "4"
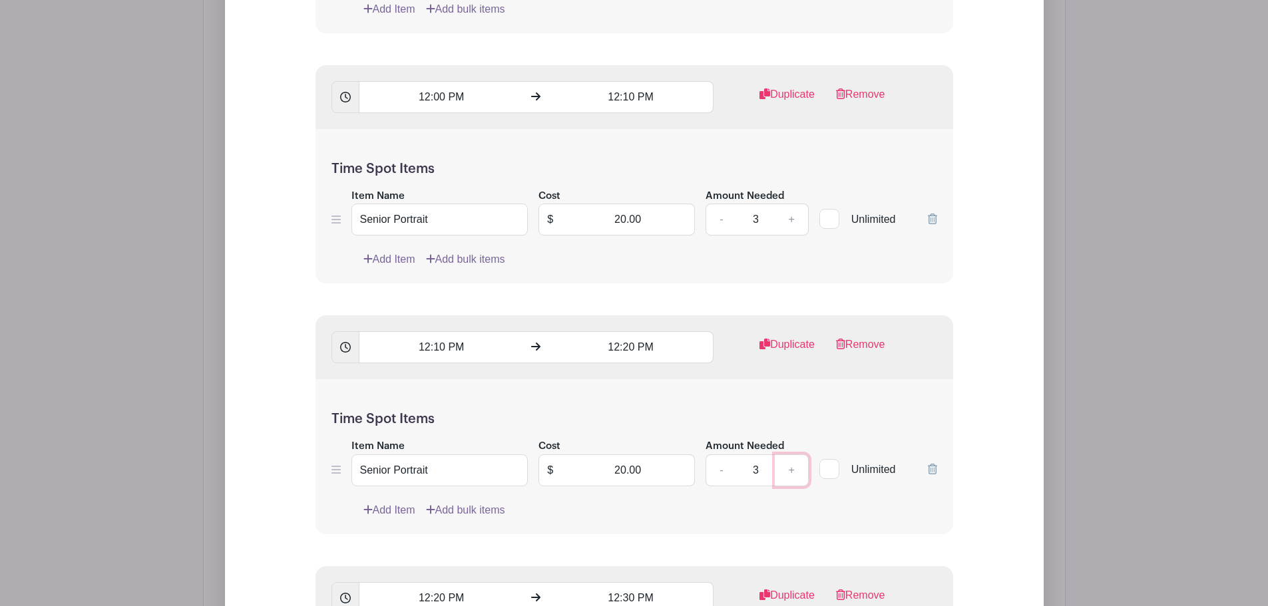
click at [787, 455] on link "+" at bounding box center [791, 471] width 33 height 32
type input "4"
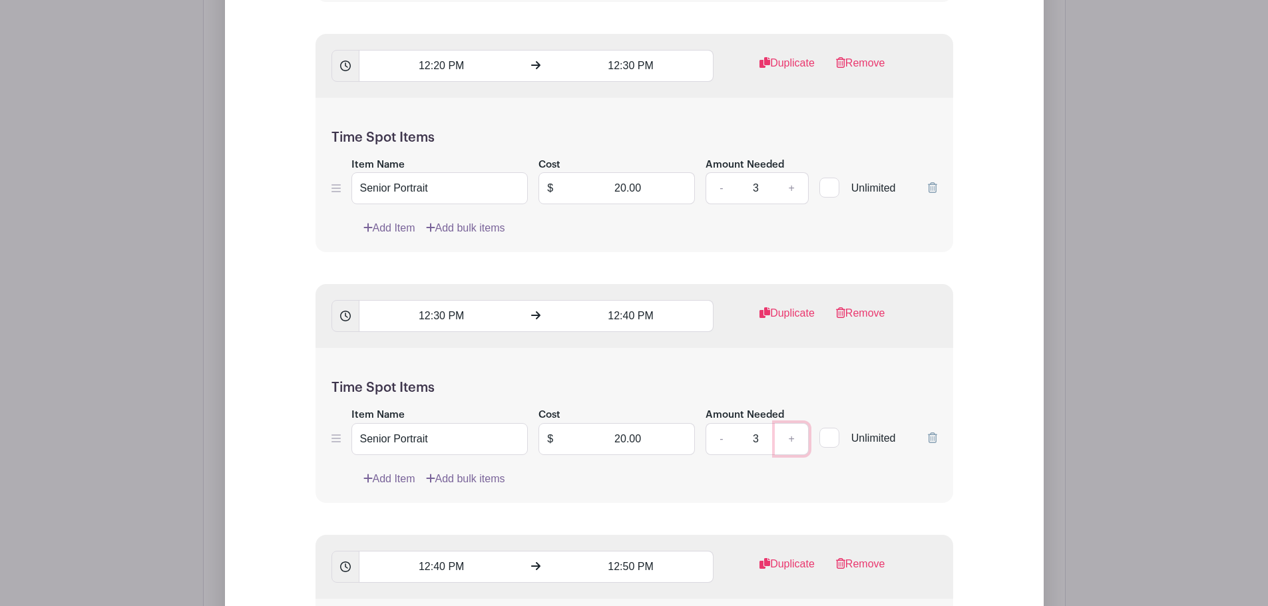
click at [799, 423] on link "+" at bounding box center [791, 439] width 33 height 32
type input "4"
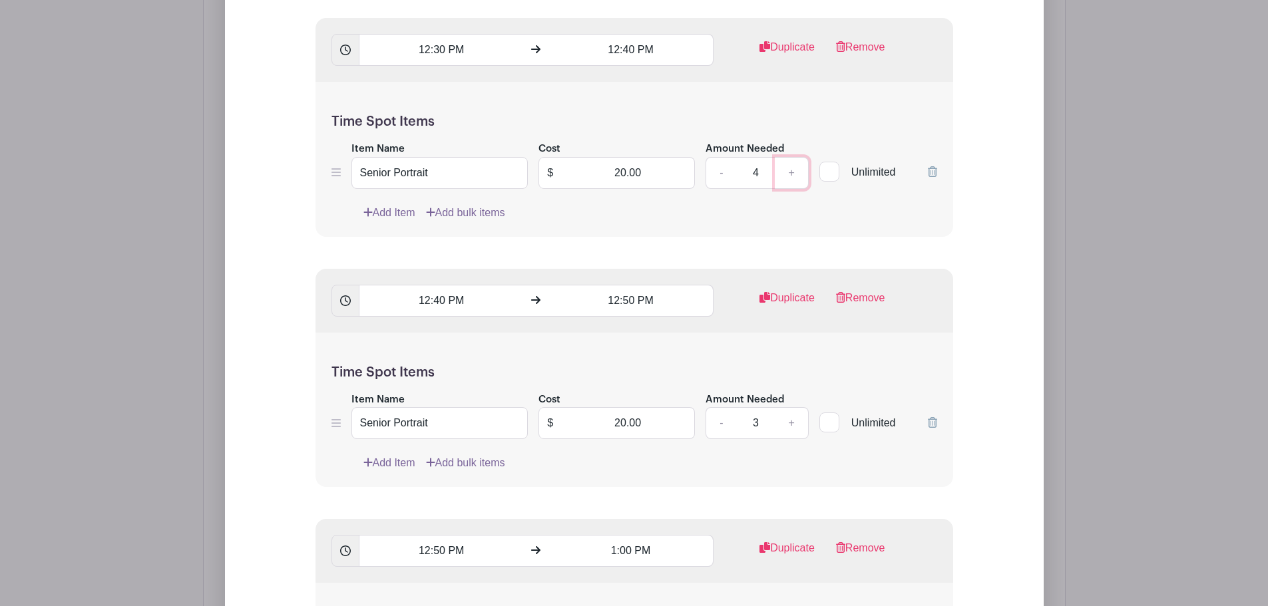
scroll to position [6841, 0]
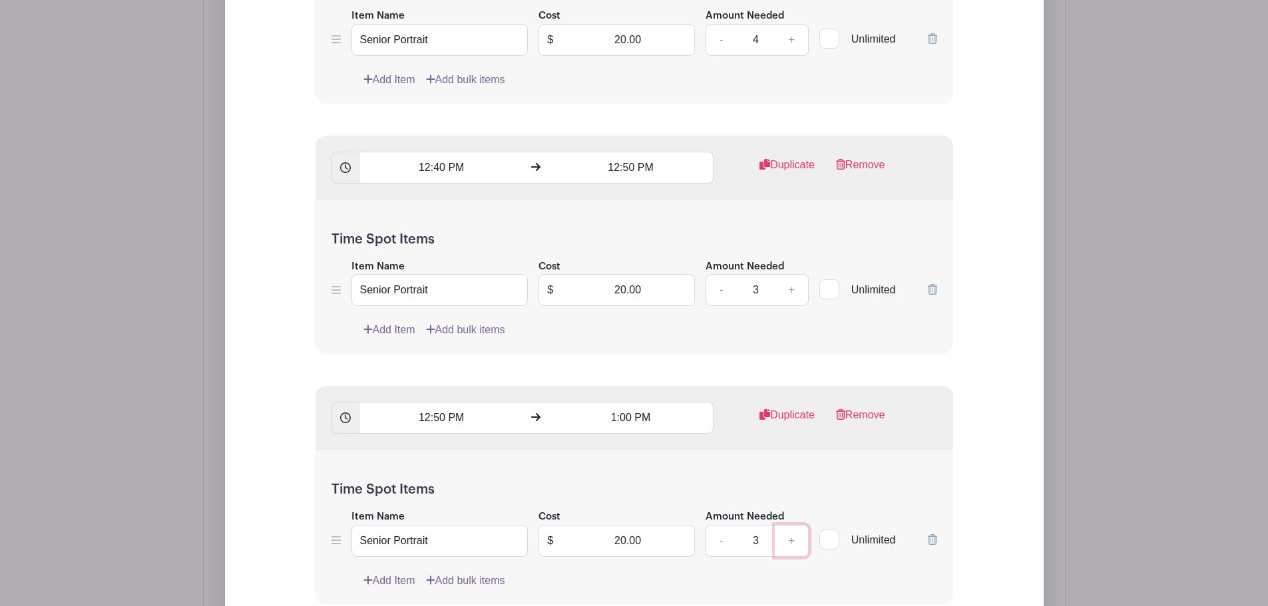
click at [782, 525] on link "+" at bounding box center [791, 541] width 33 height 32
type input "4"
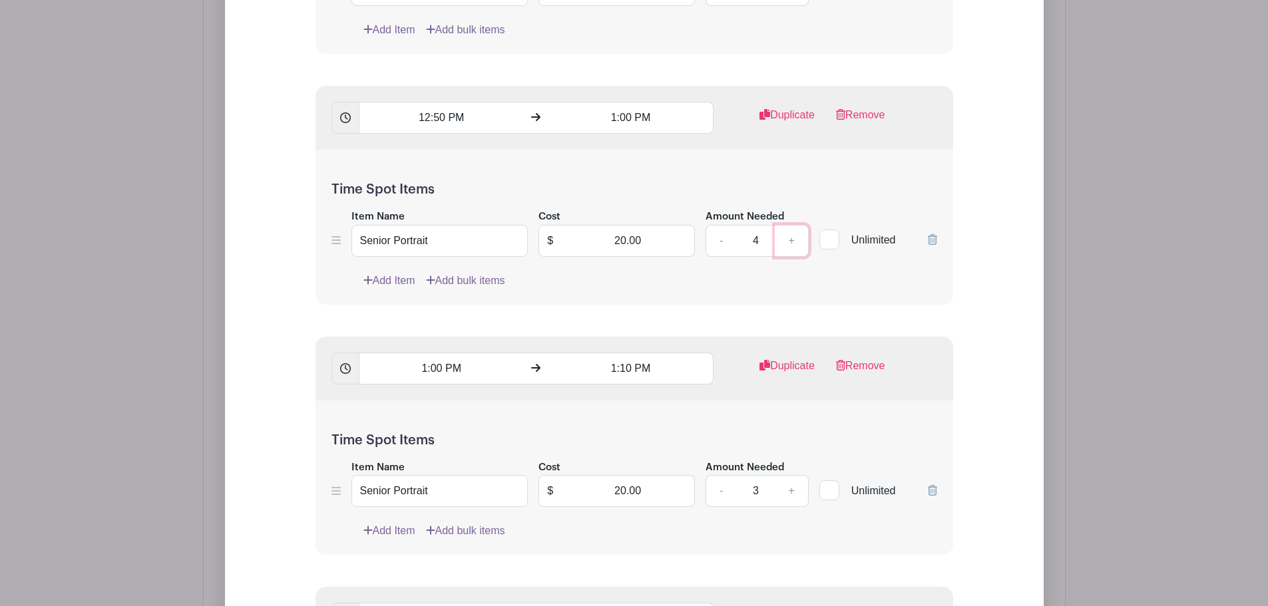
scroll to position [7174, 0]
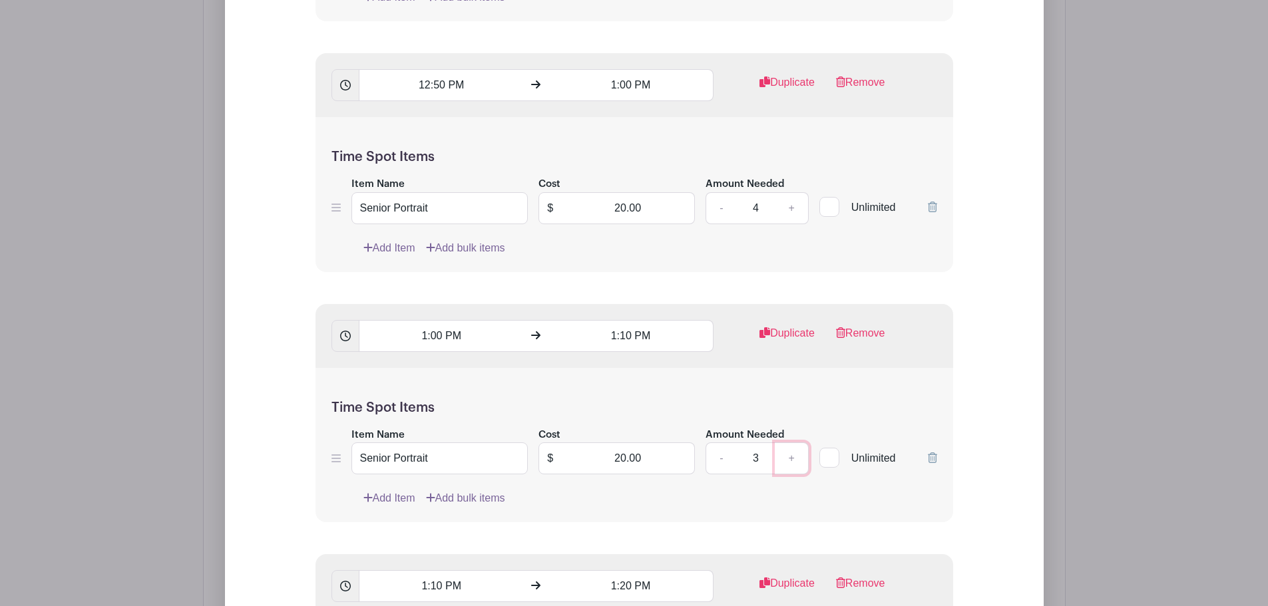
click at [793, 443] on link "+" at bounding box center [791, 459] width 33 height 32
click at [717, 443] on link "-" at bounding box center [720, 459] width 31 height 32
type input "3"
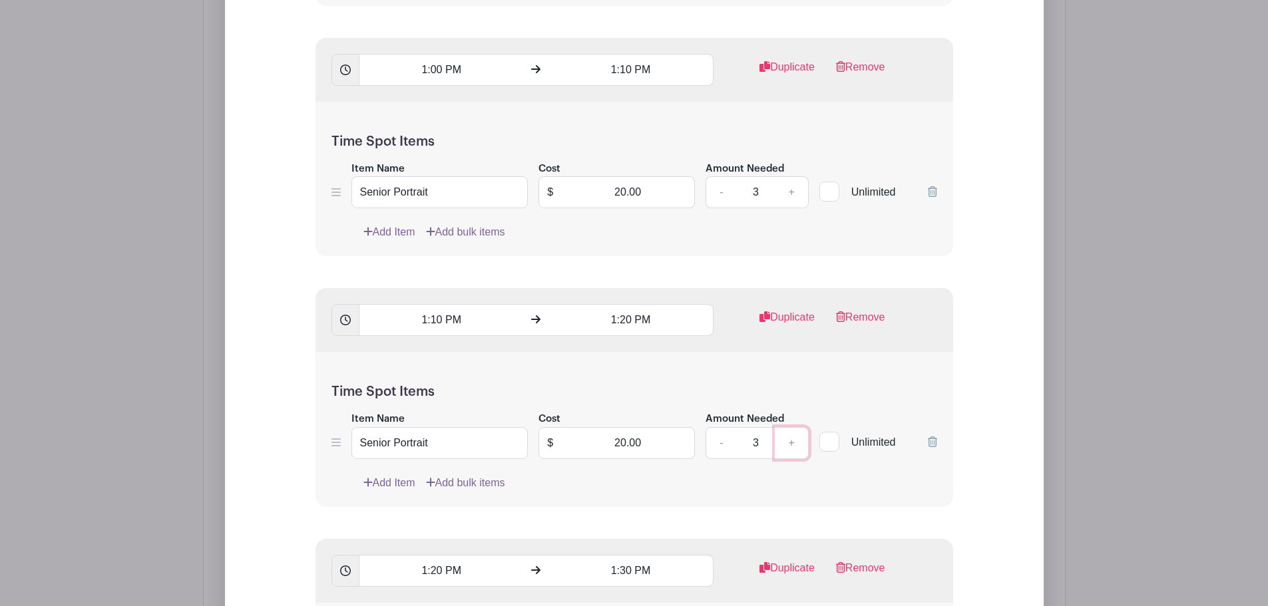
click at [797, 427] on link "+" at bounding box center [791, 443] width 33 height 32
type input "4"
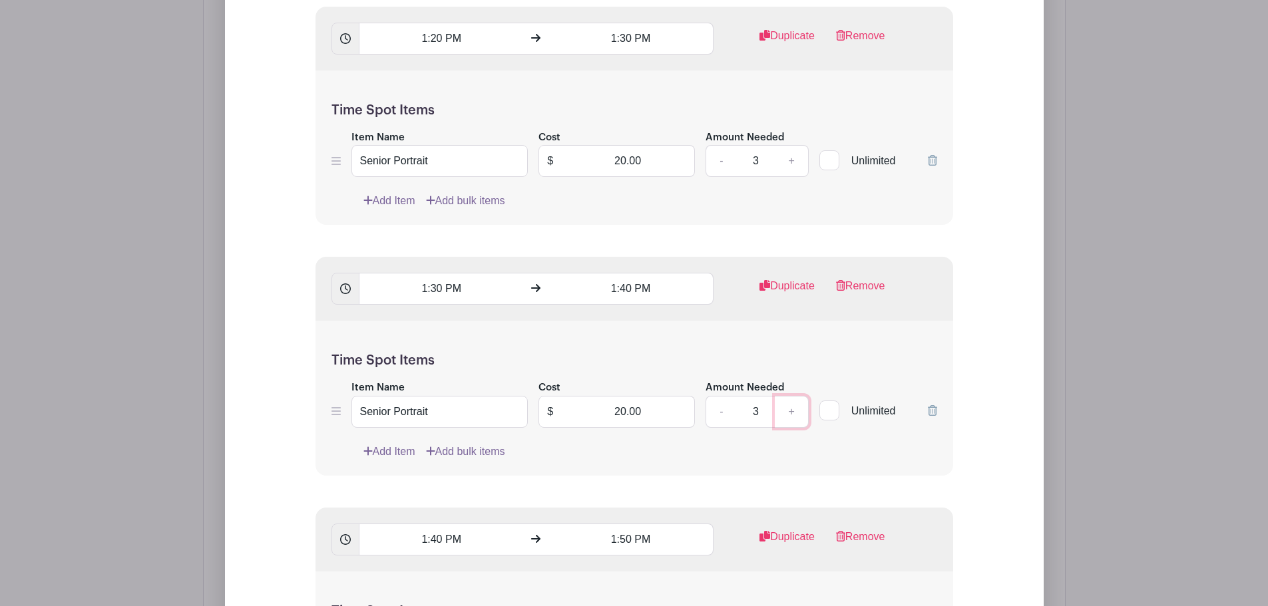
click at [800, 396] on link "+" at bounding box center [791, 412] width 33 height 32
type input "4"
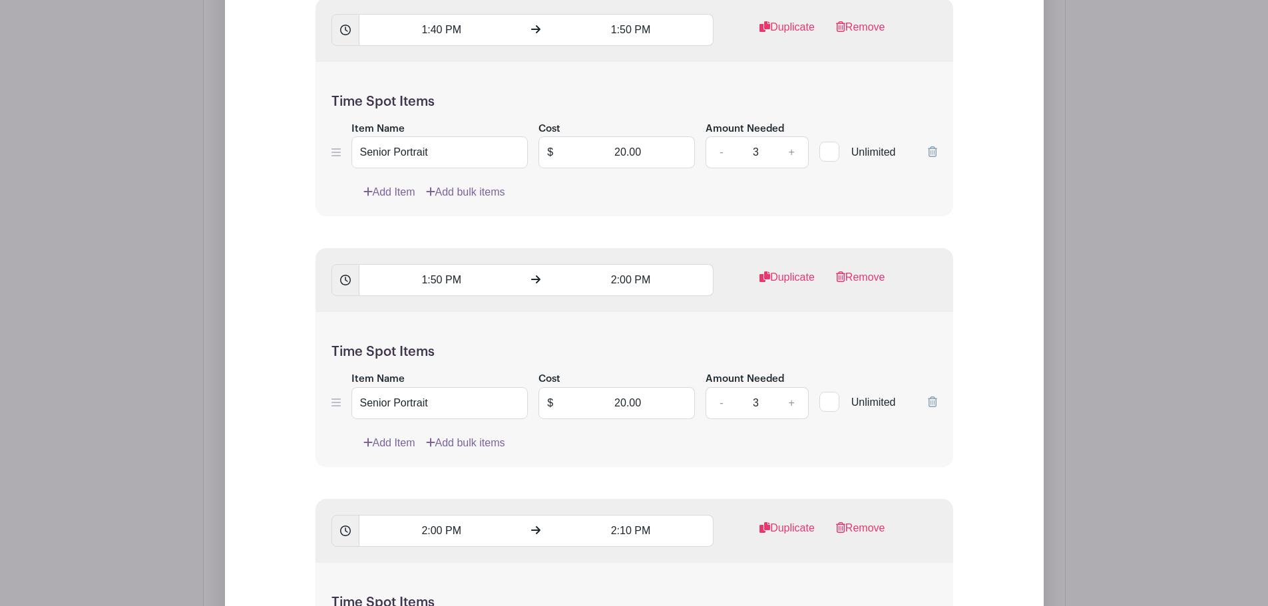
scroll to position [8505, 0]
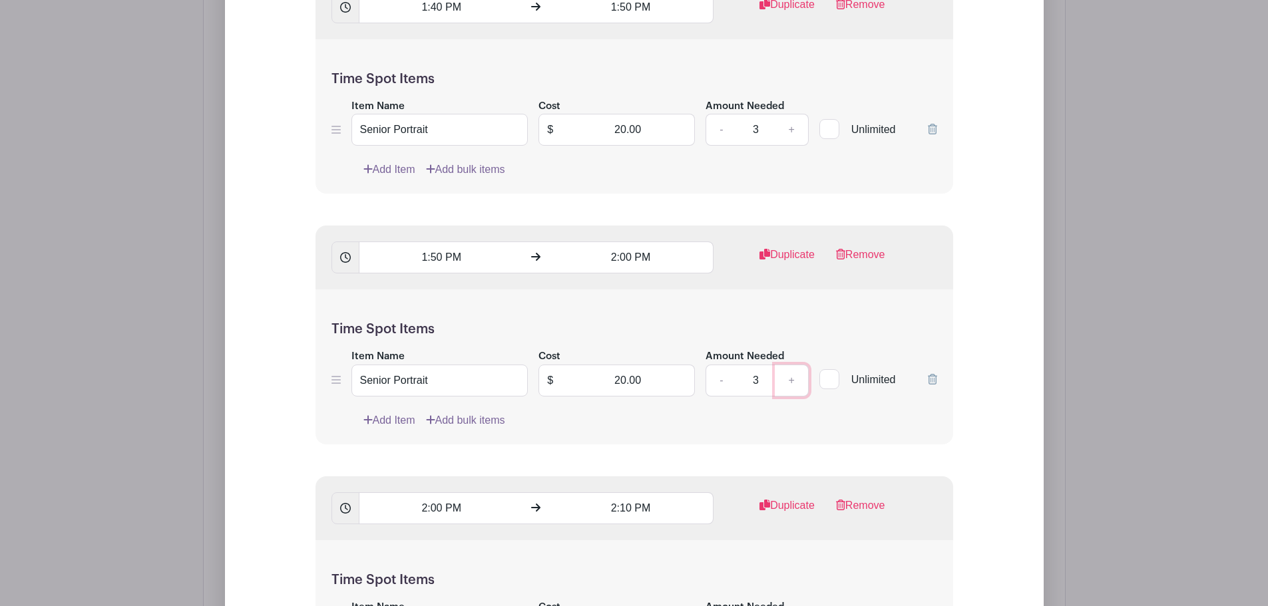
click at [797, 365] on link "+" at bounding box center [791, 381] width 33 height 32
type input "4"
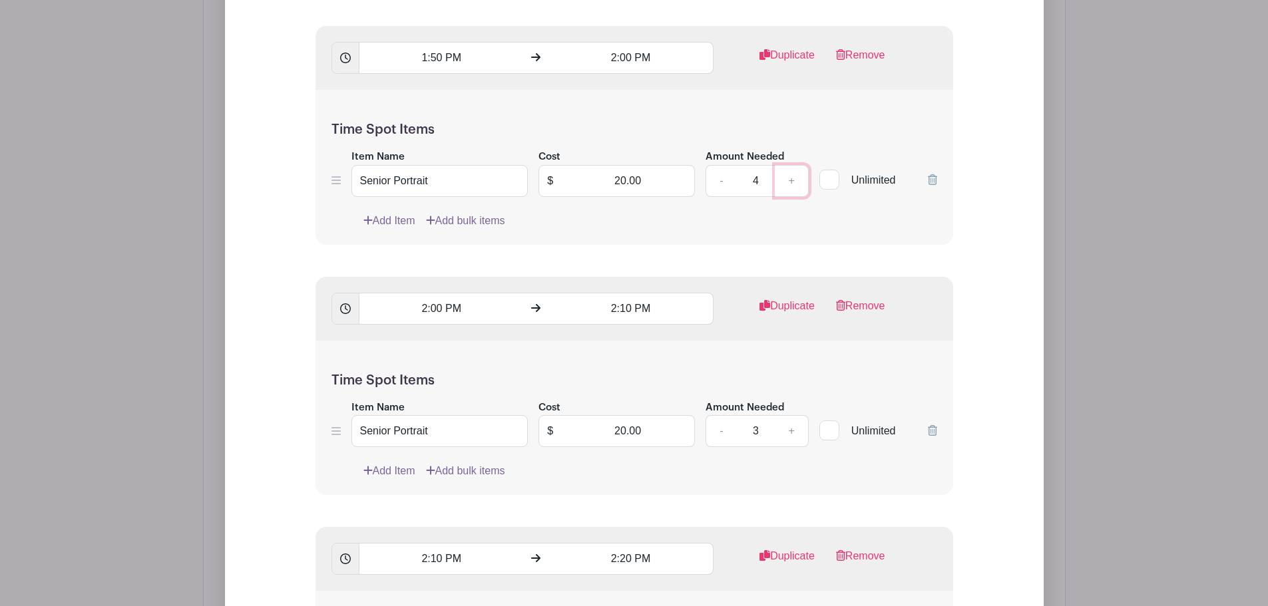
scroll to position [8837, 0]
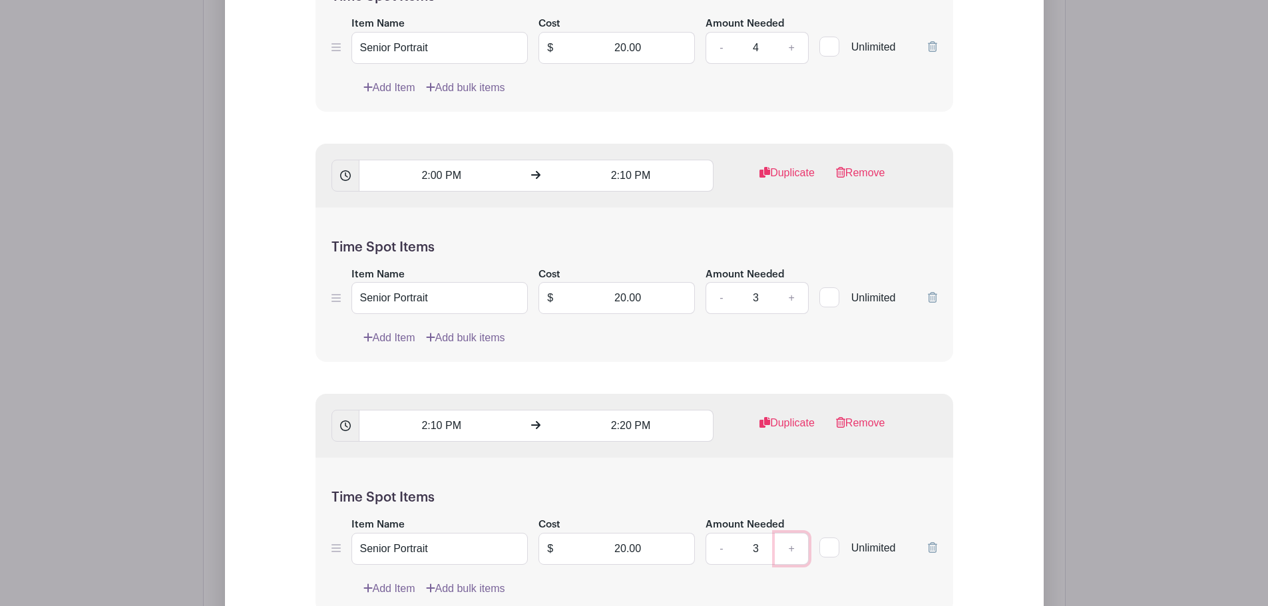
click at [789, 533] on link "+" at bounding box center [791, 549] width 33 height 32
type input "4"
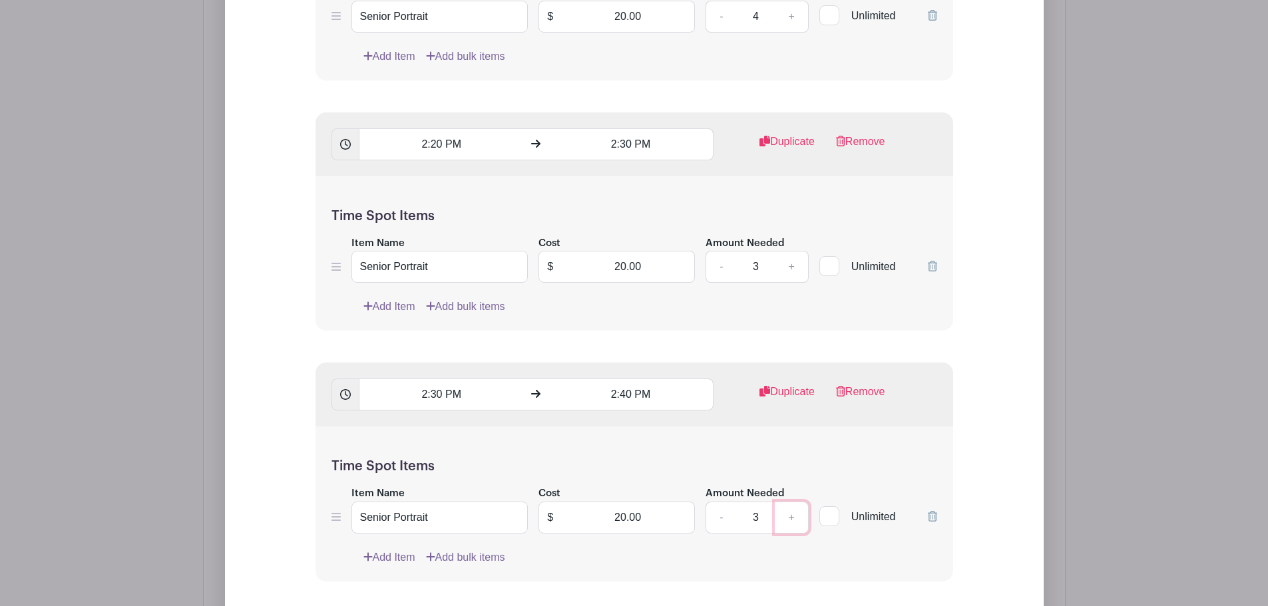
click at [789, 502] on link "+" at bounding box center [791, 518] width 33 height 32
type input "4"
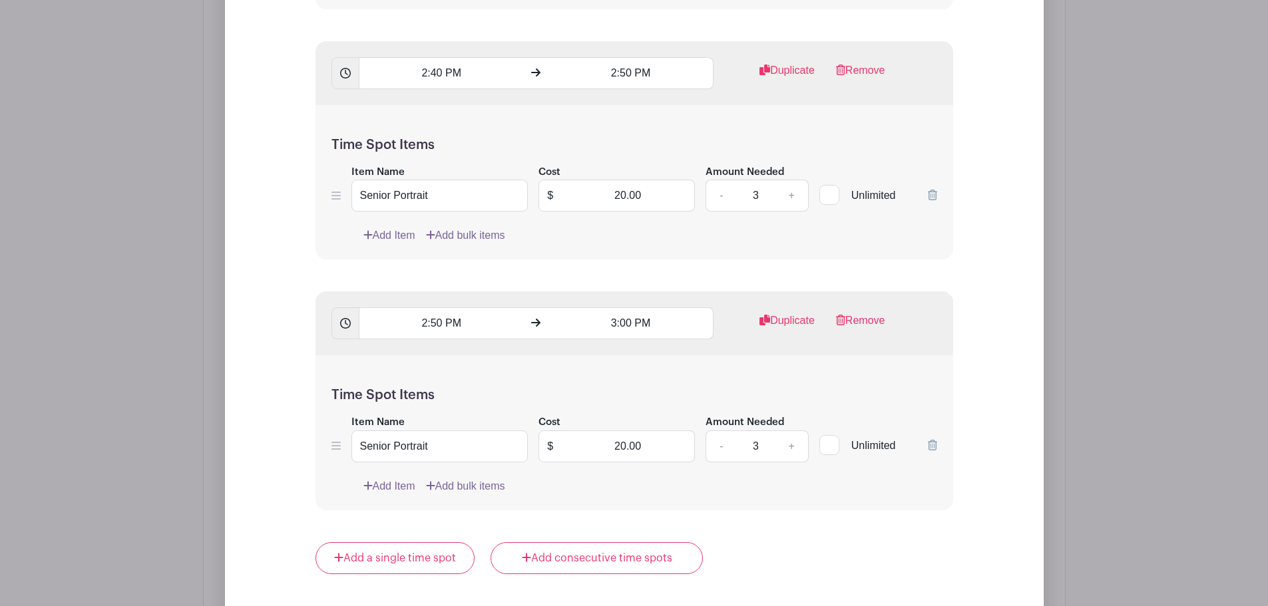
scroll to position [9969, 0]
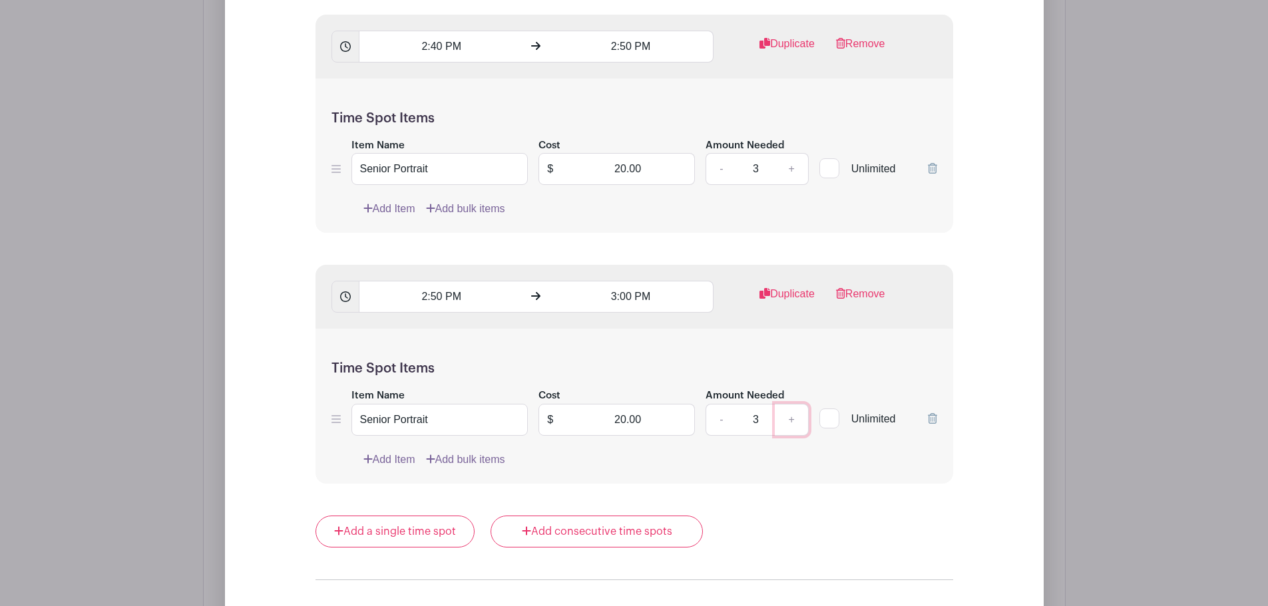
click at [791, 407] on link "+" at bounding box center [791, 420] width 33 height 32
type input "4"
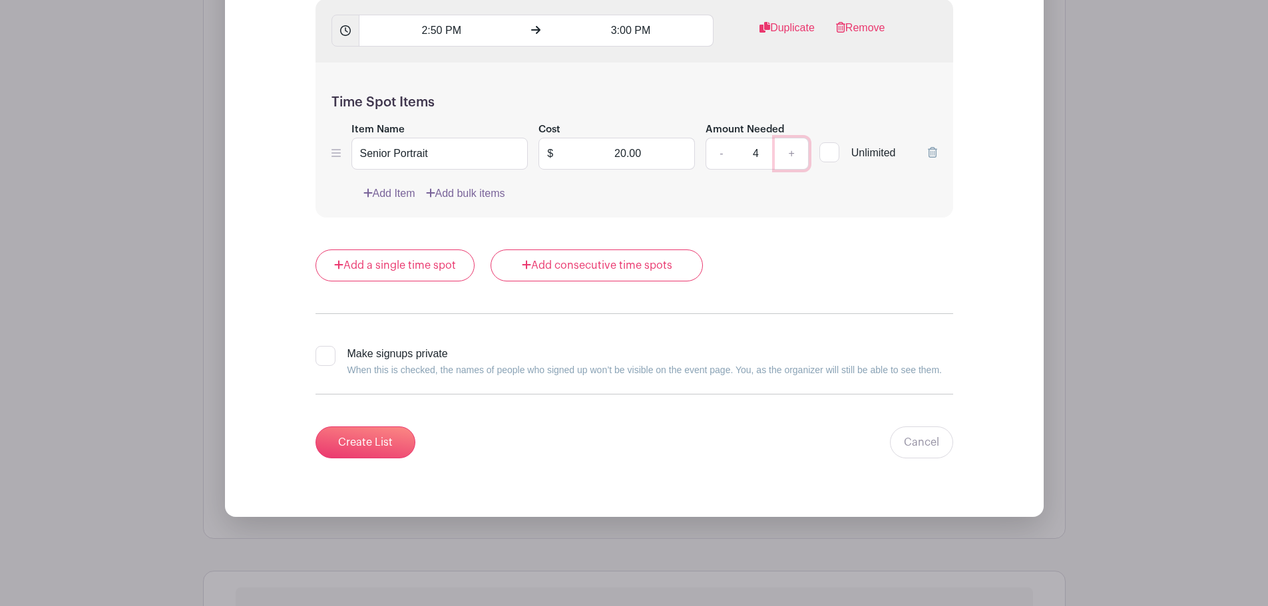
scroll to position [10301, 0]
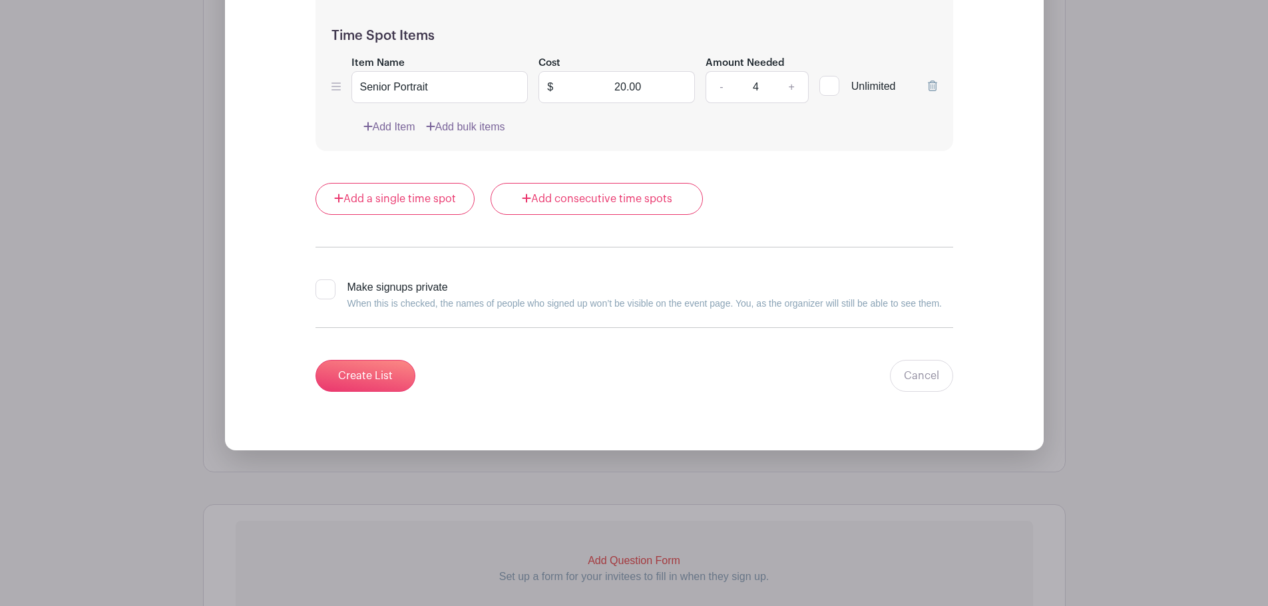
click at [322, 279] on input "Make signups private When this is checked, the names of people who signed up wo…" at bounding box center [319, 283] width 9 height 9
checkbox input "true"
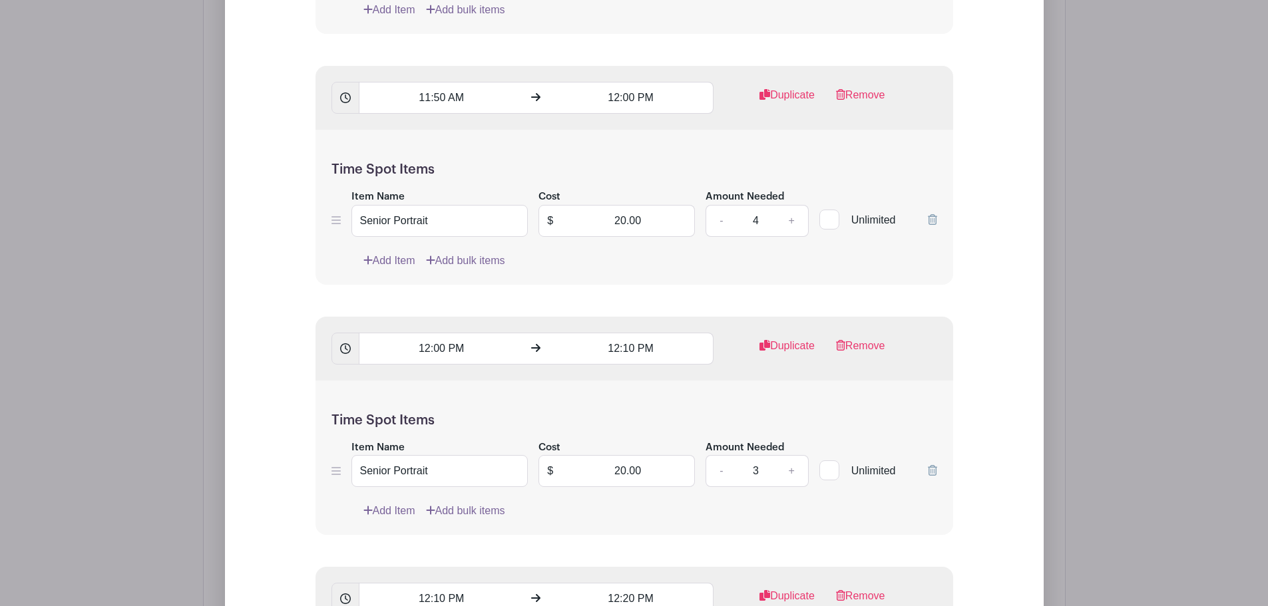
scroll to position [5710, 0]
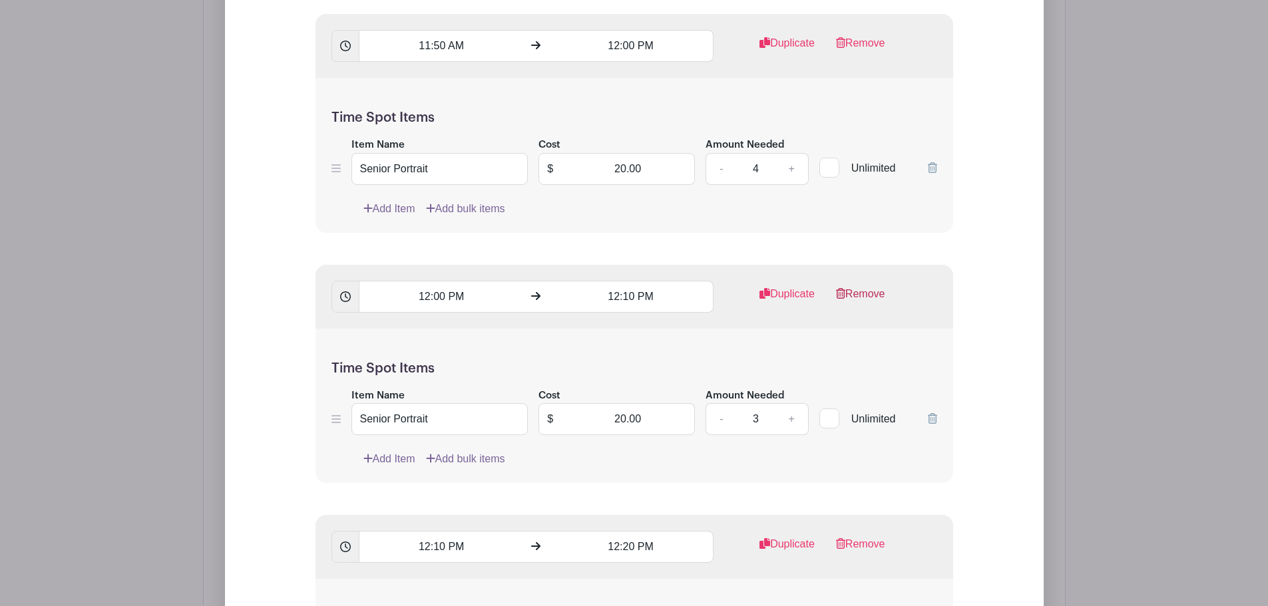
click at [866, 286] on link "Remove" at bounding box center [860, 299] width 49 height 27
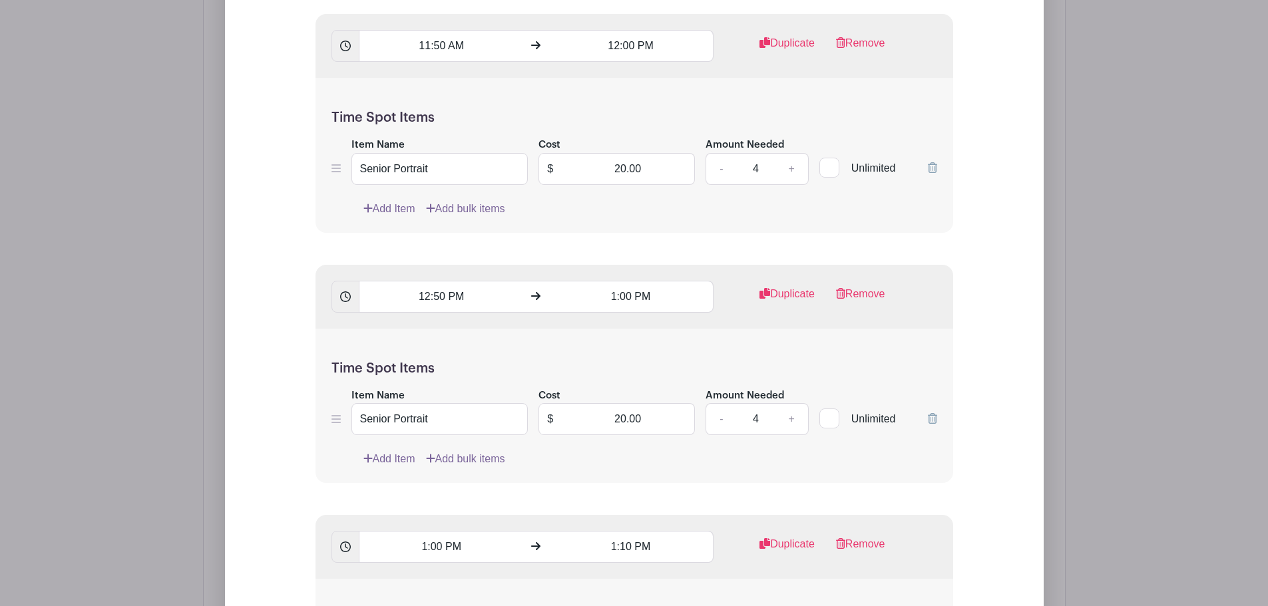
click at [866, 286] on link "Remove" at bounding box center [860, 299] width 49 height 27
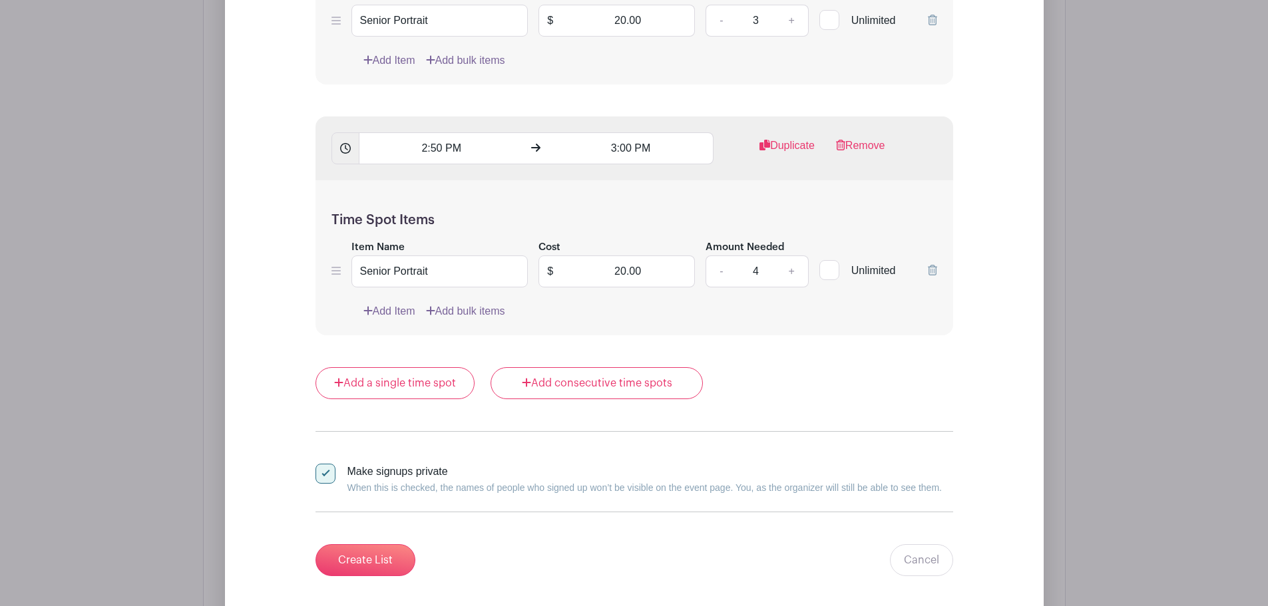
scroll to position [8638, 0]
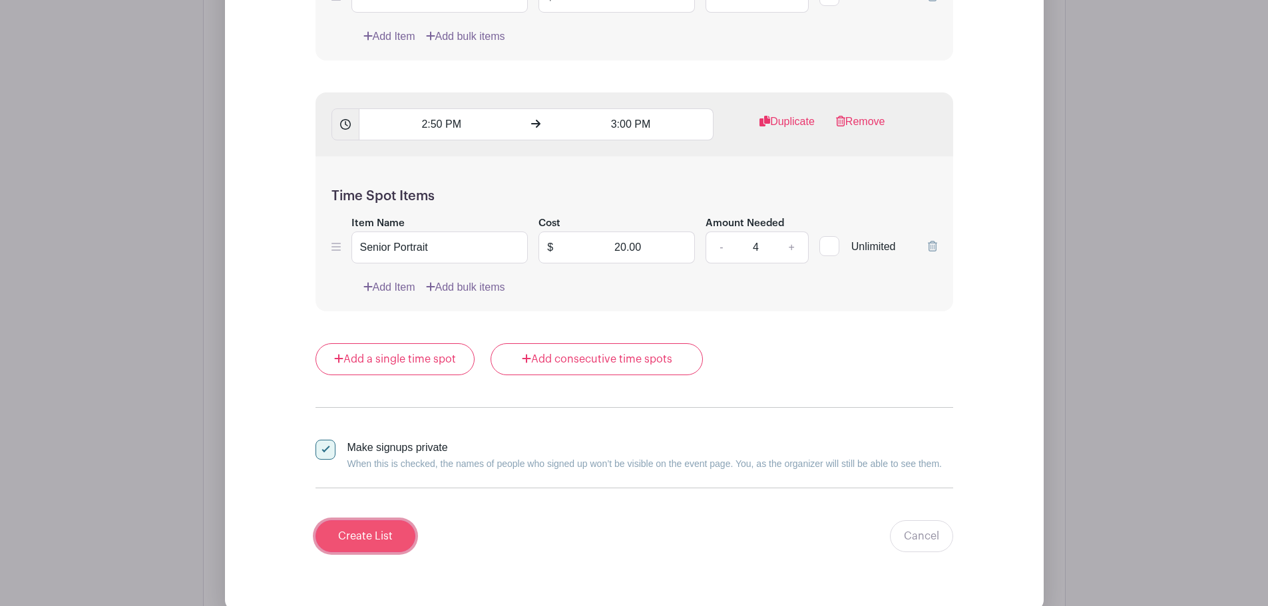
click at [363, 523] on input "Create List" at bounding box center [365, 536] width 100 height 32
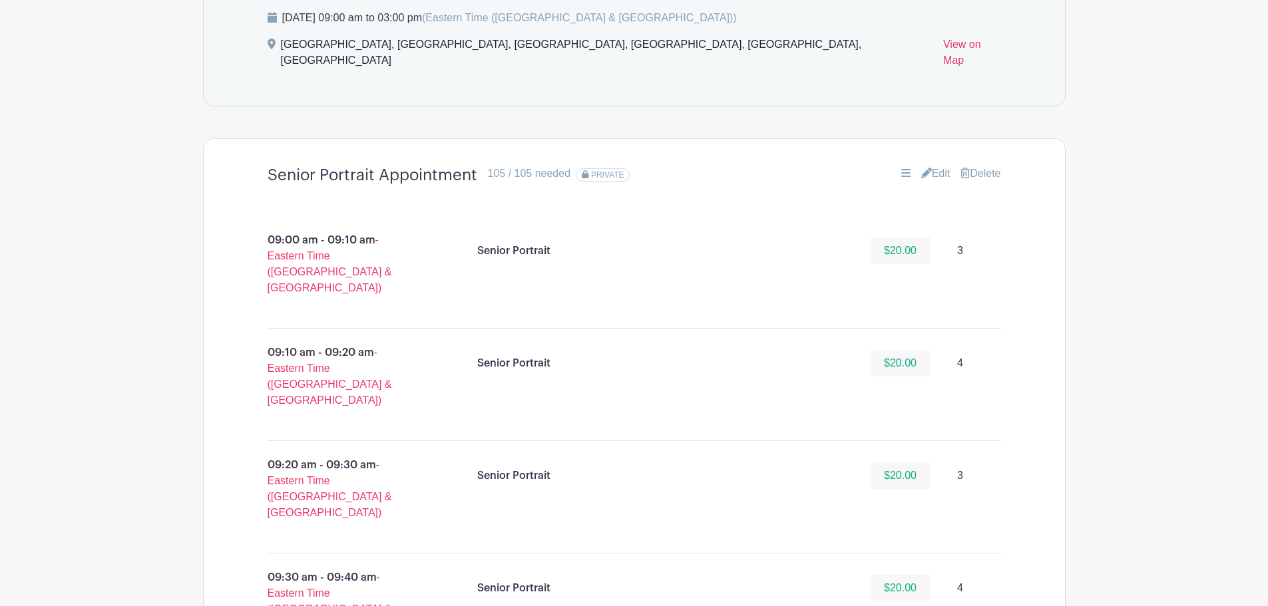
scroll to position [7, 0]
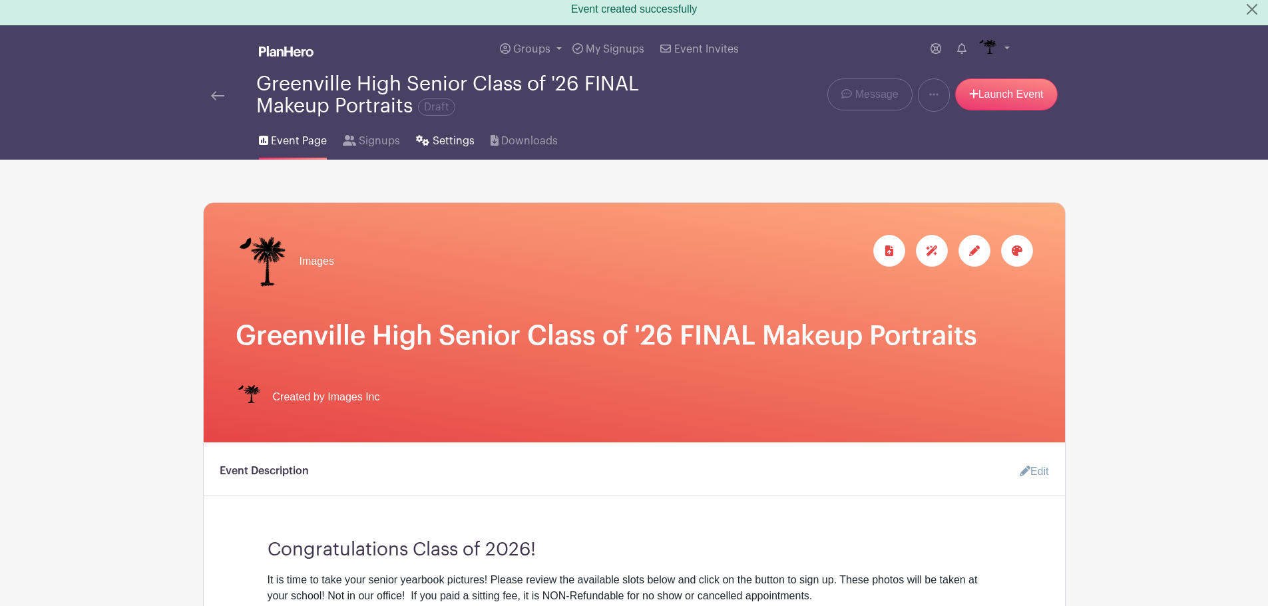
click at [439, 145] on span "Settings" at bounding box center [454, 141] width 42 height 16
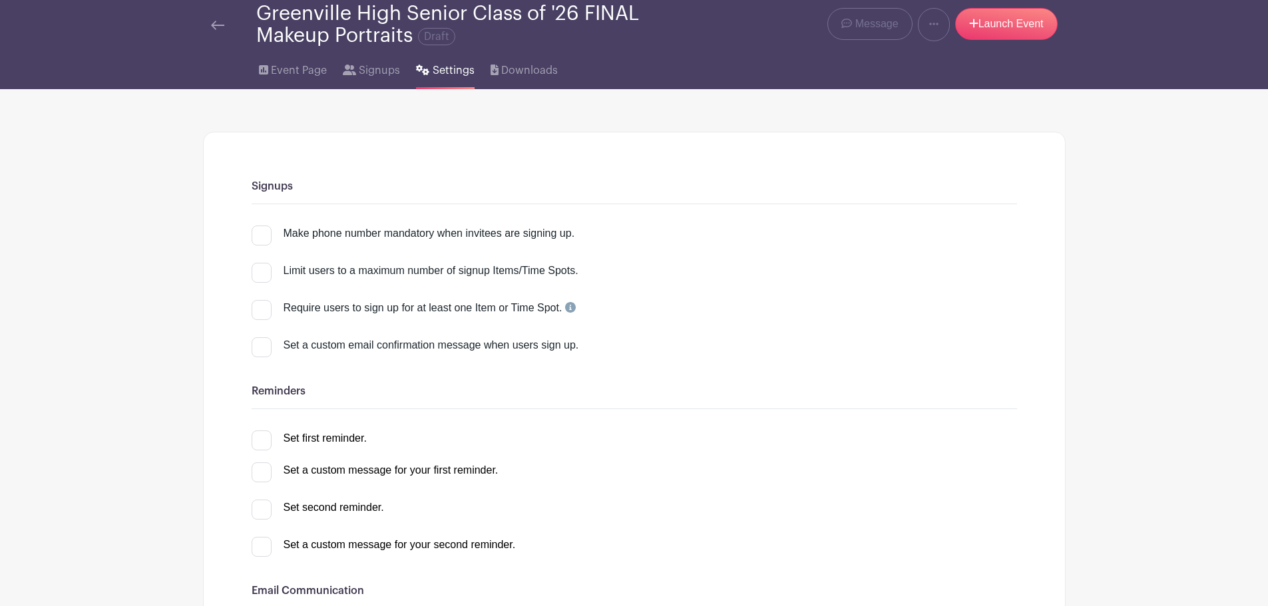
scroll to position [67, 0]
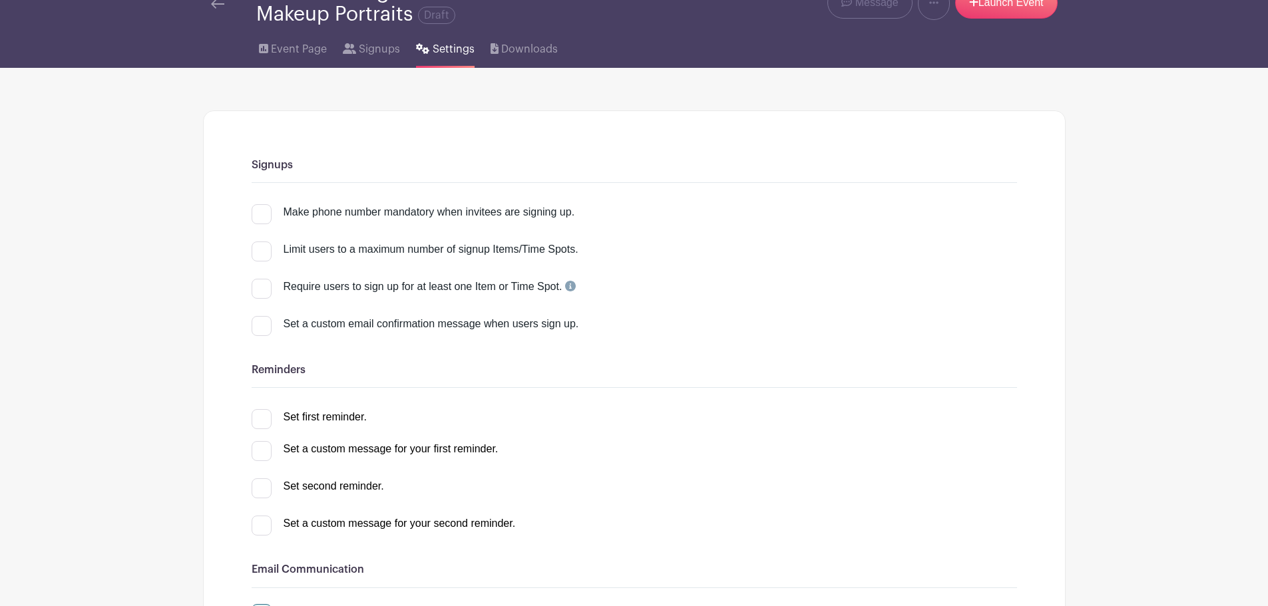
click at [333, 214] on div "Make phone number mandatory when invitees are signing up." at bounding box center [428, 212] width 291 height 16
click at [260, 213] on input "Make phone number mandatory when invitees are signing up." at bounding box center [256, 208] width 9 height 9
checkbox input "true"
click at [369, 281] on div "Require users to sign up for at least one Item or Time Spot." at bounding box center [429, 287] width 292 height 16
click at [260, 281] on input "Require users to sign up for at least one Item or Time Spot." at bounding box center [256, 283] width 9 height 9
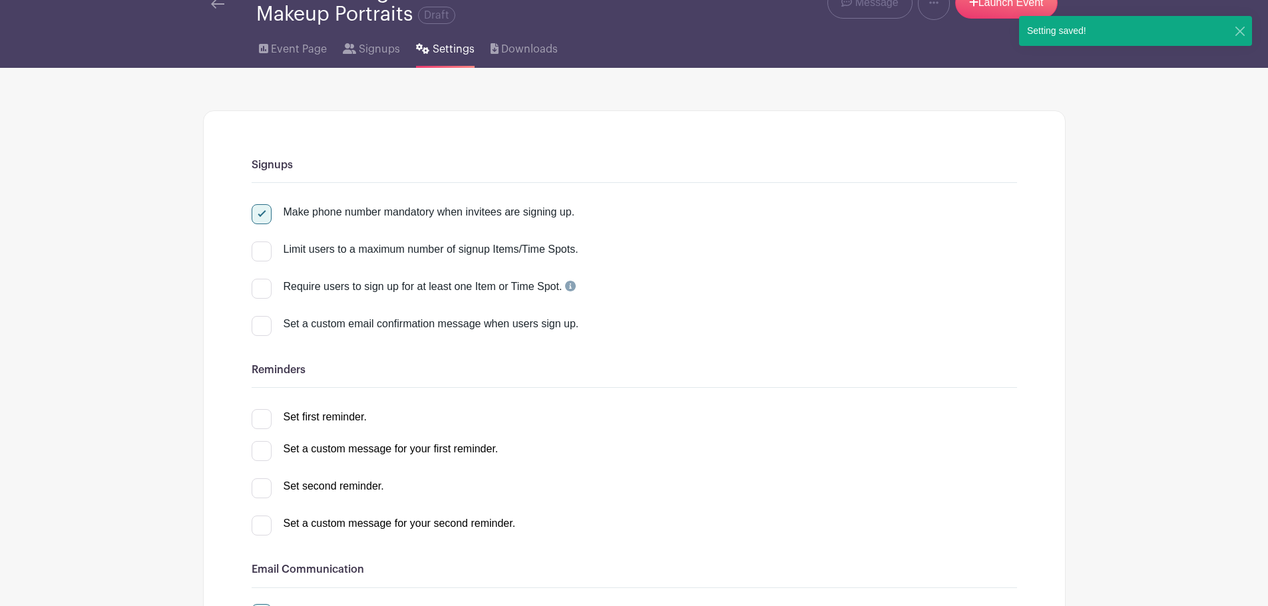
checkbox input "true"
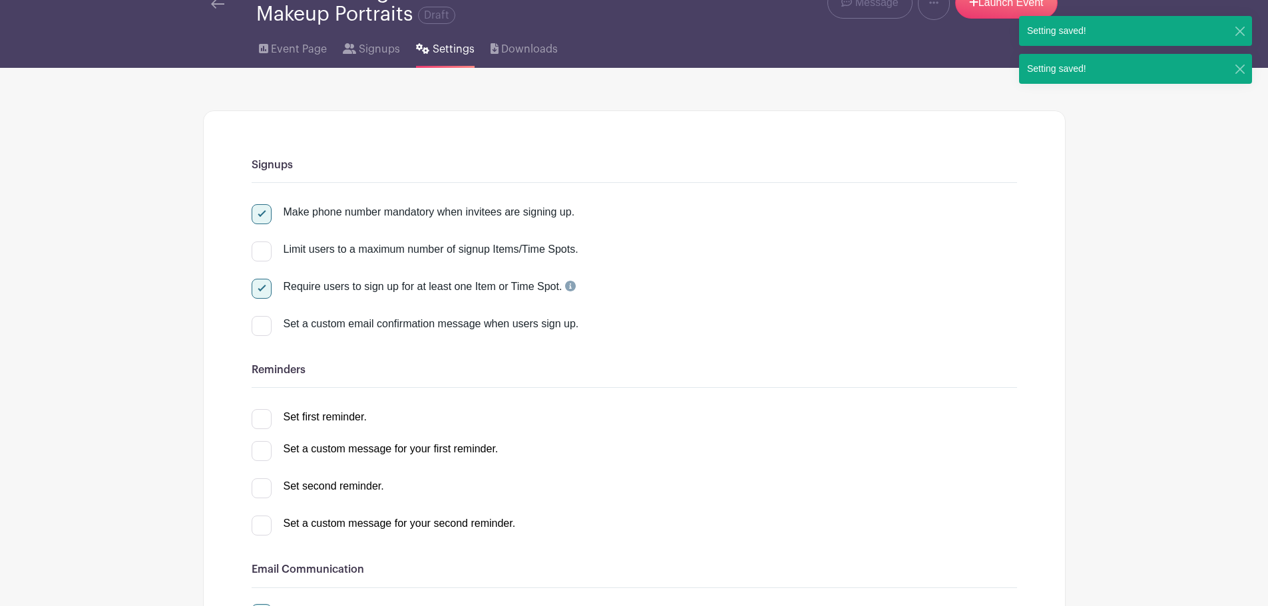
click at [380, 330] on div "Set a custom email confirmation message when users sign up." at bounding box center [649, 324] width 733 height 16
click at [260, 325] on input "Set a custom email confirmation message when users sign up." at bounding box center [256, 320] width 9 height 9
checkbox input "true"
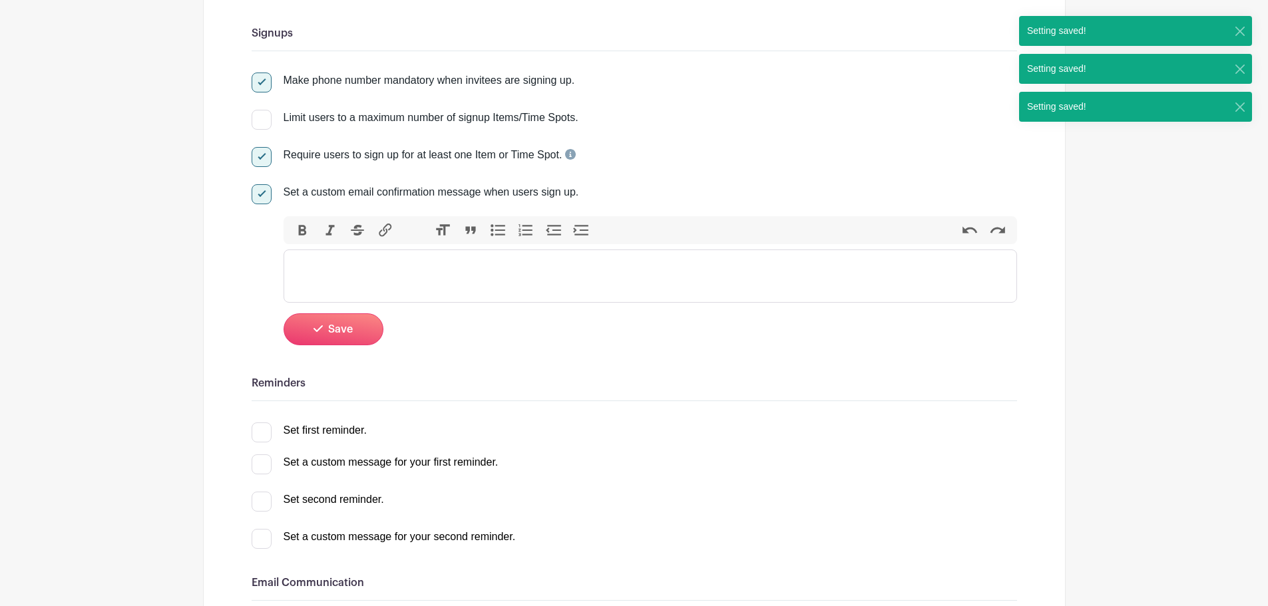
scroll to position [200, 0]
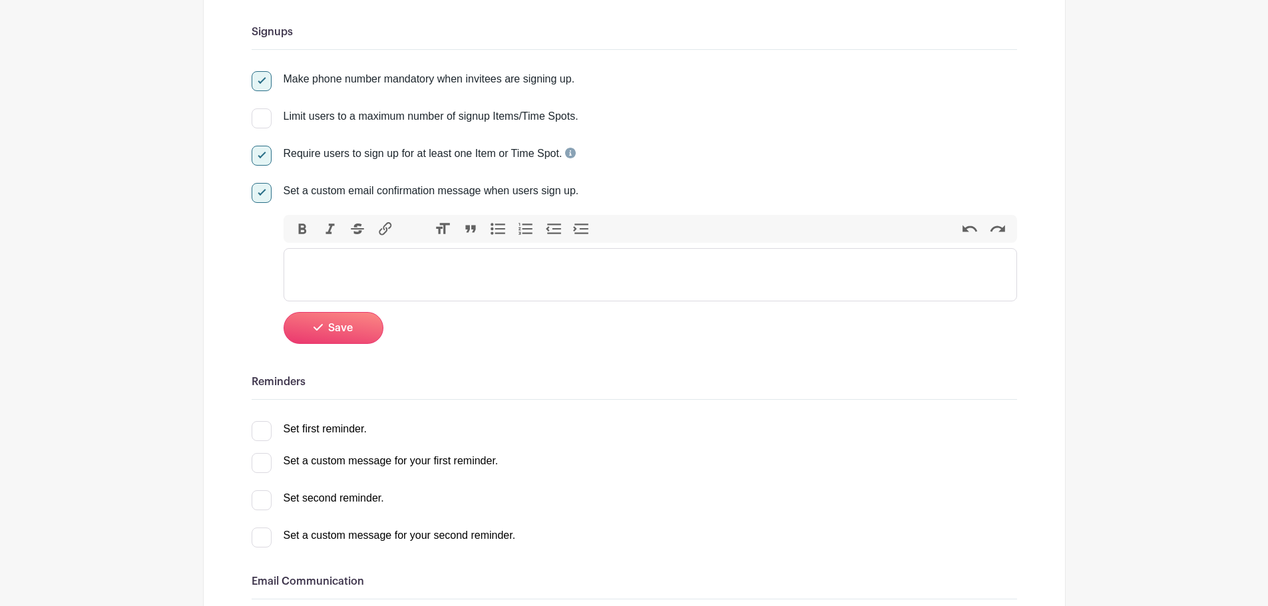
click at [447, 269] on trix-editor at bounding box center [649, 274] width 733 height 53
paste trix-editor "<div>Thank you for signing up for your high school senior portrait appointment.…"
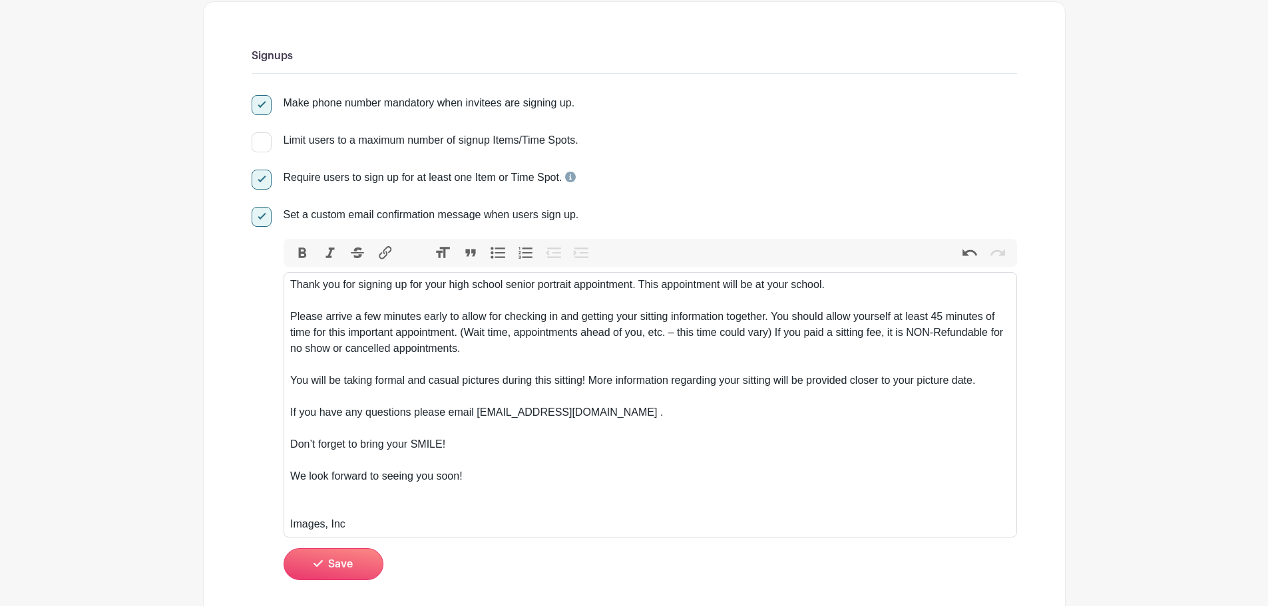
scroll to position [133, 0]
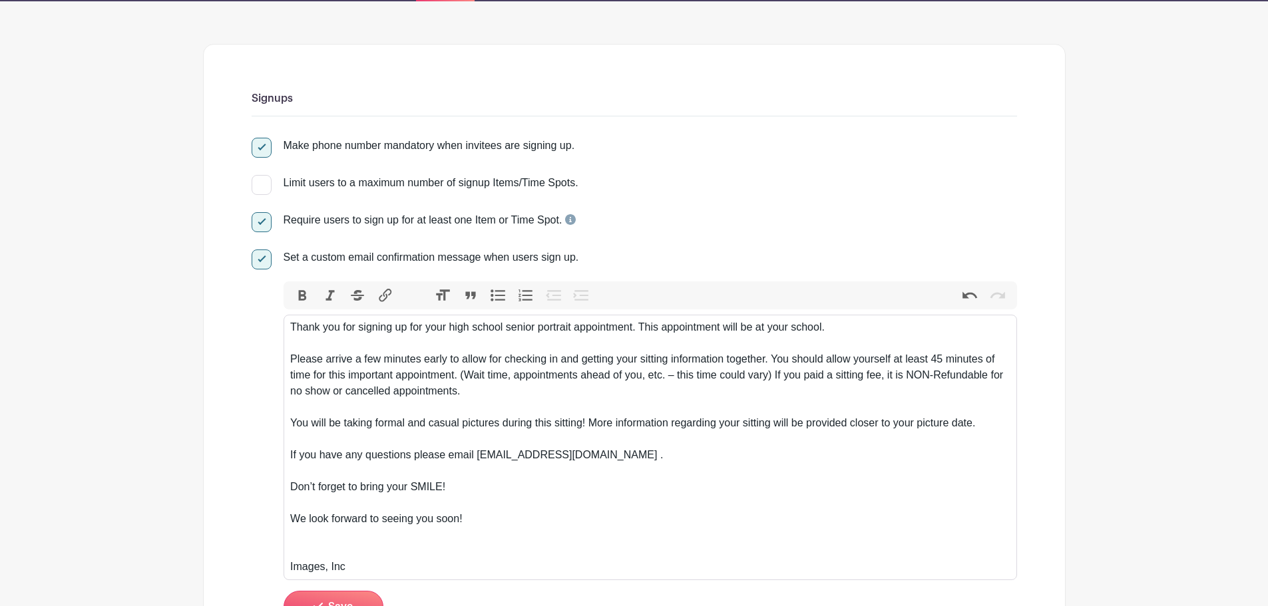
drag, startPoint x: 952, startPoint y: 417, endPoint x: 622, endPoint y: 415, distance: 330.1
click at [624, 415] on div "You will be taking formal and casual pictures during this sitting! More informa…" at bounding box center [649, 431] width 719 height 32
click at [972, 415] on div "Please arrive a few minutes early to allow for checking in and getting your sit…" at bounding box center [649, 383] width 719 height 64
drag, startPoint x: 984, startPoint y: 423, endPoint x: 409, endPoint y: 419, distance: 575.0
click at [409, 419] on div "You will be taking formal and casual pictures during this sitting! More informa…" at bounding box center [649, 431] width 719 height 32
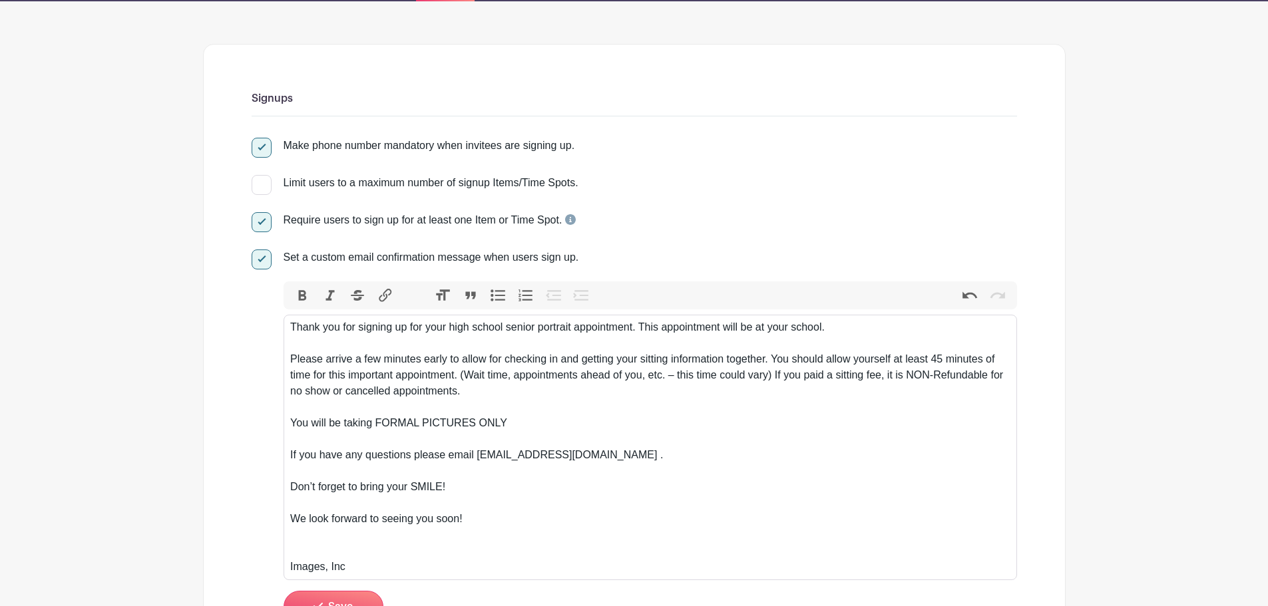
type trix-editor "<div>Thank you for signing up for your high school senior portrait appointment.…"
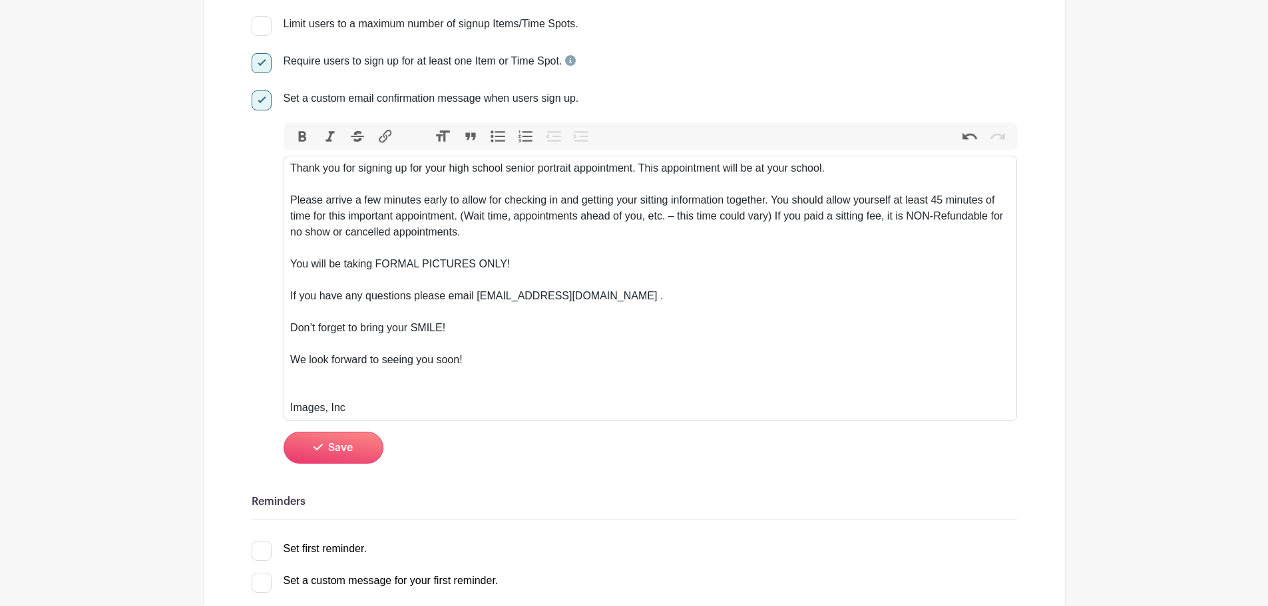
scroll to position [333, 0]
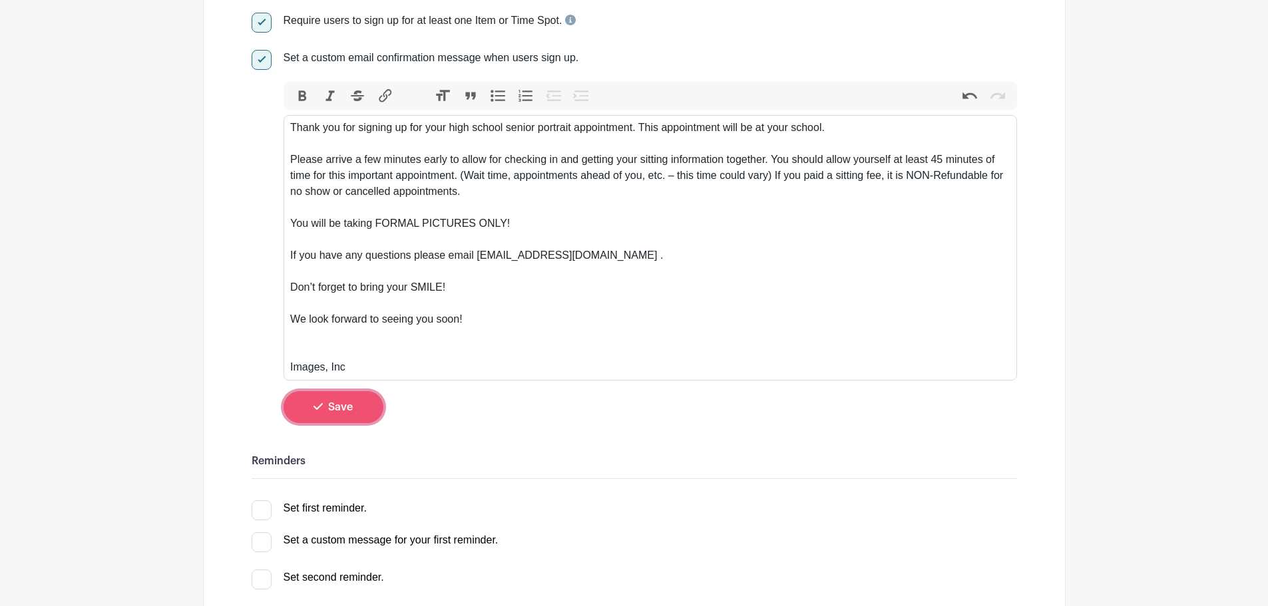
click at [340, 401] on button "Save" at bounding box center [333, 407] width 100 height 32
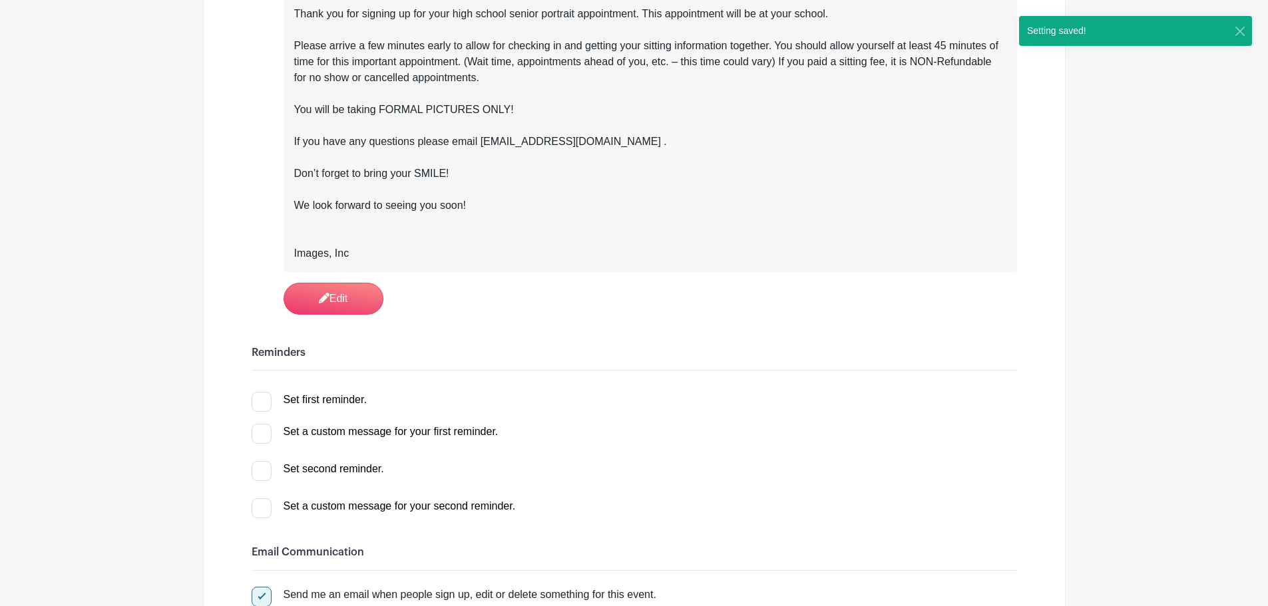
scroll to position [532, 0]
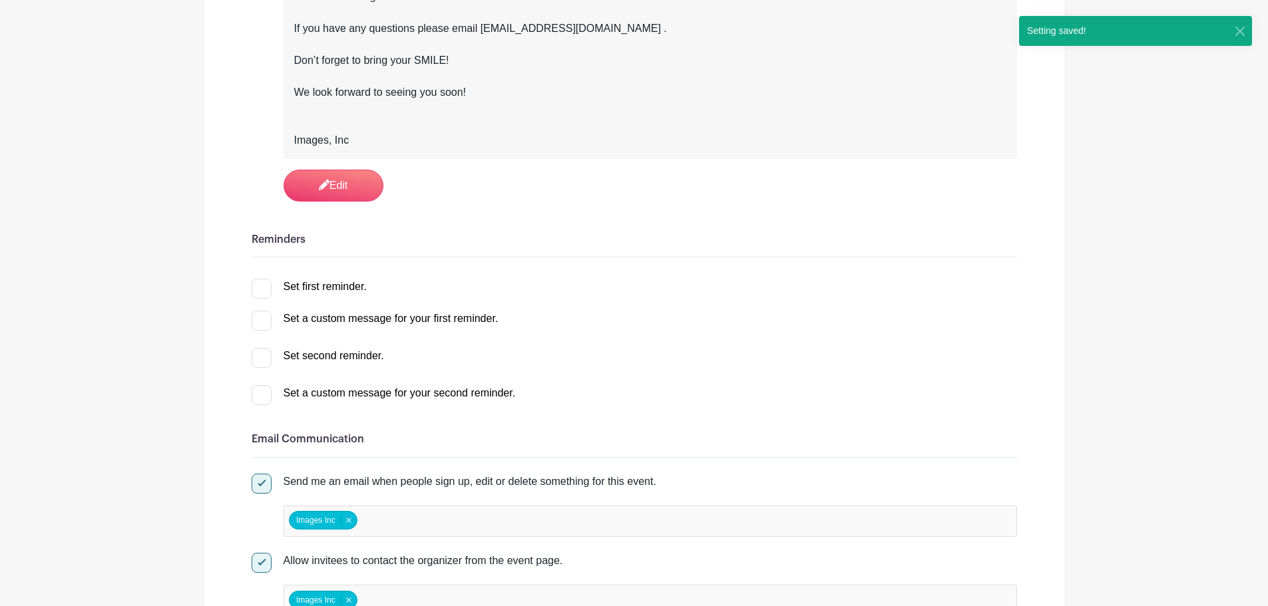
click at [349, 276] on div "Set first reminder." at bounding box center [309, 284] width 115 height 21
click at [348, 288] on div "Set first reminder." at bounding box center [324, 287] width 83 height 16
click at [260, 287] on input "Set first reminder." at bounding box center [256, 283] width 9 height 9
checkbox input "true"
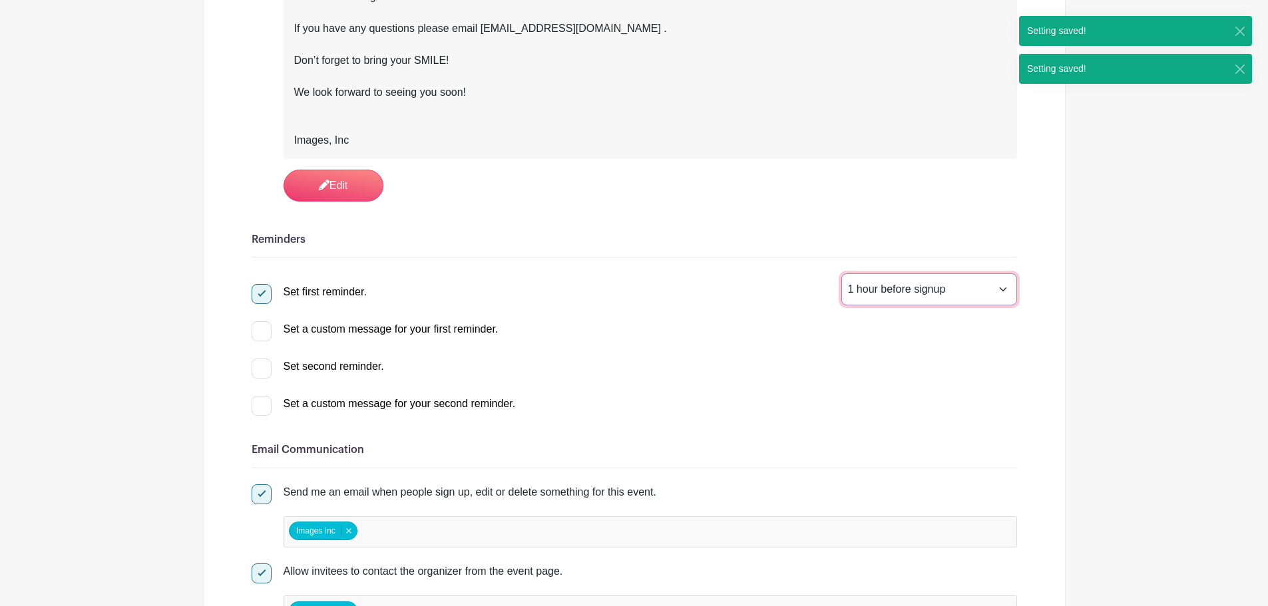
click at [882, 290] on select "1 hour before signup 2 hours before signup 3 hours before signup 4 hours before…" at bounding box center [929, 290] width 176 height 32
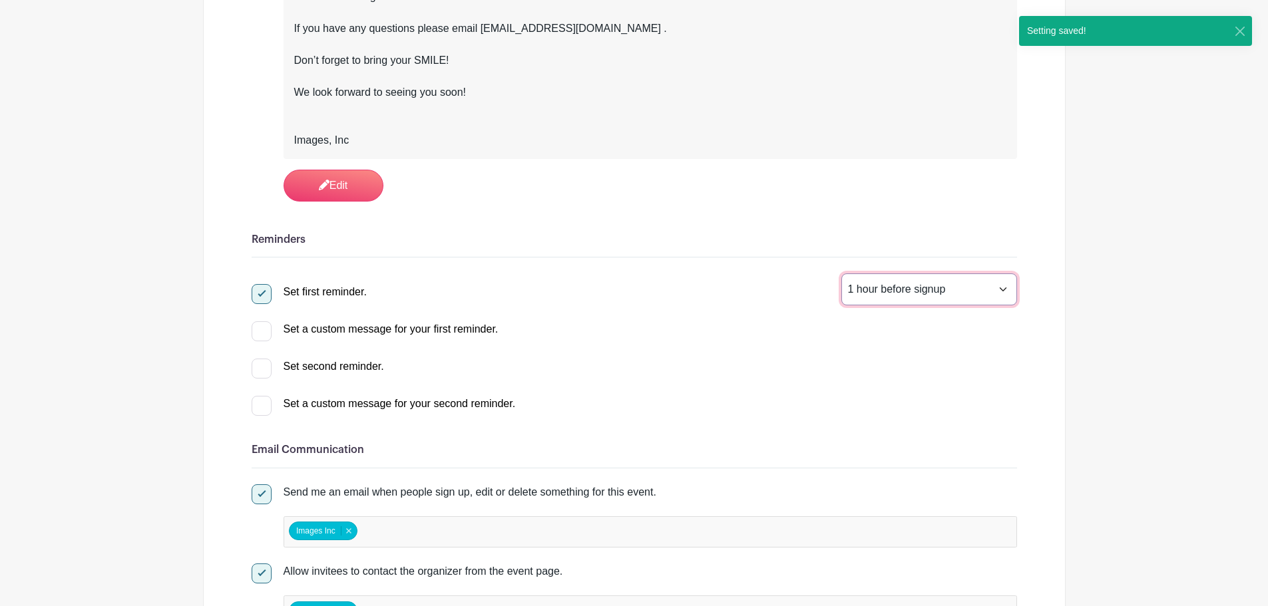
select select "168"
click at [841, 274] on select "1 hour before signup 2 hours before signup 3 hours before signup 4 hours before…" at bounding box center [929, 290] width 176 height 32
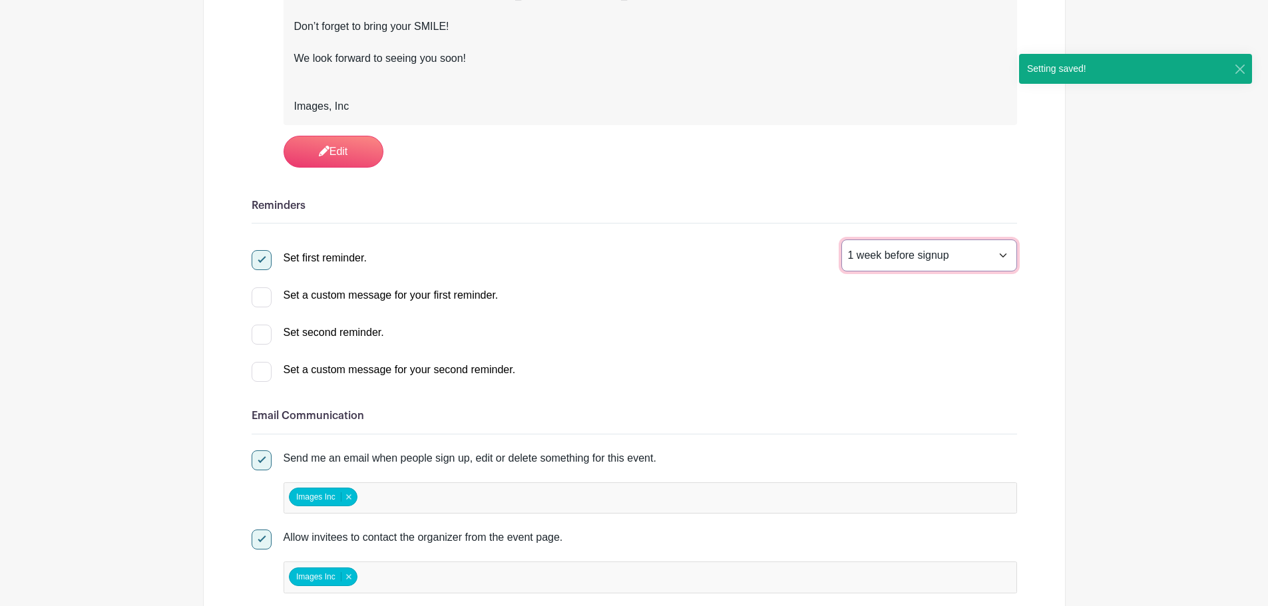
scroll to position [599, 0]
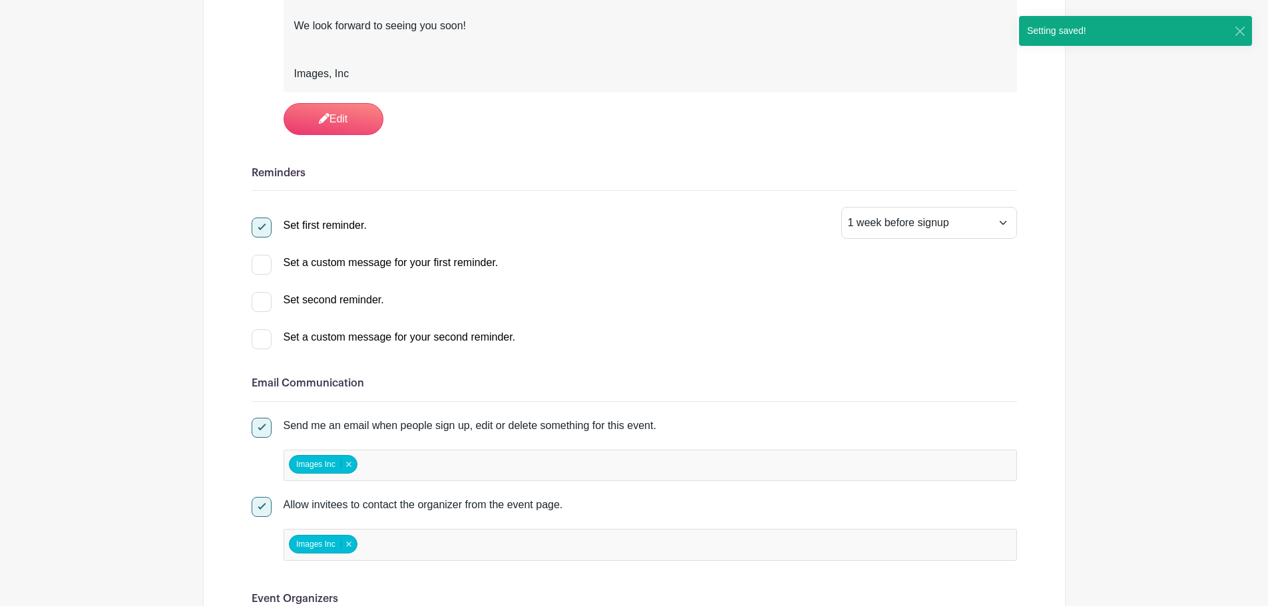
click at [409, 252] on div "Set a custom message for your first reminder. Bold Italic Strikethrough Link He…" at bounding box center [634, 260] width 765 height 21
click at [410, 261] on div "Set a custom message for your first reminder." at bounding box center [390, 263] width 215 height 16
click at [260, 261] on input "Set a custom message for your first reminder." at bounding box center [256, 259] width 9 height 9
checkbox input "true"
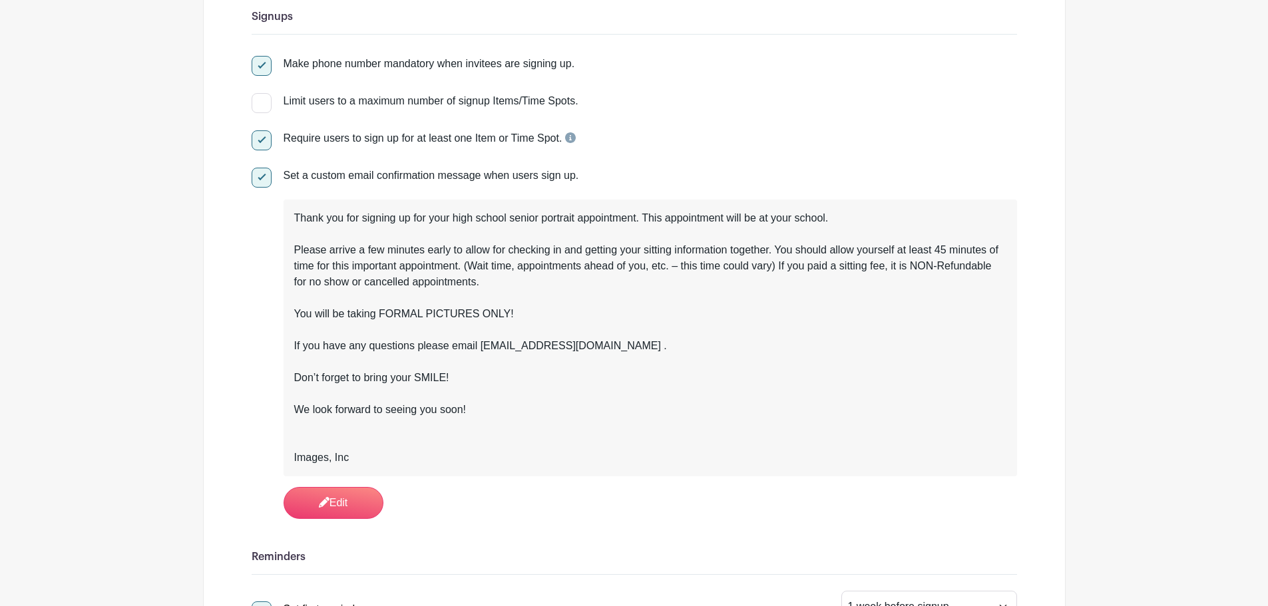
scroll to position [200, 0]
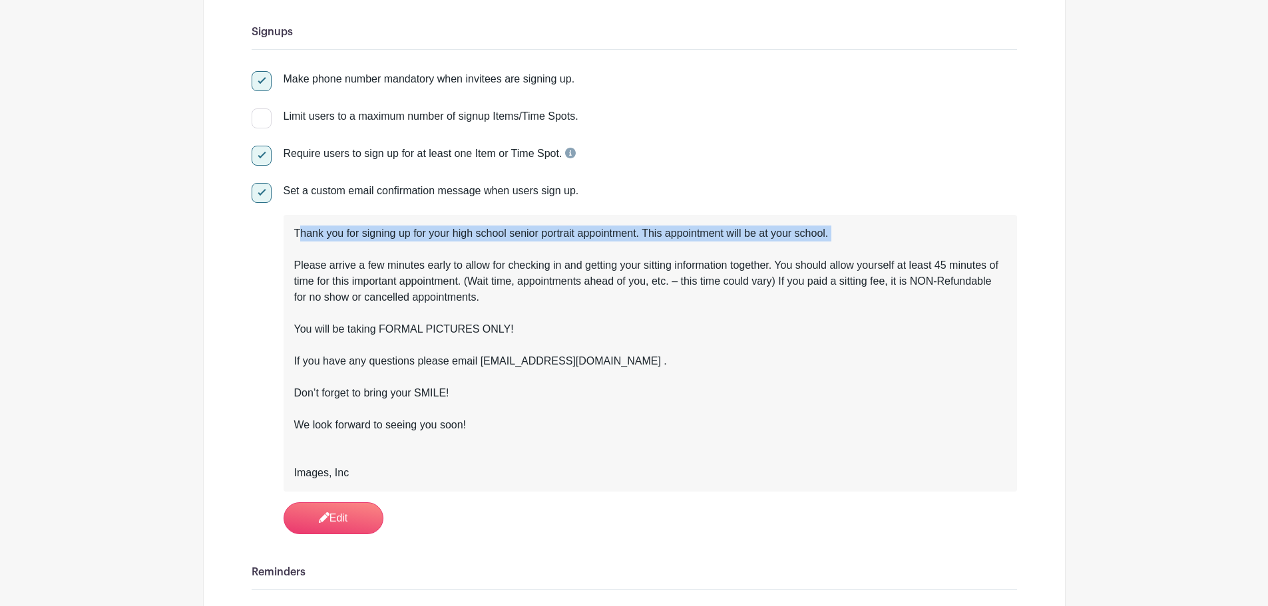
drag, startPoint x: 299, startPoint y: 230, endPoint x: 334, endPoint y: 244, distance: 37.9
click at [334, 244] on div "Thank you for signing up for your high school senior portrait appointment. This…" at bounding box center [650, 242] width 712 height 32
click at [305, 238] on div "Thank you for signing up for your high school senior portrait appointment. This…" at bounding box center [650, 242] width 712 height 32
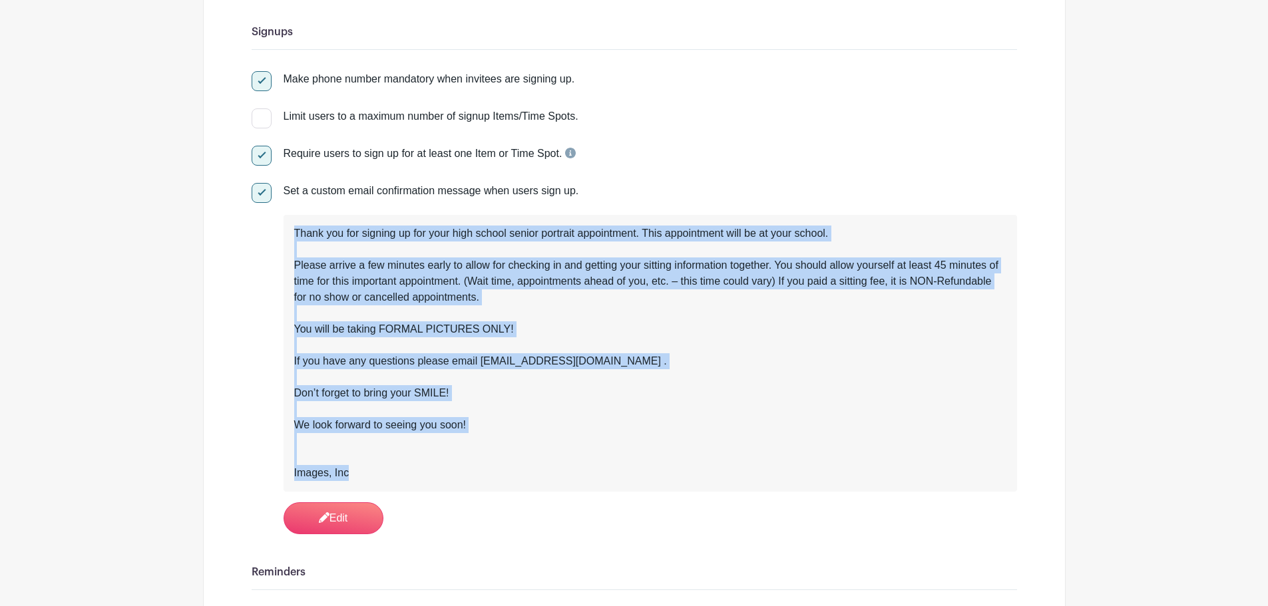
drag, startPoint x: 289, startPoint y: 234, endPoint x: 449, endPoint y: 475, distance: 289.6
click at [449, 475] on div "Thank you for signing up for your high school senior portrait appointment. This…" at bounding box center [649, 353] width 733 height 277
copy div "Thank you for signing up for your high school senior portrait appointment. This…"
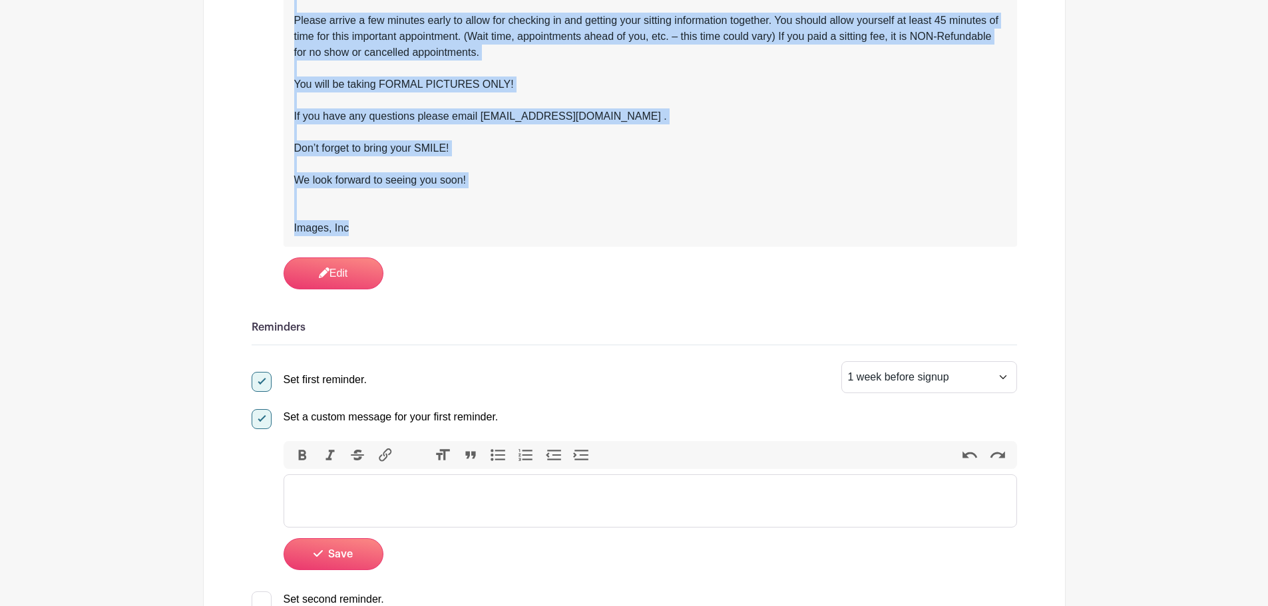
scroll to position [599, 0]
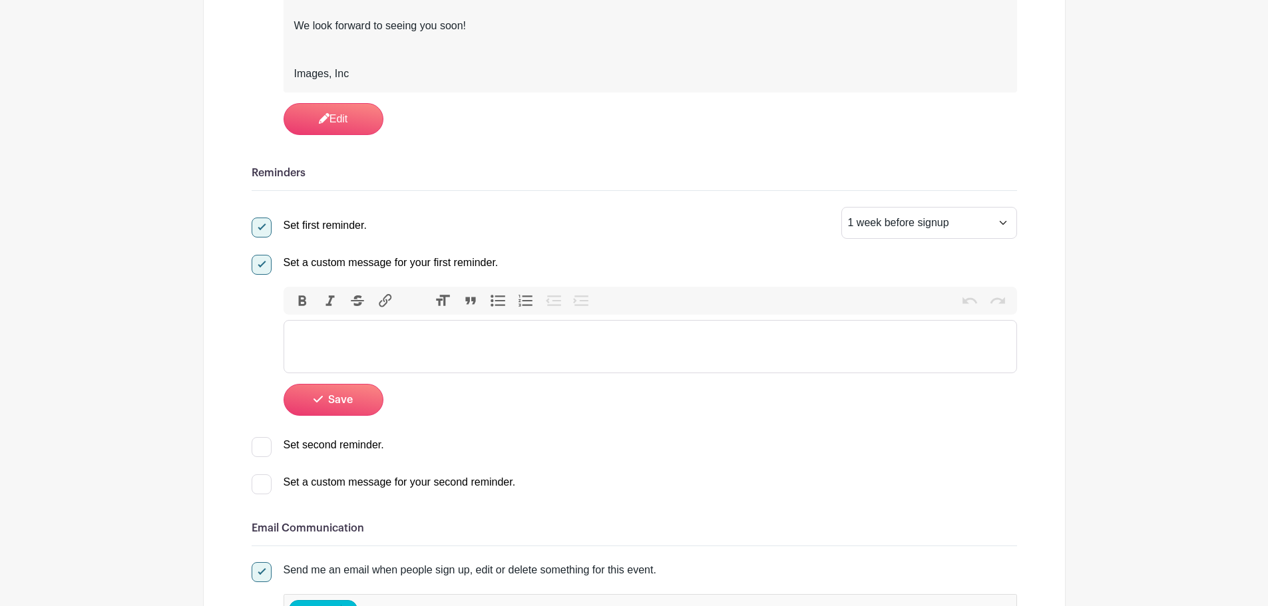
click at [393, 355] on trix-editor at bounding box center [649, 346] width 733 height 53
paste trix-editor "<div>Thank you for signing up for your high school senior portrait appointment.…"
type trix-editor "<div>Thank you for signing up for your high school senior portrait appointment.…"
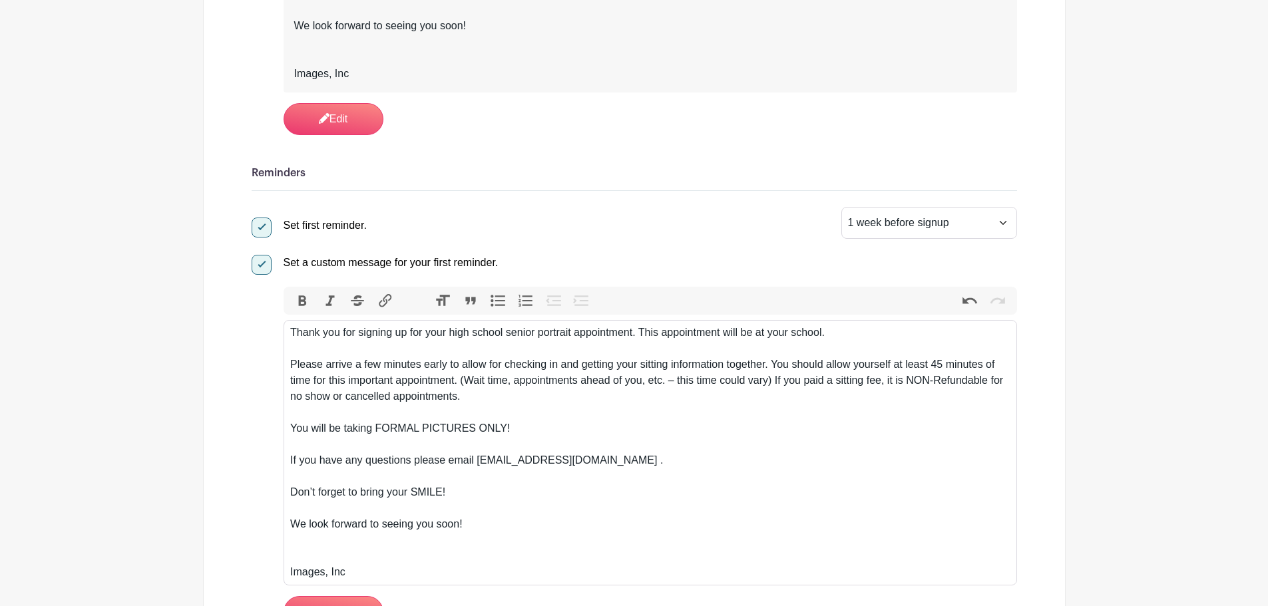
scroll to position [865, 0]
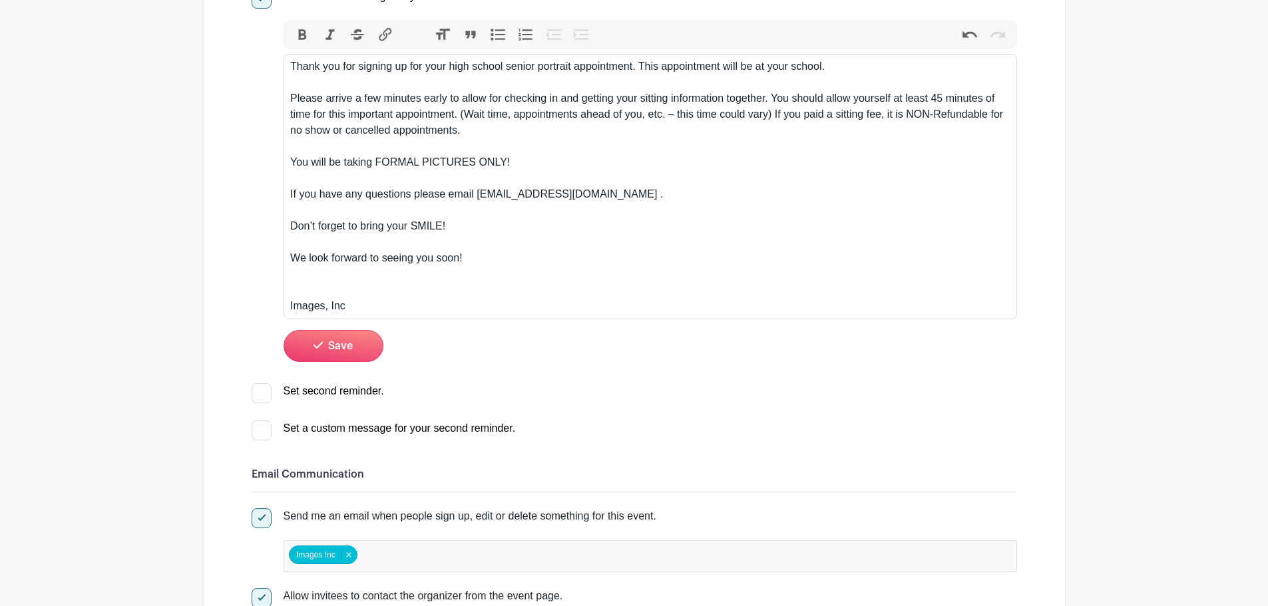
click at [345, 396] on div "Set second reminder." at bounding box center [333, 391] width 100 height 16
click at [260, 392] on input "Set second reminder." at bounding box center [256, 387] width 9 height 9
checkbox input "true"
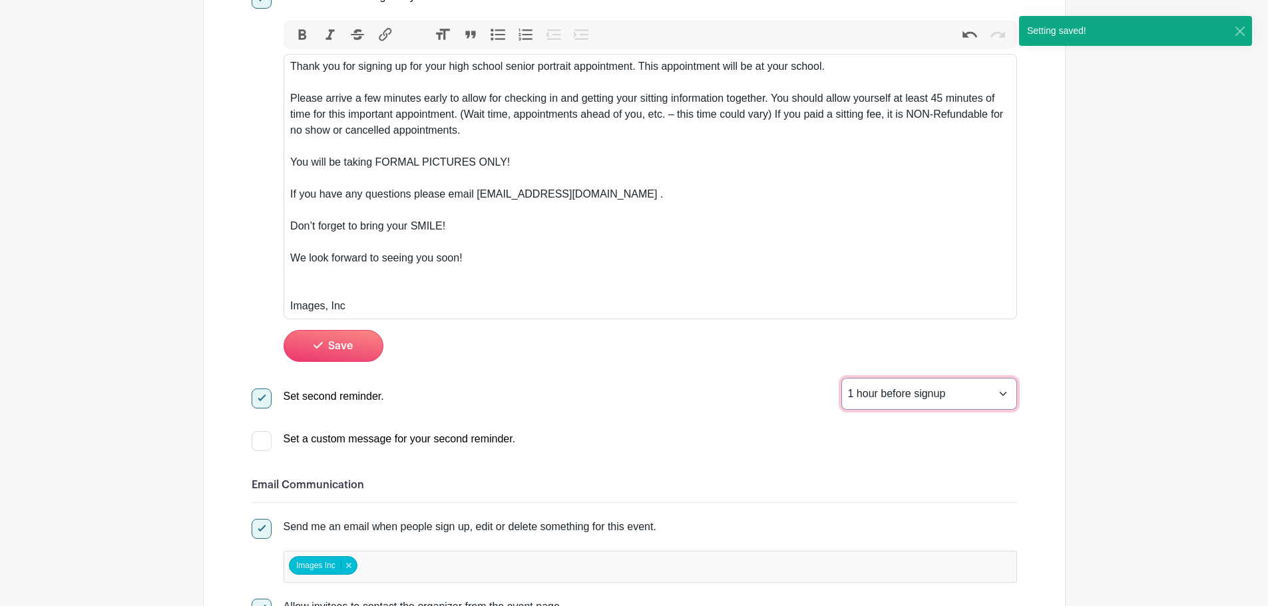
click at [934, 391] on select "1 hour before signup 2 hours before signup 3 hours before signup 4 hours before…" at bounding box center [929, 394] width 176 height 32
select select "24"
click at [841, 378] on select "1 hour before signup 2 hours before signup 3 hours before signup 4 hours before…" at bounding box center [929, 394] width 176 height 32
click at [343, 436] on div "Set a custom message for your second reminder." at bounding box center [399, 439] width 232 height 16
click at [260, 436] on input "Set a custom message for your second reminder." at bounding box center [256, 435] width 9 height 9
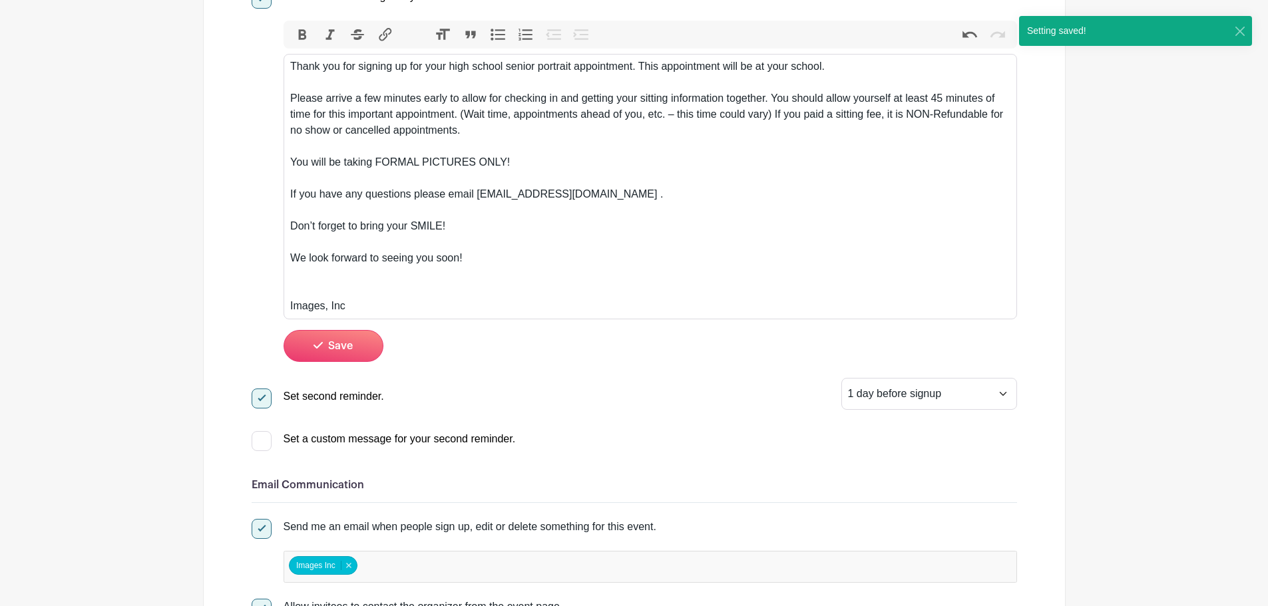
checkbox input "true"
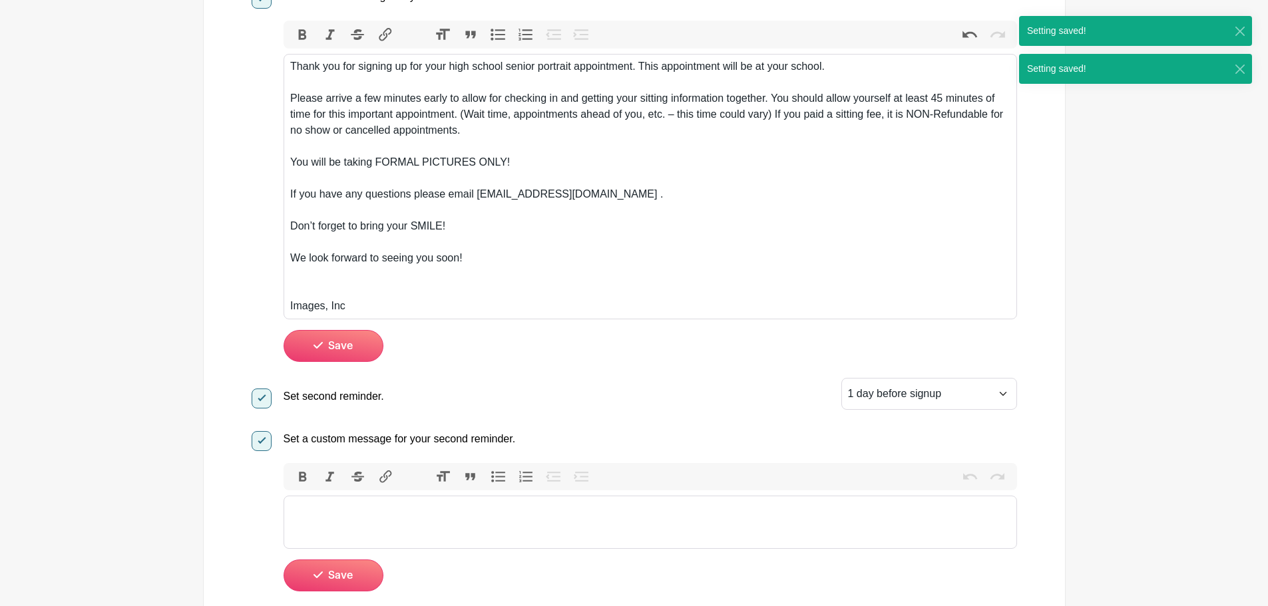
click at [359, 500] on trix-editor at bounding box center [649, 522] width 733 height 53
paste trix-editor "<div>Thank you for signing up for your high school senior portrait appointment.…"
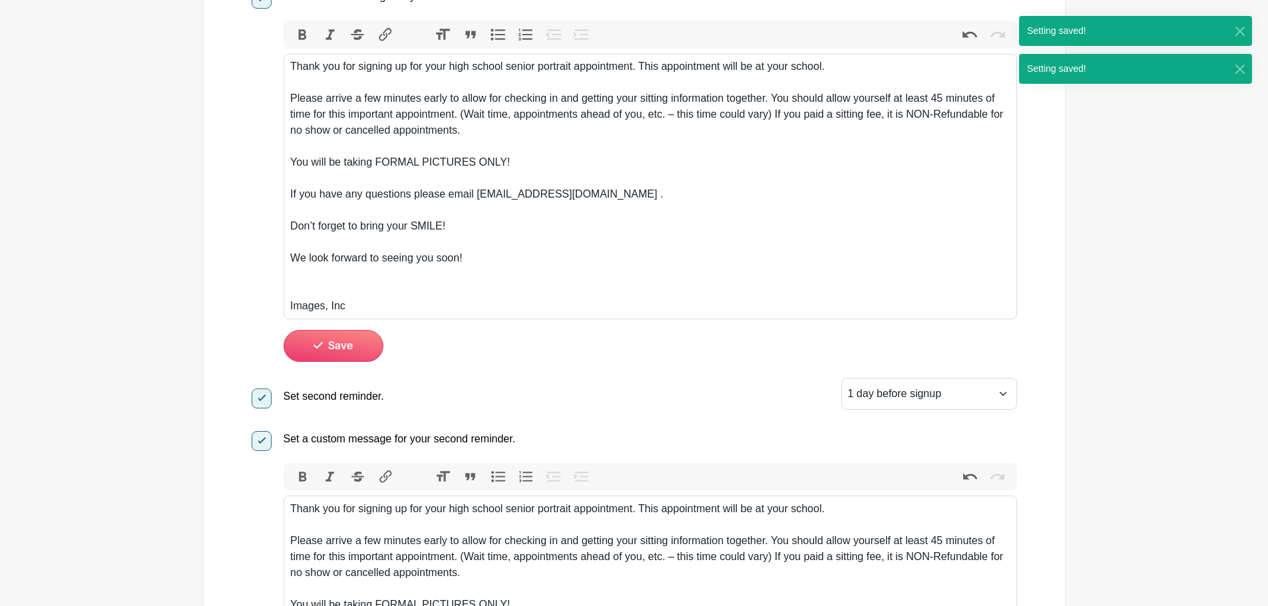
type trix-editor "<div>Thank you for signing up for your high school senior portrait appointment.…"
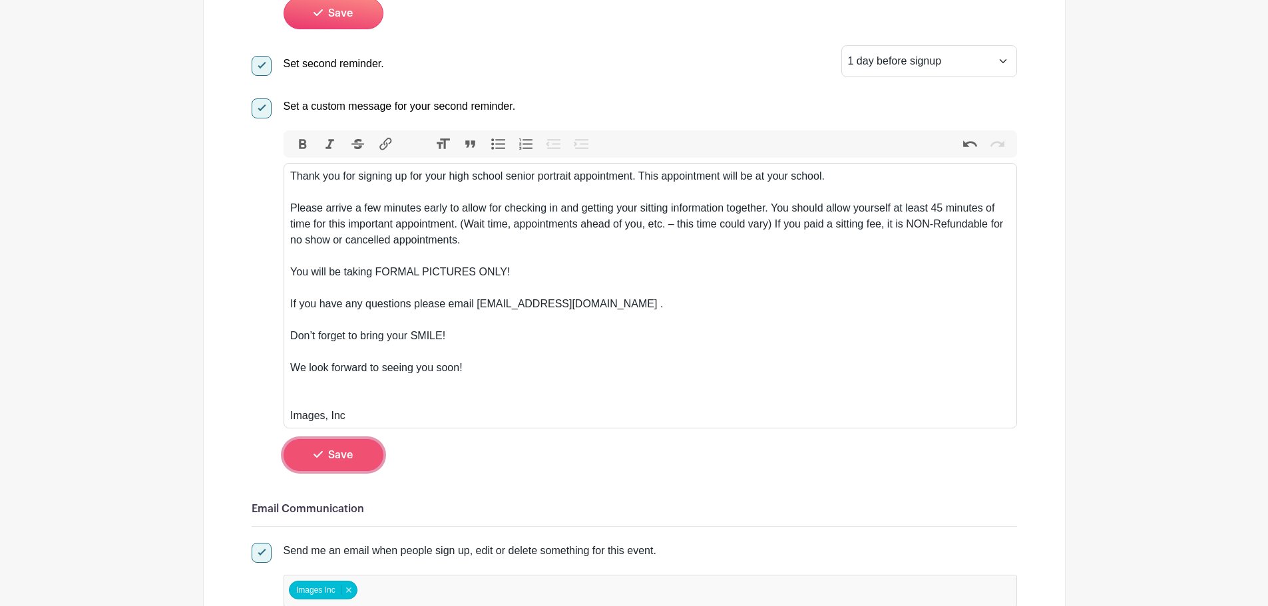
click at [357, 466] on button "Save" at bounding box center [333, 455] width 100 height 32
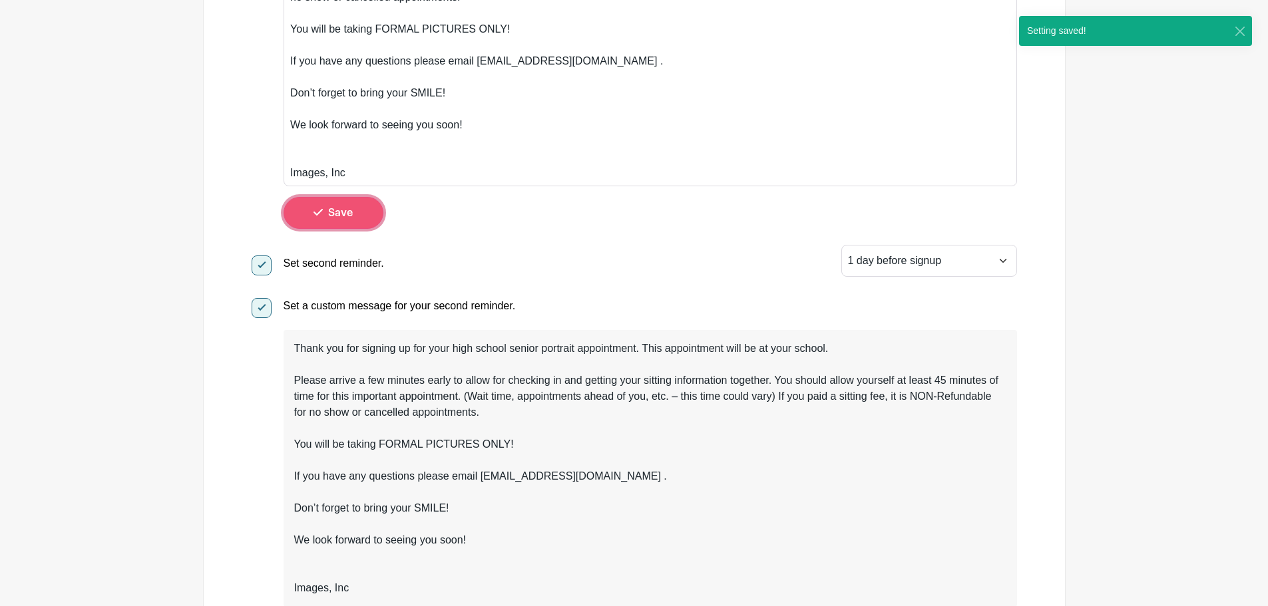
click at [299, 206] on button "Save" at bounding box center [333, 213] width 100 height 32
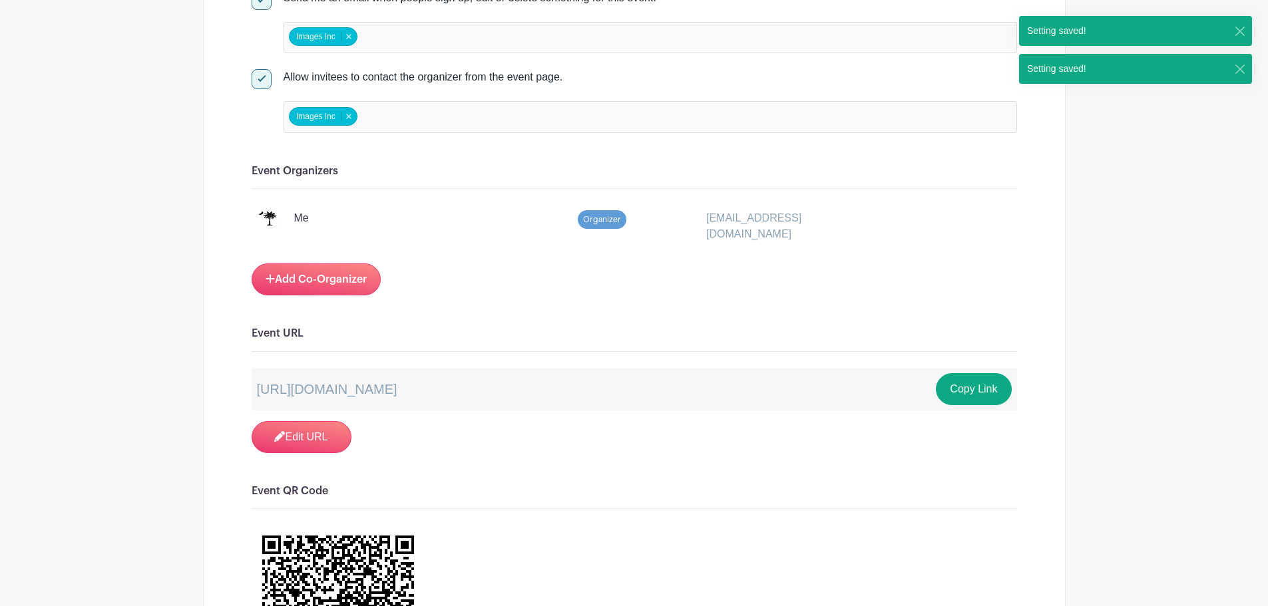
scroll to position [1575, 0]
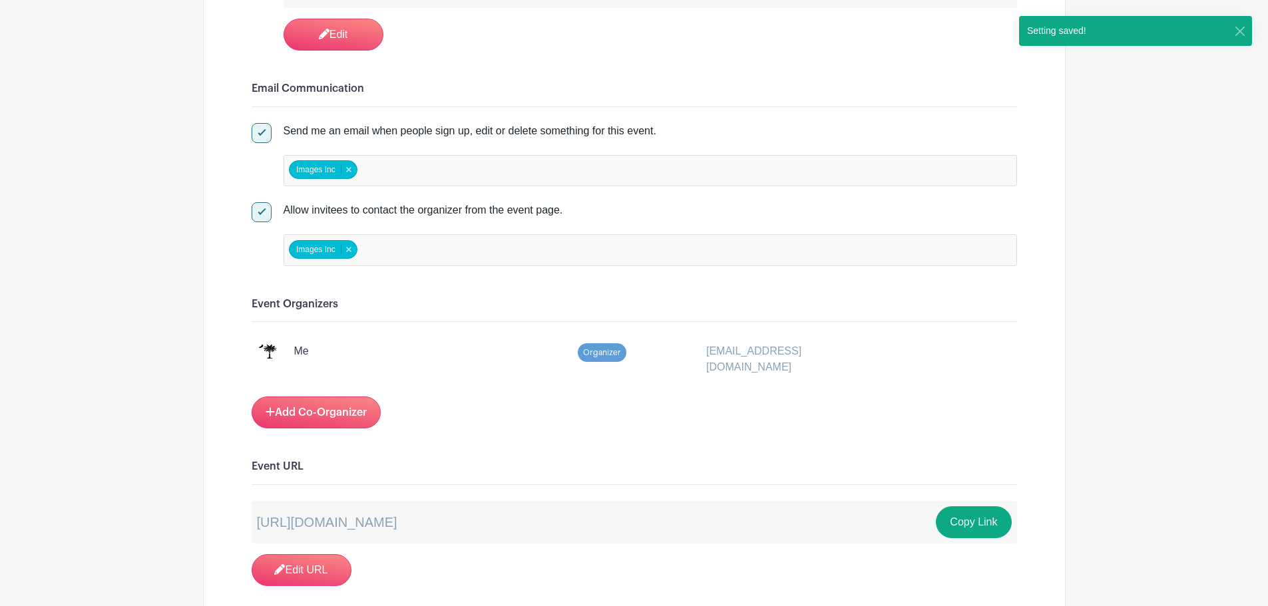
click at [265, 128] on div at bounding box center [262, 133] width 20 height 20
click at [260, 128] on input "Send me an email when people sign up, edit or delete something for this event." at bounding box center [256, 127] width 9 height 9
checkbox input "false"
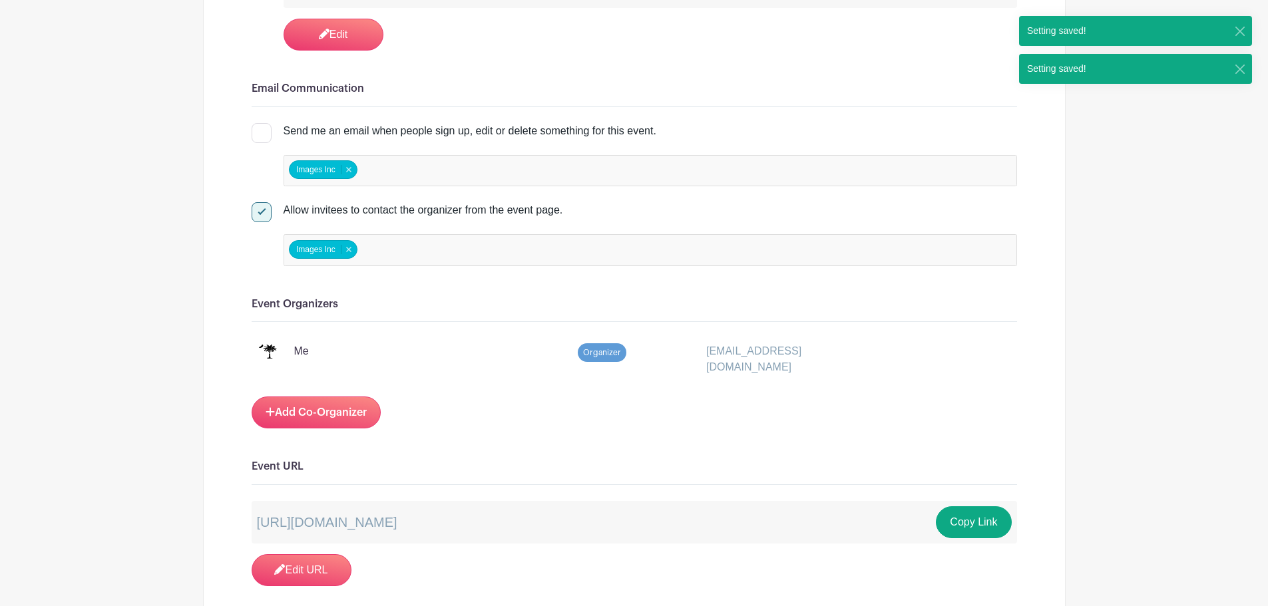
click at [266, 214] on div at bounding box center [262, 212] width 20 height 20
click at [260, 211] on input "Allow invitees to contact the organizer from the event page." at bounding box center [256, 206] width 9 height 9
checkbox input "false"
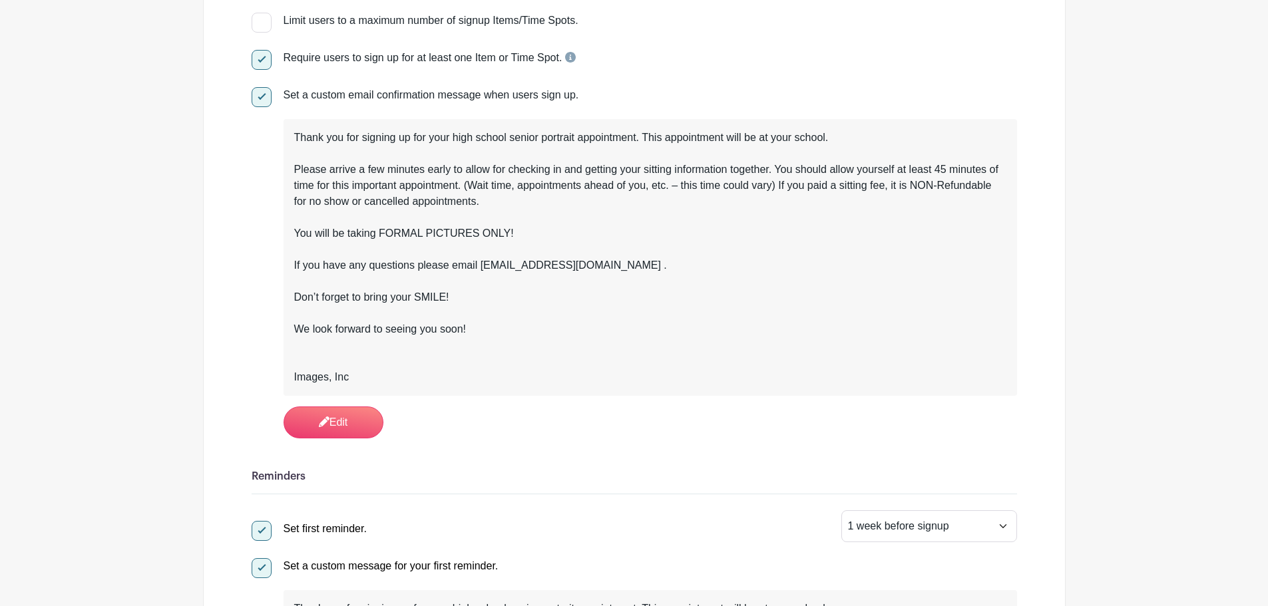
scroll to position [0, 0]
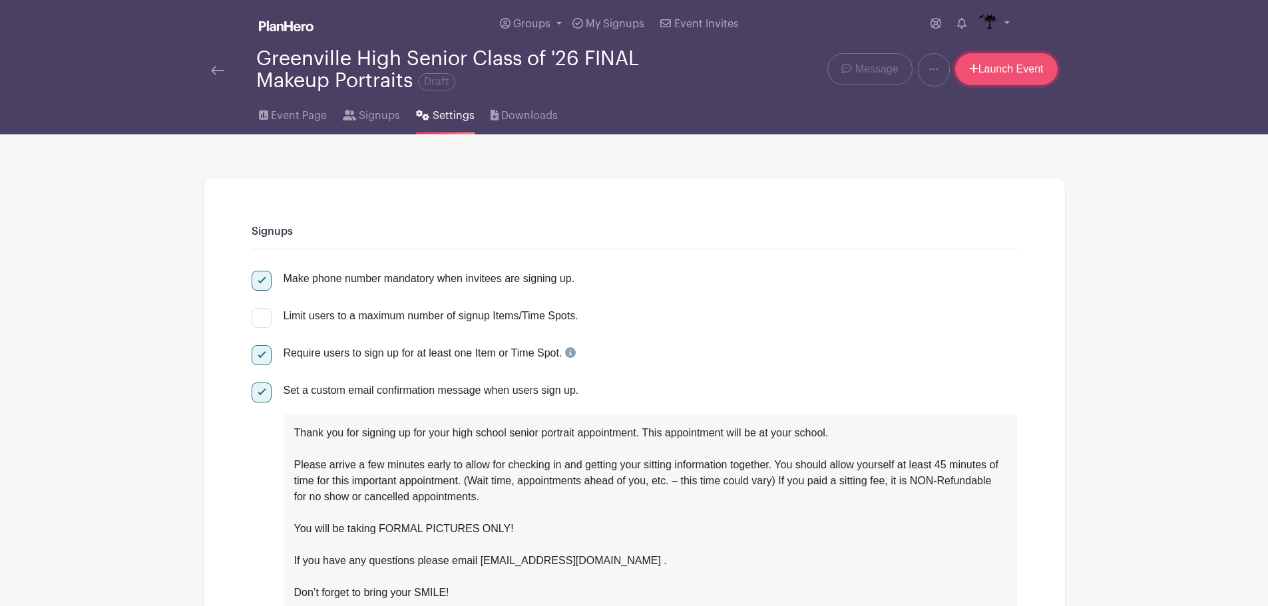
click at [1005, 77] on link "Launch Event" at bounding box center [1006, 69] width 102 height 32
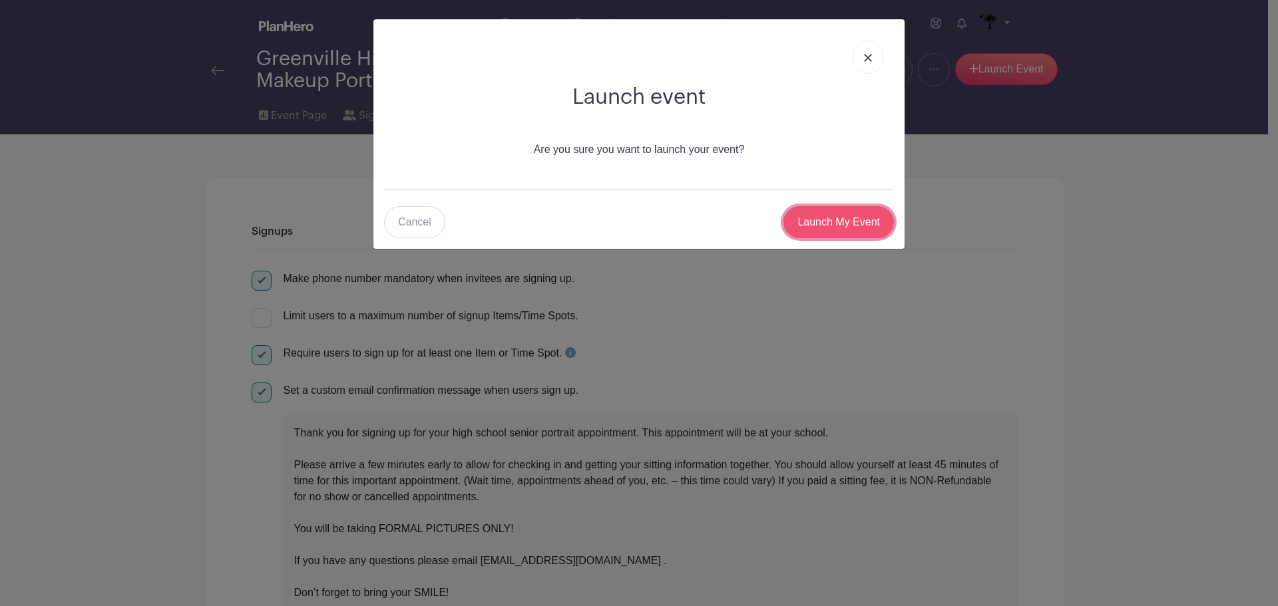
click at [817, 231] on input "Launch My Event" at bounding box center [838, 222] width 110 height 32
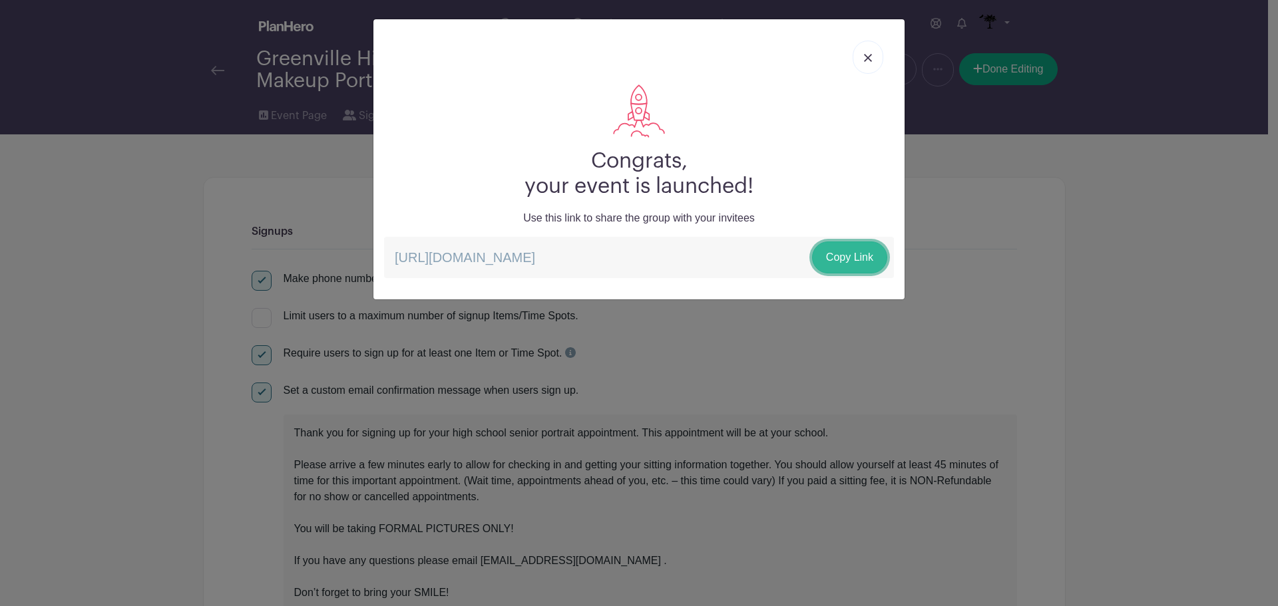
click at [854, 246] on link "Copy Link" at bounding box center [849, 258] width 75 height 32
click at [870, 57] on img at bounding box center [868, 58] width 8 height 8
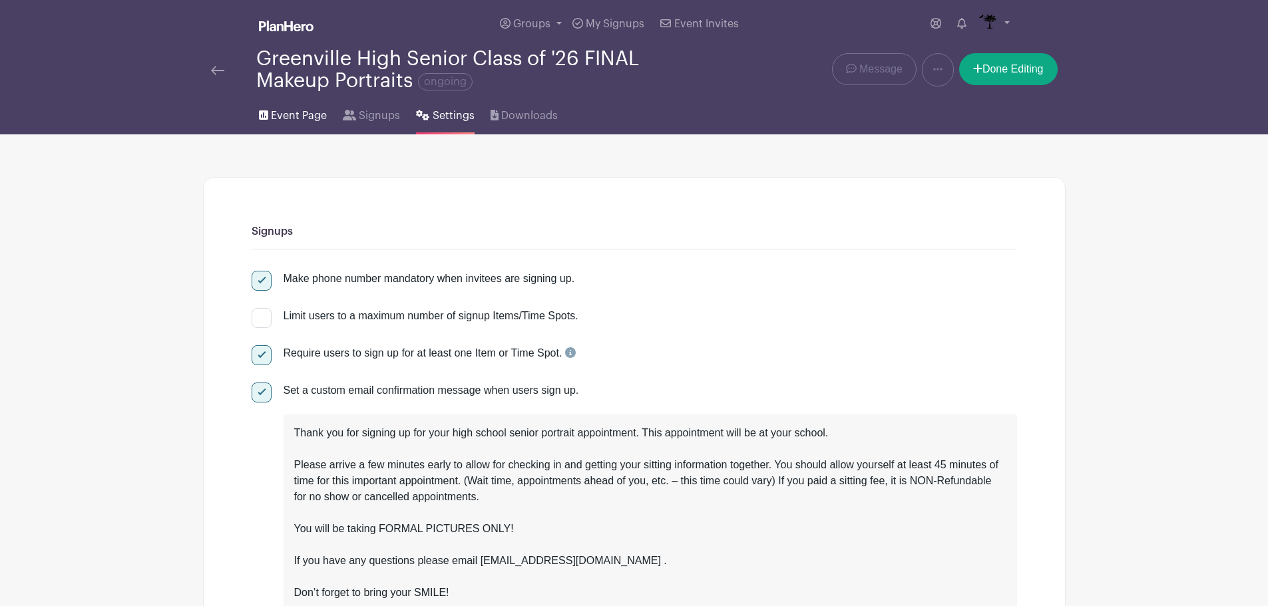
click at [309, 112] on span "Event Page" at bounding box center [299, 116] width 56 height 16
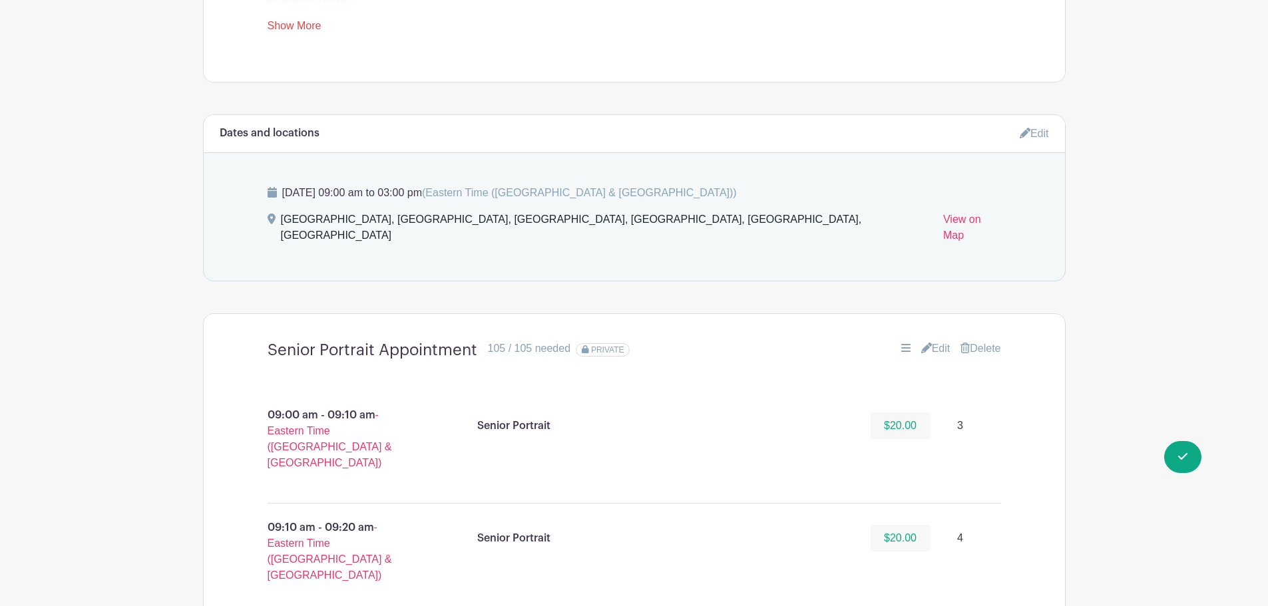
scroll to position [732, 0]
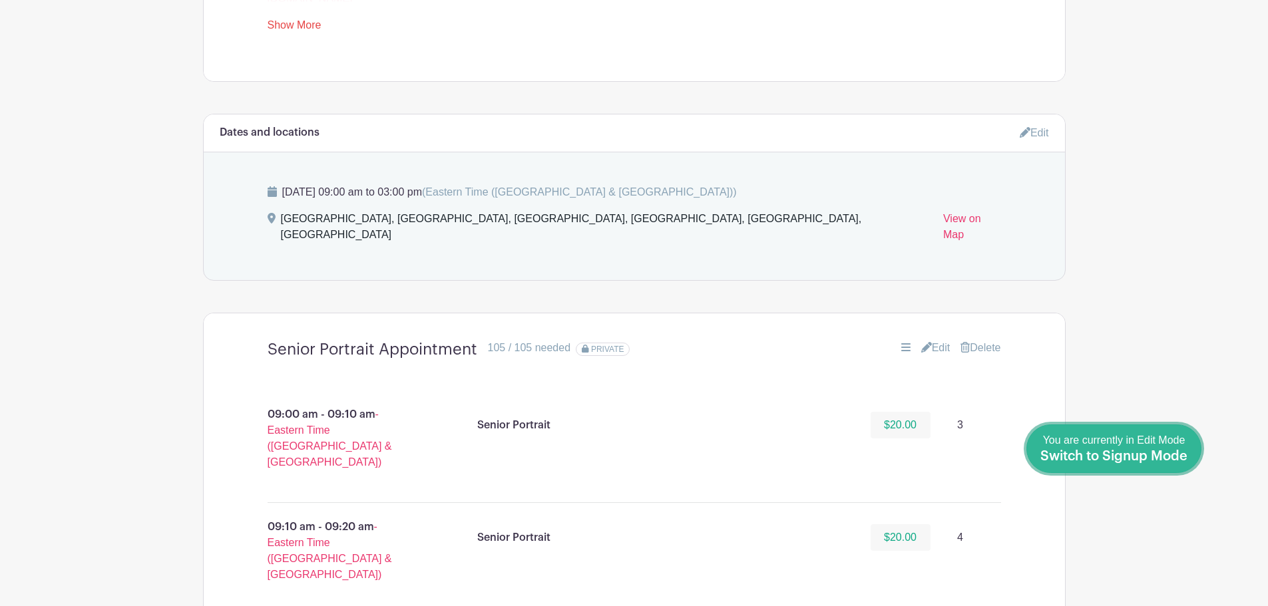
click at [1179, 446] on div "You are currently in Edit Mode Switch to Signup Mode" at bounding box center [1113, 449] width 147 height 33
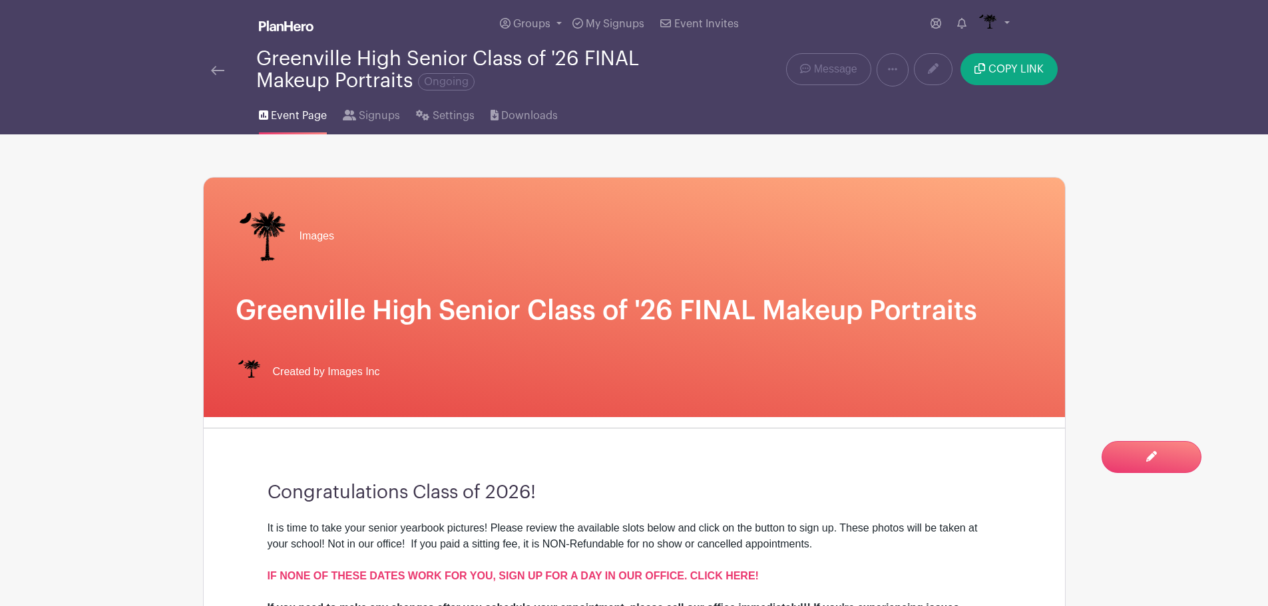
click at [1022, 85] on div "COPY LINK" at bounding box center [986, 69] width 144 height 33
click at [1022, 75] on button "COPY LINK" at bounding box center [1008, 69] width 96 height 32
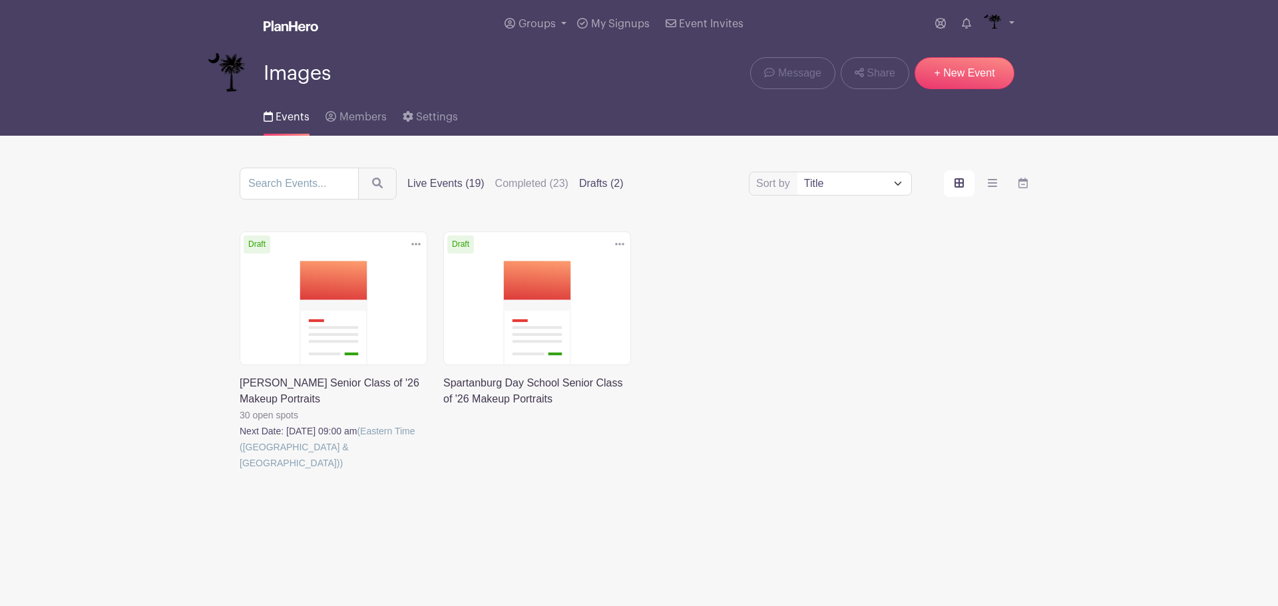
click at [484, 176] on label "Live Events (19)" at bounding box center [445, 184] width 77 height 16
click at [0, 0] on input "Live Events (19)" at bounding box center [0, 0] width 0 height 0
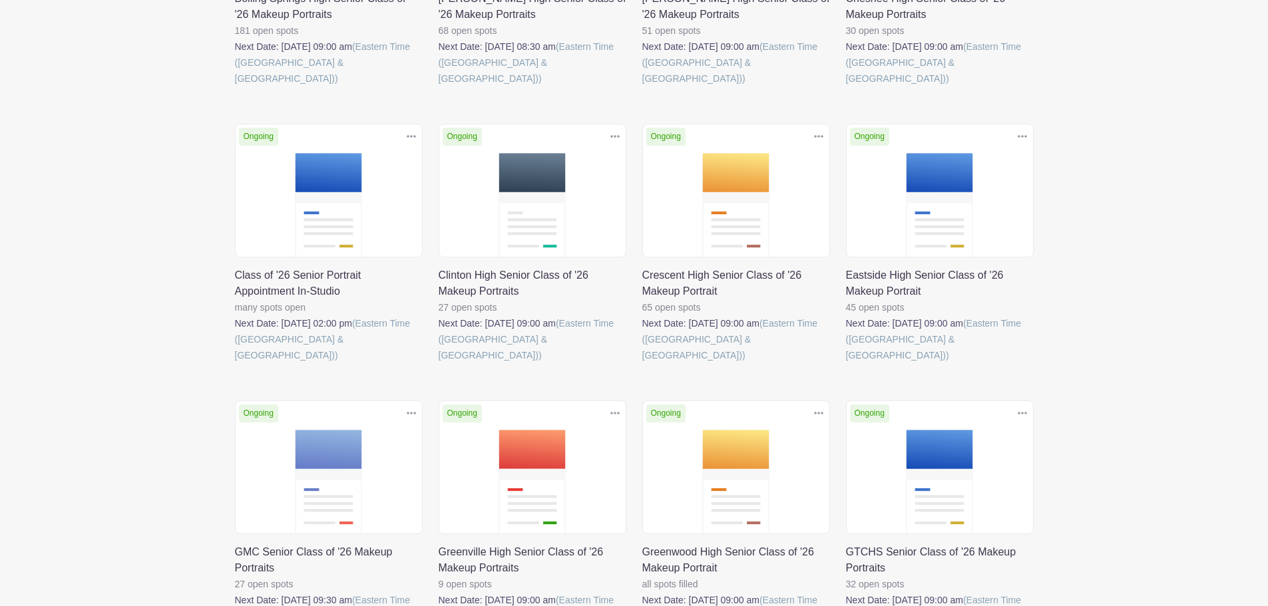
scroll to position [399, 0]
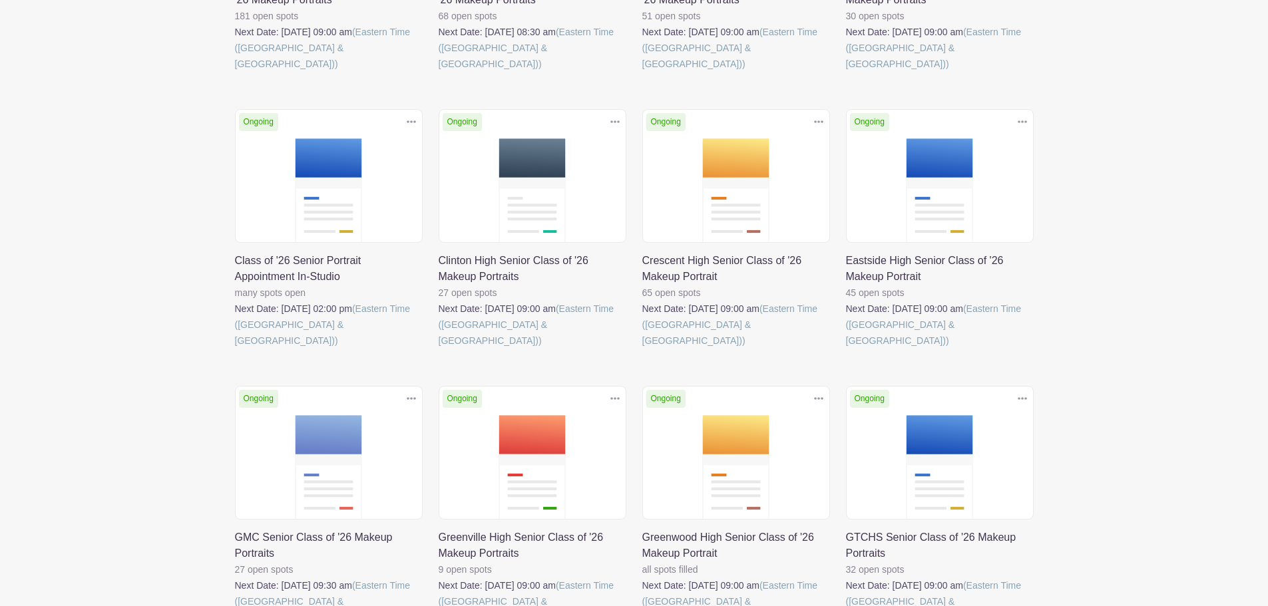
click at [235, 349] on link at bounding box center [235, 349] width 0 height 0
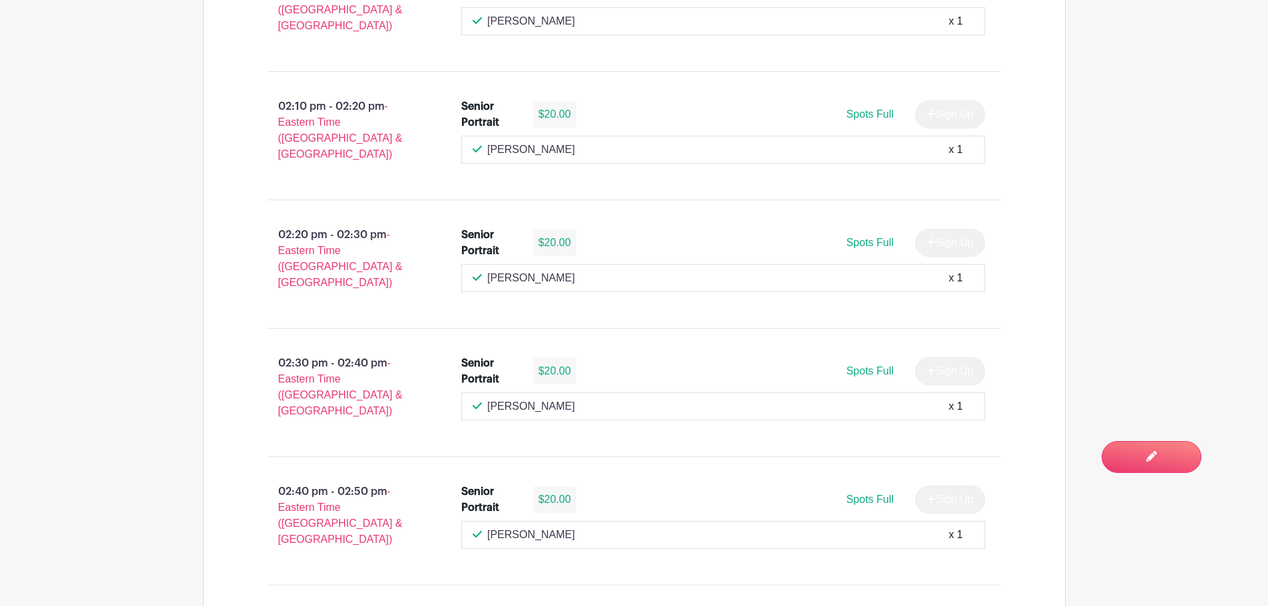
scroll to position [1048, 0]
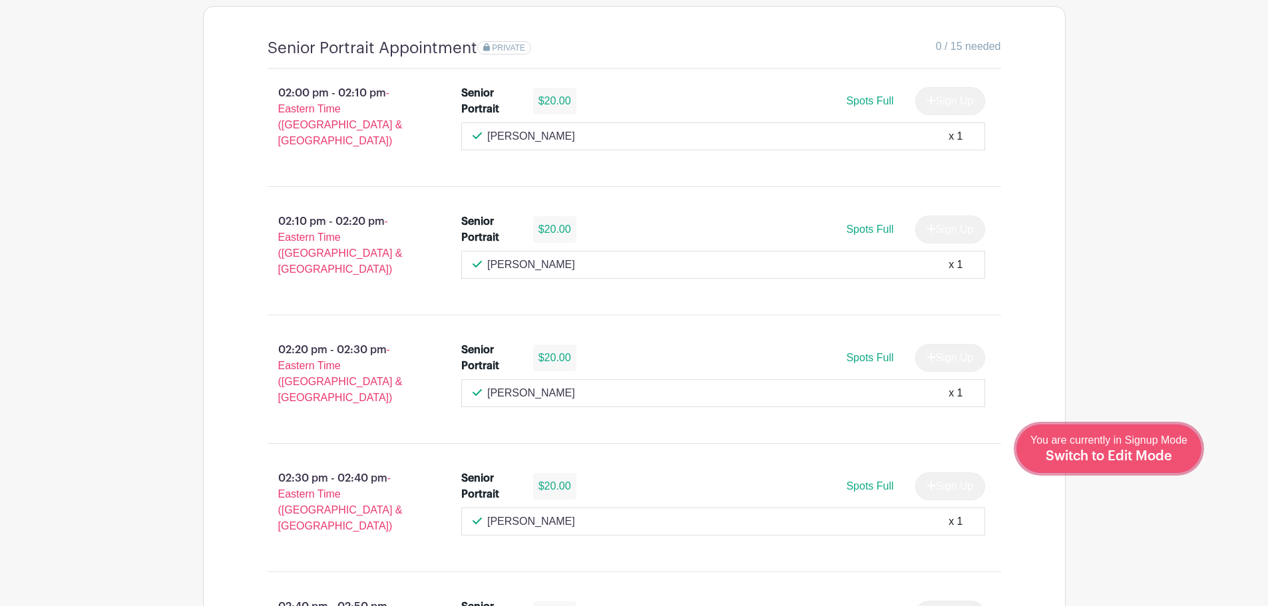
click at [1181, 450] on div "You are currently in Signup Mode Switch to Edit Mode" at bounding box center [1108, 449] width 157 height 33
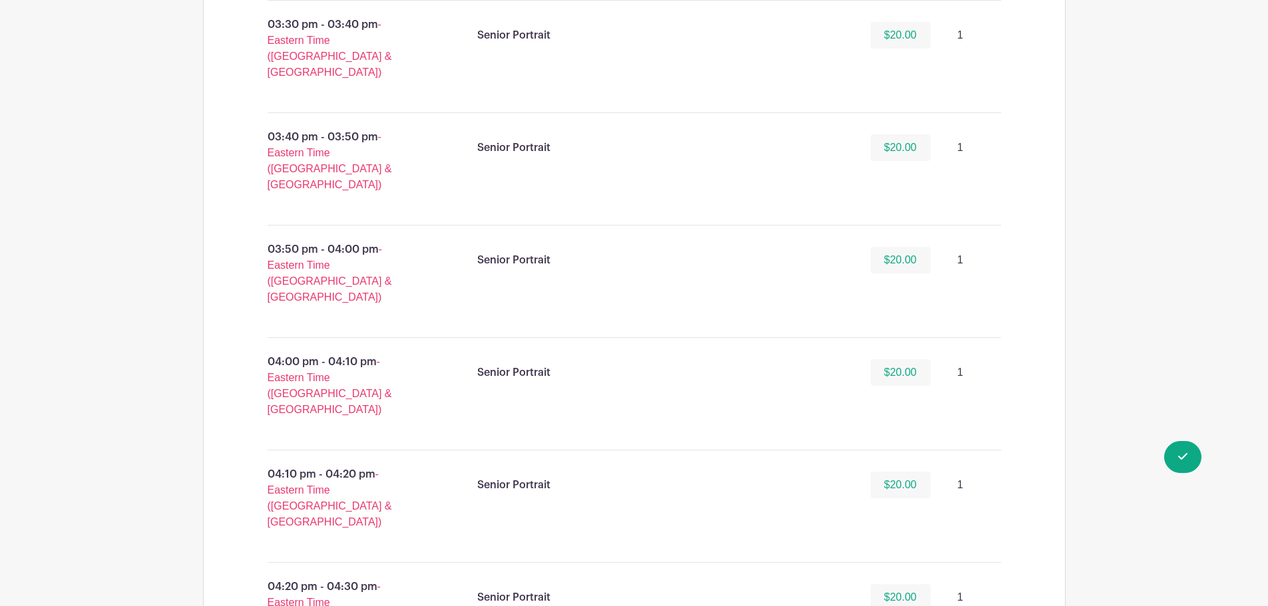
scroll to position [2462, 0]
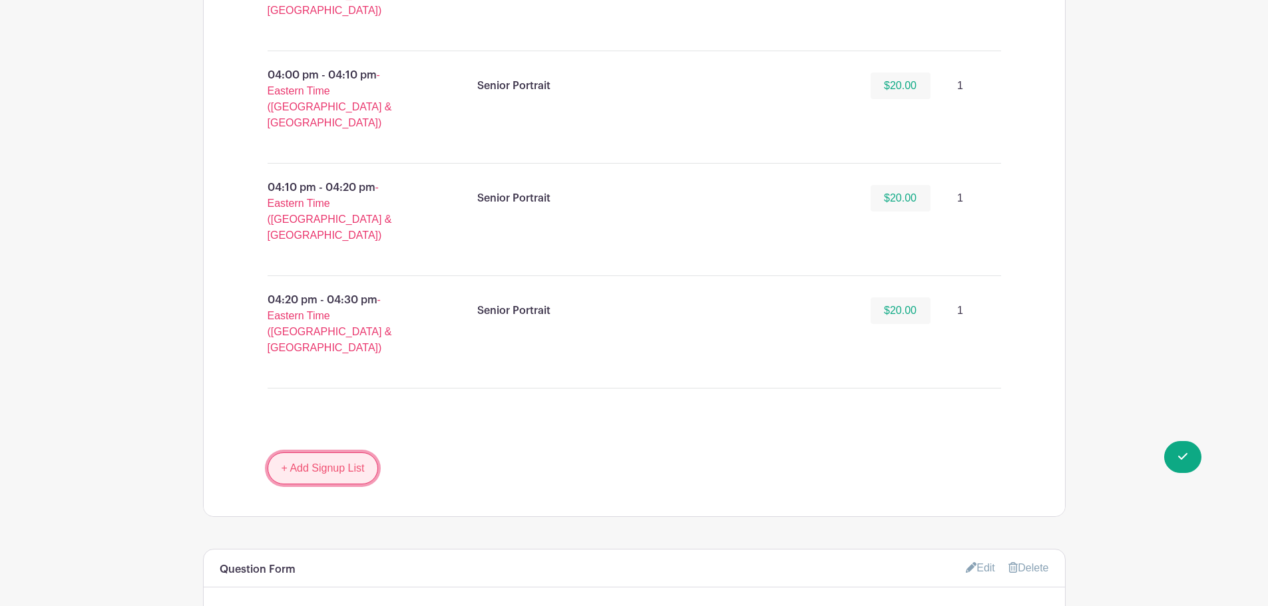
click at [362, 453] on link "+ Add Signup List" at bounding box center [323, 469] width 111 height 32
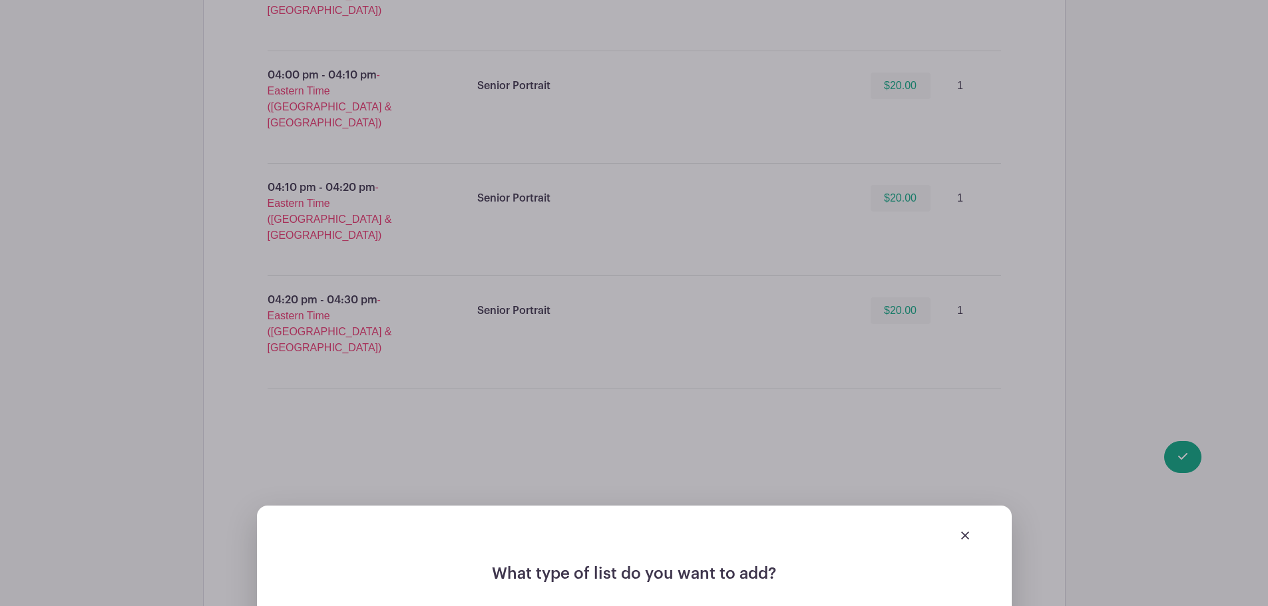
click at [952, 516] on div at bounding box center [634, 534] width 691 height 37
click at [962, 529] on link at bounding box center [965, 534] width 8 height 11
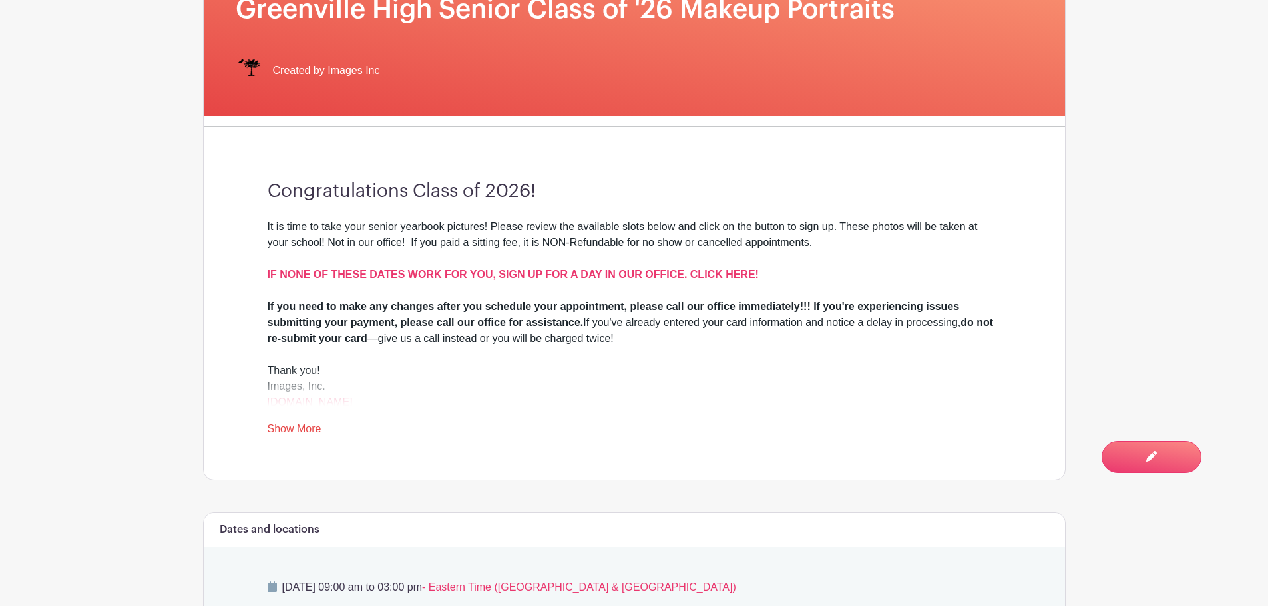
scroll to position [333, 0]
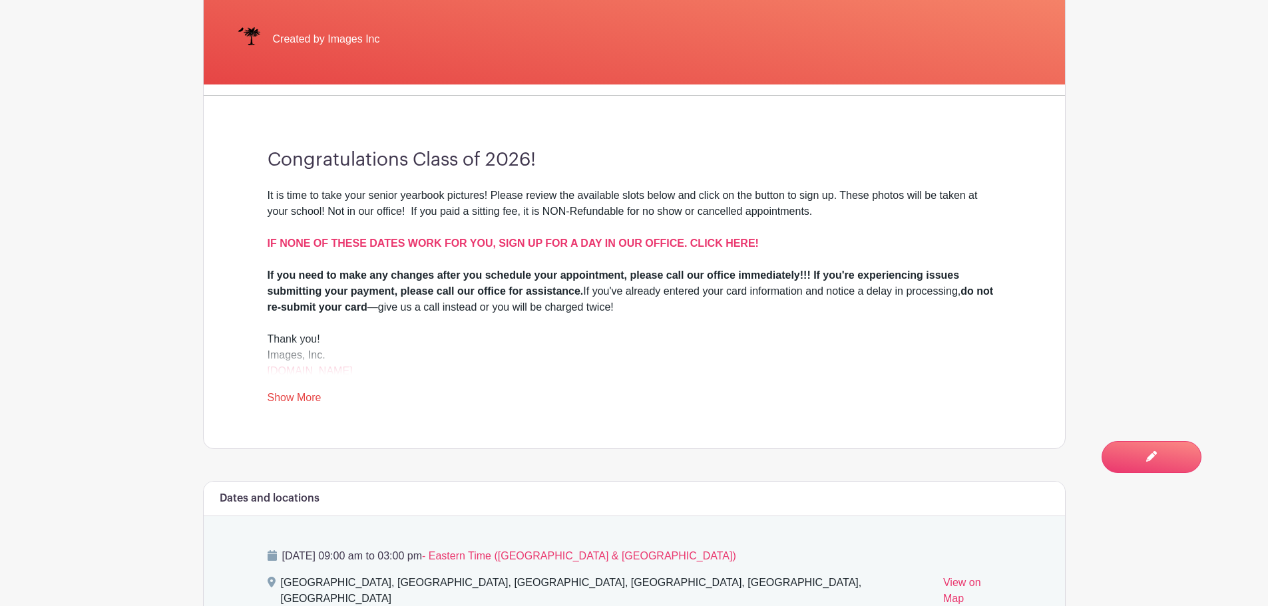
click at [297, 397] on link "Show More" at bounding box center [295, 400] width 54 height 17
drag, startPoint x: 270, startPoint y: 162, endPoint x: 379, endPoint y: 375, distance: 239.3
click at [379, 375] on div "Congratulations Class of 2026! It is time to take your senior yearbook pictures…" at bounding box center [634, 277] width 797 height 342
copy div "Congratulations Class of 2026! It is time to take your senior yearbook pictures…"
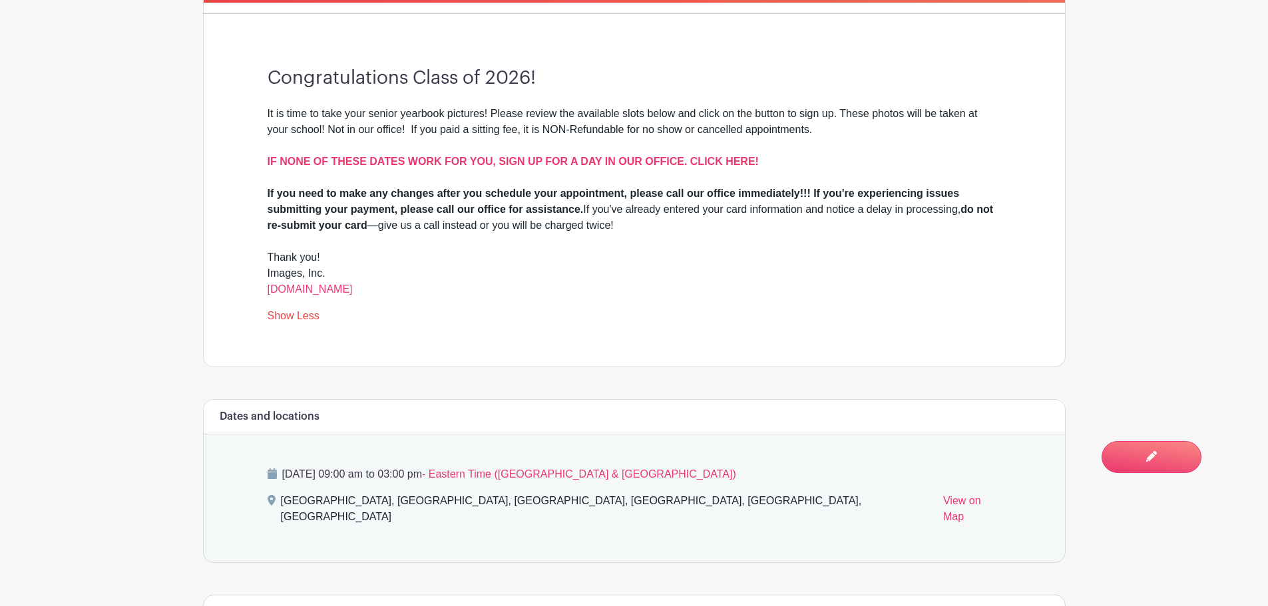
scroll to position [532, 0]
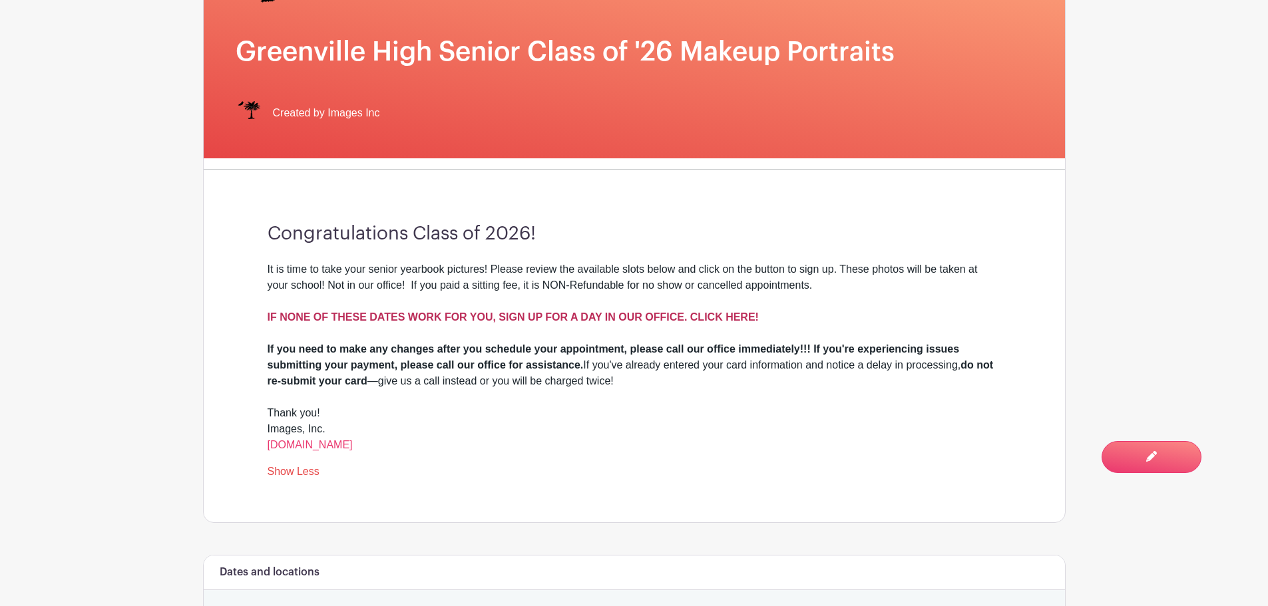
scroll to position [0, 0]
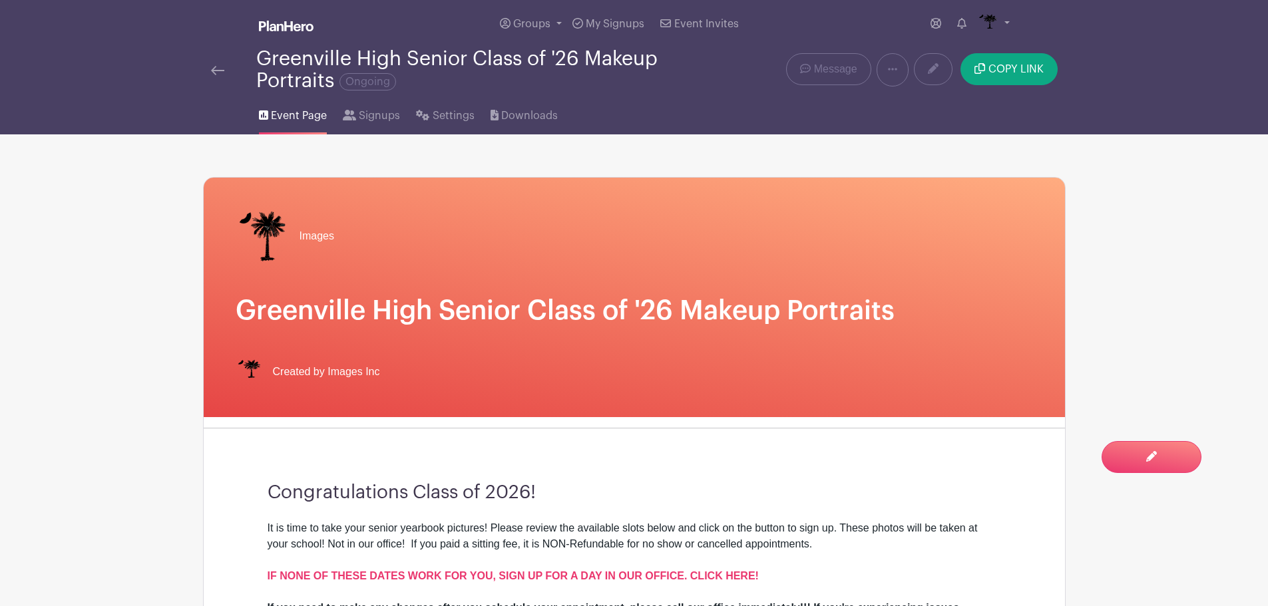
click at [215, 65] on link at bounding box center [217, 70] width 13 height 16
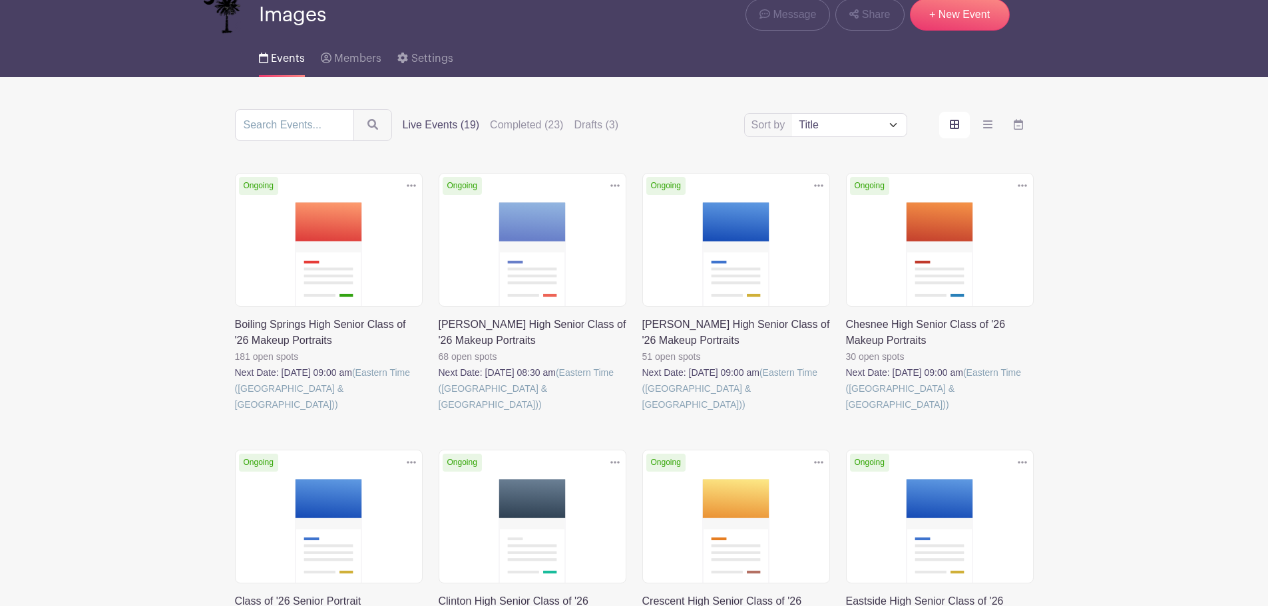
scroll to position [133, 0]
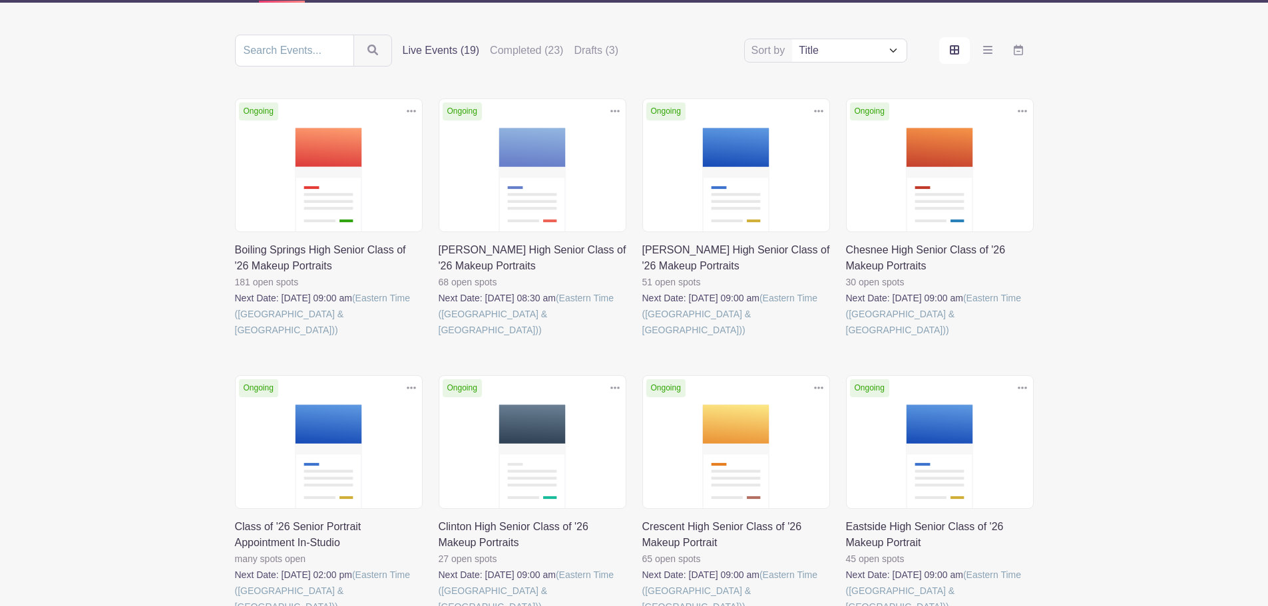
click at [235, 606] on link at bounding box center [235, 615] width 0 height 0
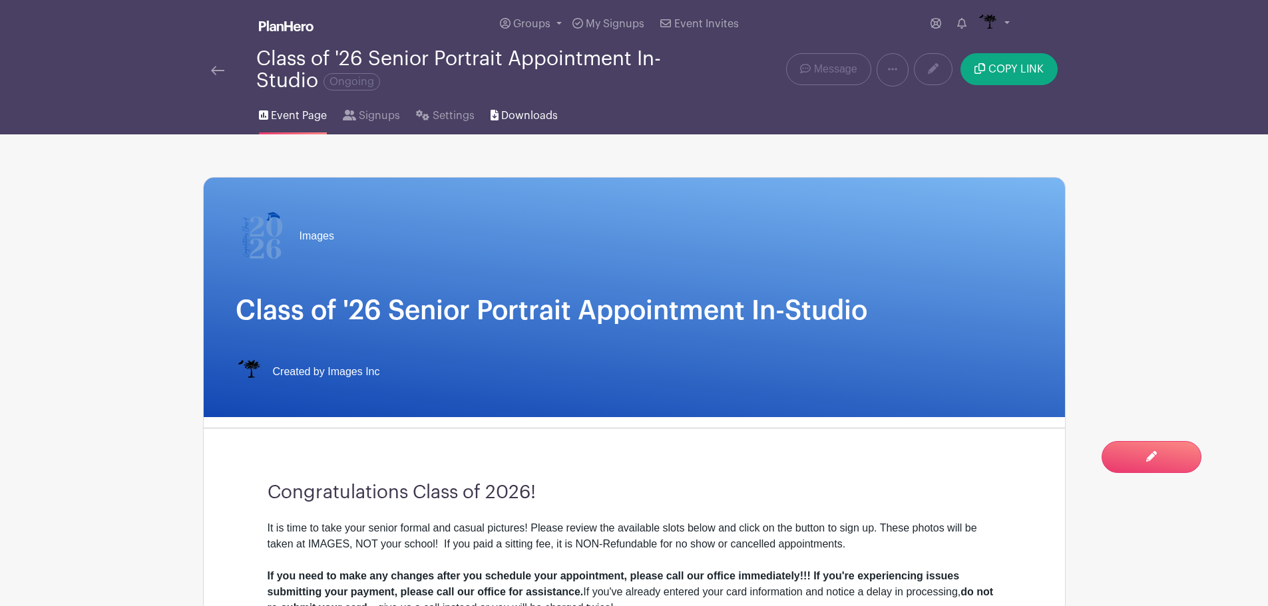
click at [548, 120] on span "Downloads" at bounding box center [529, 116] width 57 height 16
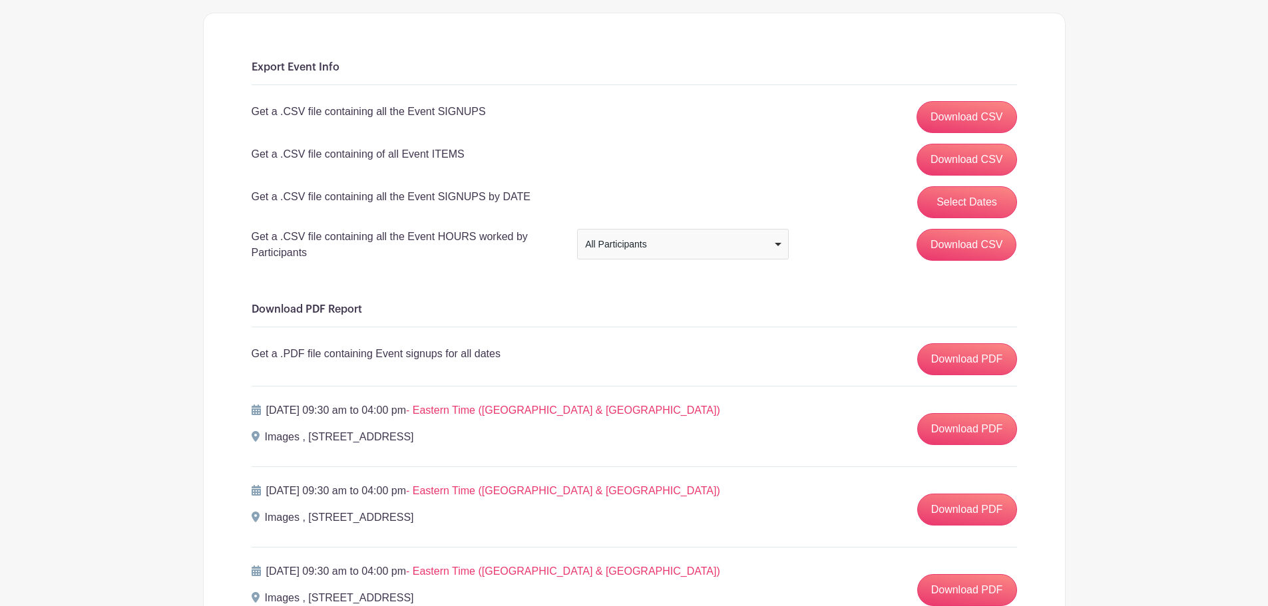
scroll to position [133, 0]
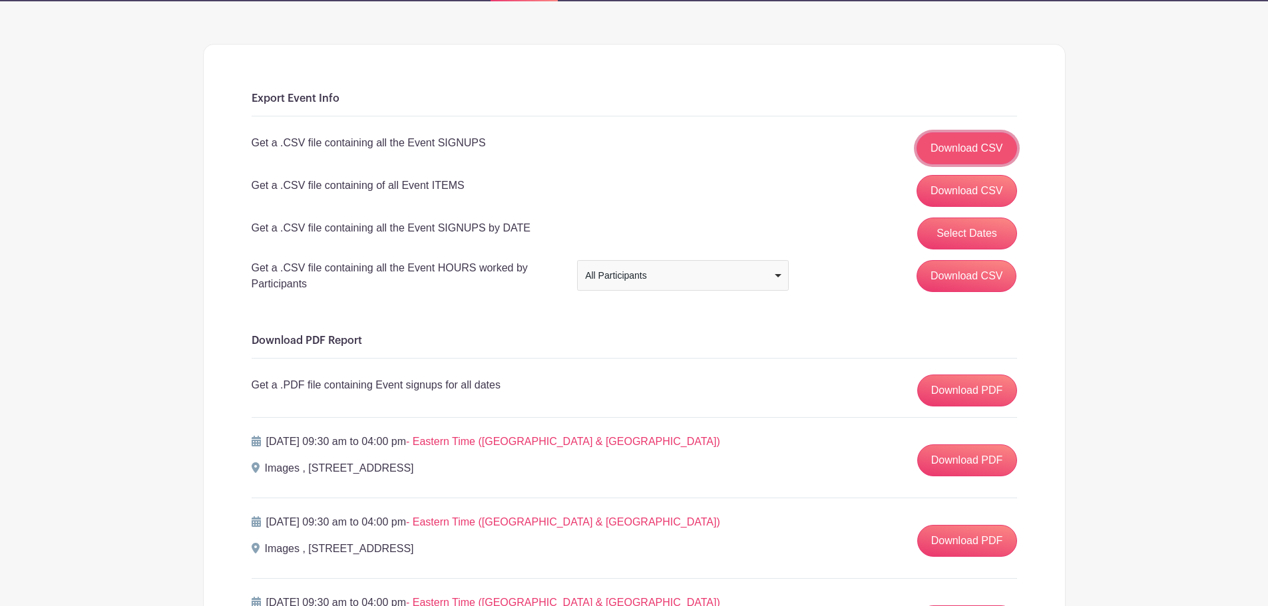
click at [970, 151] on link "Download CSV" at bounding box center [966, 148] width 100 height 32
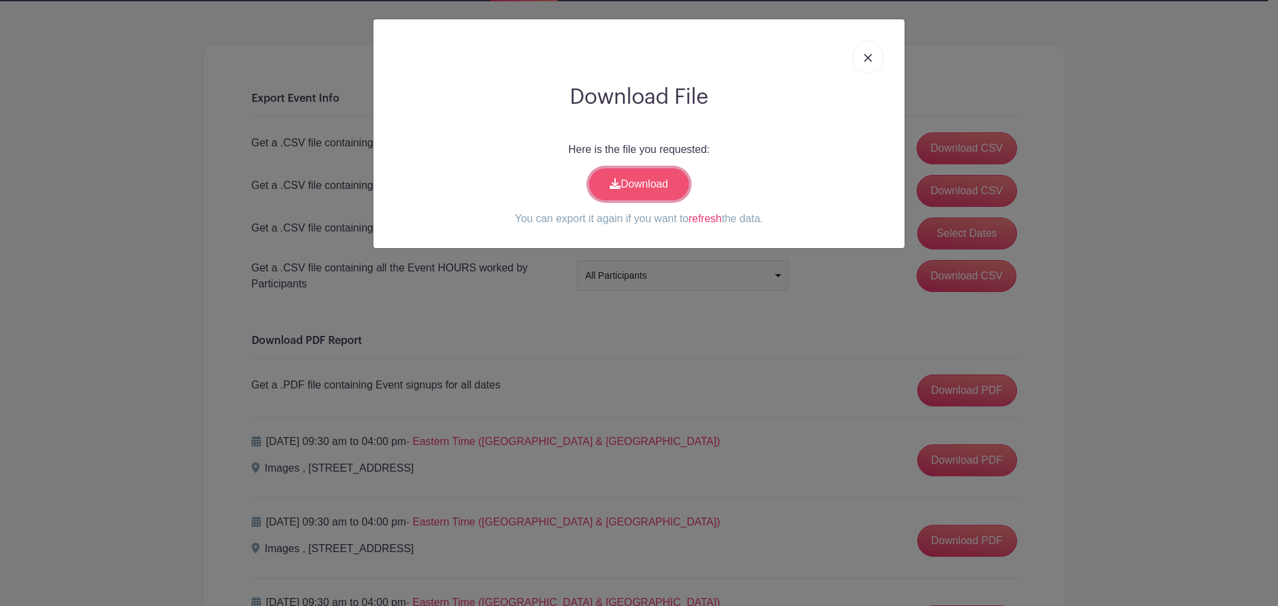
click at [628, 177] on link "Download" at bounding box center [639, 184] width 100 height 32
click at [859, 59] on link at bounding box center [867, 57] width 31 height 33
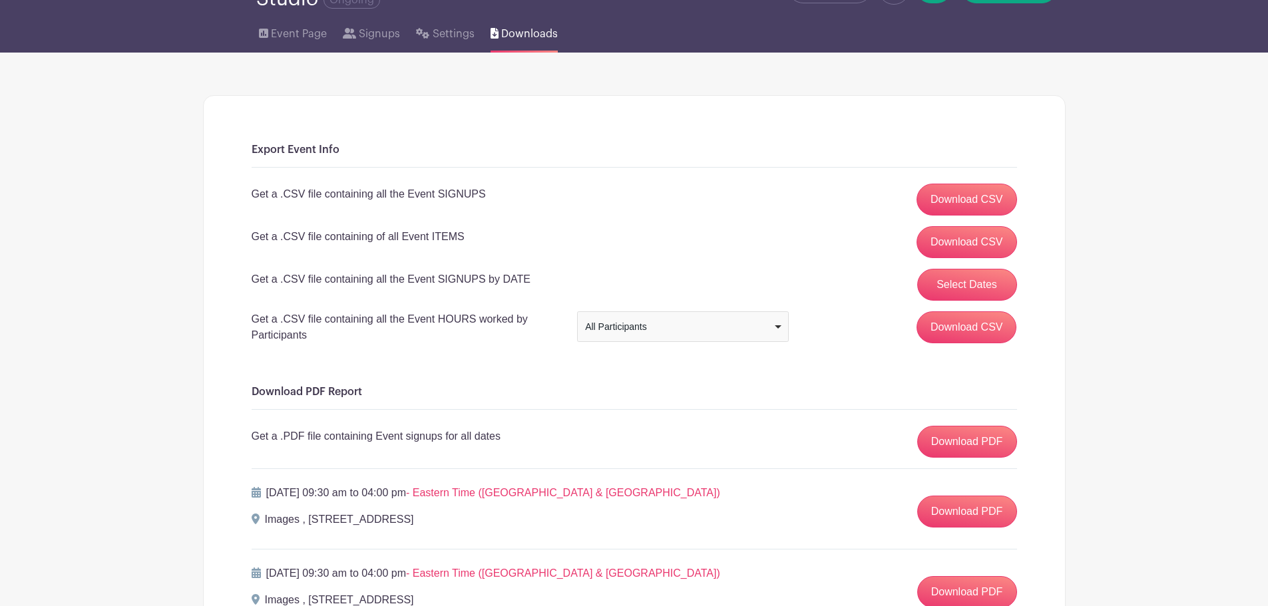
scroll to position [0, 0]
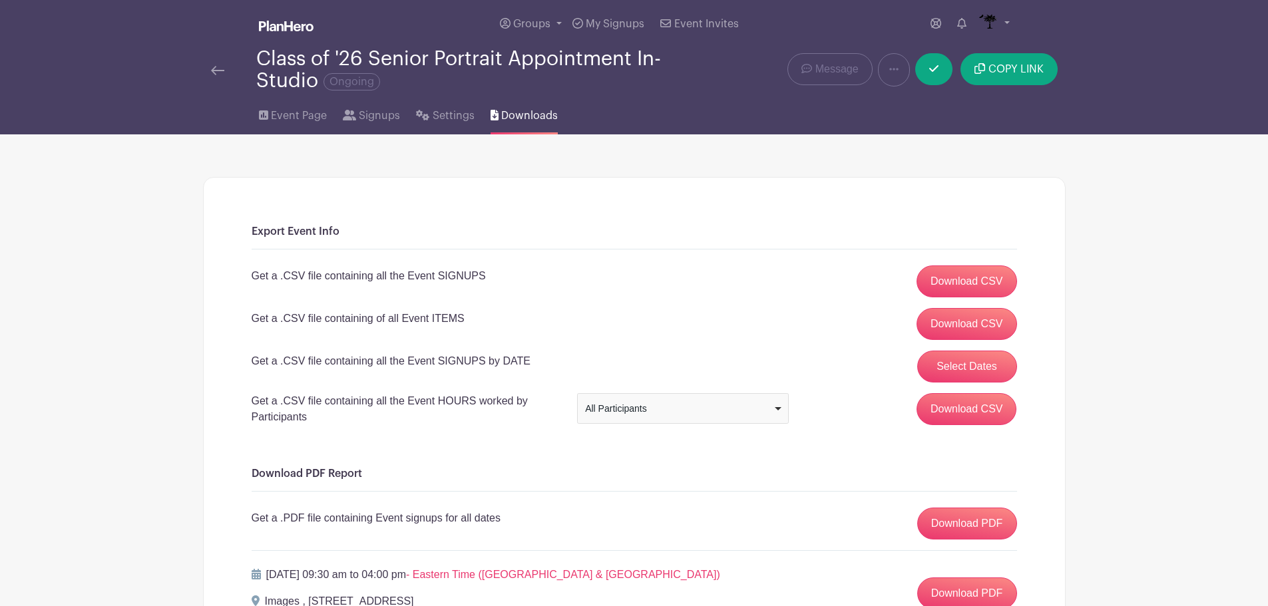
click at [211, 70] on img at bounding box center [217, 70] width 13 height 9
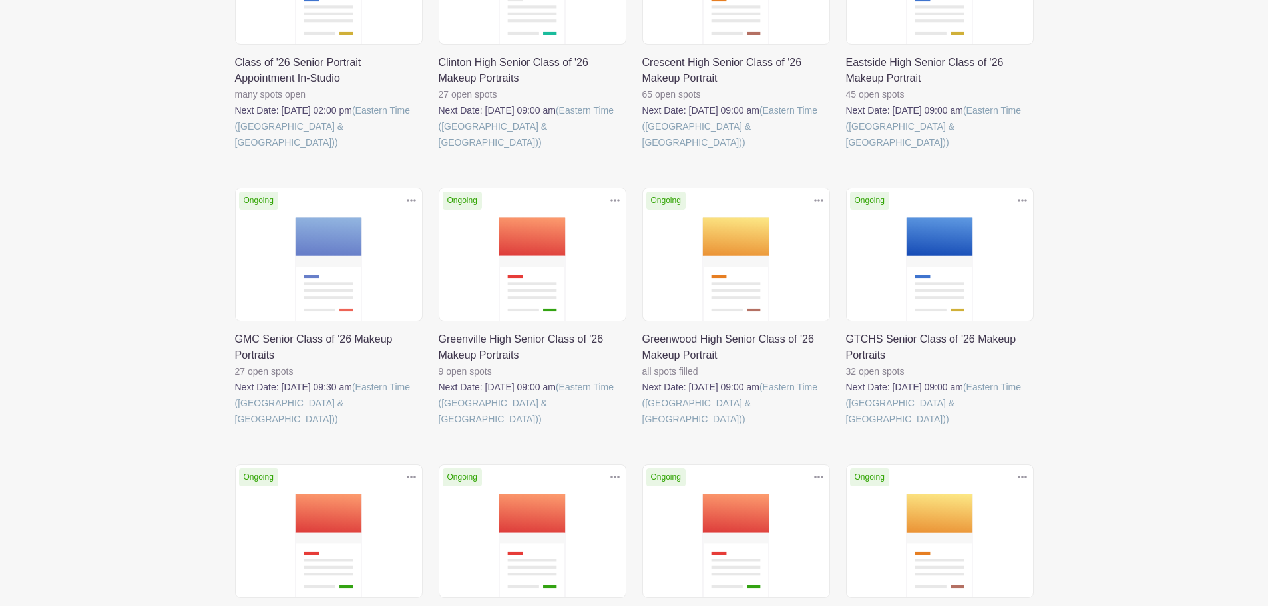
scroll to position [599, 0]
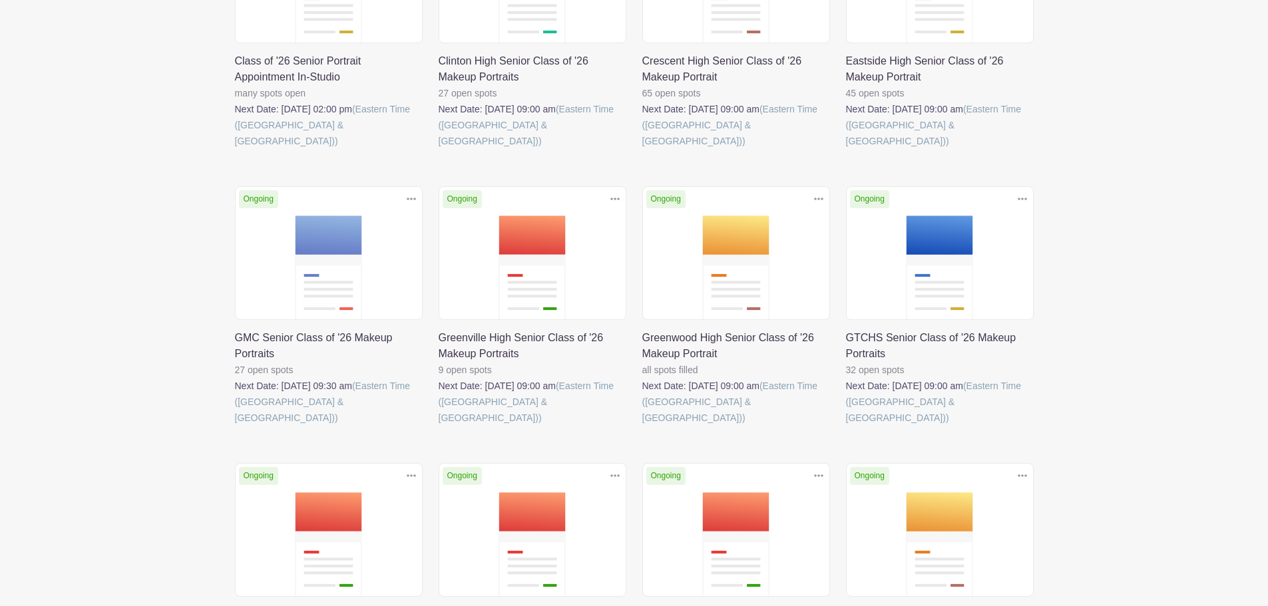
click at [439, 426] on link at bounding box center [439, 426] width 0 height 0
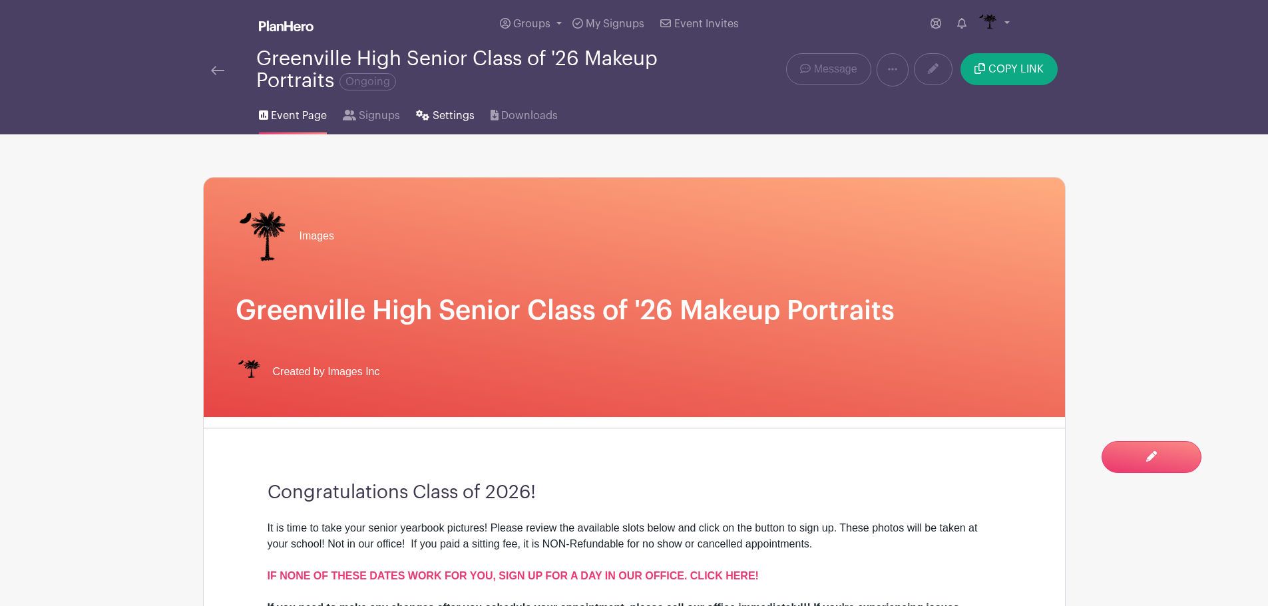
click at [441, 116] on span "Settings" at bounding box center [454, 116] width 42 height 16
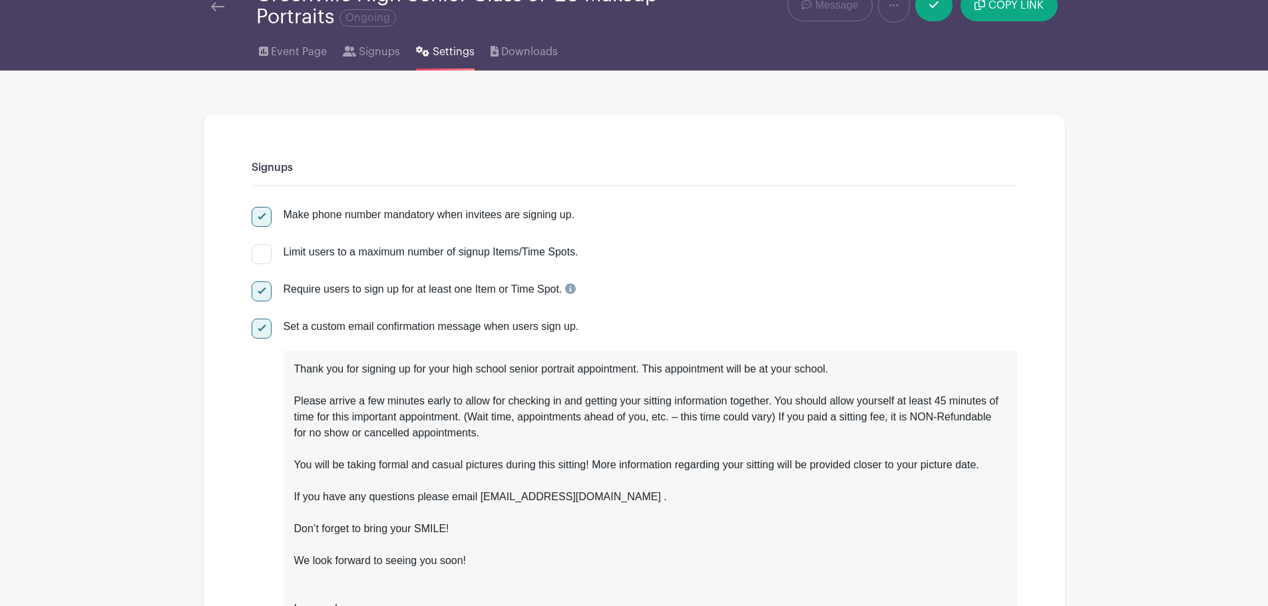
scroll to position [133, 0]
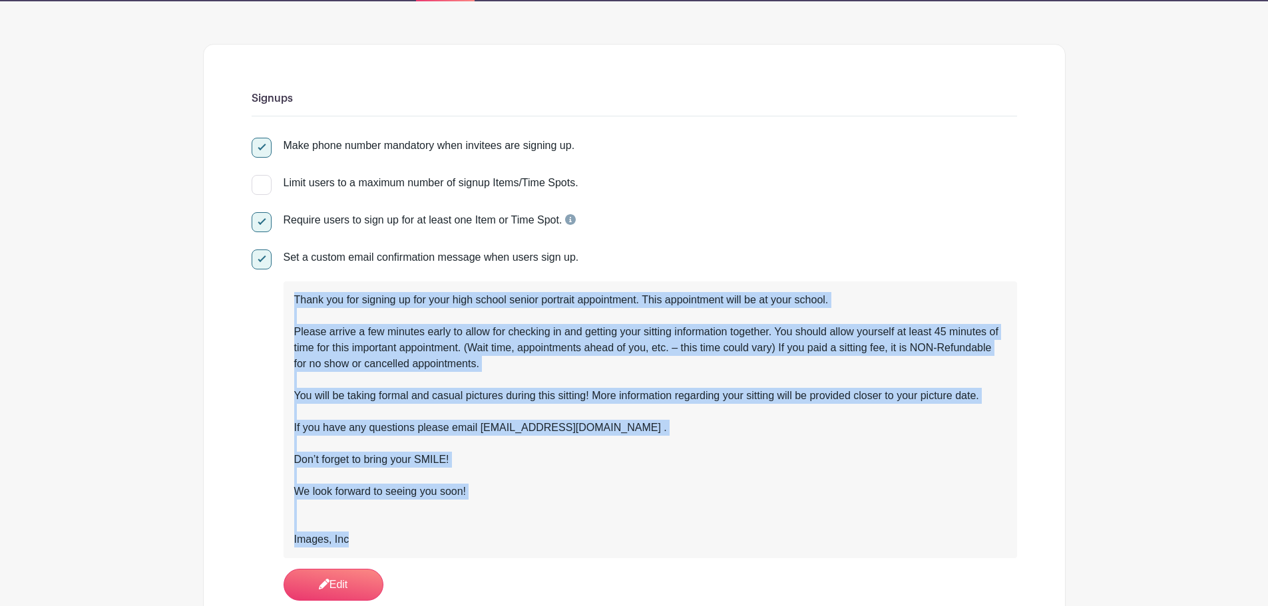
drag, startPoint x: 292, startPoint y: 301, endPoint x: 534, endPoint y: 540, distance: 340.2
click at [534, 540] on div "Thank you for signing up for your high school senior portrait appointment. This…" at bounding box center [649, 419] width 733 height 277
copy div "Thank you for signing up for your high school senior portrait appointment. This…"
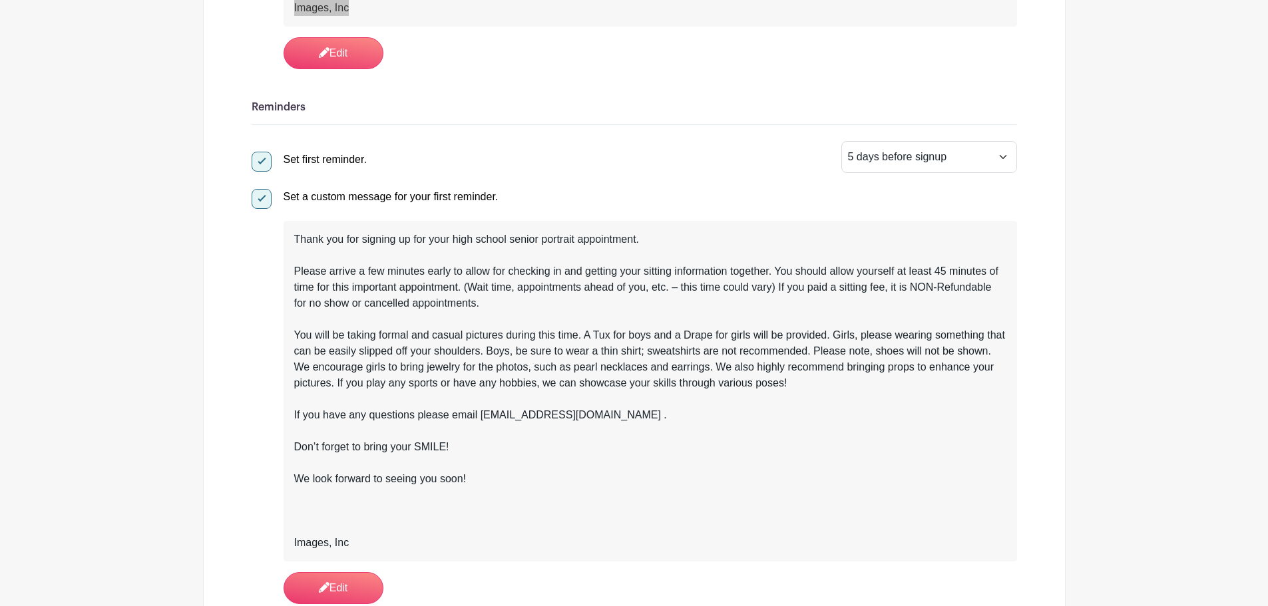
scroll to position [665, 0]
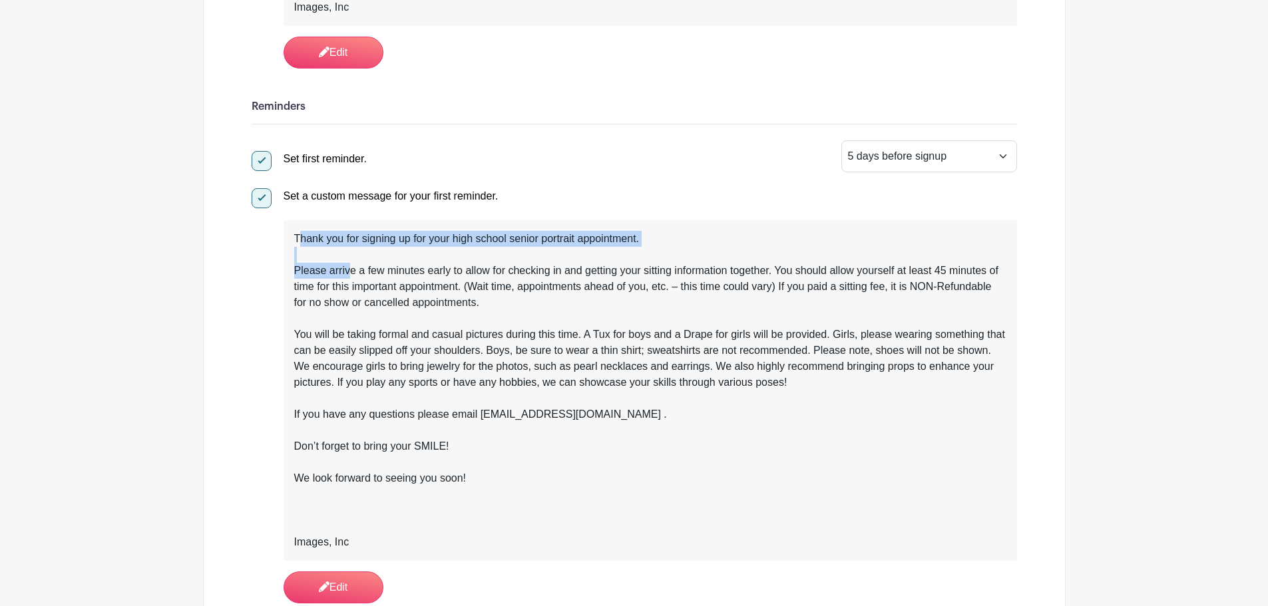
drag, startPoint x: 299, startPoint y: 240, endPoint x: 347, endPoint y: 272, distance: 57.8
click at [348, 272] on div "Thank you for signing up for your high school senior portrait appointment. Plea…" at bounding box center [650, 390] width 712 height 319
click at [326, 252] on div "Thank you for signing up for your high school senior portrait appointment." at bounding box center [650, 247] width 712 height 32
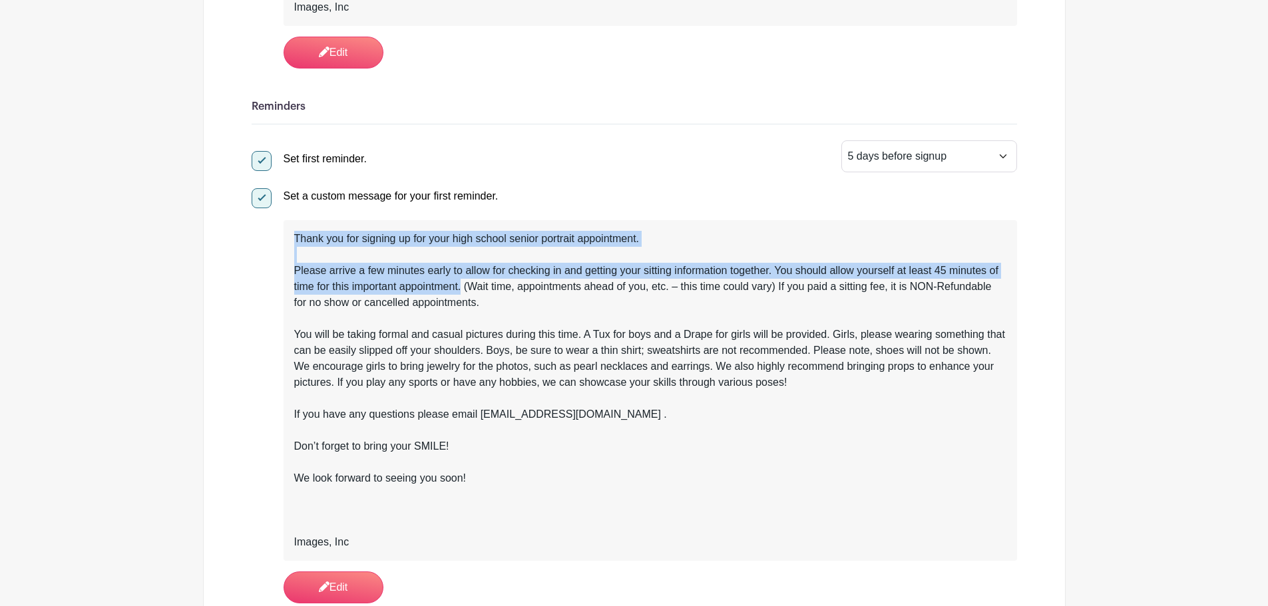
drag, startPoint x: 293, startPoint y: 236, endPoint x: 462, endPoint y: 286, distance: 176.2
click at [462, 286] on div "Thank you for signing up for your high school senior portrait appointment. Plea…" at bounding box center [649, 390] width 733 height 341
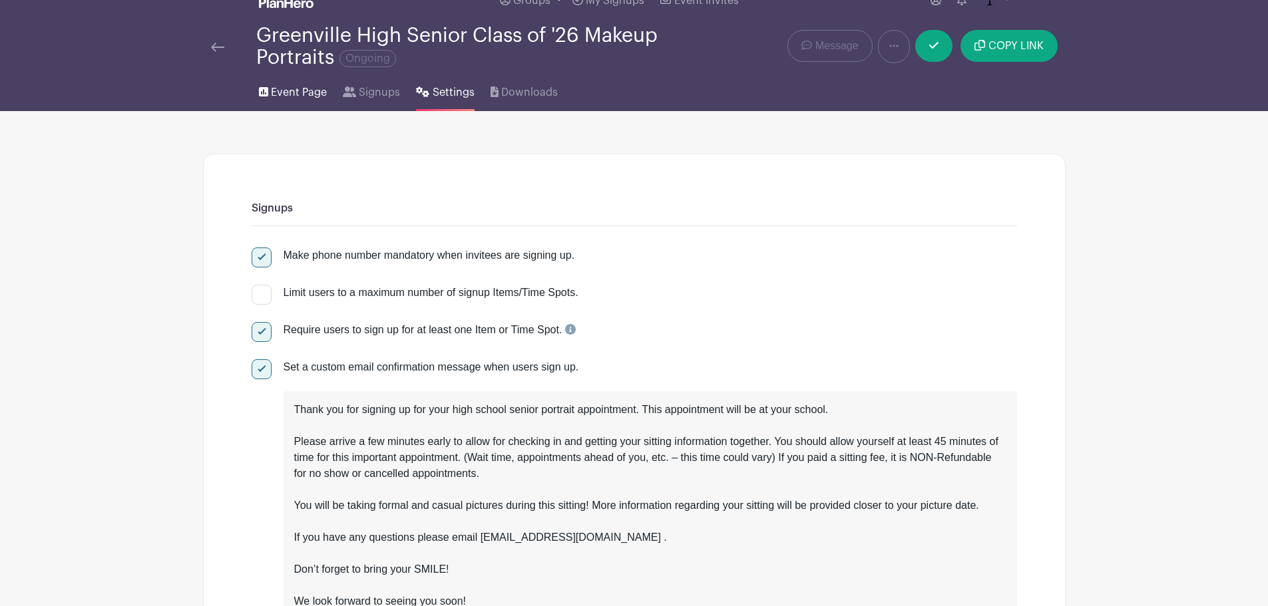
scroll to position [0, 0]
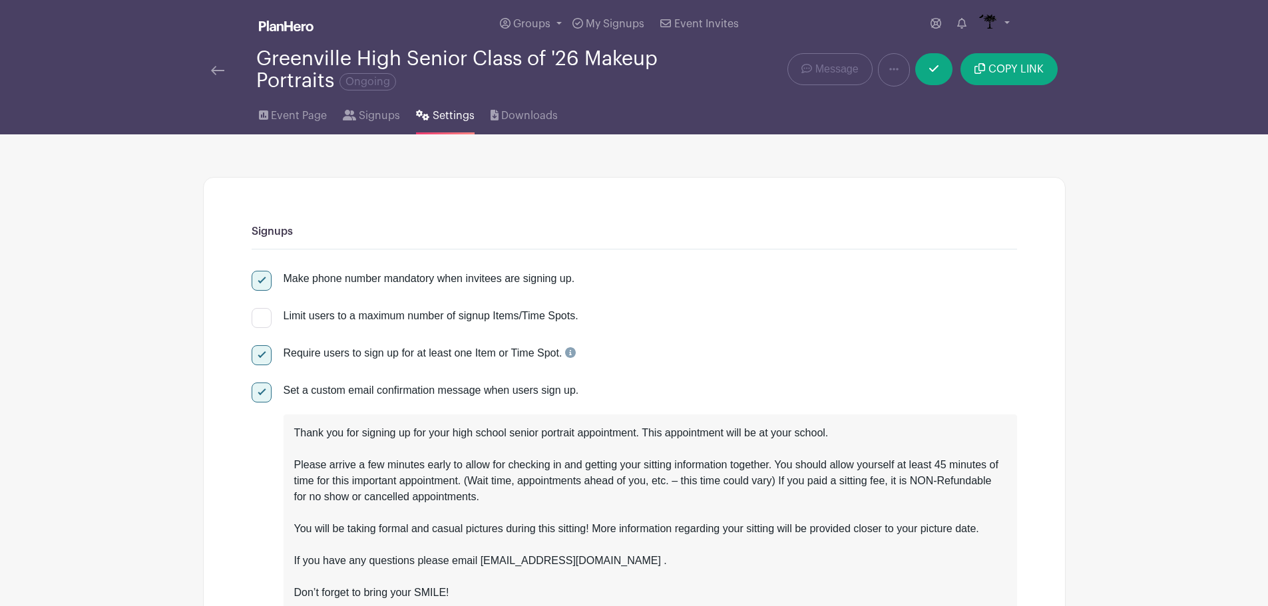
click at [224, 71] on div at bounding box center [233, 70] width 45 height 16
click at [218, 68] on img at bounding box center [217, 70] width 13 height 9
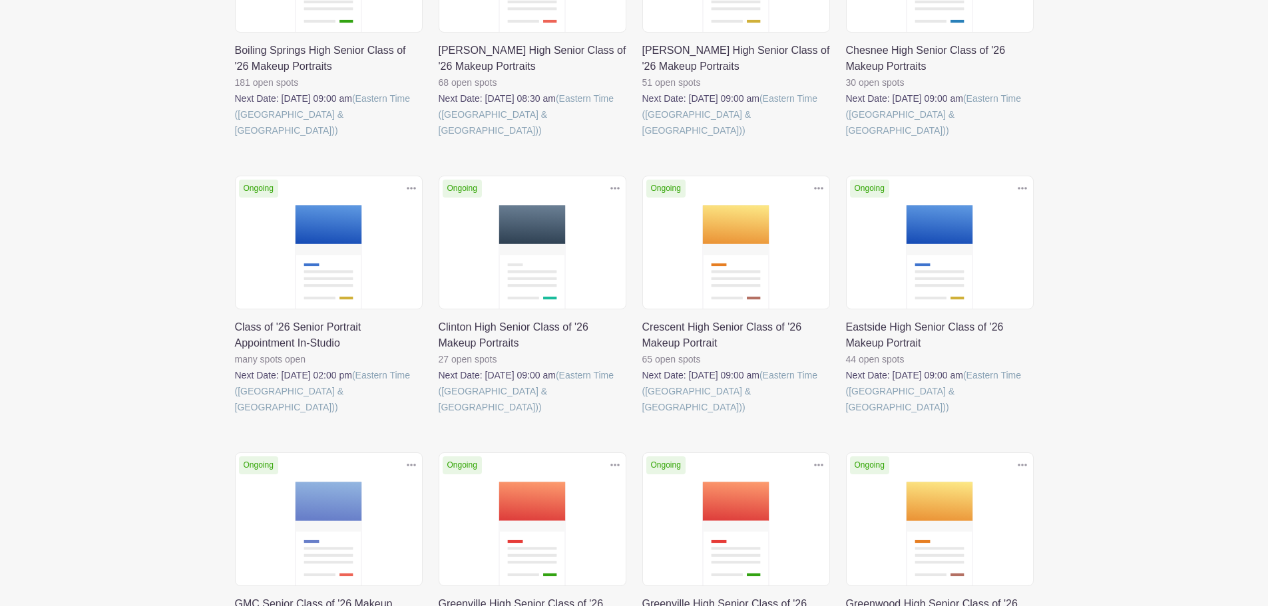
click at [235, 415] on link at bounding box center [235, 415] width 0 height 0
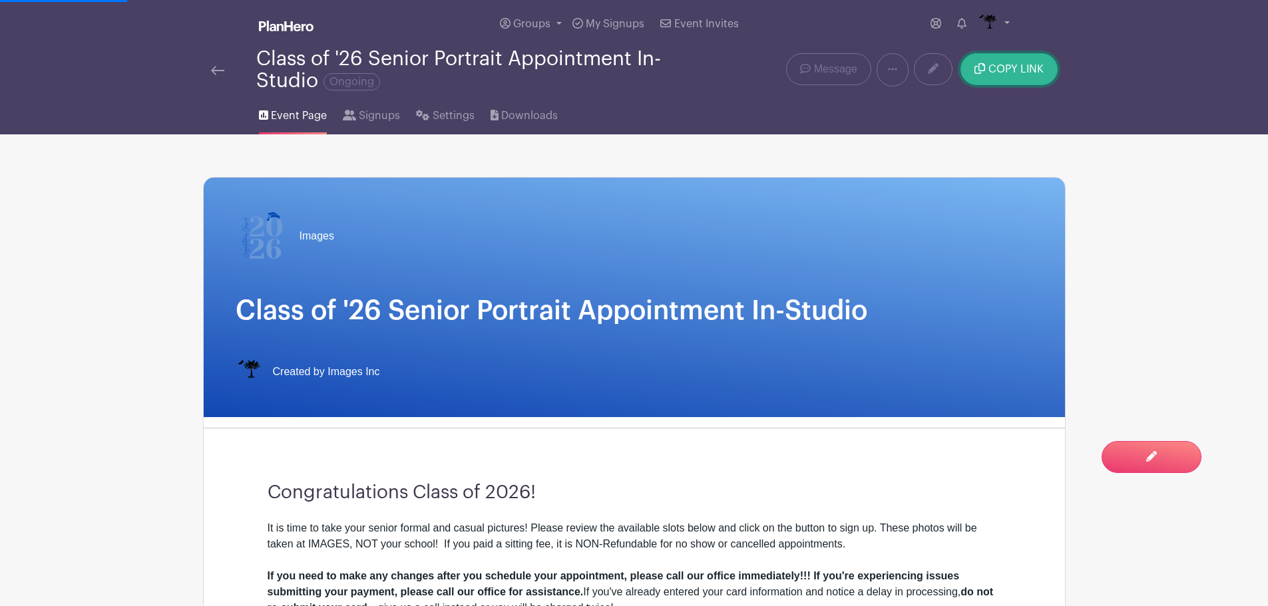
drag, startPoint x: 1017, startPoint y: 72, endPoint x: 1270, endPoint y: 229, distance: 297.7
click at [1017, 72] on span "COPY LINK" at bounding box center [1015, 69] width 55 height 11
